Goal: Task Accomplishment & Management: Manage account settings

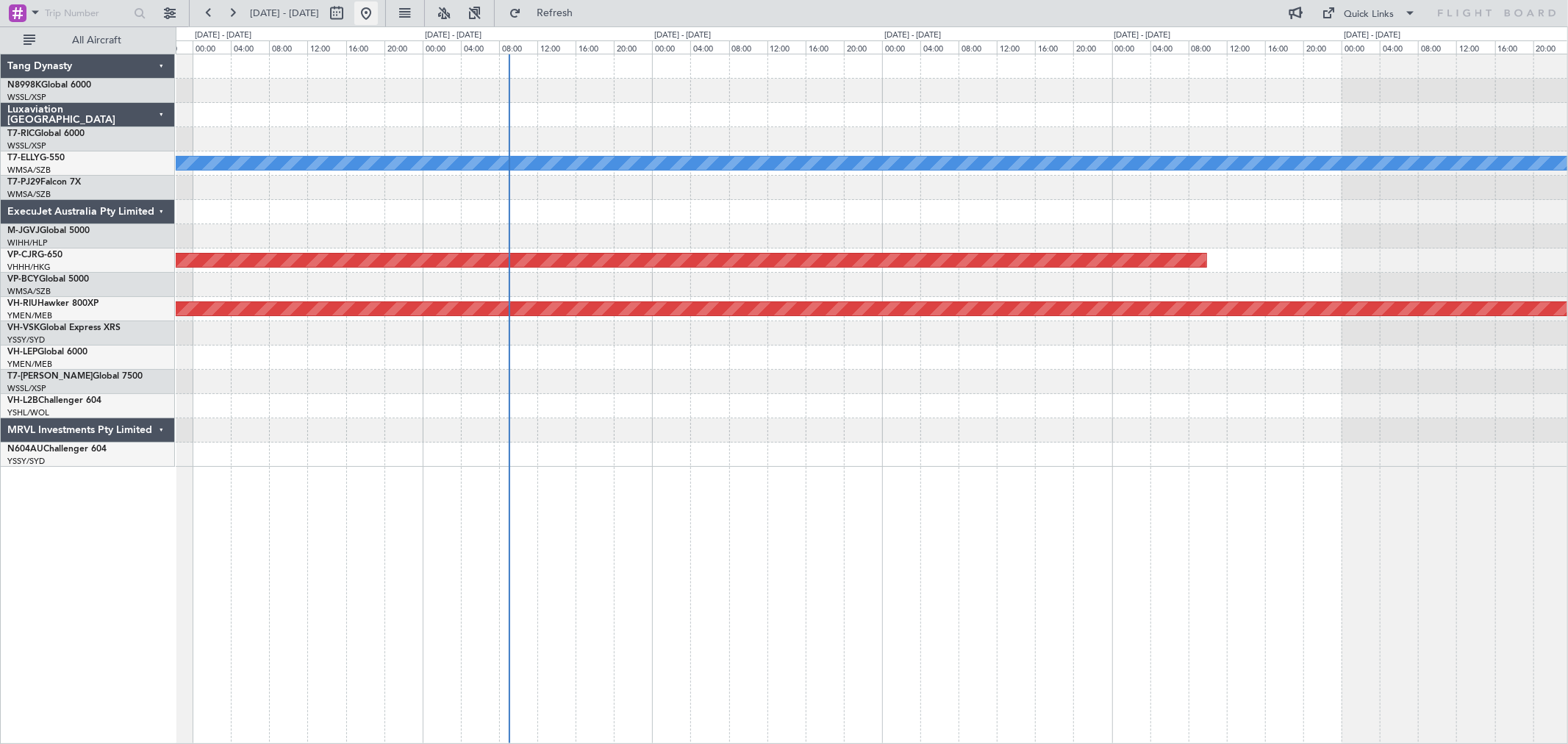
click at [378, 10] on button at bounding box center [366, 13] width 24 height 24
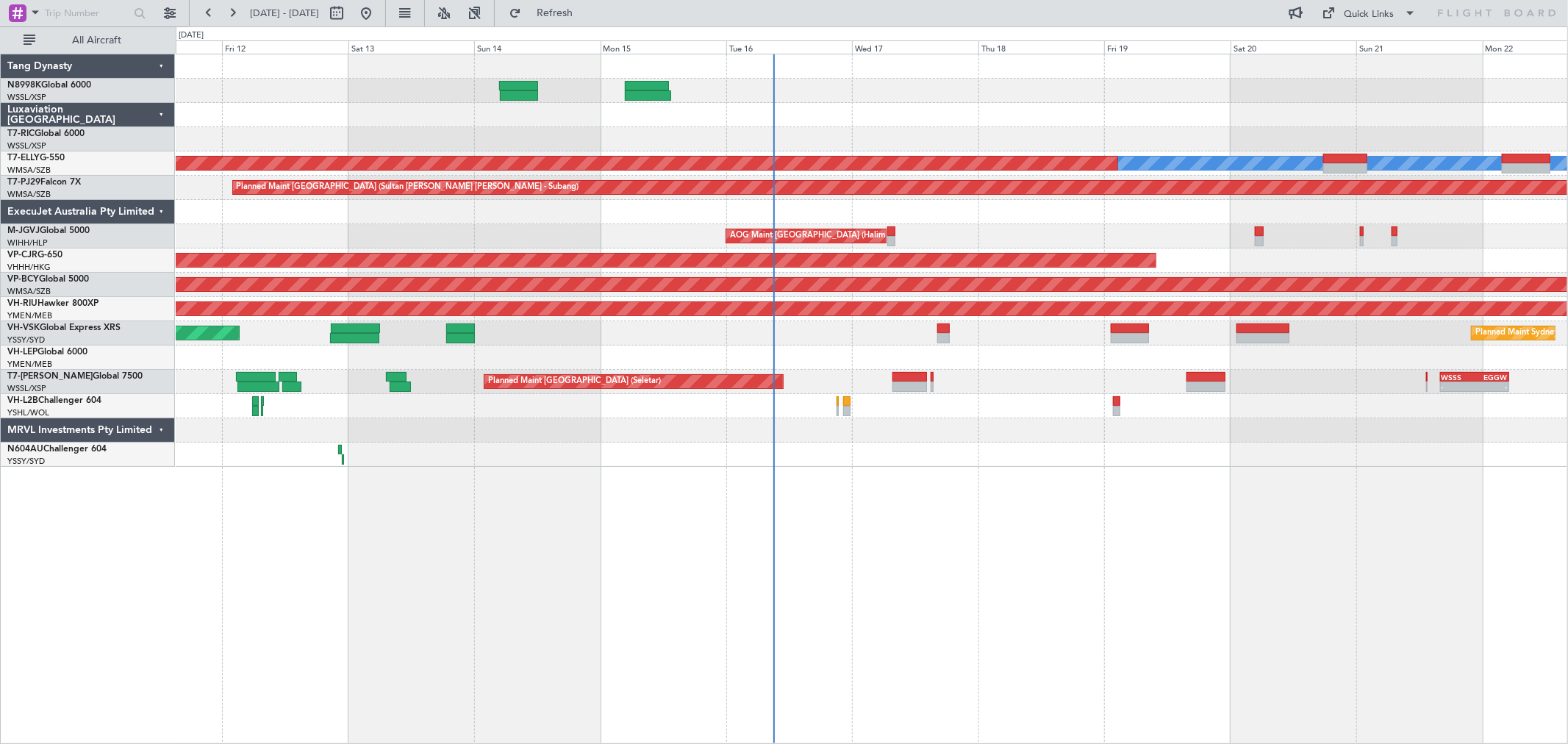
click at [886, 226] on div "AOG Maint [GEOGRAPHIC_DATA] (Halim Intl)" at bounding box center [871, 236] width 1392 height 25
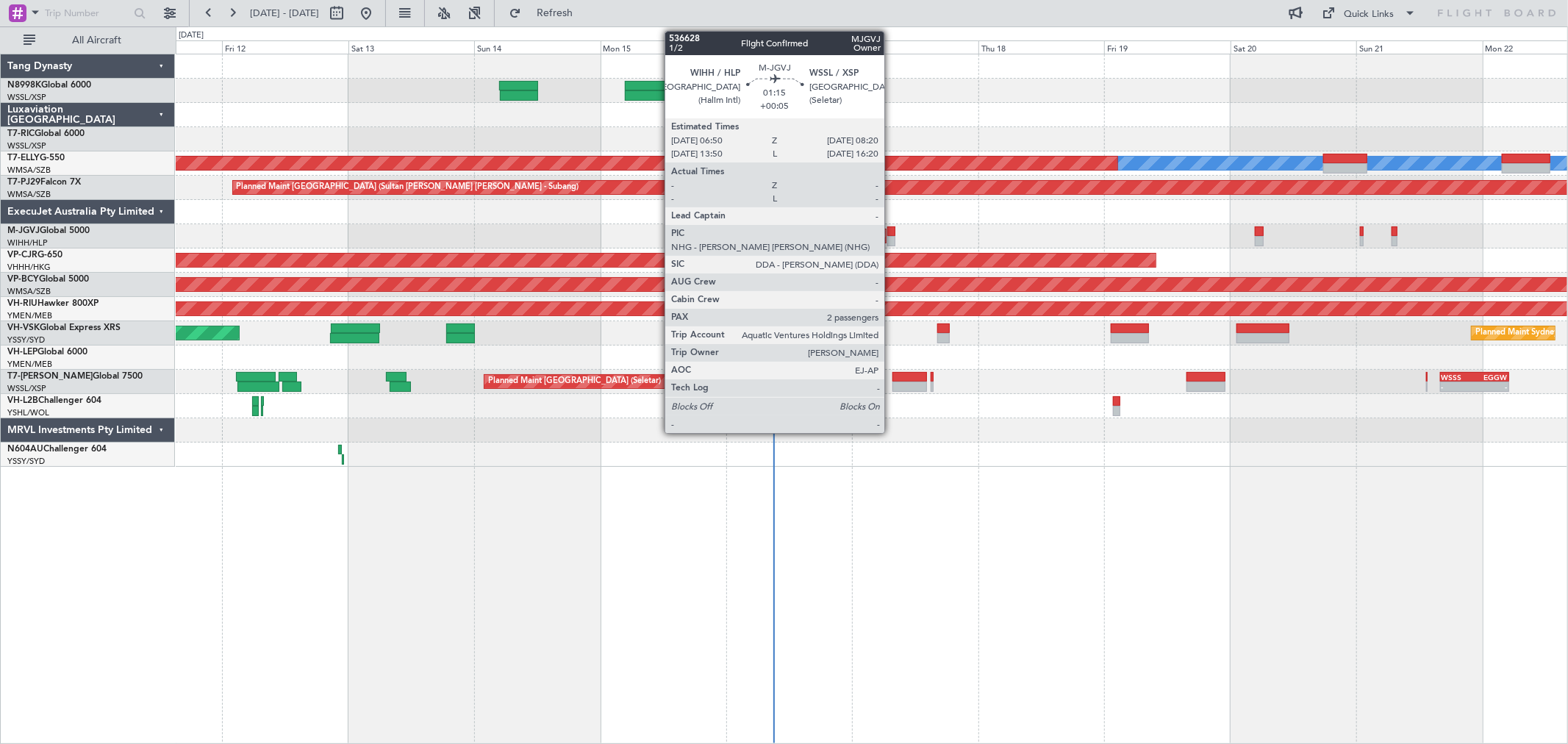
click at [895, 233] on div at bounding box center [891, 232] width 8 height 10
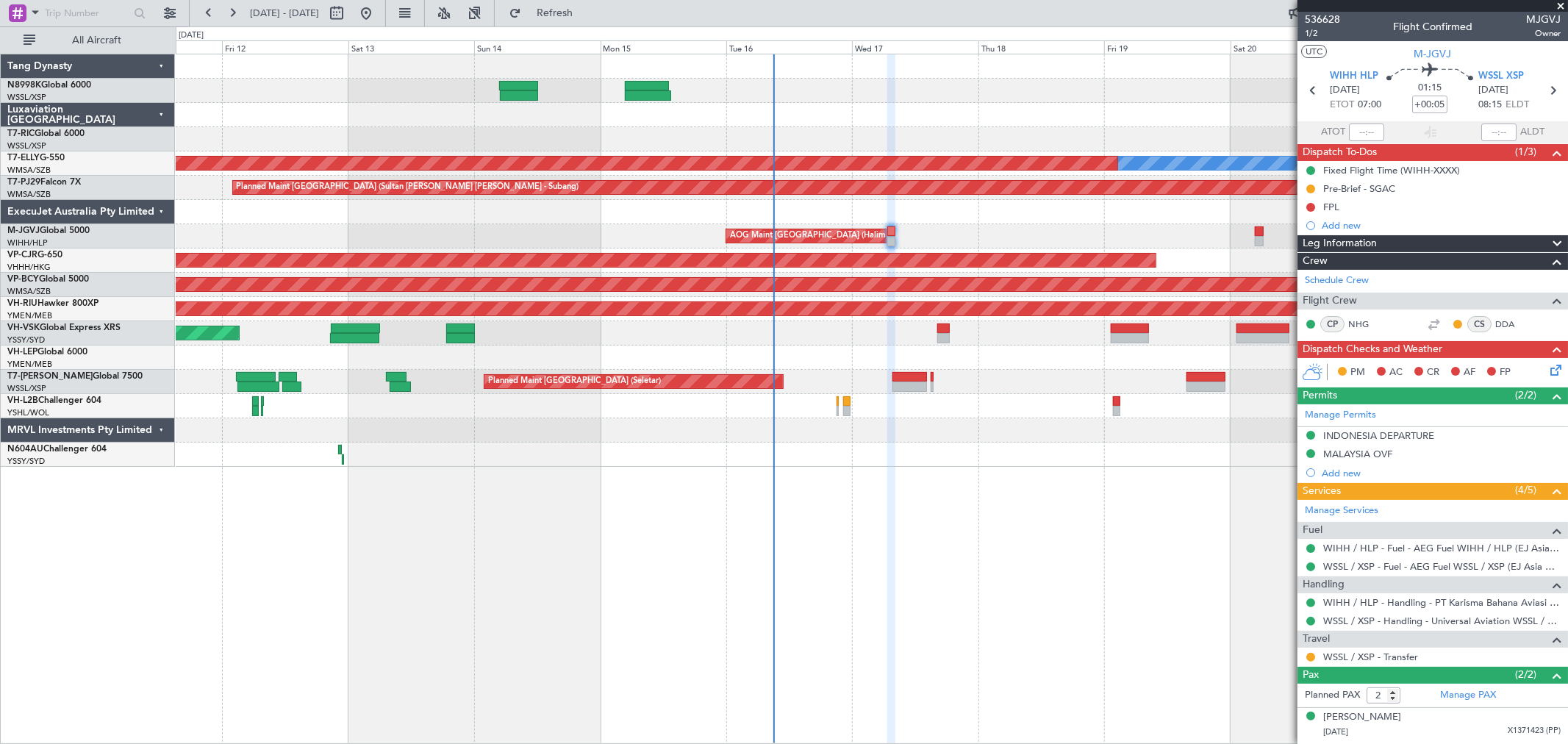
click at [774, 222] on div at bounding box center [871, 212] width 1392 height 25
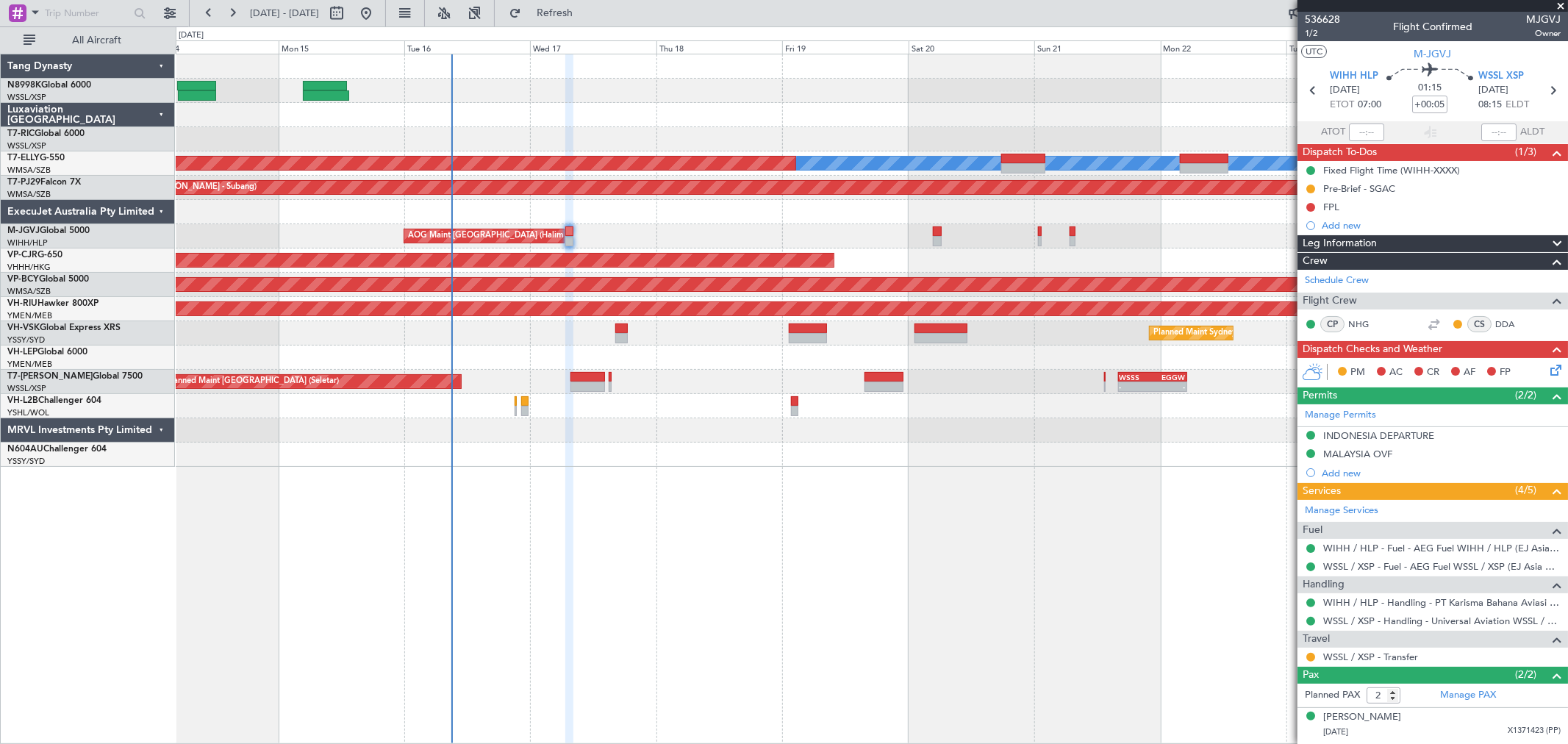
click at [858, 224] on div "[PERSON_NAME] Planned Maint [GEOGRAPHIC_DATA] ([GEOGRAPHIC_DATA]) Planned Maint…" at bounding box center [871, 260] width 1392 height 413
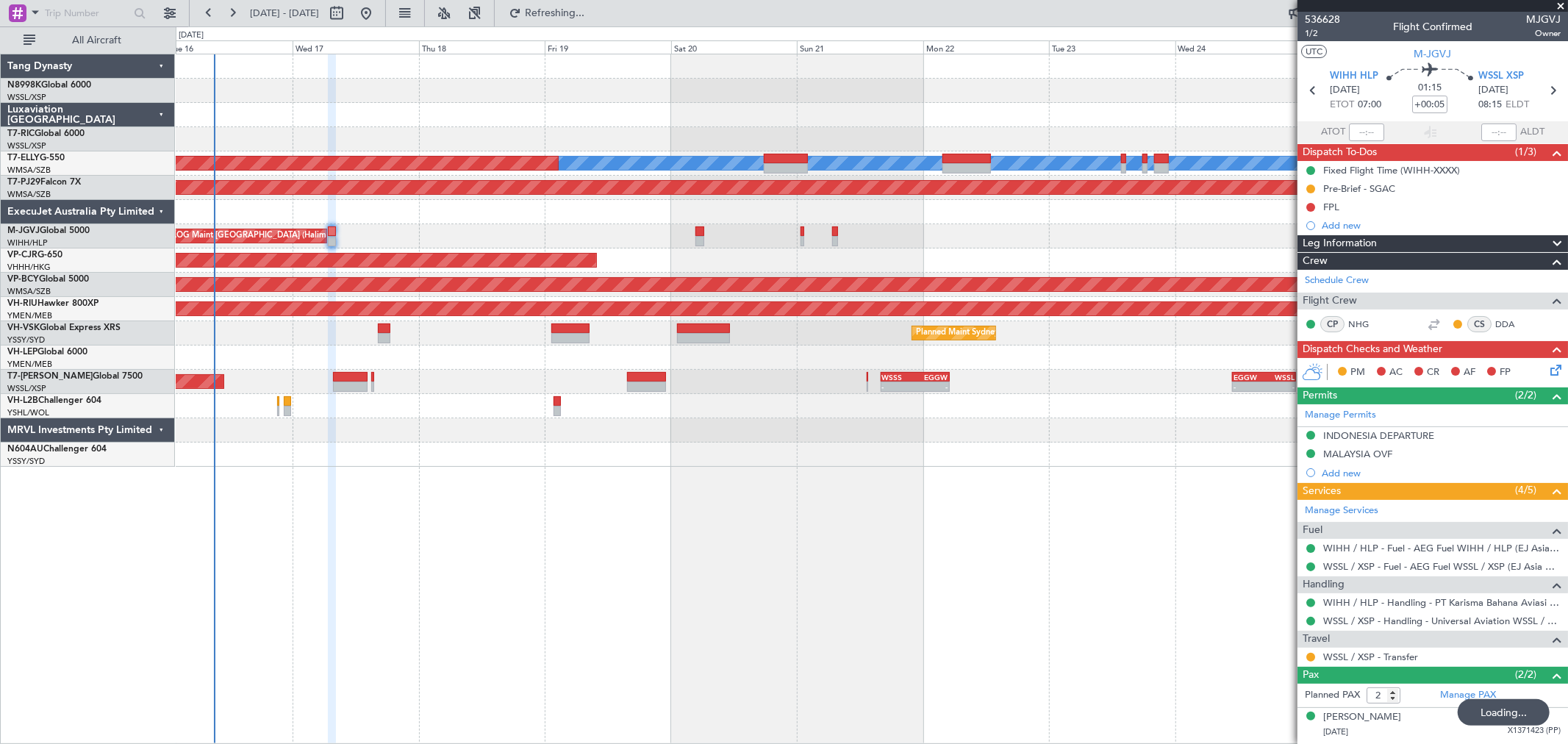
click at [740, 230] on div "[PERSON_NAME] Planned Maint [GEOGRAPHIC_DATA] ([GEOGRAPHIC_DATA]) Planned Maint…" at bounding box center [871, 260] width 1392 height 413
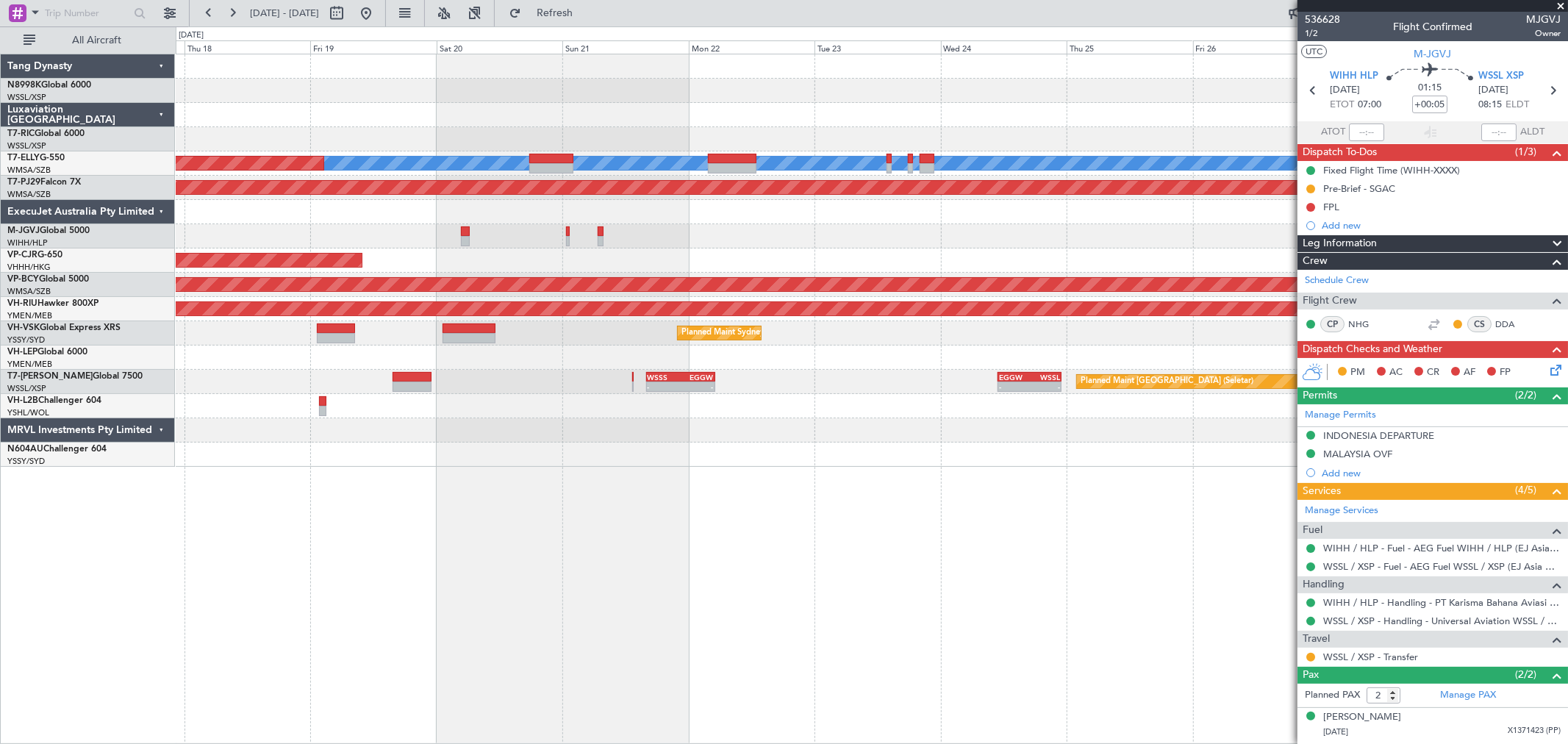
click at [776, 94] on div at bounding box center [871, 91] width 1392 height 25
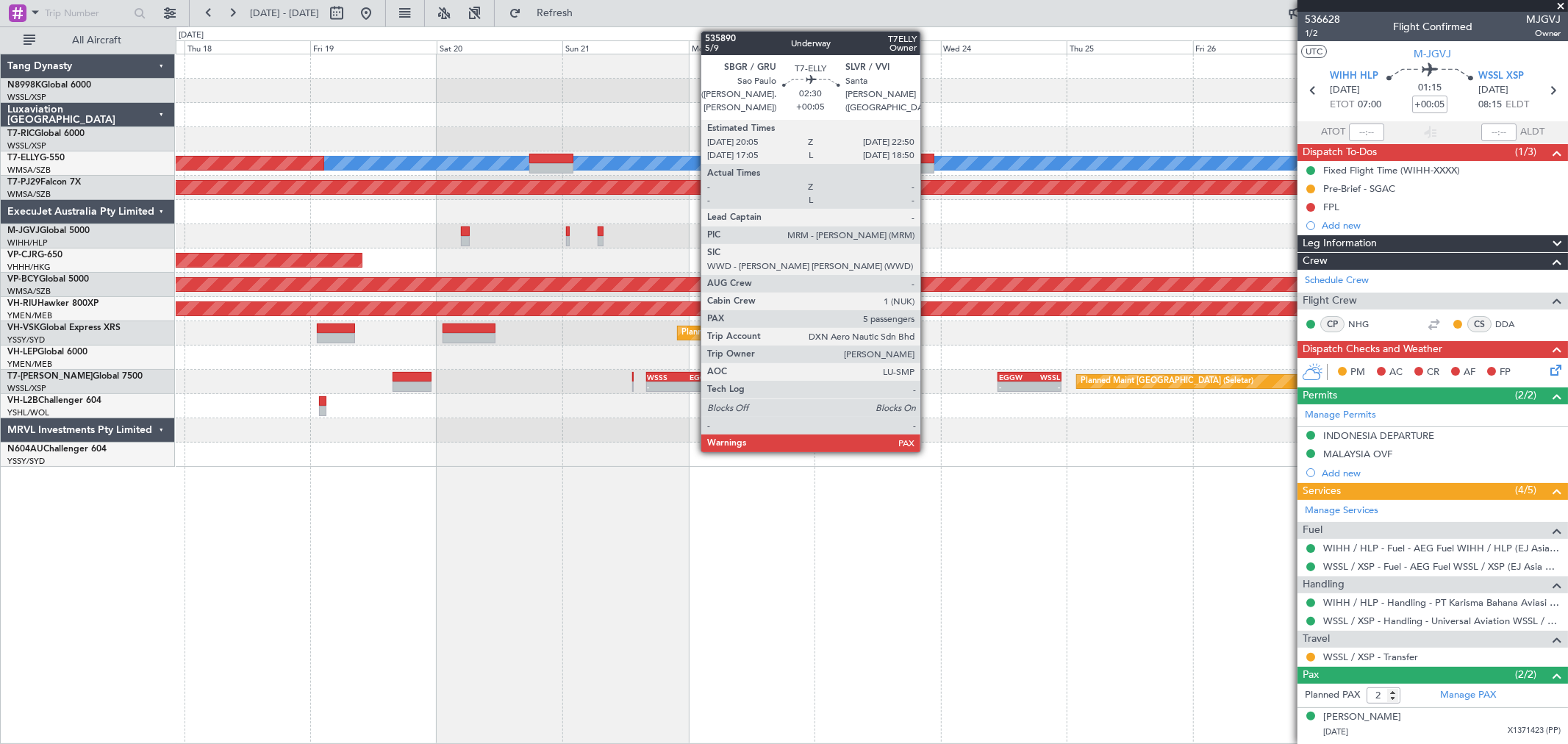
click at [927, 160] on div at bounding box center [927, 159] width 15 height 10
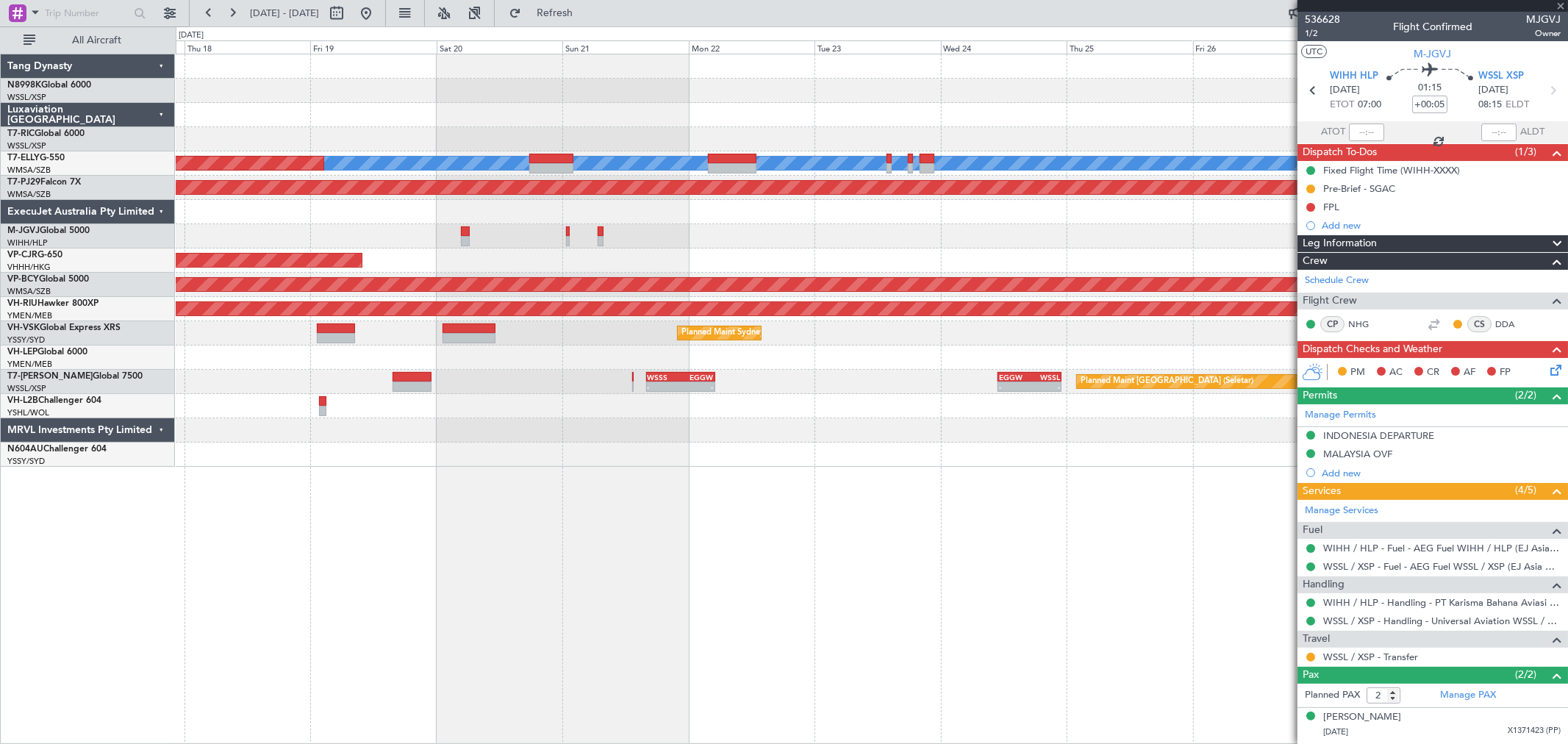
type input "5"
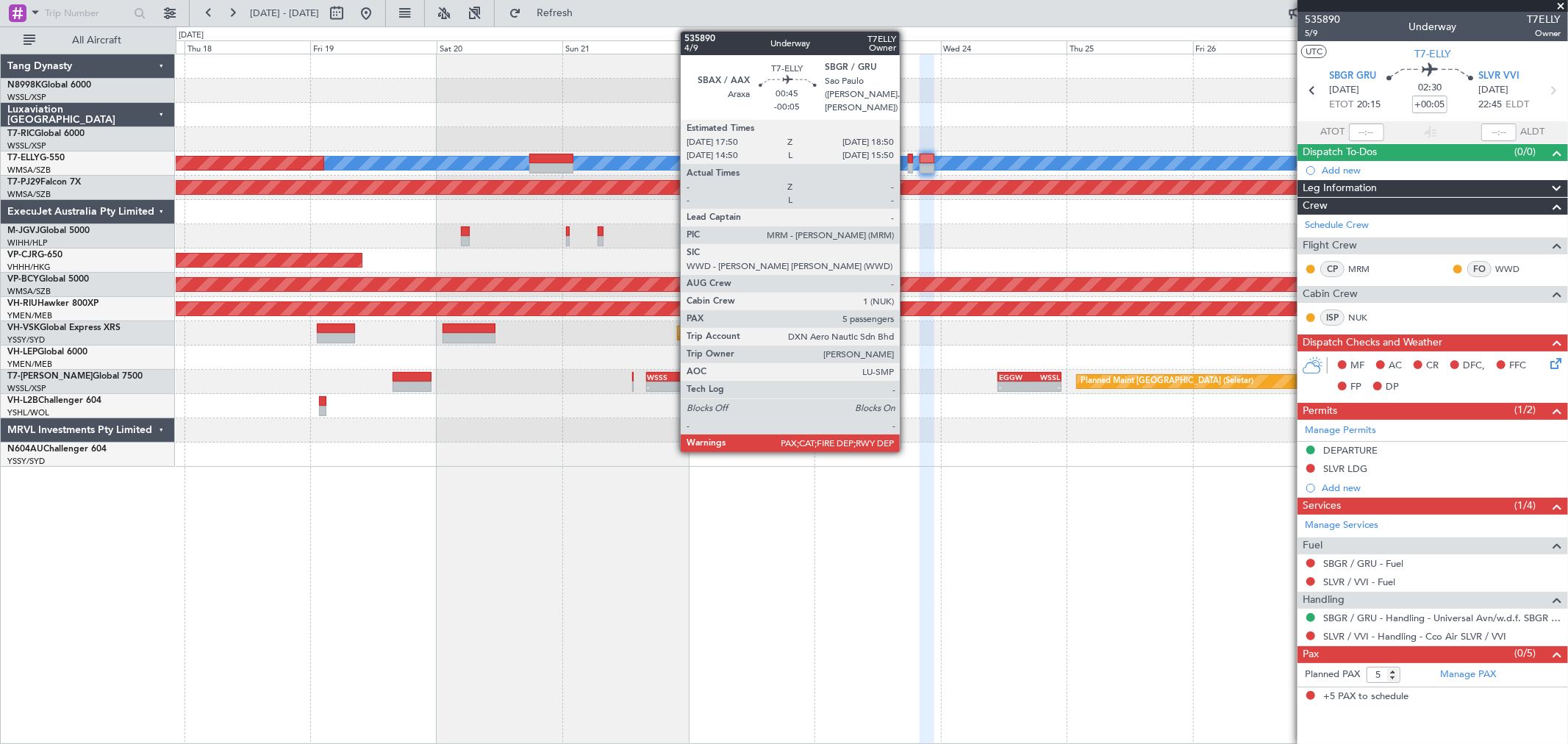
click at [908, 164] on div at bounding box center [911, 169] width 6 height 10
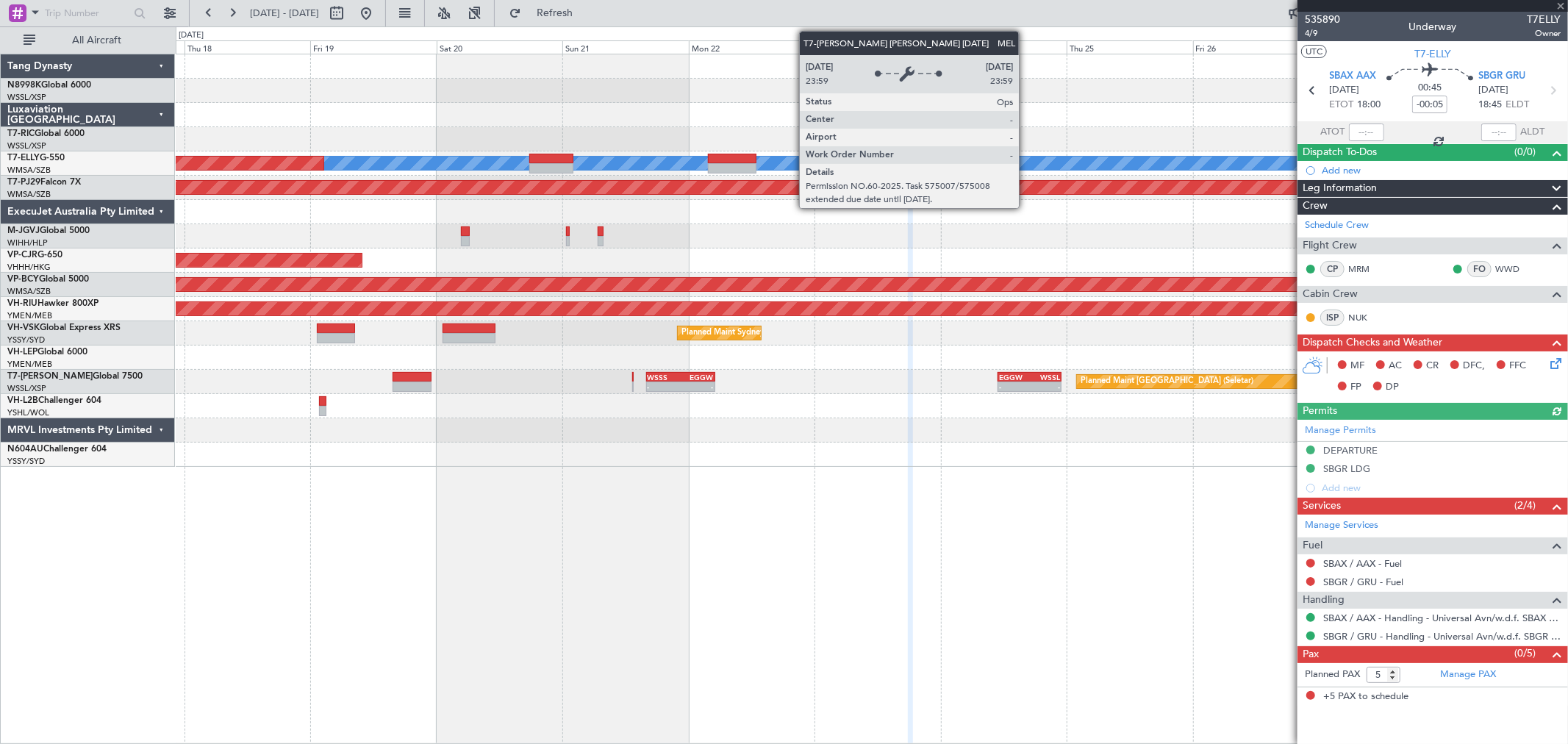
click at [814, 161] on div "MEL" at bounding box center [303, 164] width 3036 height 13
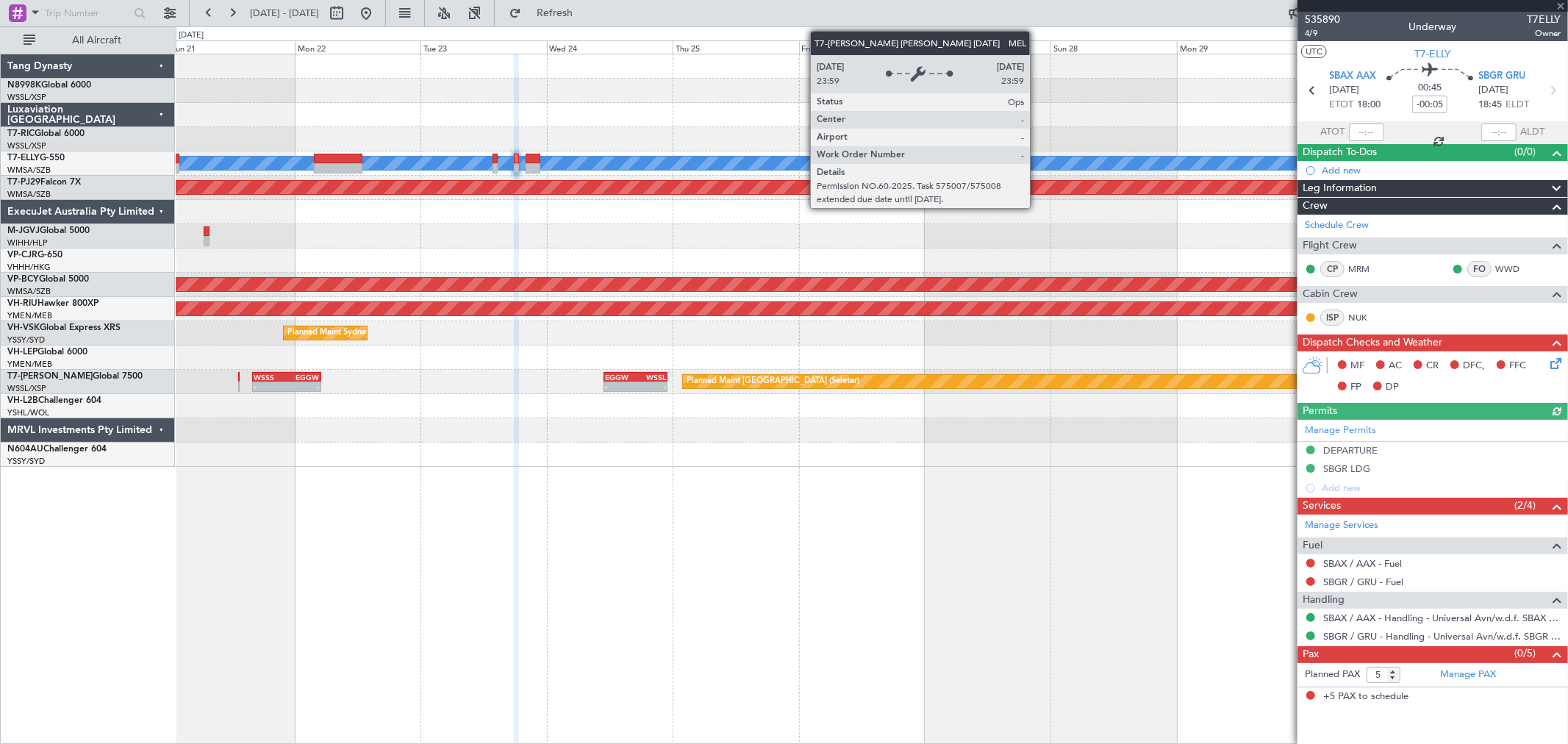
click at [818, 160] on div "MEL" at bounding box center [106, 164] width 2642 height 13
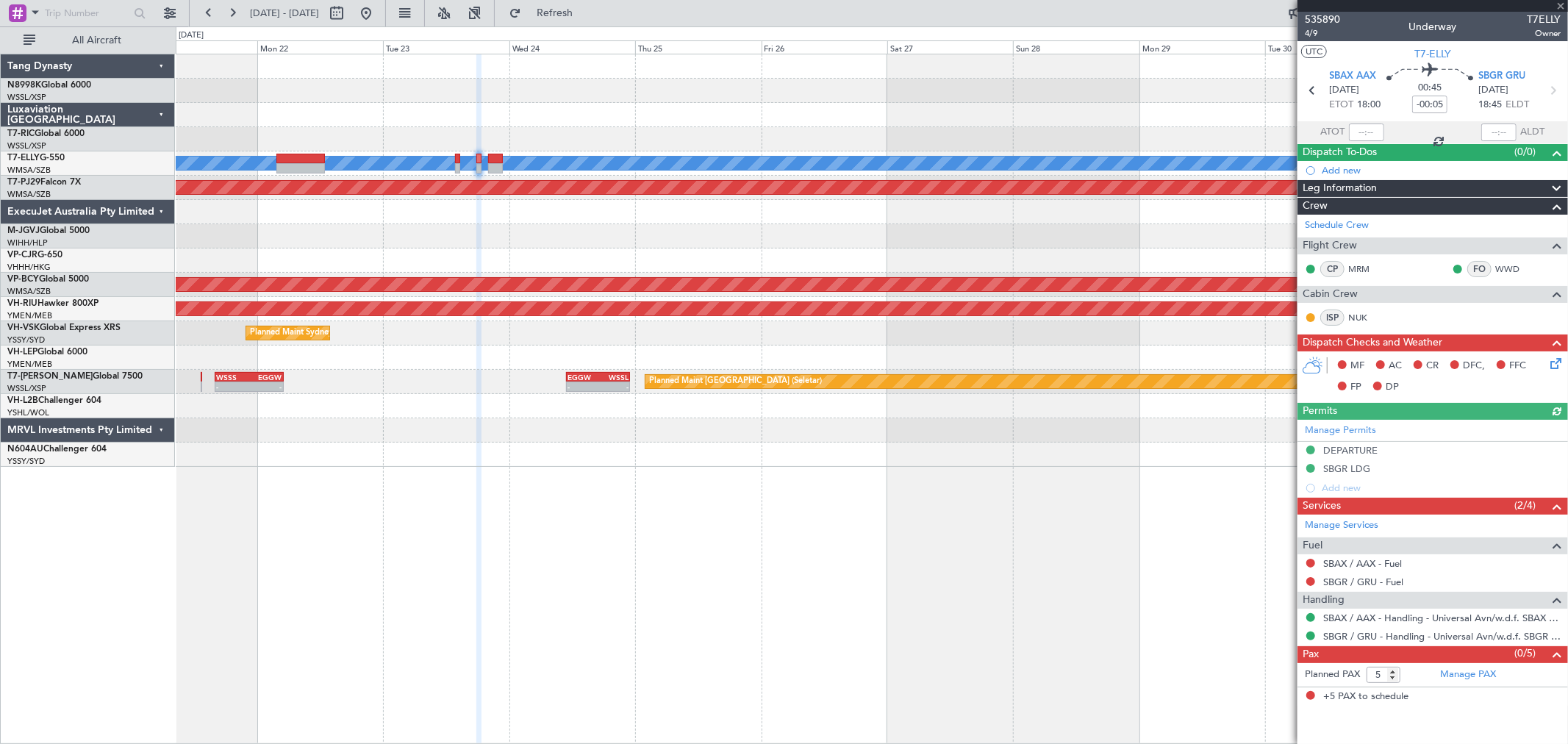
click at [871, 157] on div "[PERSON_NAME] Planned Maint [GEOGRAPHIC_DATA] ([GEOGRAPHIC_DATA]) Planned Maint…" at bounding box center [871, 260] width 1392 height 413
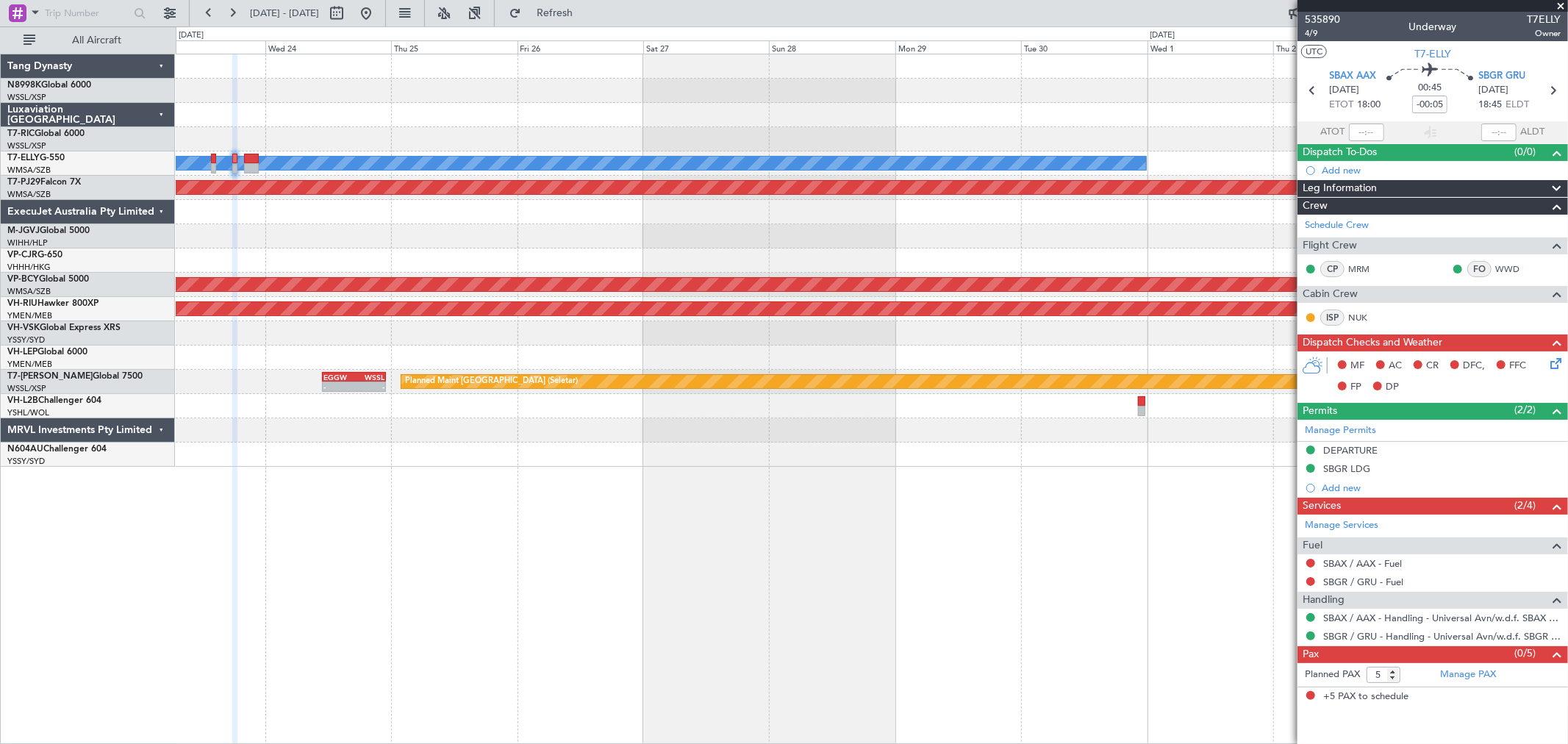
click at [928, 150] on div at bounding box center [871, 139] width 1392 height 25
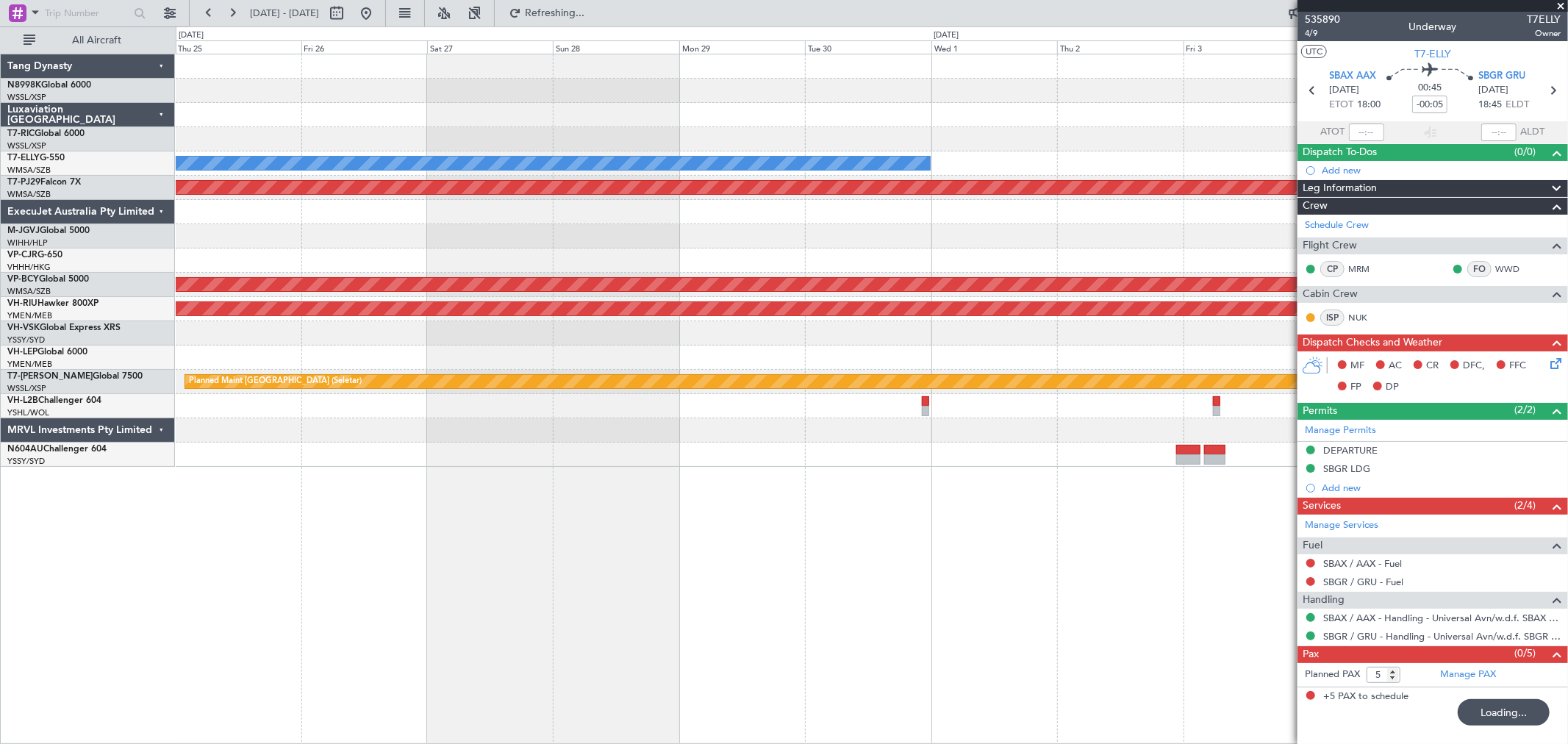
click at [1094, 145] on div "[PERSON_NAME] Planned Maint [GEOGRAPHIC_DATA] (Sultan [PERSON_NAME] [PERSON_NAM…" at bounding box center [871, 260] width 1392 height 413
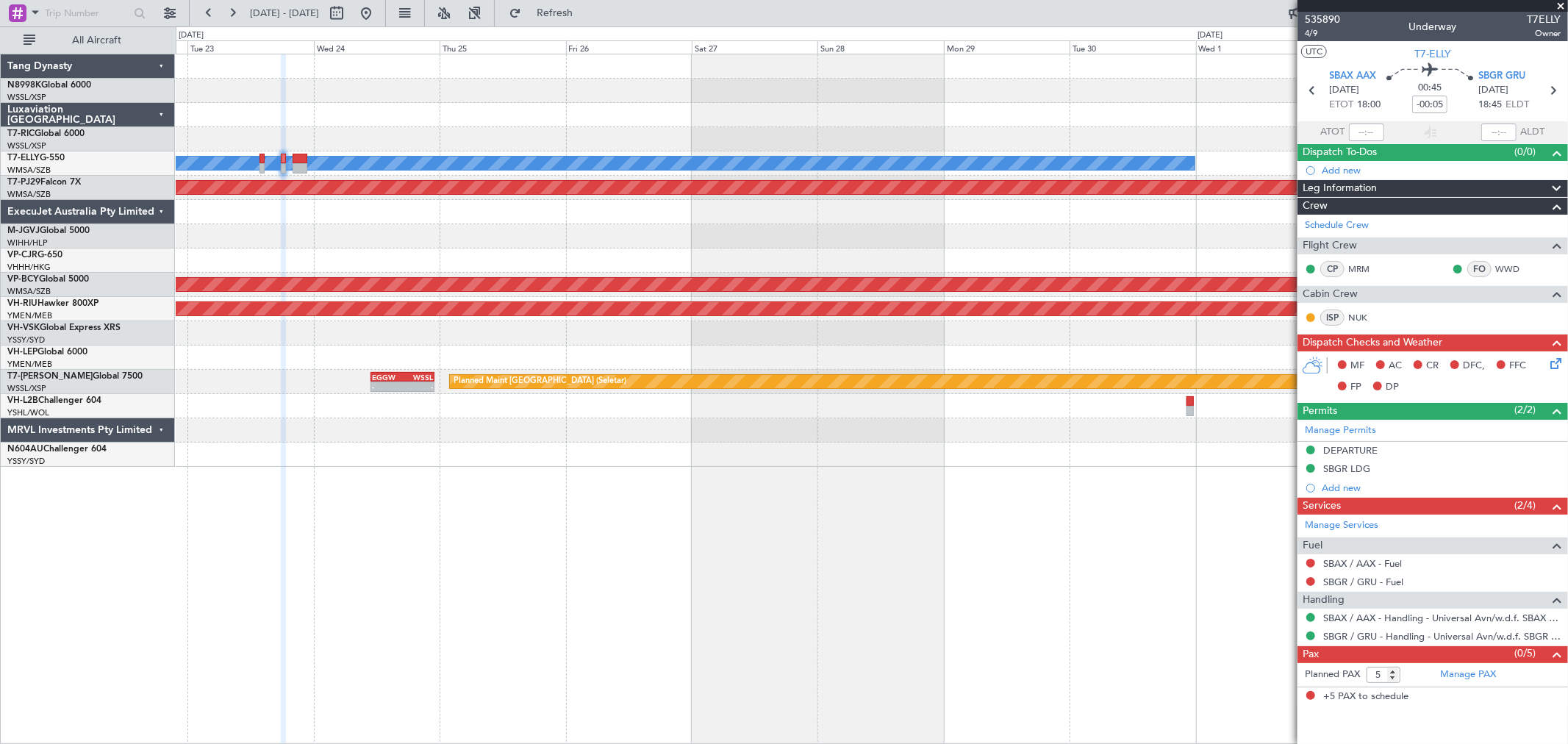
click at [1066, 136] on div at bounding box center [871, 139] width 1392 height 25
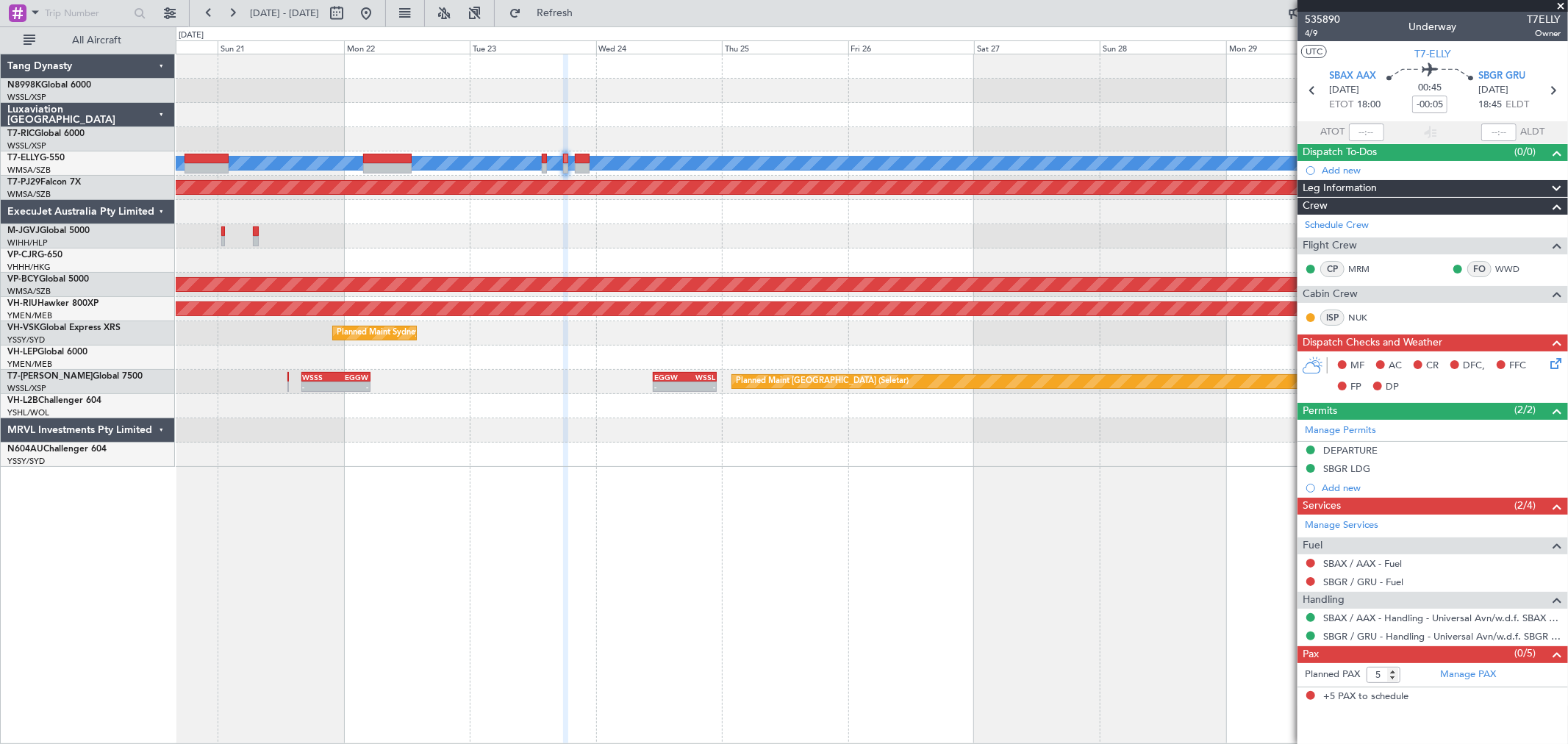
click at [877, 134] on div at bounding box center [871, 139] width 1392 height 25
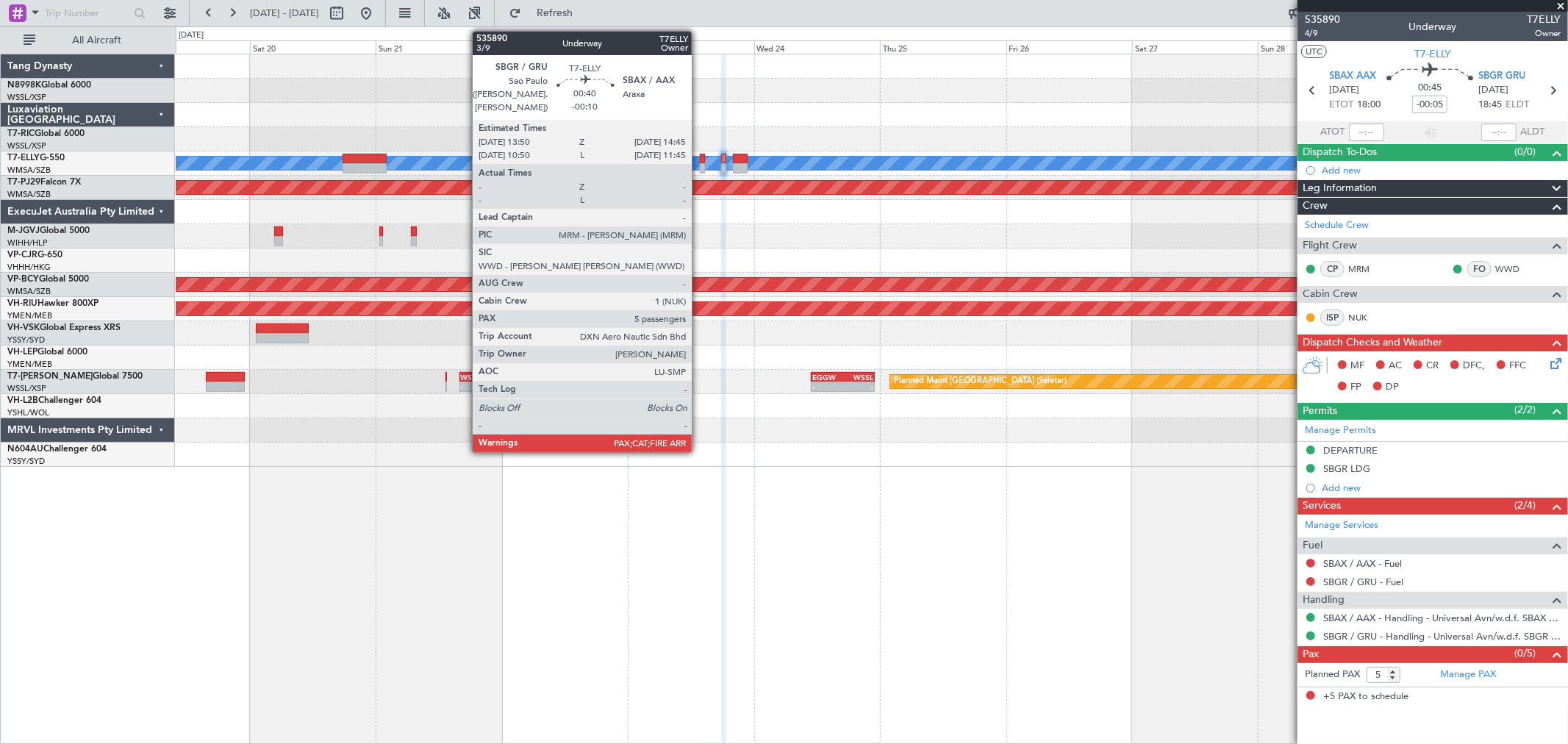
click at [700, 159] on div at bounding box center [702, 159] width 5 height 10
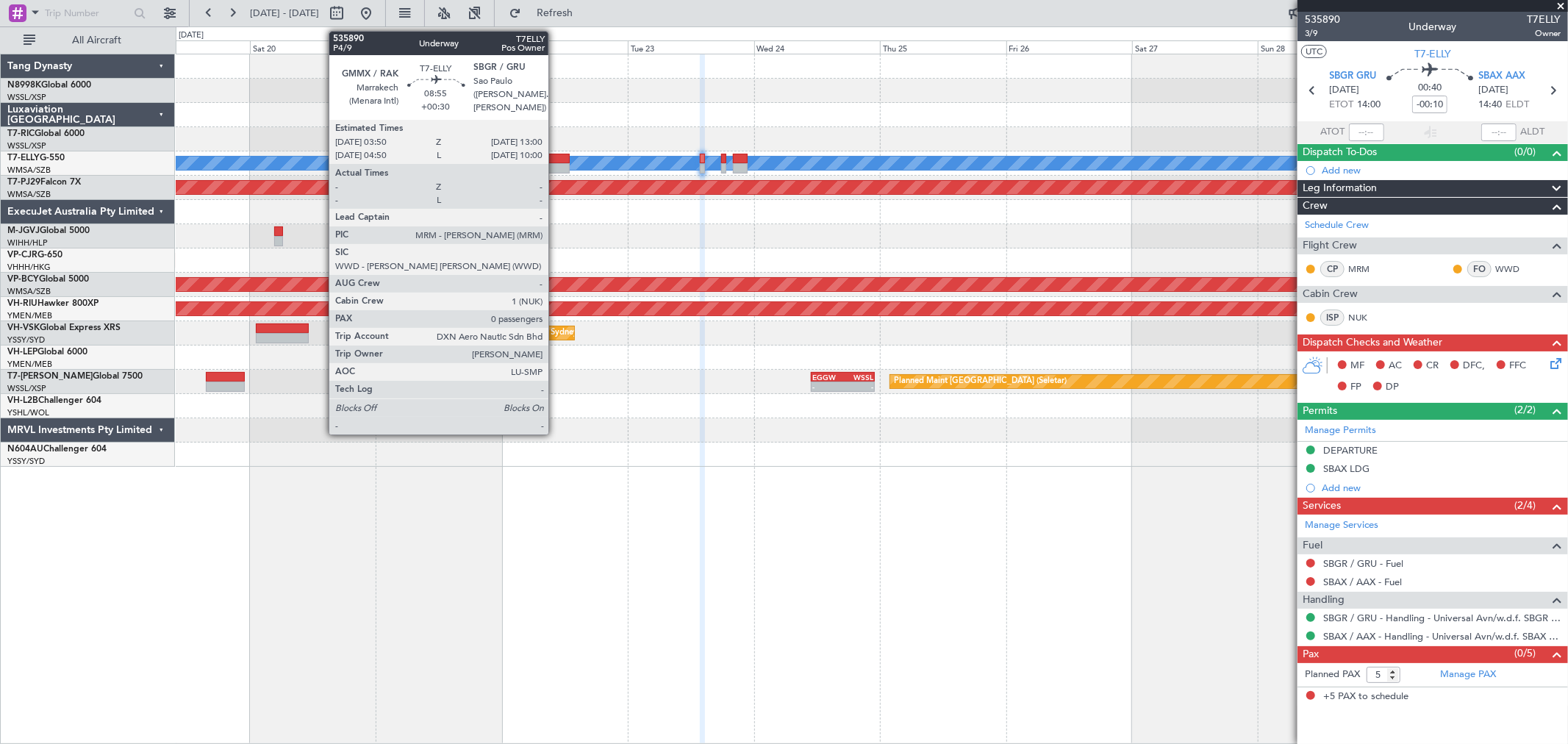
click at [556, 157] on div at bounding box center [545, 159] width 48 height 10
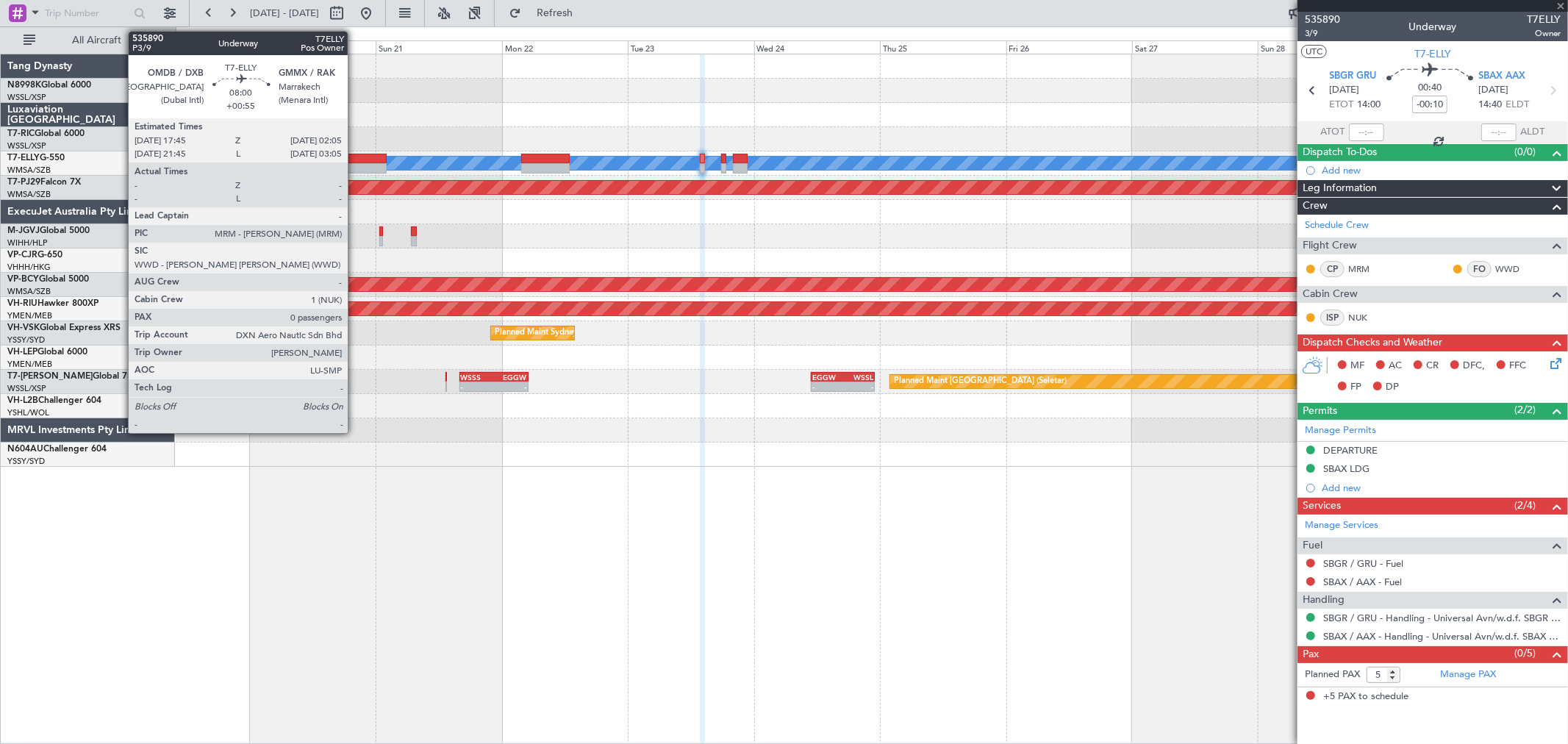
type input "+00:30"
type input "0"
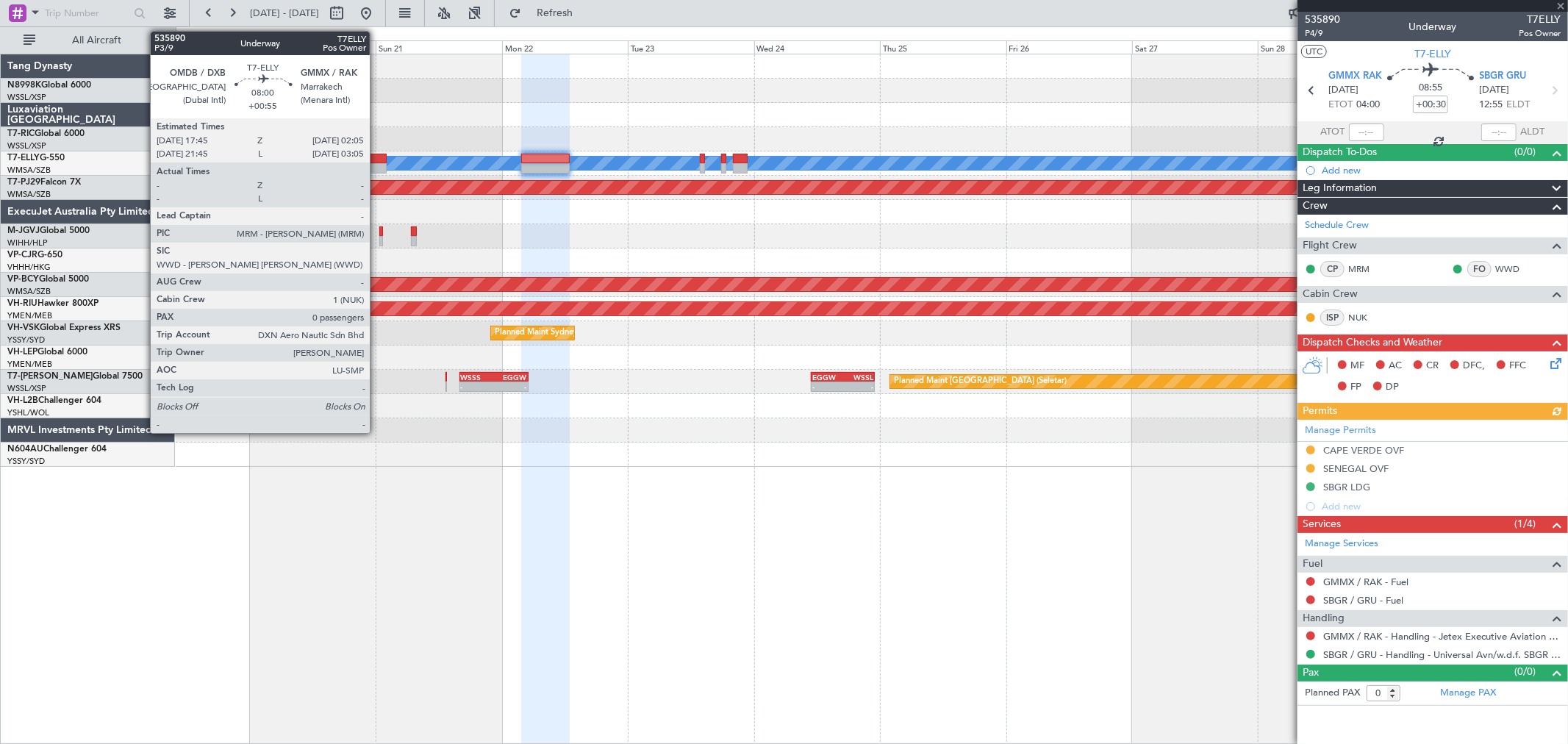
click at [376, 162] on div at bounding box center [364, 159] width 44 height 10
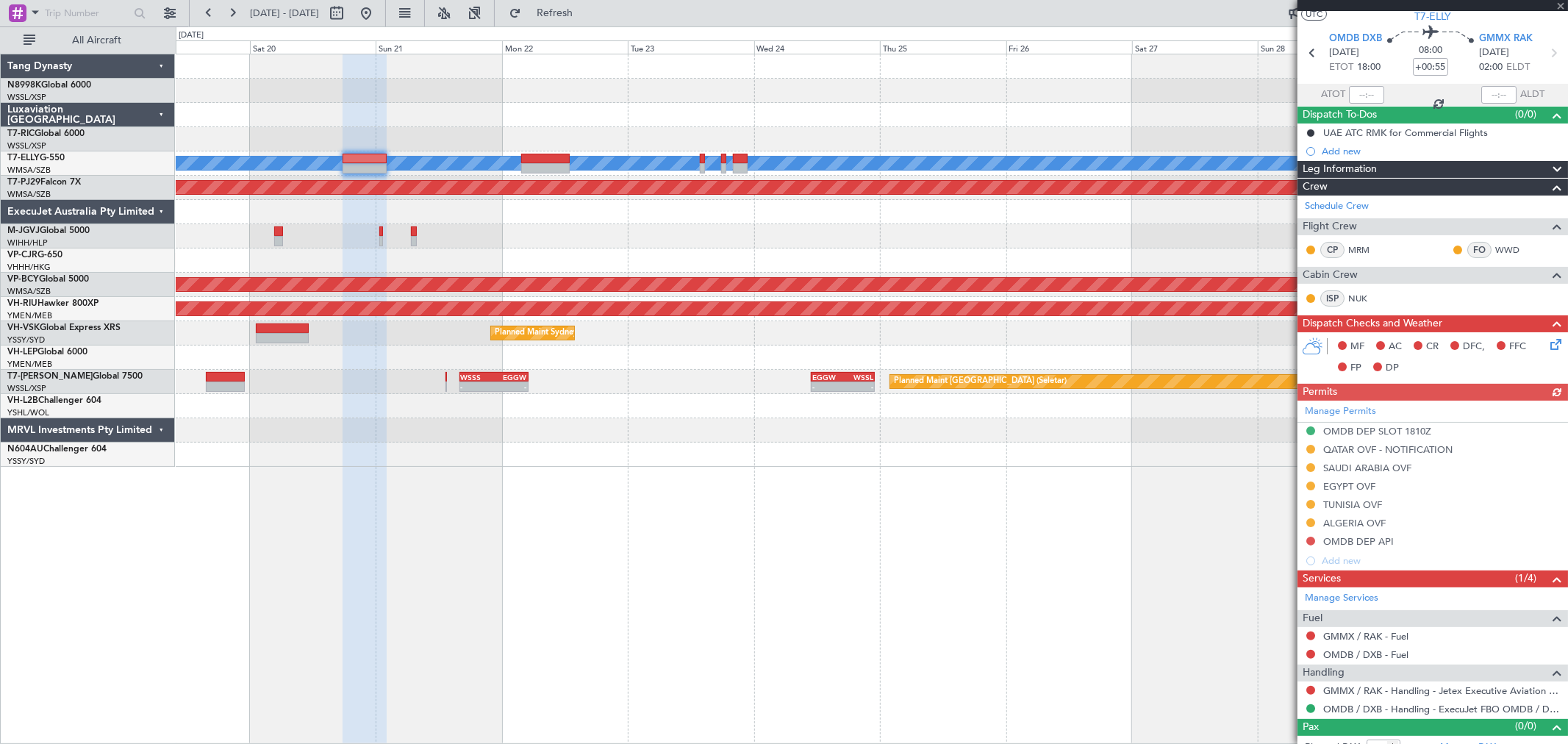
scroll to position [53, 0]
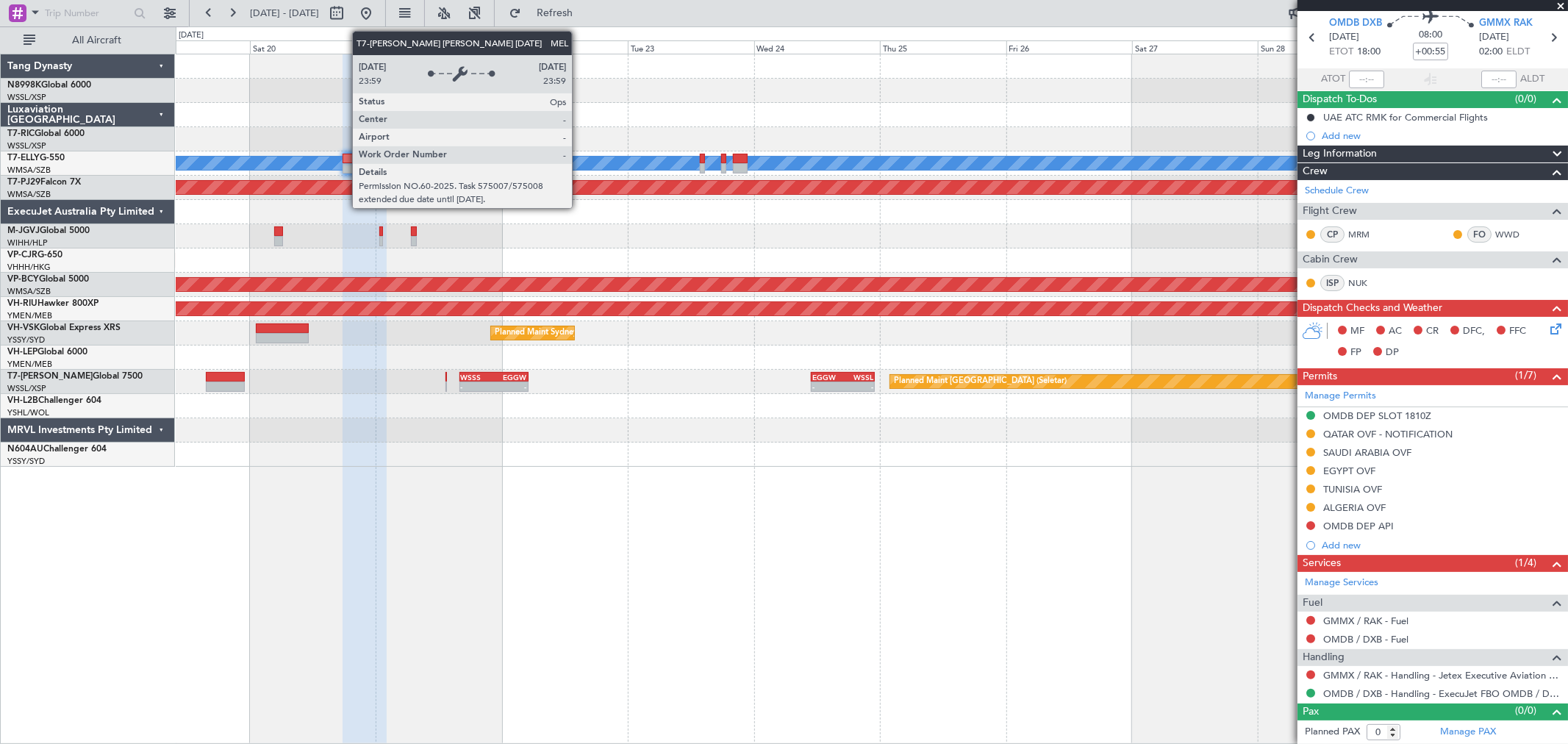
click at [578, 158] on div "MEL" at bounding box center [210, 164] width 2849 height 13
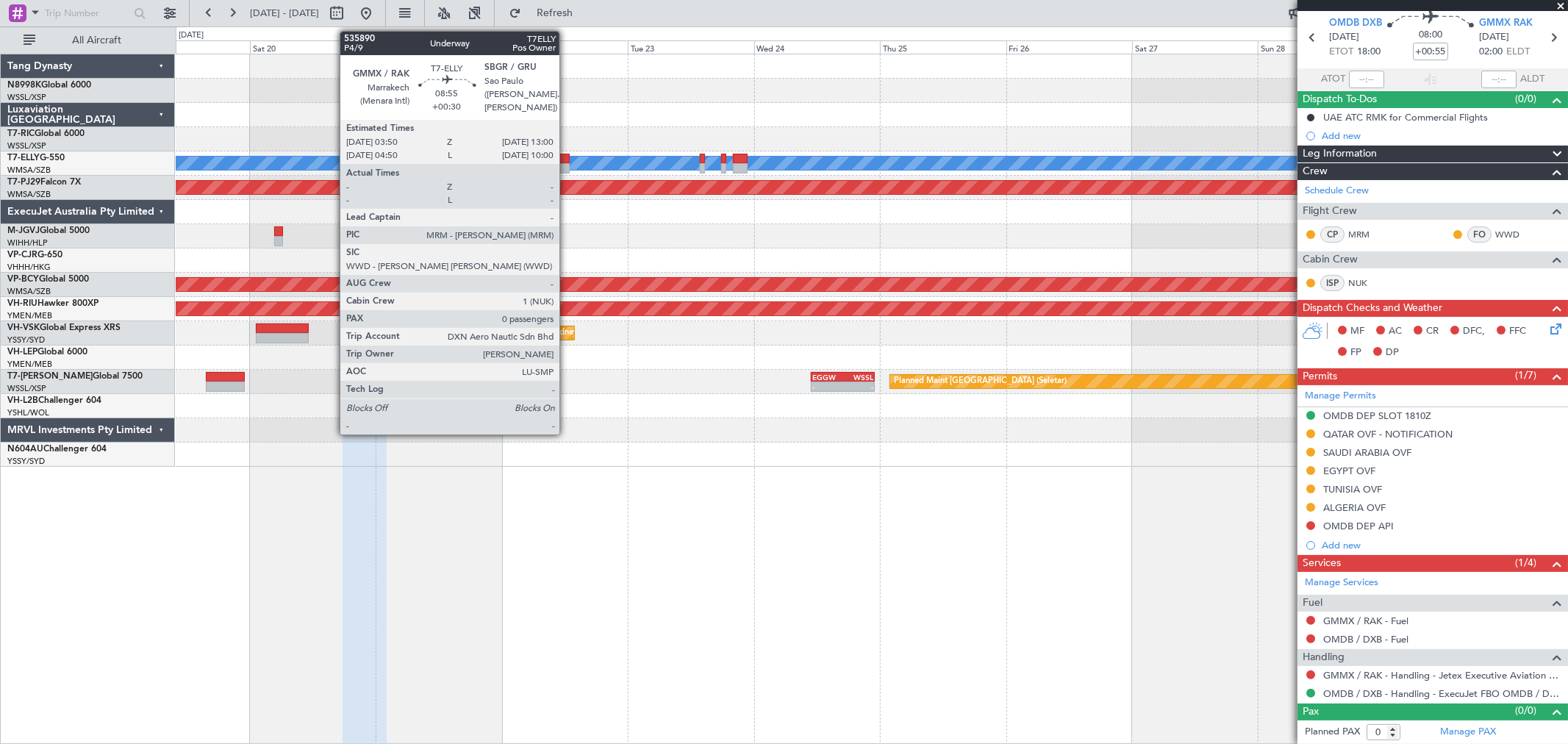
click at [569, 163] on div "[PERSON_NAME] Planned Maint [GEOGRAPHIC_DATA] ([GEOGRAPHIC_DATA])" at bounding box center [871, 164] width 1392 height 25
click at [561, 158] on div at bounding box center [545, 159] width 48 height 10
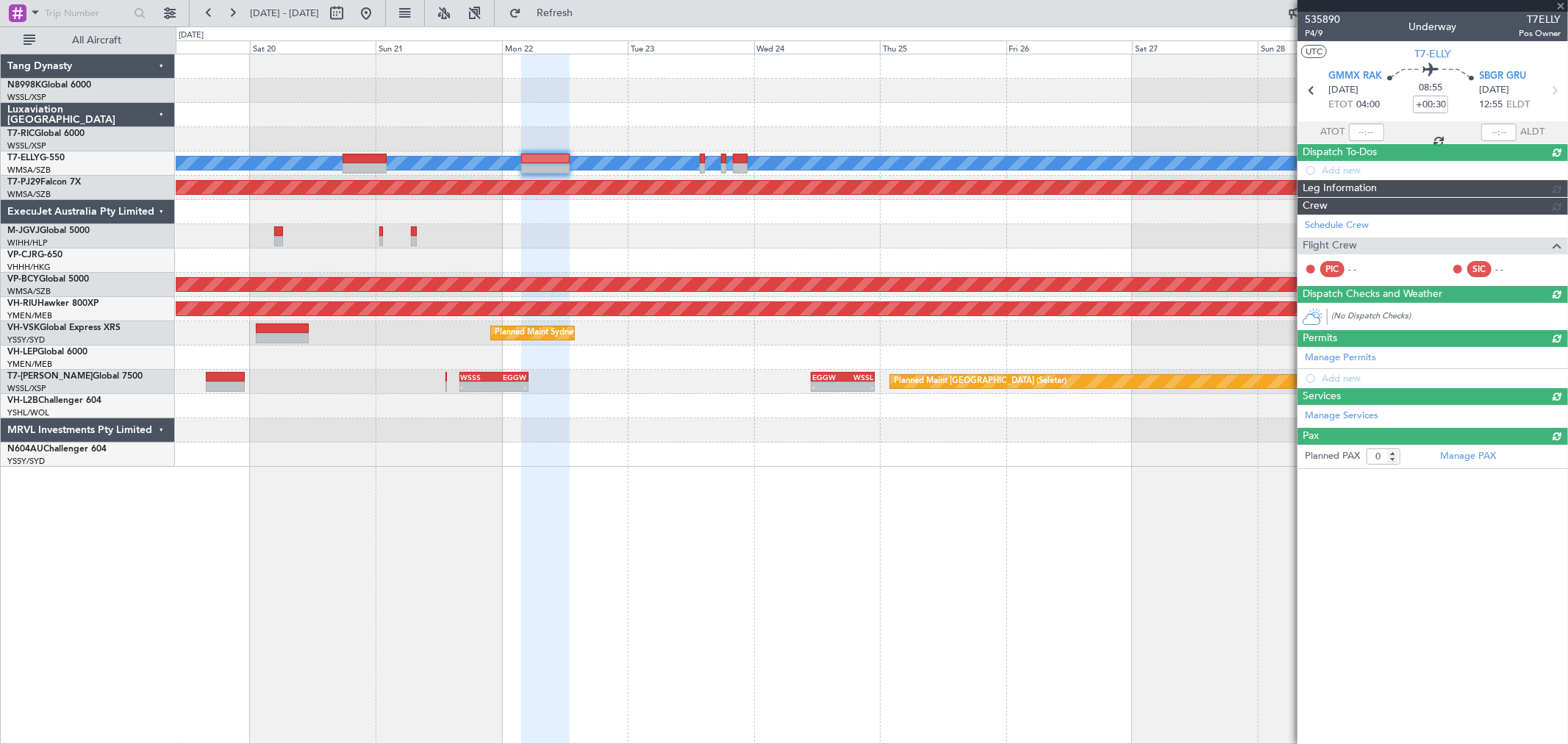
scroll to position [0, 0]
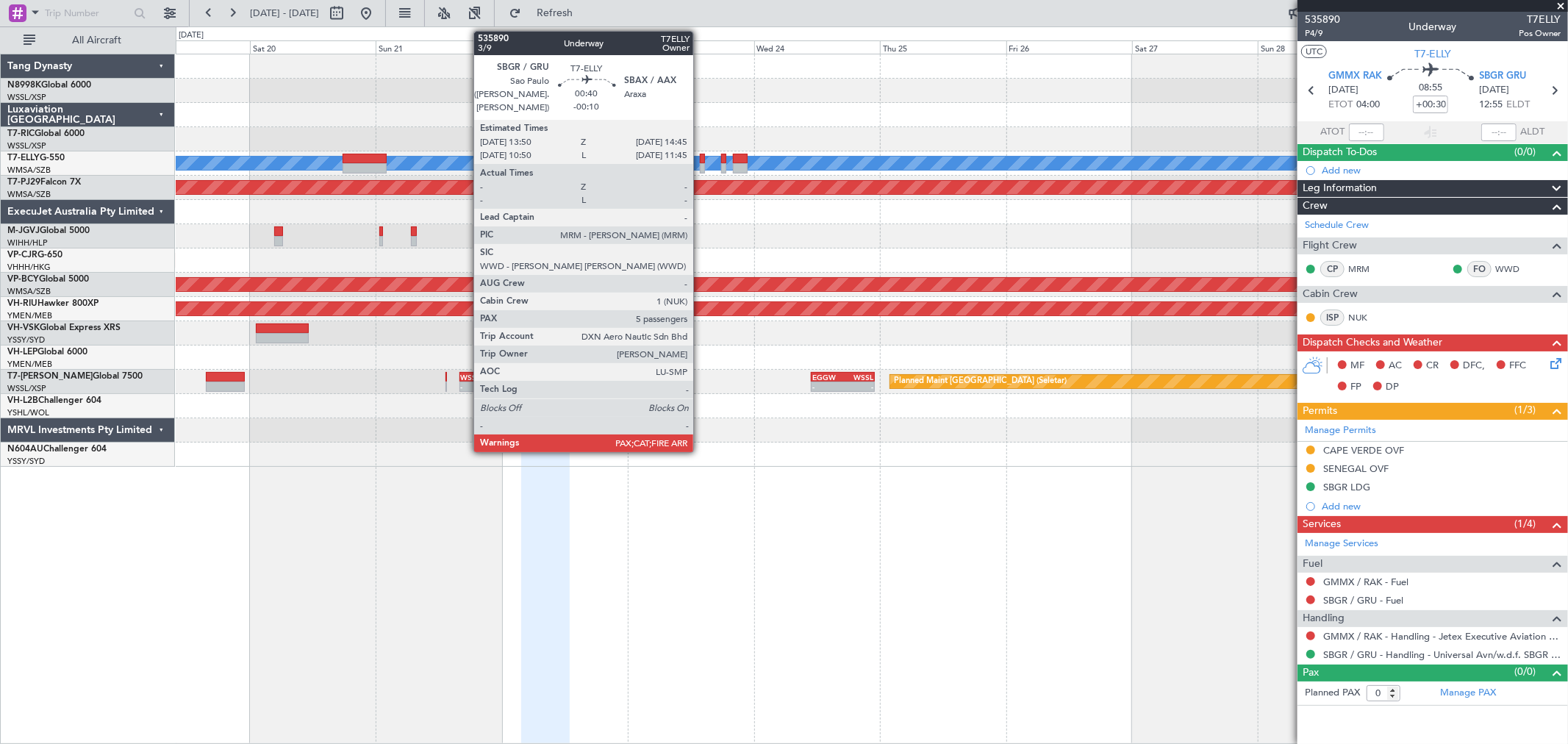
click at [701, 166] on div at bounding box center [702, 169] width 5 height 10
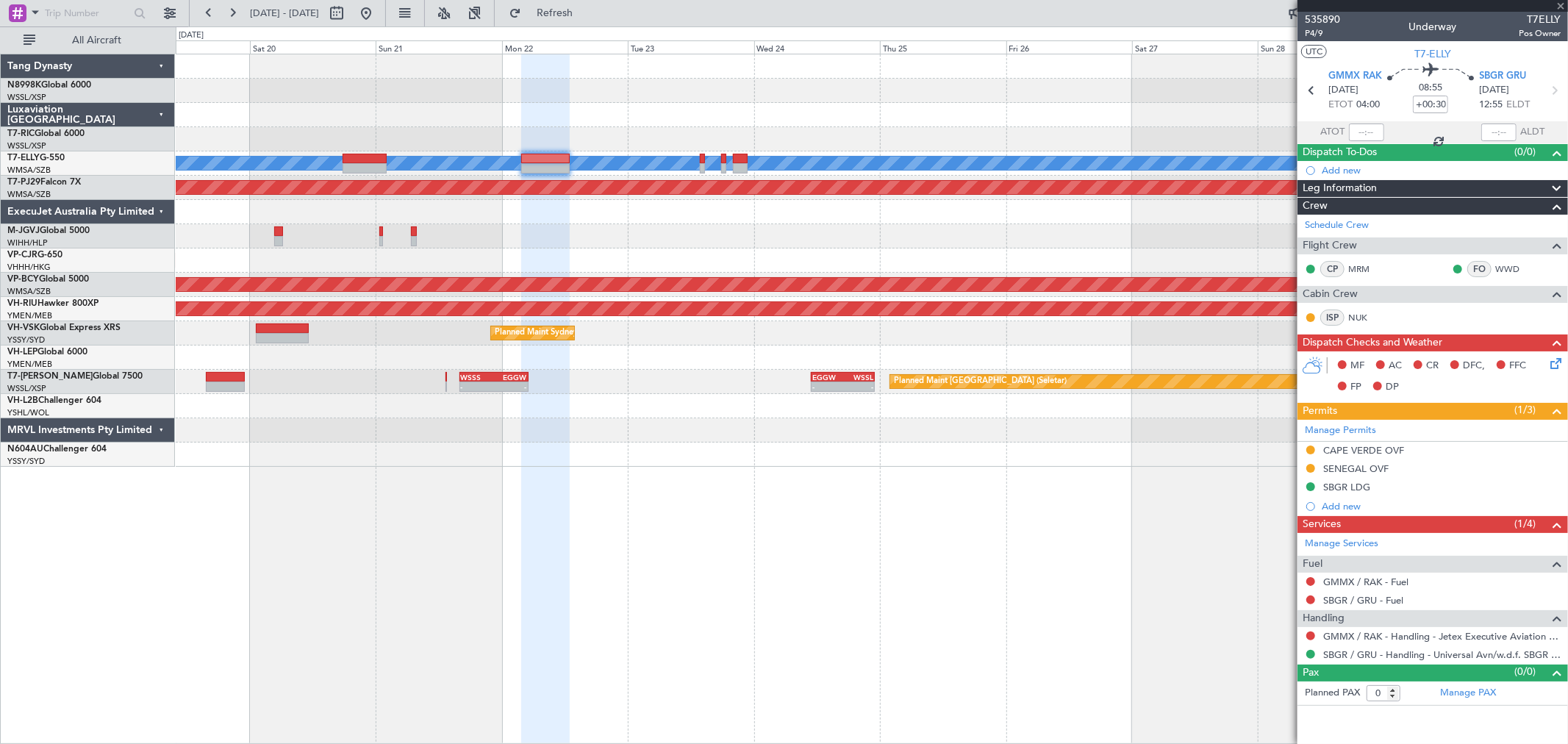
type input "-00:10"
type input "5"
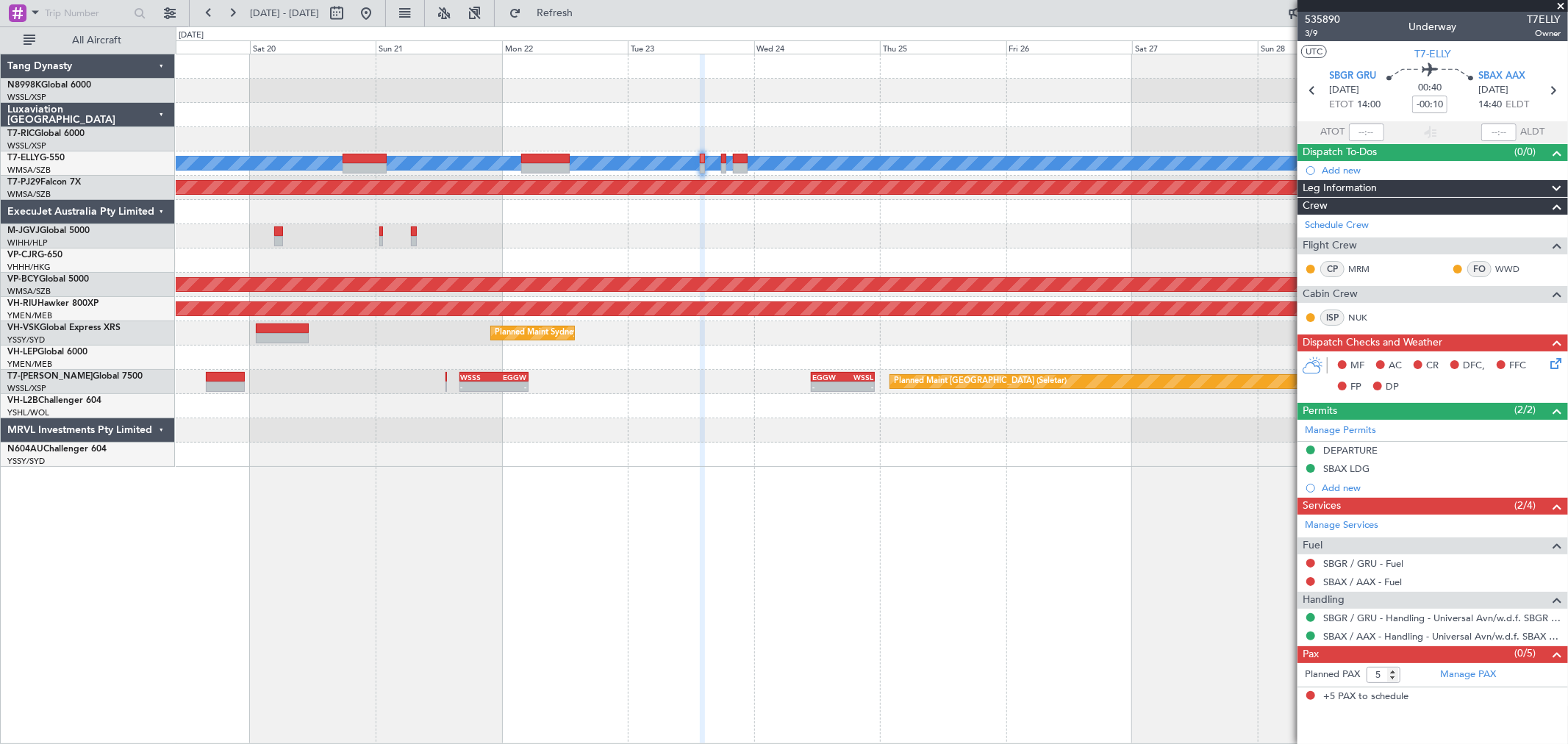
click at [825, 233] on div "AOG Maint [GEOGRAPHIC_DATA] (Halim Intl)" at bounding box center [871, 236] width 1392 height 25
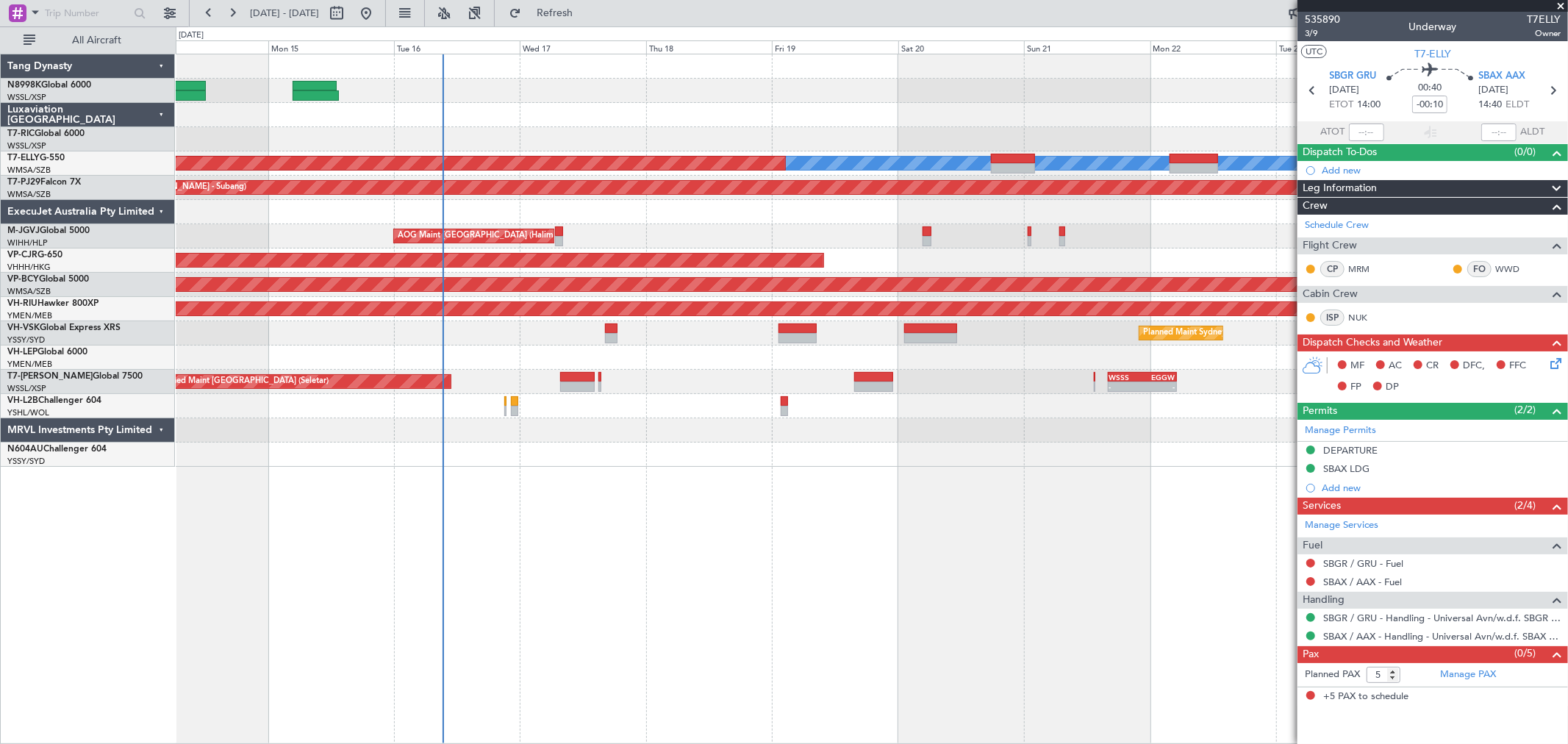
click at [797, 229] on div "[PERSON_NAME] Planned Maint [GEOGRAPHIC_DATA] ([GEOGRAPHIC_DATA]) Planned Maint…" at bounding box center [871, 260] width 1392 height 413
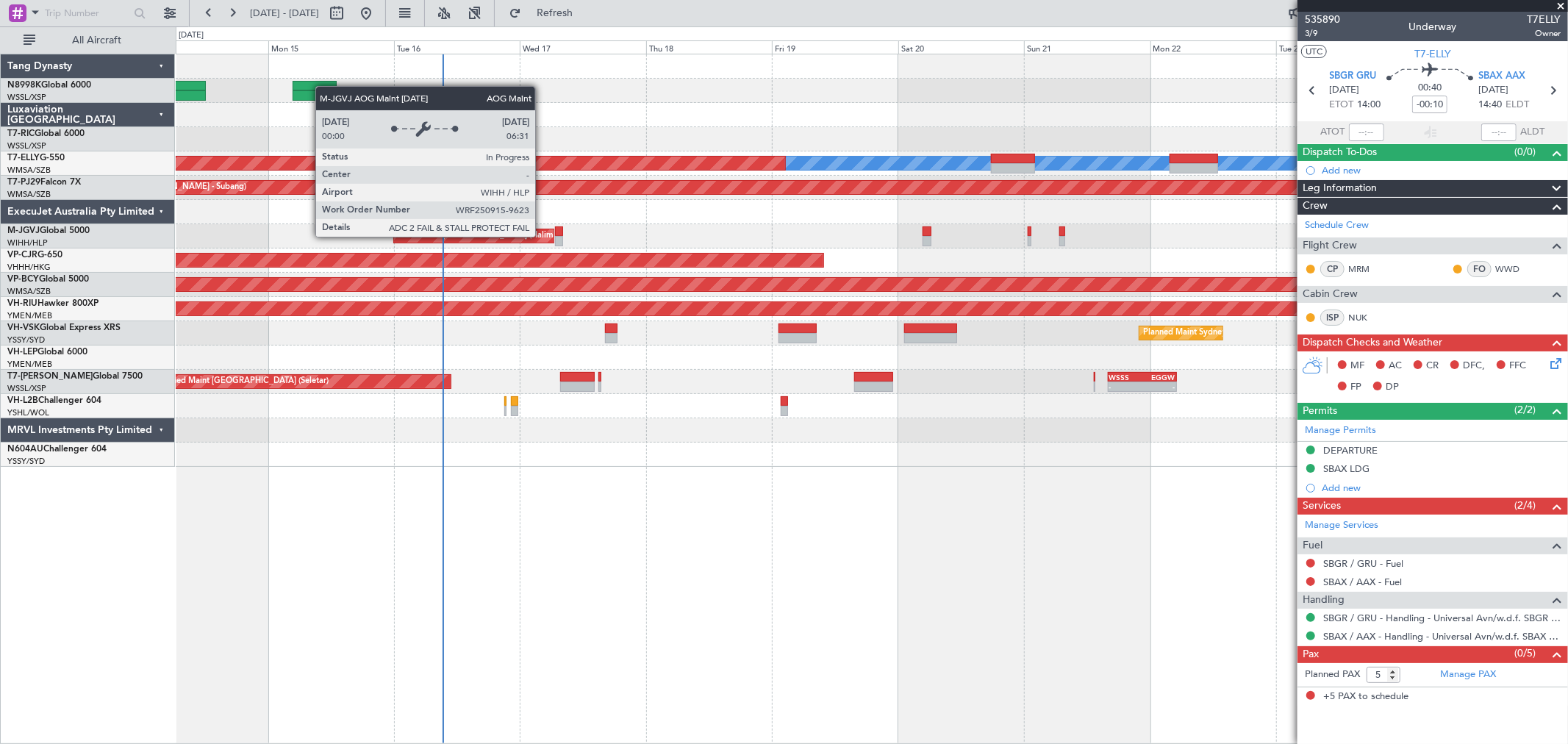
click at [554, 230] on div "AOG Maint [GEOGRAPHIC_DATA] (Halim Intl)" at bounding box center [473, 236] width 160 height 13
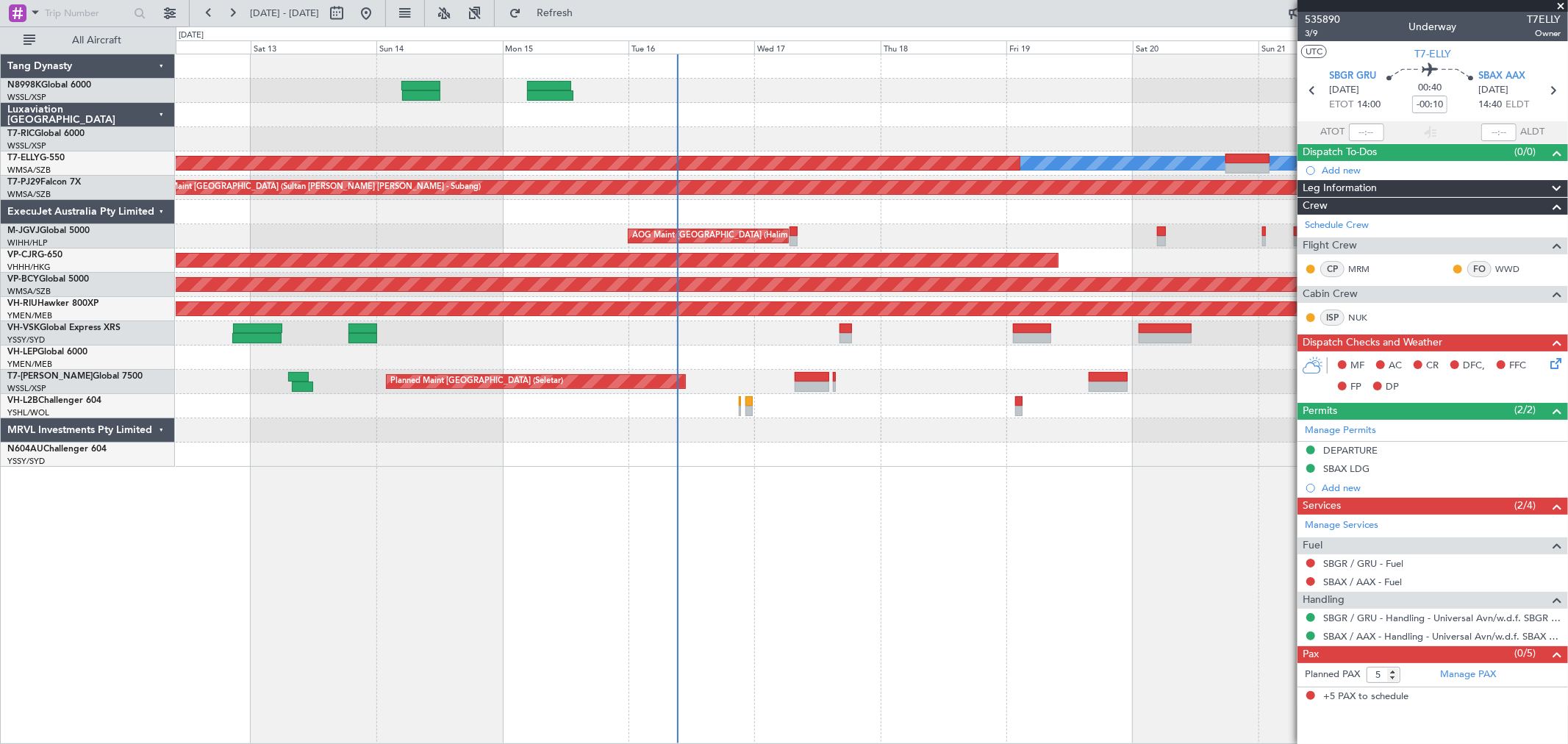
click at [704, 232] on div "AOG Maint [GEOGRAPHIC_DATA] (Halim Intl)" at bounding box center [871, 236] width 1392 height 25
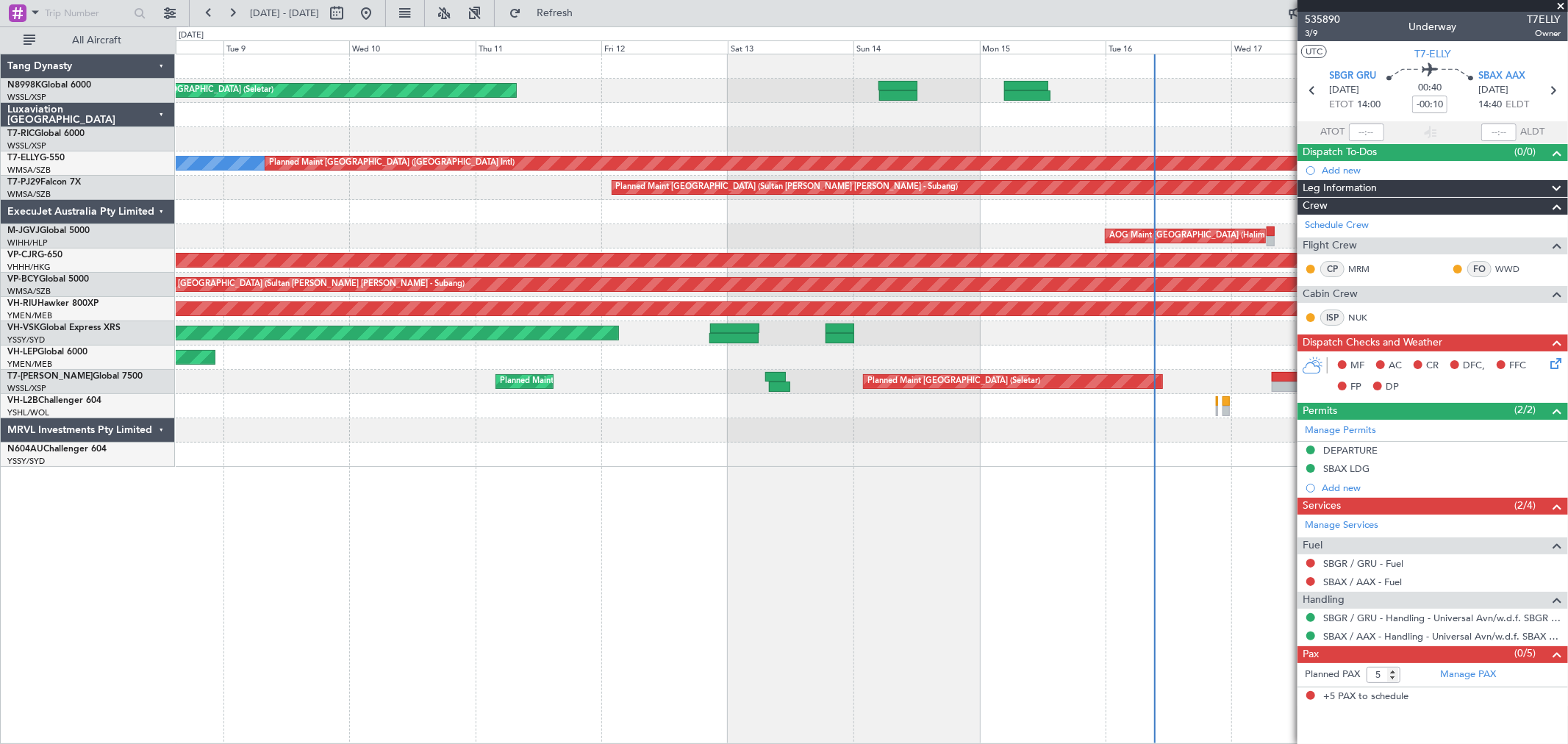
click at [791, 231] on div "AOG Maint [GEOGRAPHIC_DATA] (Halim Intl)" at bounding box center [871, 236] width 1392 height 25
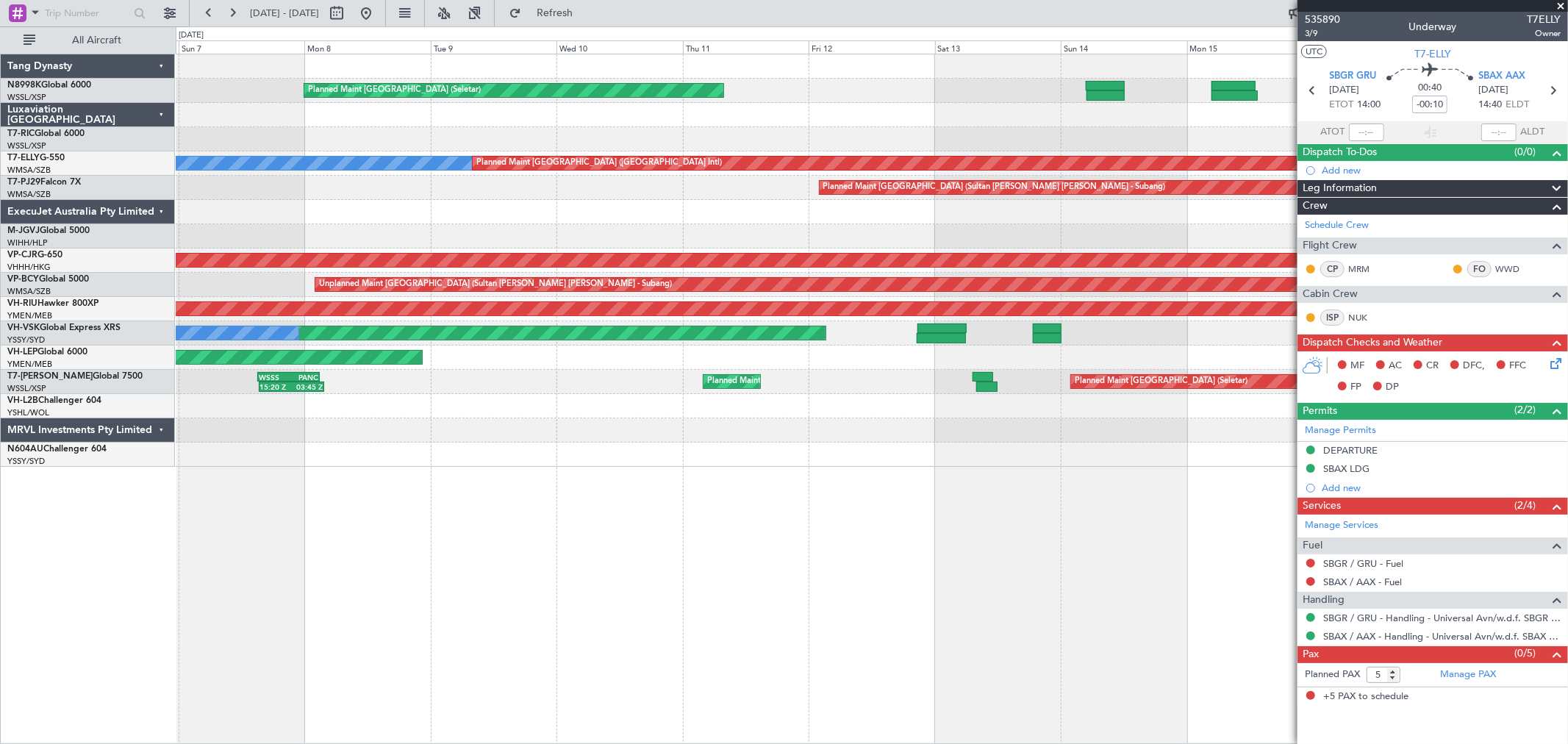
click at [753, 240] on div "AOG Maint [GEOGRAPHIC_DATA] (Halim Intl)" at bounding box center [871, 236] width 1392 height 25
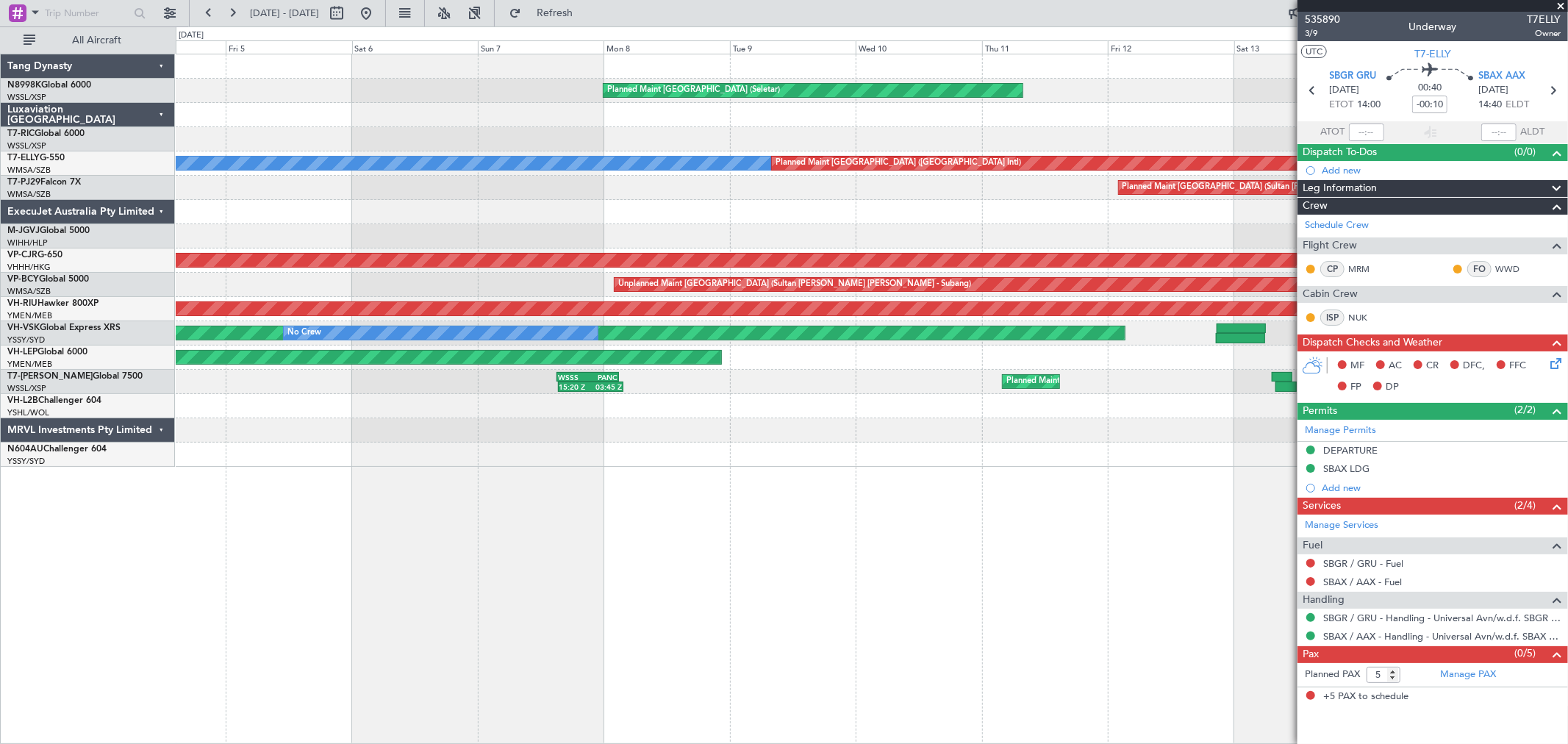
click at [773, 218] on div "Planned Maint [GEOGRAPHIC_DATA] (Seletar) Planned Maint [GEOGRAPHIC_DATA] (Sele…" at bounding box center [871, 260] width 1392 height 413
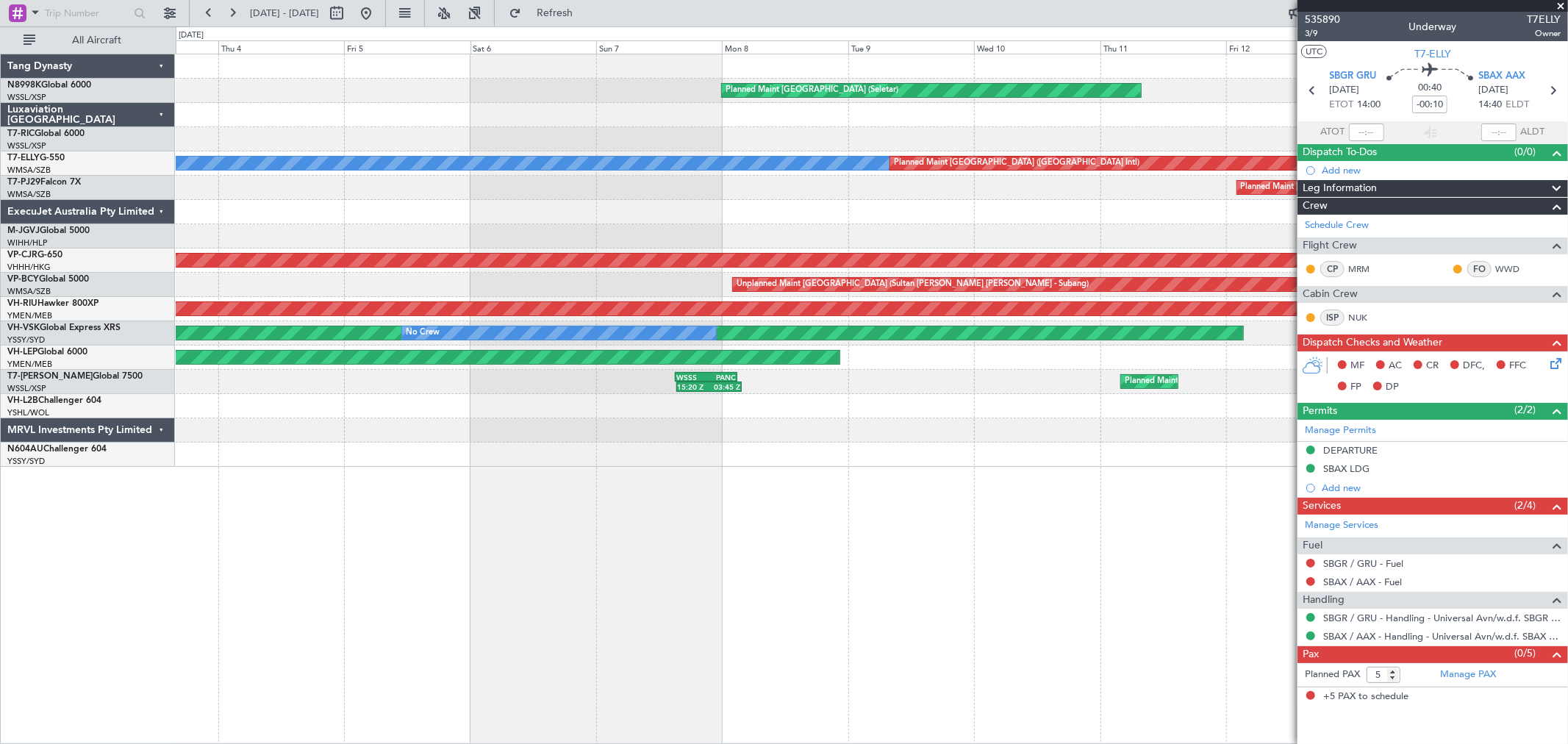
click at [195, 245] on div "Planned Maint [GEOGRAPHIC_DATA] (Seletar) Planned Maint [GEOGRAPHIC_DATA] (Sele…" at bounding box center [871, 260] width 1392 height 413
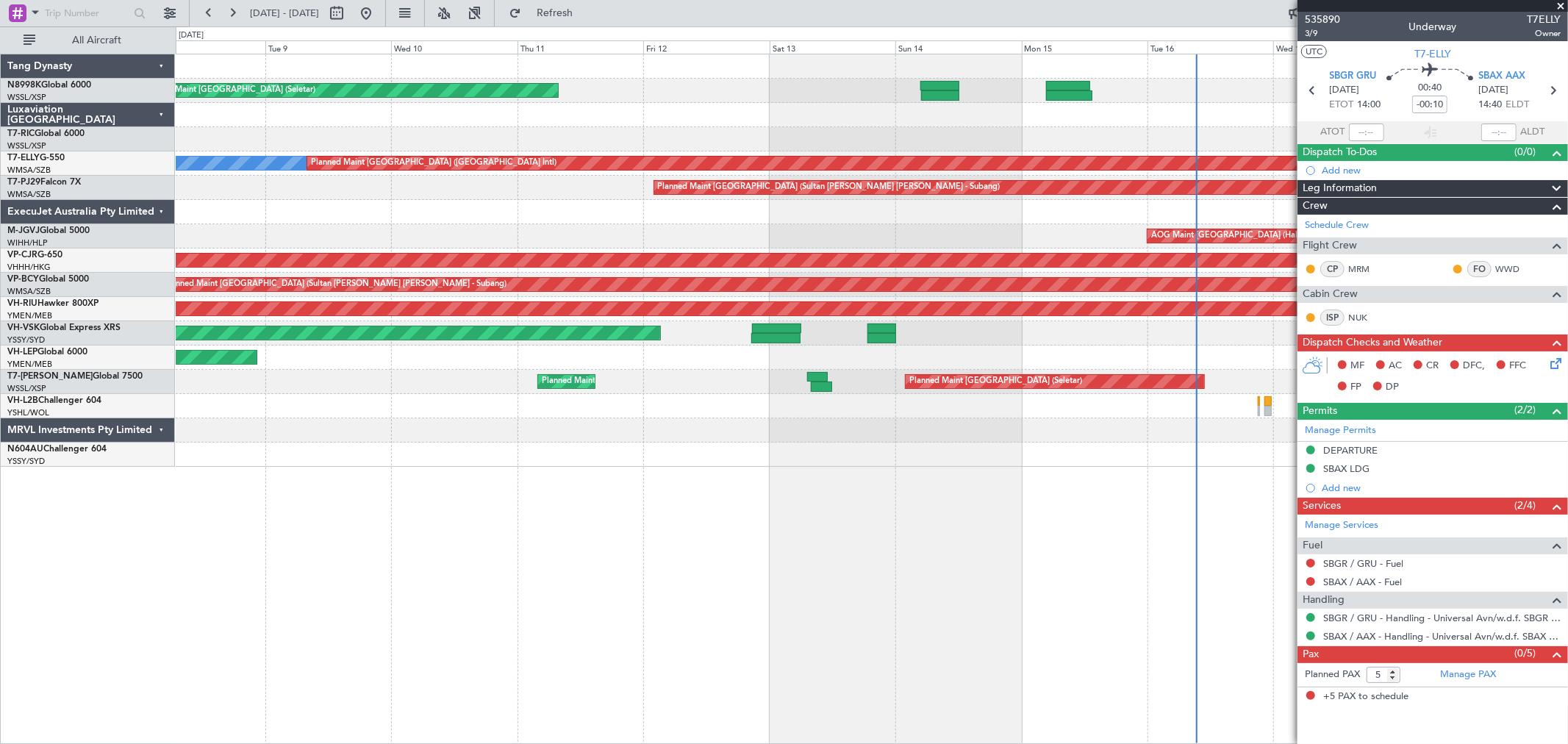
click at [357, 245] on div "Planned Maint [GEOGRAPHIC_DATA] (Seletar) [PERSON_NAME] Planned Maint [GEOGRAPH…" at bounding box center [871, 260] width 1392 height 413
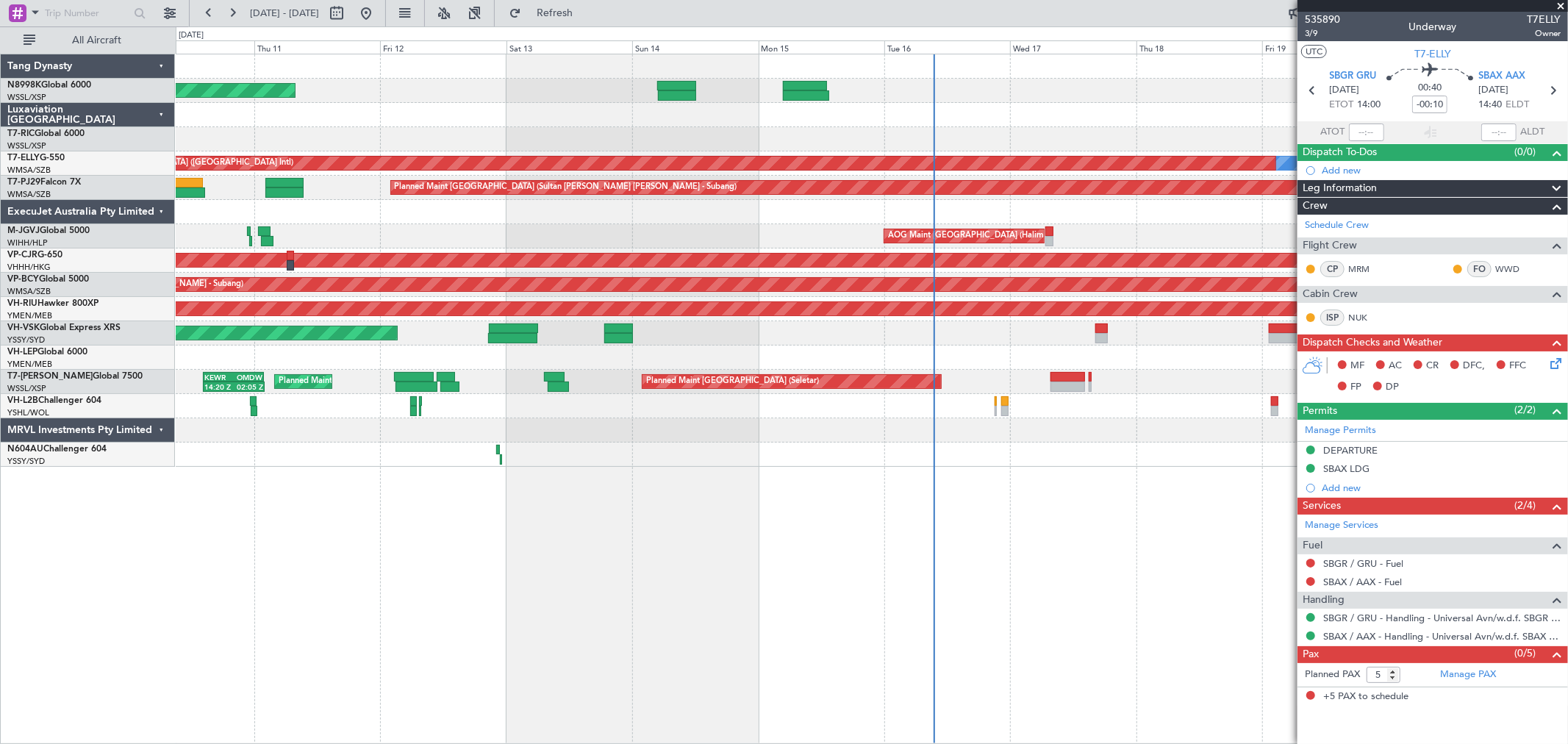
click at [801, 225] on div "Planned Maint [GEOGRAPHIC_DATA] (Seletar) [PERSON_NAME] Planned Maint [GEOGRAPH…" at bounding box center [871, 260] width 1392 height 413
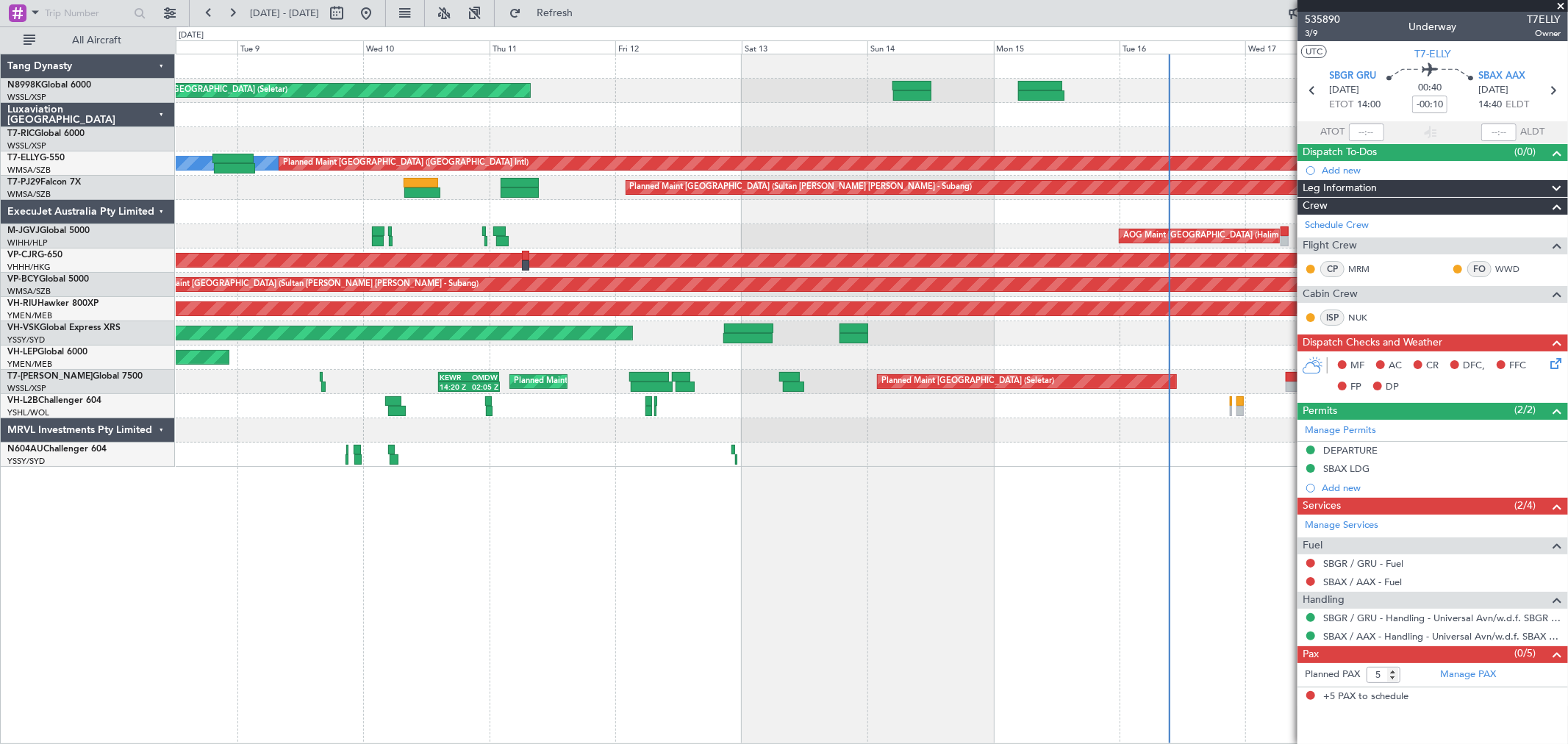
click at [840, 221] on div at bounding box center [871, 212] width 1392 height 25
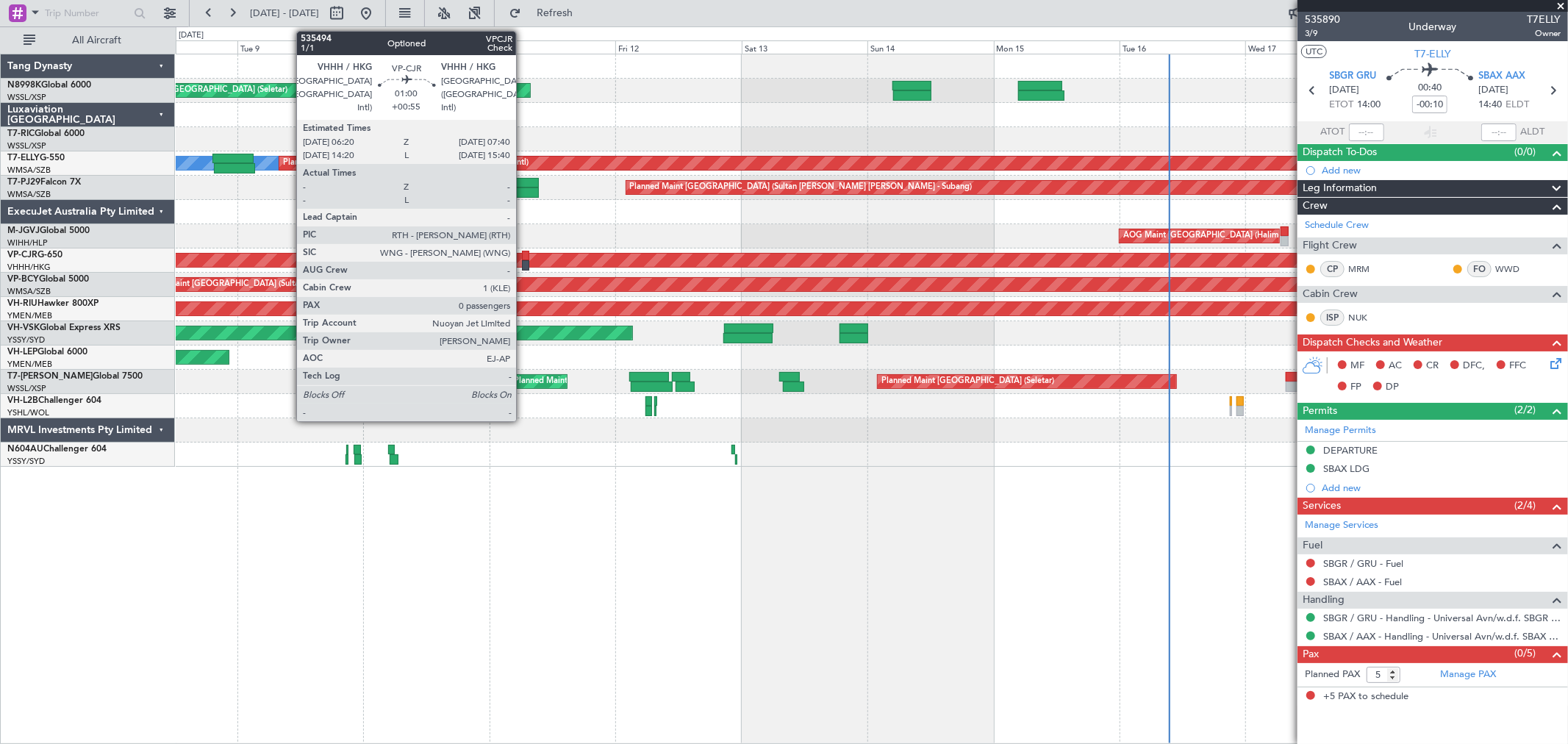
click at [523, 257] on div at bounding box center [525, 256] width 7 height 10
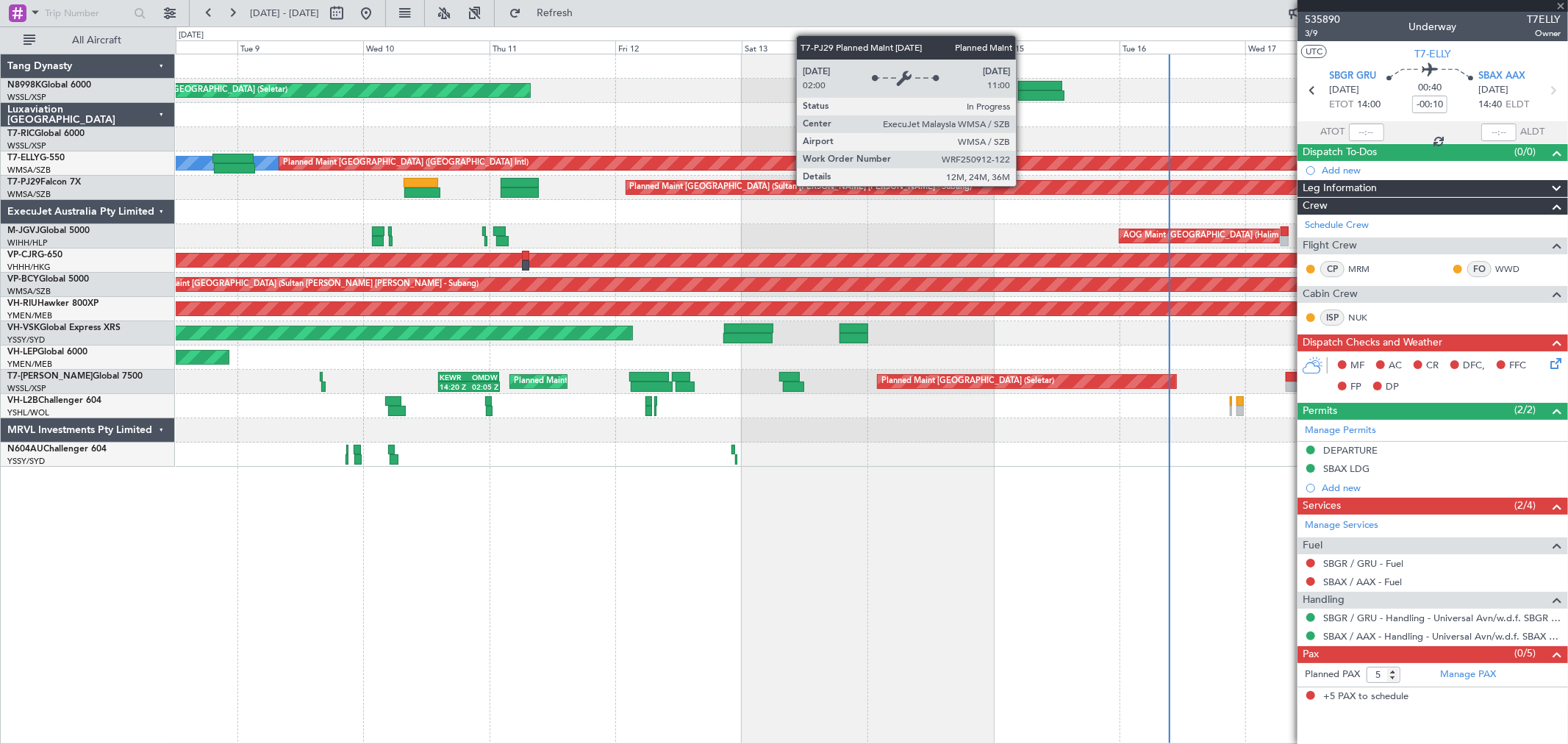
type input "+00:55"
type input "0"
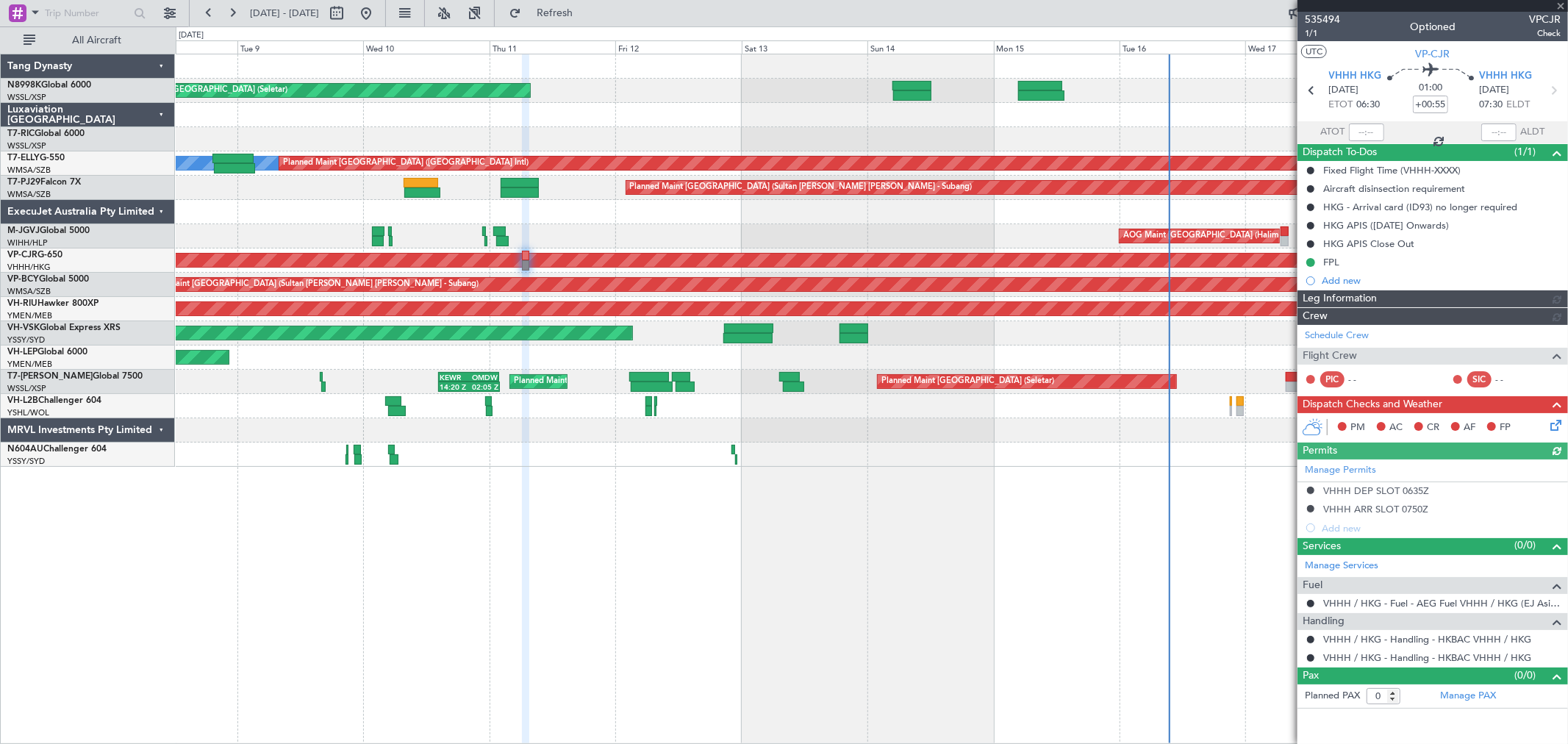
type input "[PERSON_NAME] (KYA)"
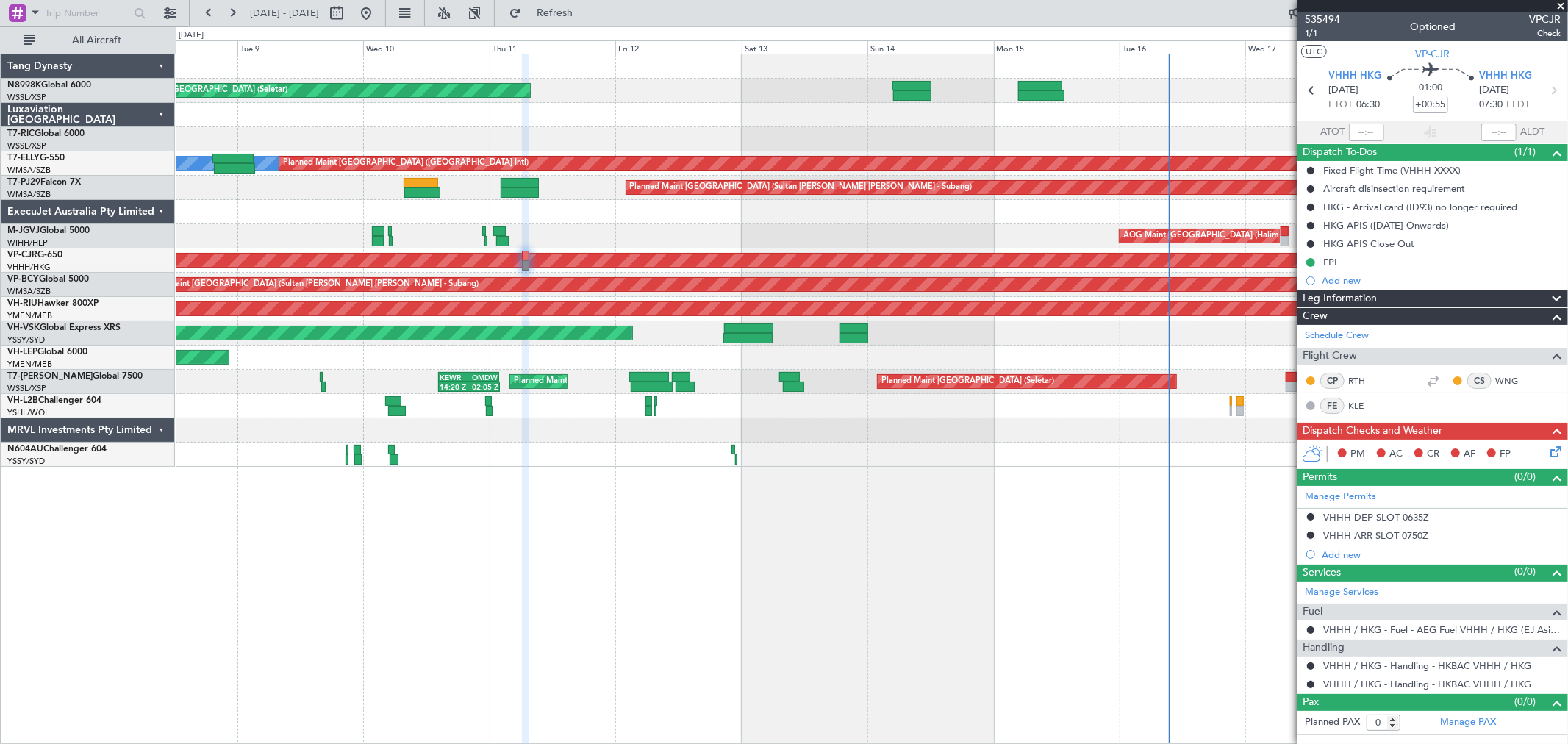
click at [1309, 34] on span "1/1" at bounding box center [1322, 33] width 35 height 13
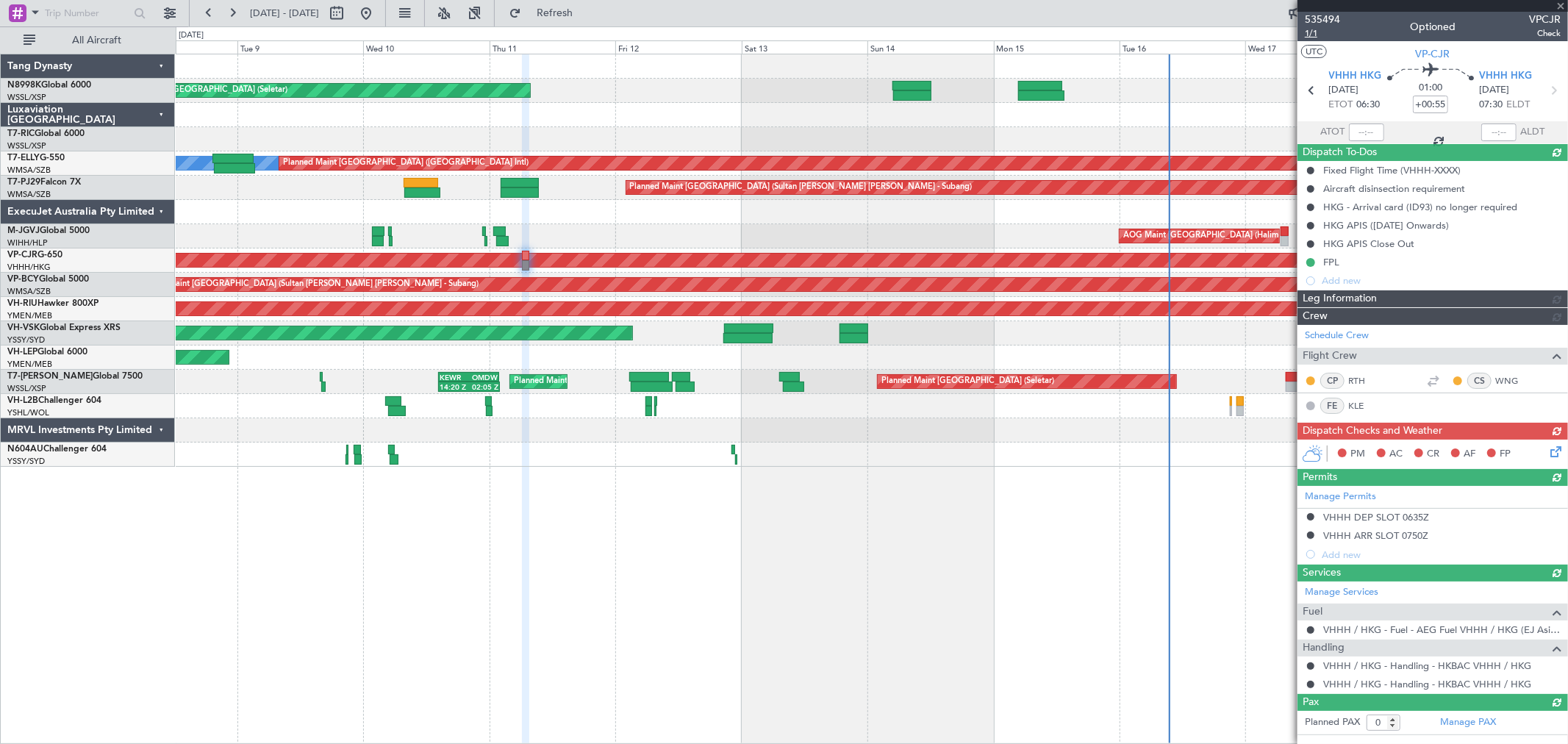
type input "[PERSON_NAME] (KYA)"
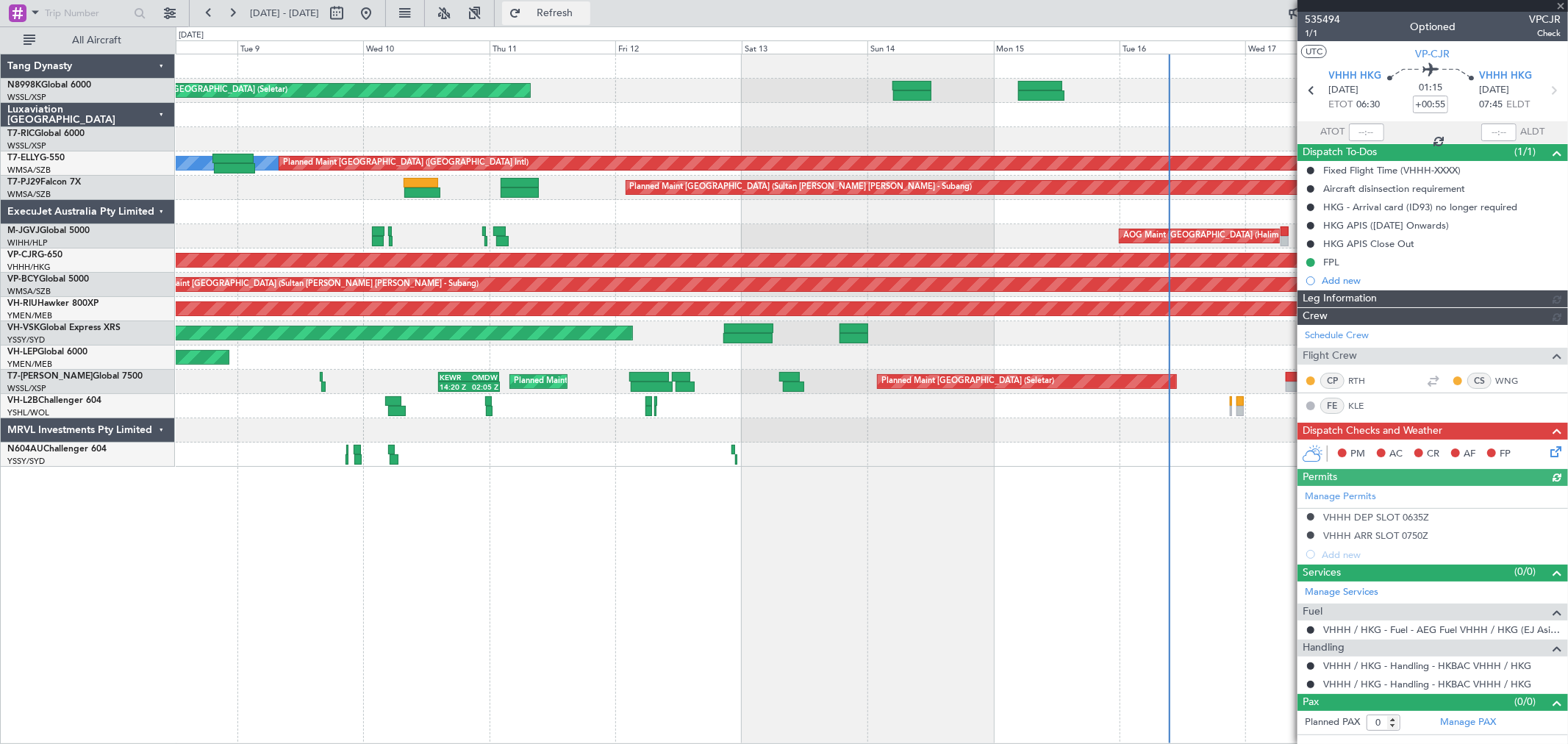
type input "[PERSON_NAME] (KYA)"
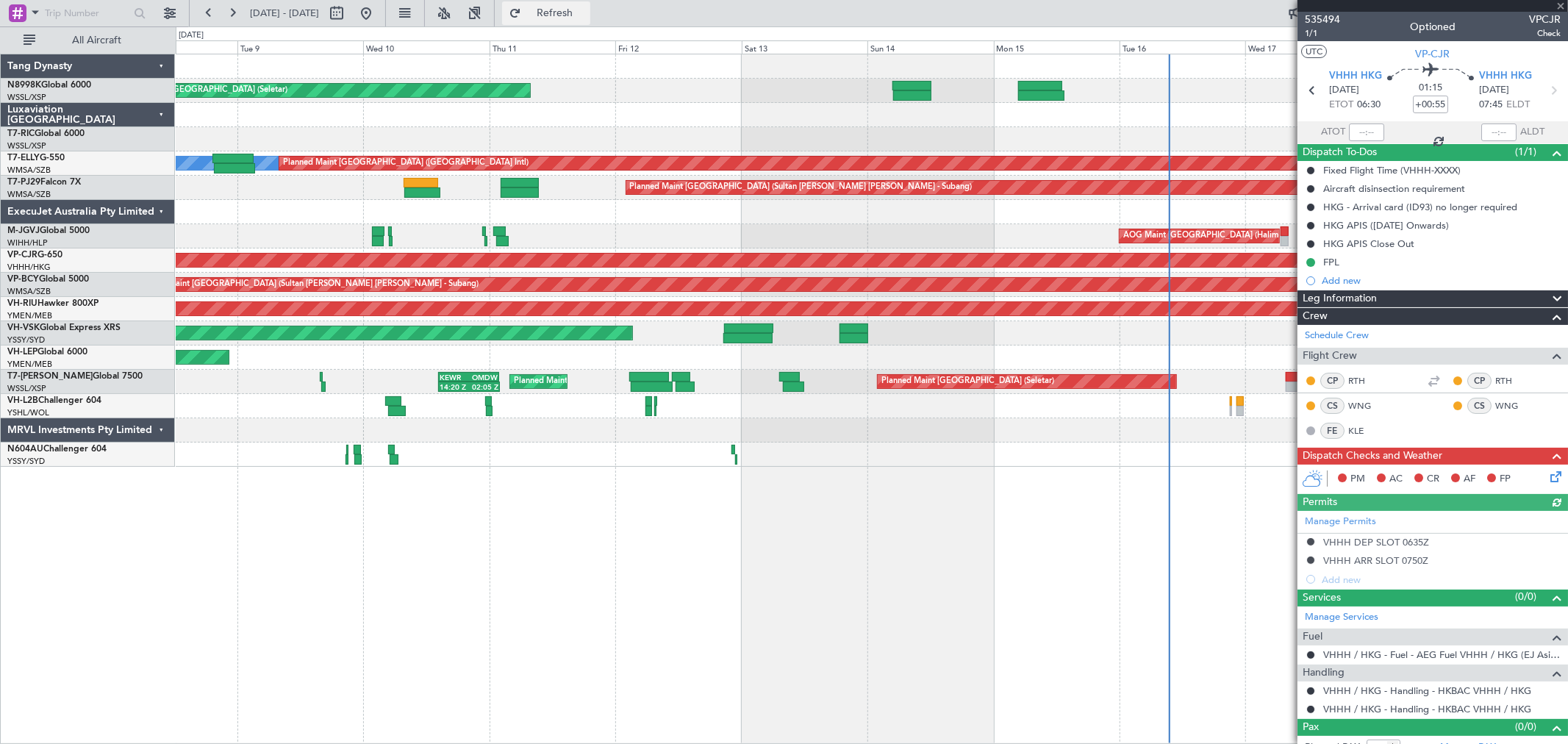
click at [568, 5] on button "Refresh" at bounding box center [546, 13] width 88 height 24
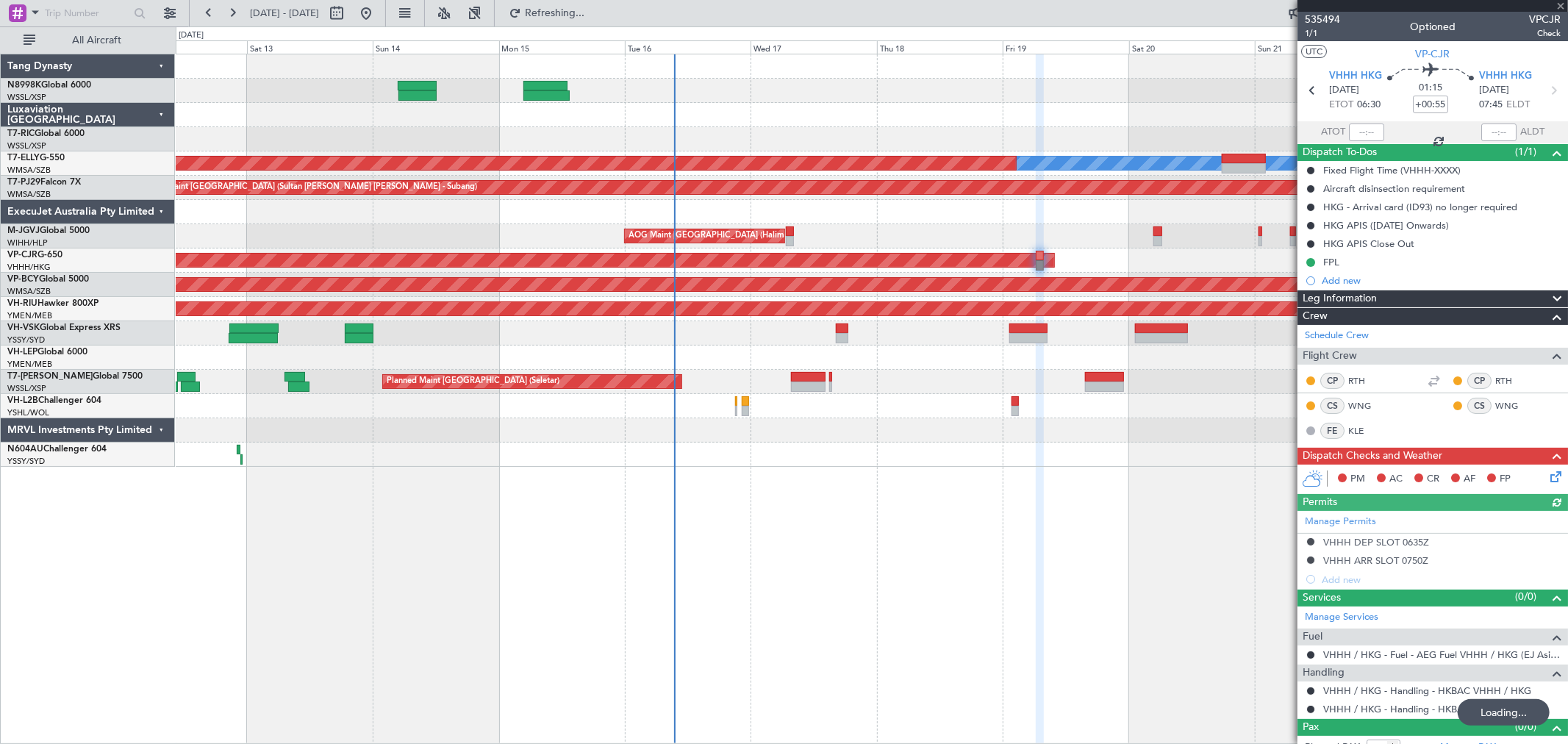
click at [212, 185] on div "Planned Maint [GEOGRAPHIC_DATA] (Sultan [PERSON_NAME] [PERSON_NAME] - Subang)" at bounding box center [871, 187] width 1392 height 25
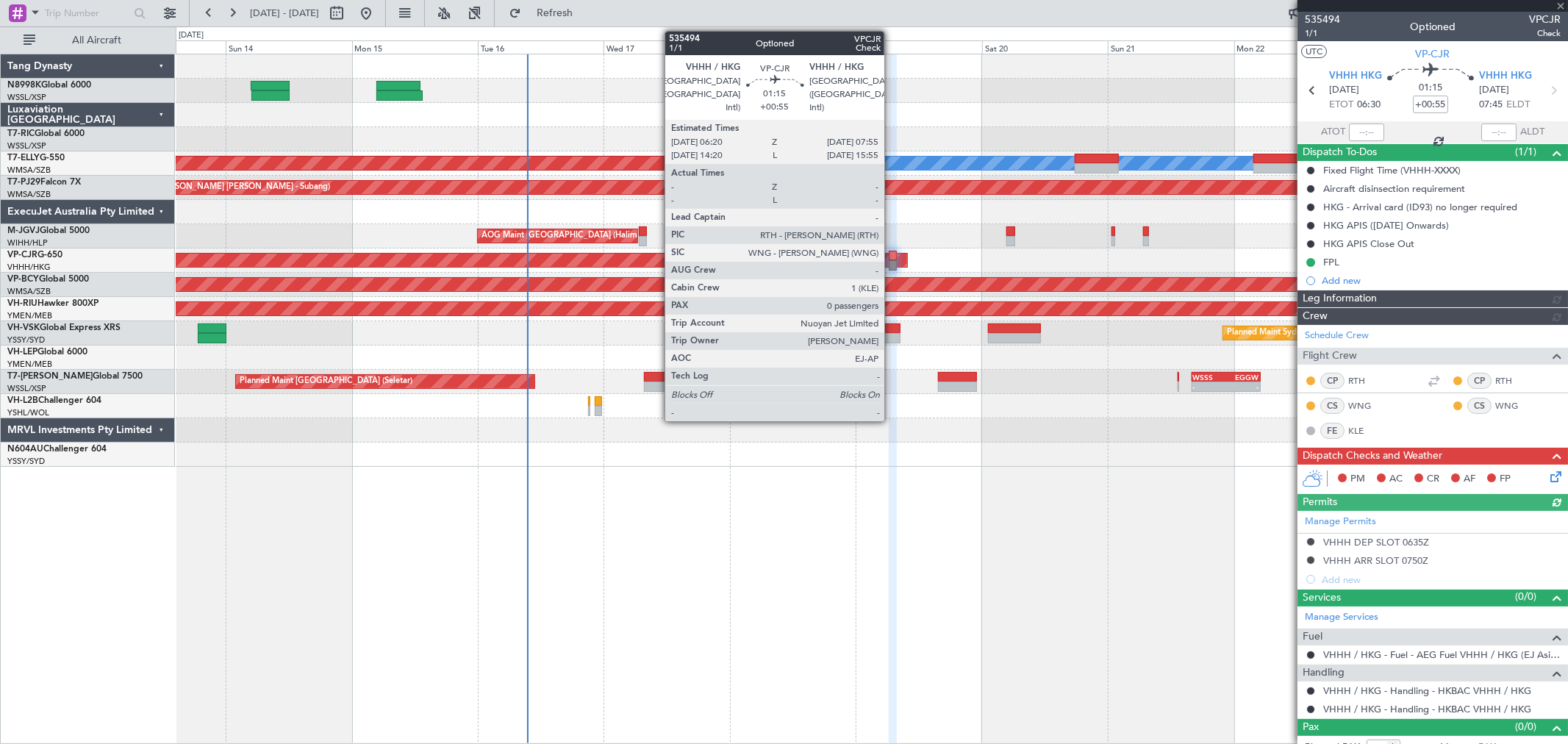
type input "[PERSON_NAME] (KYA)"
click at [892, 256] on div at bounding box center [893, 256] width 9 height 10
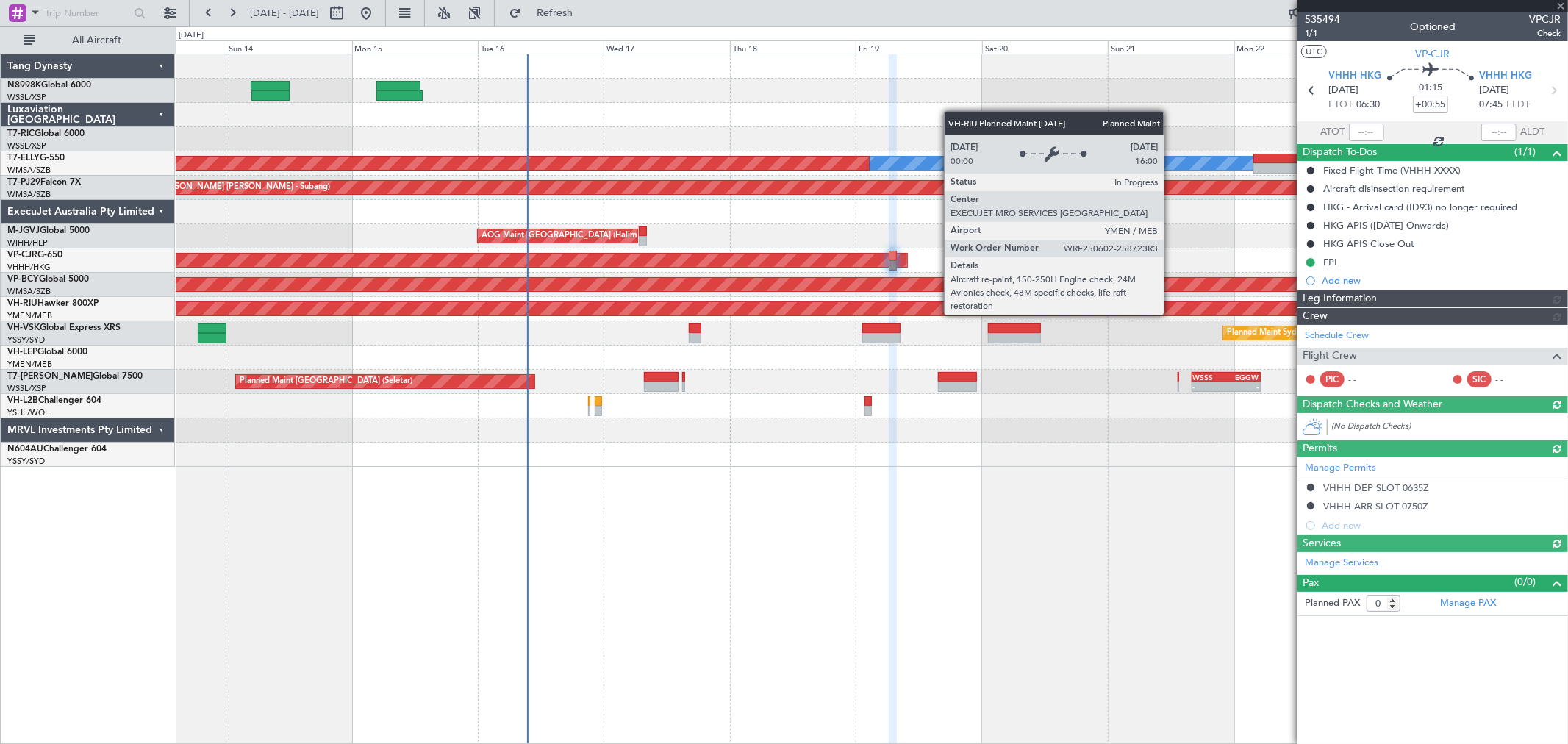
type input "[PERSON_NAME] (KYA)"
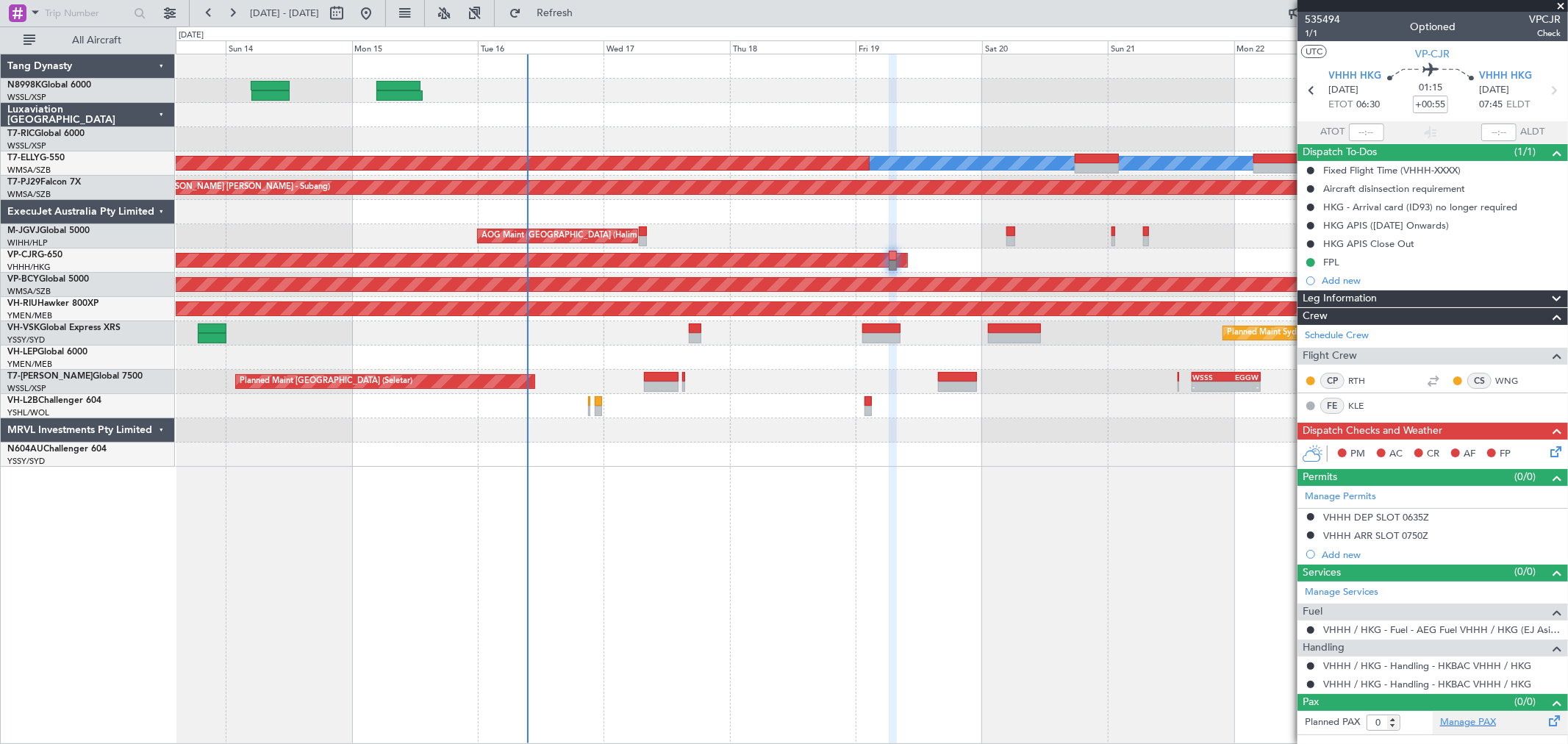
click at [1460, 717] on link "Manage PAX" at bounding box center [1468, 722] width 56 height 15
click at [1312, 37] on span "1/1" at bounding box center [1322, 33] width 35 height 13
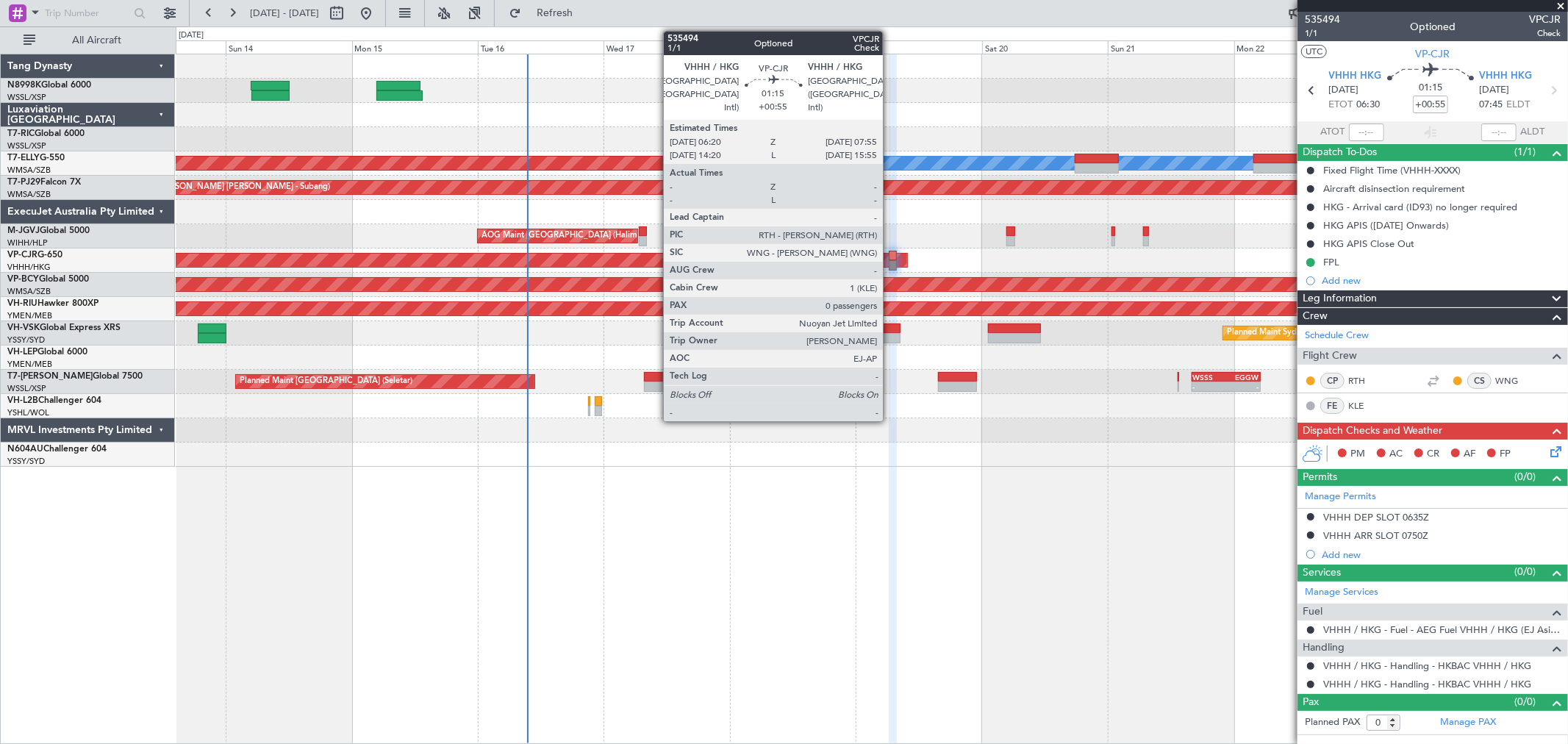
click at [890, 256] on div at bounding box center [893, 256] width 9 height 10
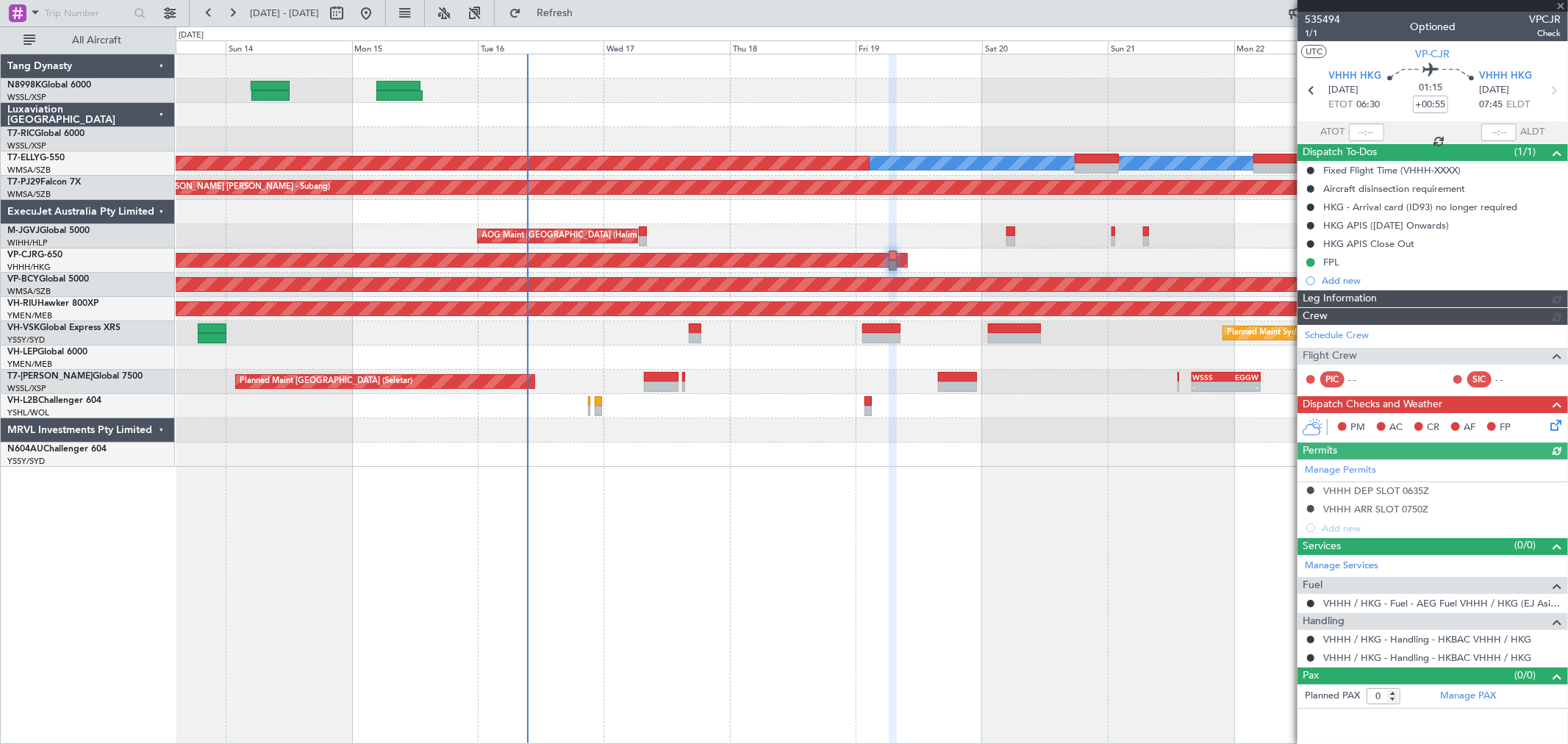
type input "[PERSON_NAME] (KYA)"
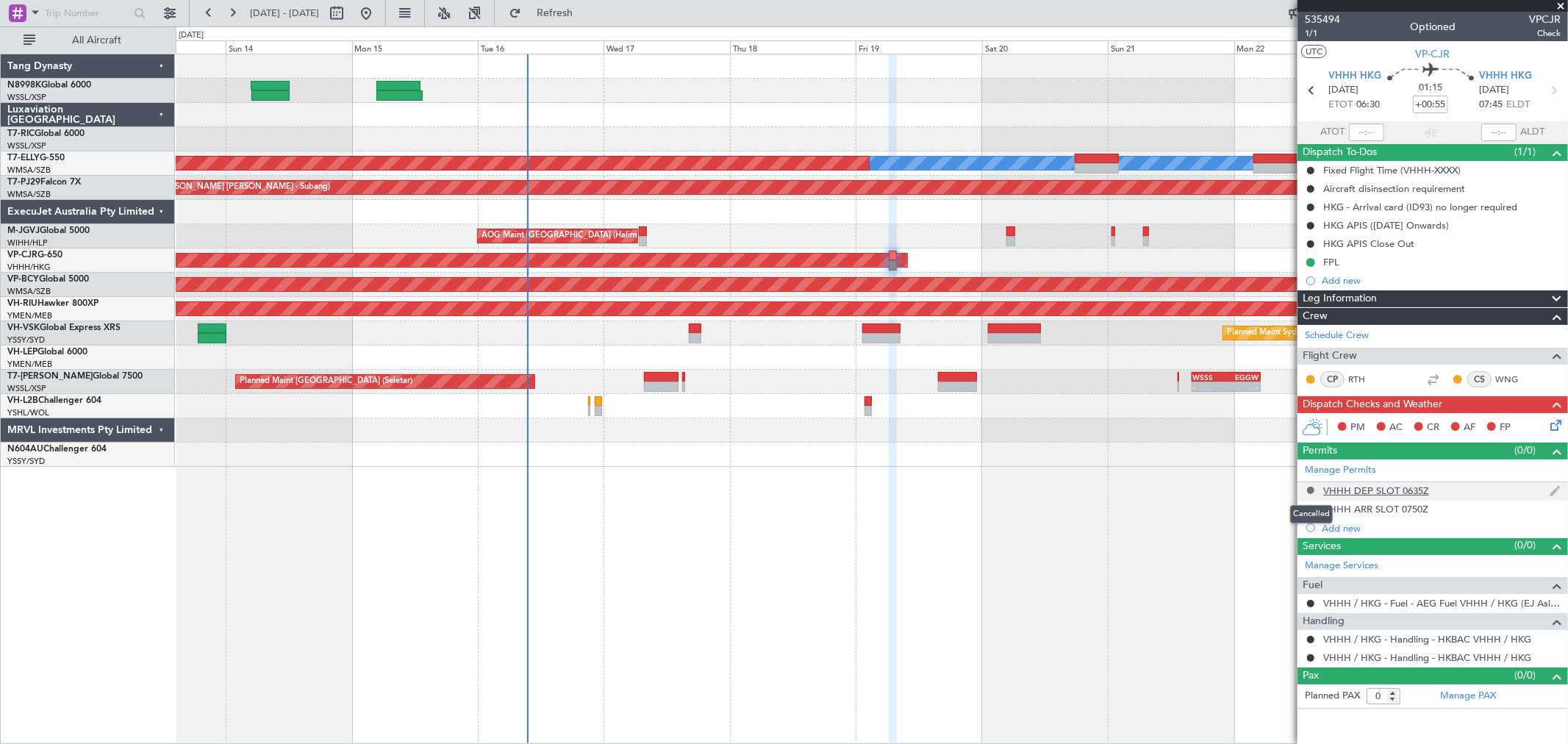
click at [1309, 488] on button at bounding box center [1311, 491] width 9 height 9
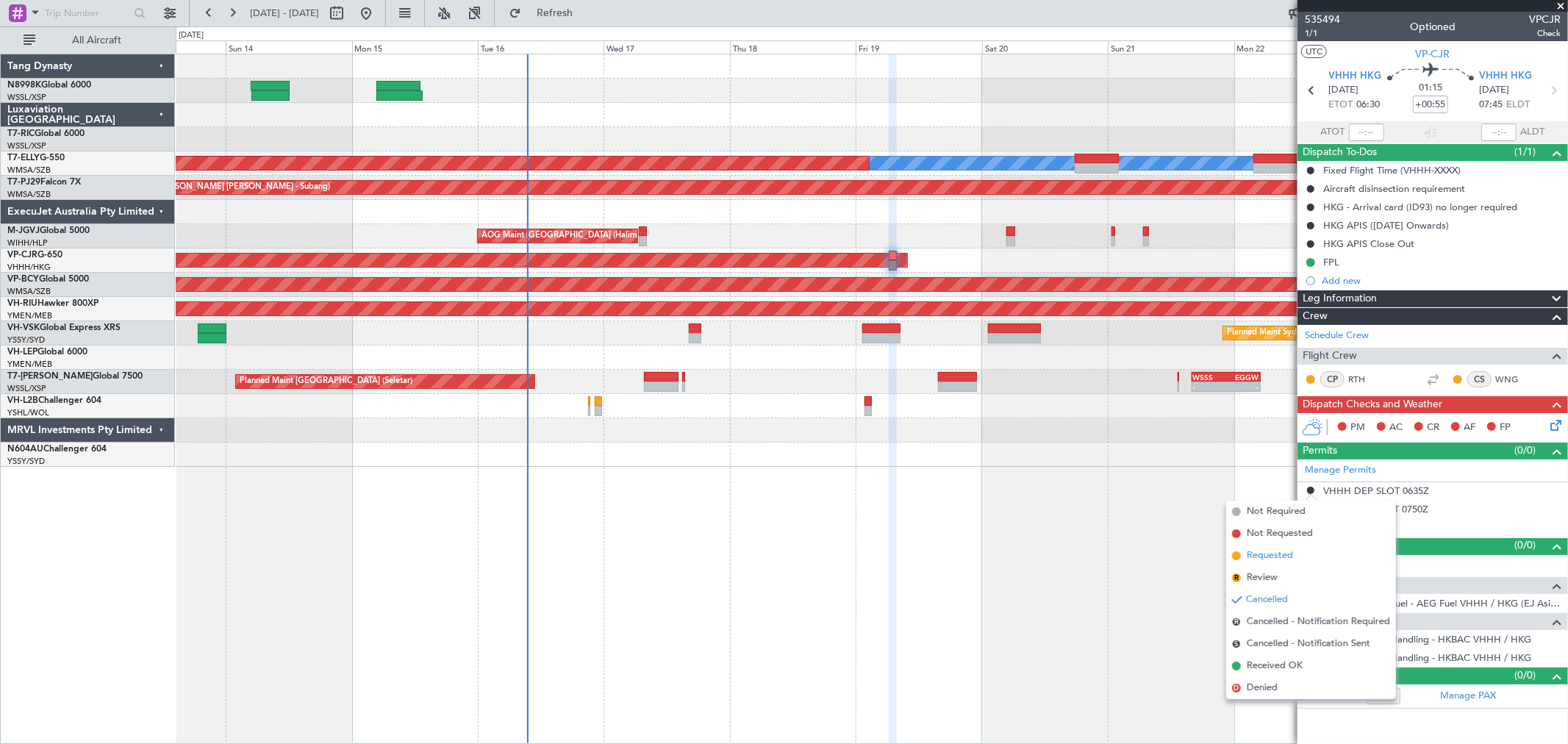
click at [1260, 559] on span "Requested" at bounding box center [1270, 556] width 46 height 15
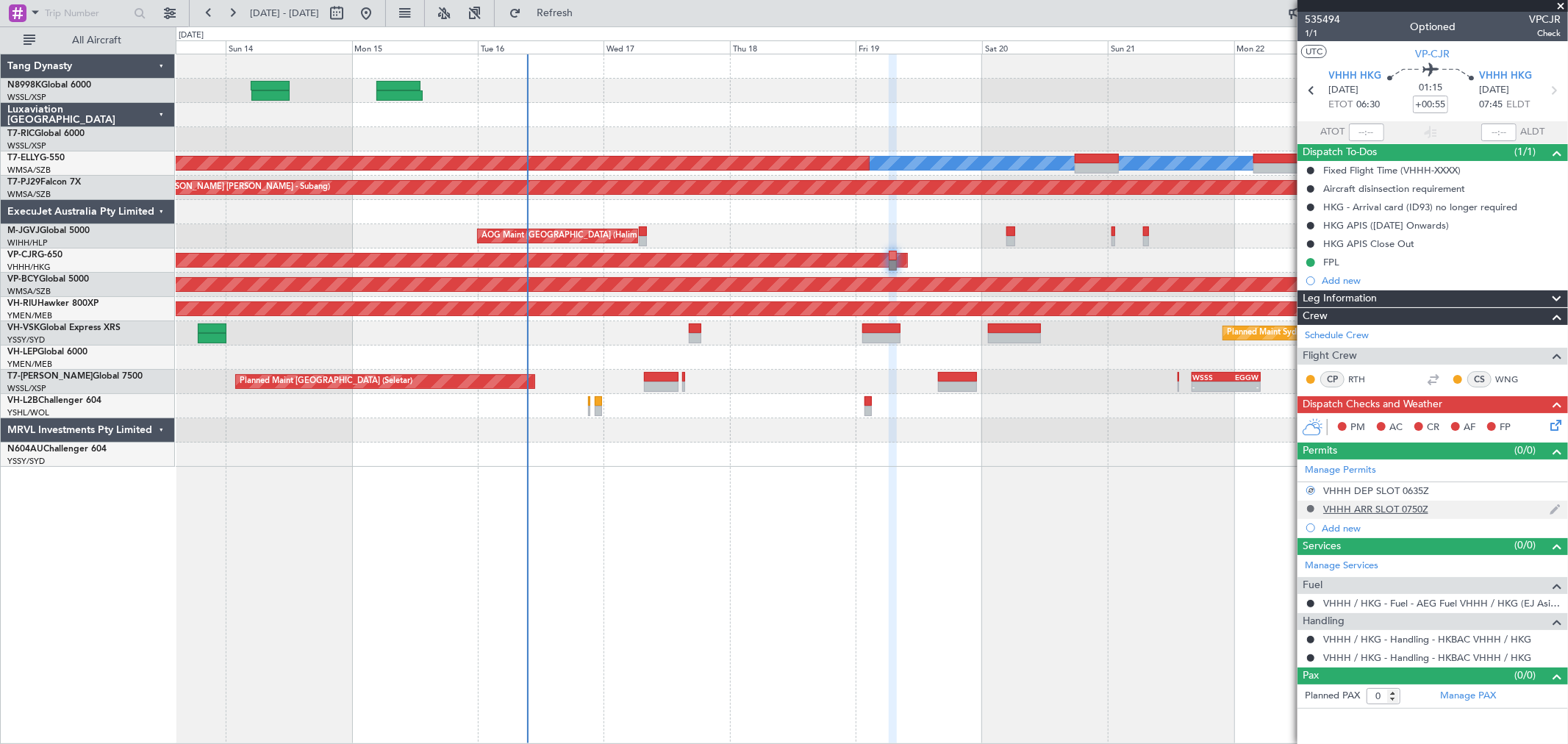
click at [1312, 508] on button at bounding box center [1311, 509] width 9 height 9
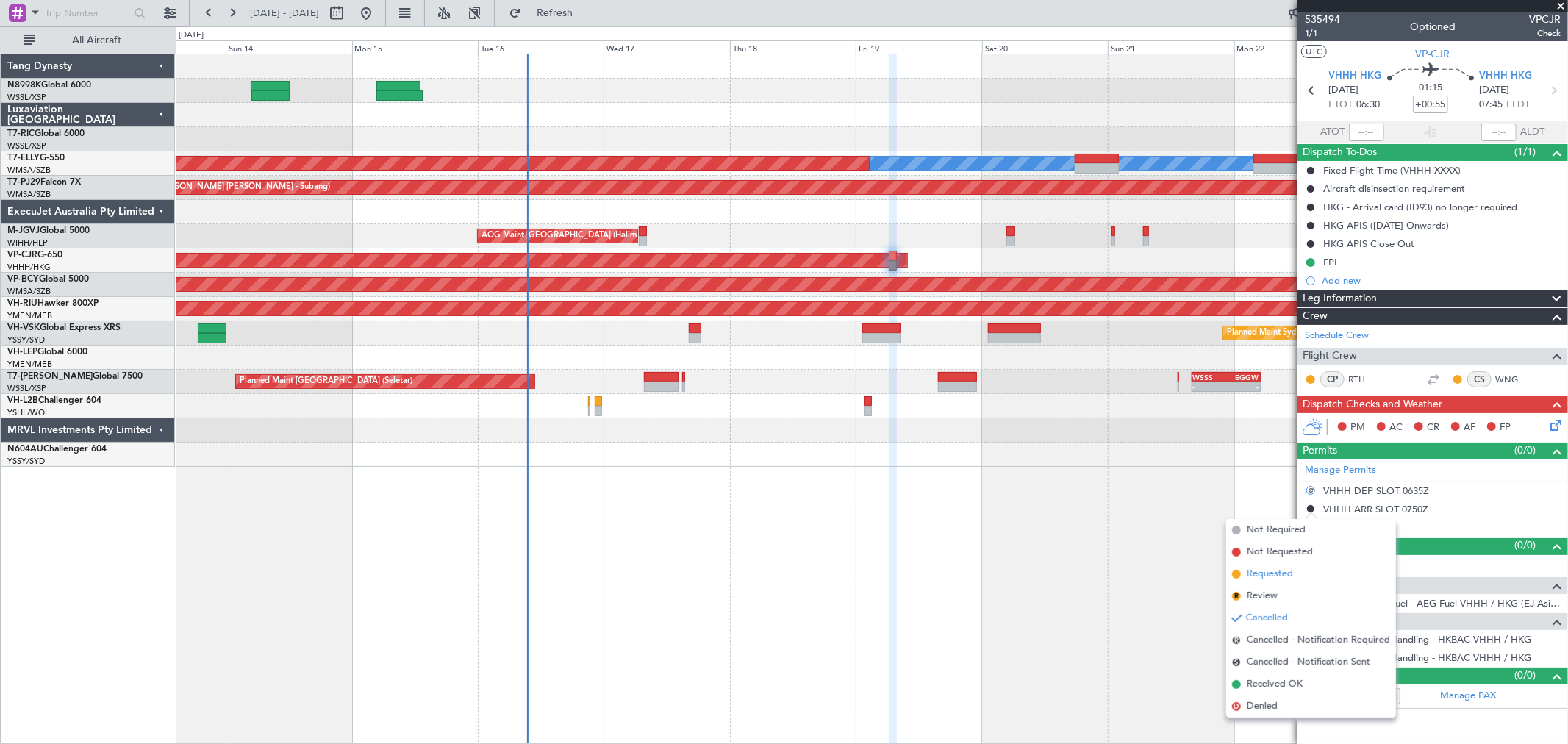
click at [1253, 572] on span "Requested" at bounding box center [1270, 575] width 46 height 15
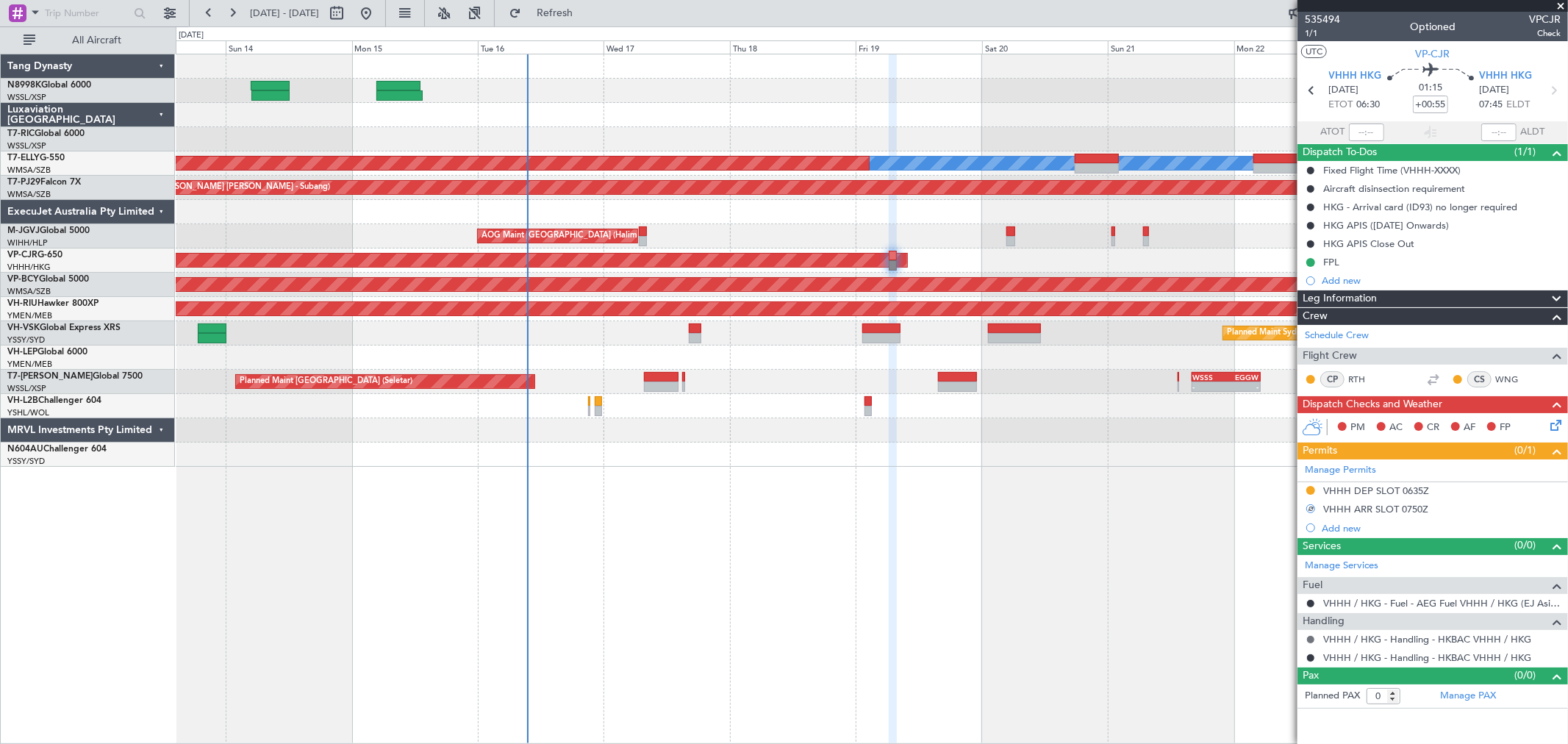
click at [1311, 638] on button at bounding box center [1311, 640] width 9 height 9
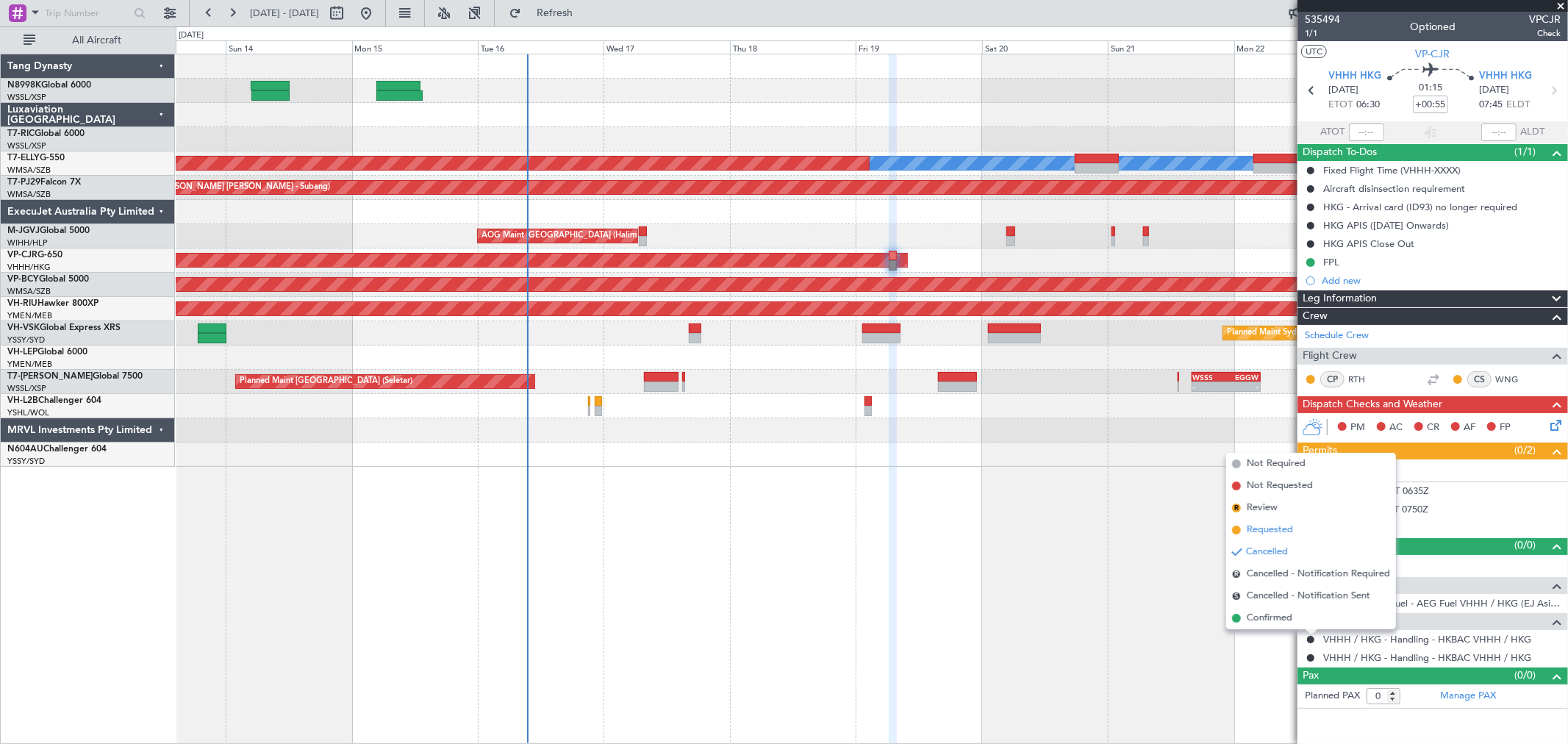
click at [1279, 525] on span "Requested" at bounding box center [1270, 530] width 46 height 15
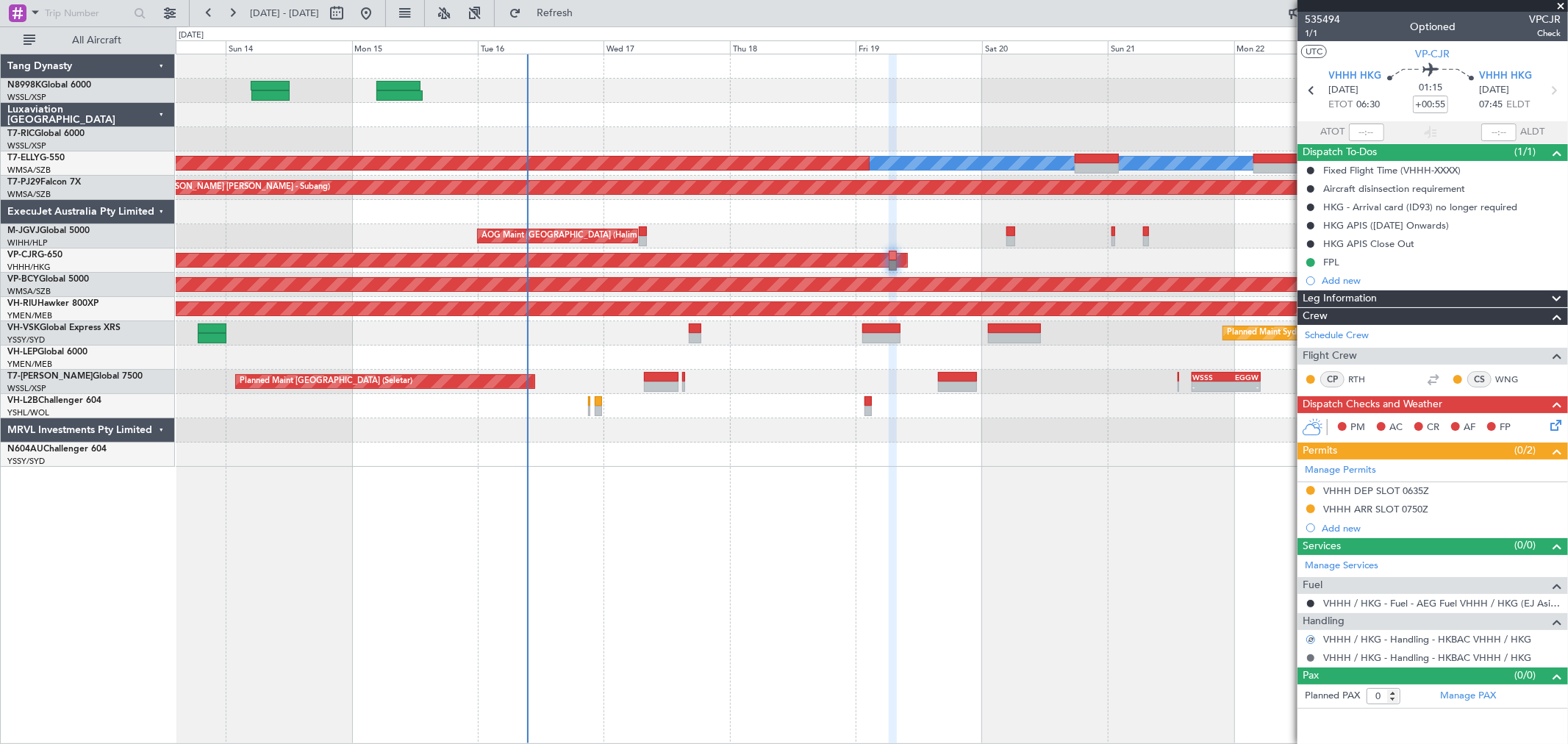
click at [1309, 656] on button at bounding box center [1311, 658] width 9 height 9
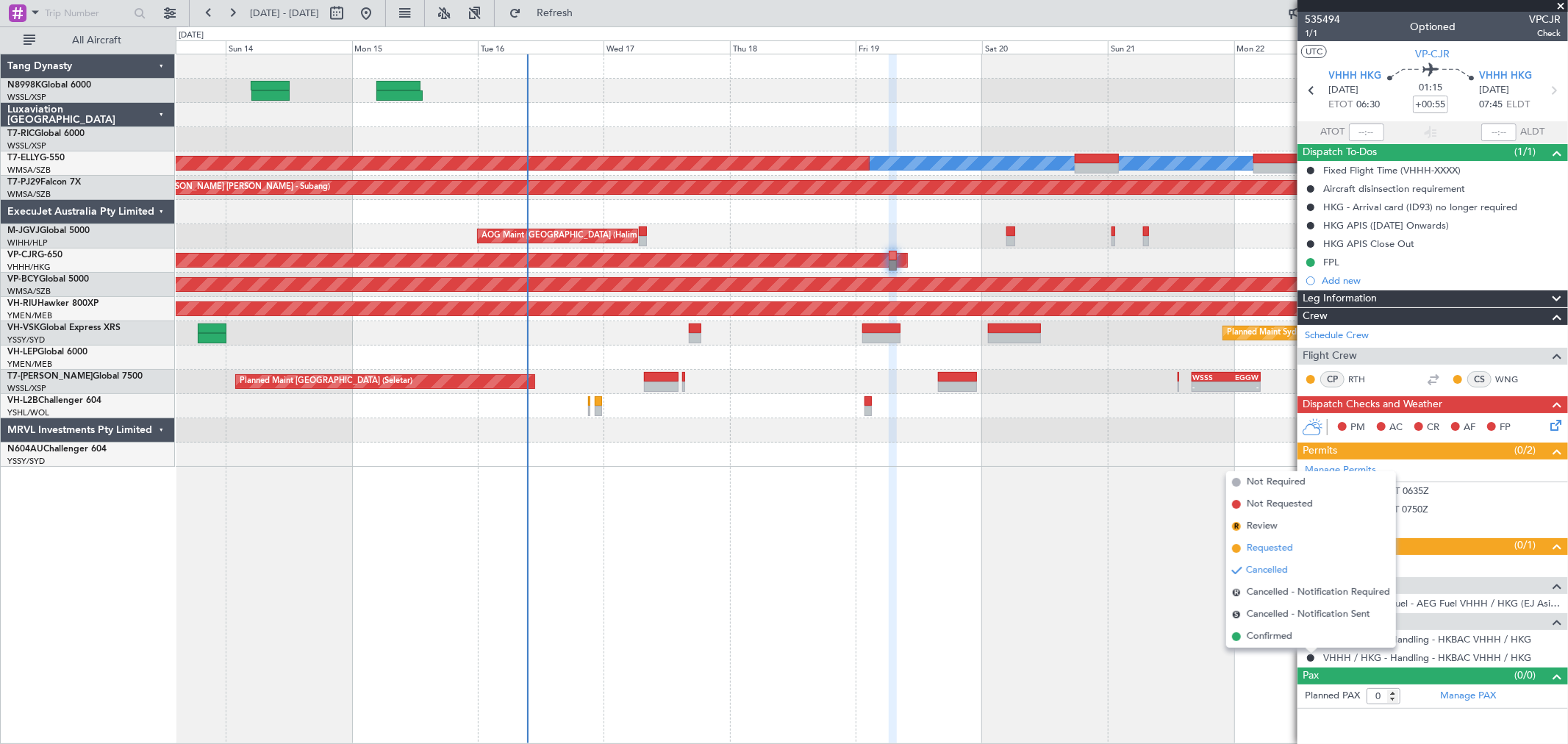
click at [1294, 548] on li "Requested" at bounding box center [1311, 549] width 170 height 22
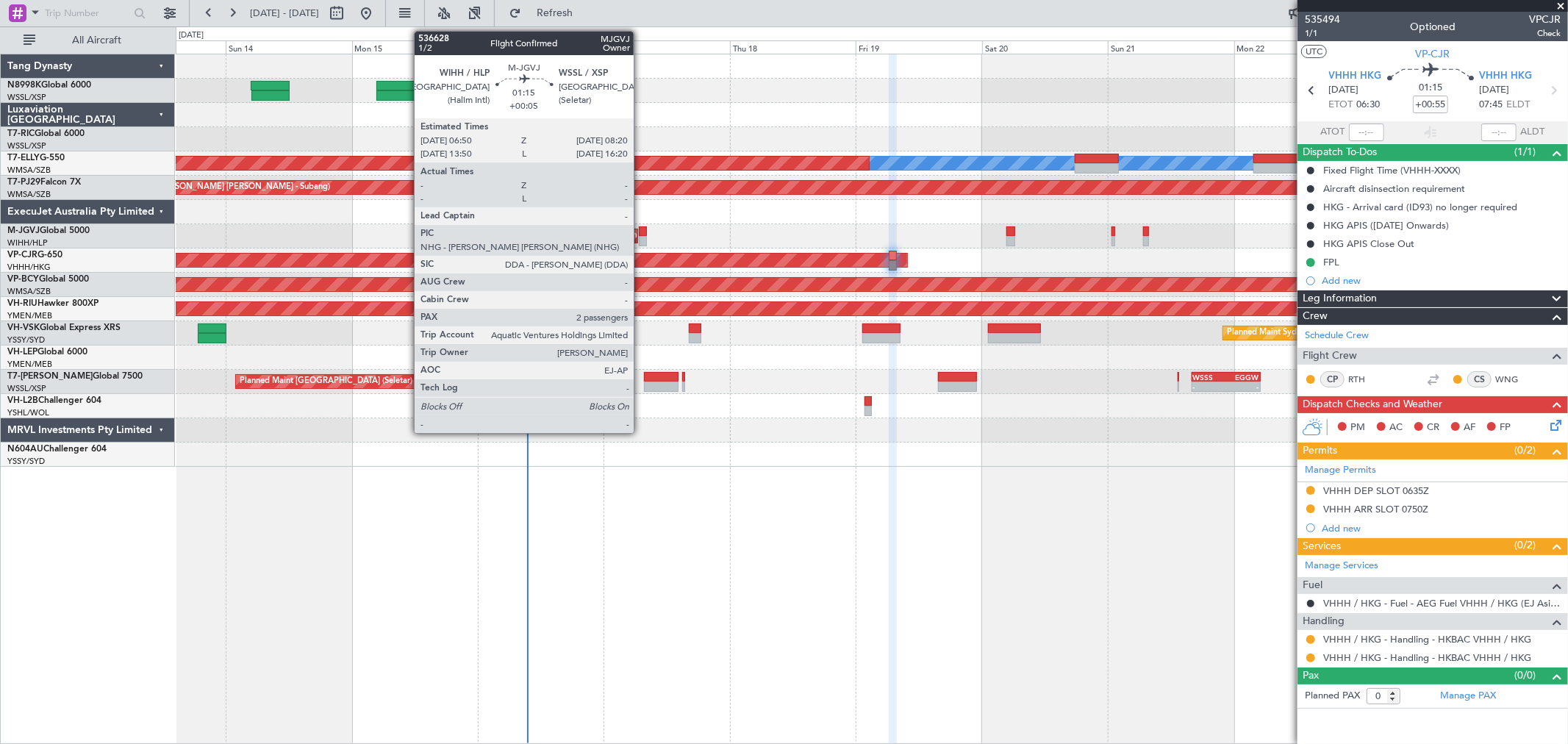
click at [641, 237] on div at bounding box center [643, 242] width 8 height 10
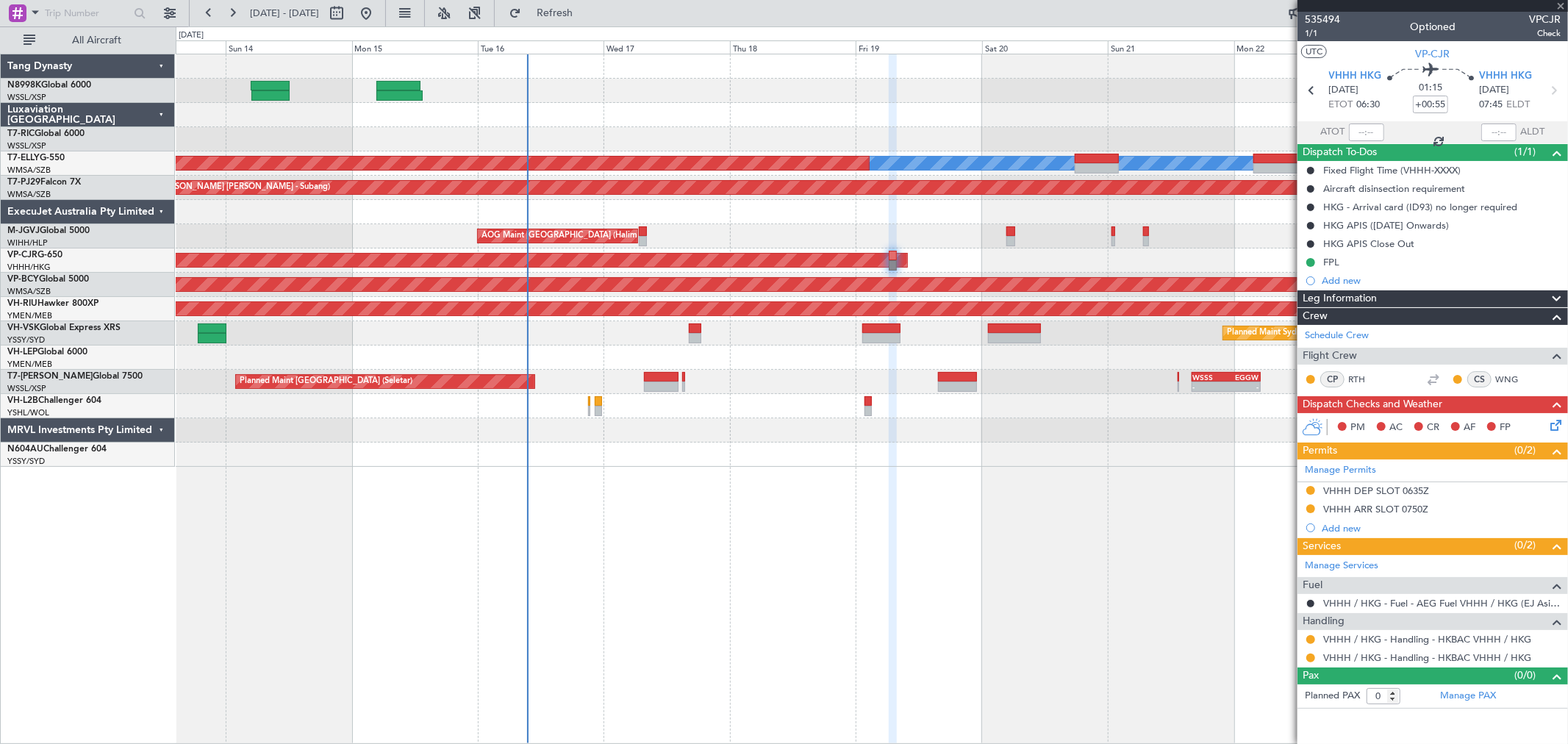
type input "+00:05"
type input "2"
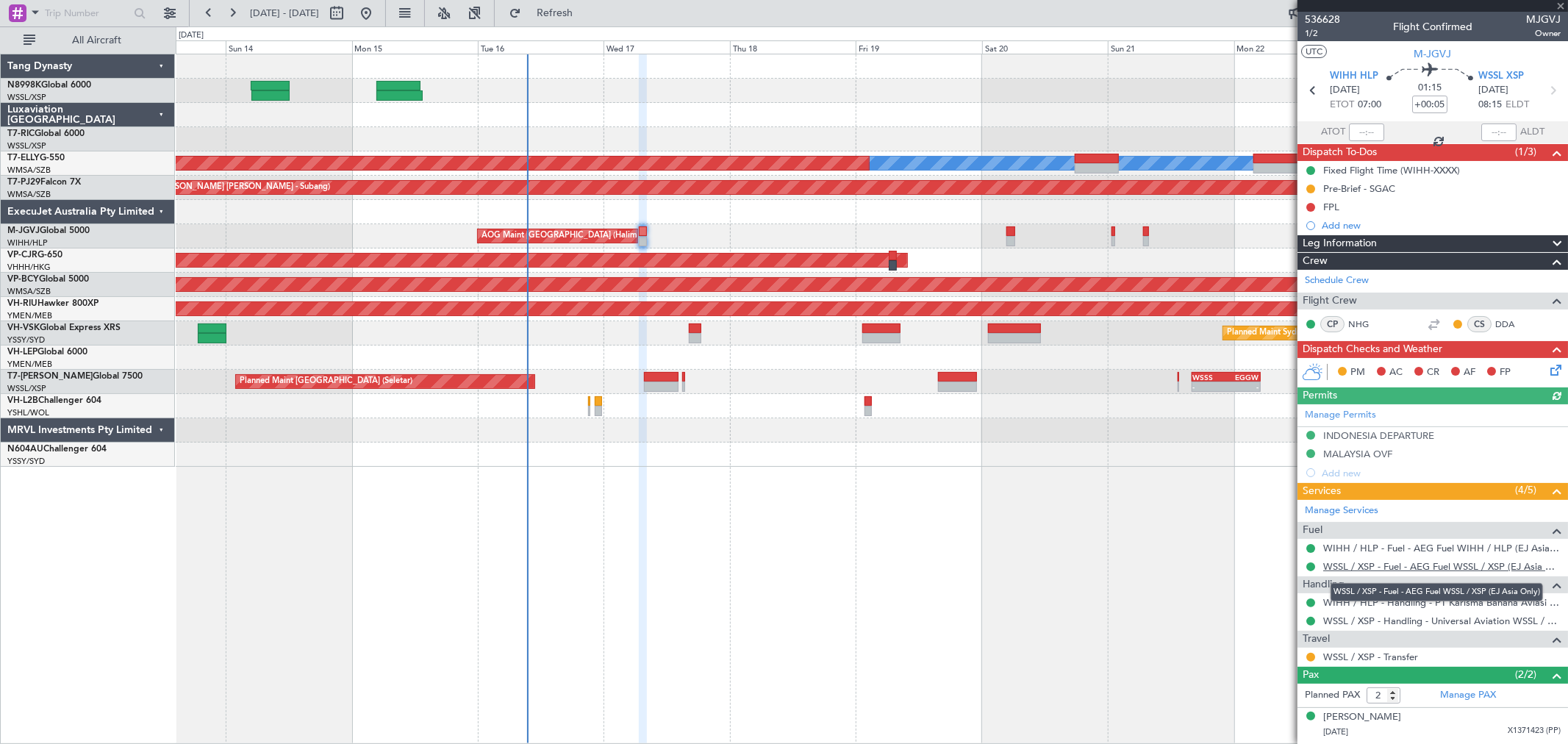
click at [1405, 560] on link "WSSL / XSP - Fuel - AEG Fuel WSSL / XSP (EJ Asia Only)" at bounding box center [1442, 566] width 238 height 13
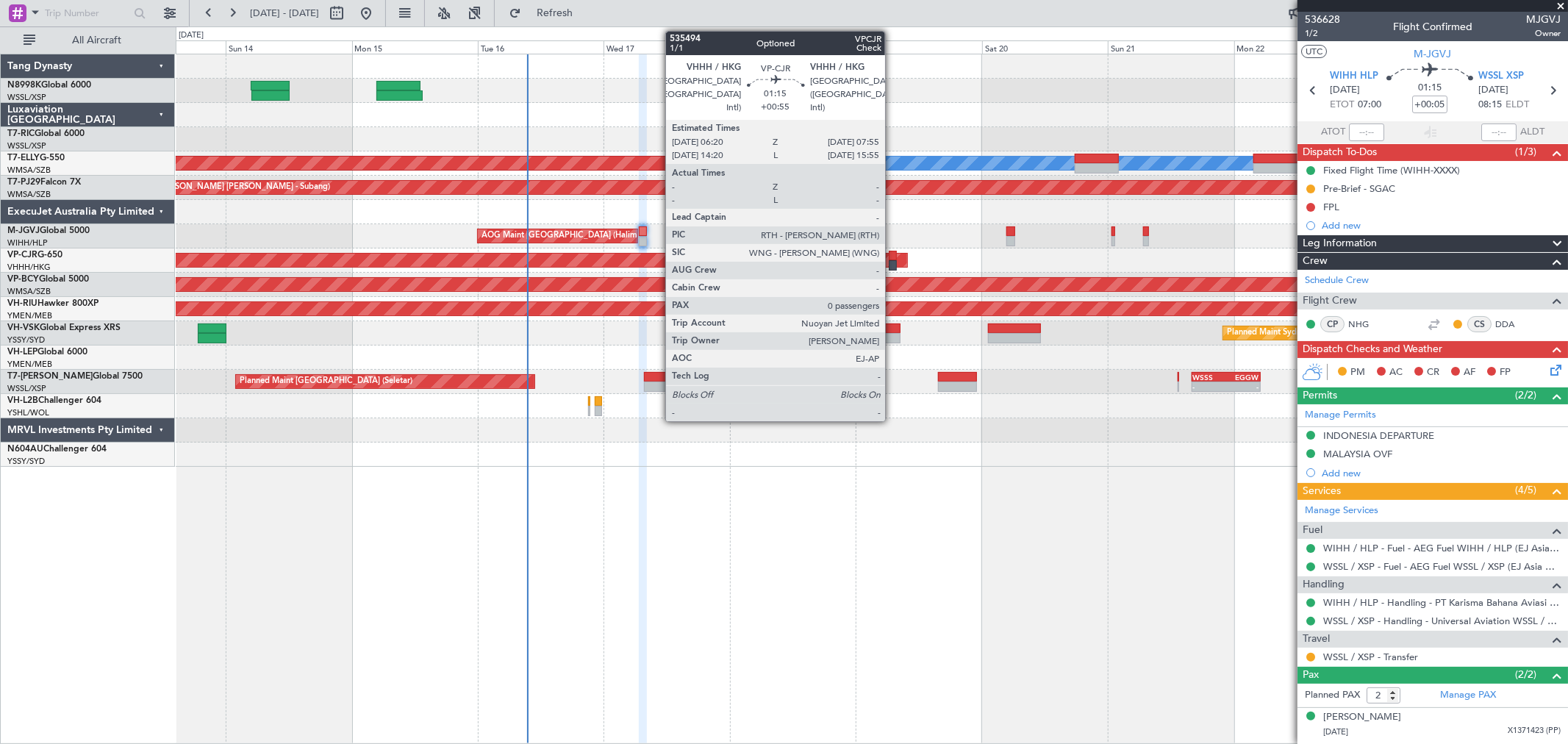
click at [892, 260] on div at bounding box center [893, 265] width 9 height 10
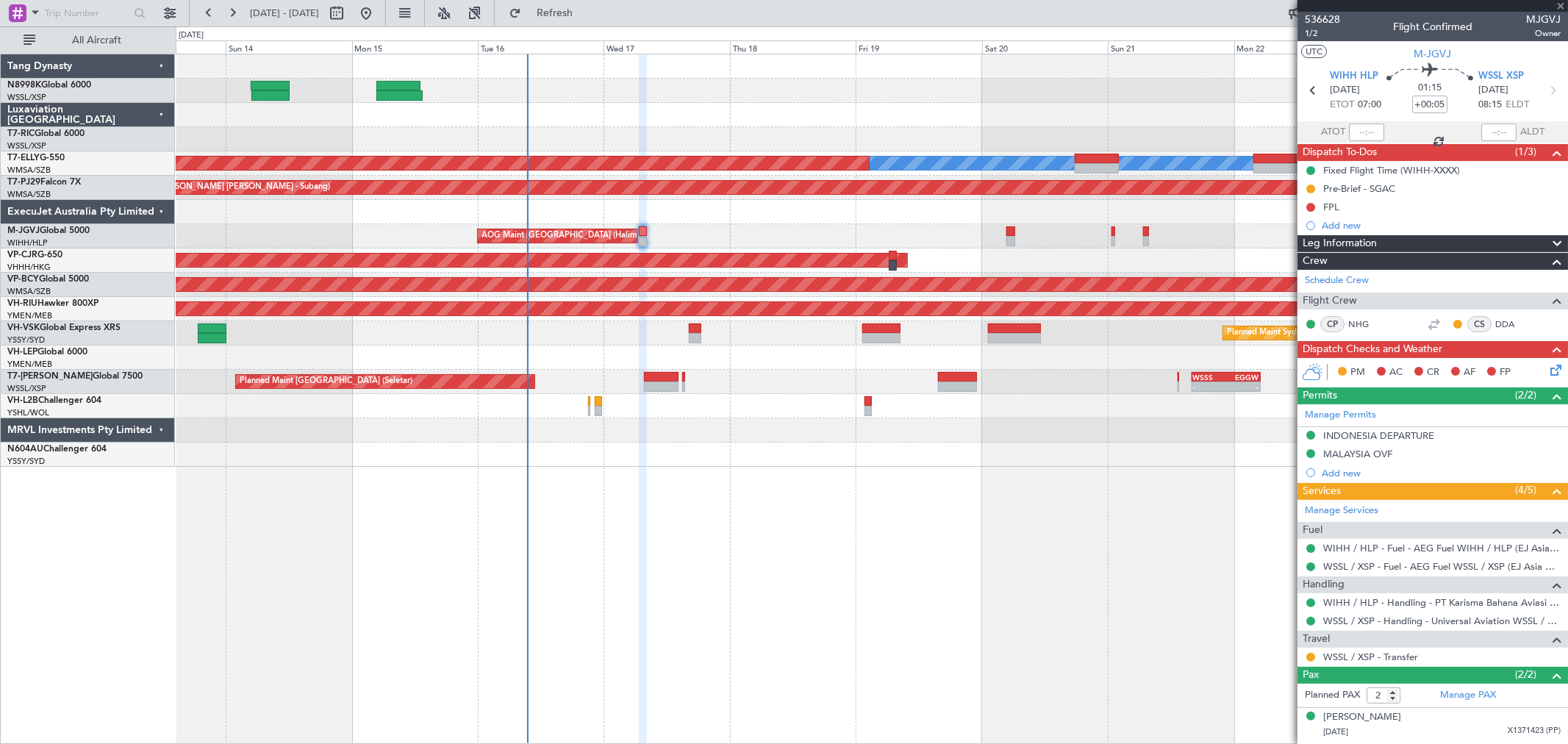
type input "+00:55"
type input "0"
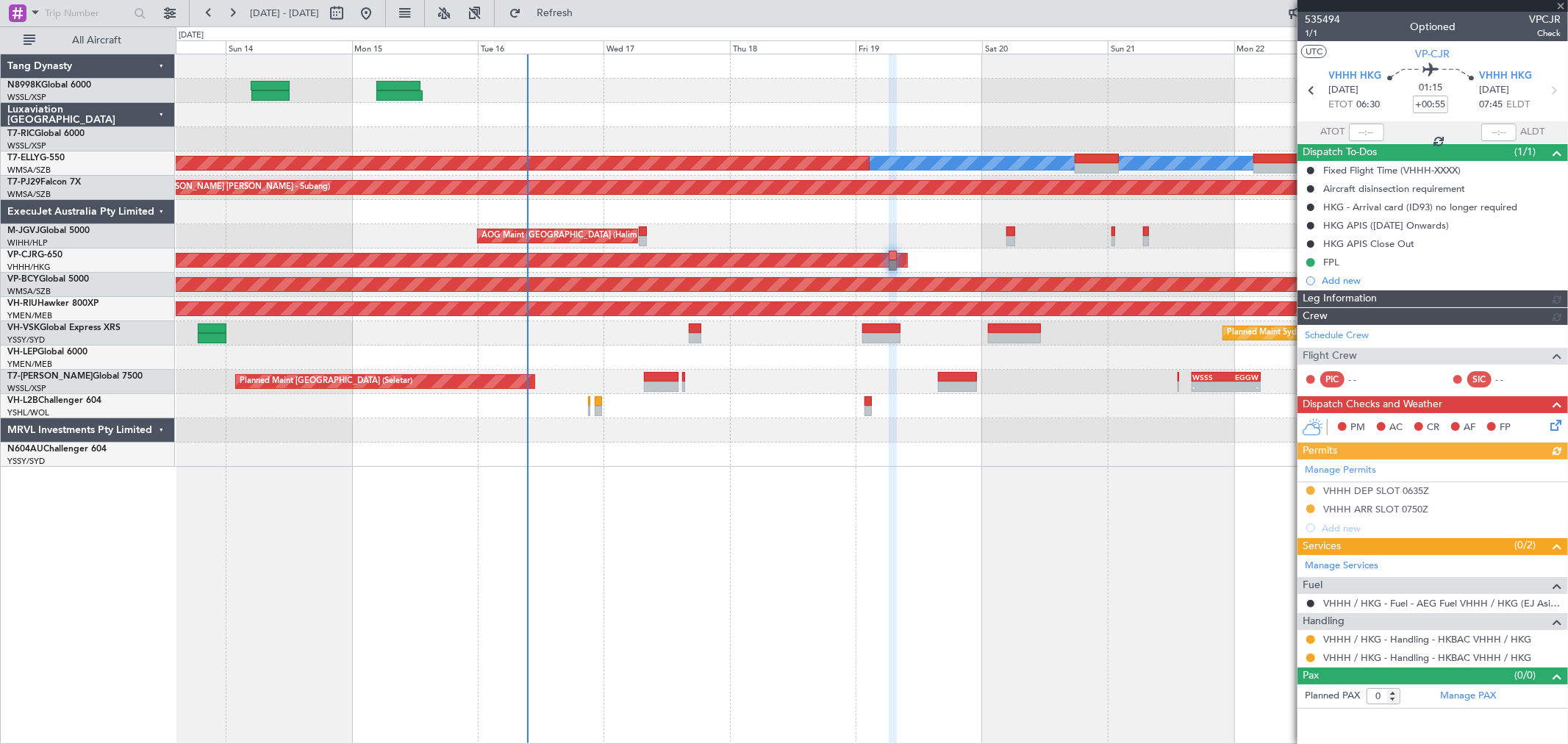
type input "[PERSON_NAME] (KYA)"
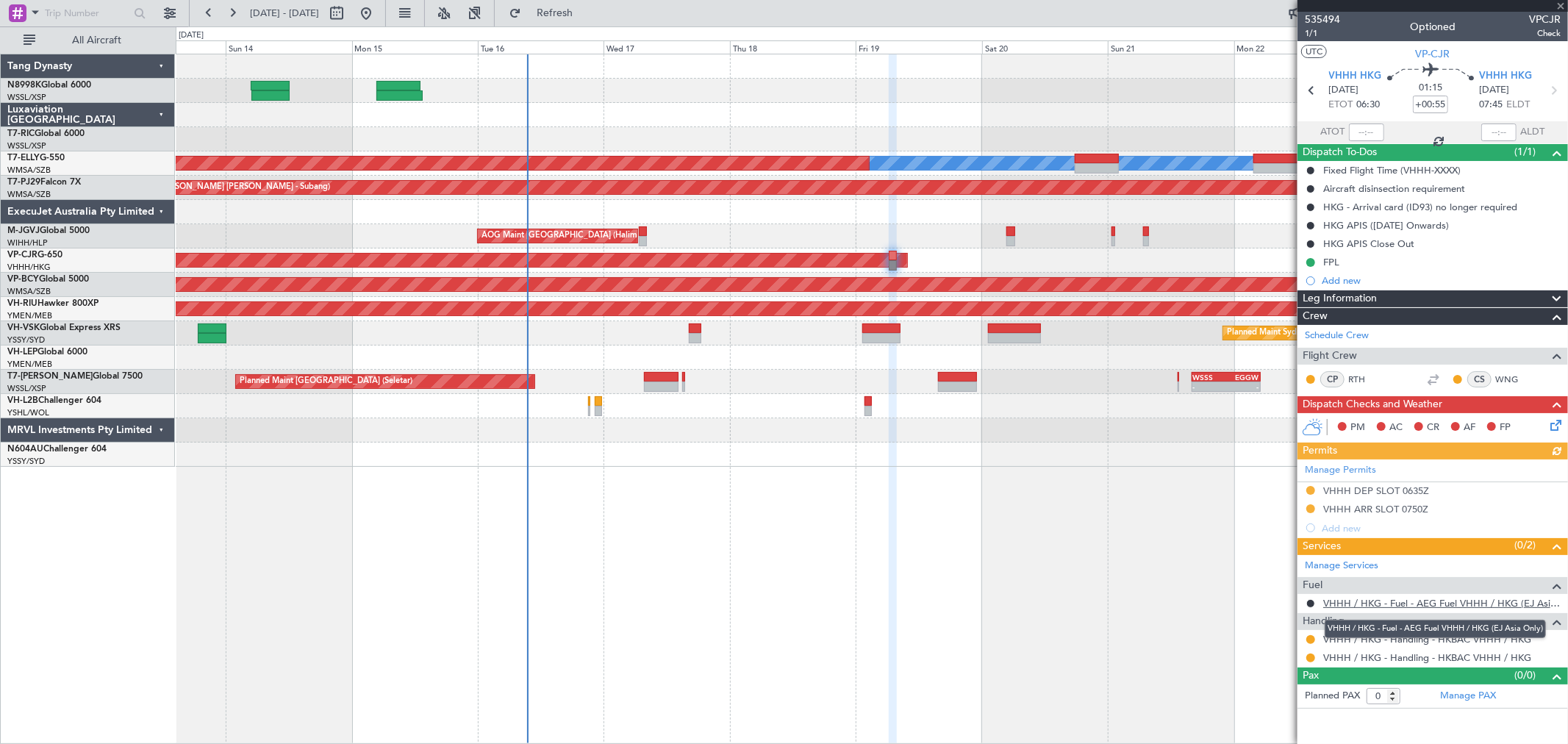
click at [1343, 599] on link "VHHH / HKG - Fuel - AEG Fuel VHHH / HKG (EJ Asia Only)" at bounding box center [1442, 603] width 238 height 13
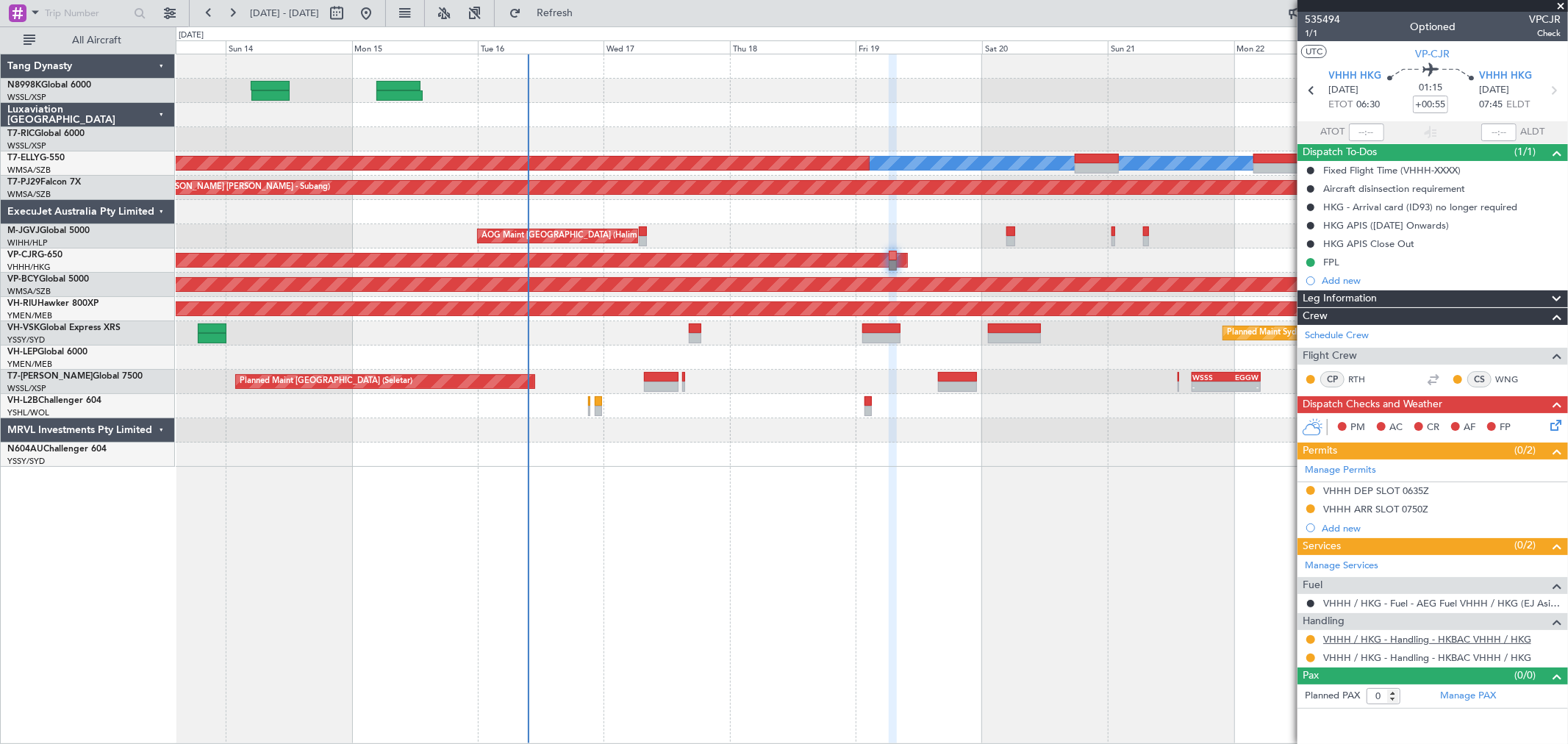
click at [1349, 638] on link "VHHH / HKG - Handling - HKBAC VHHH / HKG" at bounding box center [1428, 639] width 208 height 13
type input "[PERSON_NAME] (KYA)"
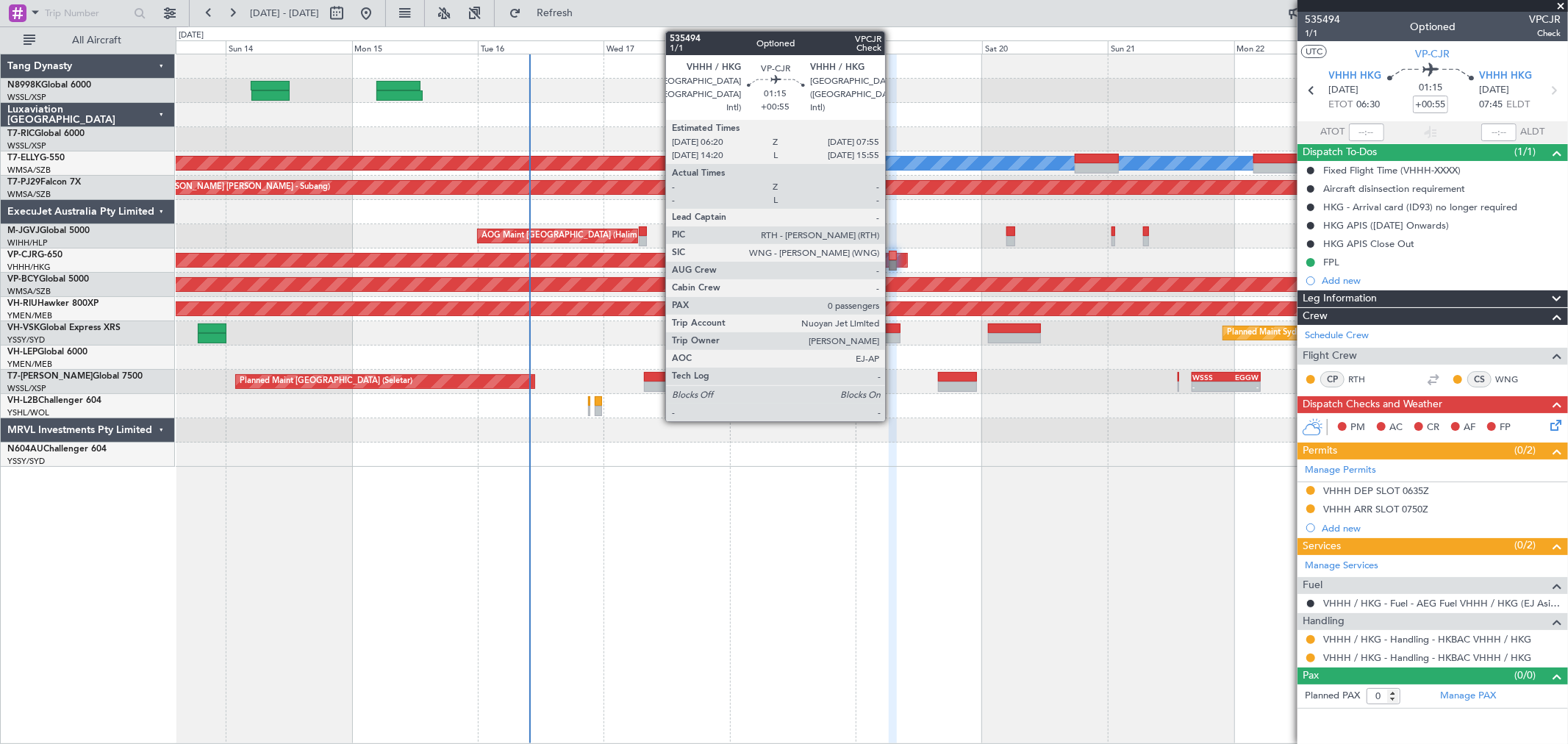
click at [892, 260] on div at bounding box center [893, 265] width 9 height 10
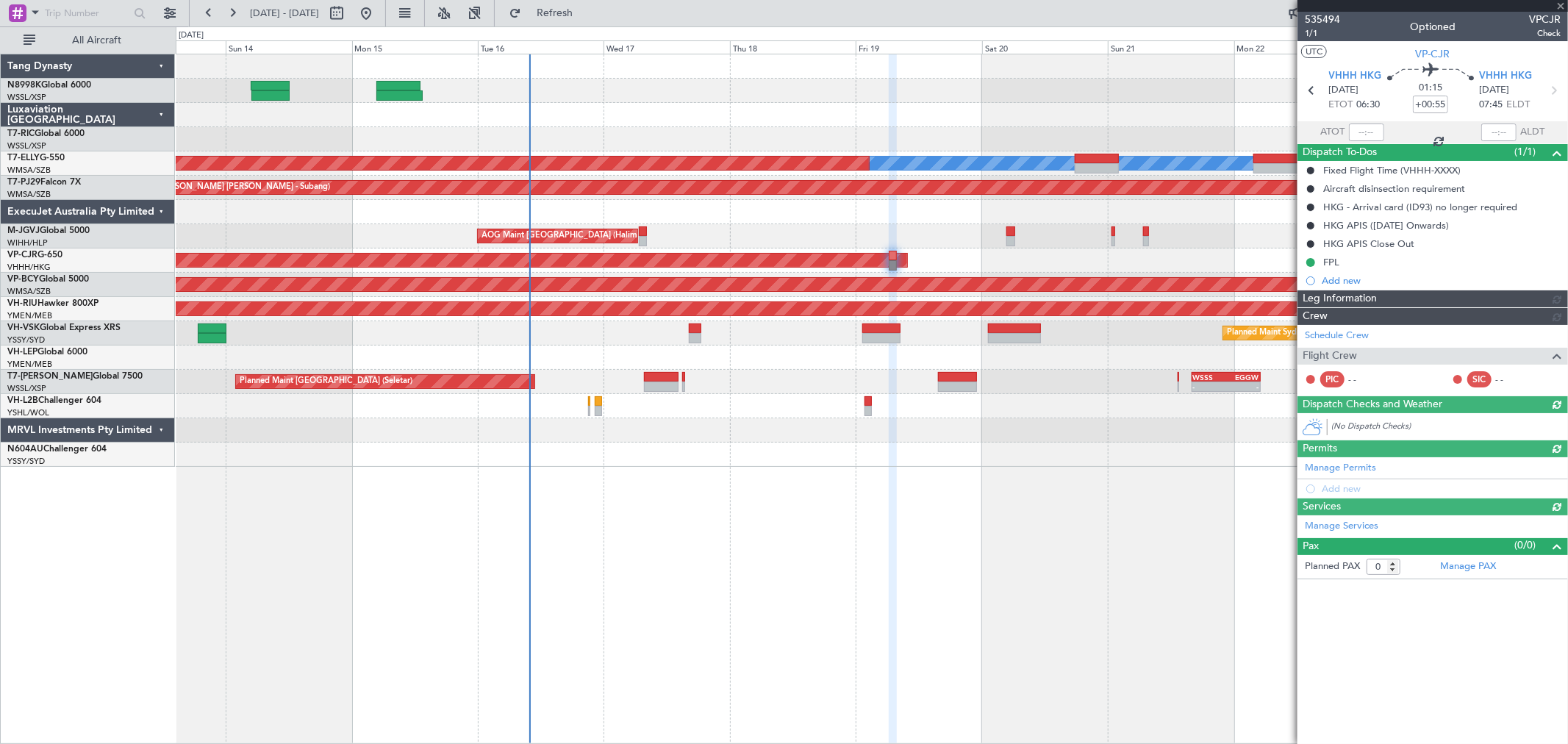
type input "[PERSON_NAME] (KYA)"
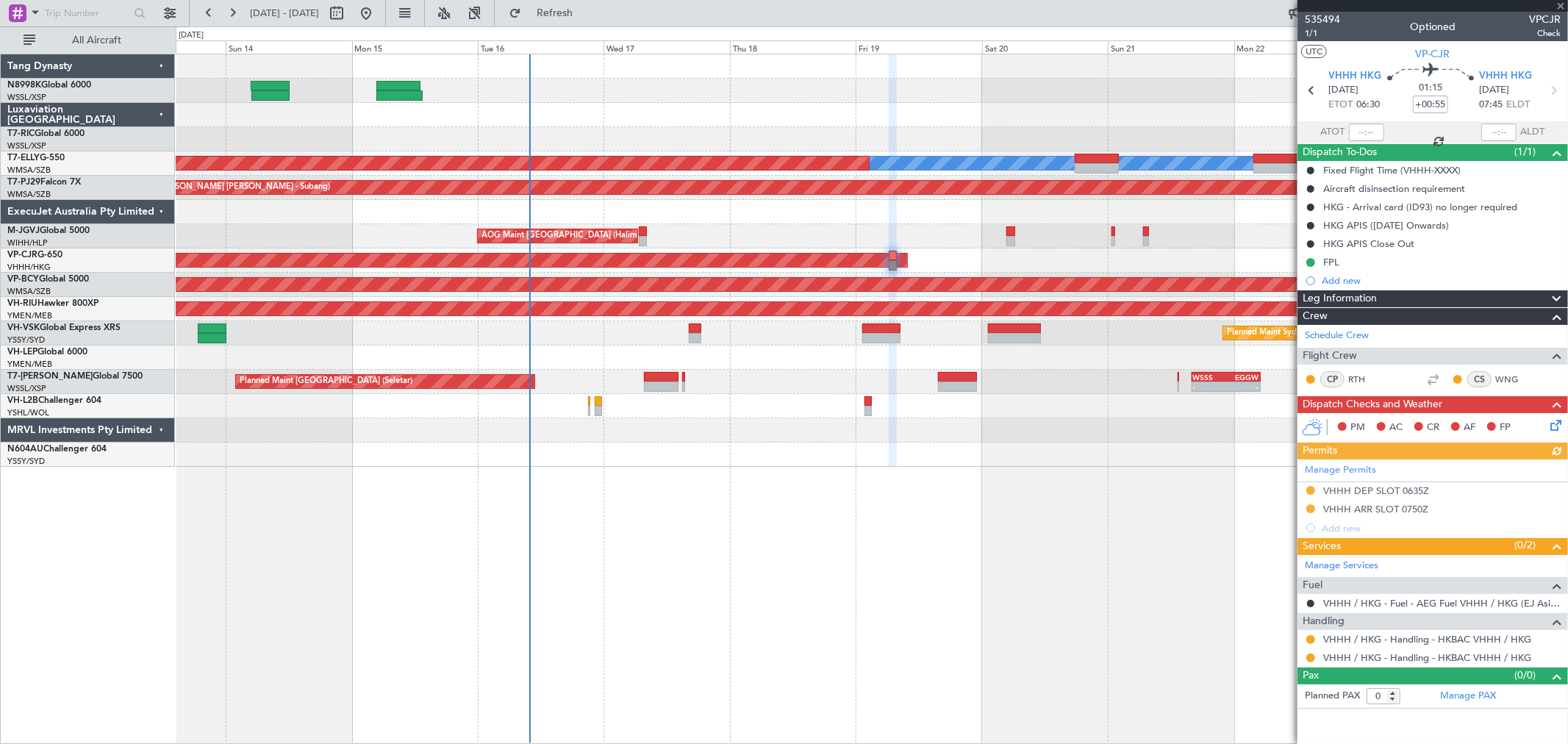
type input "[PERSON_NAME] (KYA)"
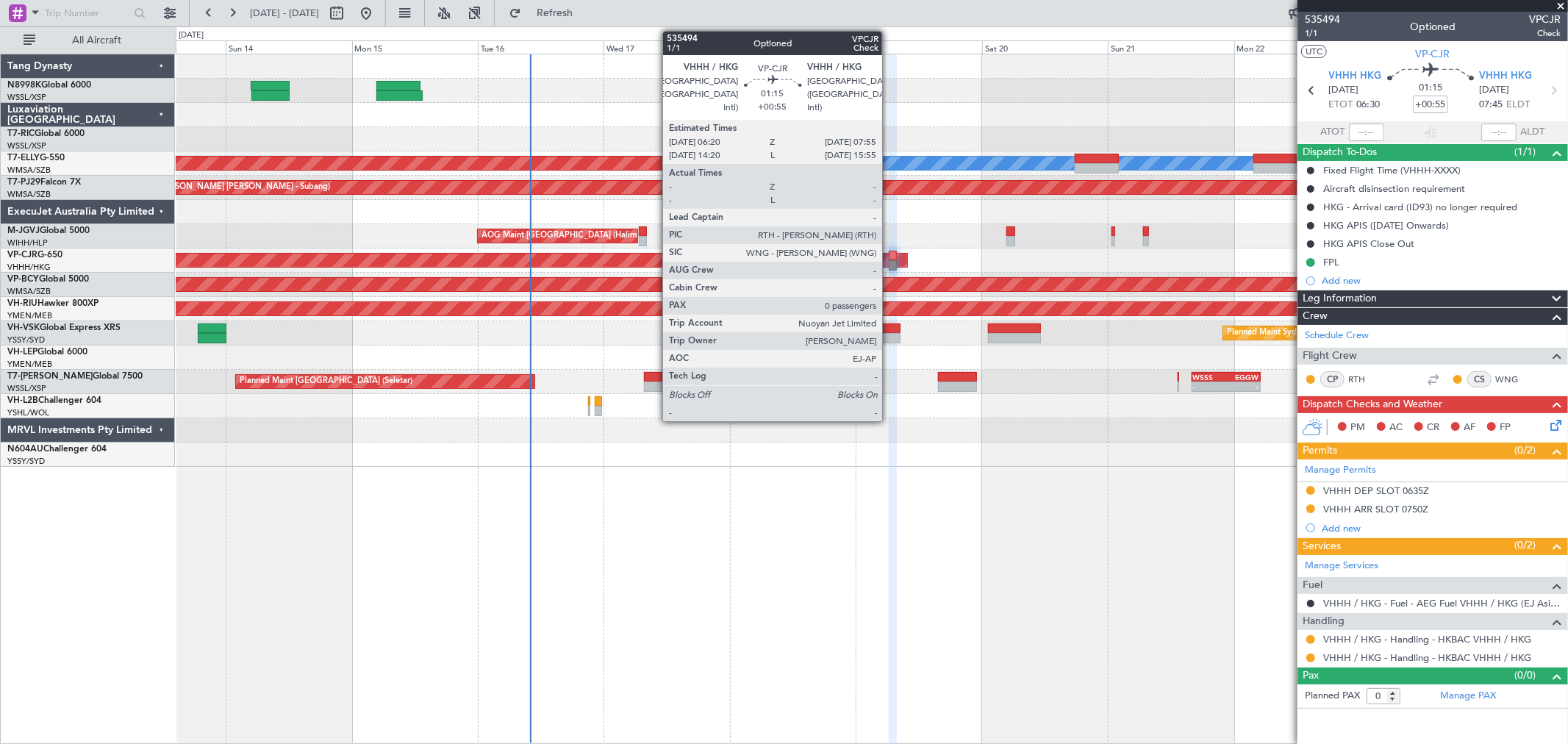
click at [890, 255] on div at bounding box center [893, 256] width 9 height 10
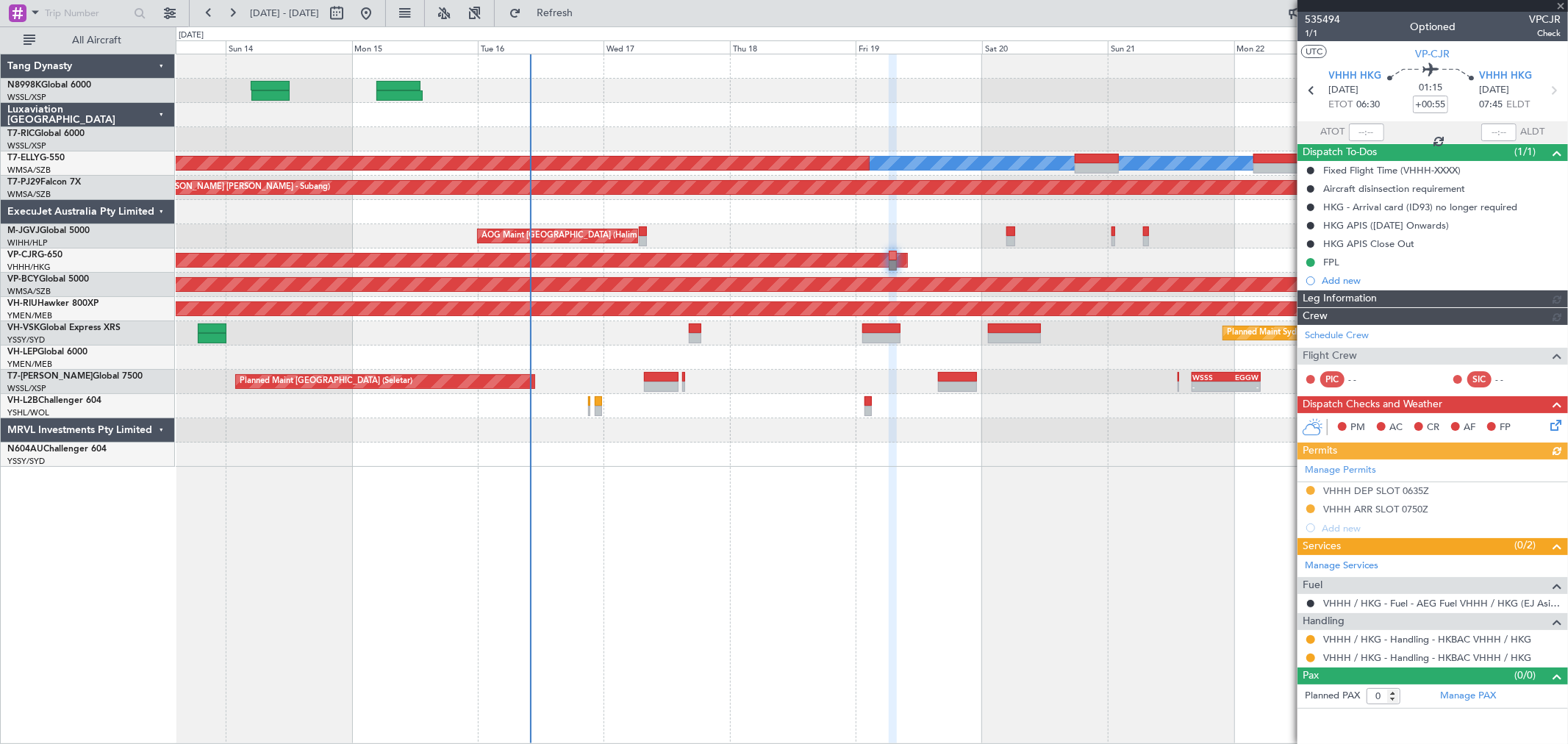
type input "[PERSON_NAME] (KYA)"
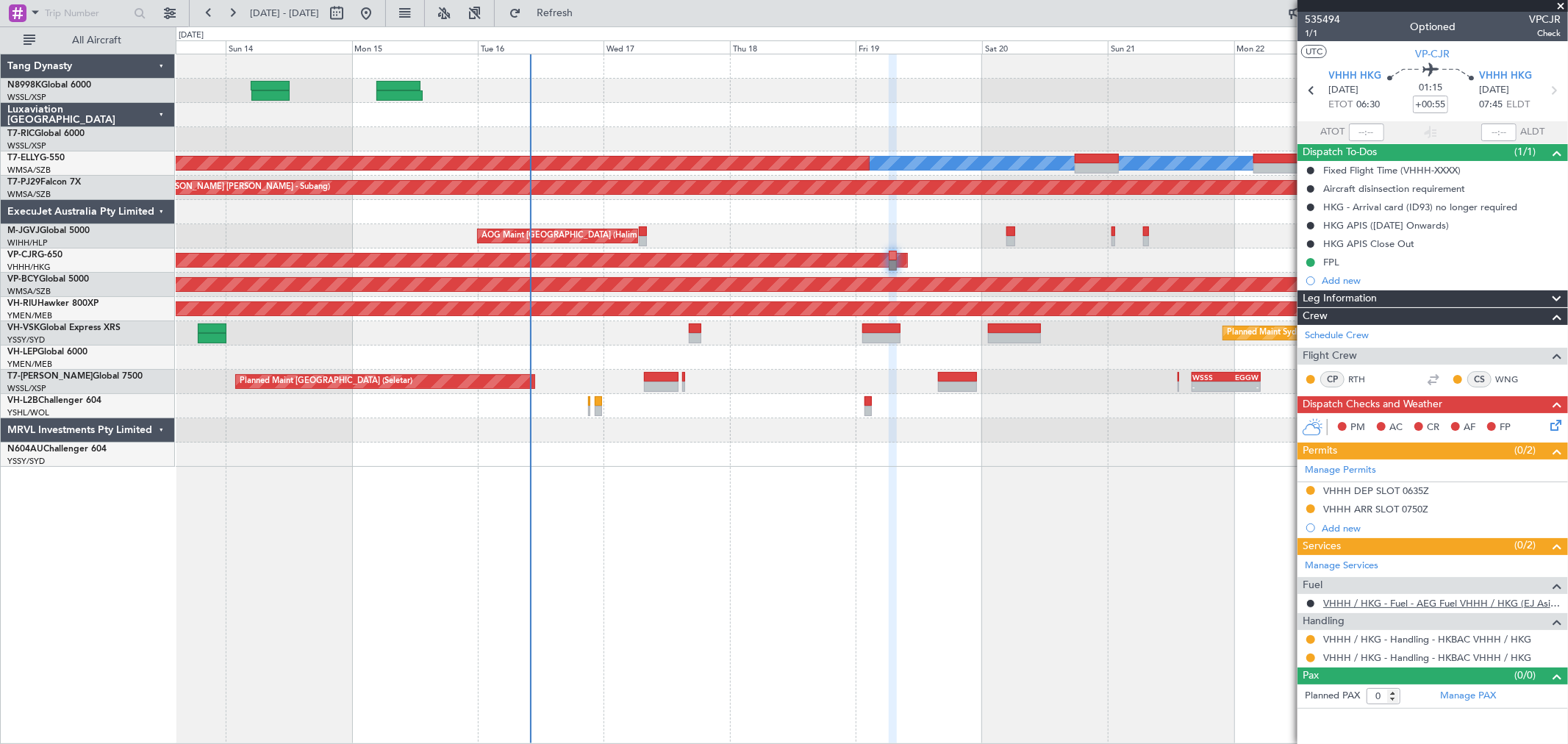
click at [1358, 599] on link "VHHH / HKG - Fuel - AEG Fuel VHHH / HKG (EJ Asia Only)" at bounding box center [1442, 603] width 238 height 13
click at [1355, 598] on link "VHHH / HKG - Fuel - AEG Fuel VHHH / HKG (EJ Asia Only)" at bounding box center [1442, 603] width 238 height 13
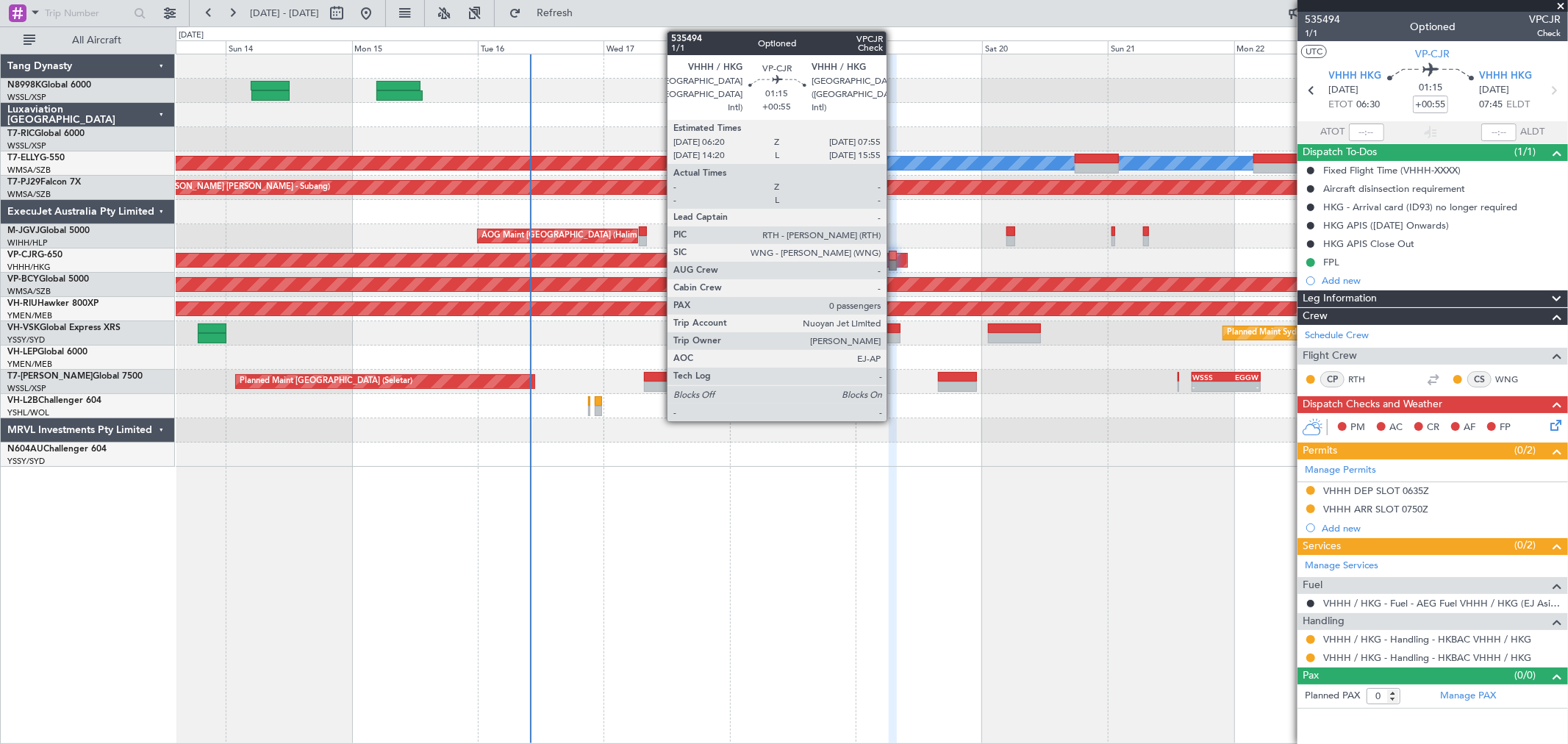
click at [894, 259] on div at bounding box center [893, 256] width 9 height 10
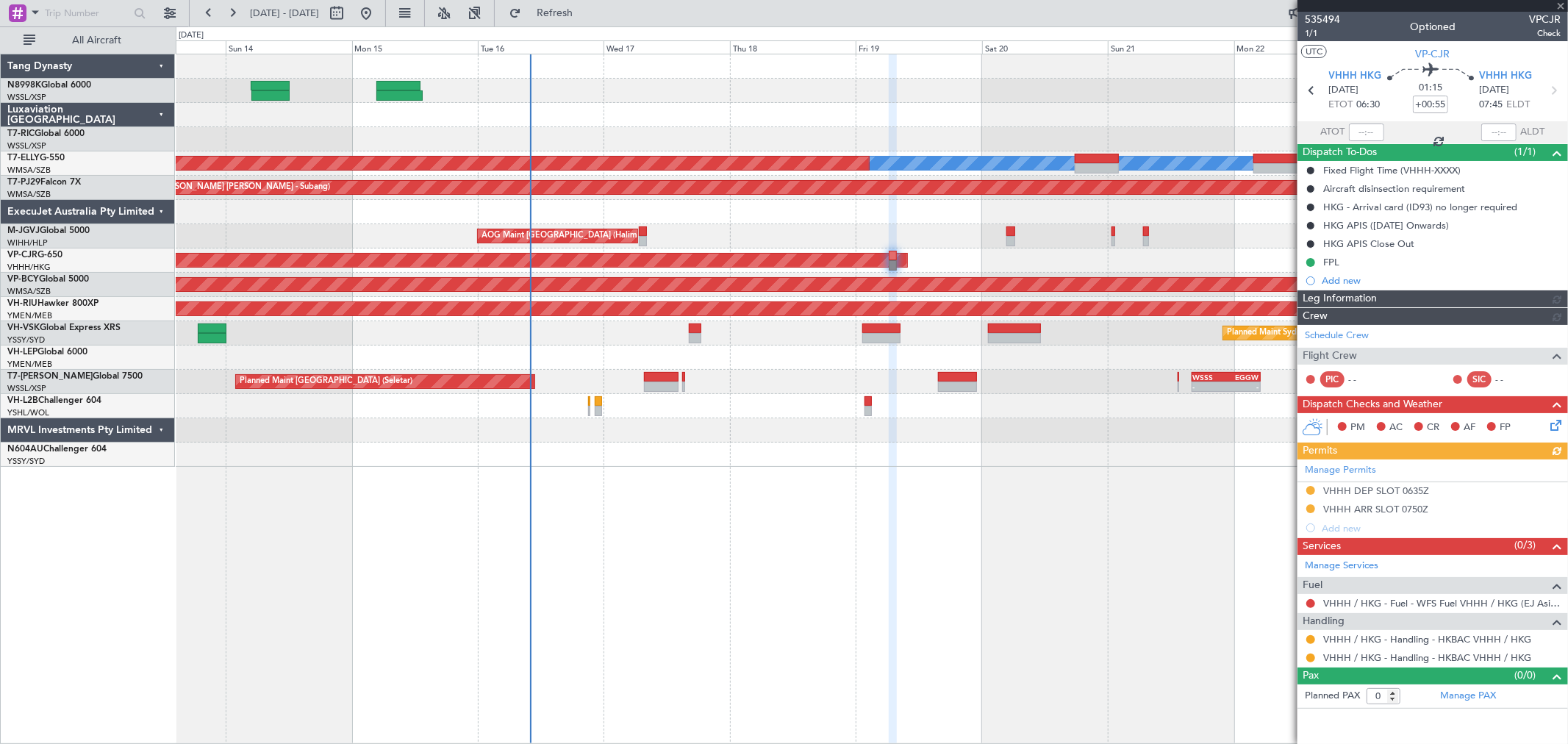
type input "[PERSON_NAME] (KYA)"
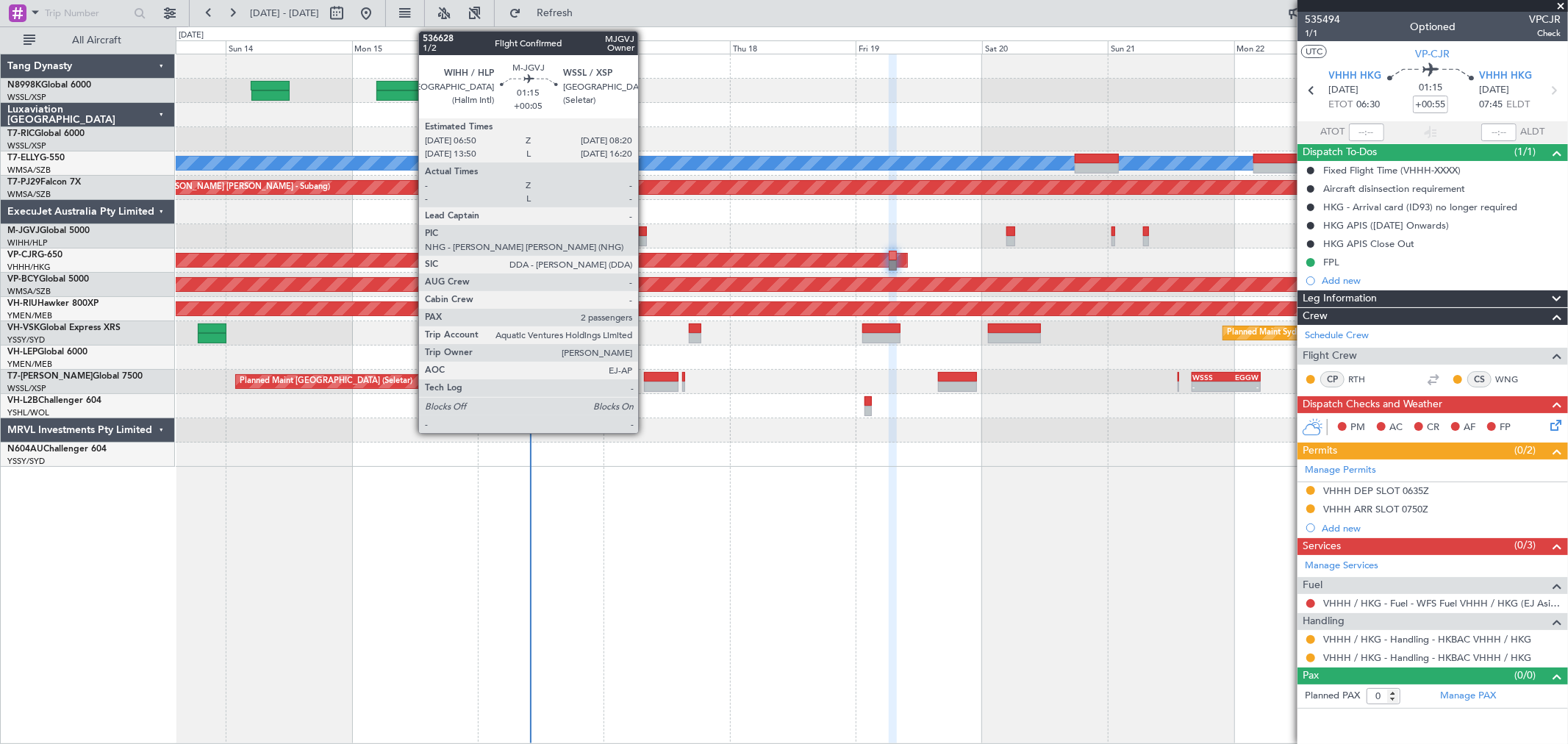
click at [646, 233] on div at bounding box center [643, 232] width 8 height 10
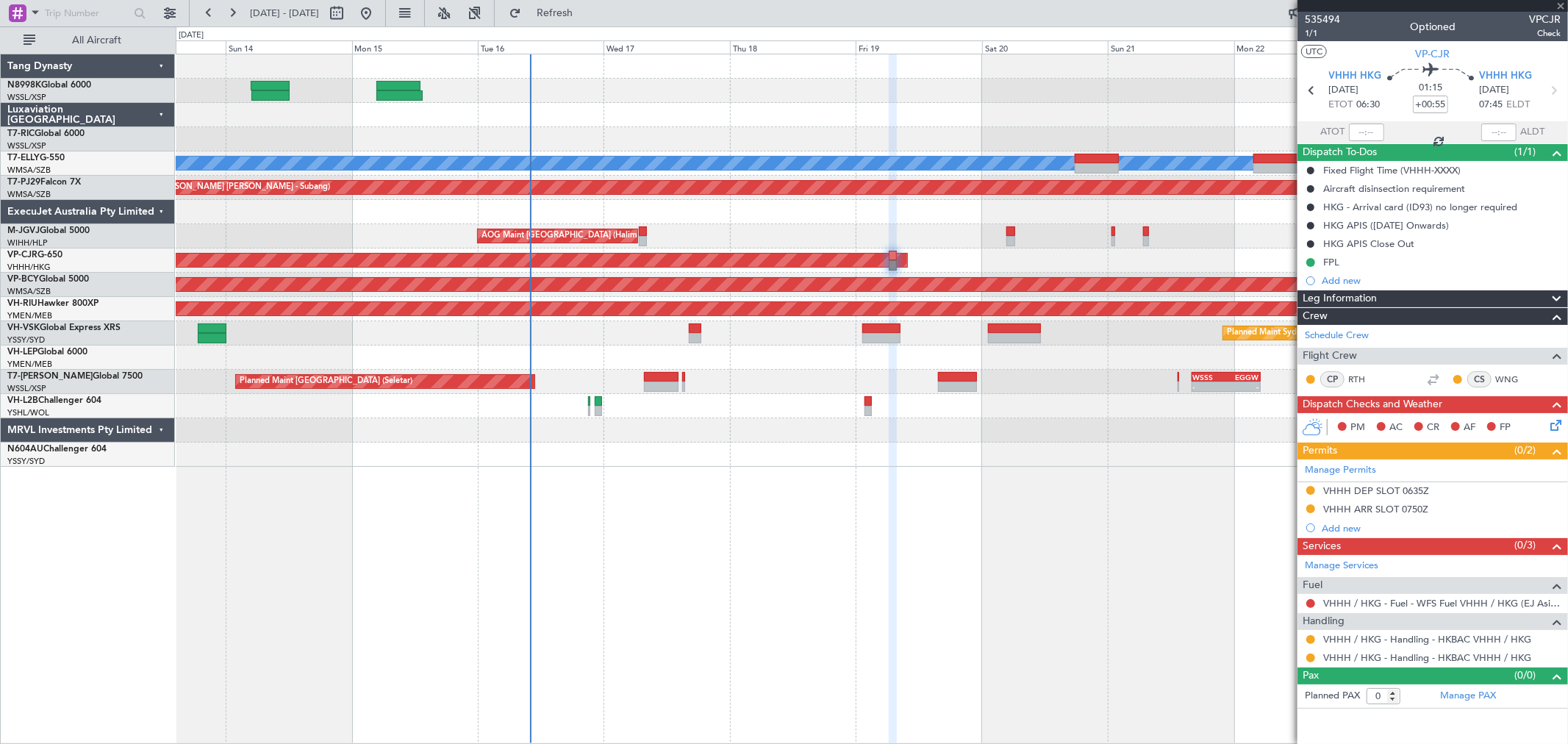
type input "+00:05"
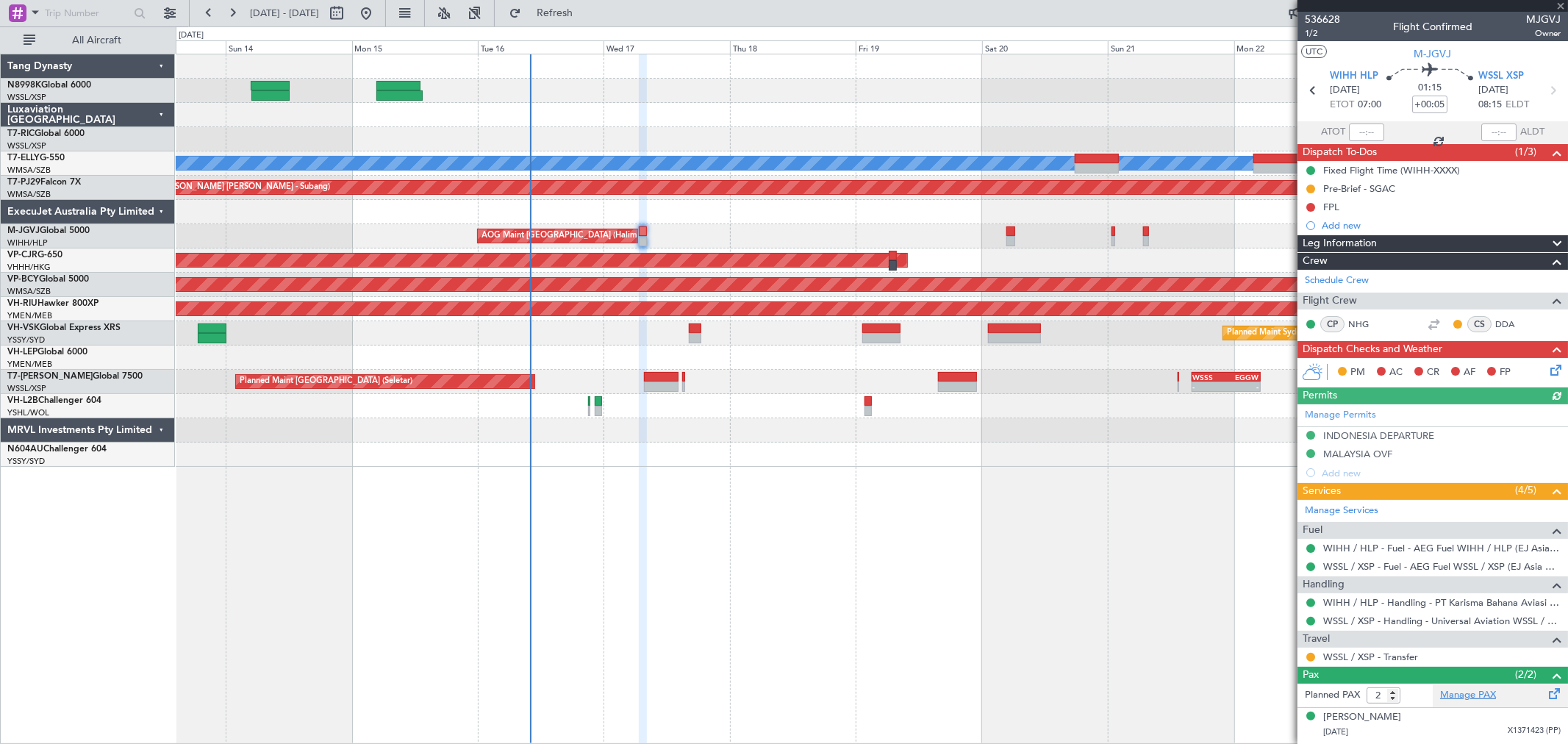
click at [1464, 688] on link "Manage PAX" at bounding box center [1468, 696] width 56 height 15
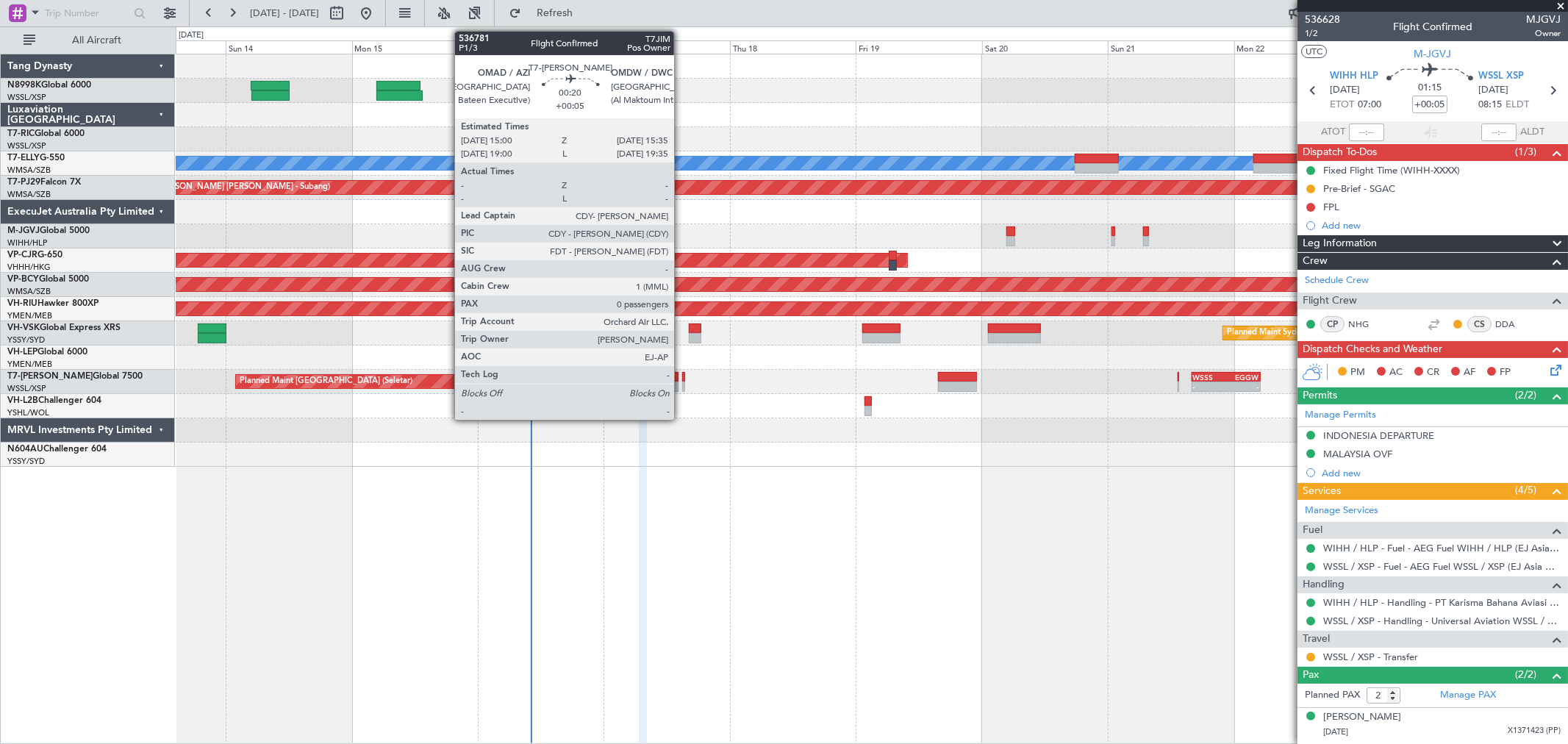
click at [682, 375] on div at bounding box center [684, 378] width 4 height 10
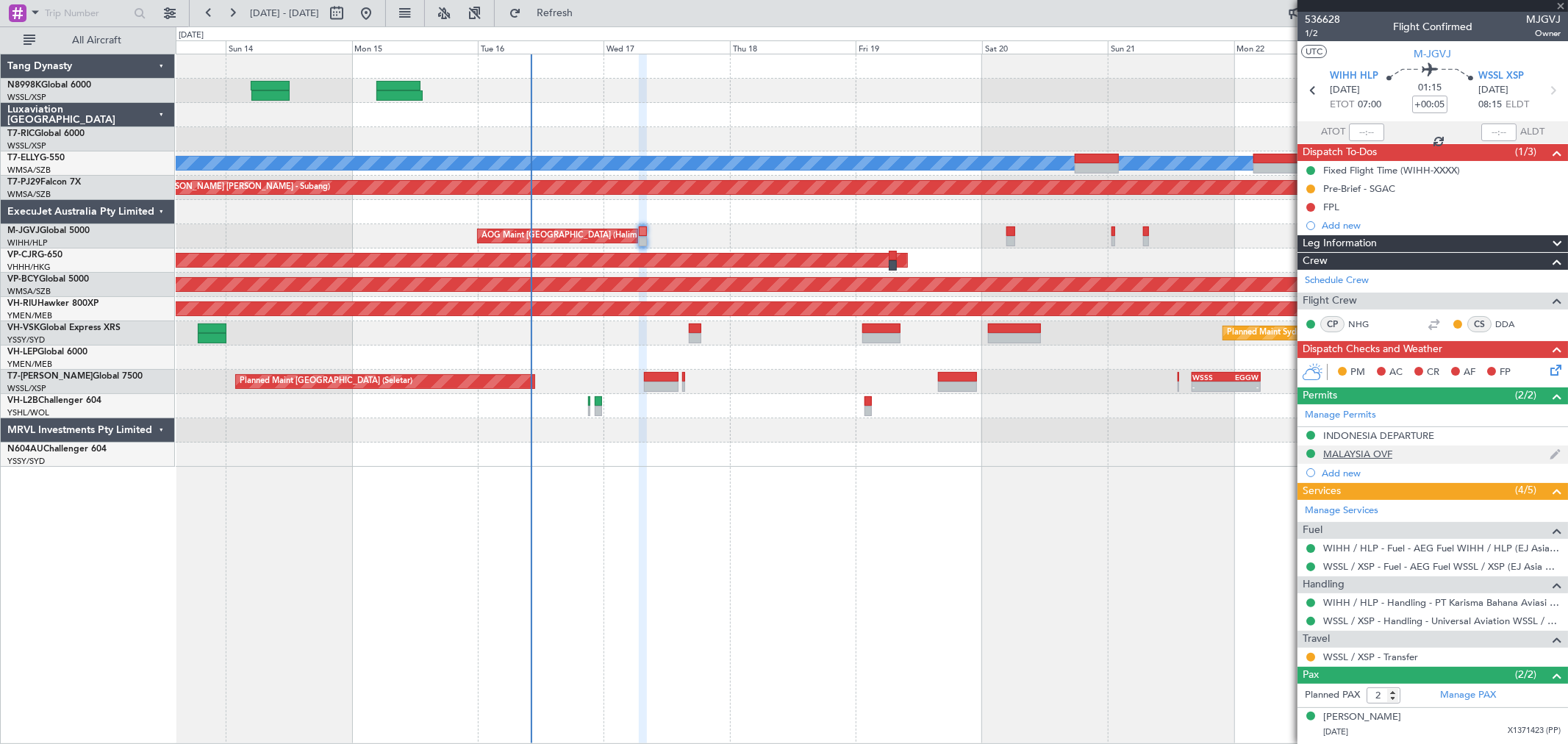
type input "0"
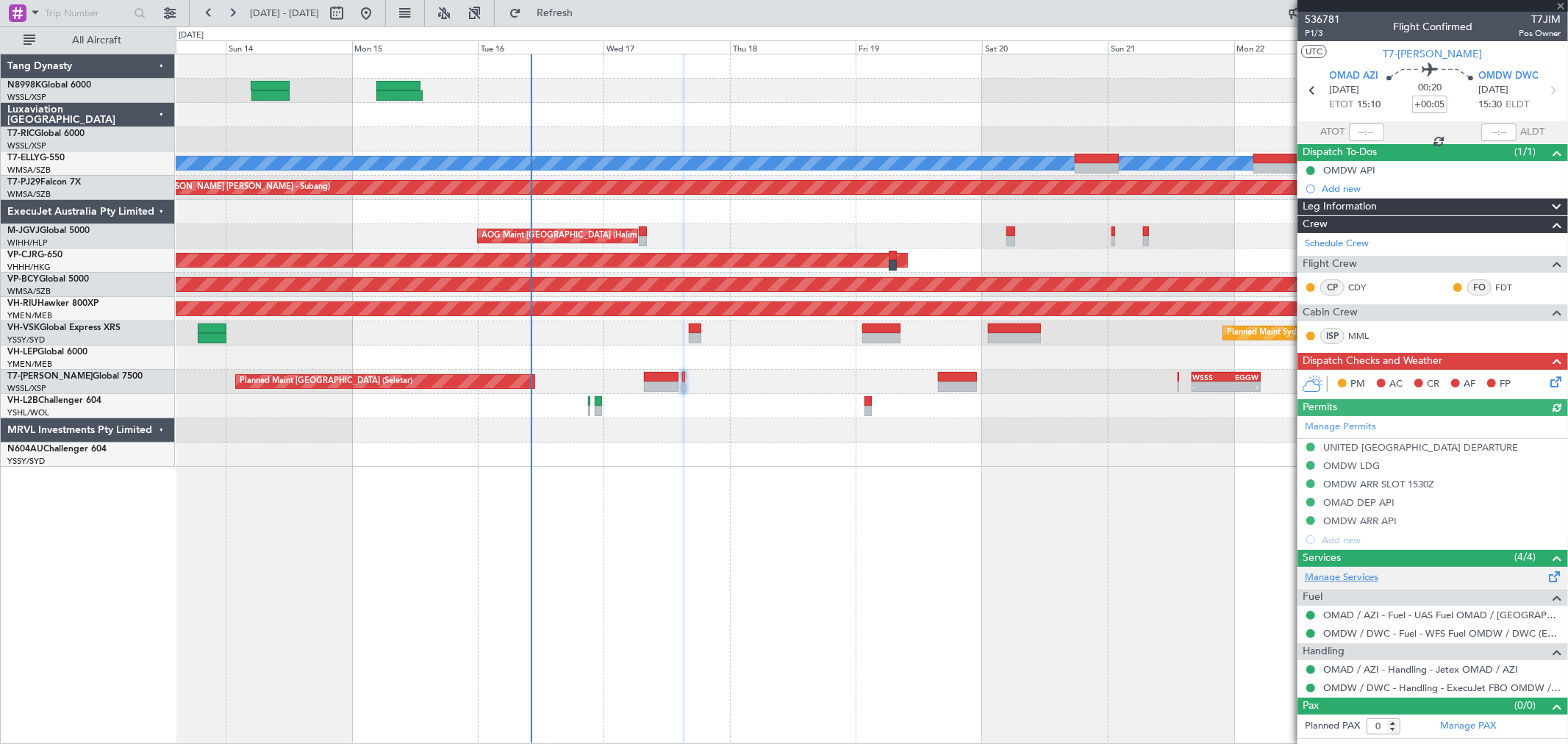
click at [1361, 576] on link "Manage Services" at bounding box center [1341, 578] width 74 height 15
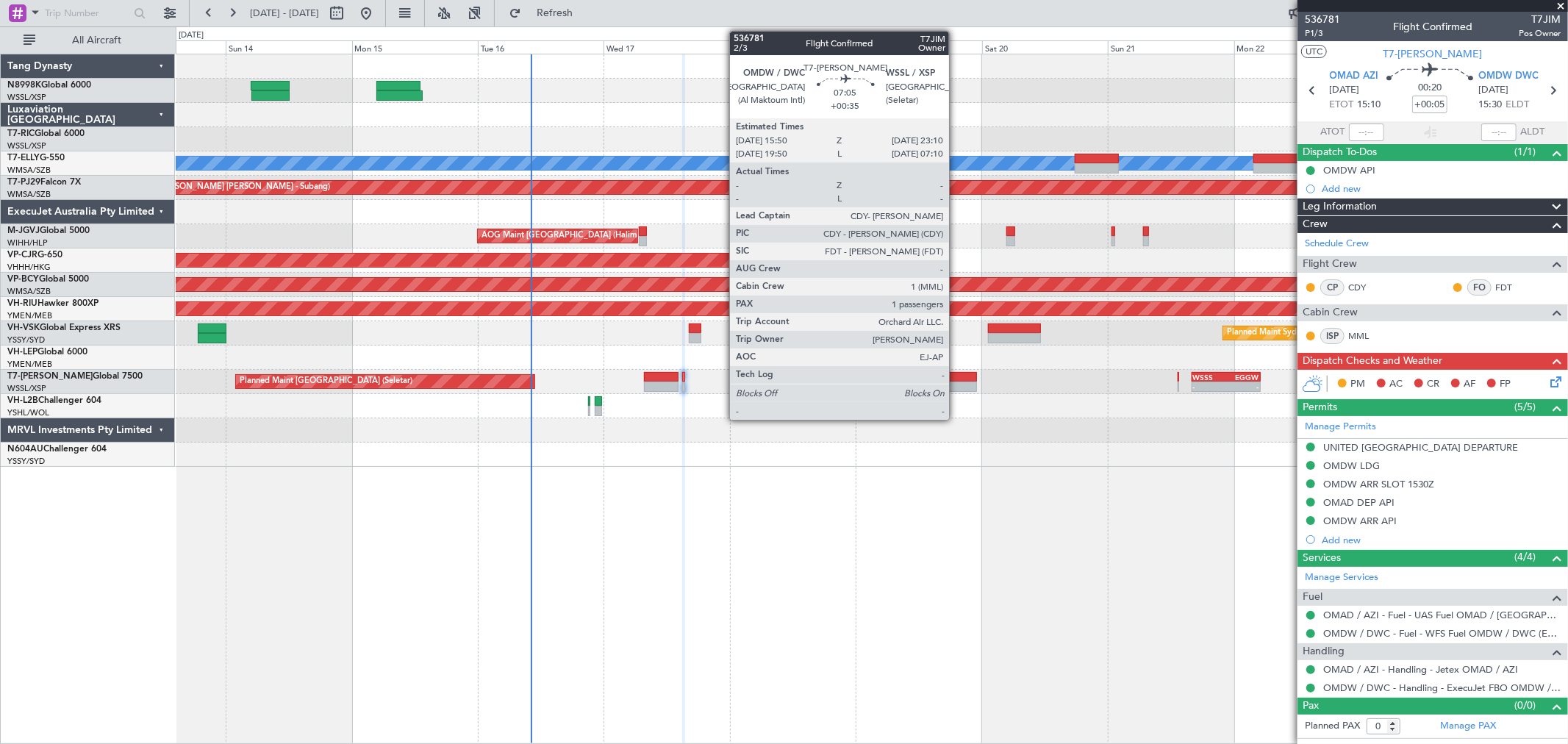
click at [954, 378] on div at bounding box center [957, 378] width 39 height 10
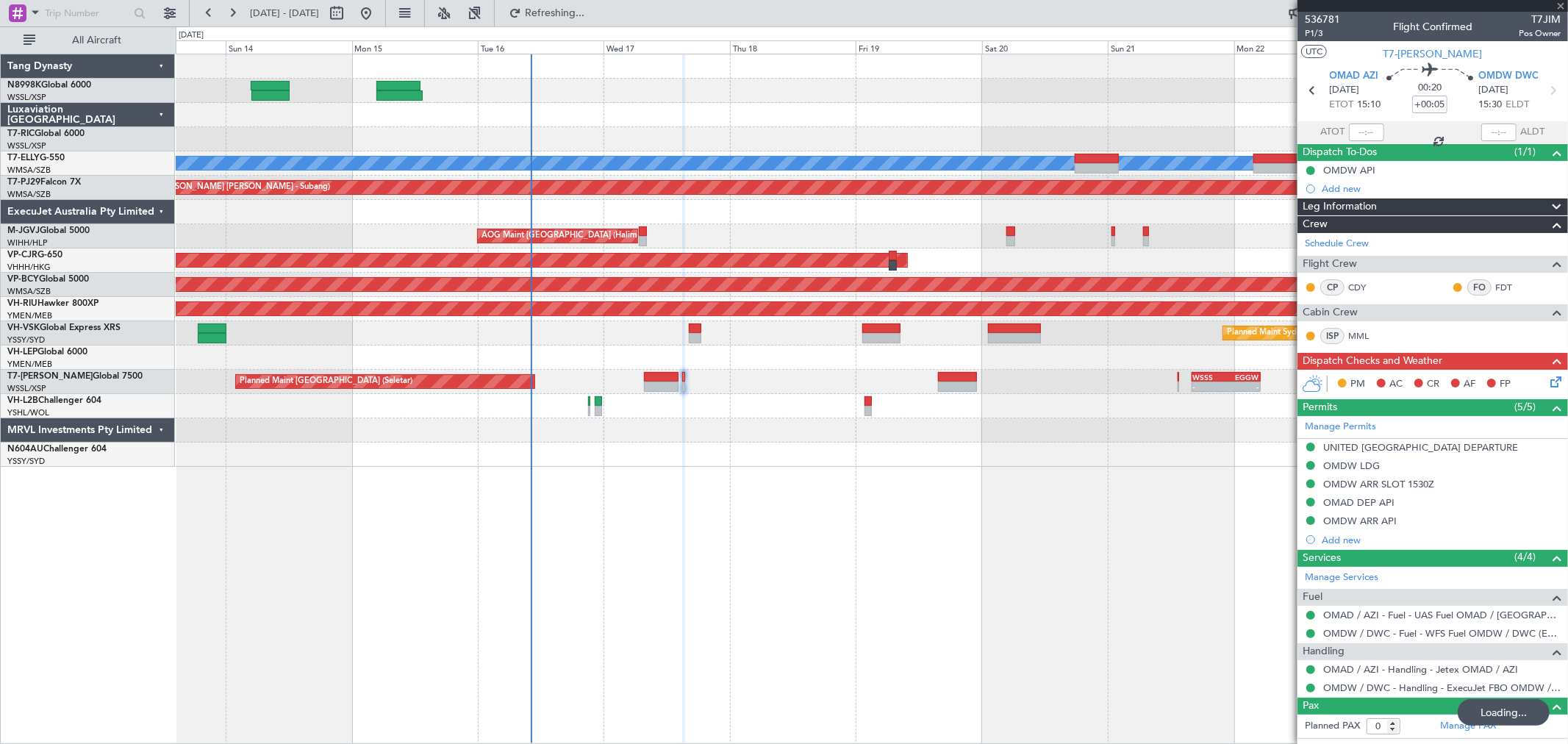
type input "+00:35"
type input "1"
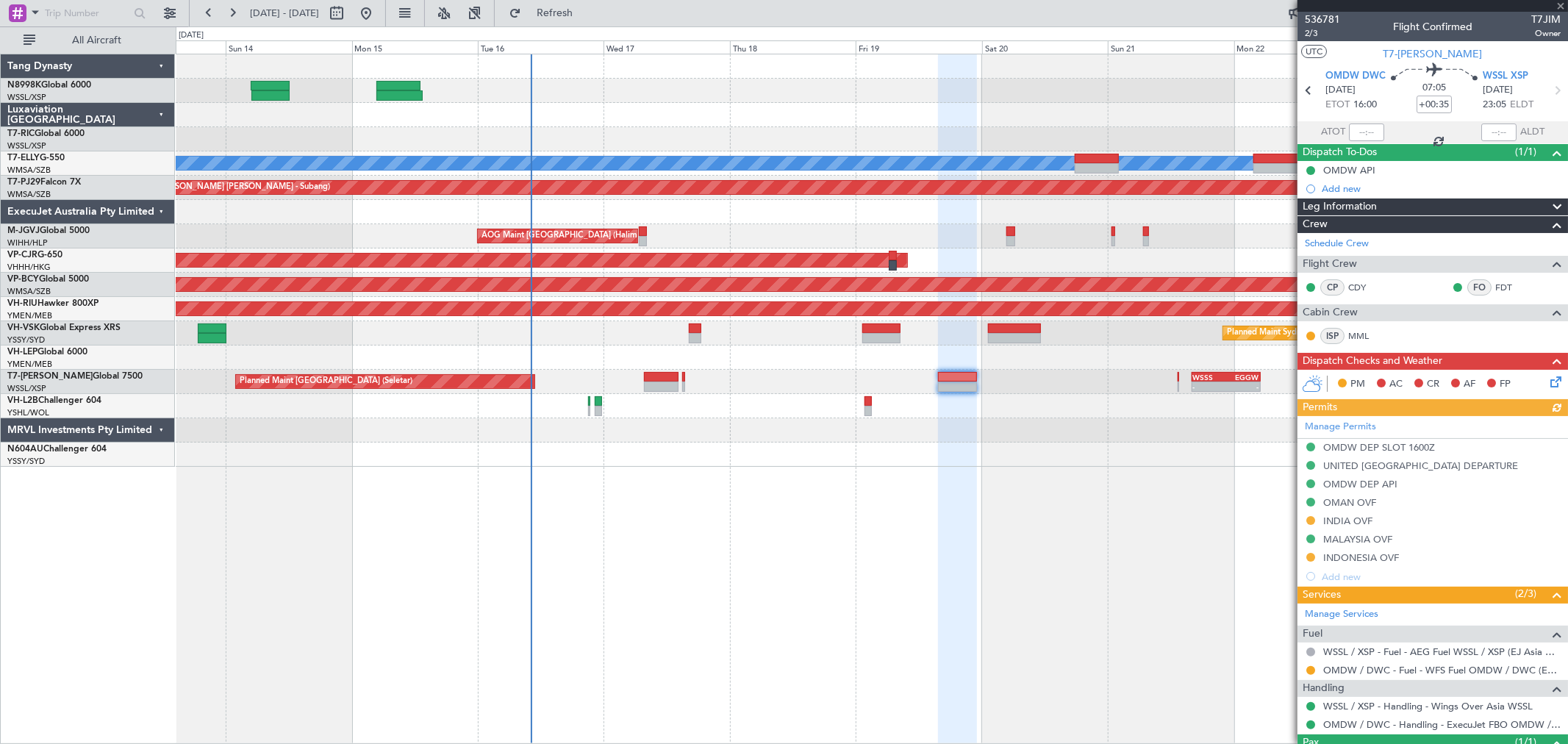
type input "+00:05"
type input "0"
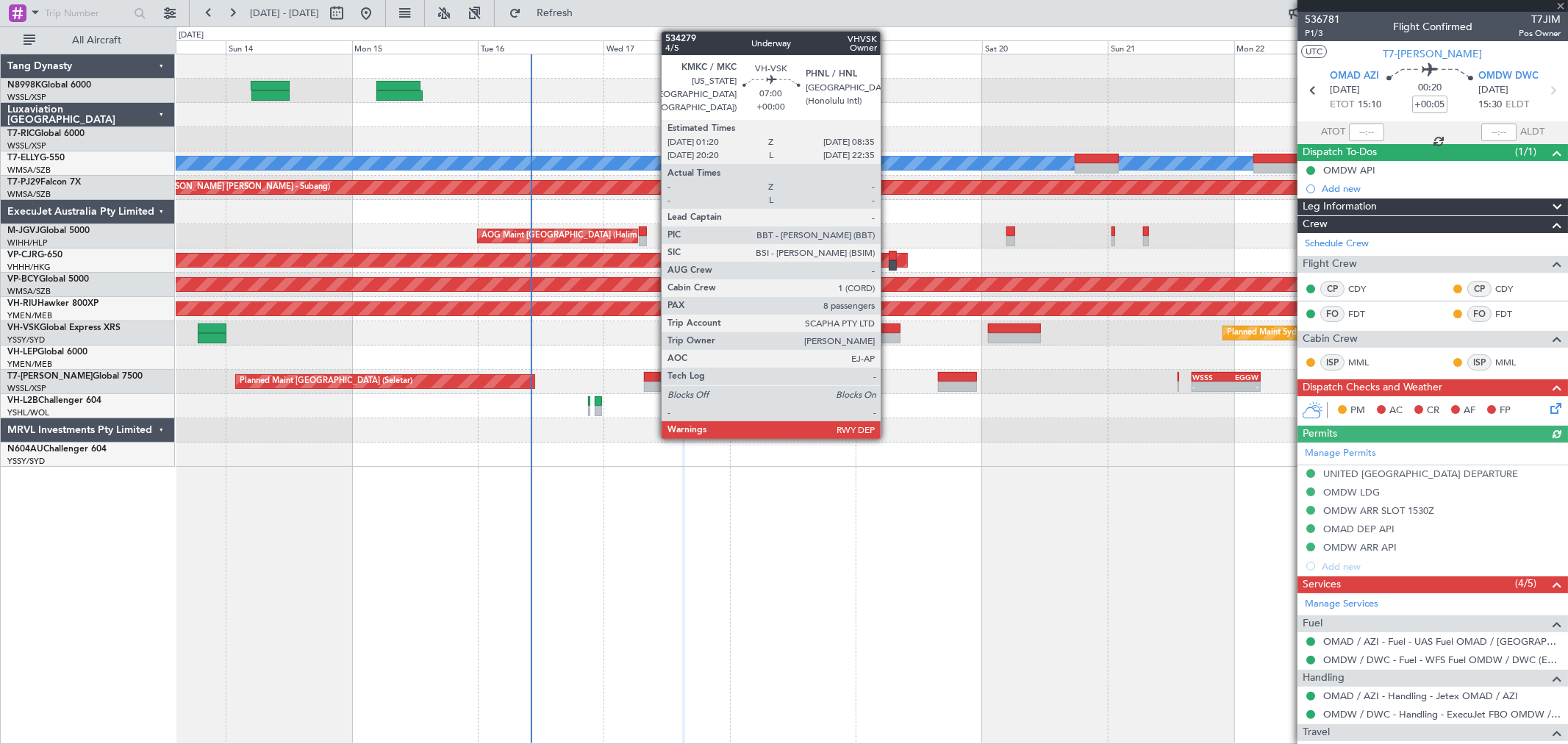
click at [888, 331] on div at bounding box center [881, 329] width 38 height 10
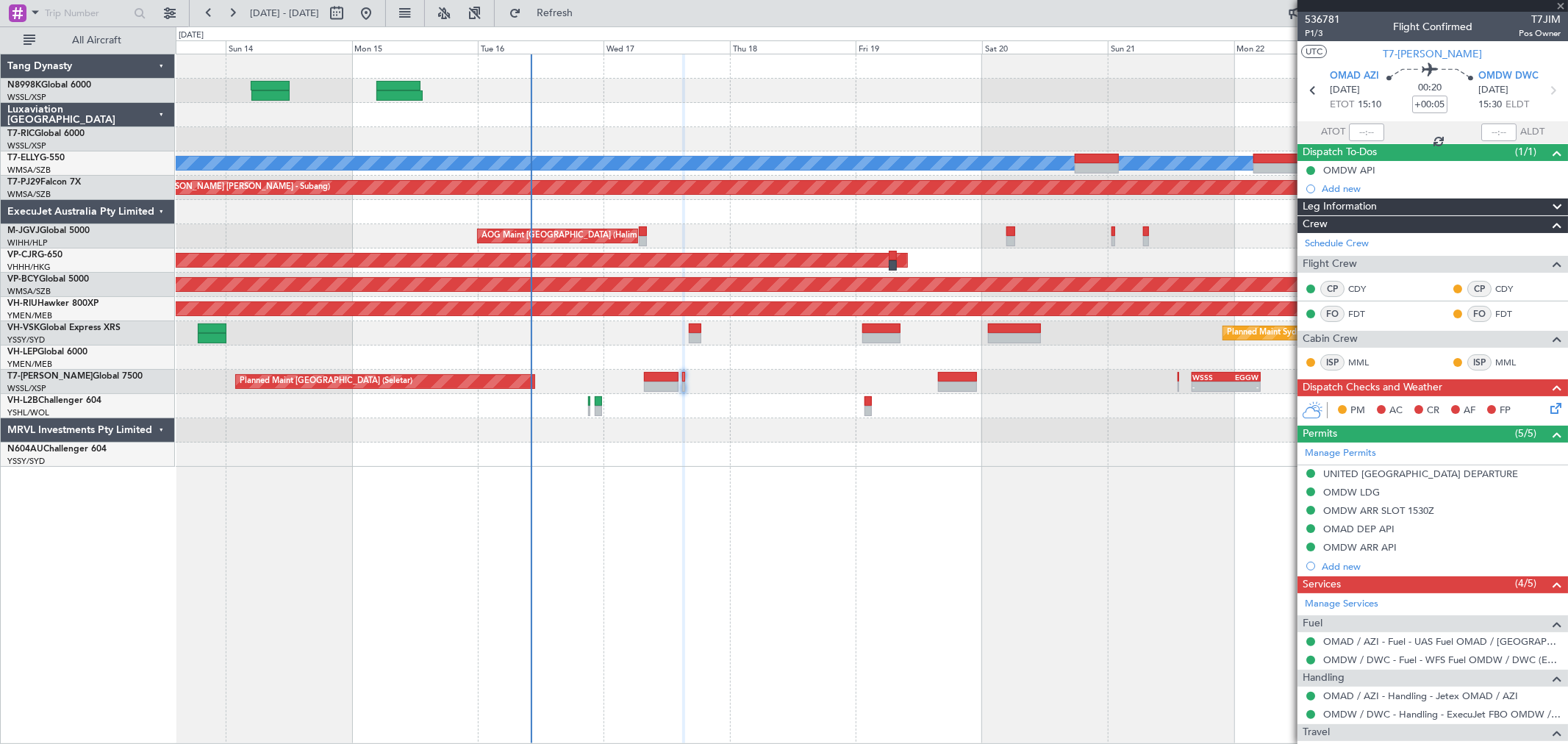
type input "8"
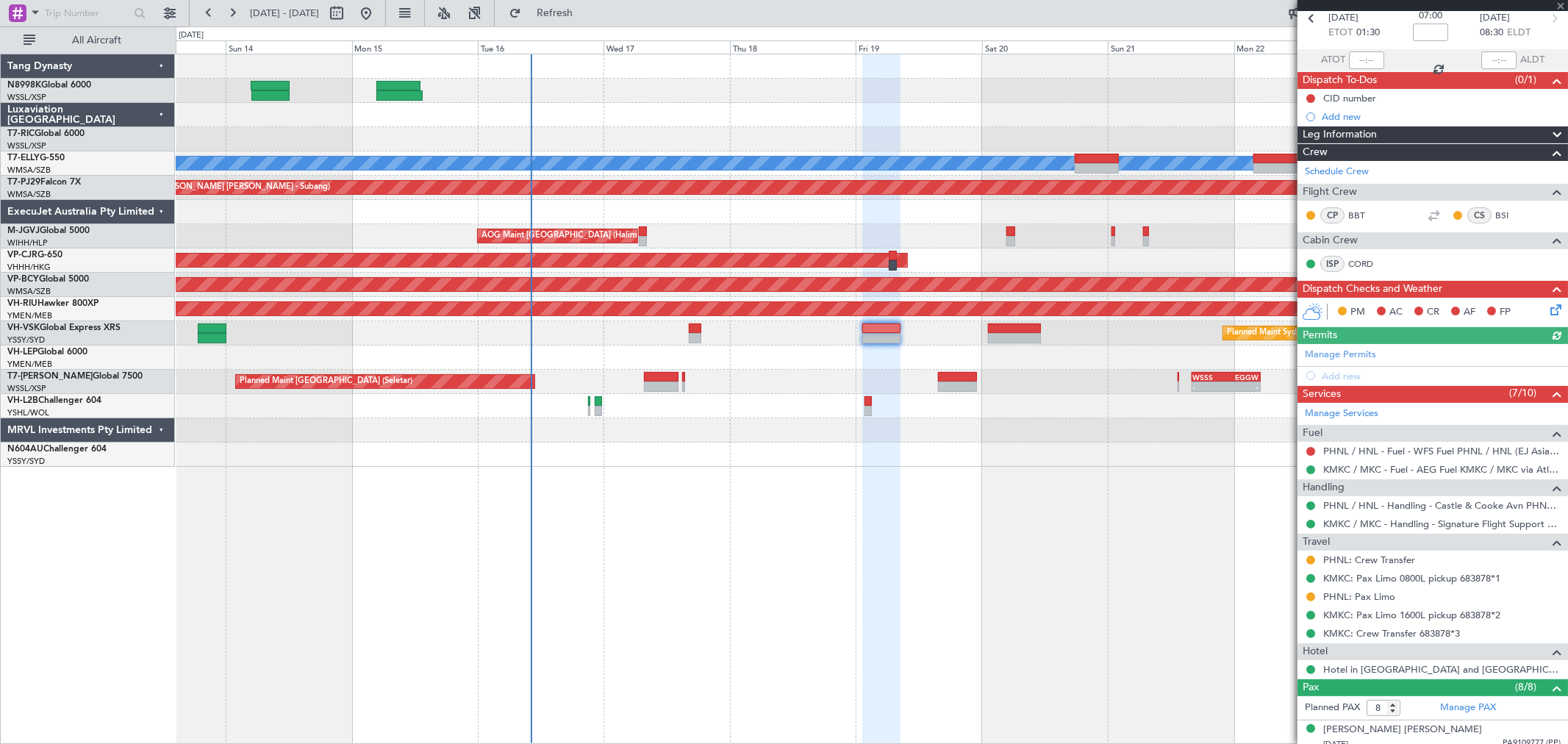
scroll to position [245, 0]
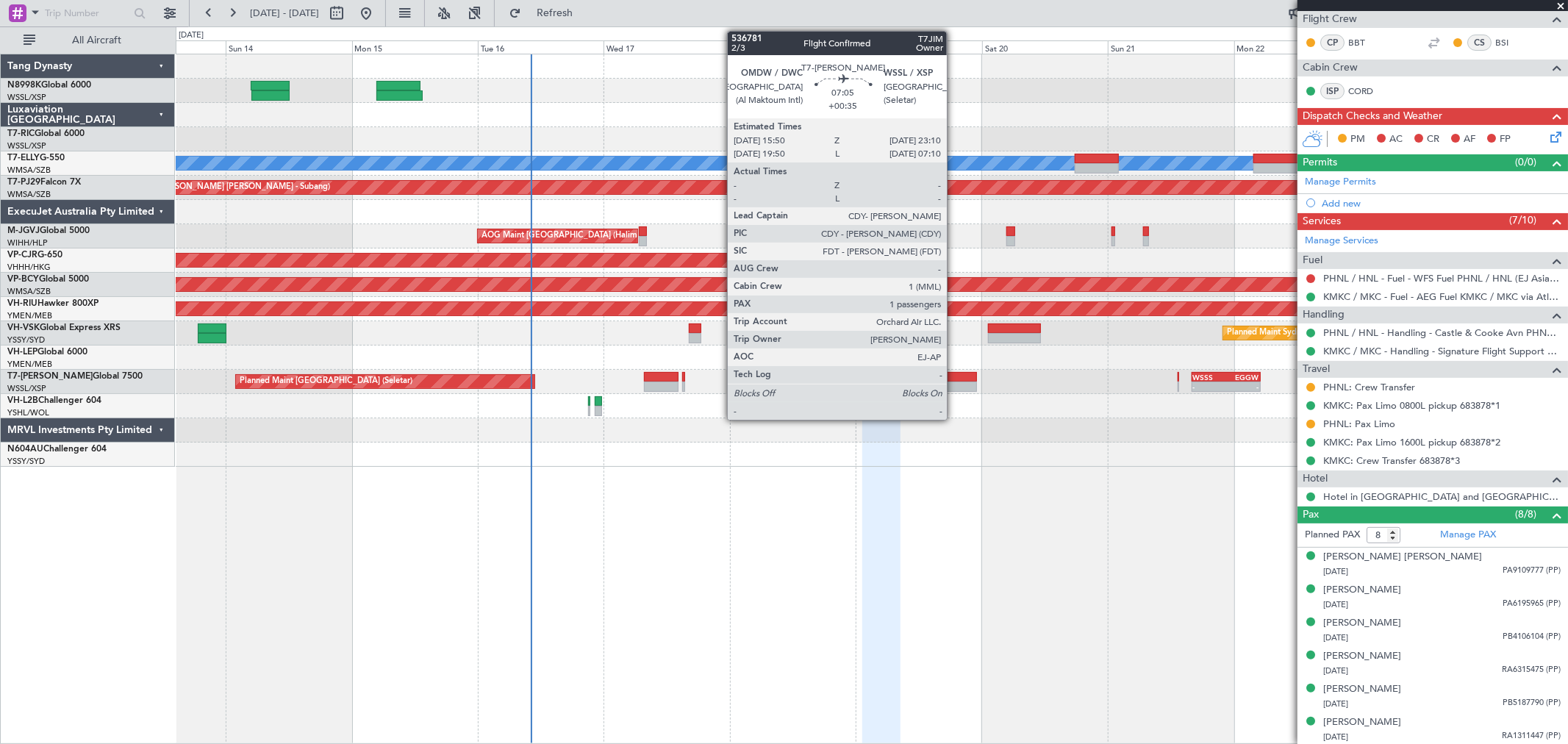
click at [958, 378] on div at bounding box center [957, 378] width 39 height 10
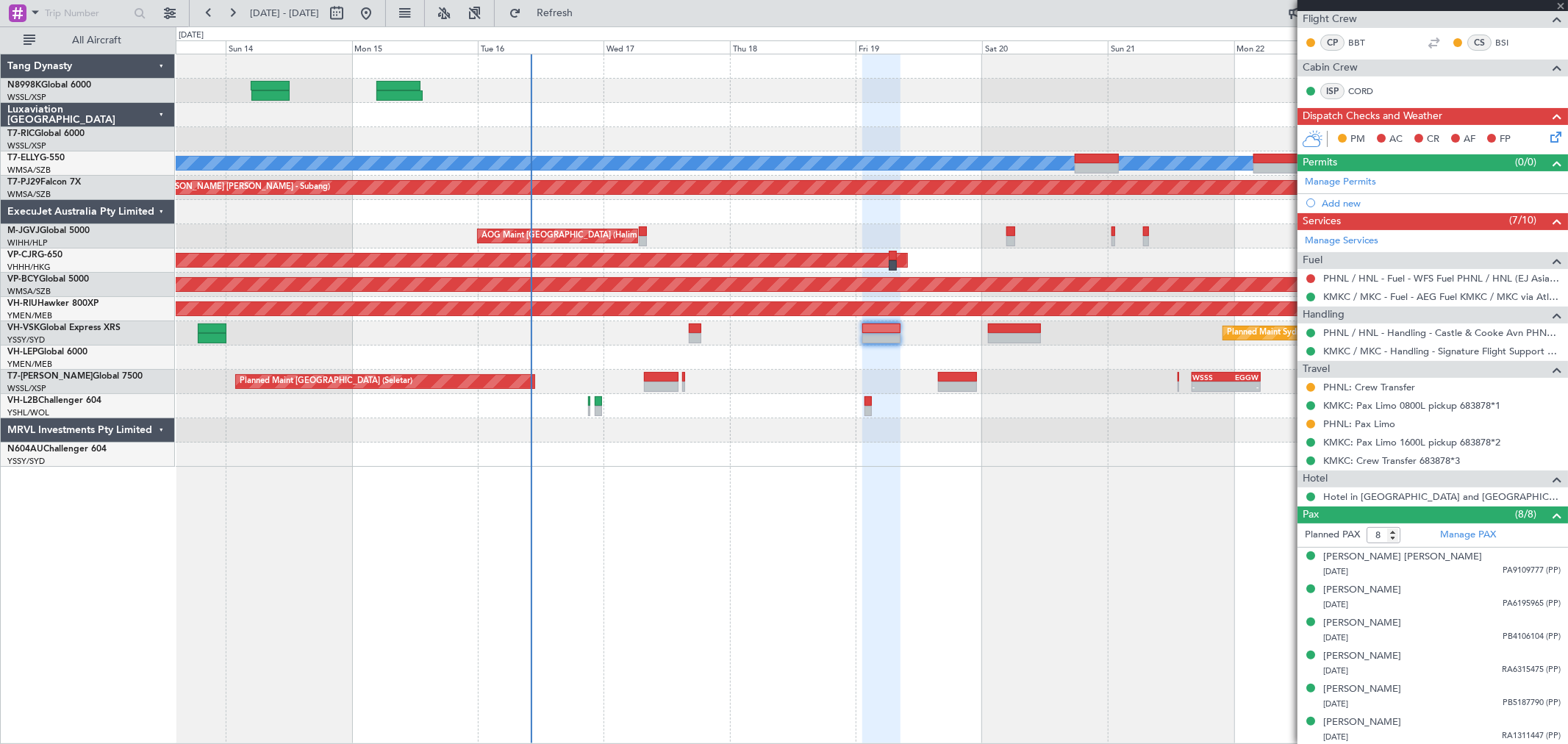
type input "+00:35"
type input "1"
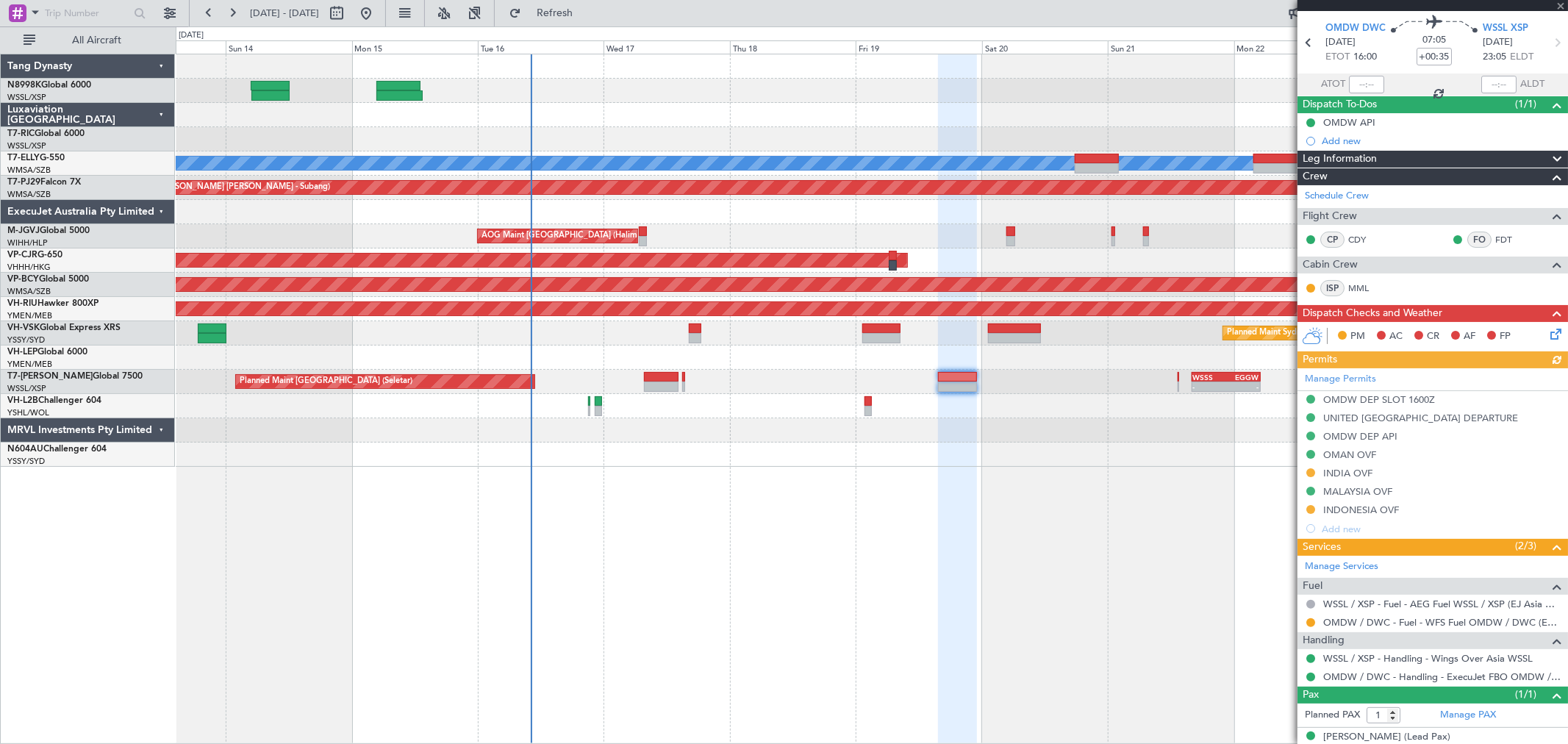
scroll to position [64, 0]
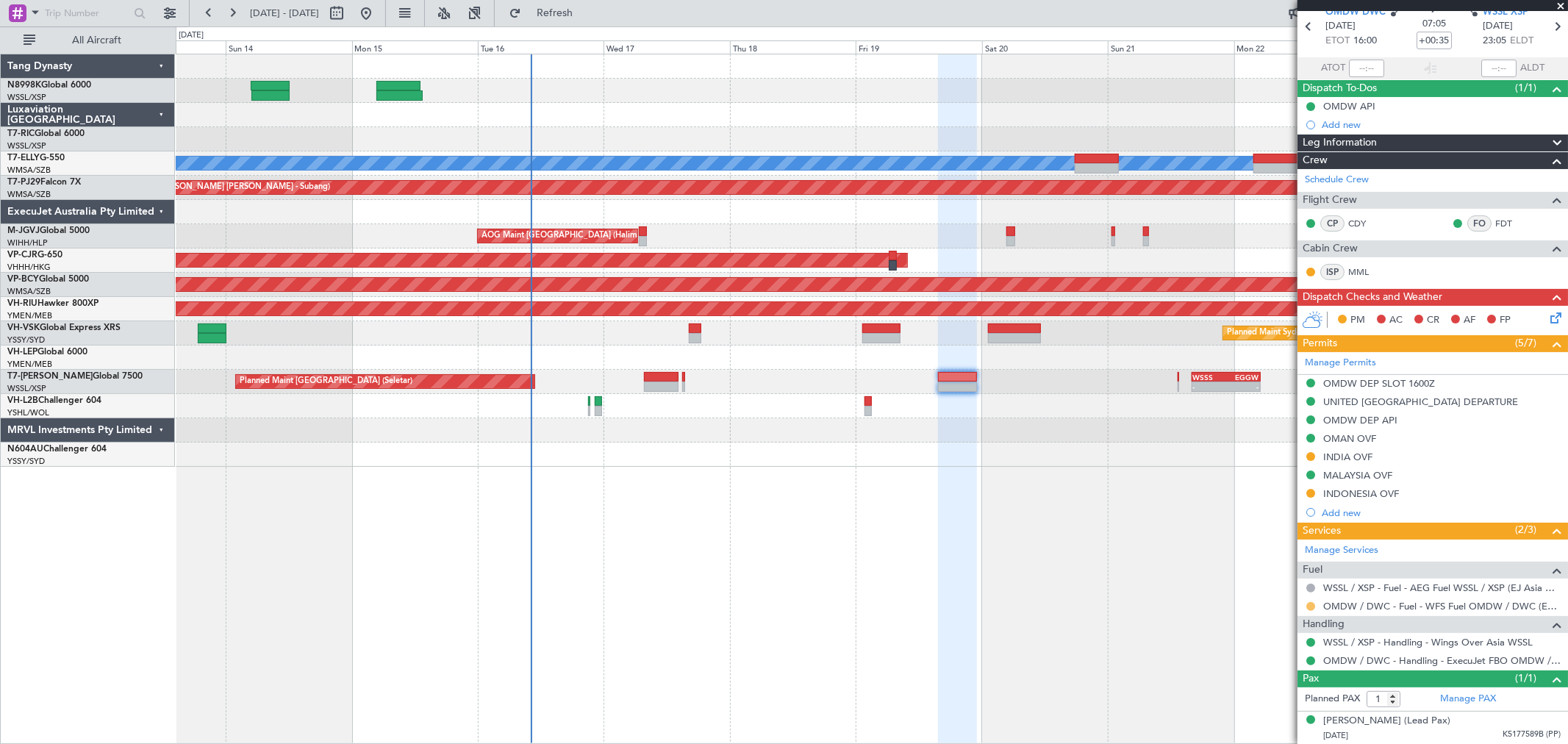
click at [1310, 604] on button at bounding box center [1311, 606] width 9 height 9
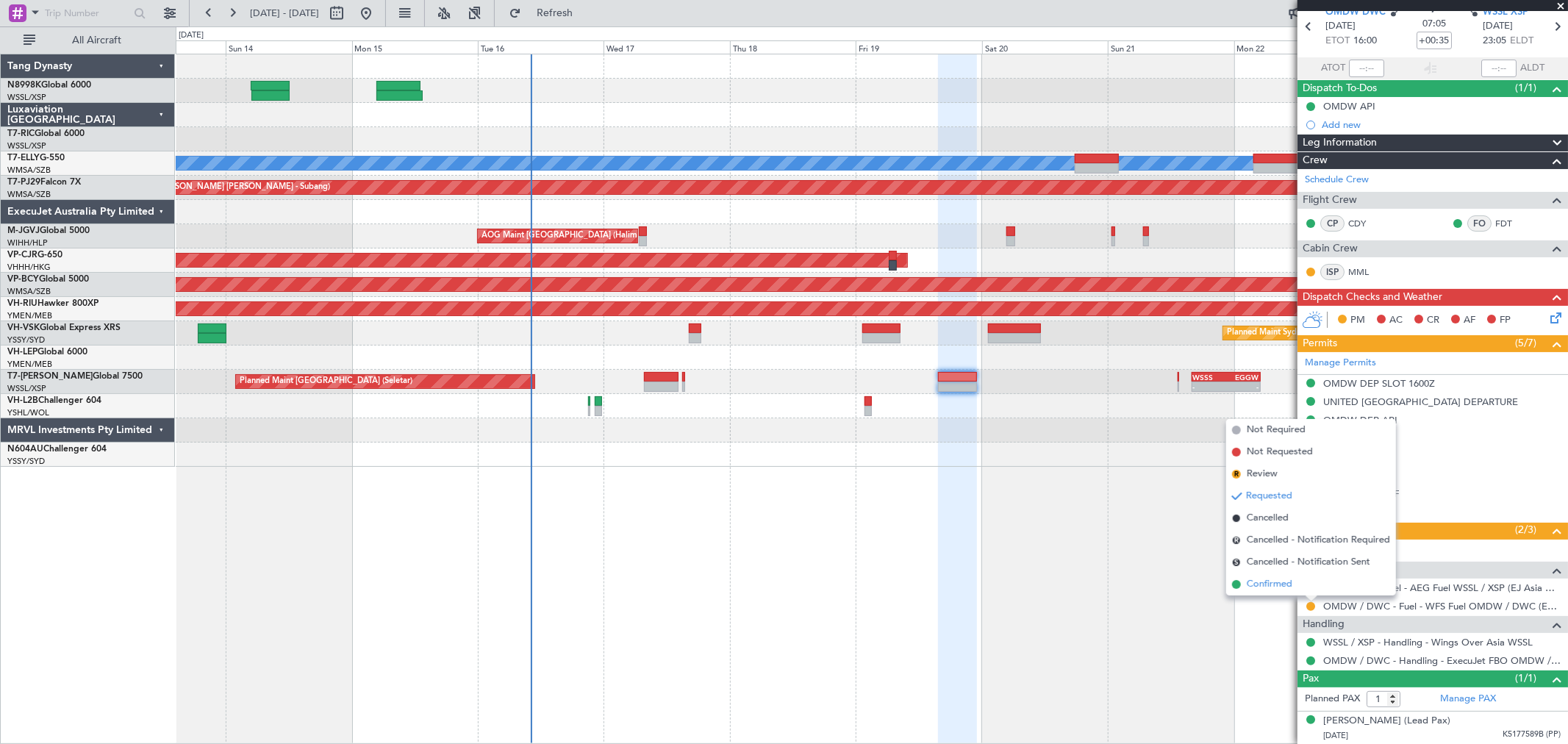
click at [1275, 585] on span "Confirmed" at bounding box center [1269, 585] width 45 height 15
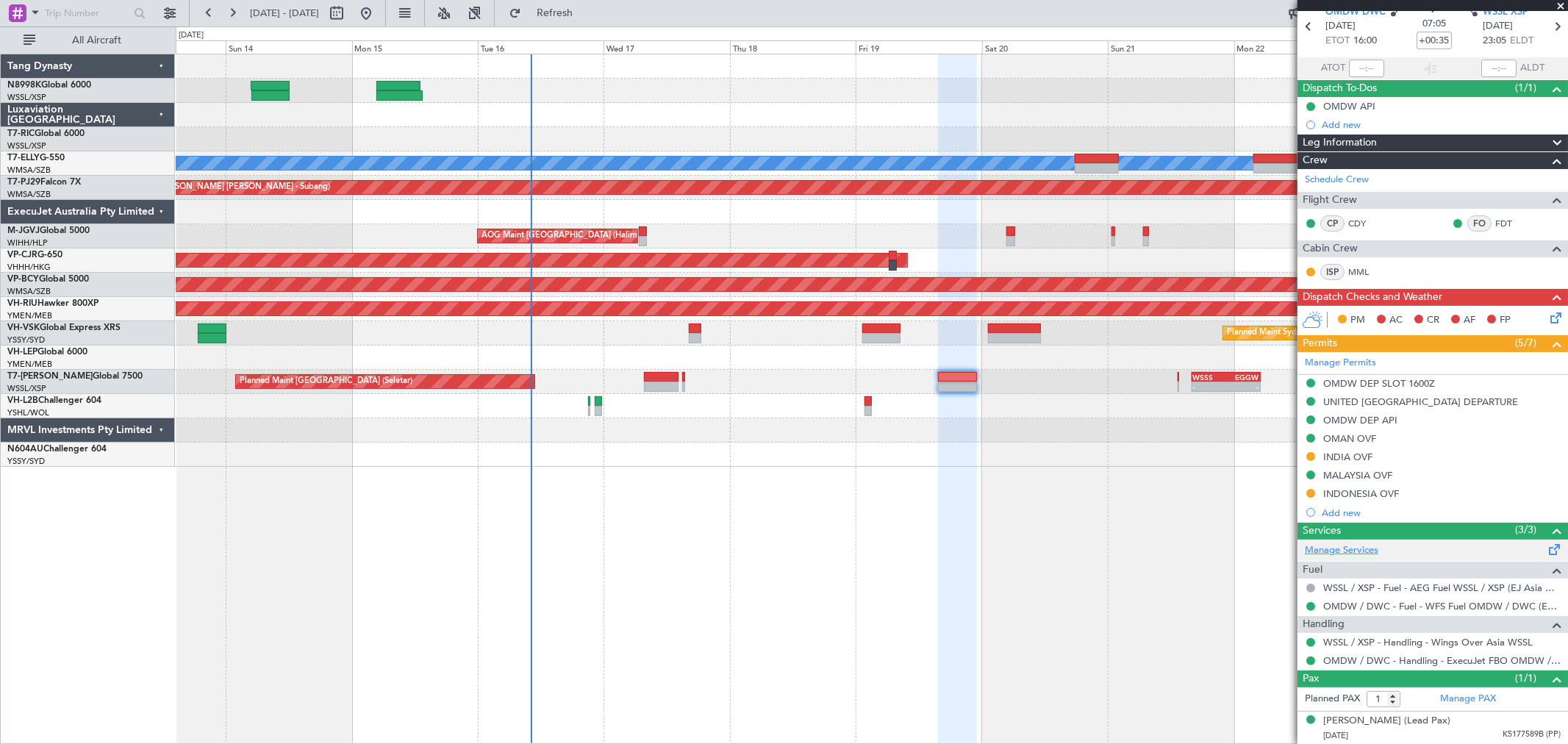
click at [1351, 547] on link "Manage Services" at bounding box center [1341, 551] width 74 height 15
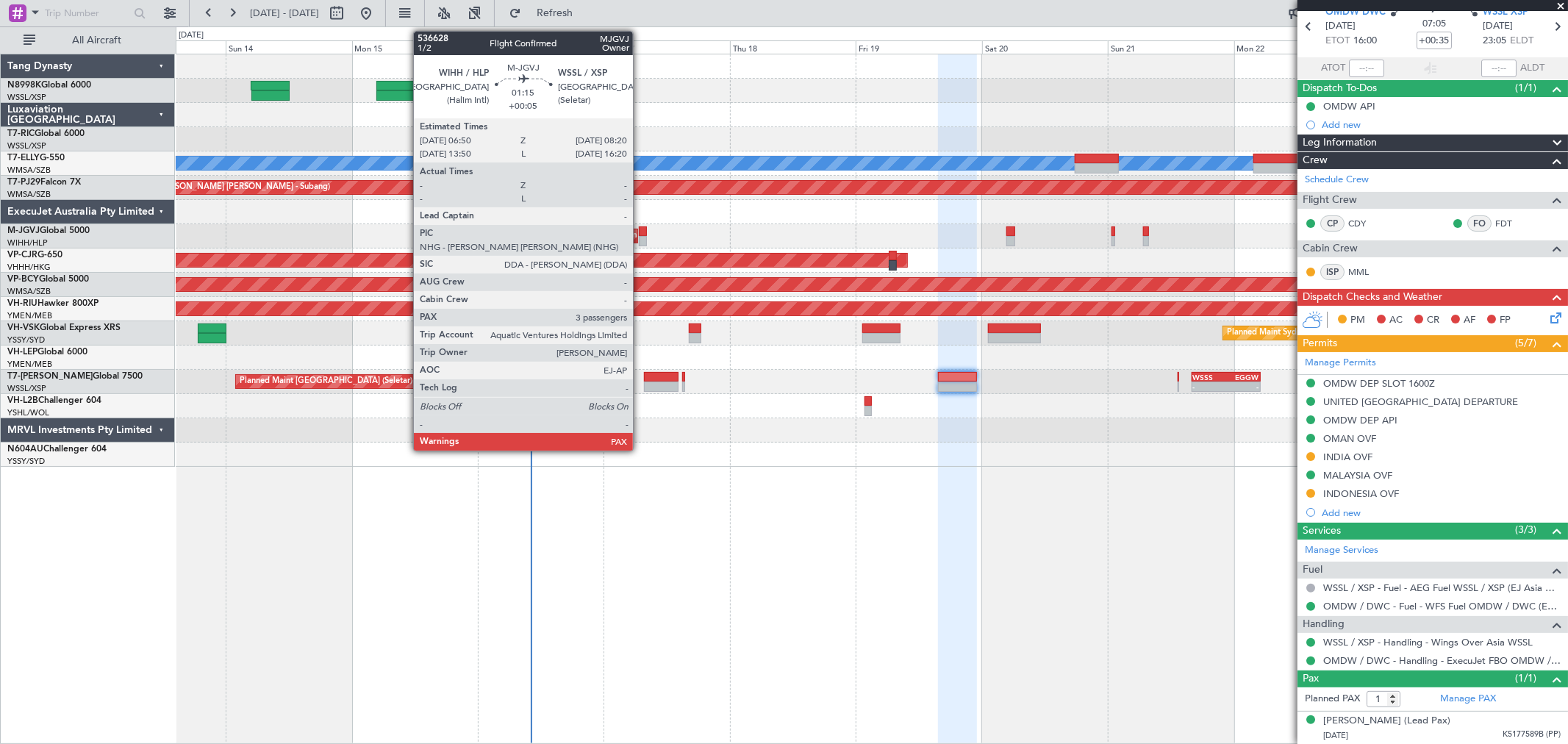
click at [641, 230] on div at bounding box center [643, 232] width 8 height 10
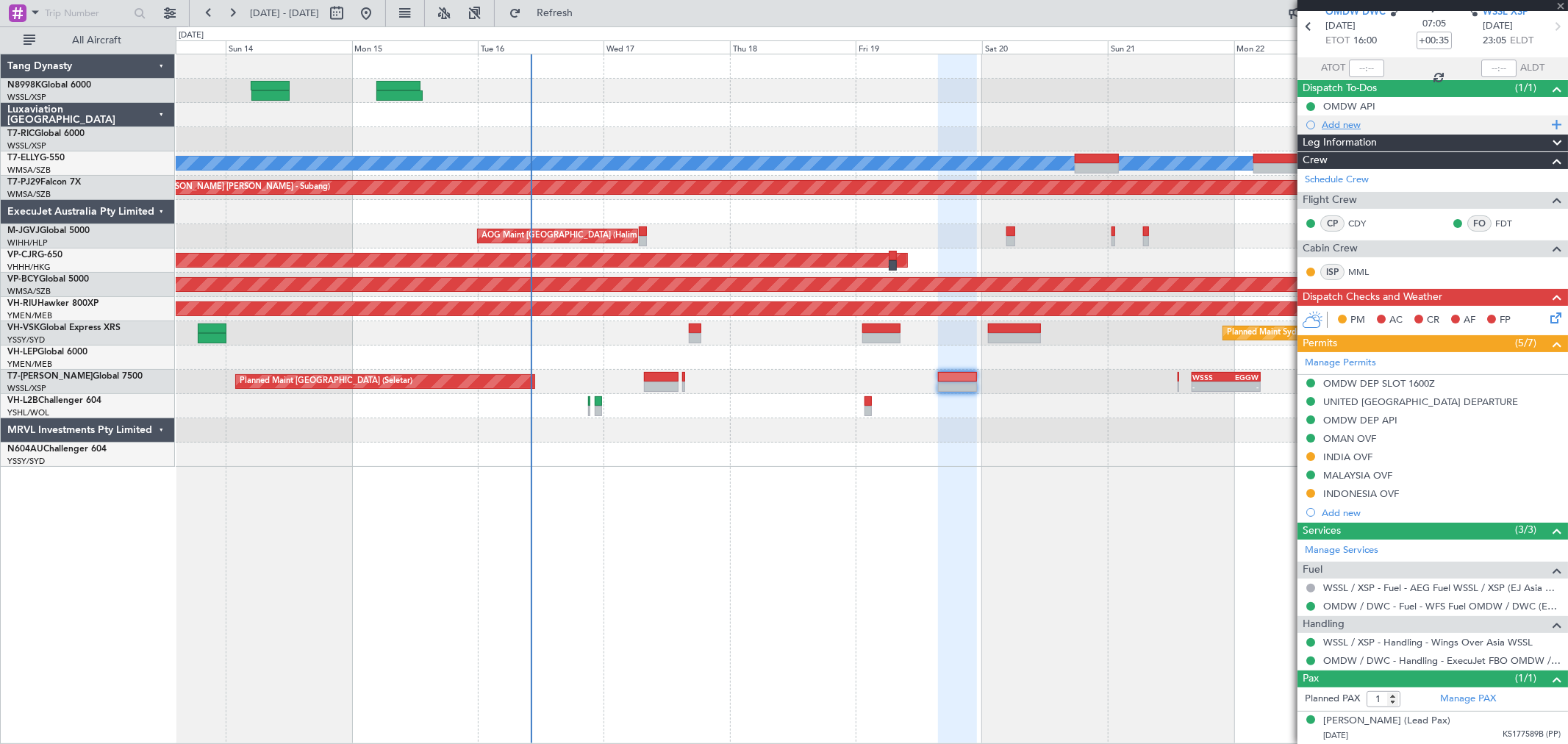
type input "+00:05"
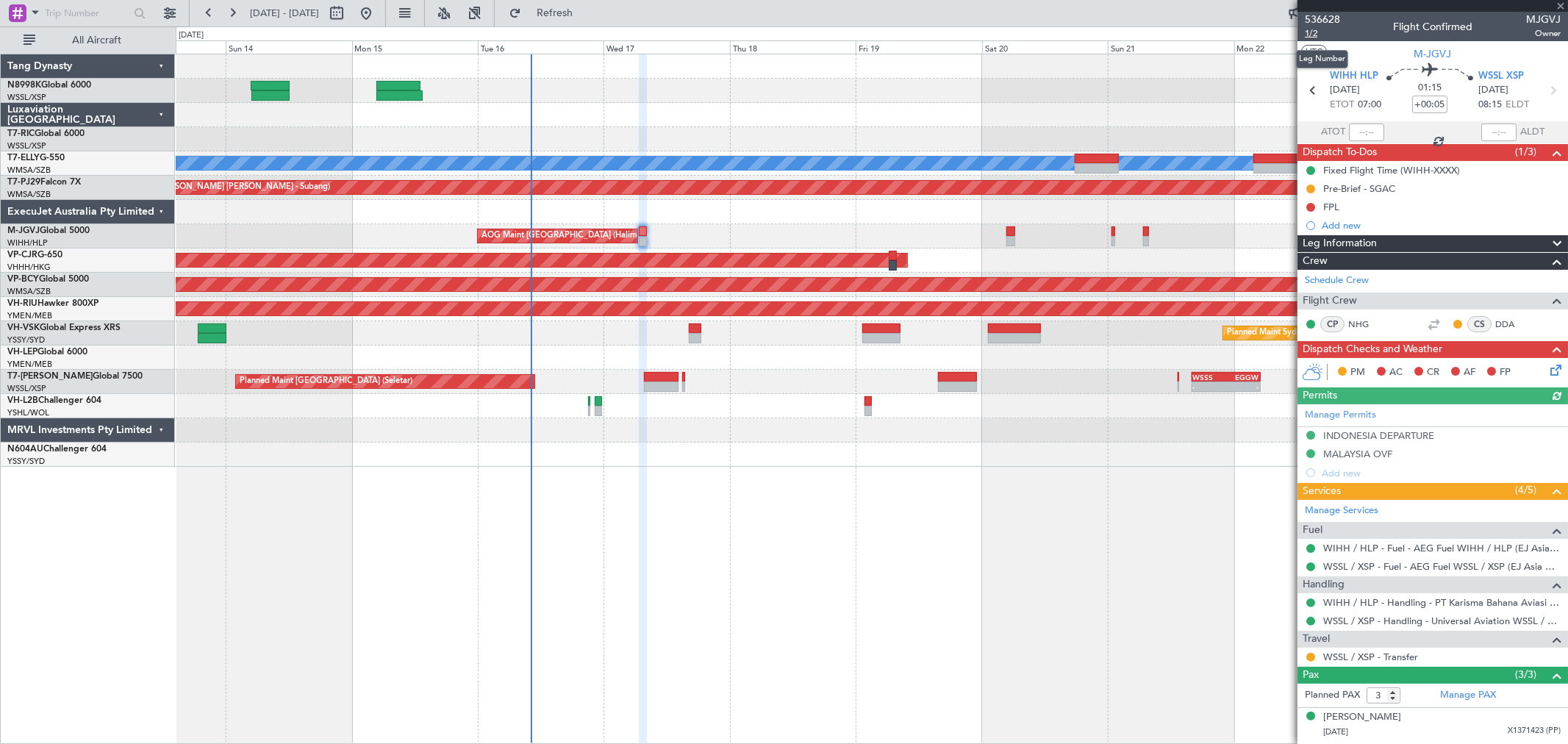
click at [1315, 33] on span "1/2" at bounding box center [1322, 33] width 35 height 13
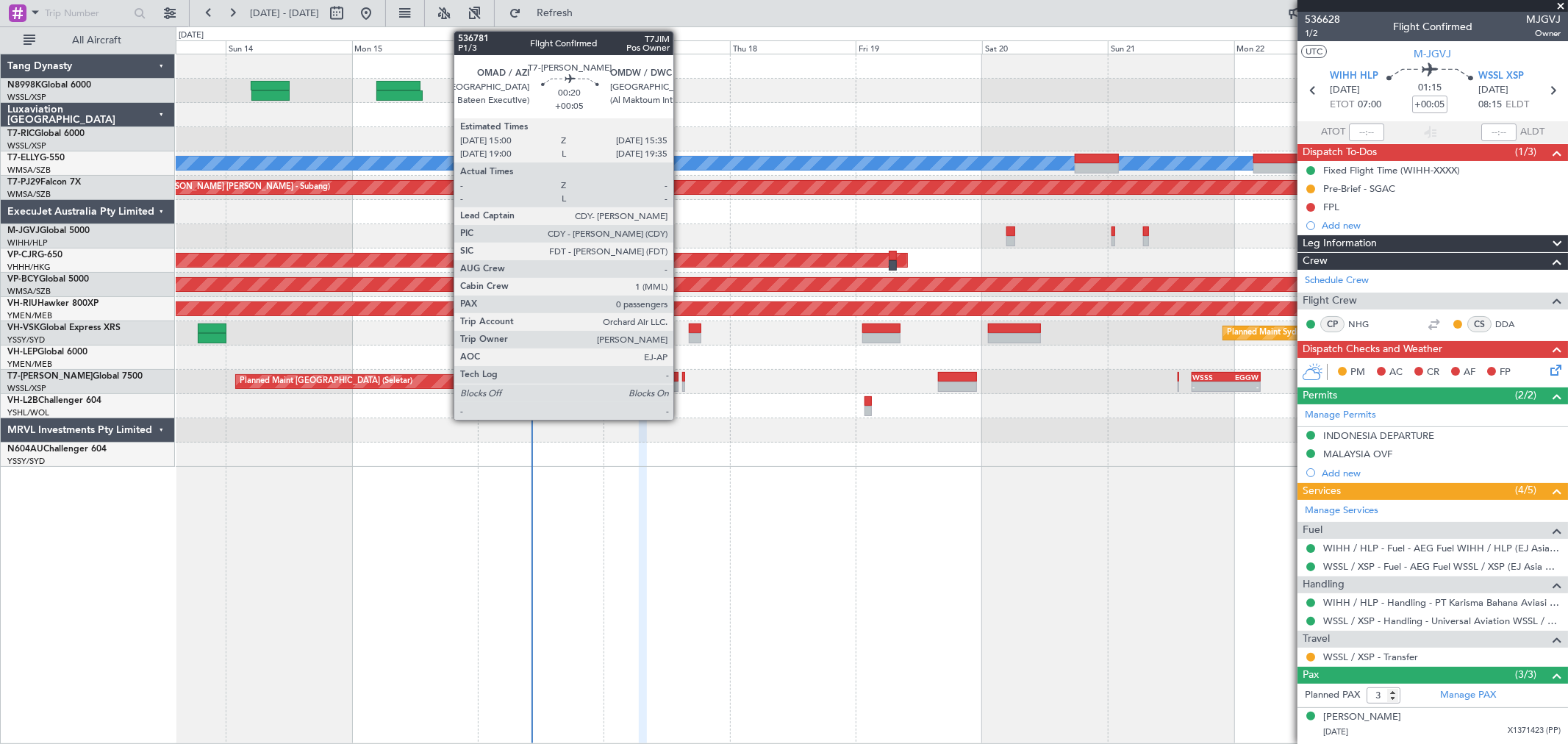
click at [682, 380] on div at bounding box center [684, 378] width 4 height 10
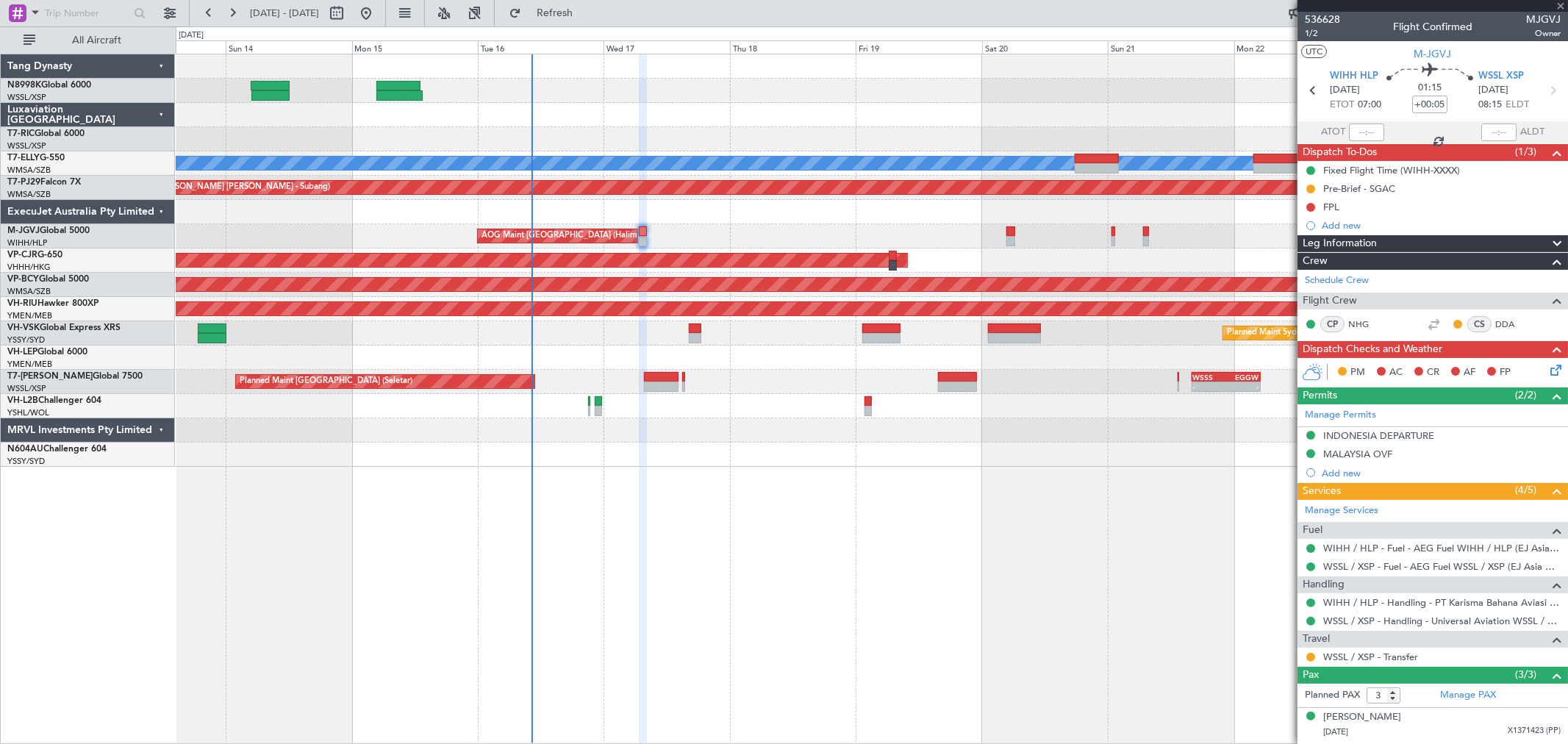
type input "0"
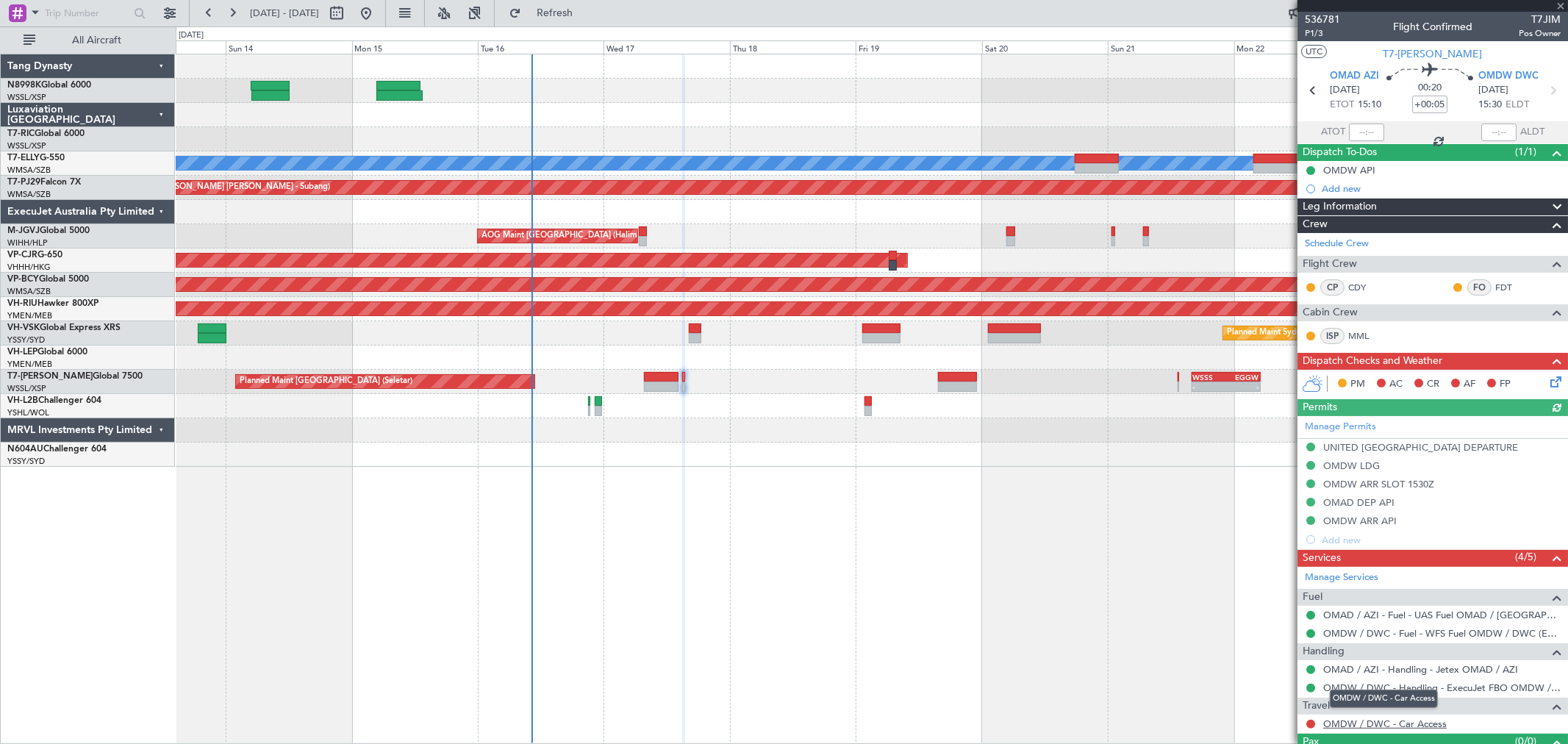
click at [1406, 724] on link "OMDW / DWC - Car Access" at bounding box center [1385, 723] width 123 height 13
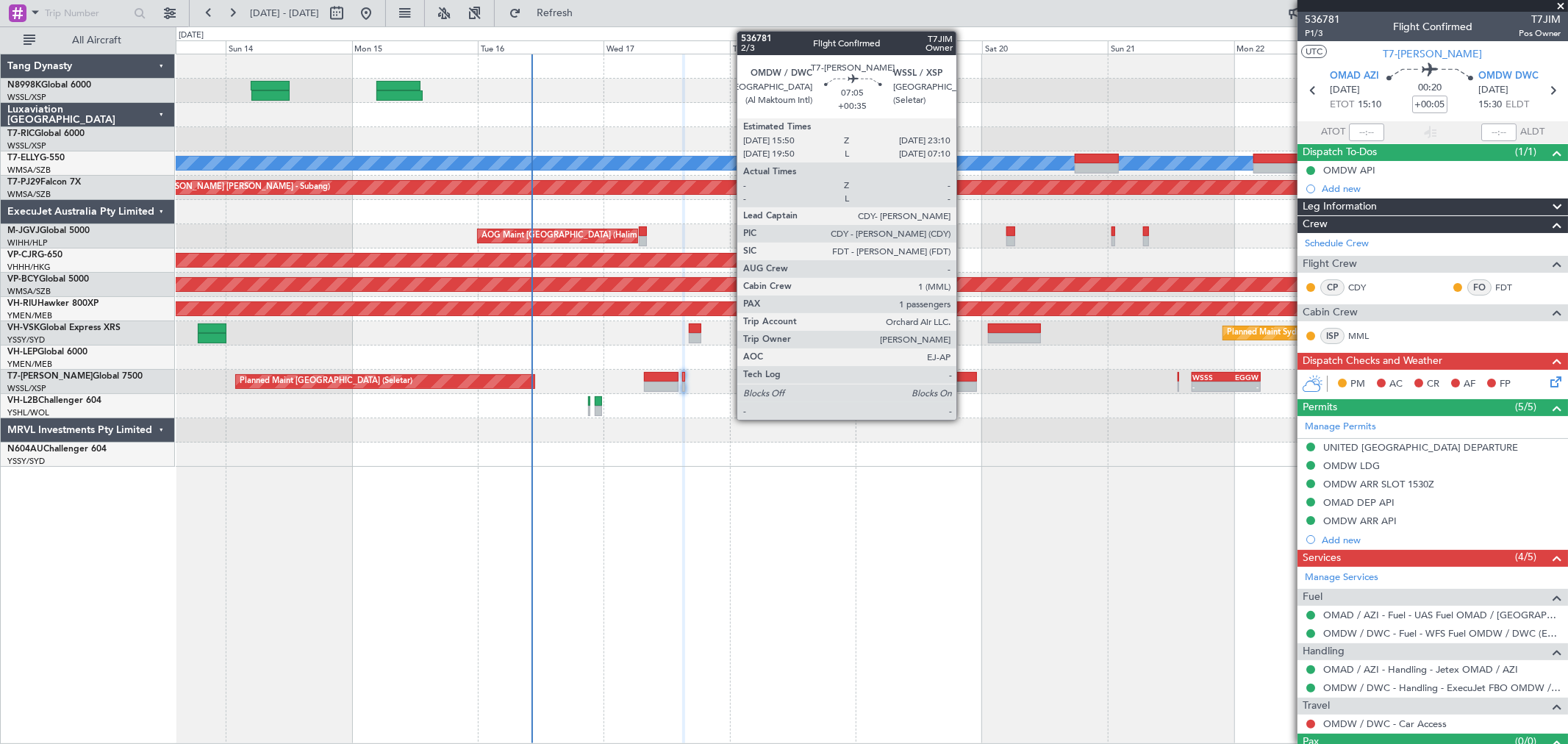
click at [964, 381] on div at bounding box center [957, 386] width 39 height 10
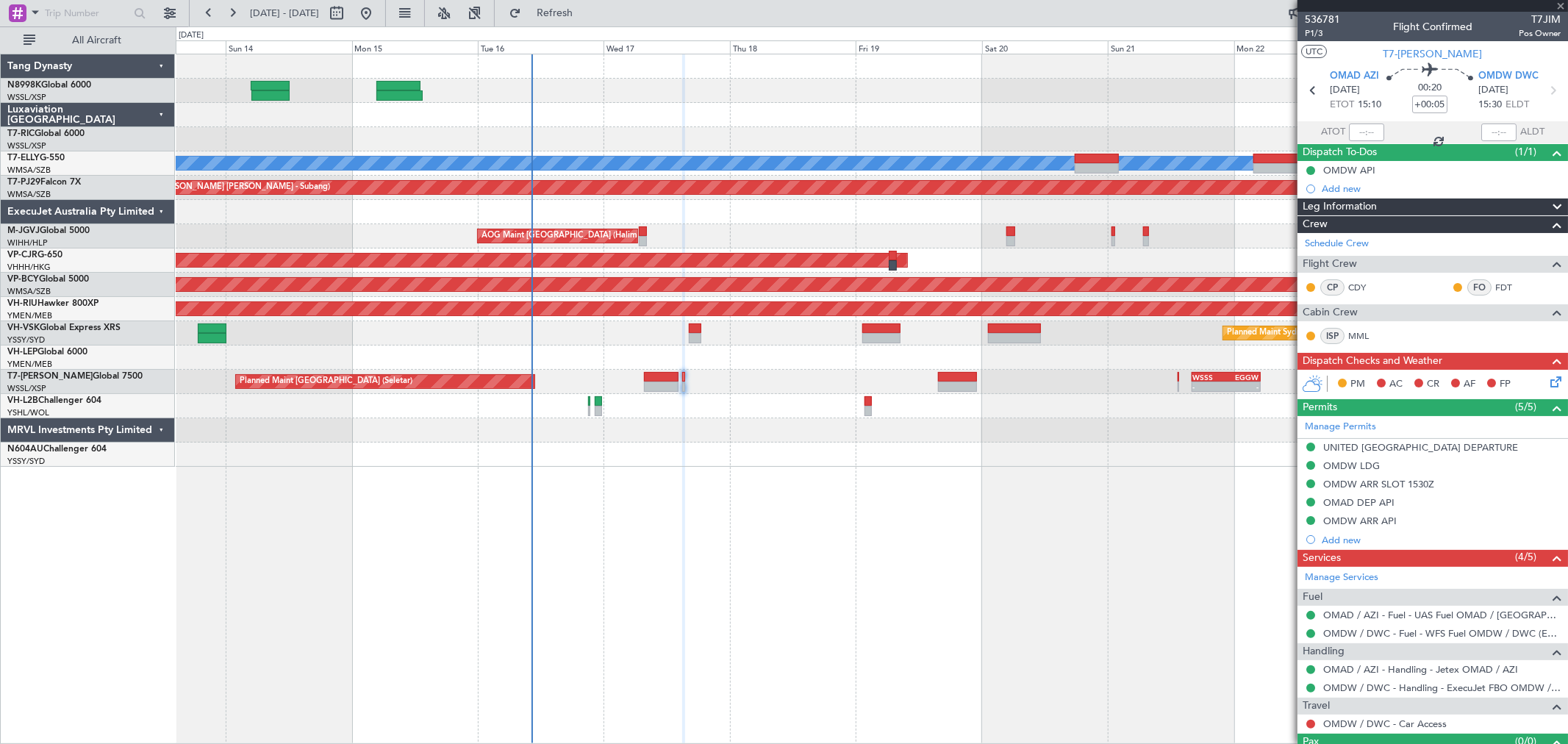
type input "+00:35"
type input "1"
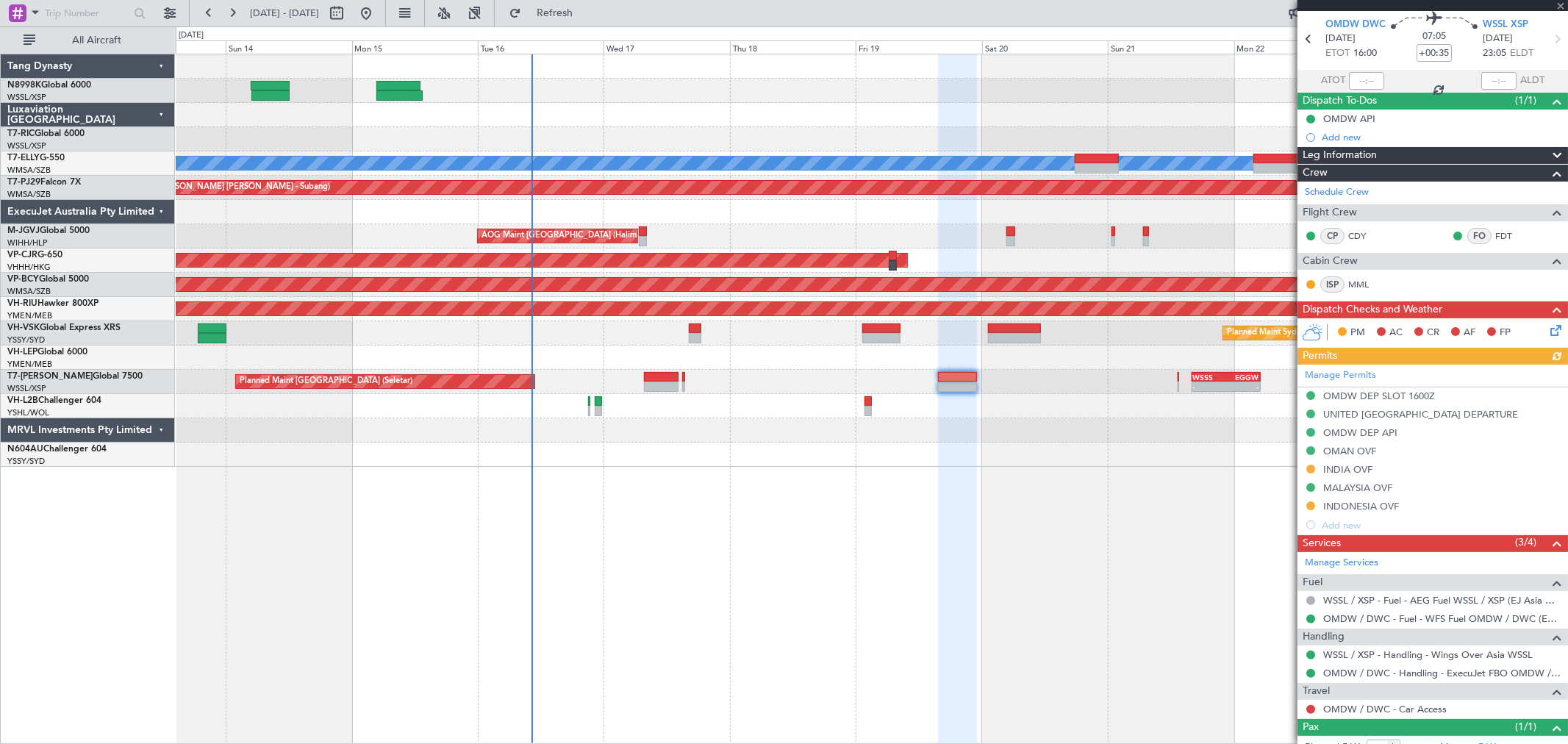
scroll to position [100, 0]
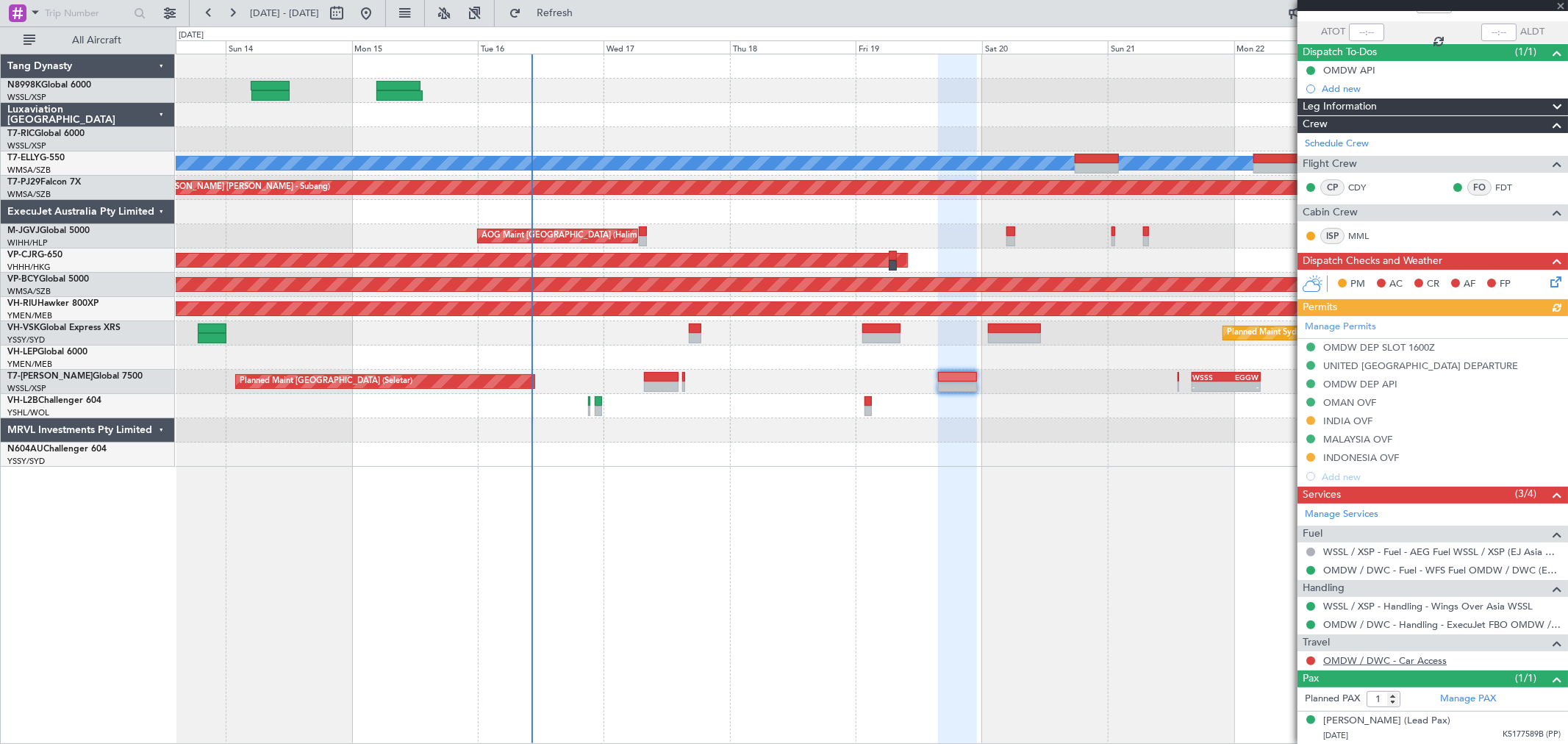
click at [1369, 659] on link "OMDW / DWC - Car Access" at bounding box center [1385, 660] width 123 height 13
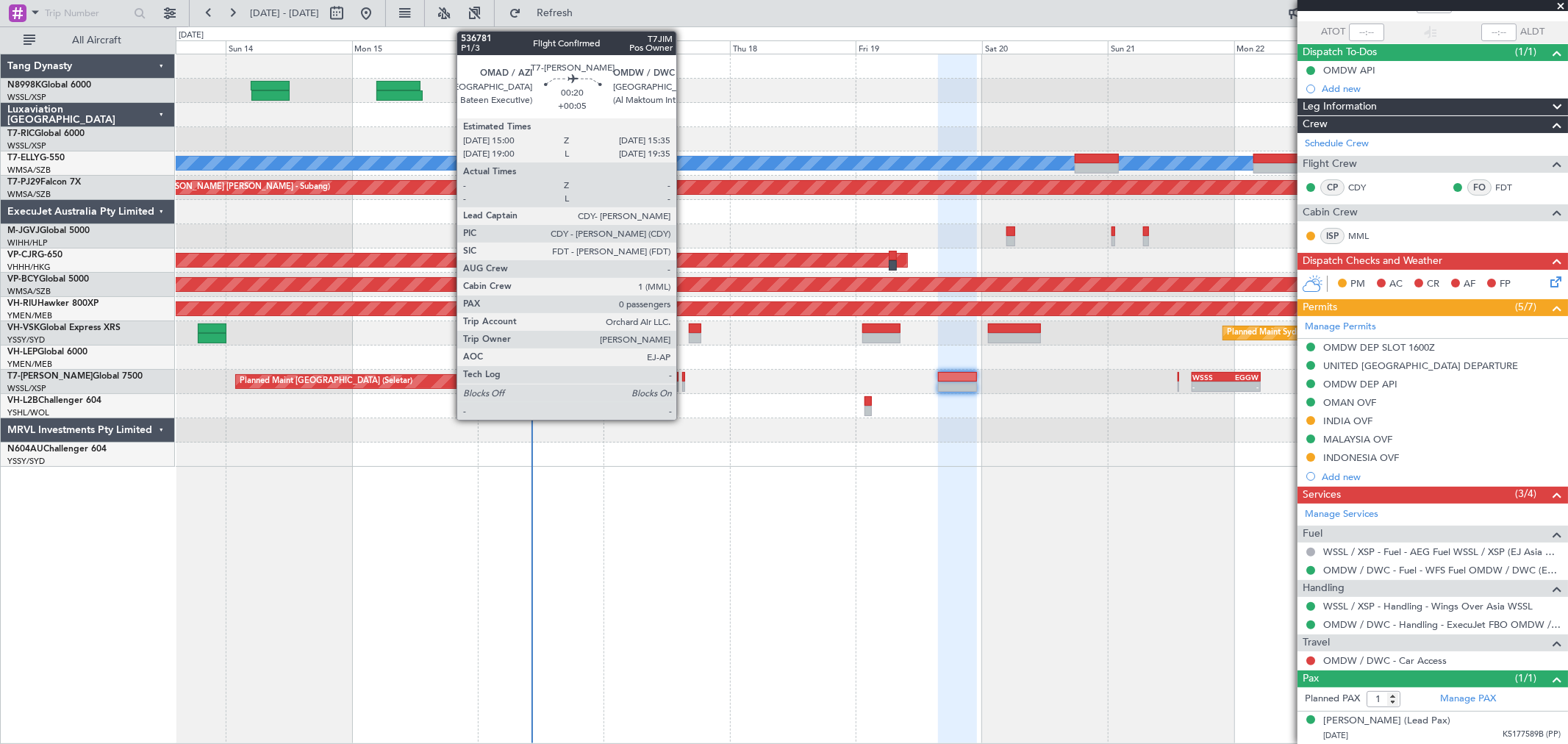
click at [684, 378] on div at bounding box center [684, 378] width 4 height 10
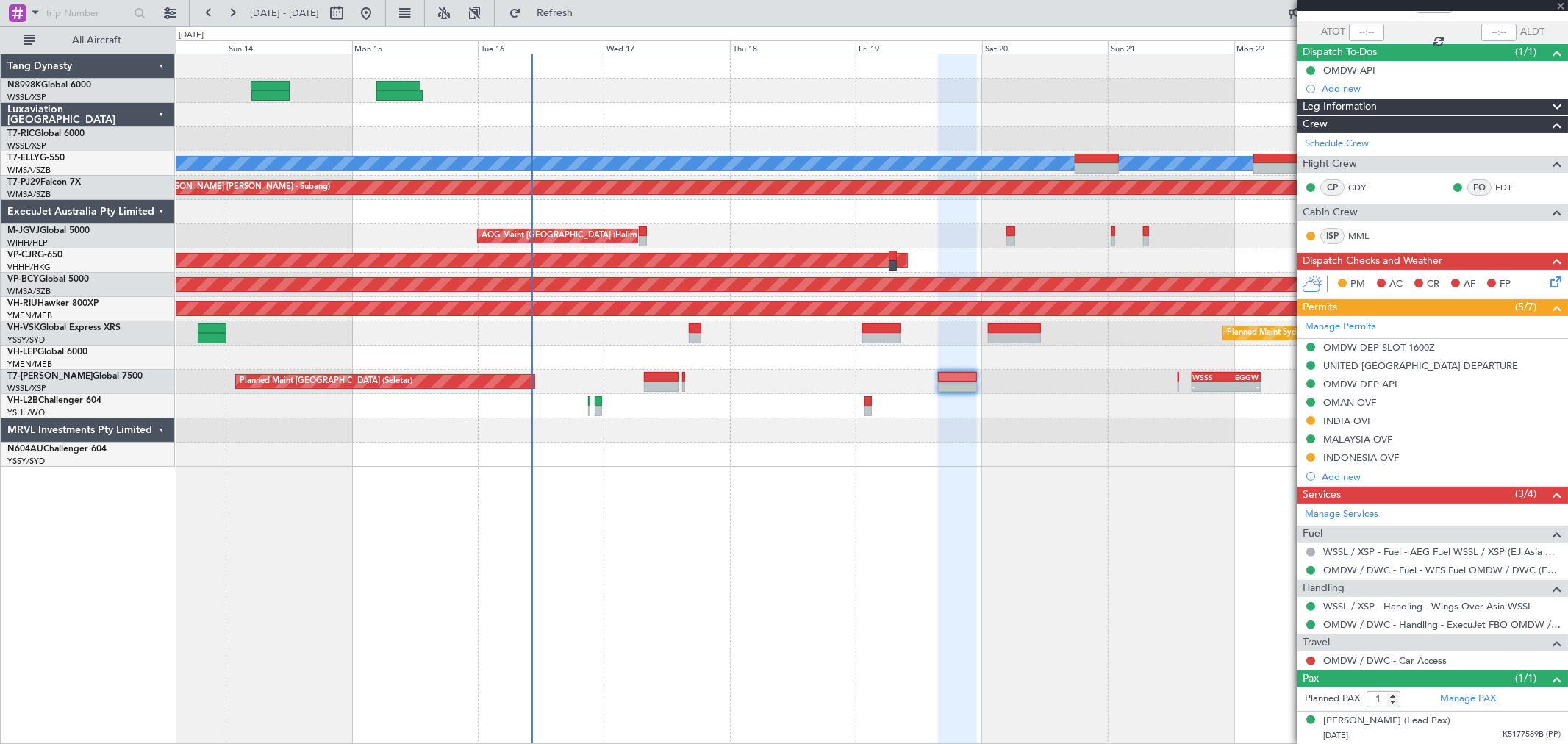
type input "+00:05"
type input "0"
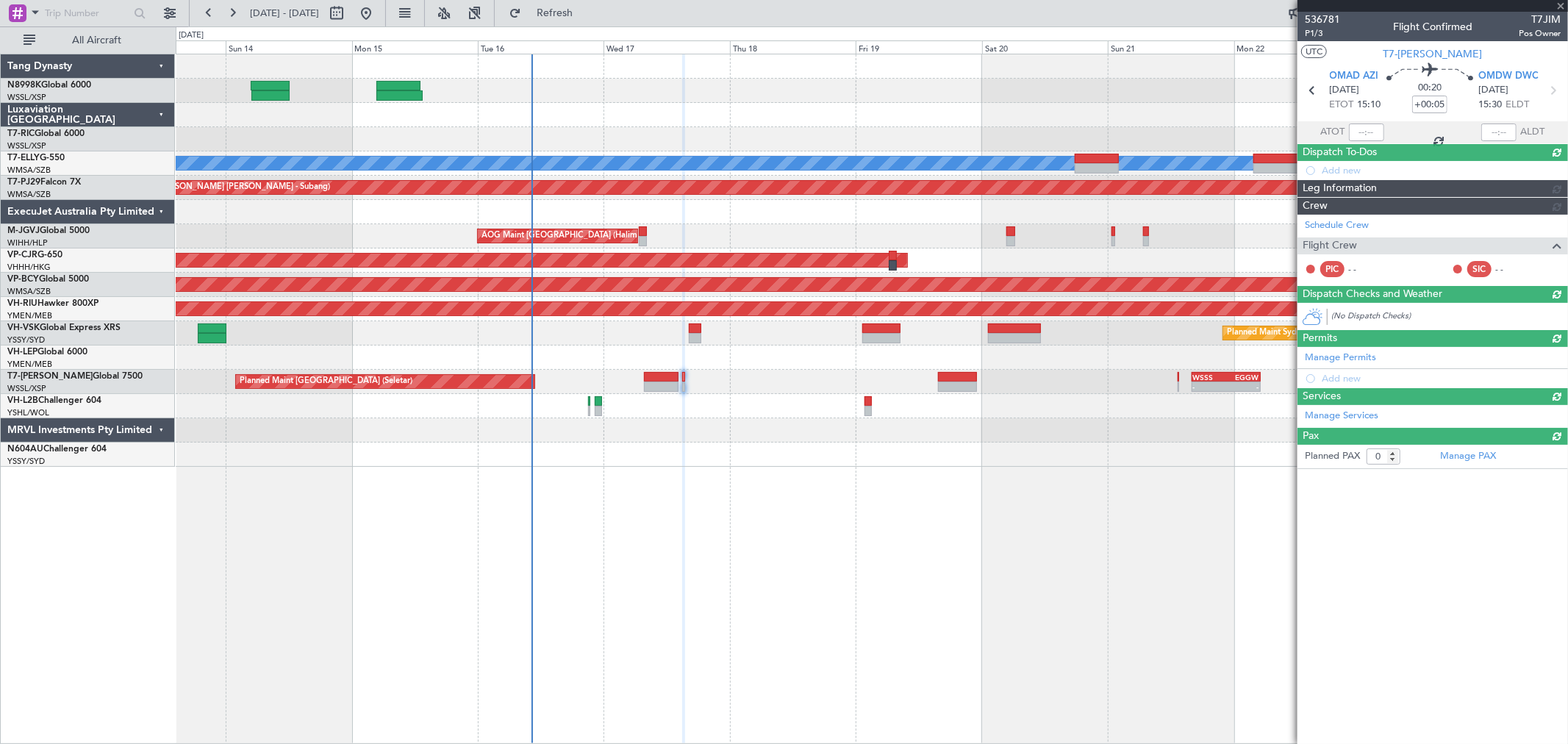
scroll to position [0, 0]
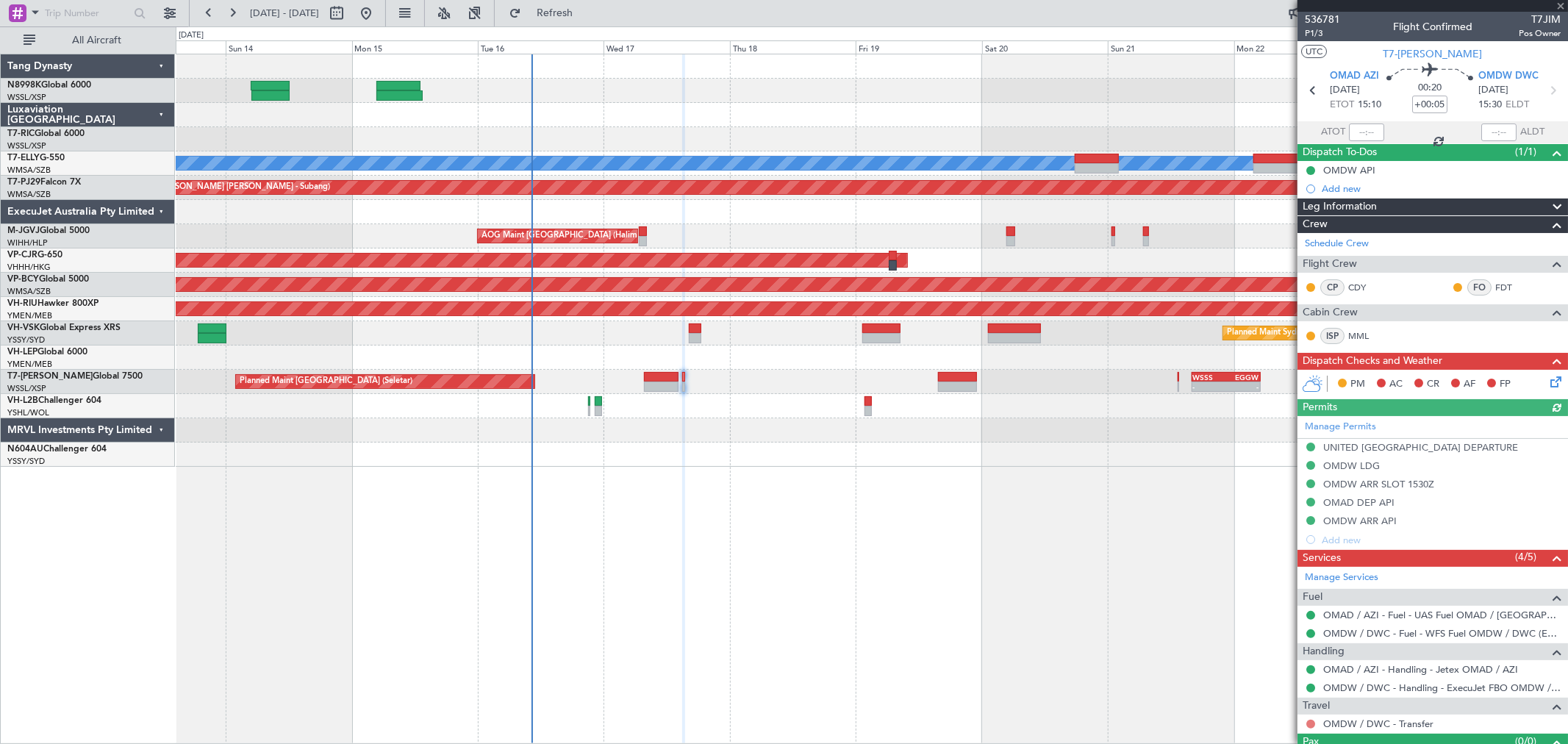
click at [1312, 722] on button at bounding box center [1311, 724] width 9 height 9
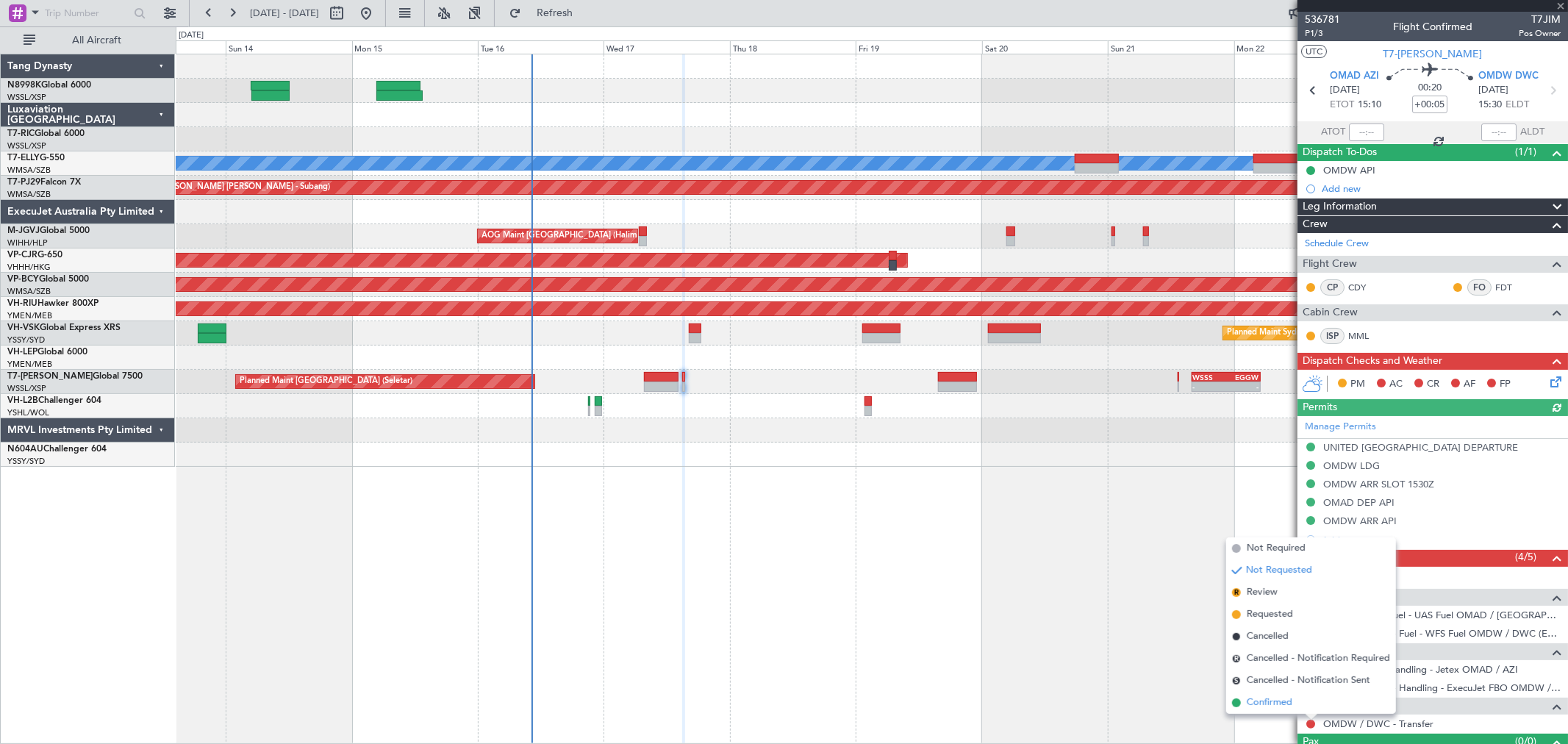
click at [1258, 697] on span "Confirmed" at bounding box center [1269, 703] width 45 height 15
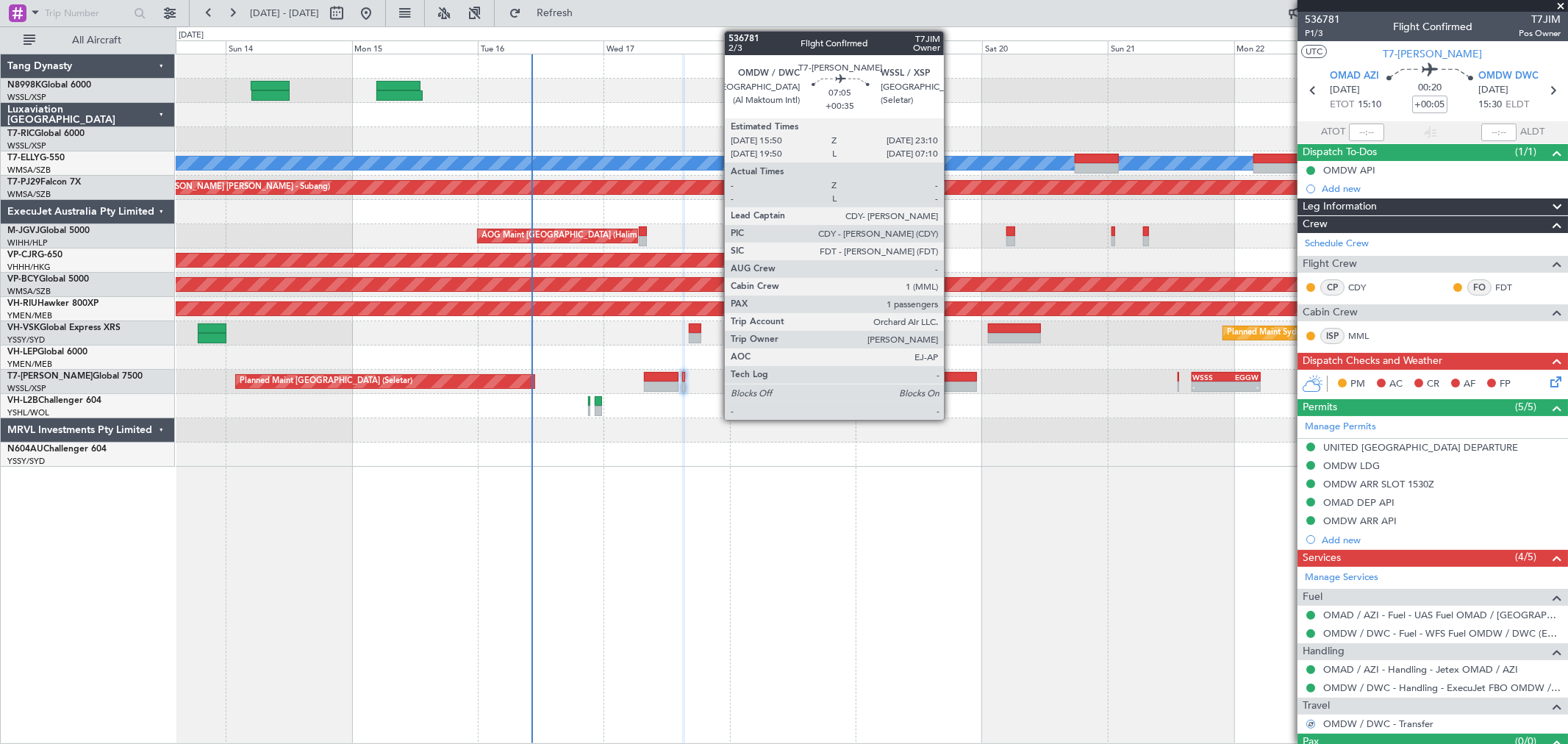
click at [951, 376] on div at bounding box center [957, 378] width 39 height 10
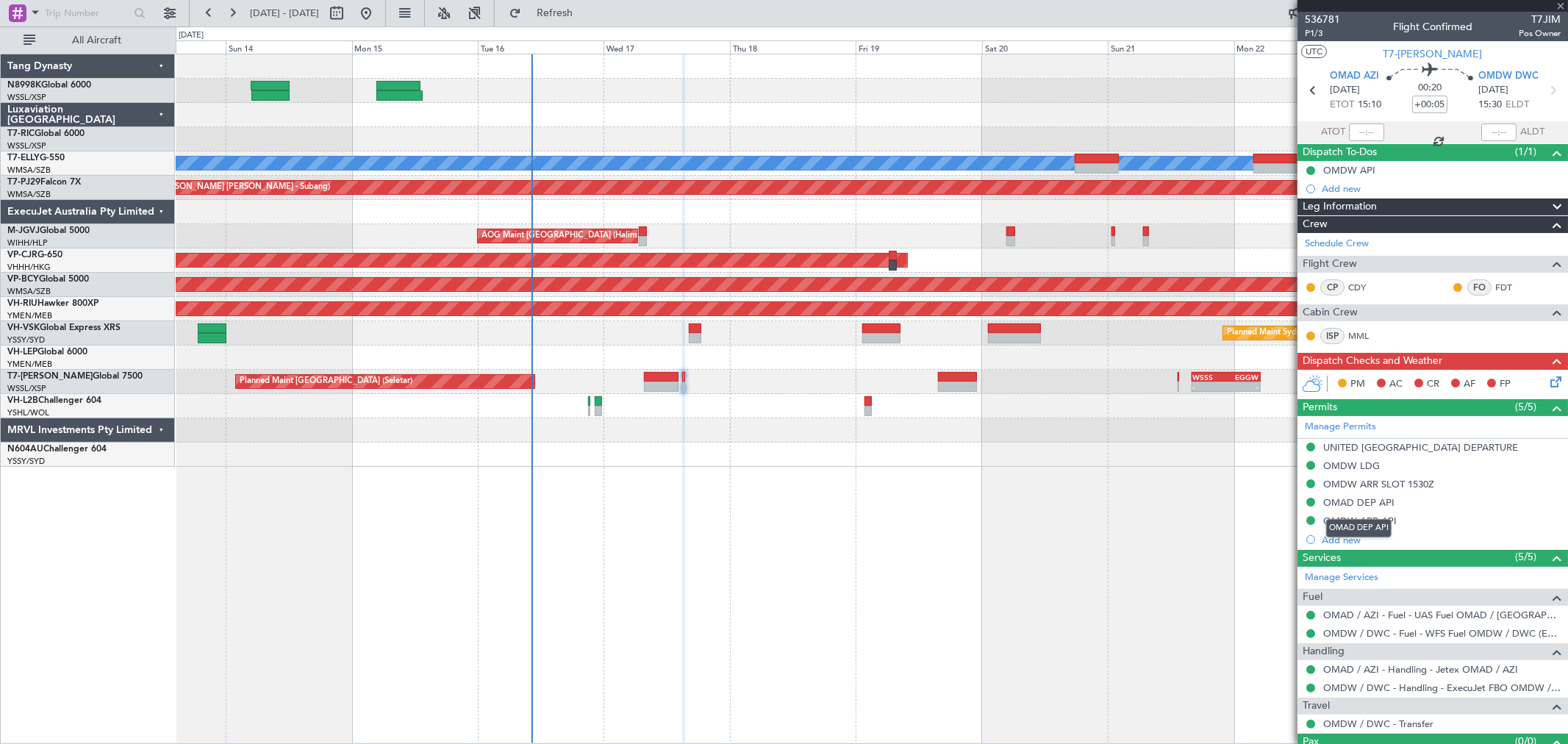
type input "+00:35"
type input "1"
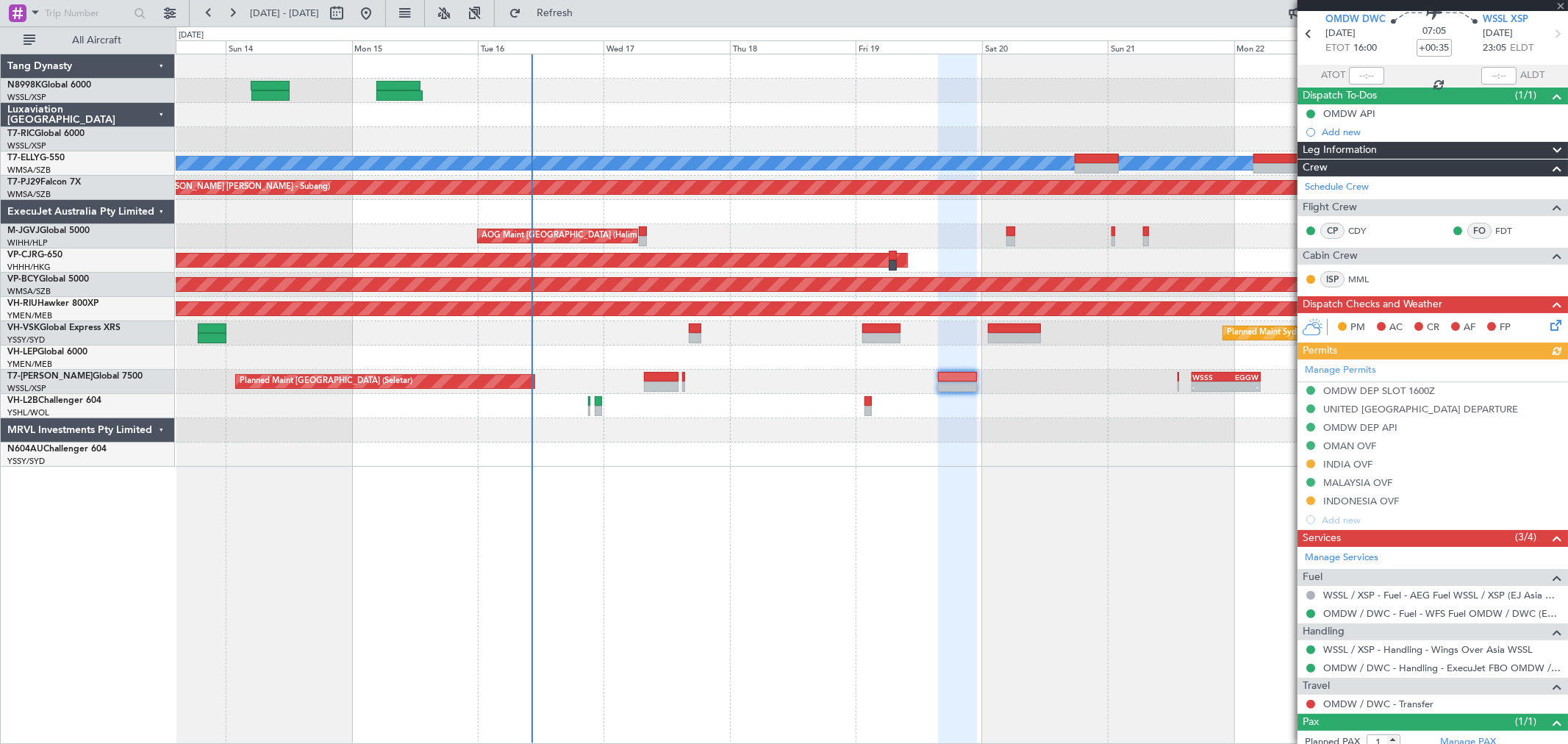
scroll to position [100, 0]
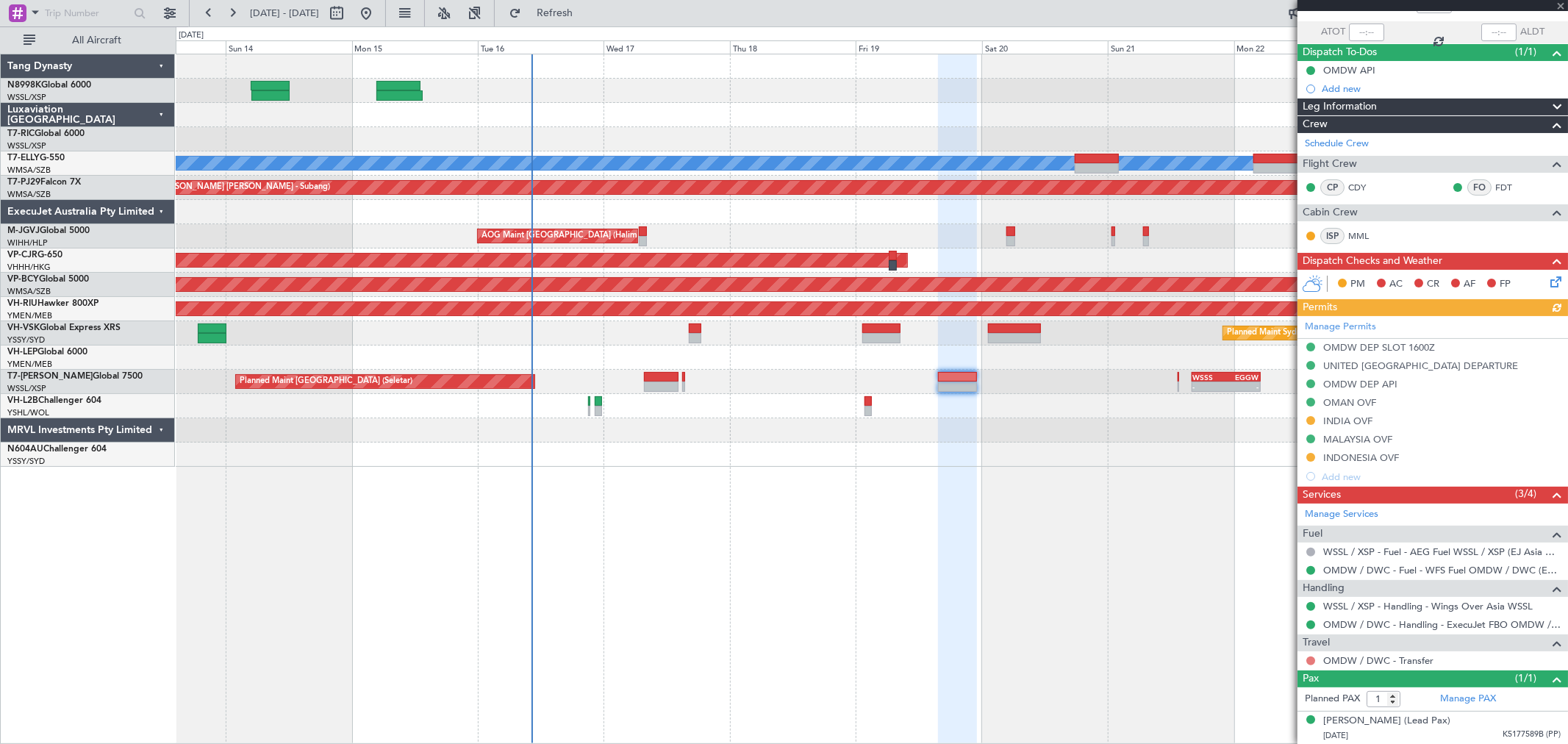
click at [1312, 659] on button at bounding box center [1311, 661] width 9 height 9
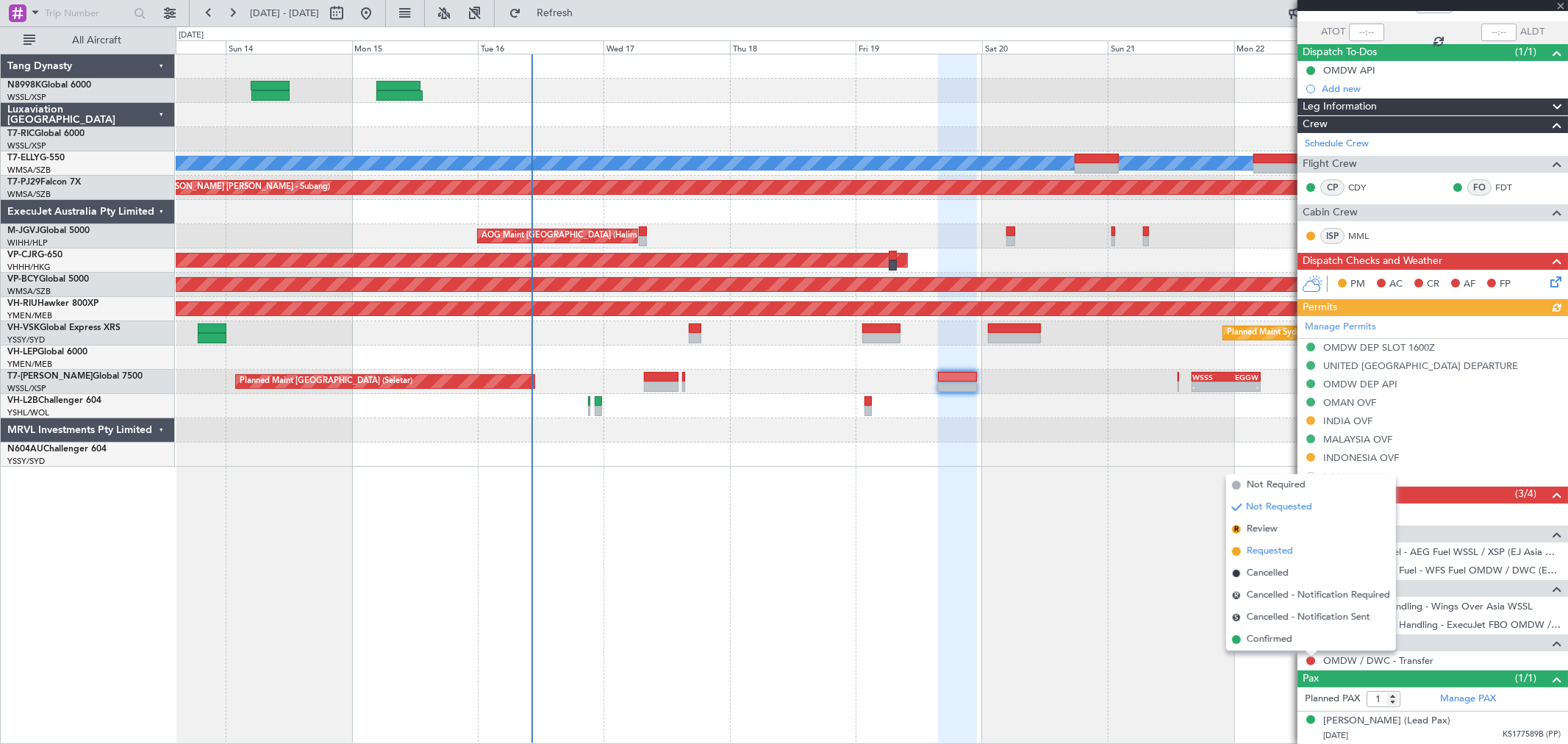
click at [1283, 552] on span "Requested" at bounding box center [1270, 551] width 46 height 15
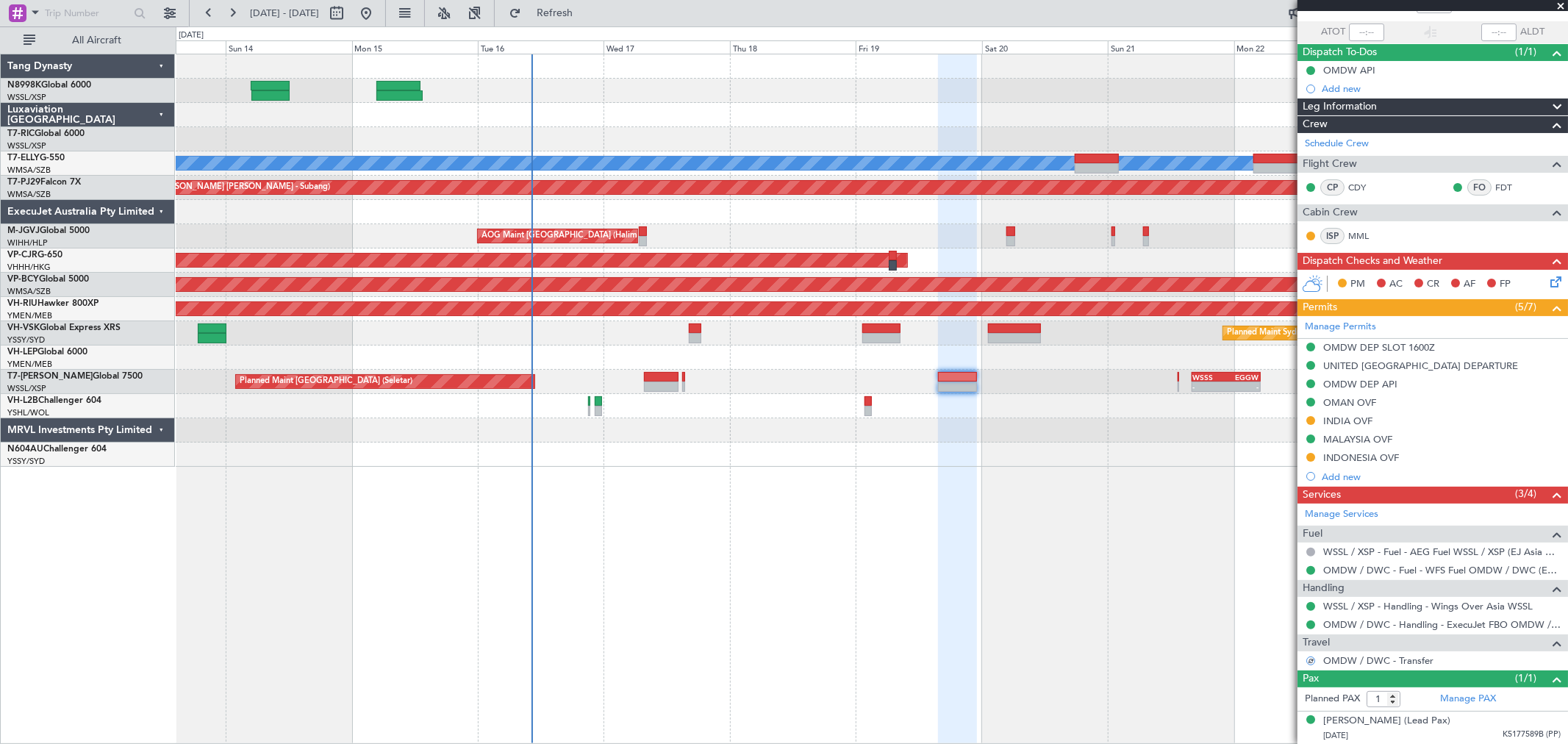
click at [1014, 562] on div "Planned Maint [GEOGRAPHIC_DATA] (Seletar) Planned Maint [GEOGRAPHIC_DATA] ([GEO…" at bounding box center [872, 398] width 1393 height 690
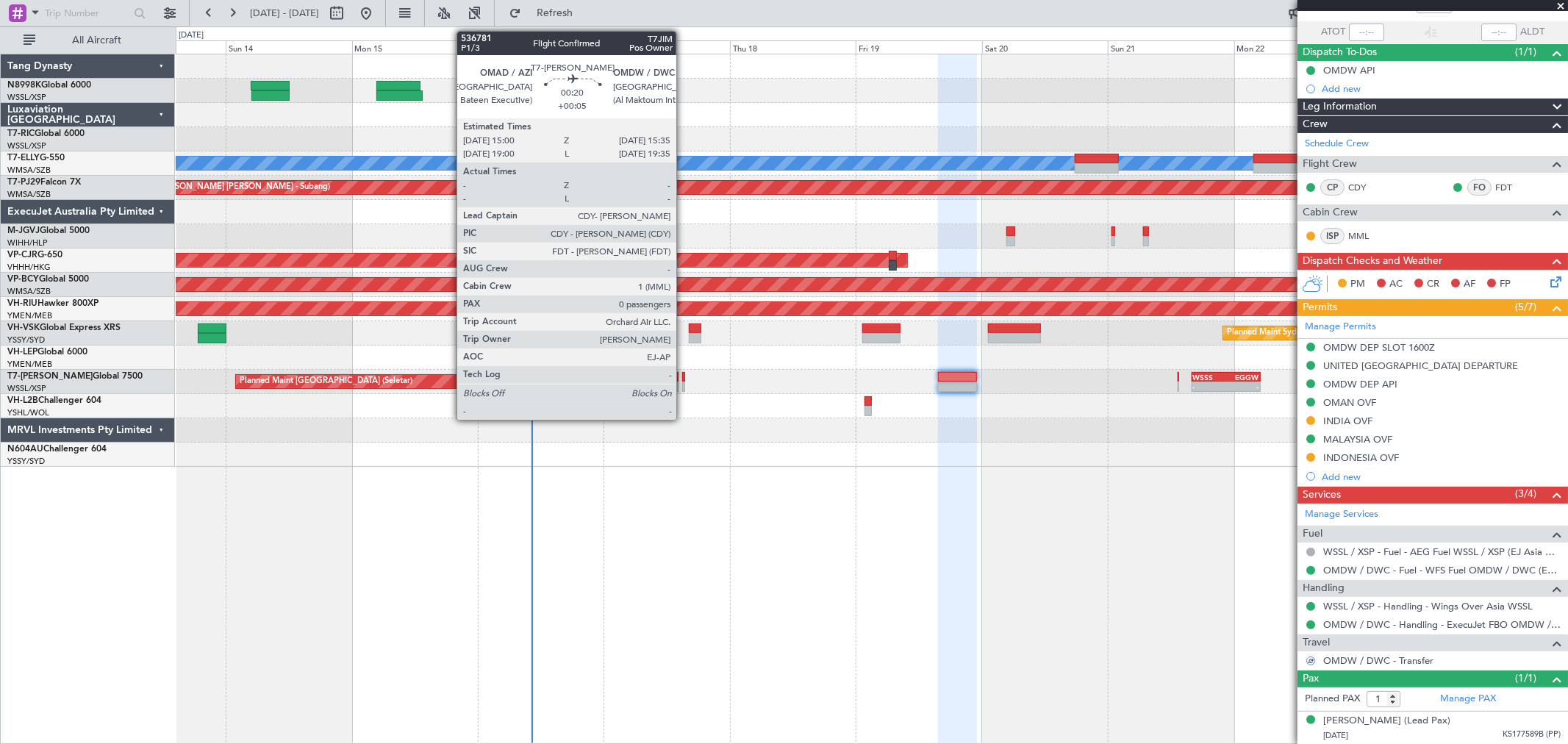
click at [684, 375] on div at bounding box center [684, 378] width 4 height 10
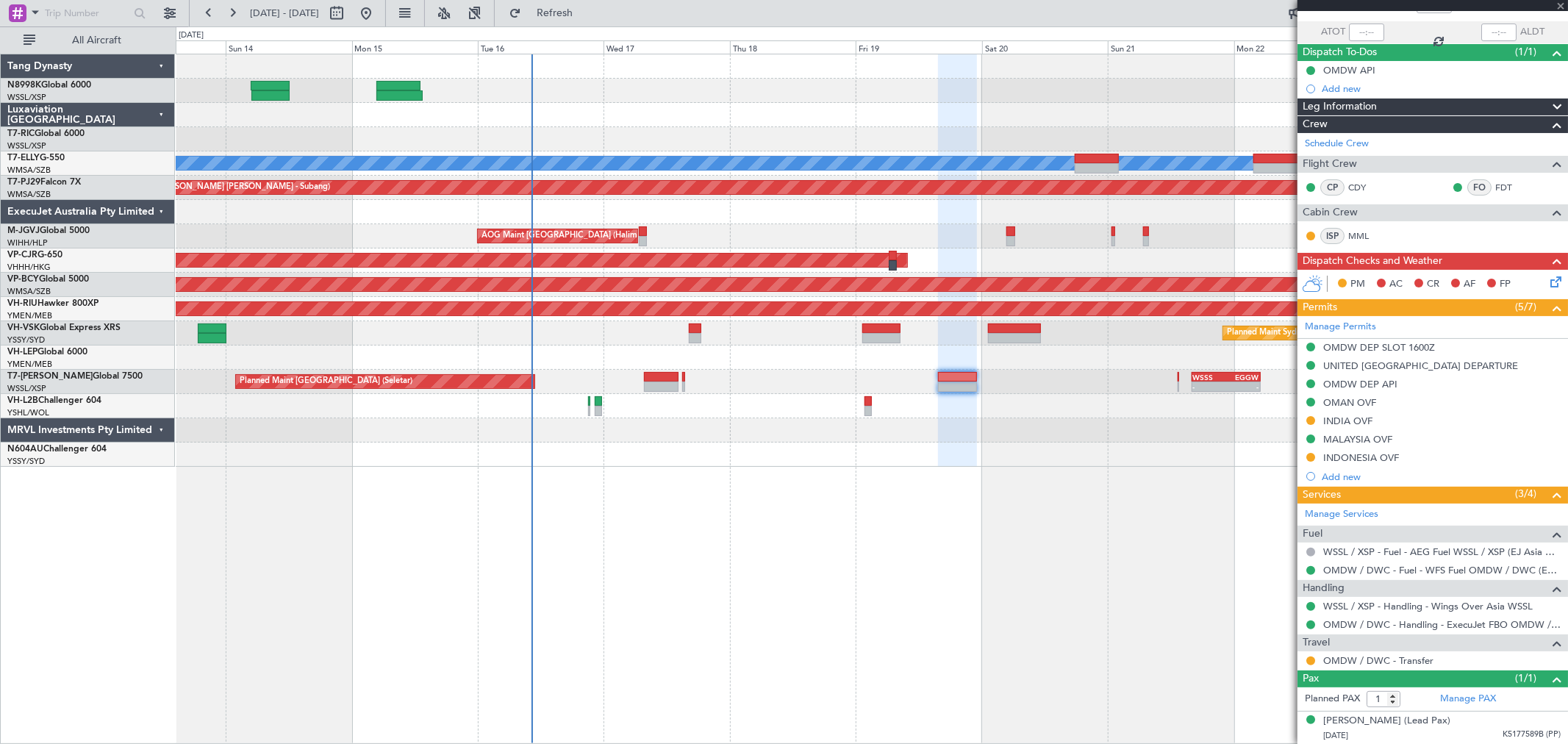
type input "+00:05"
type input "0"
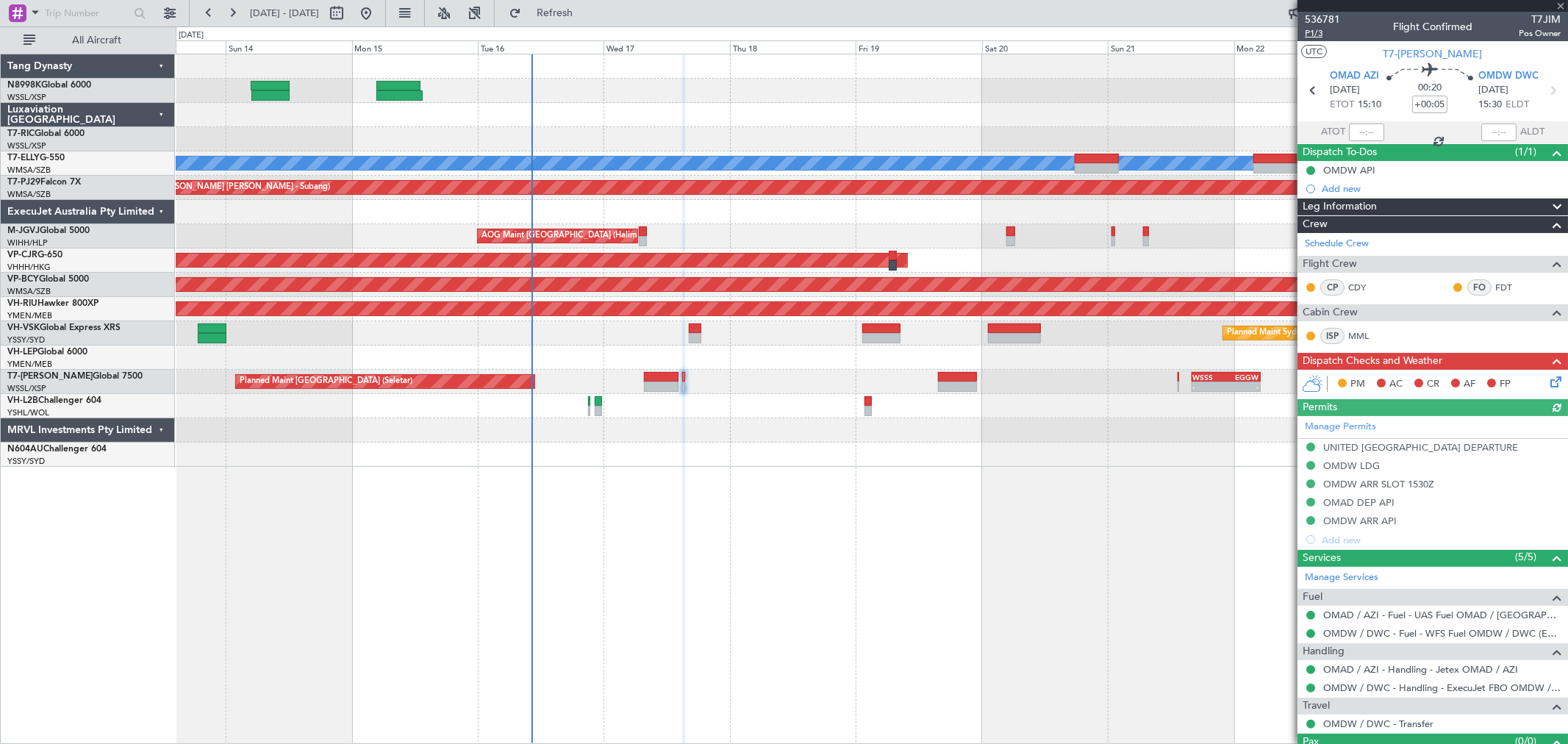
click at [1321, 34] on span "P1/3" at bounding box center [1322, 33] width 35 height 13
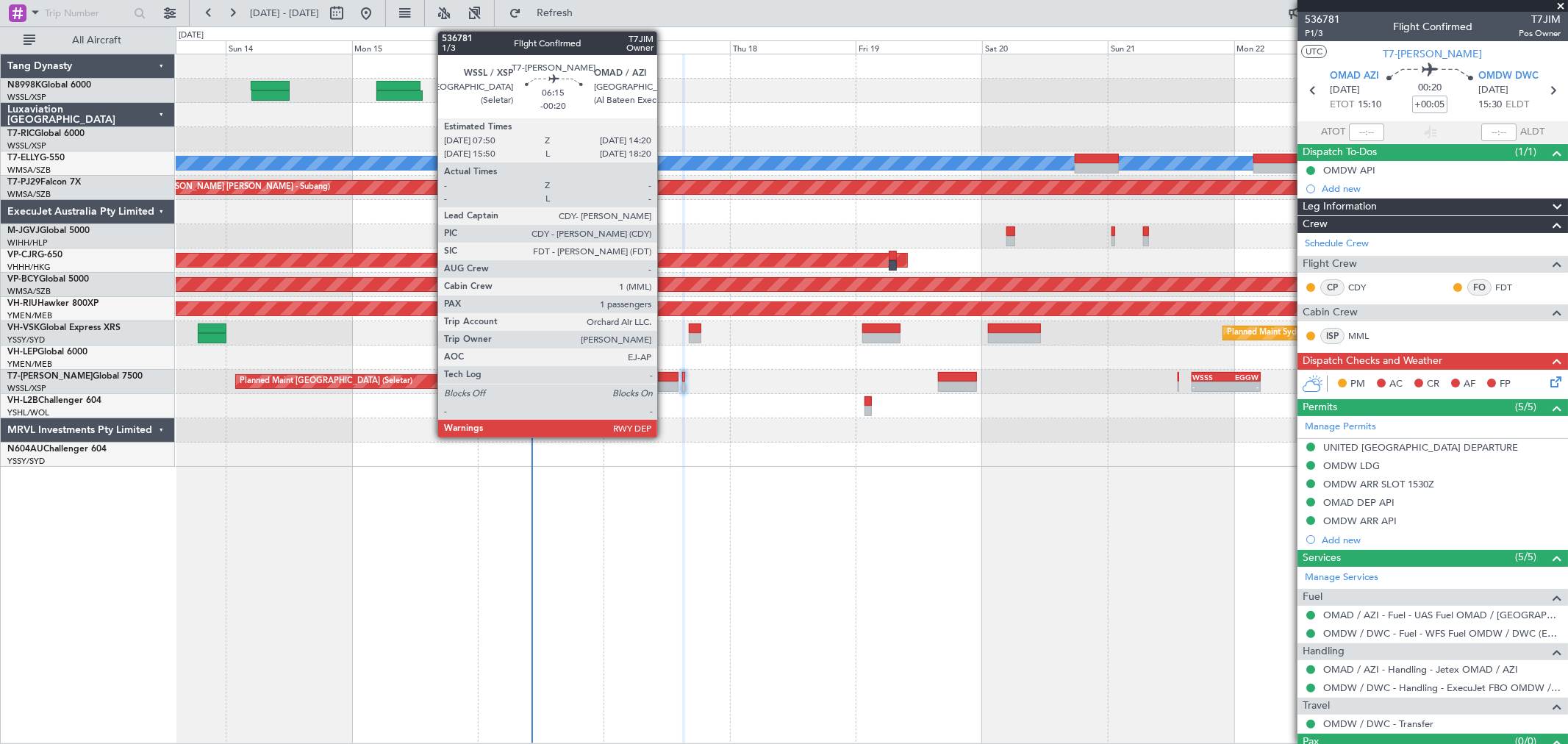
click at [664, 382] on div at bounding box center [661, 386] width 34 height 10
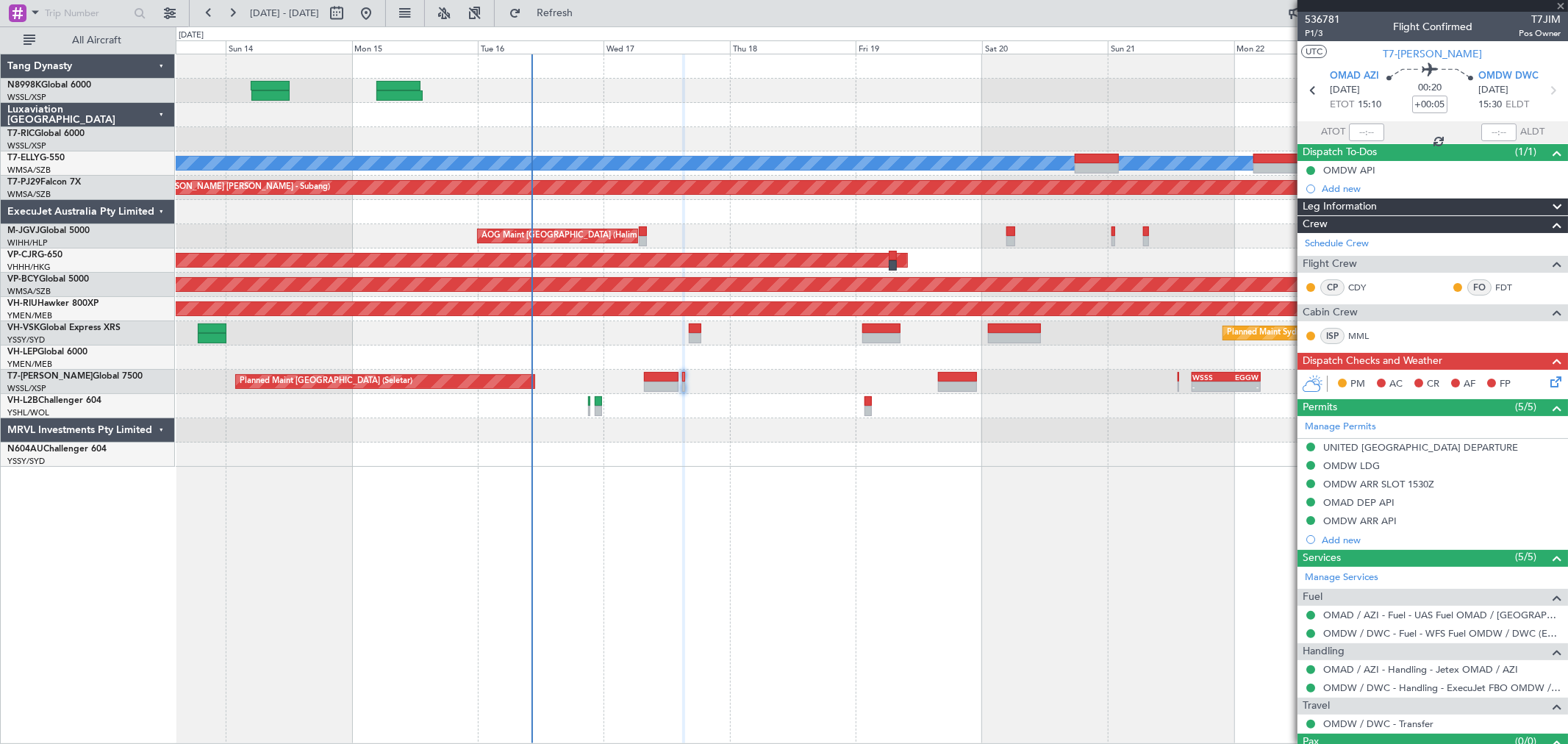
type input "-00:20"
type input "1"
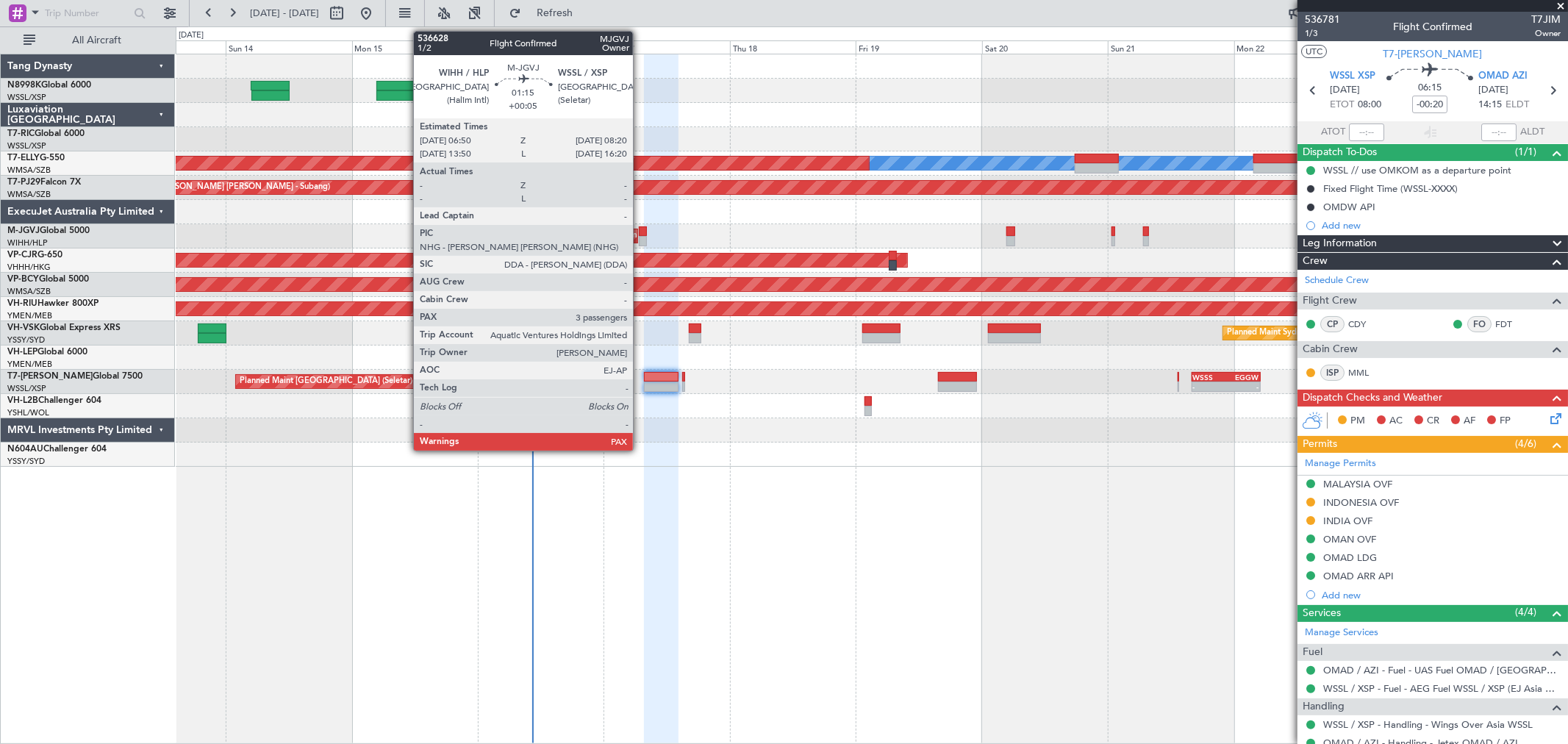
click at [641, 232] on div at bounding box center [643, 232] width 8 height 10
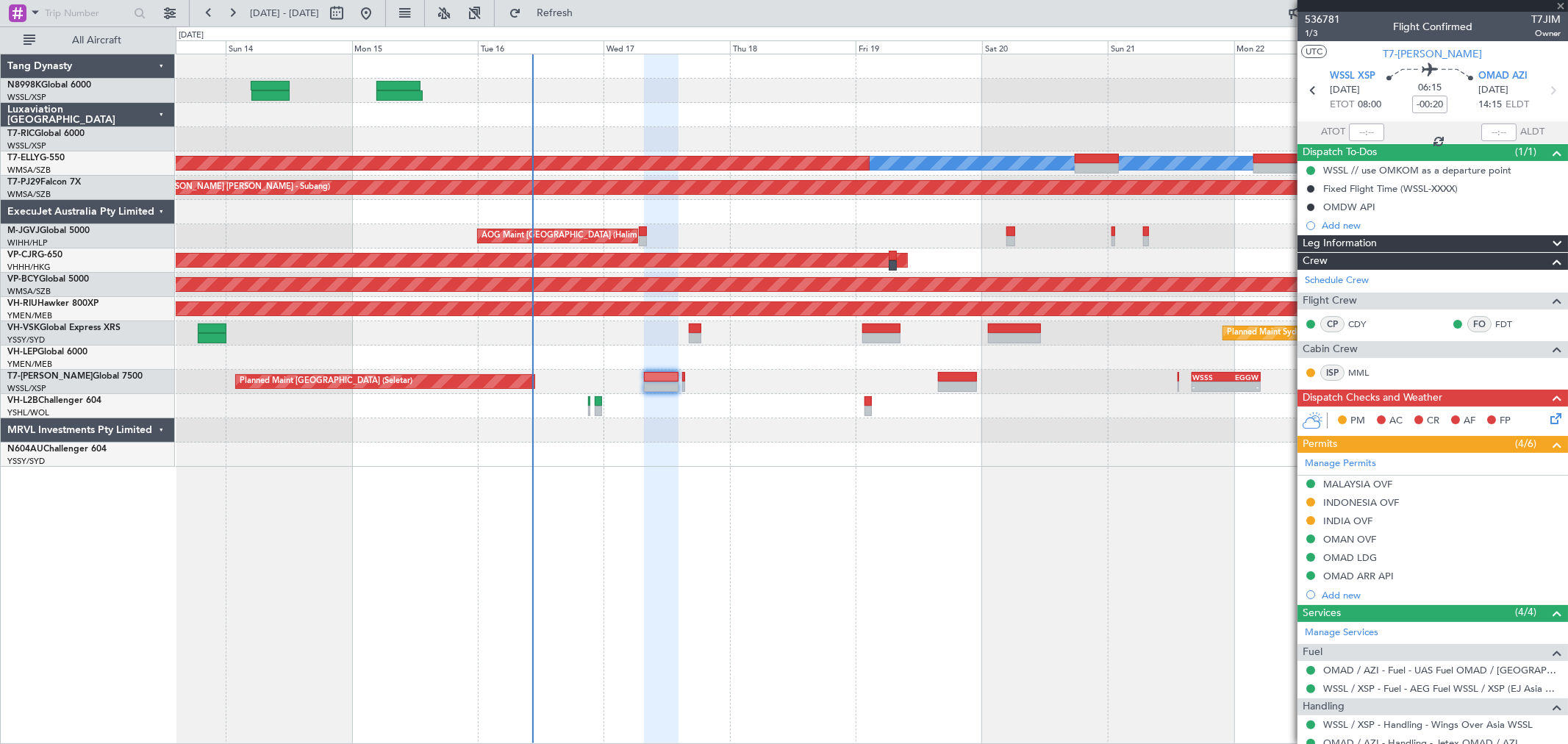
type input "+00:05"
type input "3"
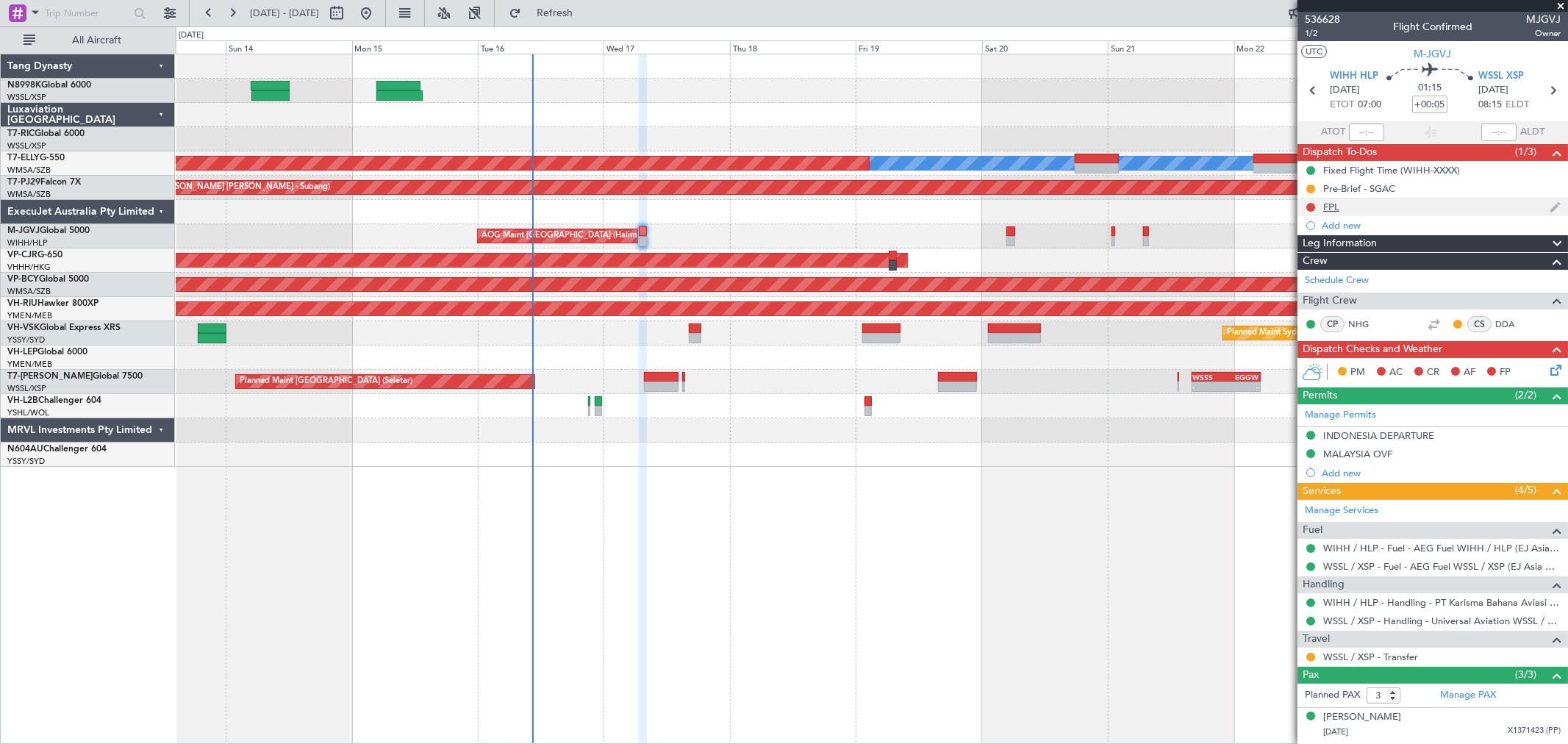
click at [1341, 206] on div "FPL" at bounding box center [1433, 207] width 270 height 19
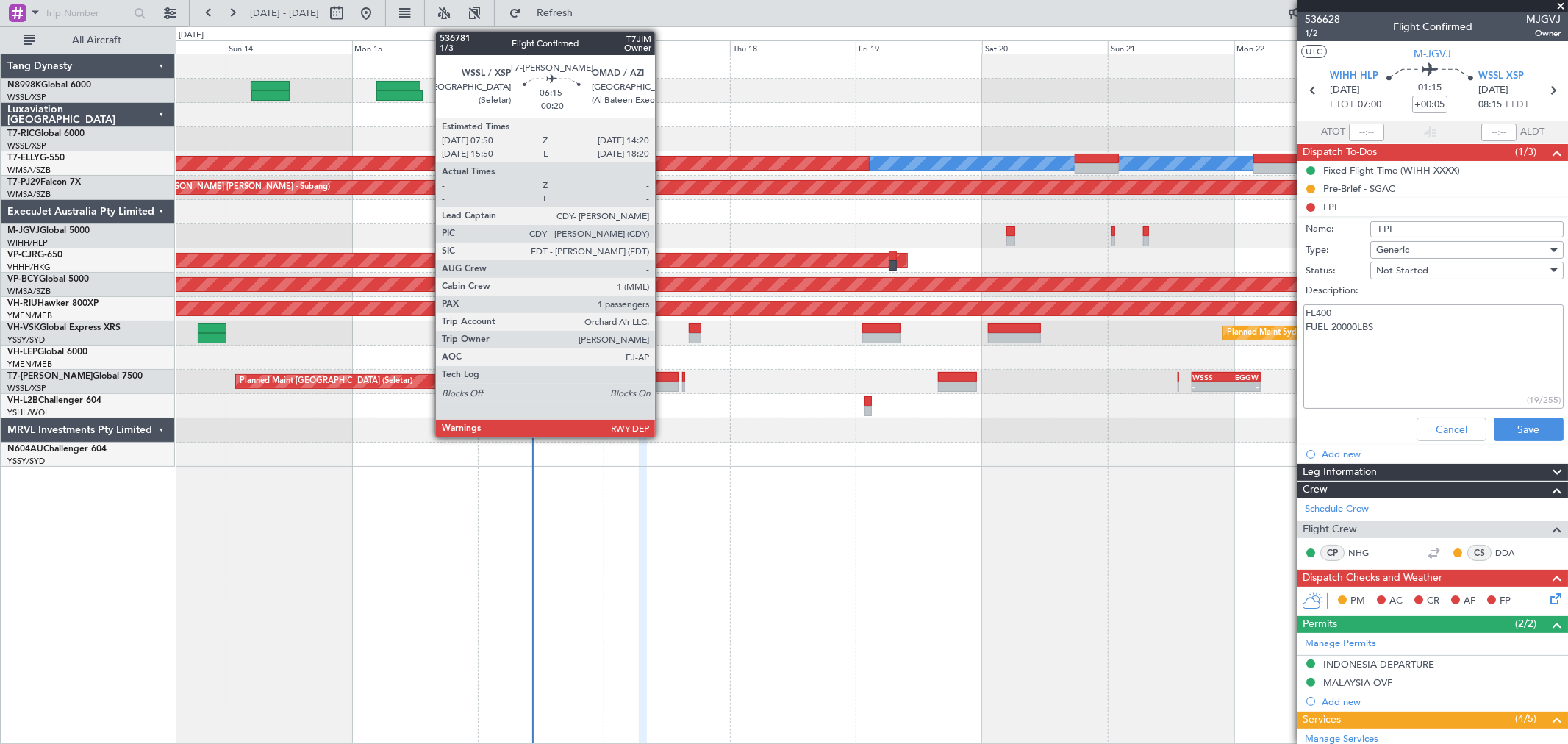
click at [662, 377] on div at bounding box center [661, 378] width 34 height 10
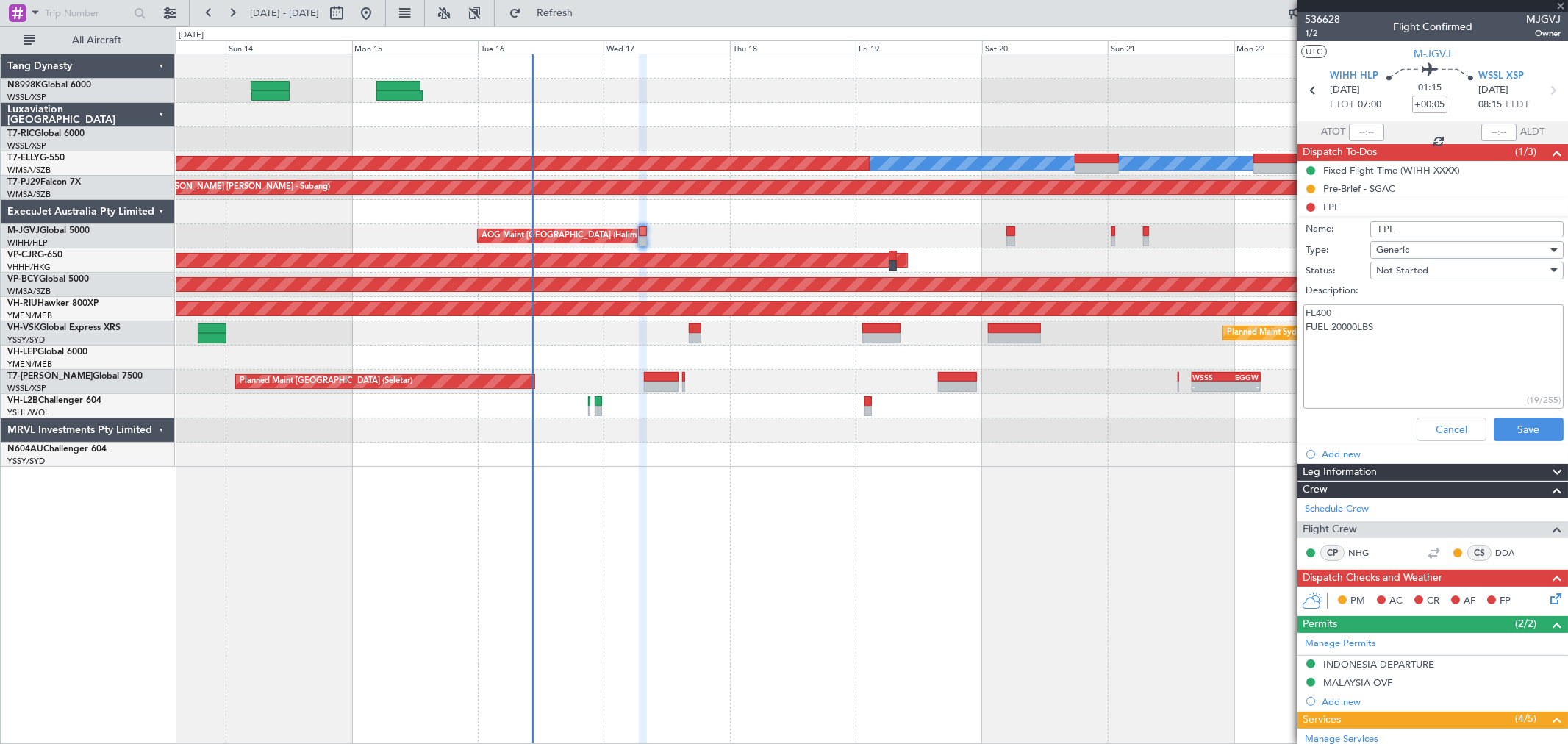
type input "-00:20"
type input "1"
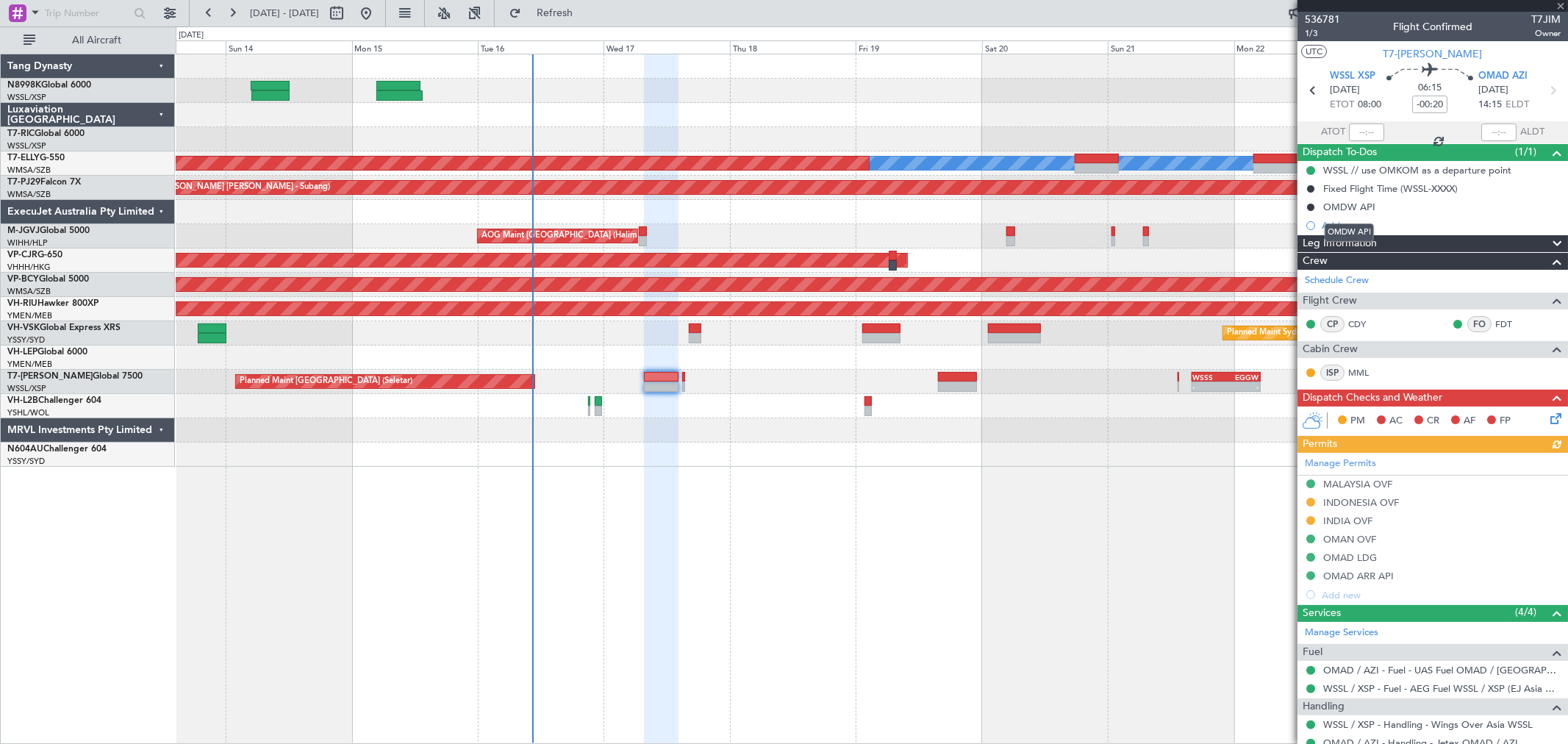
click at [1335, 228] on div "OMDW API" at bounding box center [1350, 233] width 49 height 19
click at [1350, 225] on div "Add new" at bounding box center [1435, 225] width 226 height 13
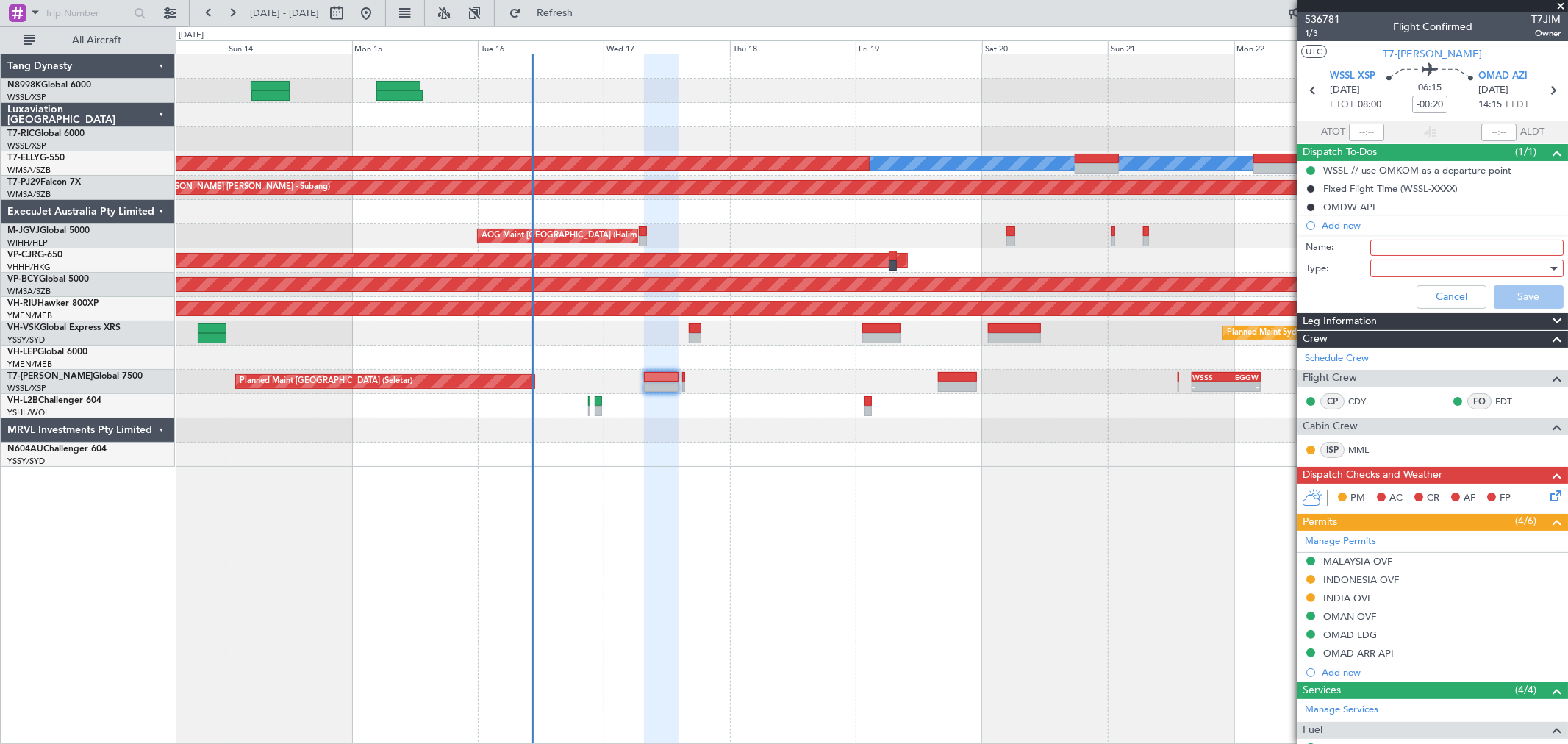
drag, startPoint x: 1385, startPoint y: 250, endPoint x: 1399, endPoint y: 247, distance: 14.3
click at [1385, 250] on input "Name:" at bounding box center [1467, 248] width 193 height 16
type input "FPL"
click at [1402, 268] on div at bounding box center [1462, 268] width 171 height 22
click at [1411, 293] on span "Generic" at bounding box center [1460, 299] width 171 height 22
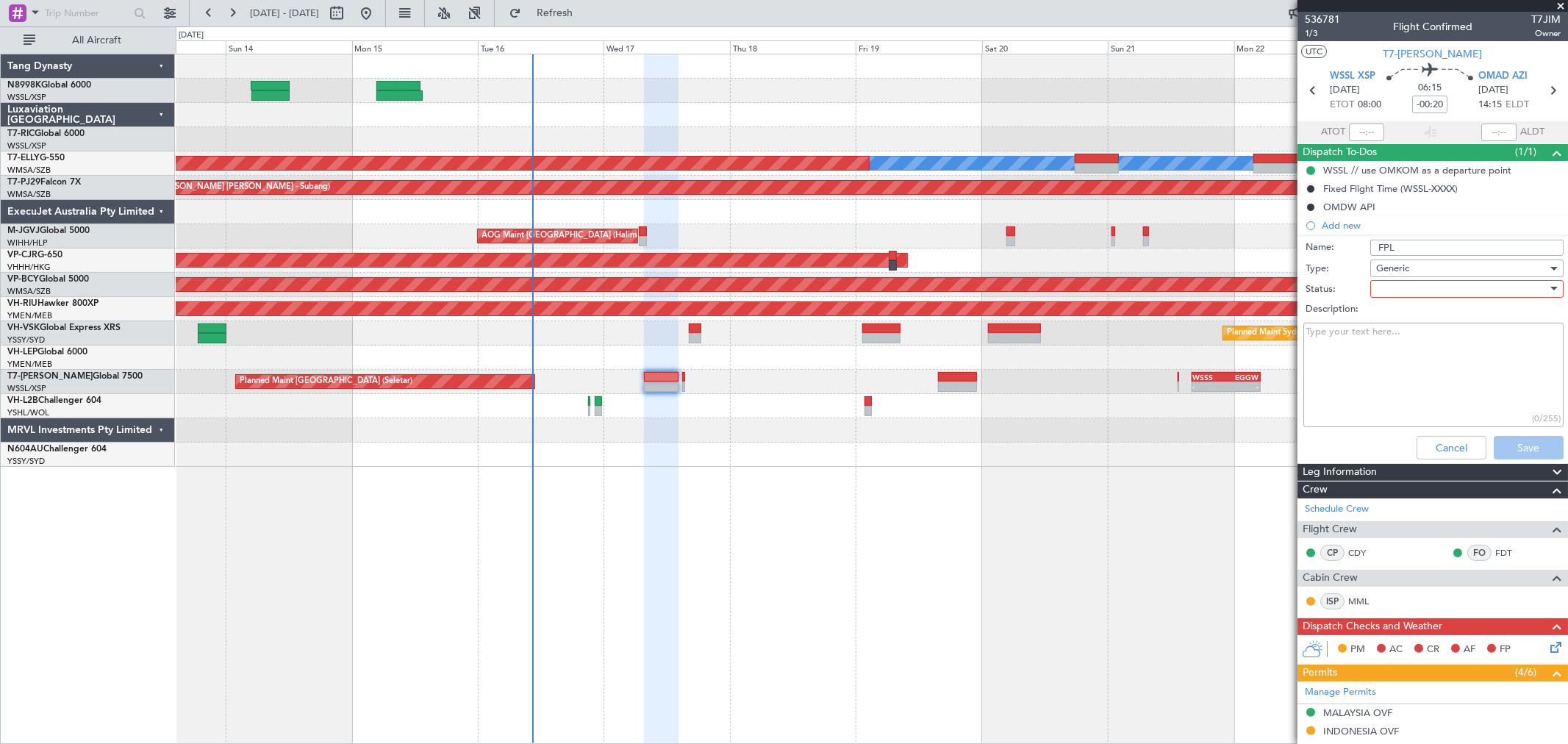
click at [1413, 285] on div at bounding box center [1462, 289] width 171 height 22
click at [1406, 310] on span "Not Started" at bounding box center [1460, 318] width 171 height 22
click at [1383, 351] on textarea "Description:" at bounding box center [1433, 375] width 260 height 105
type textarea "Tanker from WSSL all the way to OMDW"
drag, startPoint x: 1509, startPoint y: 447, endPoint x: 1523, endPoint y: 444, distance: 14.3
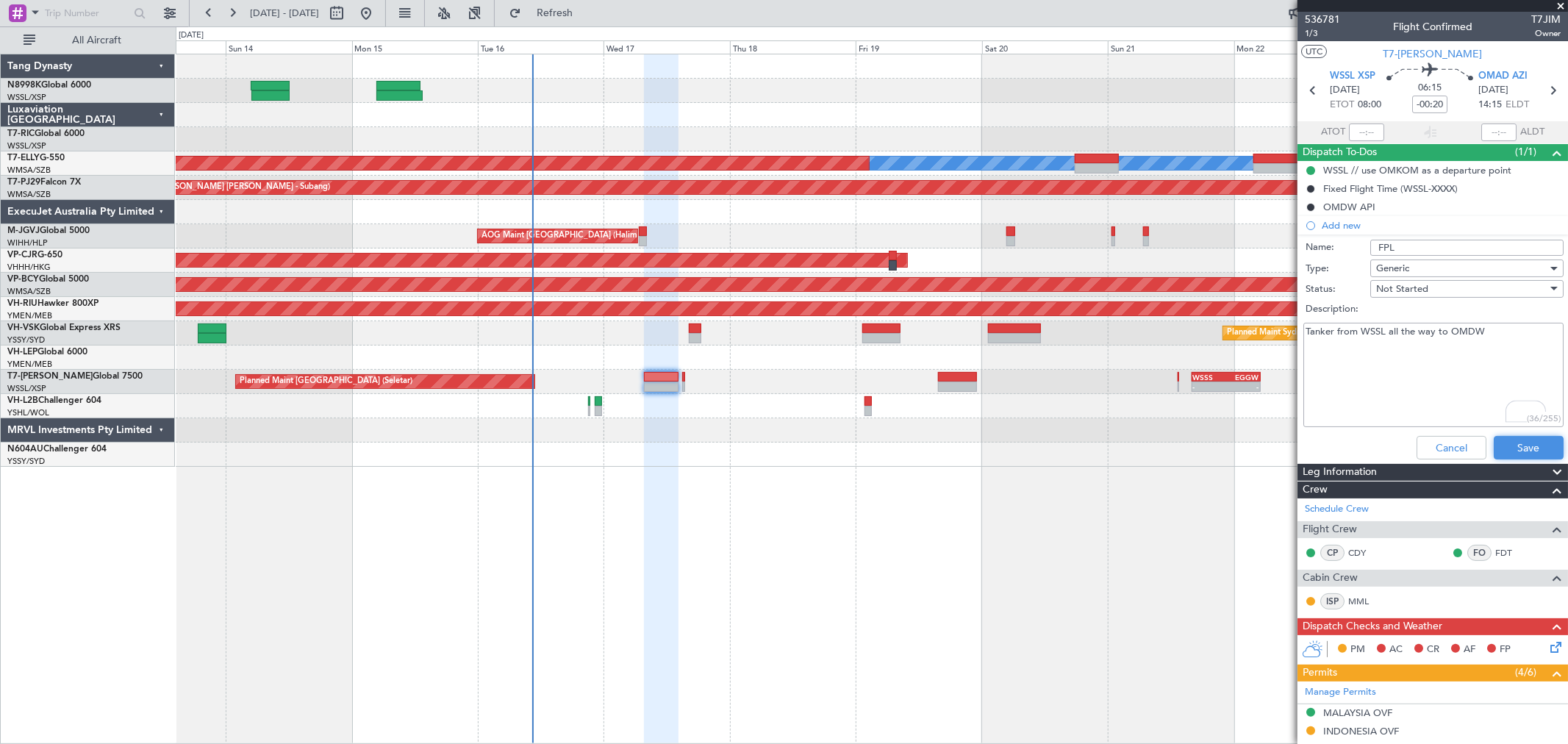
click at [1509, 446] on button "Save" at bounding box center [1529, 448] width 70 height 24
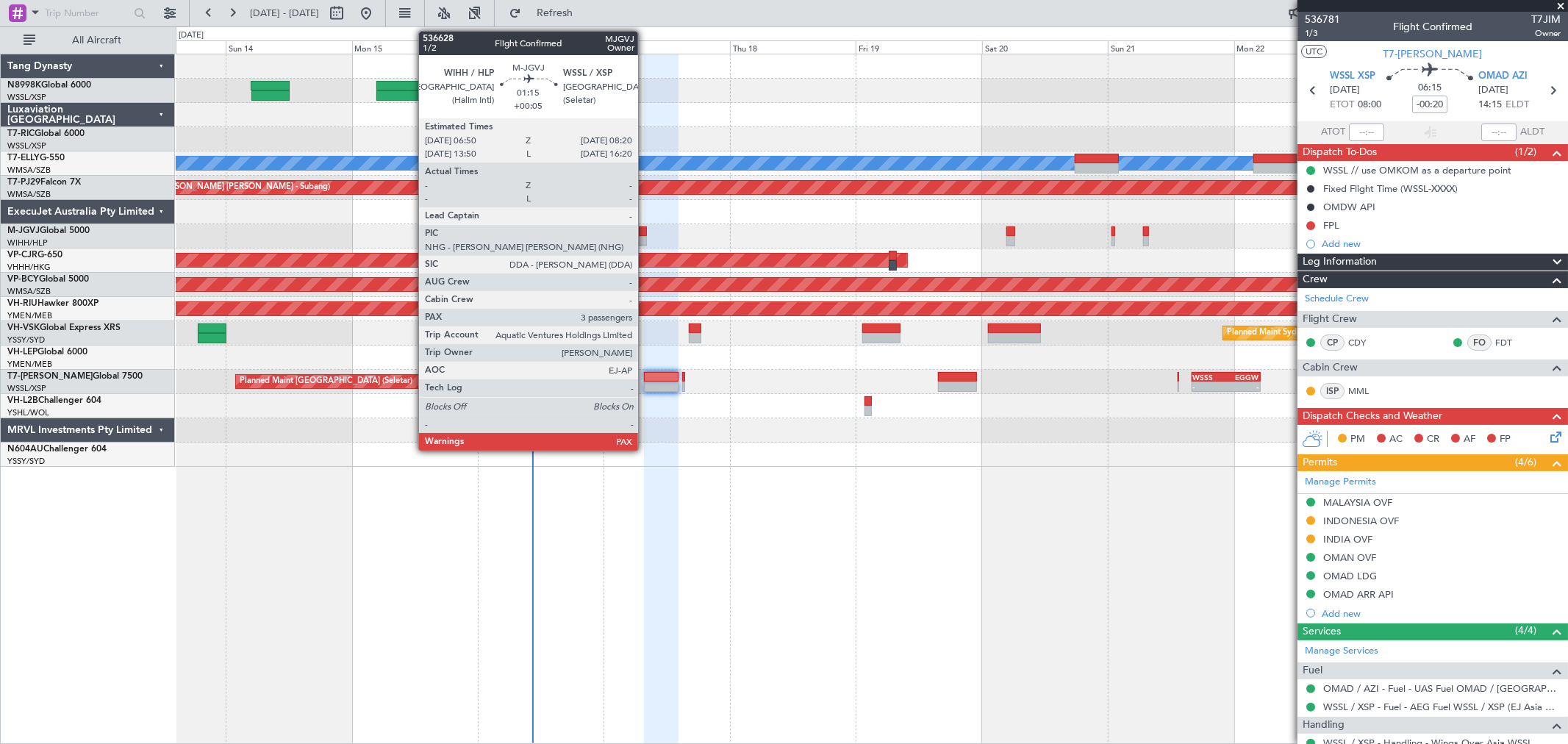
click at [644, 236] on div at bounding box center [643, 242] width 8 height 10
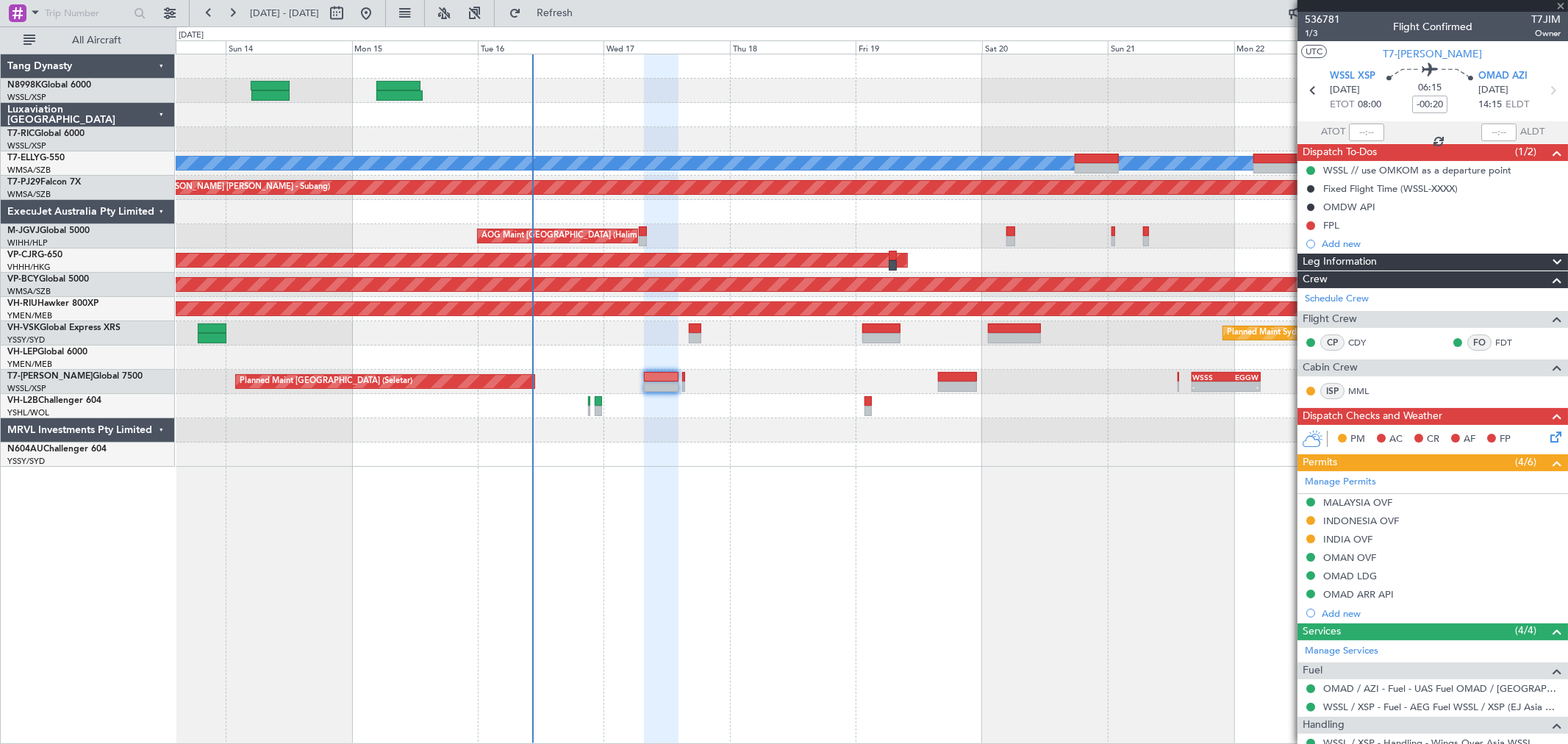
type input "+00:05"
type input "3"
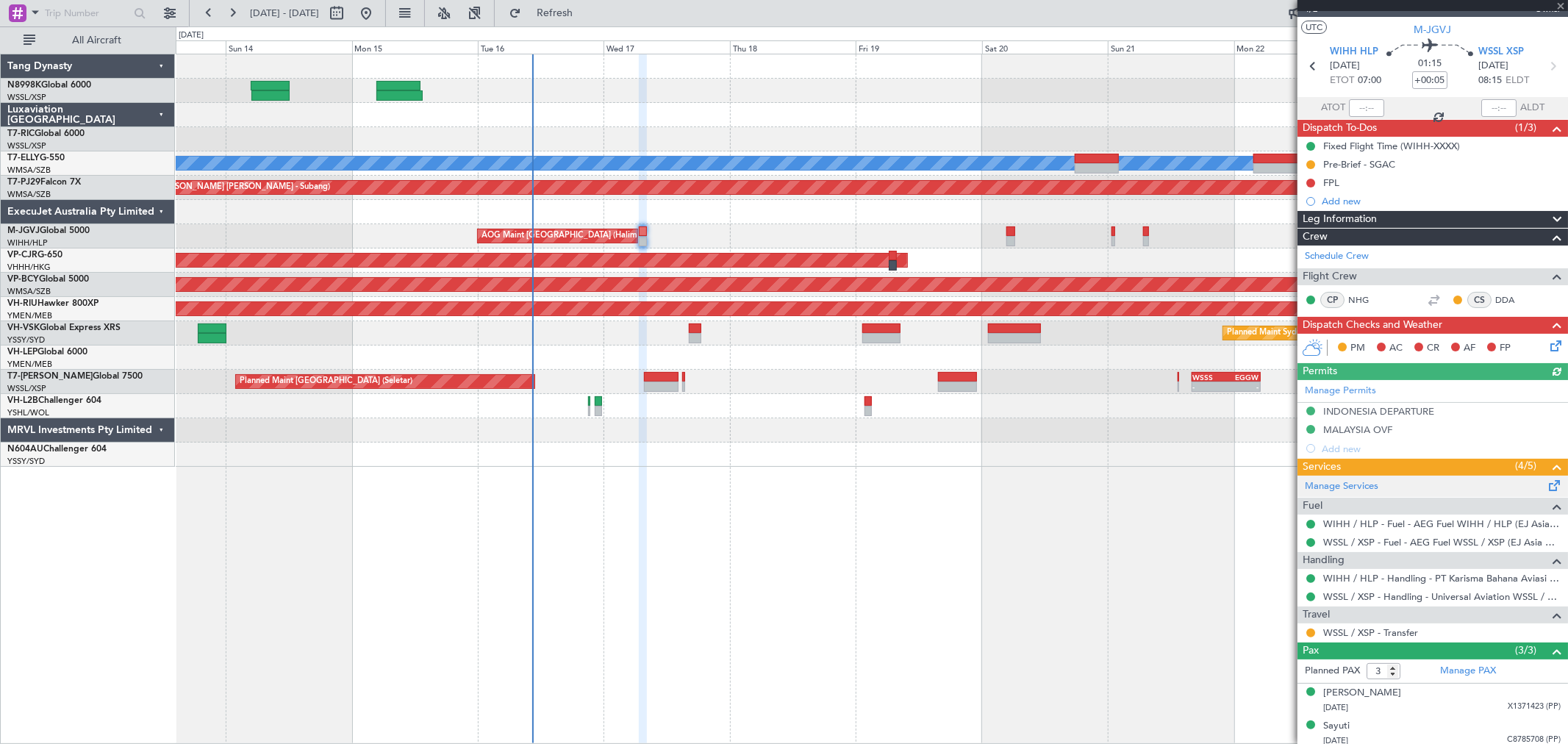
scroll to position [62, 0]
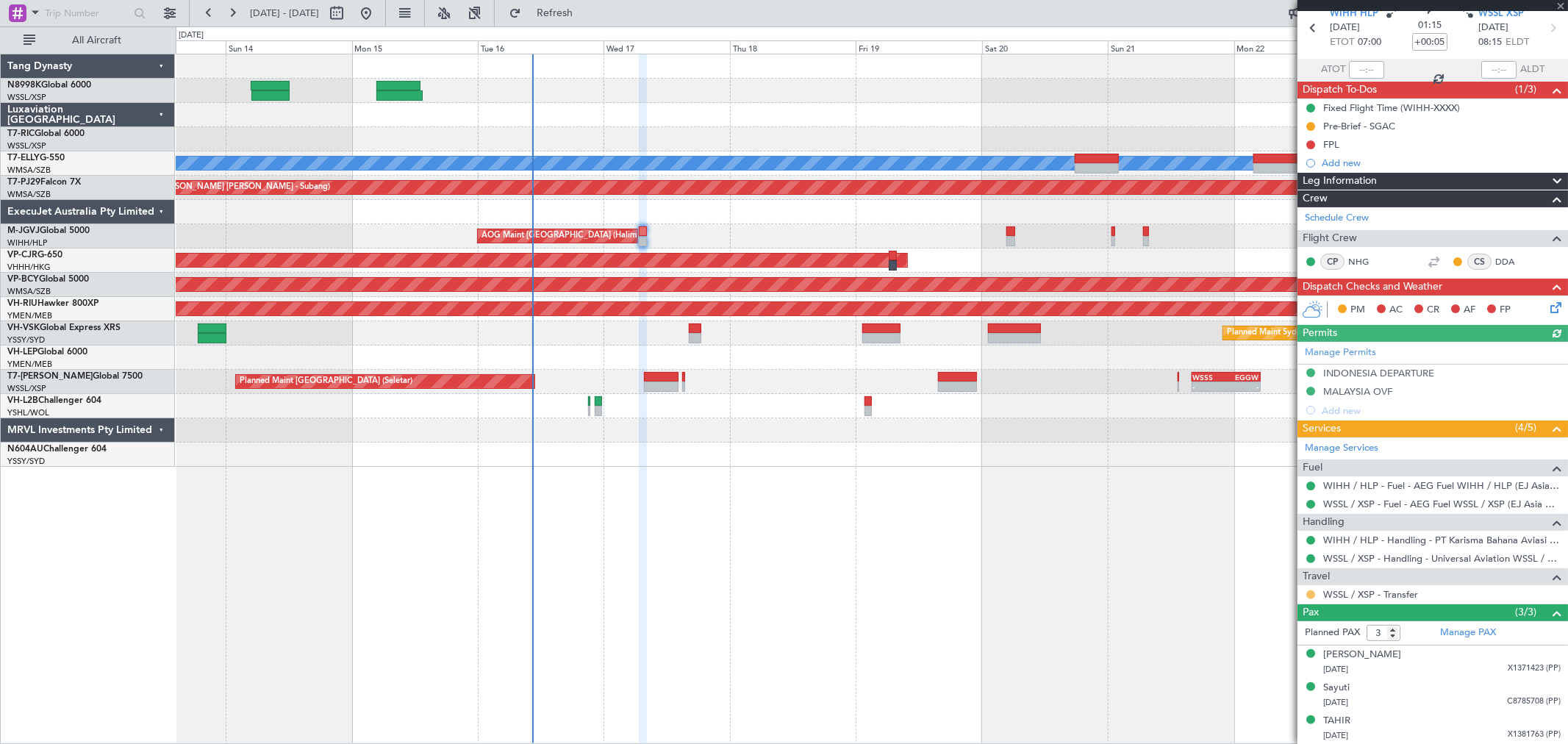
click at [1310, 592] on button at bounding box center [1311, 595] width 9 height 9
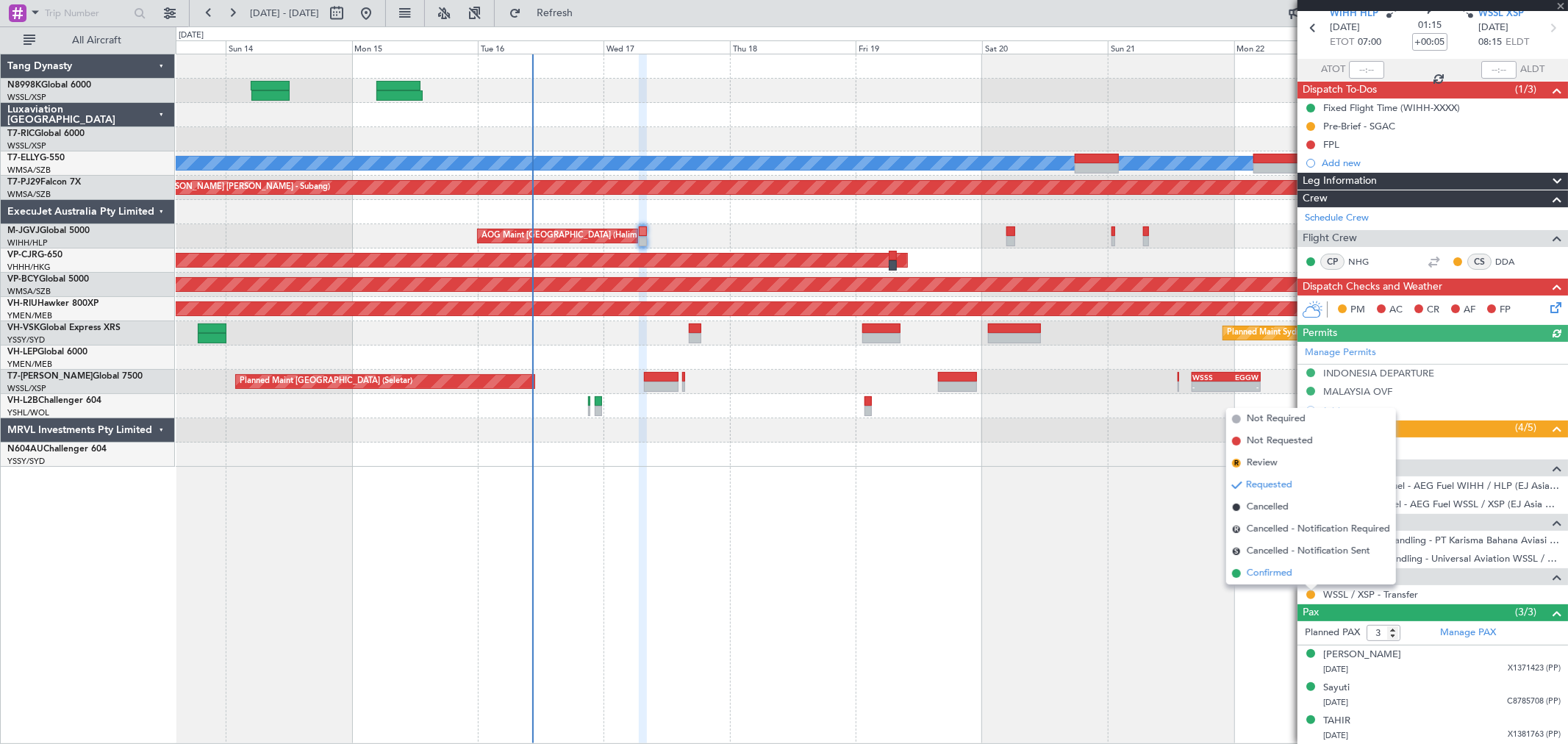
click at [1279, 574] on span "Confirmed" at bounding box center [1269, 574] width 45 height 15
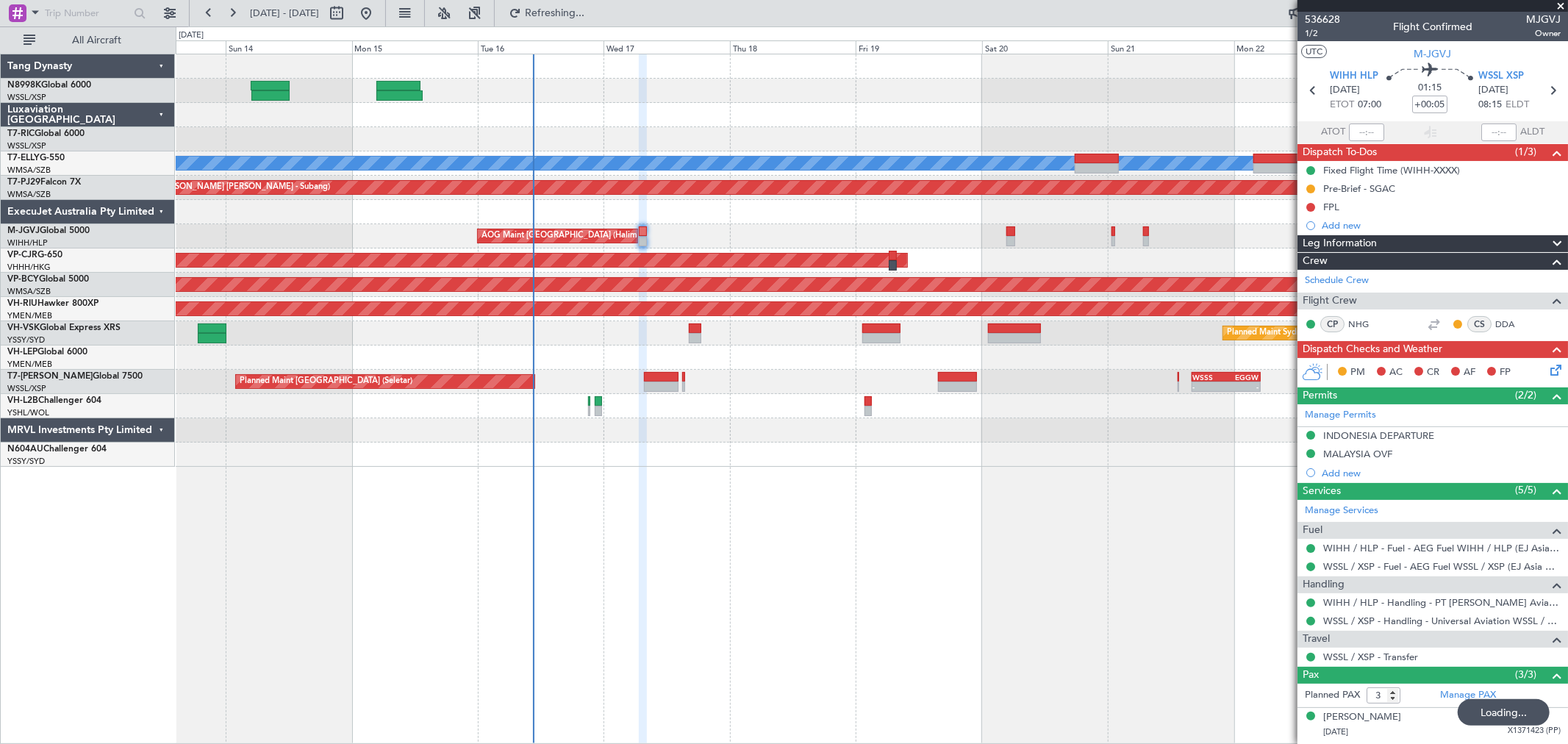
scroll to position [62, 0]
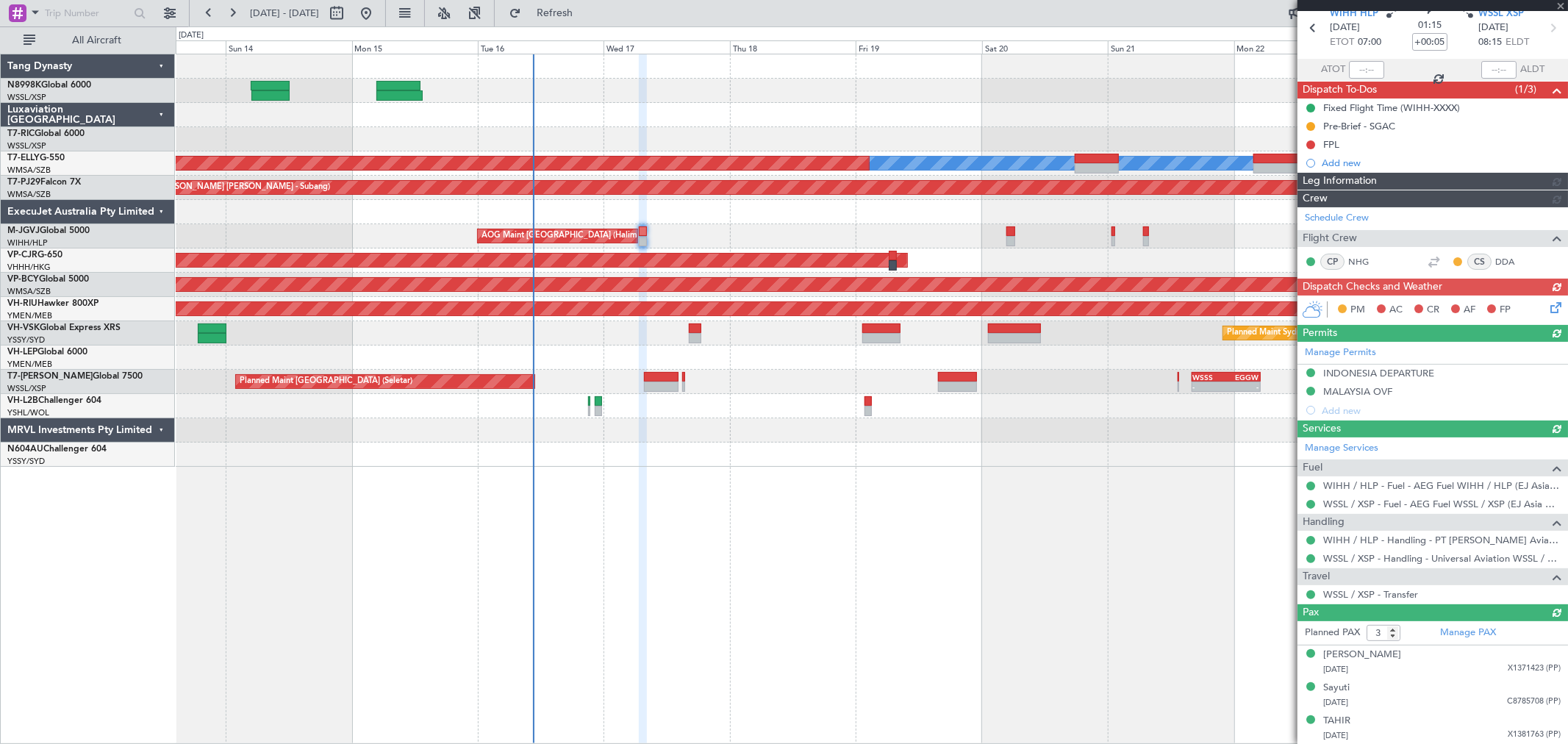
click at [828, 400] on div "Planned Maint [GEOGRAPHIC_DATA] (Seletar) [PERSON_NAME] Planned Maint [GEOGRAPH…" at bounding box center [871, 260] width 1392 height 413
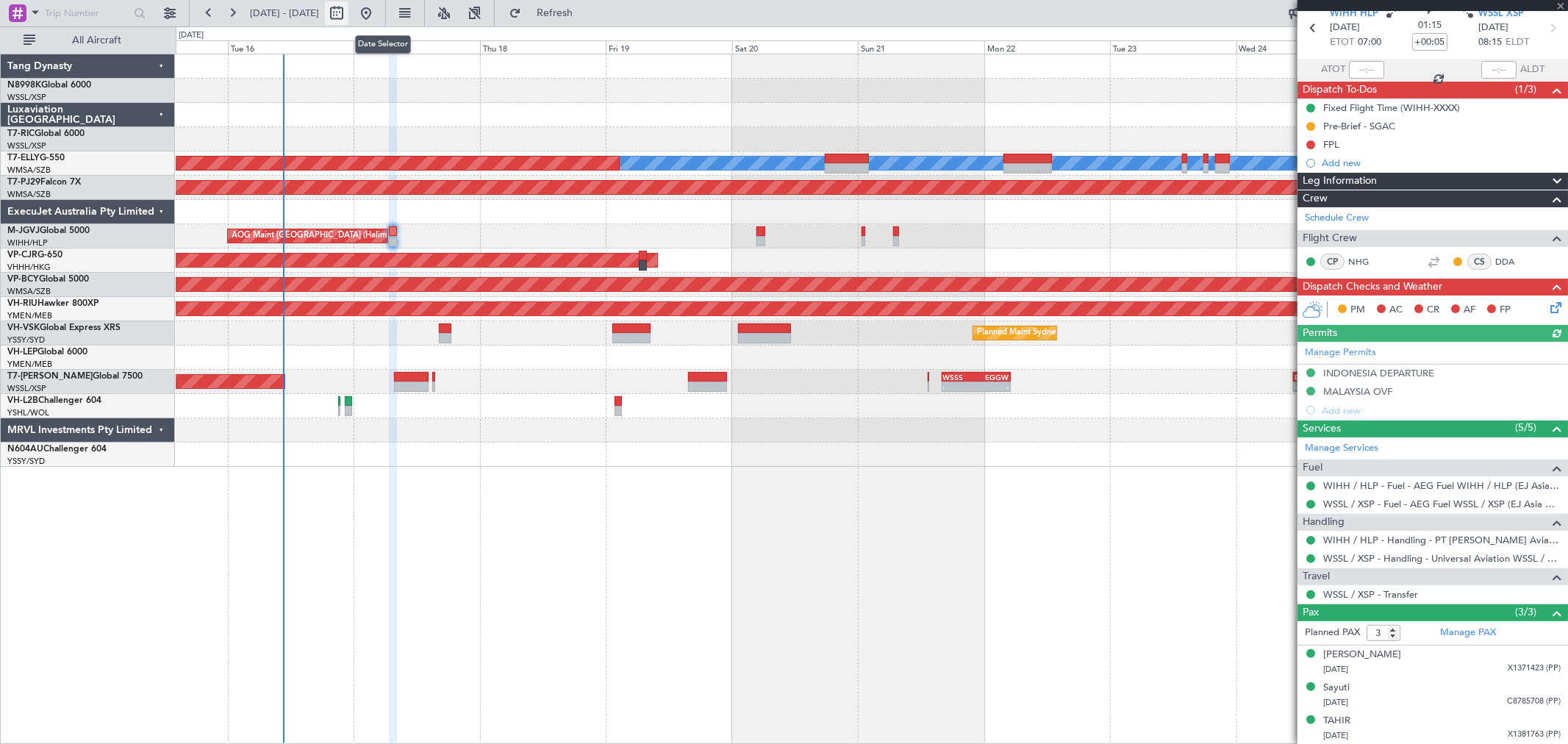
click at [349, 7] on button at bounding box center [337, 13] width 24 height 24
select select "9"
select select "2025"
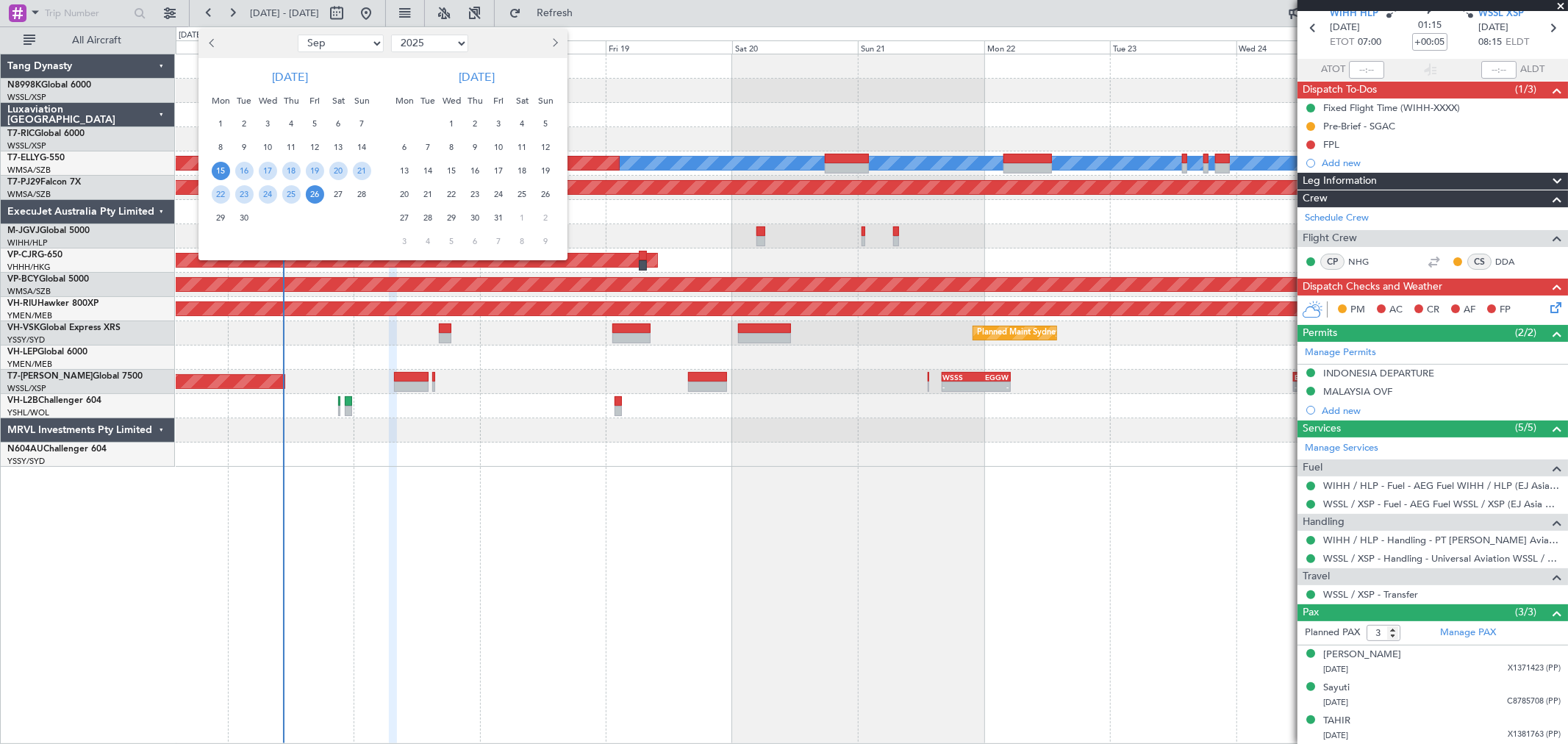
click at [549, 37] on button "Next month" at bounding box center [554, 44] width 16 height 24
select select "10"
click at [224, 188] on span "20" at bounding box center [221, 194] width 19 height 19
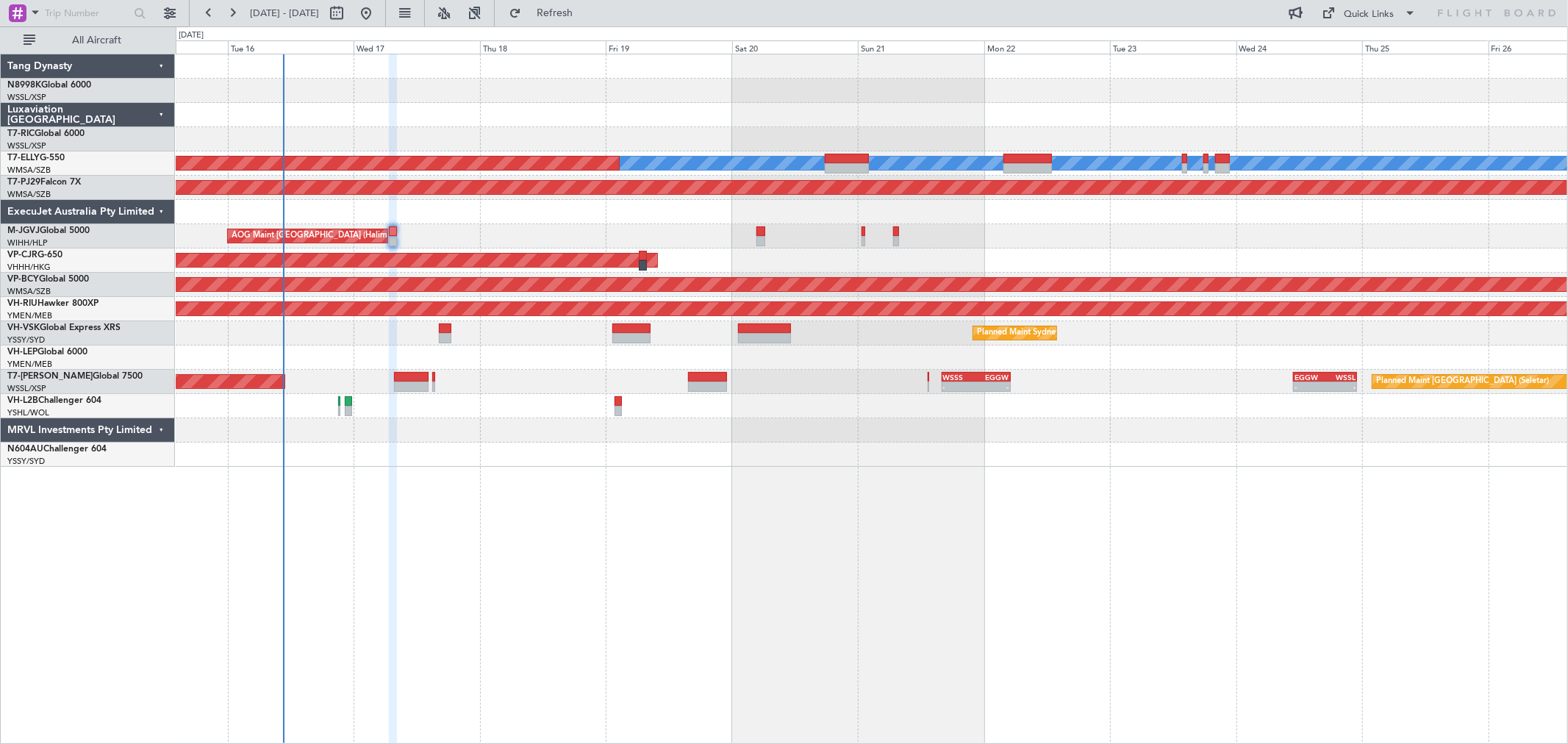
scroll to position [0, 0]
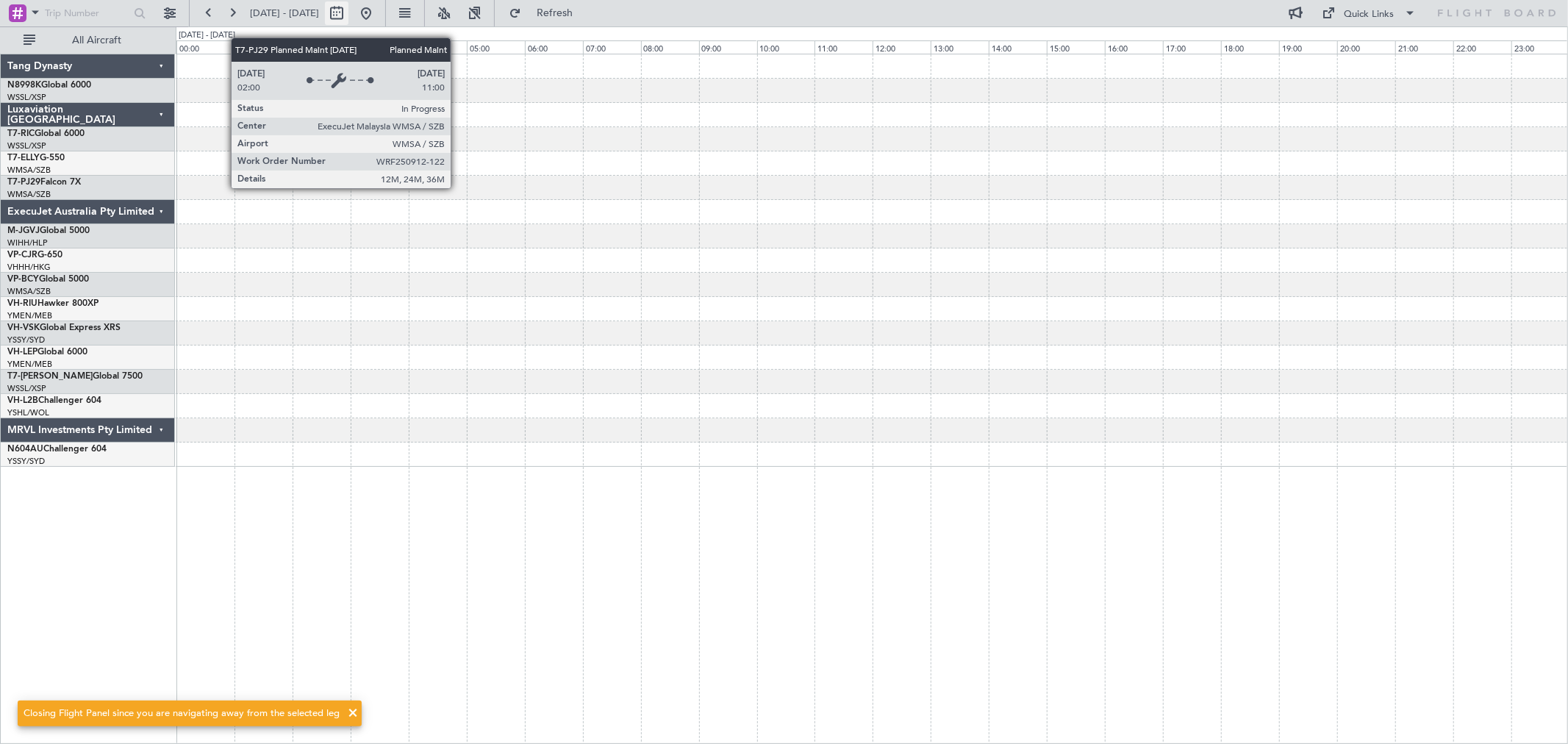
click at [349, 9] on button at bounding box center [337, 13] width 24 height 24
select select "10"
select select "2025"
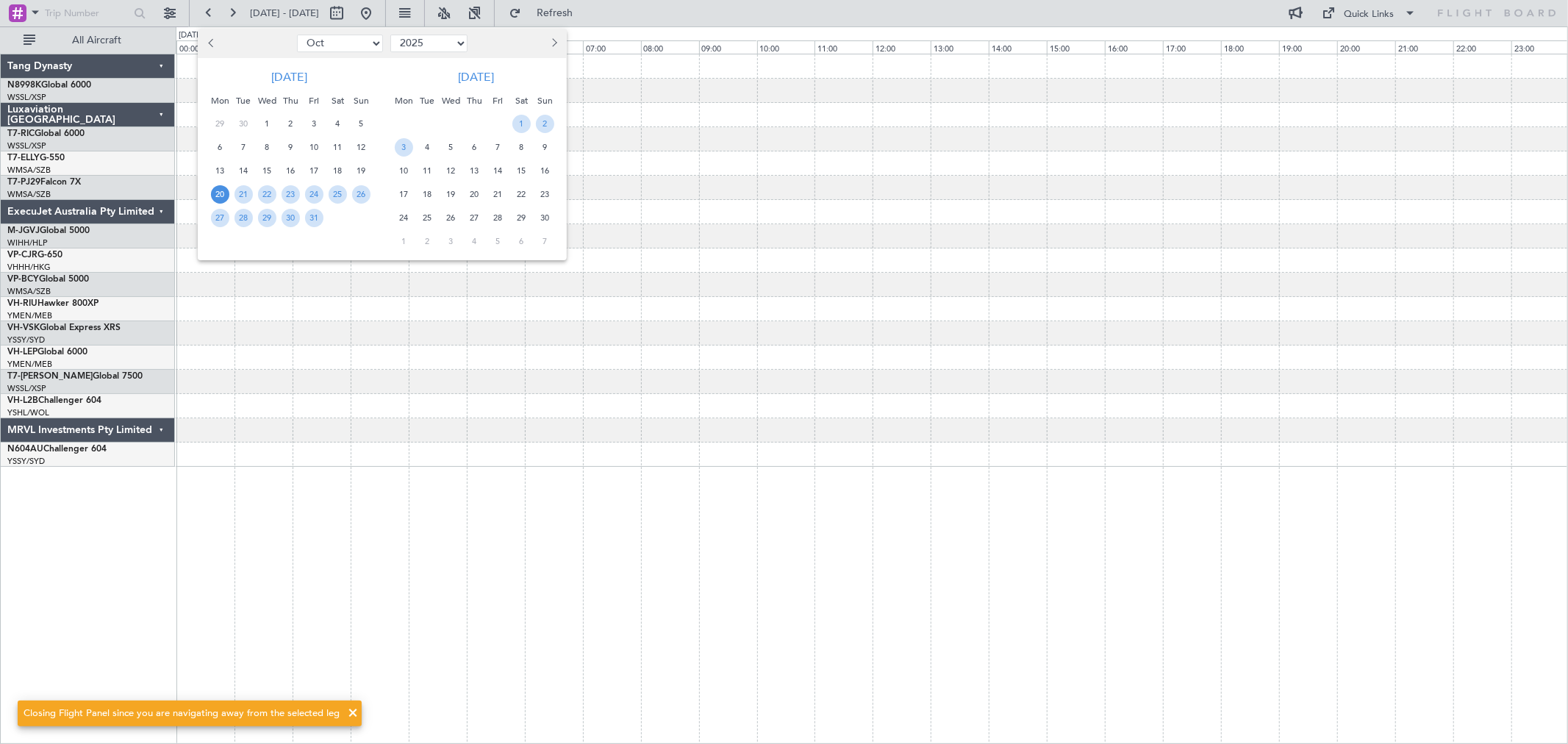
click at [471, 186] on span "20" at bounding box center [474, 194] width 19 height 19
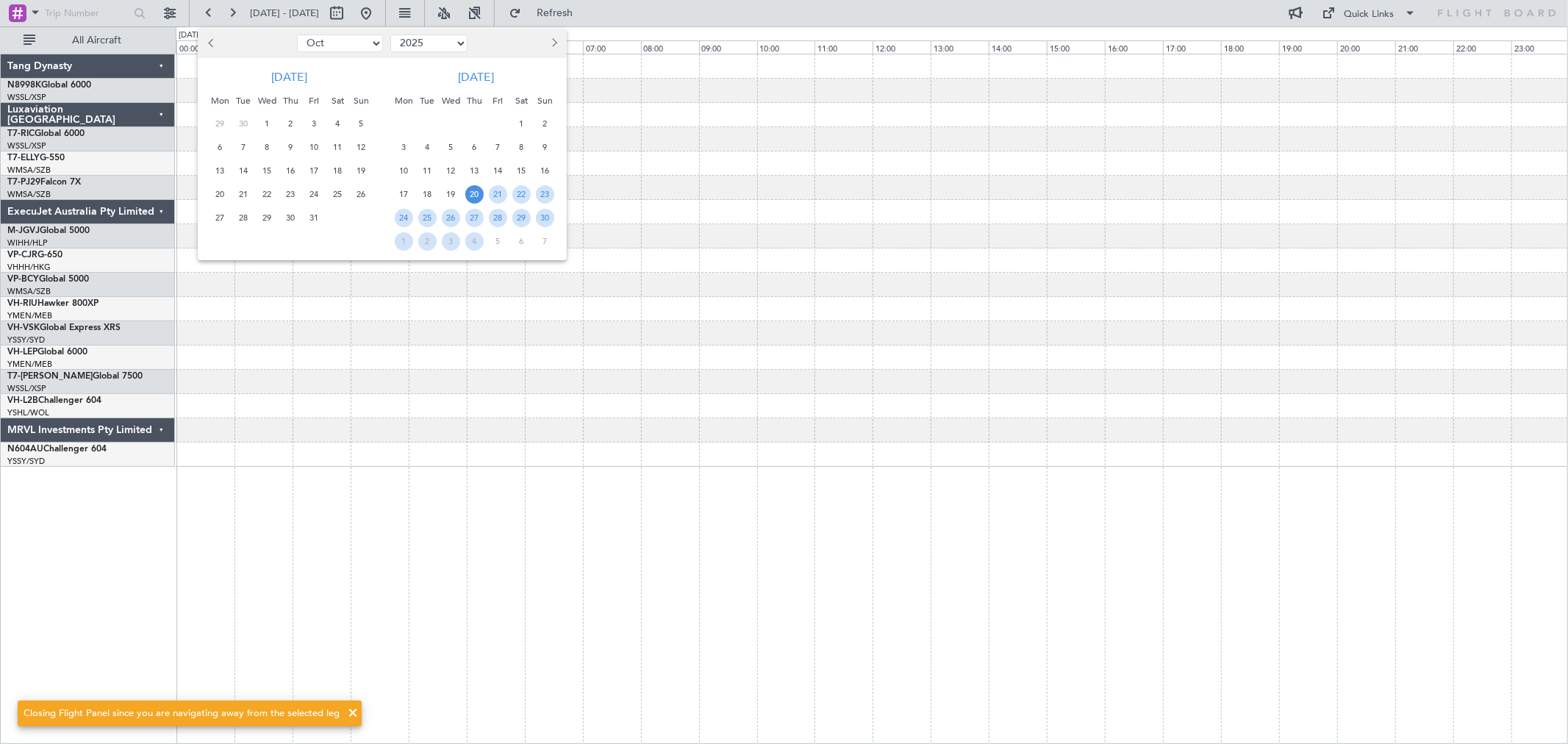
click at [471, 186] on span "20" at bounding box center [474, 194] width 19 height 19
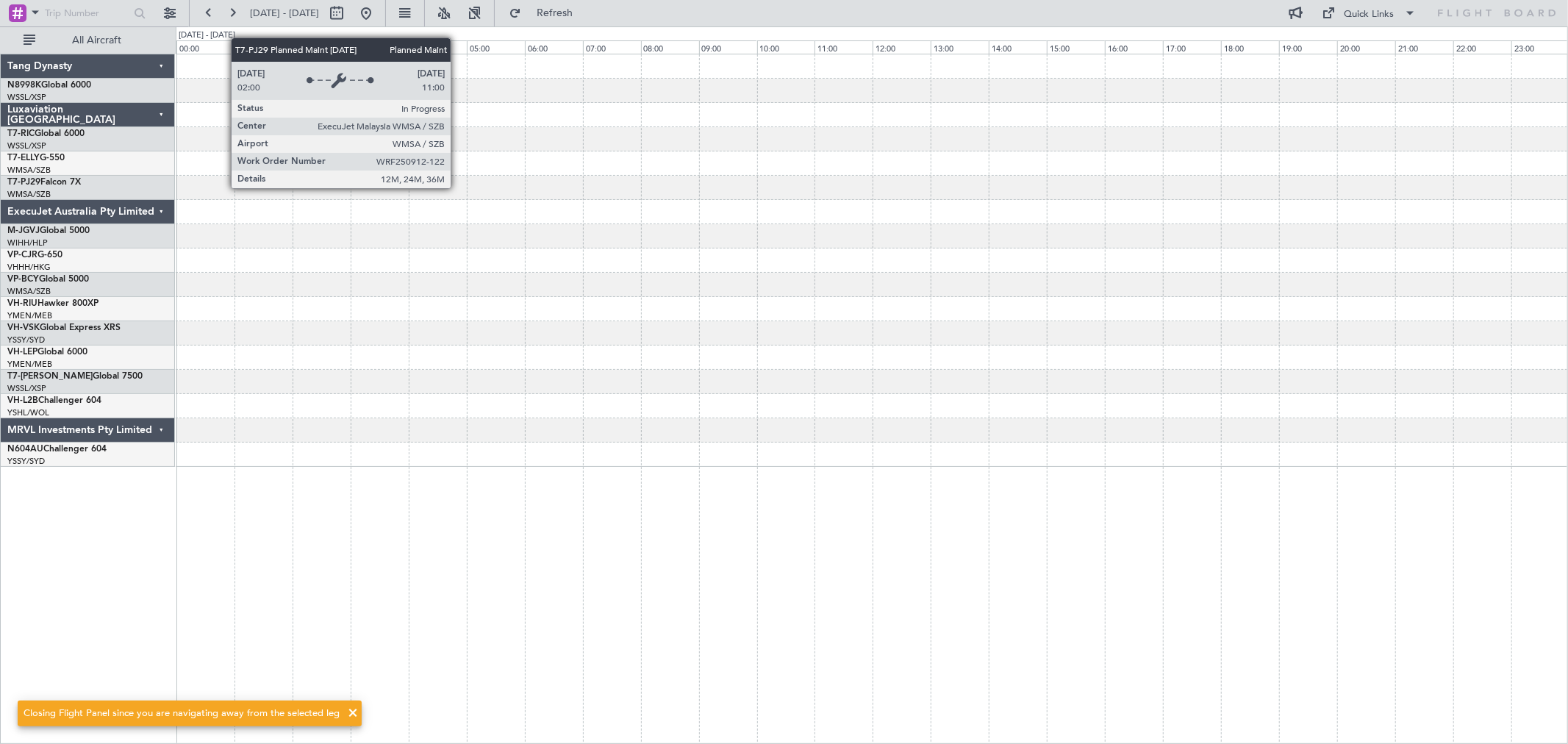
select select "11"
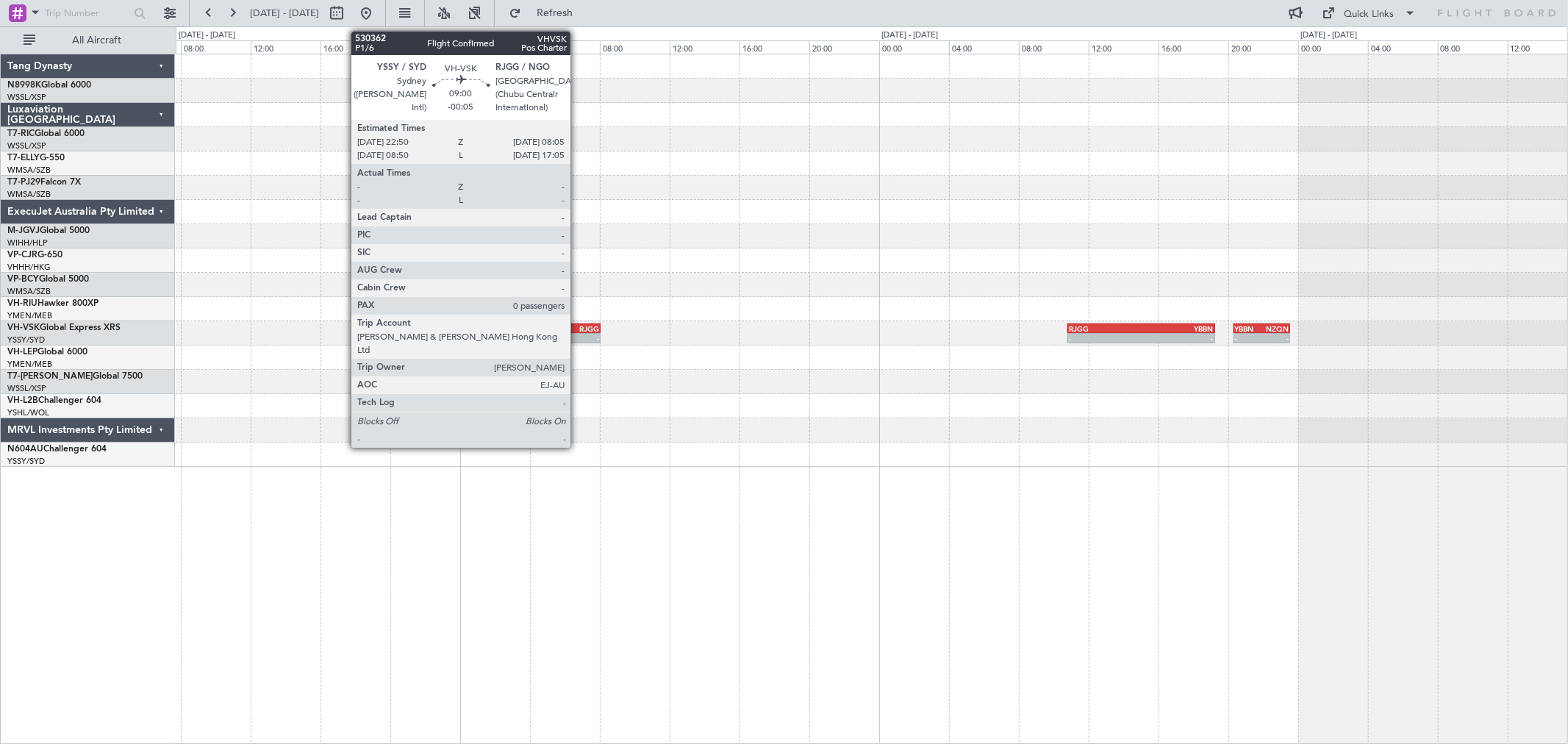
click at [571, 333] on div "- -" at bounding box center [520, 338] width 162 height 10
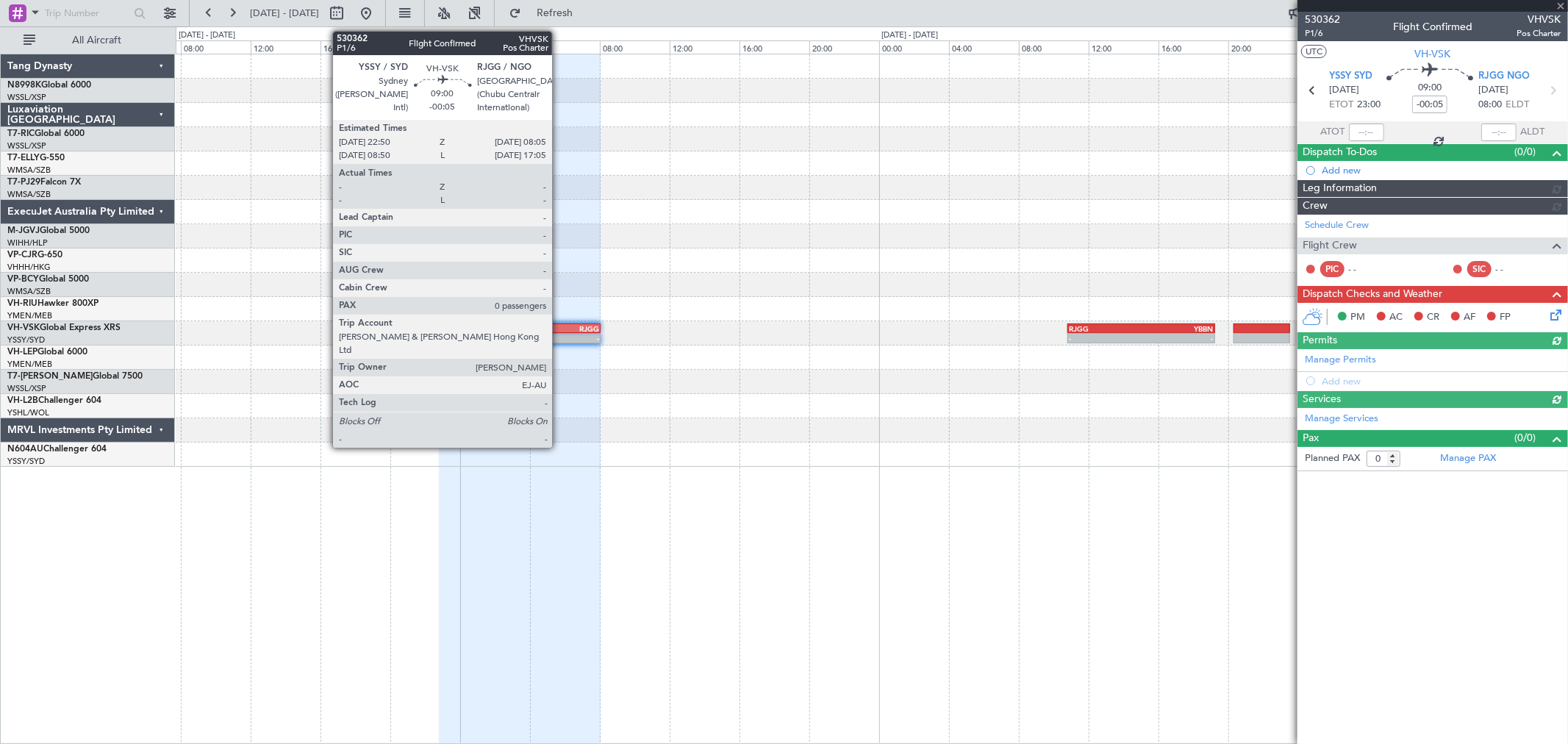
click at [560, 332] on div "08:05 Z" at bounding box center [559, 337] width 80 height 9
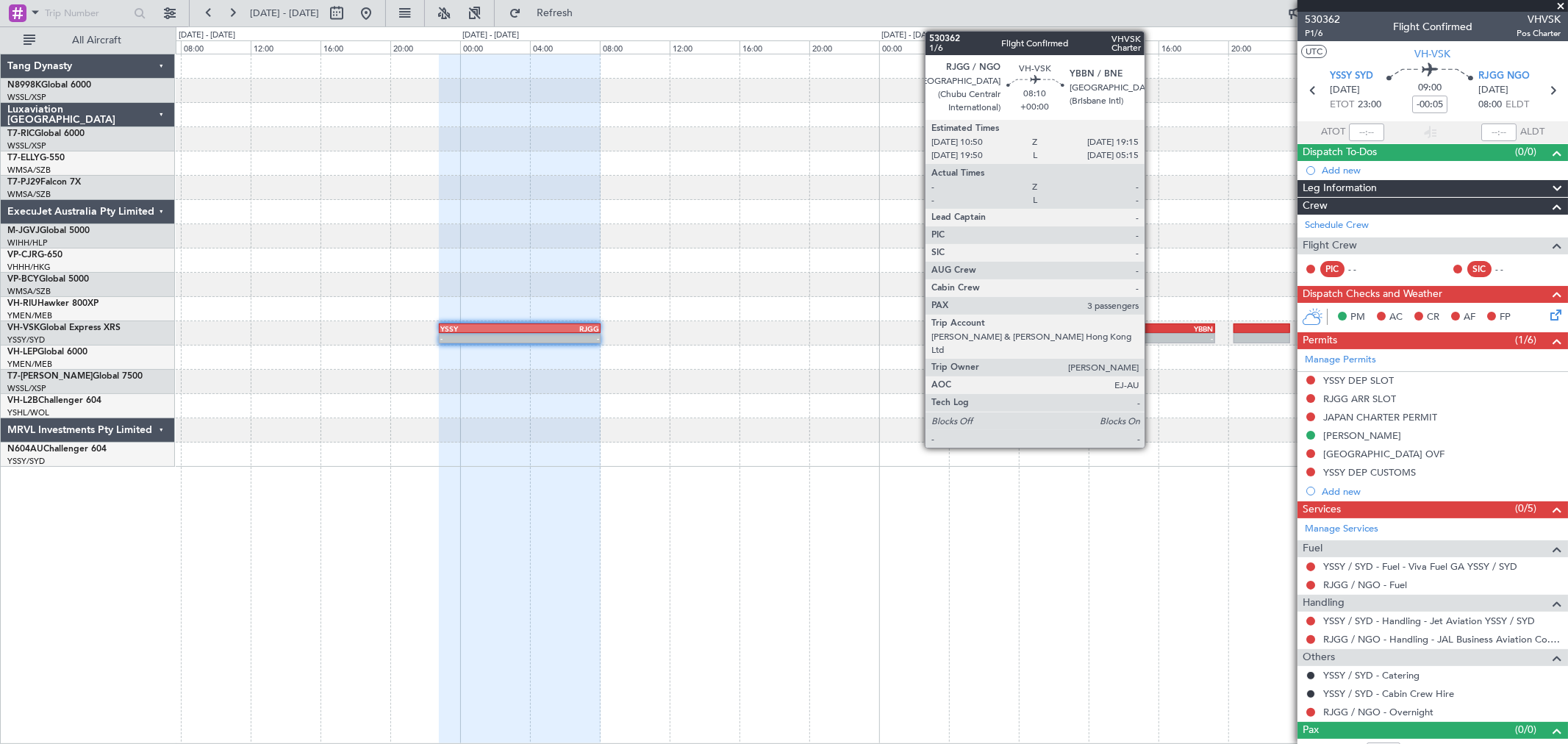
click at [1152, 333] on div "- -" at bounding box center [1141, 338] width 147 height 10
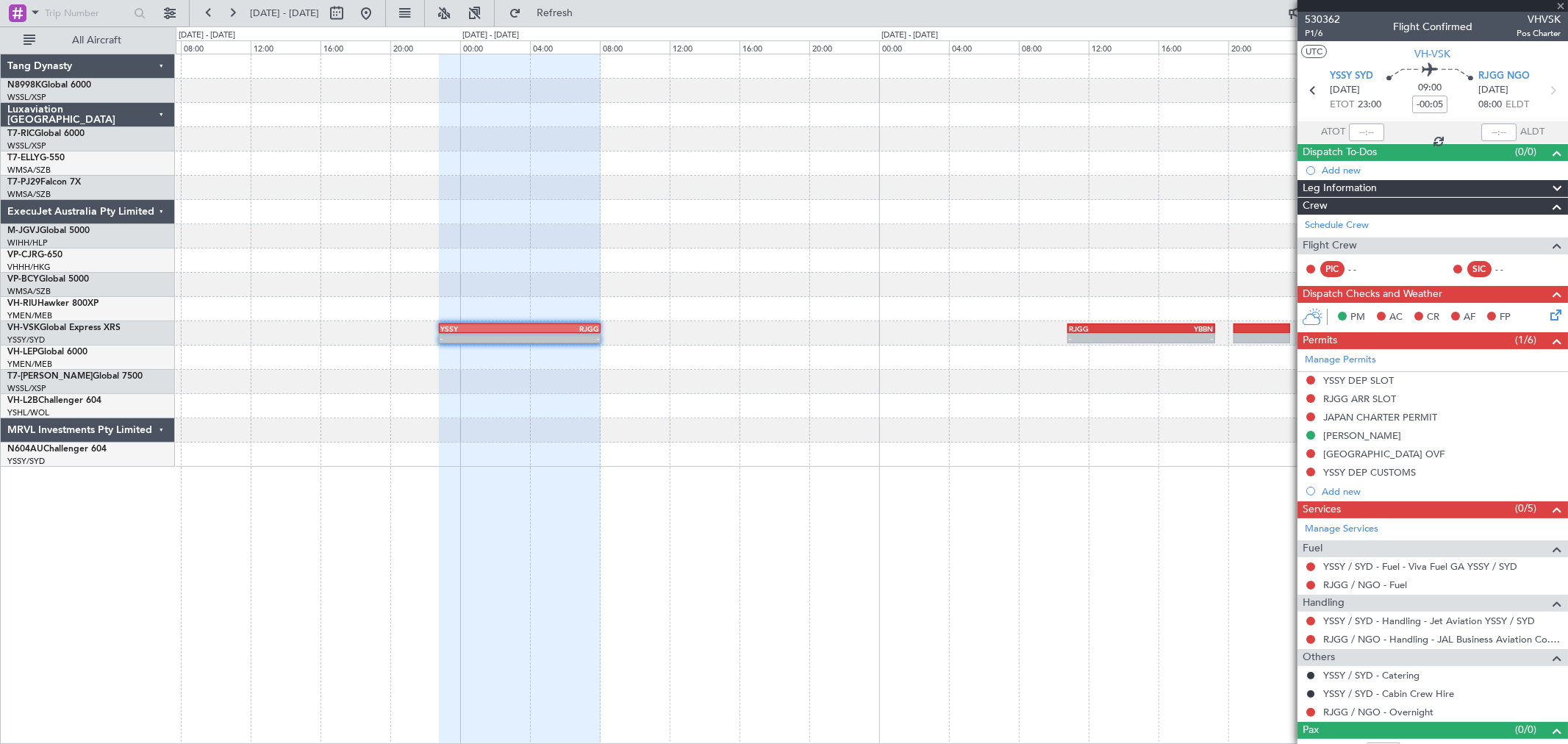
type input "3"
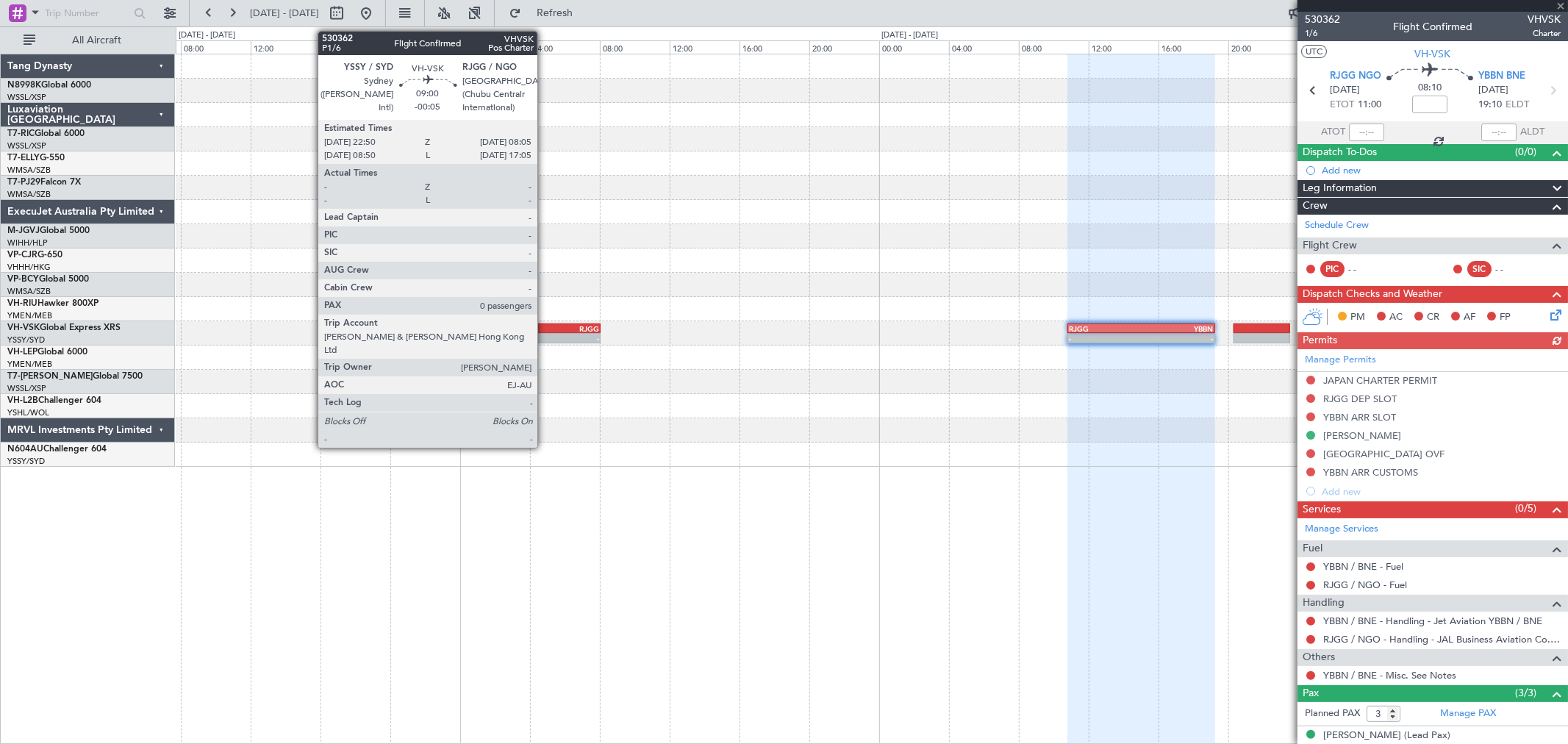
click at [546, 332] on div "08:05 Z" at bounding box center [559, 337] width 80 height 9
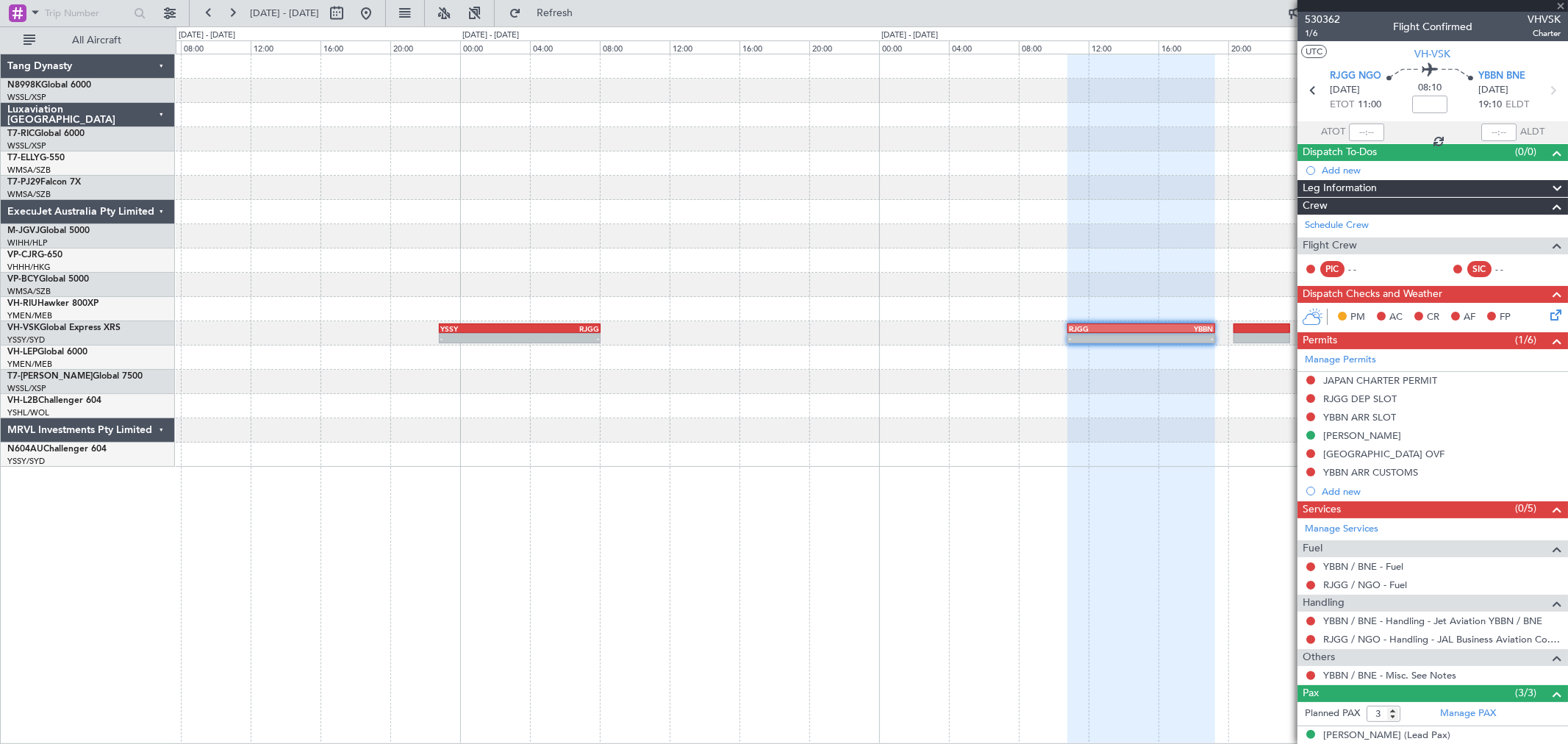
type input "-00:05"
type input "0"
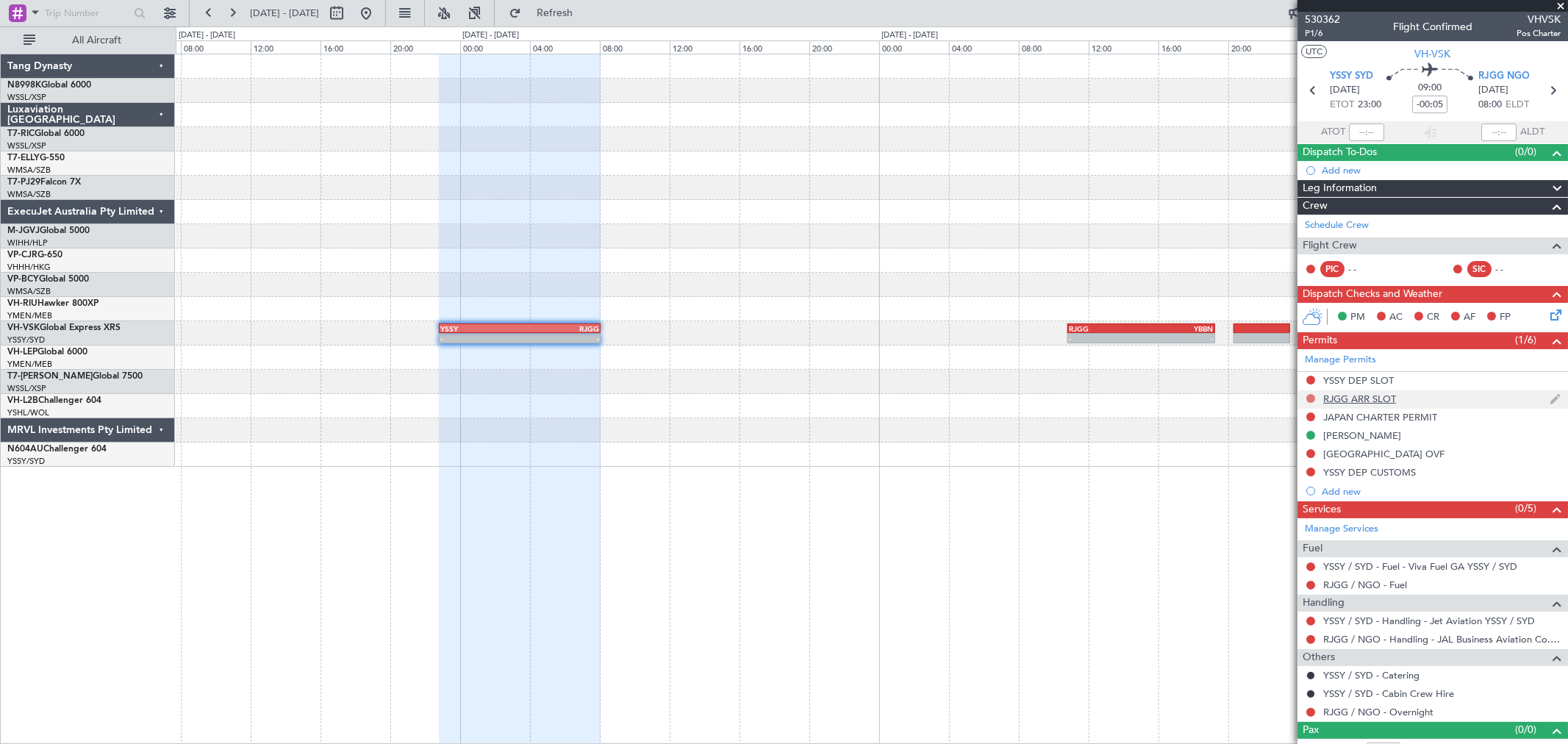
click at [1309, 395] on button at bounding box center [1311, 398] width 9 height 9
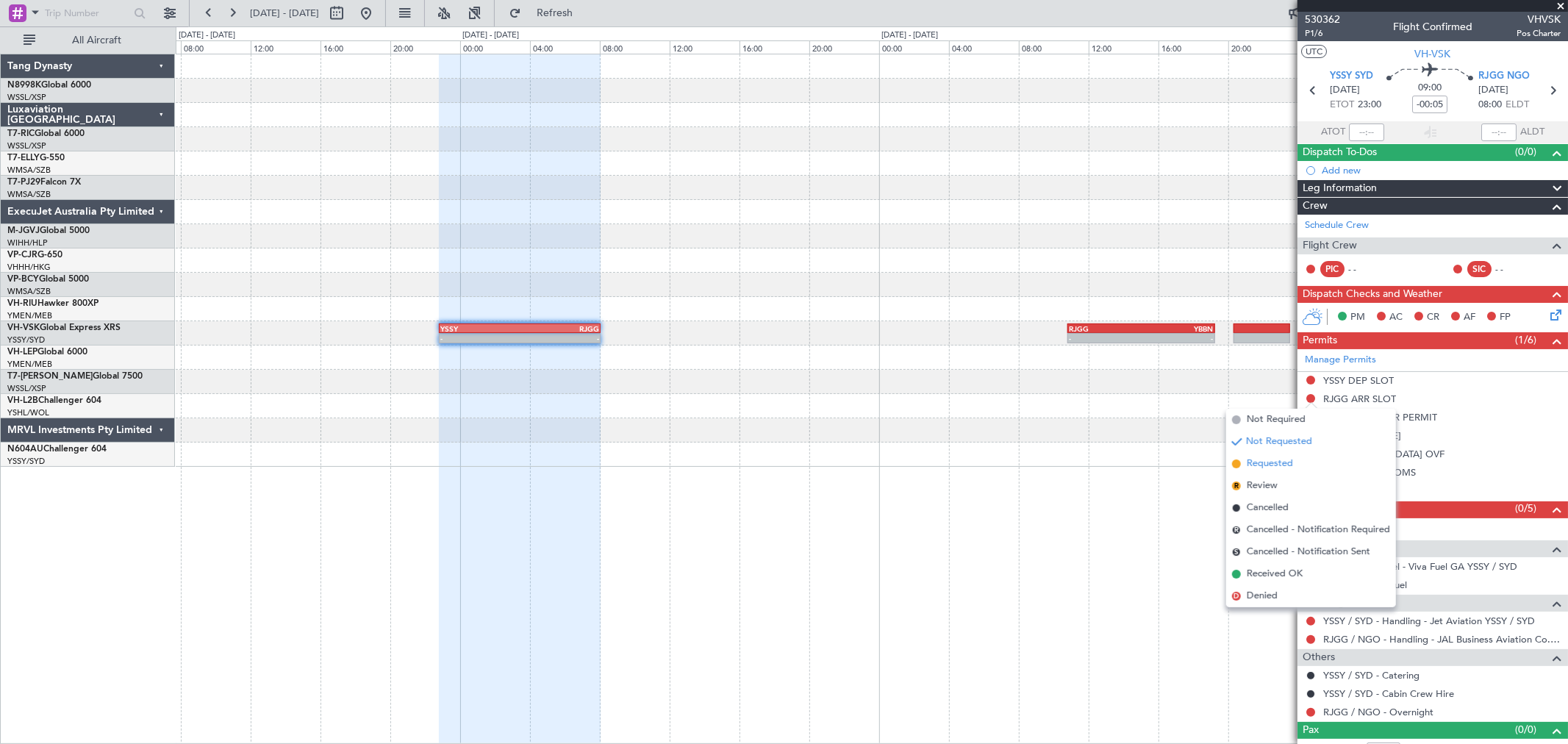
click at [1261, 456] on span "Requested" at bounding box center [1270, 464] width 46 height 15
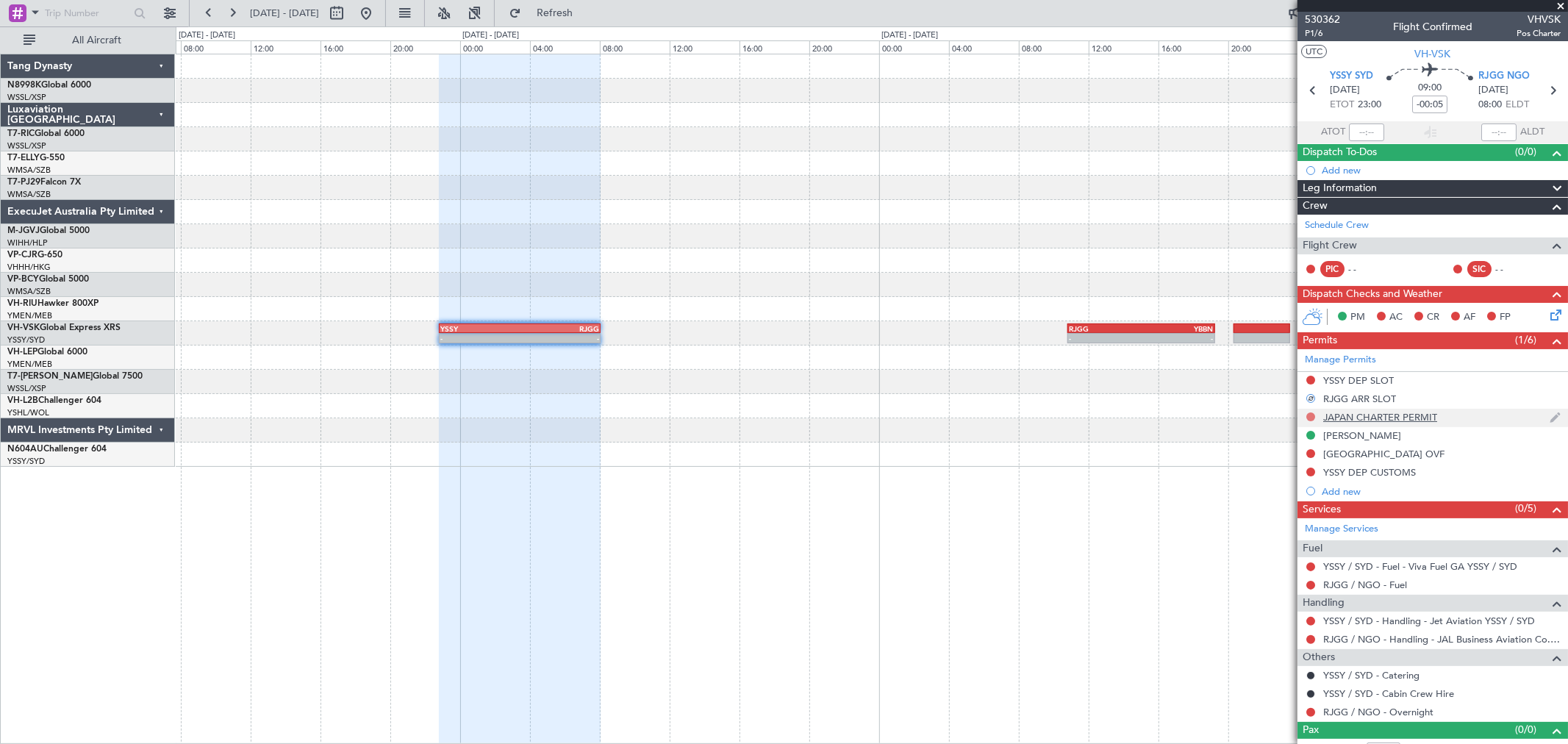
click at [1310, 417] on button at bounding box center [1311, 417] width 9 height 9
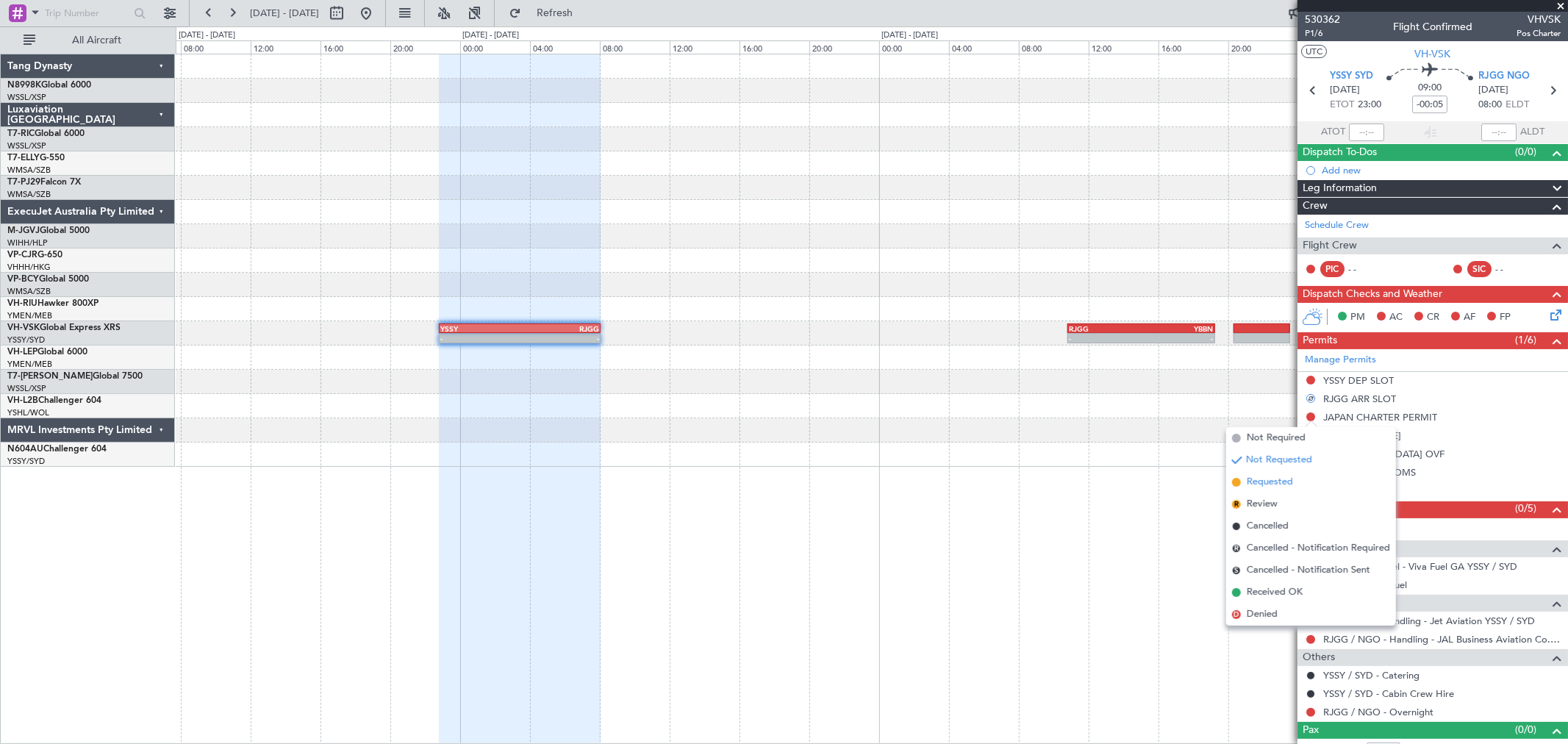
click at [1264, 478] on span "Requested" at bounding box center [1270, 482] width 46 height 15
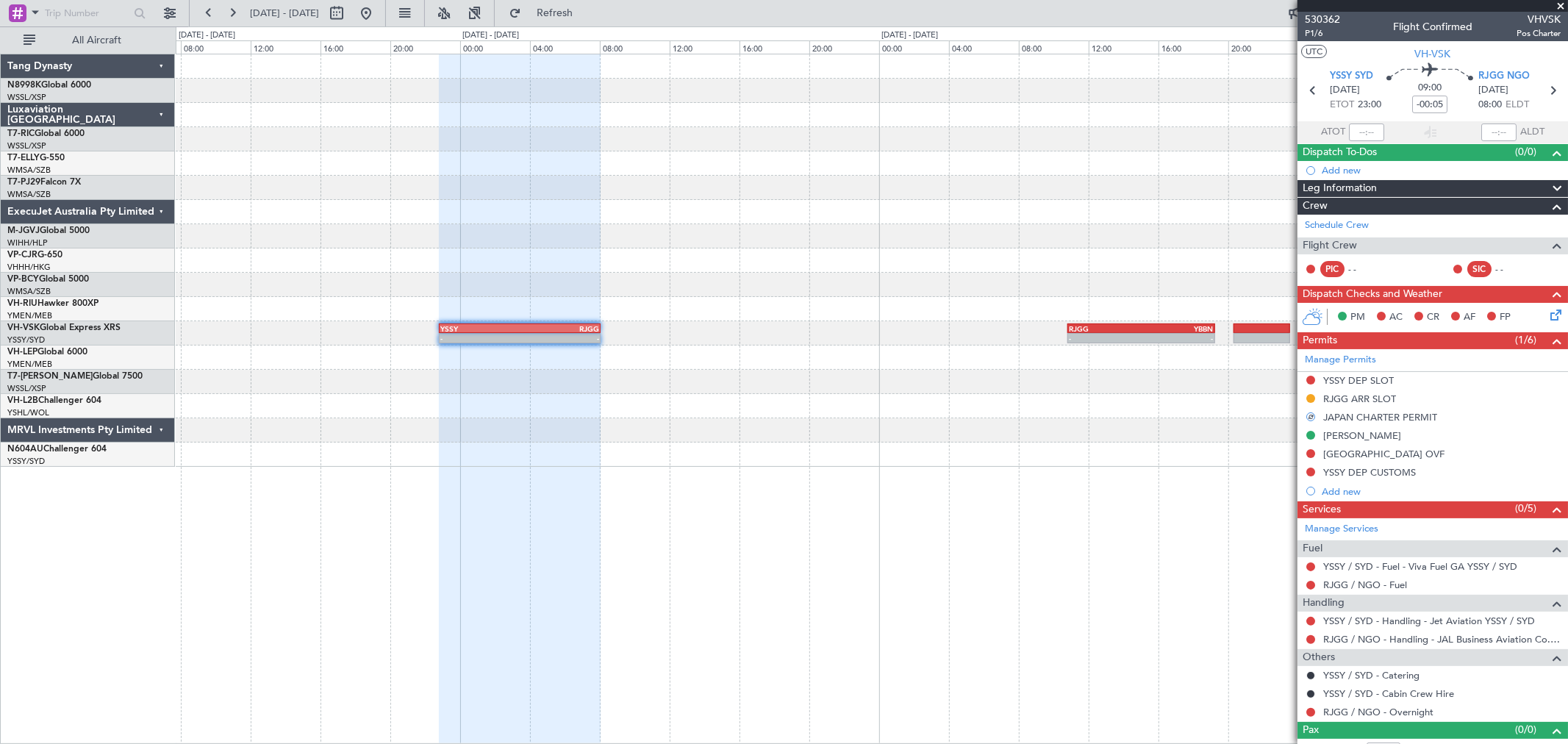
click at [1309, 635] on div at bounding box center [1311, 640] width 12 height 12
click at [1309, 638] on button at bounding box center [1311, 640] width 9 height 9
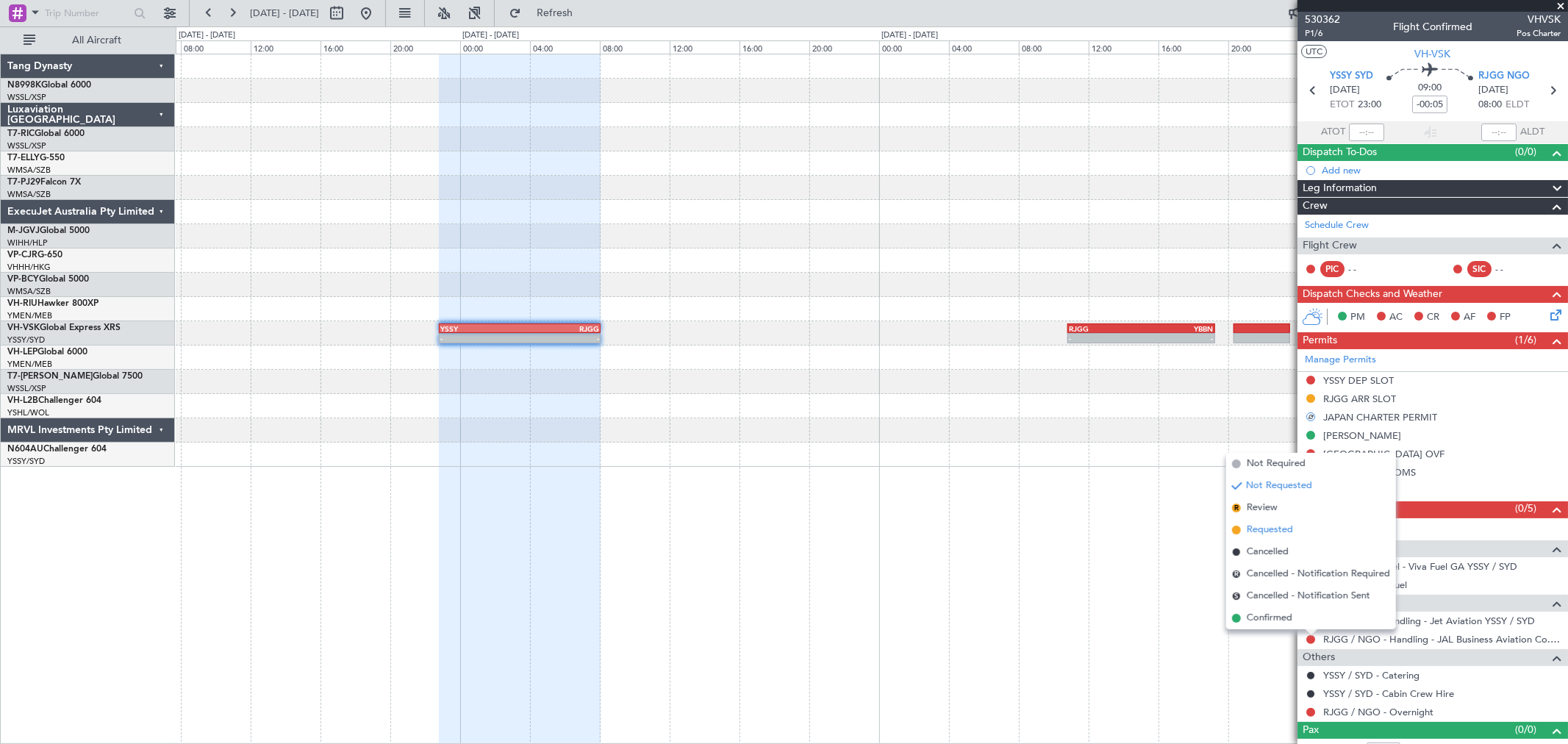
click at [1276, 529] on span "Requested" at bounding box center [1270, 530] width 46 height 15
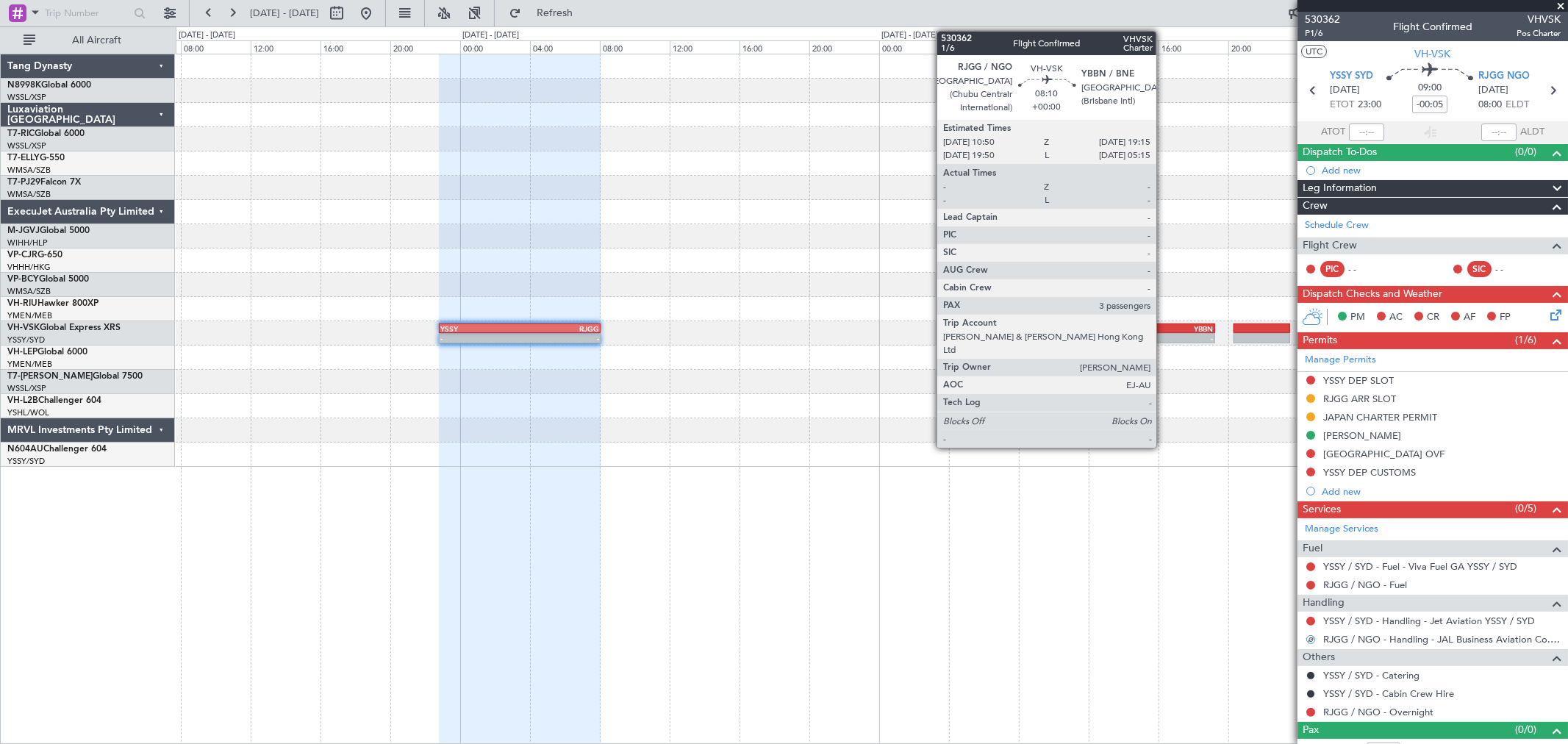
click at [1164, 335] on div "-" at bounding box center [1176, 338] width 72 height 9
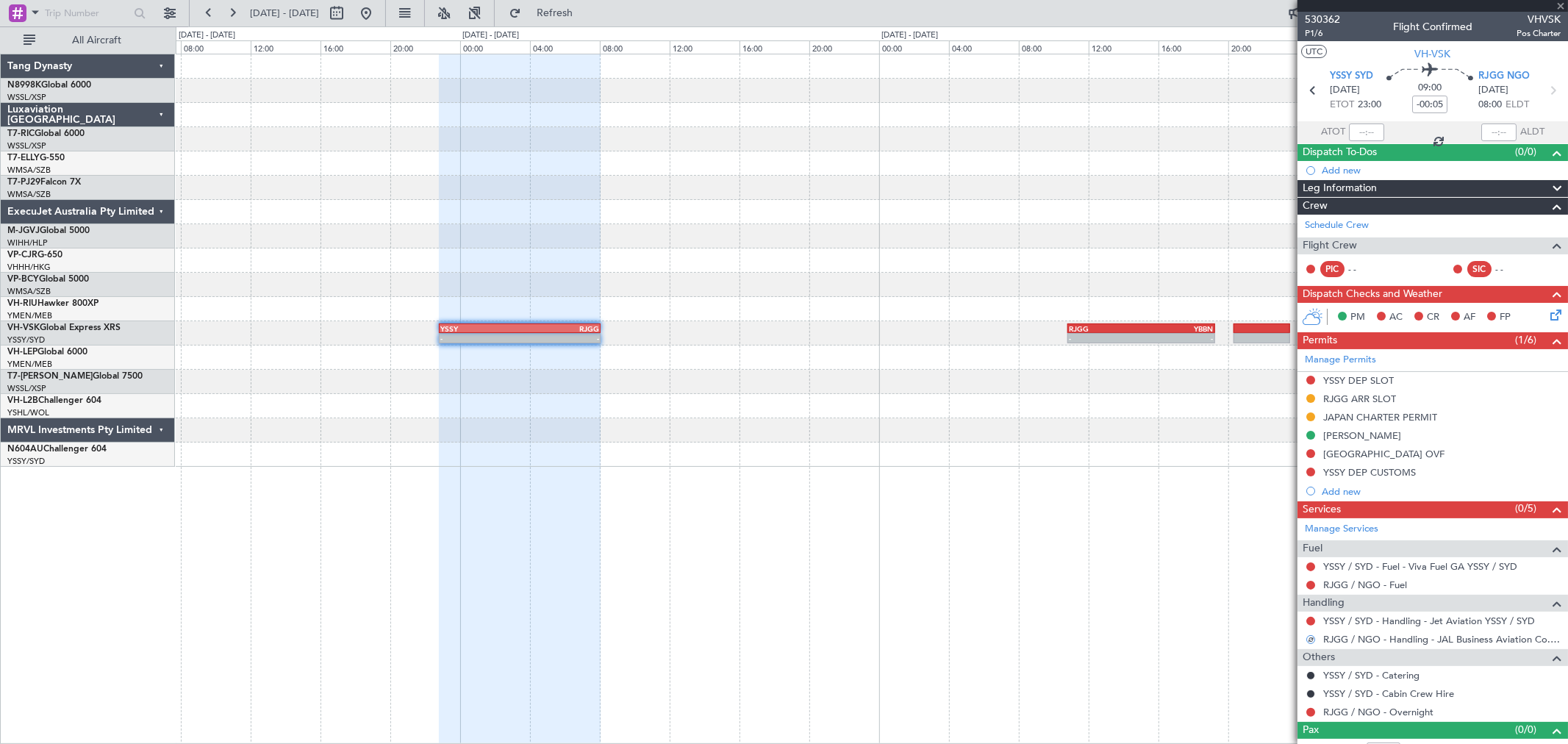
type input "3"
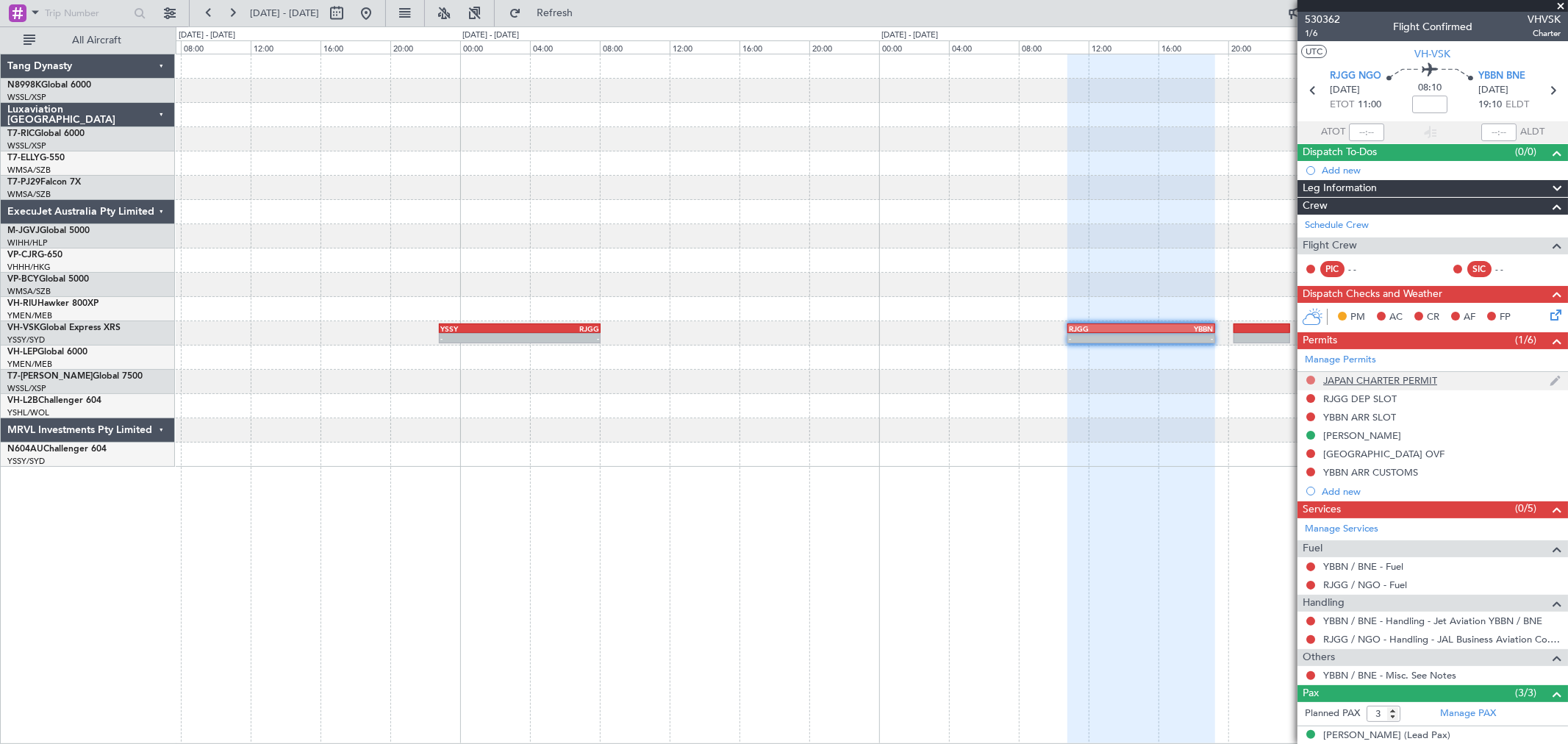
click at [1309, 378] on button at bounding box center [1311, 380] width 9 height 9
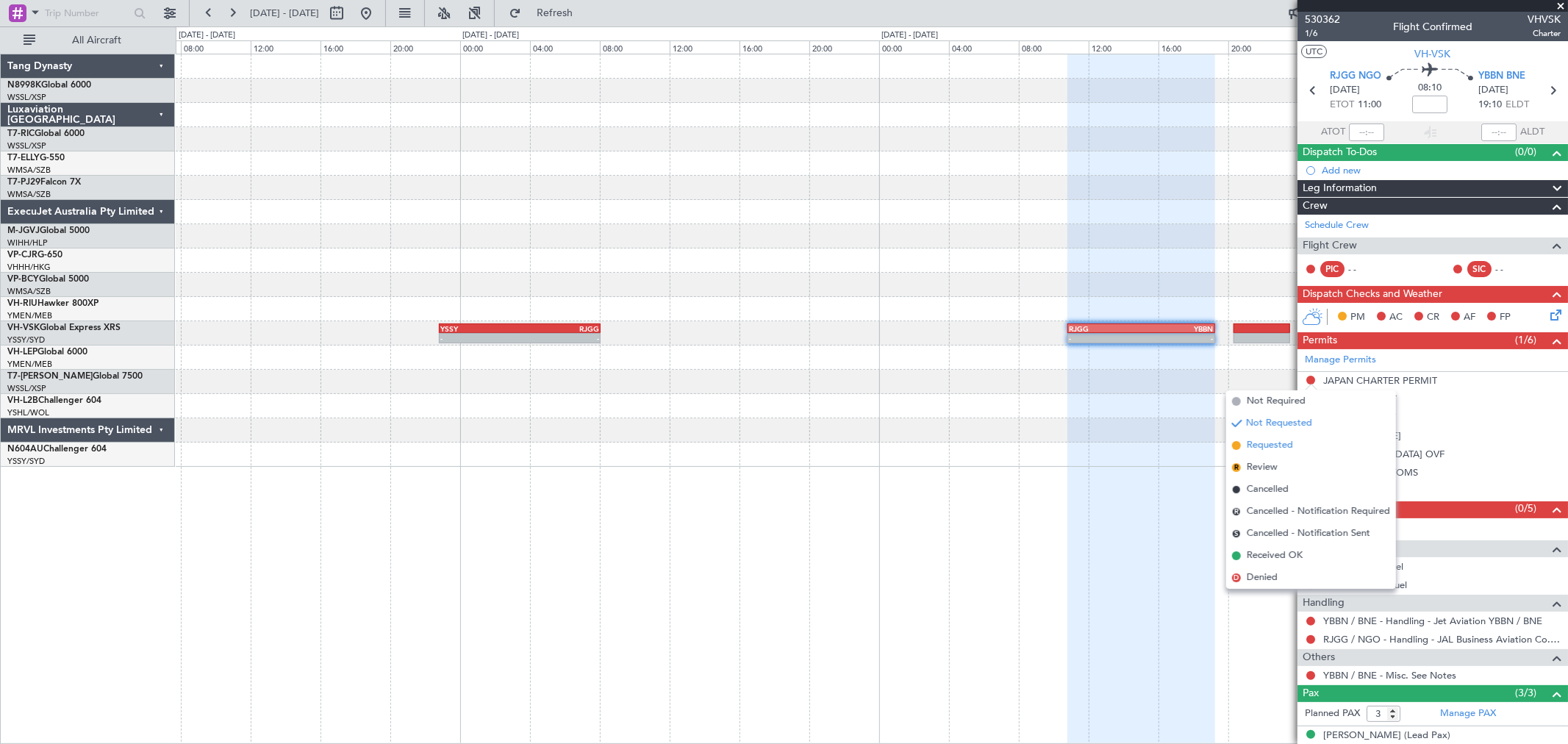
click at [1267, 442] on span "Requested" at bounding box center [1270, 446] width 46 height 15
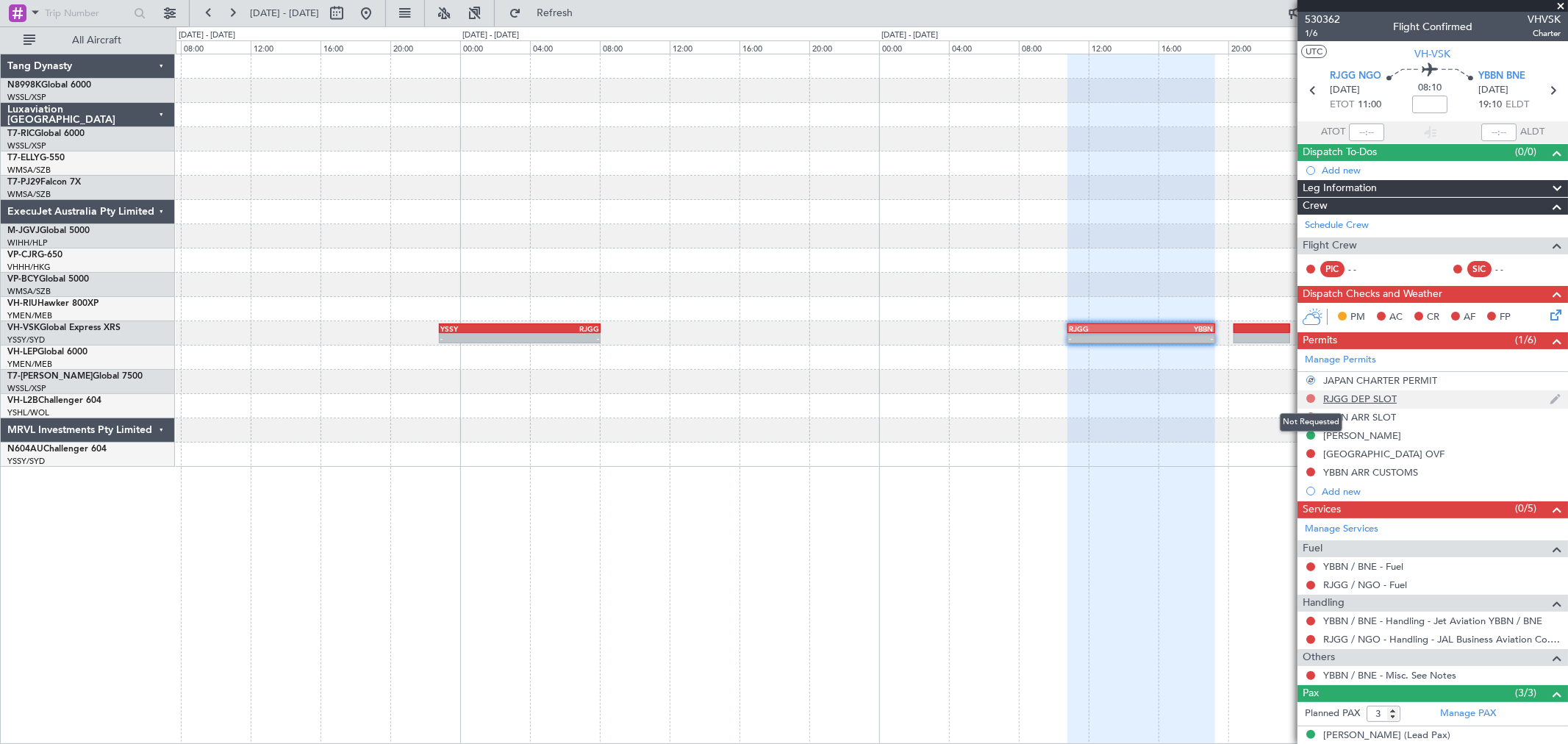
click at [1310, 398] on button at bounding box center [1311, 398] width 9 height 9
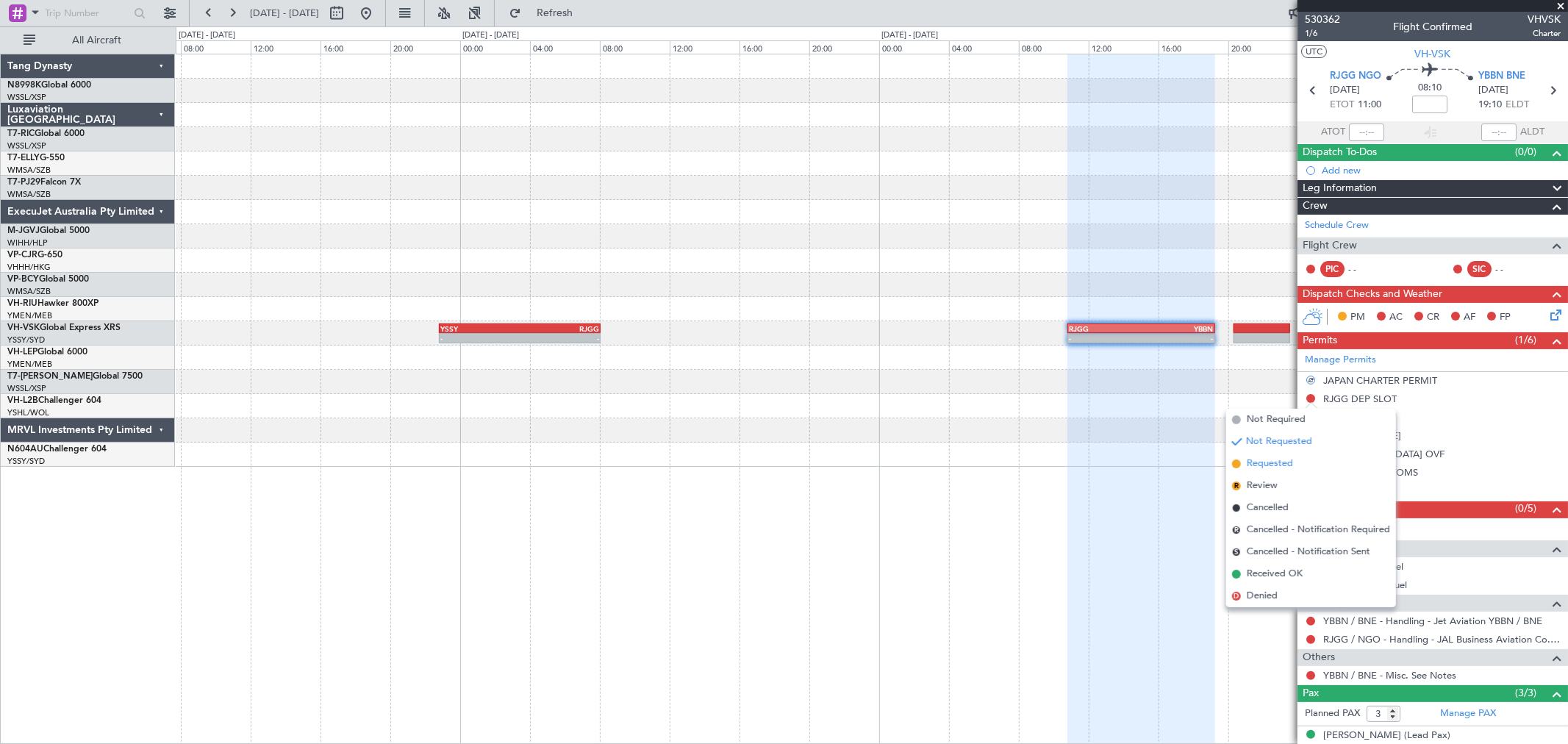
click at [1259, 460] on span "Requested" at bounding box center [1270, 464] width 46 height 15
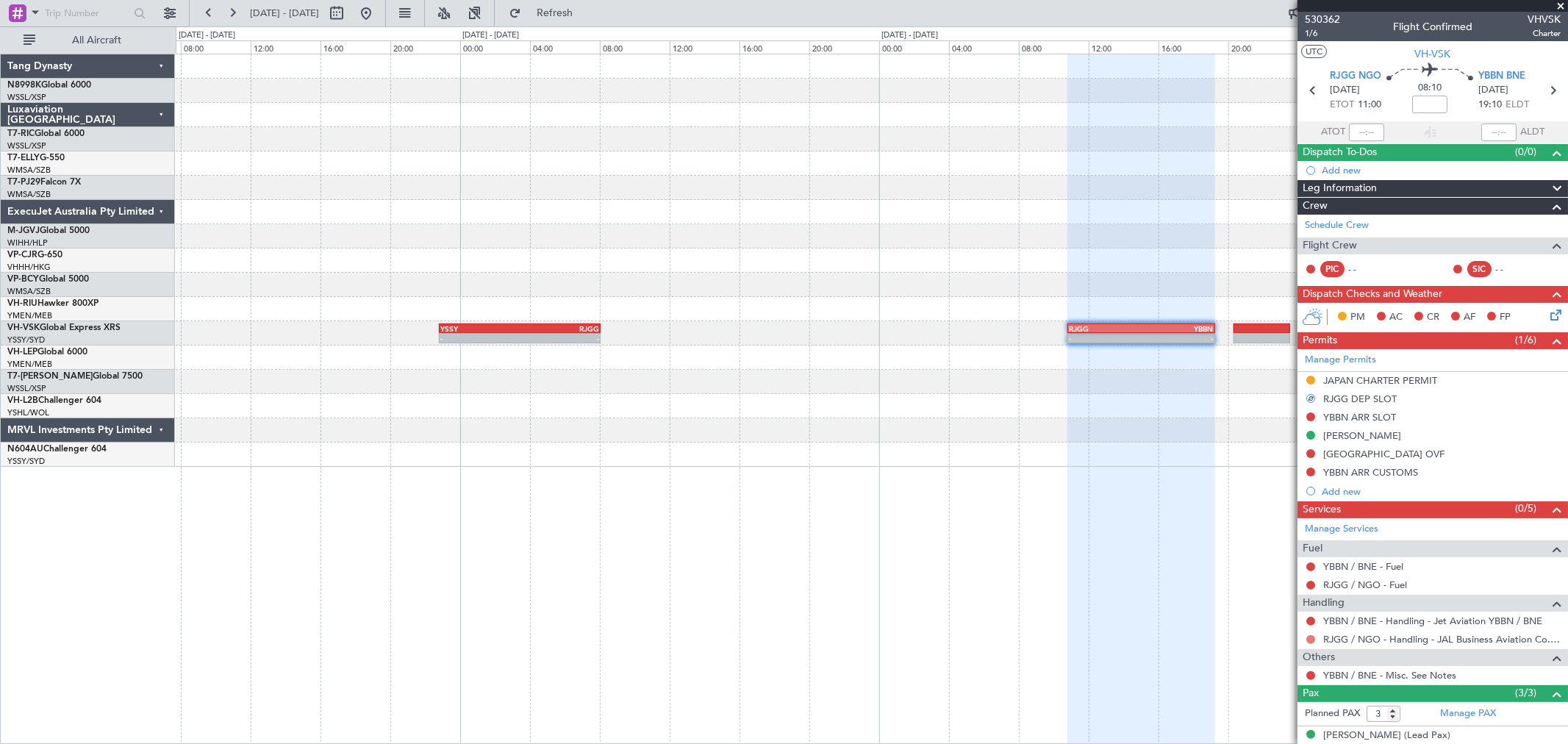
click at [1307, 638] on button at bounding box center [1311, 640] width 9 height 9
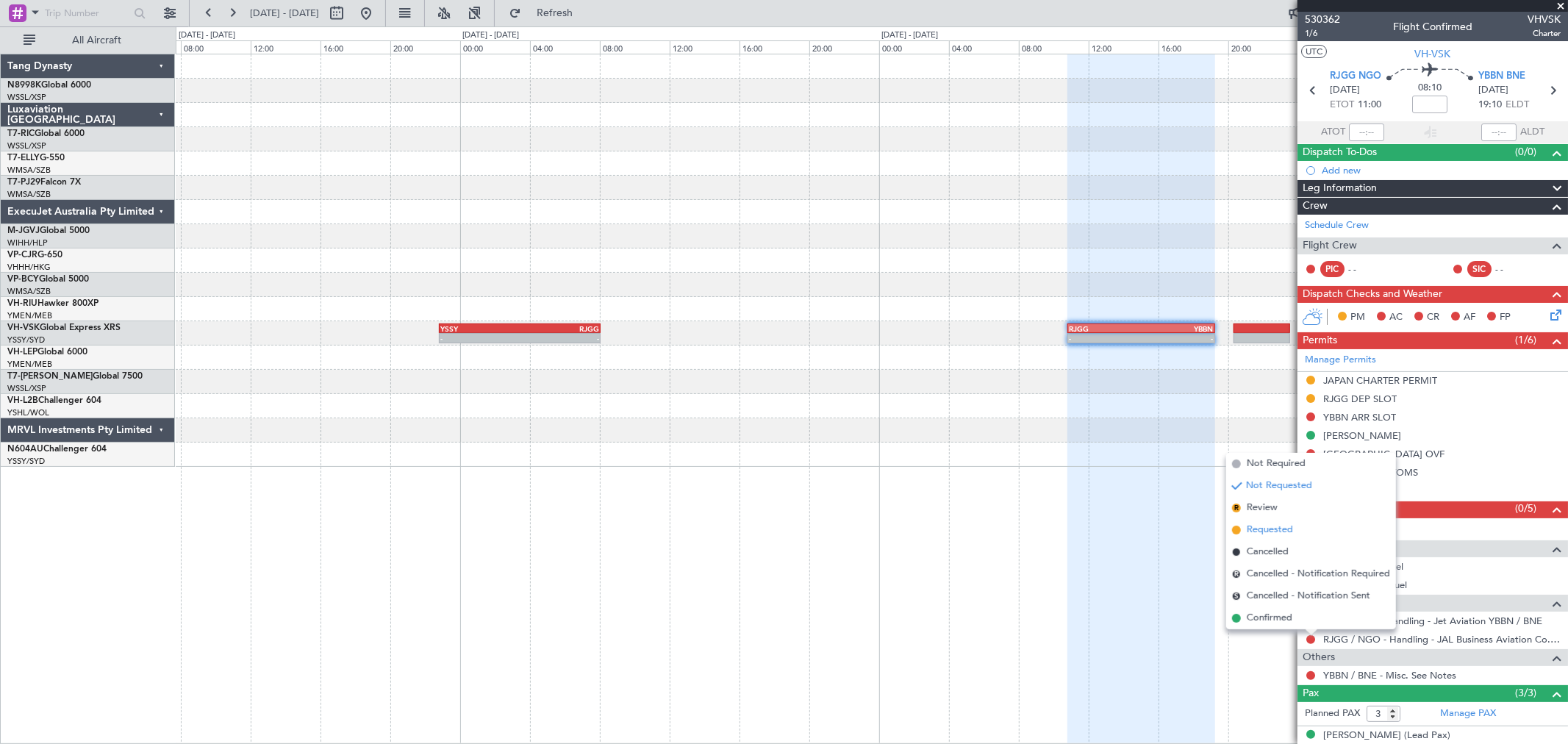
click at [1277, 523] on span "Requested" at bounding box center [1270, 530] width 46 height 15
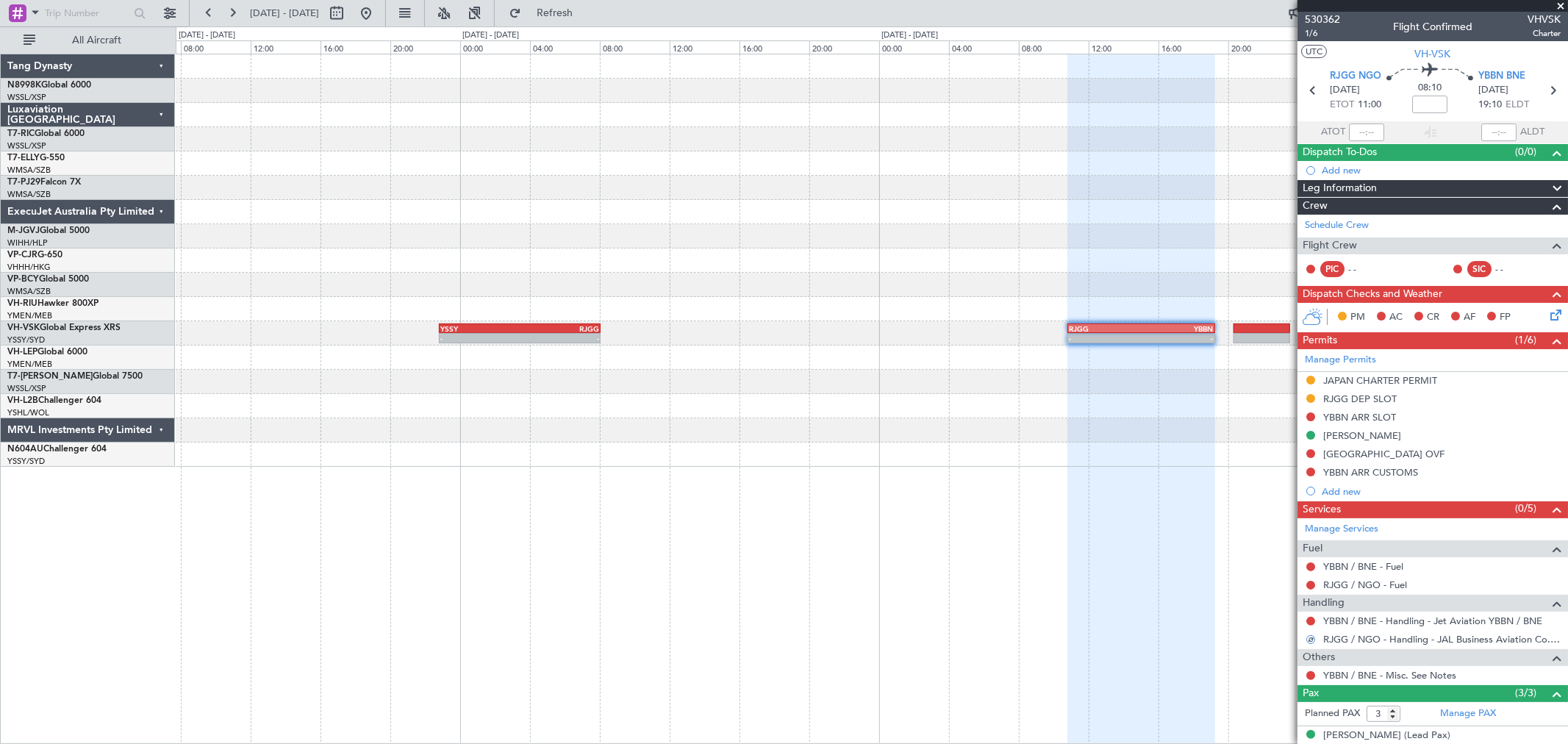
click at [775, 436] on div "- - YSSY 22:50 Z RJGG 08:05 Z - - RJGG 10:50 Z YBBN 19:15 Z" at bounding box center [871, 260] width 1392 height 413
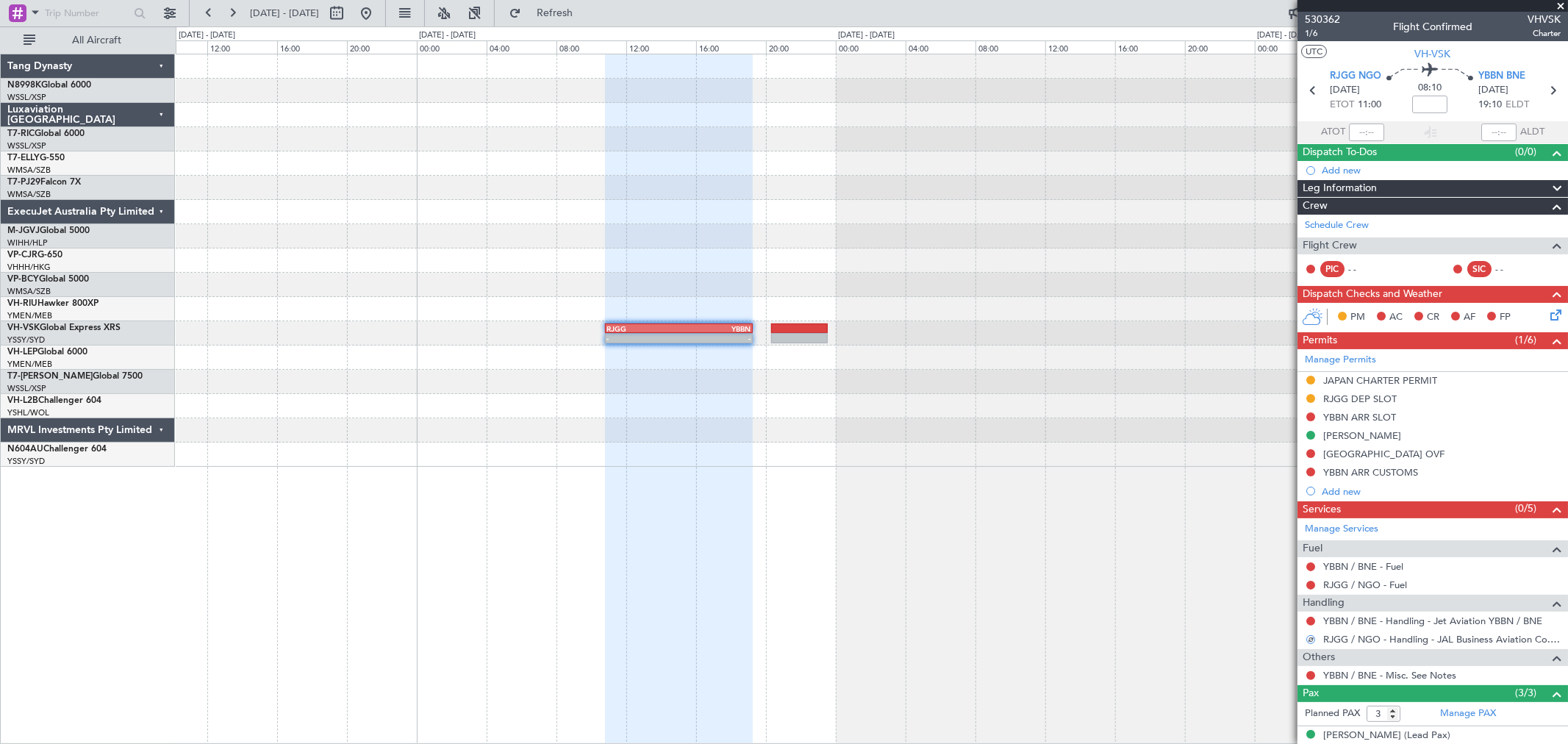
click at [806, 398] on div "- - RJGG 10:50 Z YBBN 19:15 Z YSSY 22:50 Z RJGG 08:05 Z - -" at bounding box center [871, 260] width 1392 height 413
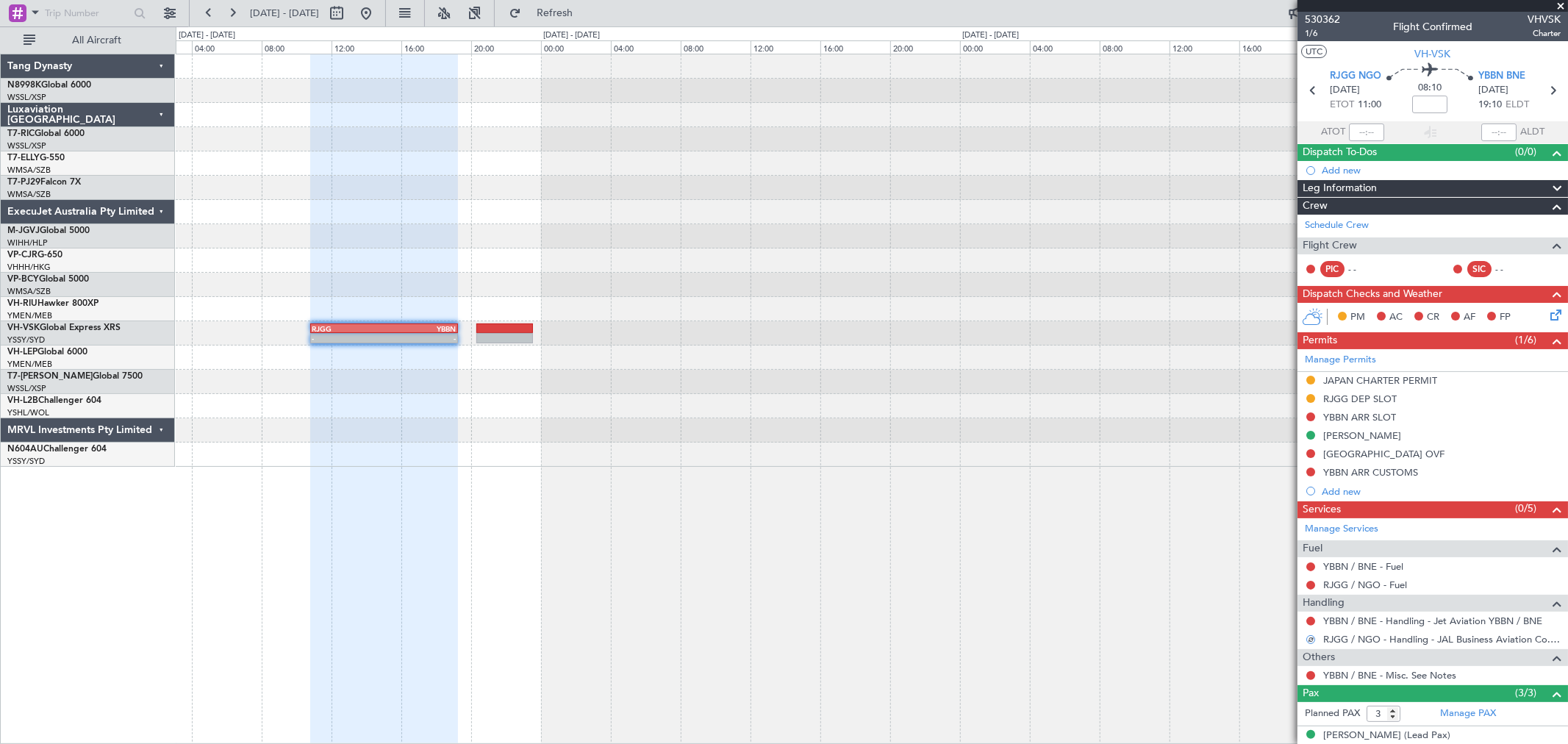
click at [844, 369] on div at bounding box center [871, 358] width 1392 height 25
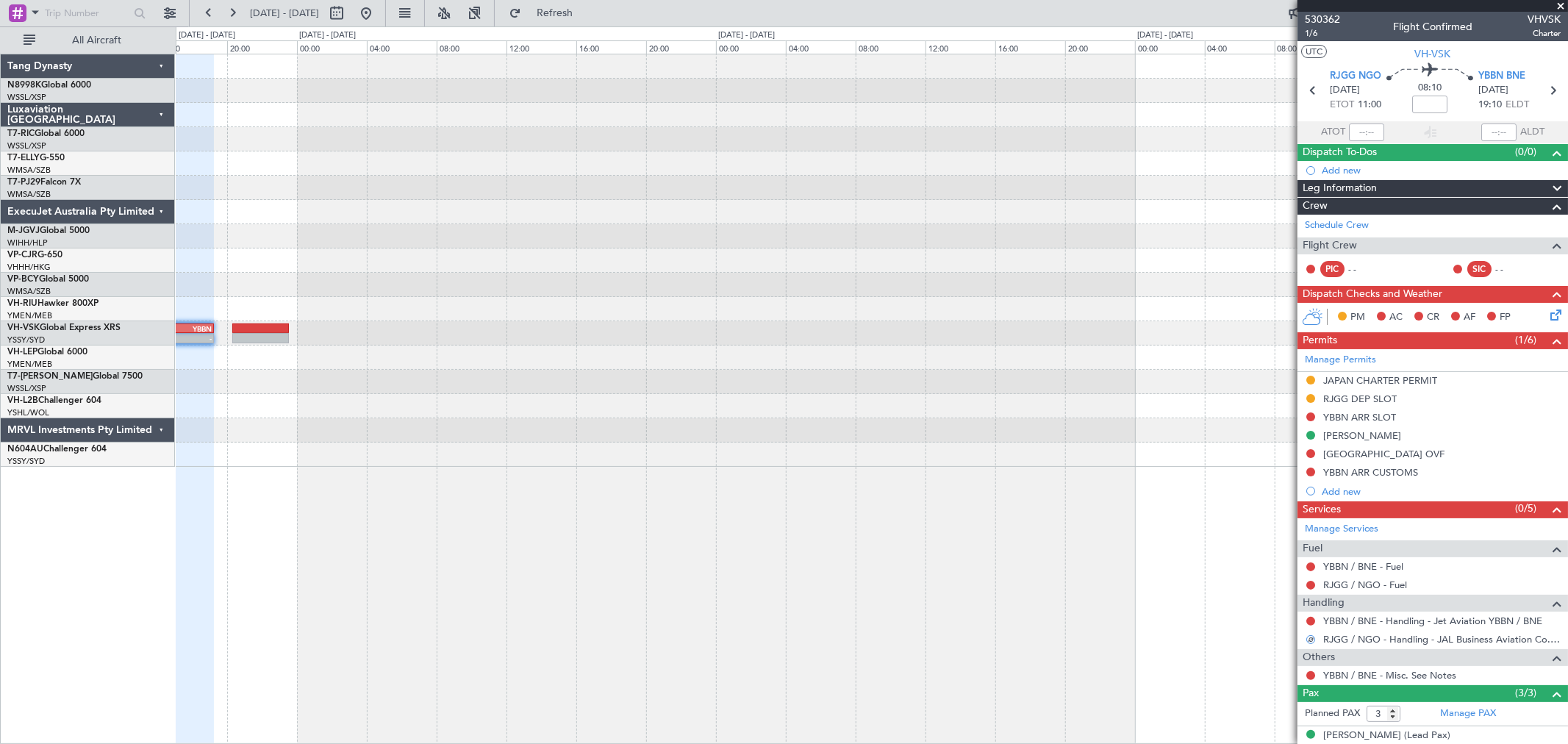
click at [884, 365] on div "- - RJGG 10:50 Z YBBN 19:15 Z" at bounding box center [871, 260] width 1392 height 413
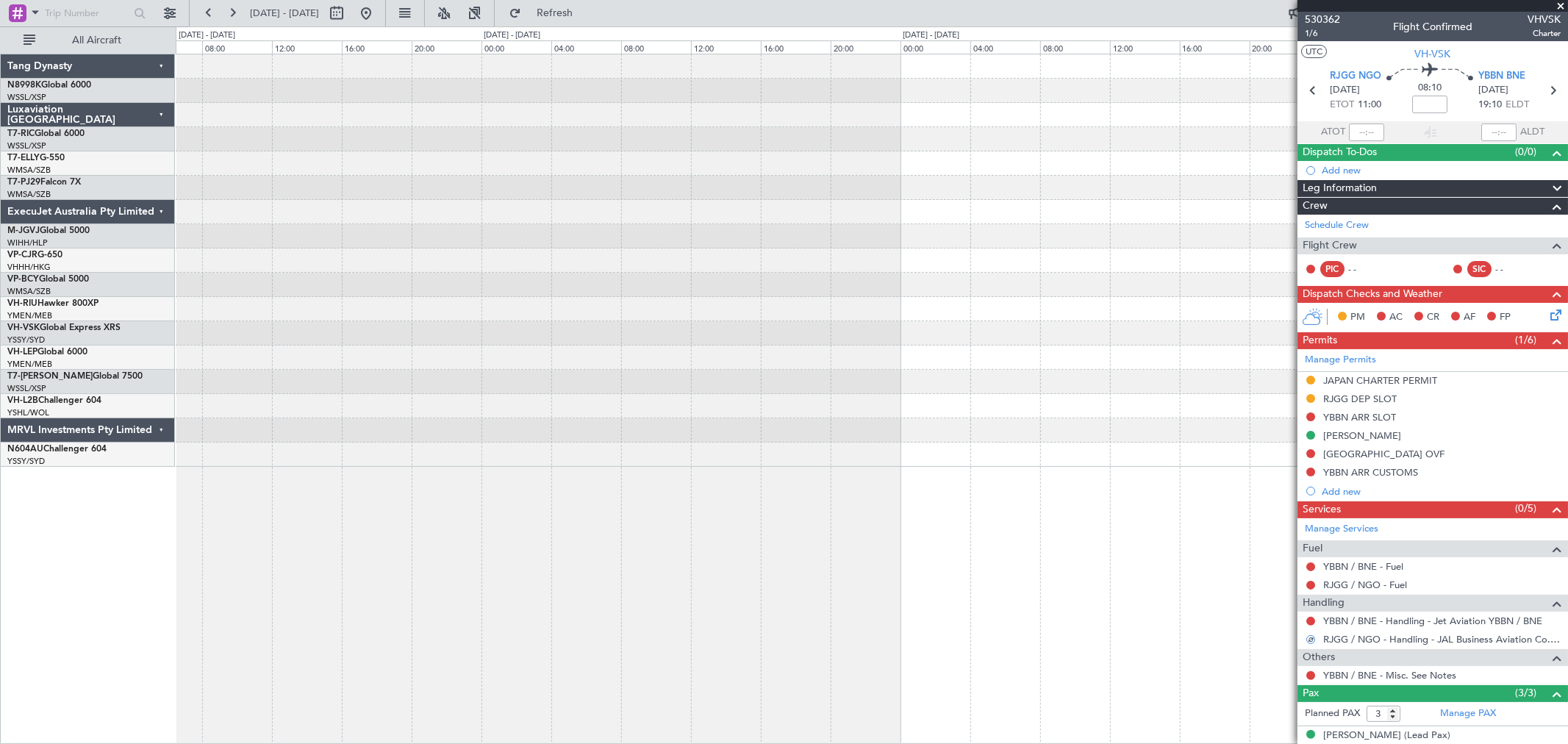
click at [777, 369] on div "RJGG 10:50 Z YBBN 19:15 Z - - YSSY 22:20 Z NFFN 02:15 Z - -" at bounding box center [871, 260] width 1392 height 413
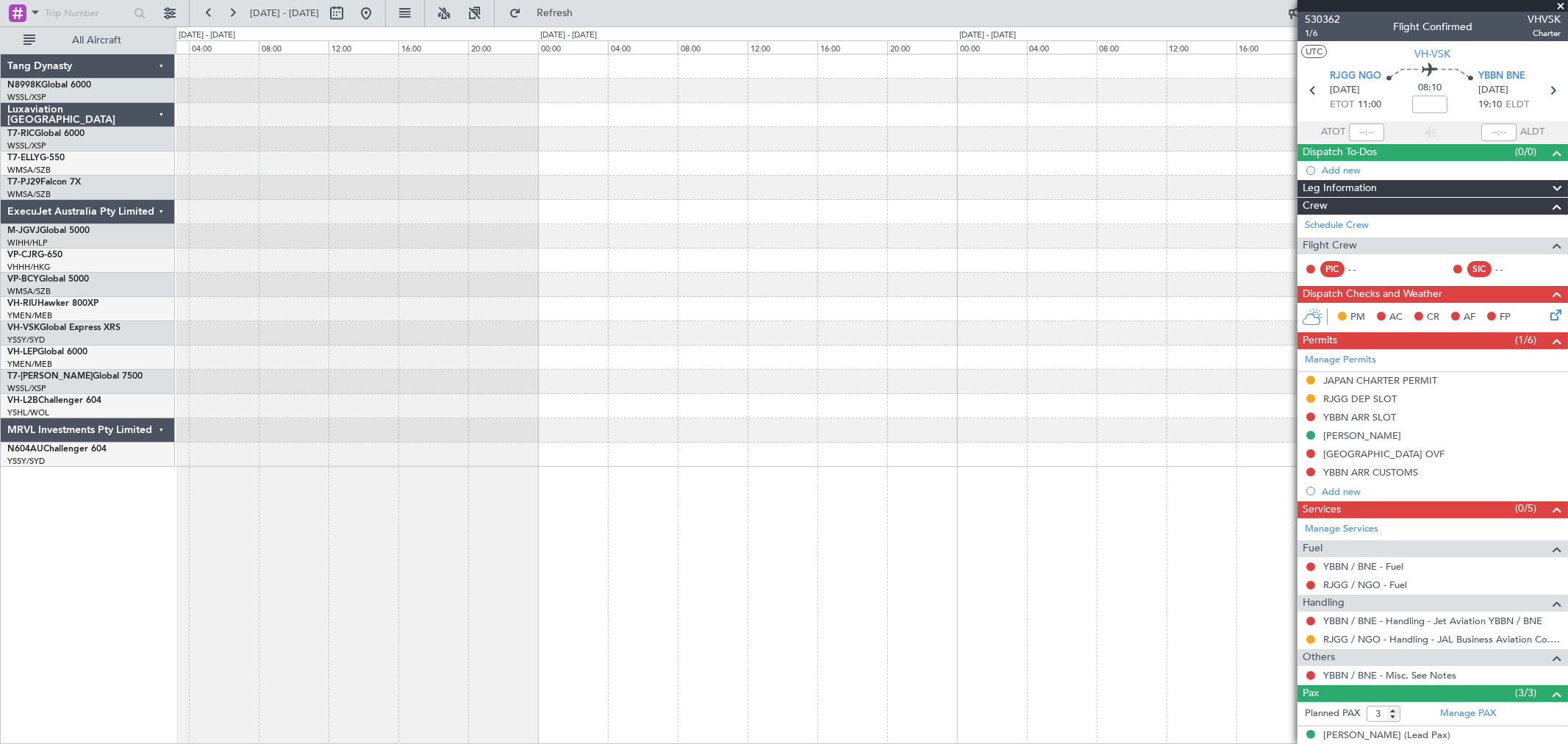
click at [853, 361] on div "YSSY 22:20 Z NFFN 02:15 Z - -" at bounding box center [871, 260] width 1392 height 413
click at [1160, 350] on div "- - YSSY 22:20 Z NFFN 02:15 Z" at bounding box center [871, 260] width 1392 height 413
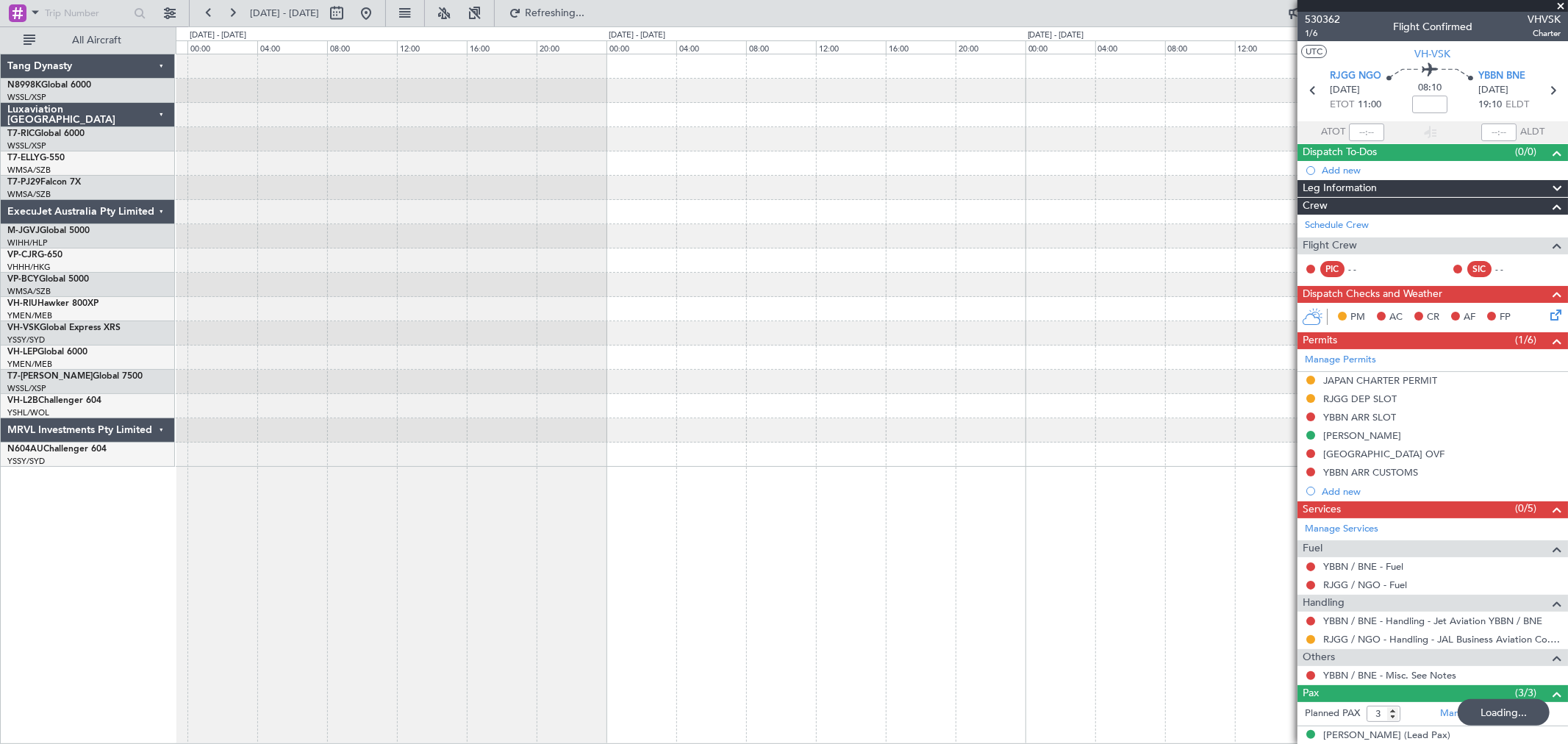
click at [1147, 313] on div "- - YSSY 22:20 Z NFFN 02:15 Z" at bounding box center [871, 260] width 1392 height 413
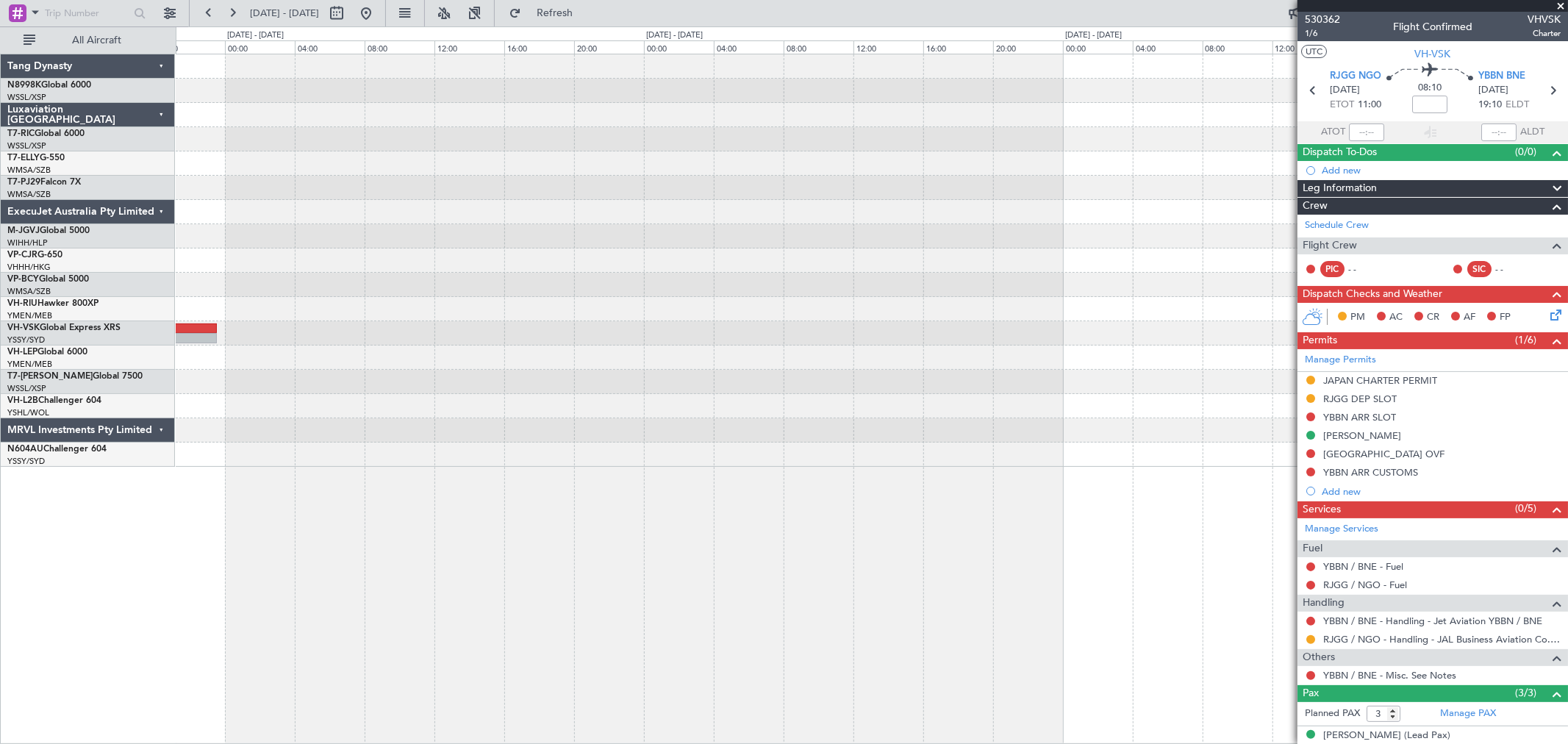
click at [1113, 308] on div "RJGG 10:50 Z YBBN 19:15 Z - - YSSY 22:20 Z NFFN 02:15 Z - -" at bounding box center [871, 260] width 1392 height 413
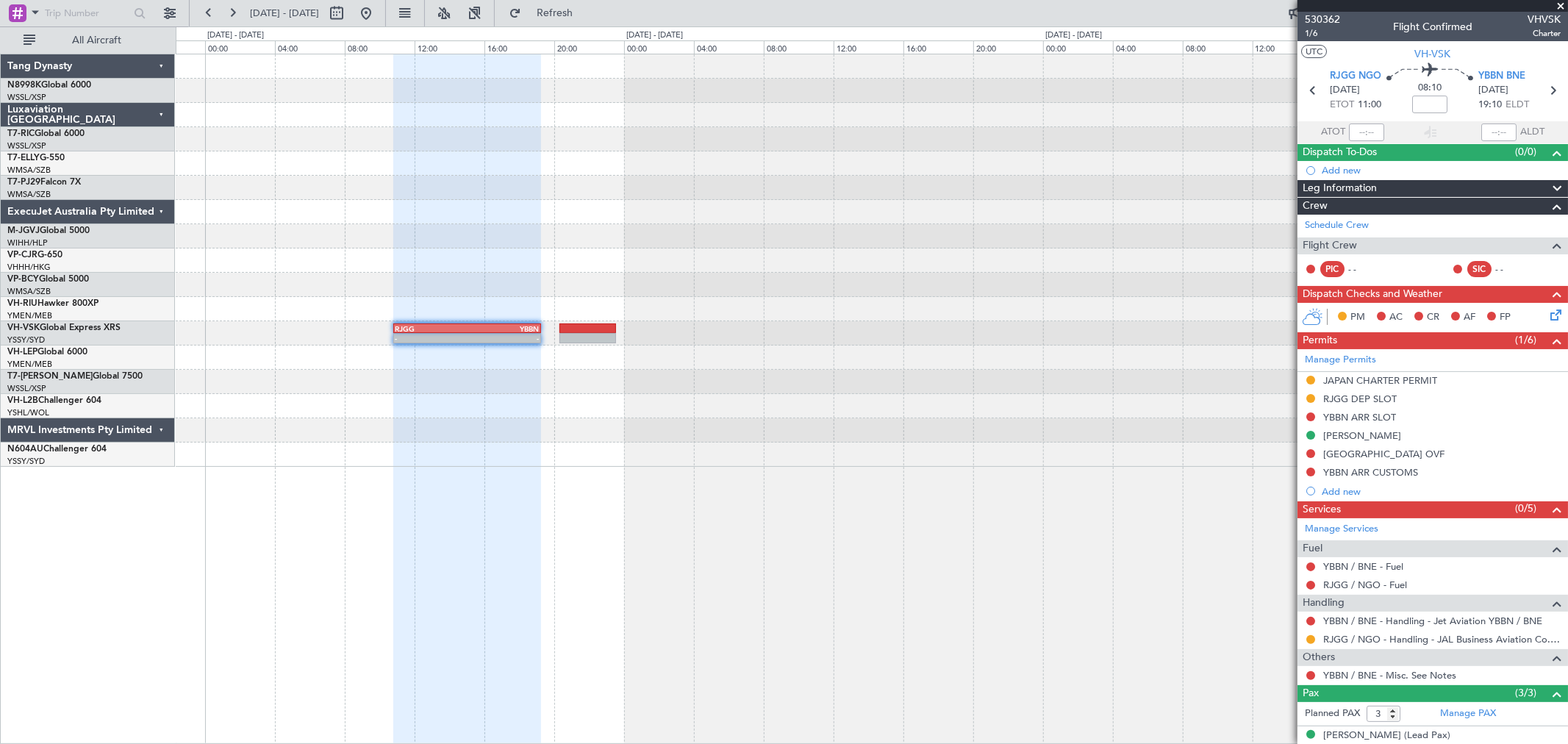
click at [629, 340] on div "- - RJGG 10:50 Z YBBN 19:15 Z YSSY 22:50 Z RJGG 08:05 Z - -" at bounding box center [871, 260] width 1392 height 413
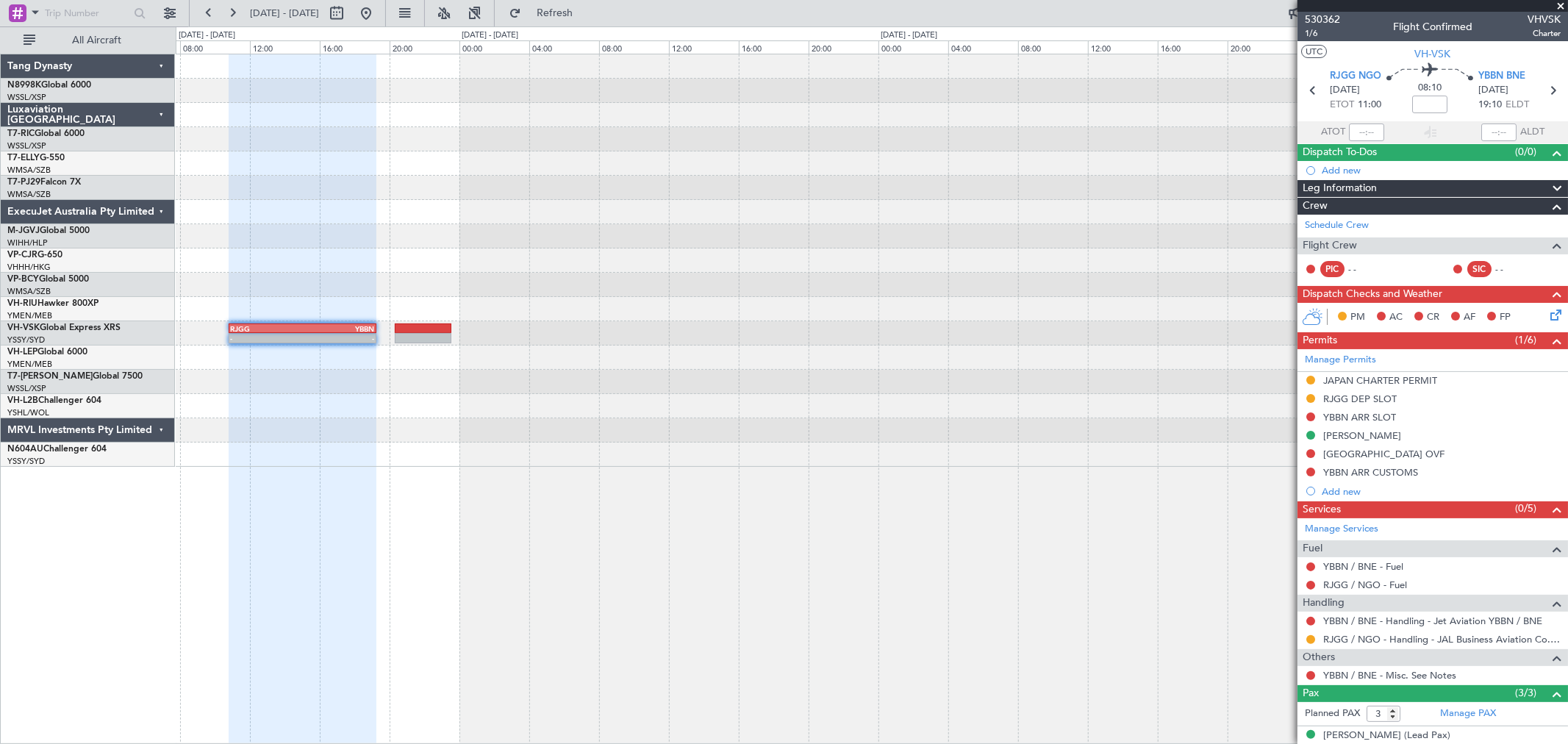
click at [623, 334] on div "- - RJGG 10:50 Z YBBN 19:15 Z" at bounding box center [871, 260] width 1392 height 413
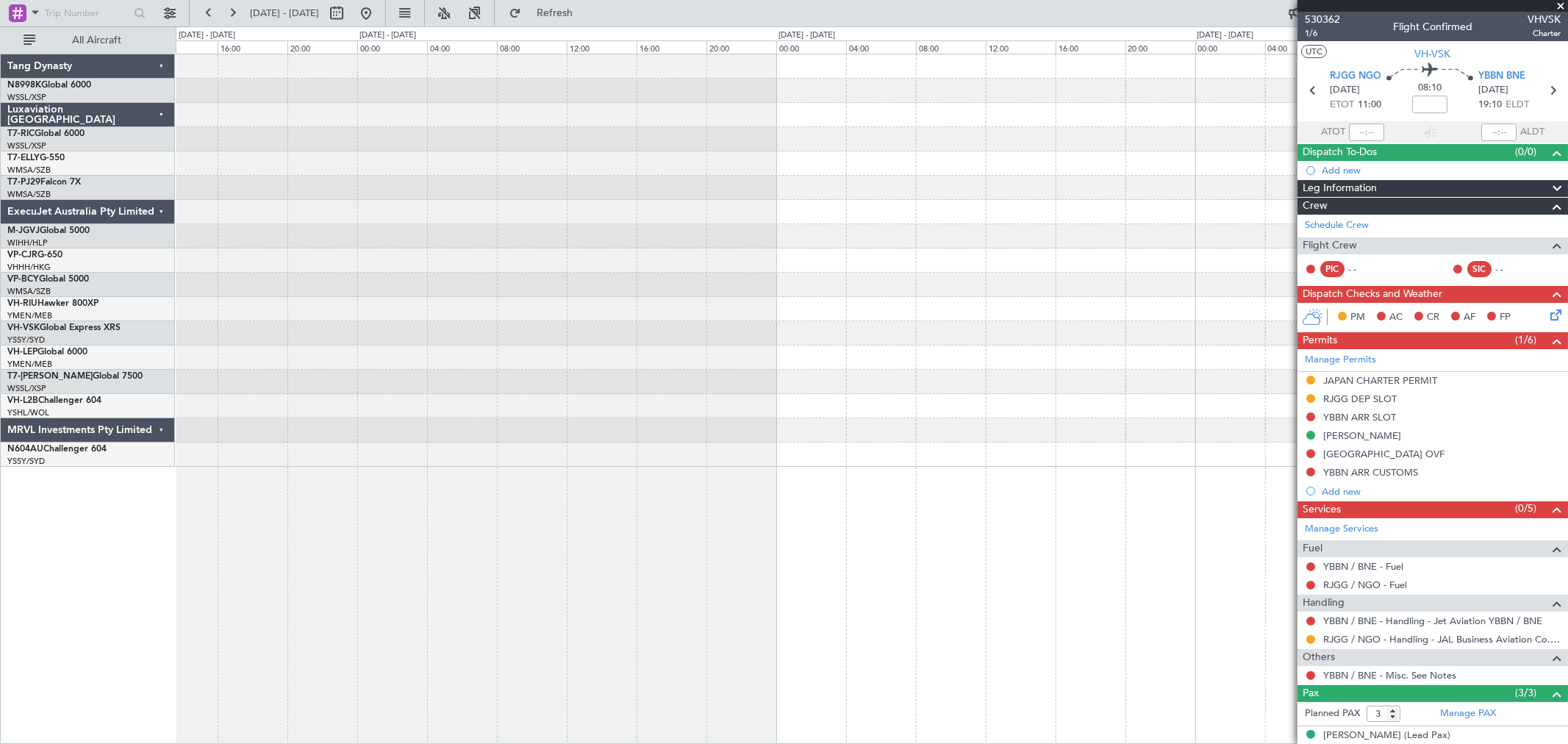
click at [694, 331] on div "RJGG 10:50 Z YBBN 19:15 Z - - YSSY 22:20 Z NFFN 02:15 Z - -" at bounding box center [871, 260] width 1392 height 413
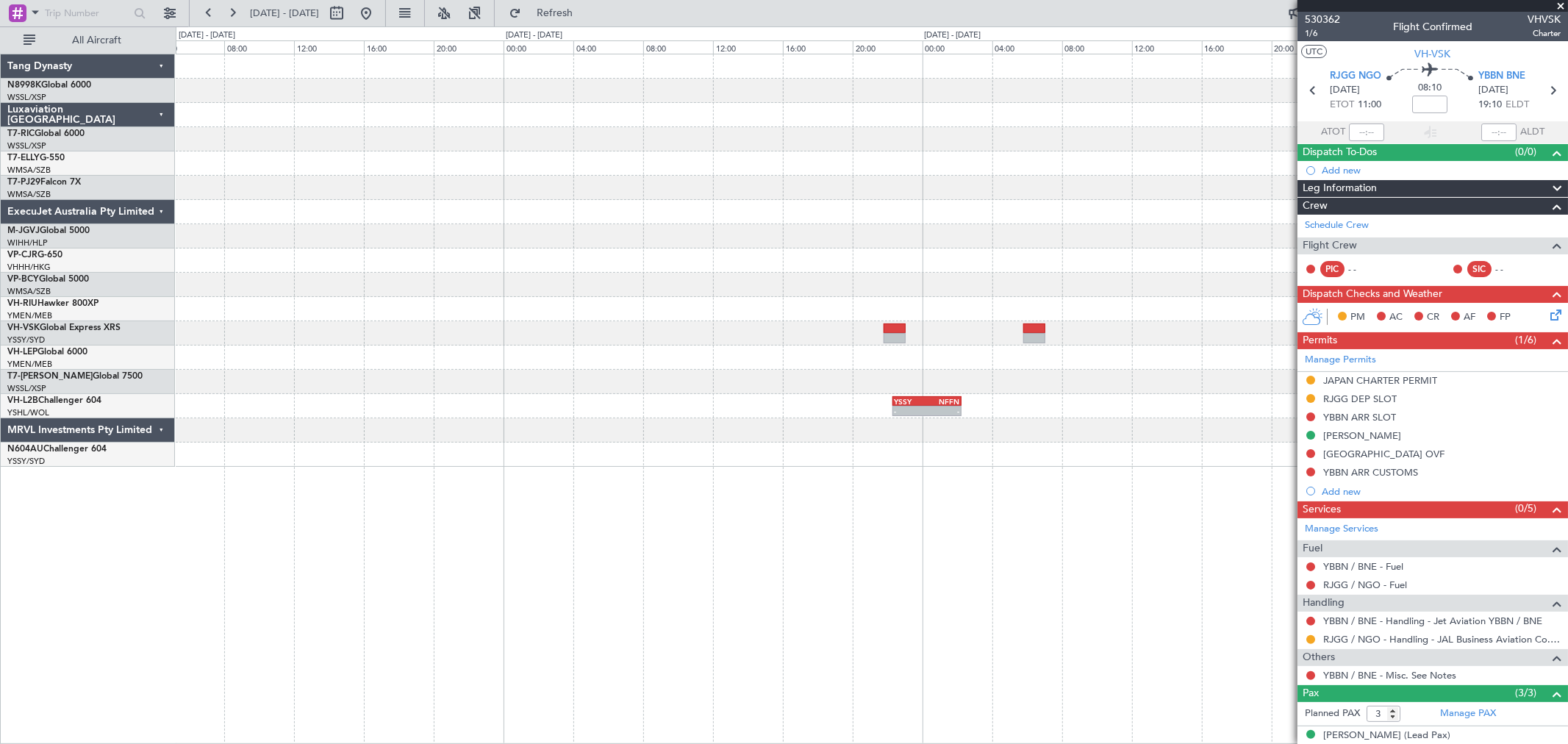
click at [882, 300] on div "- - NZQN 22:50 Z YBBN 02:15 Z - - YBBN 03:00 Z RJGG 11:25 Z YSSY 22:20 Z NFFN 0…" at bounding box center [871, 260] width 1392 height 413
click at [861, 302] on div "- - NZQN 22:50 Z YBBN 02:15 Z - - YBBN 03:00 Z RJGG 11:25 Z YSSY 22:20 Z NFFN 0…" at bounding box center [871, 260] width 1392 height 413
click at [838, 302] on div "- - NZQN 22:50 Z YBBN 02:15 Z - - YBBN 03:00 Z RJGG 11:25 Z YSSY 22:20 Z NFFN 0…" at bounding box center [871, 260] width 1392 height 413
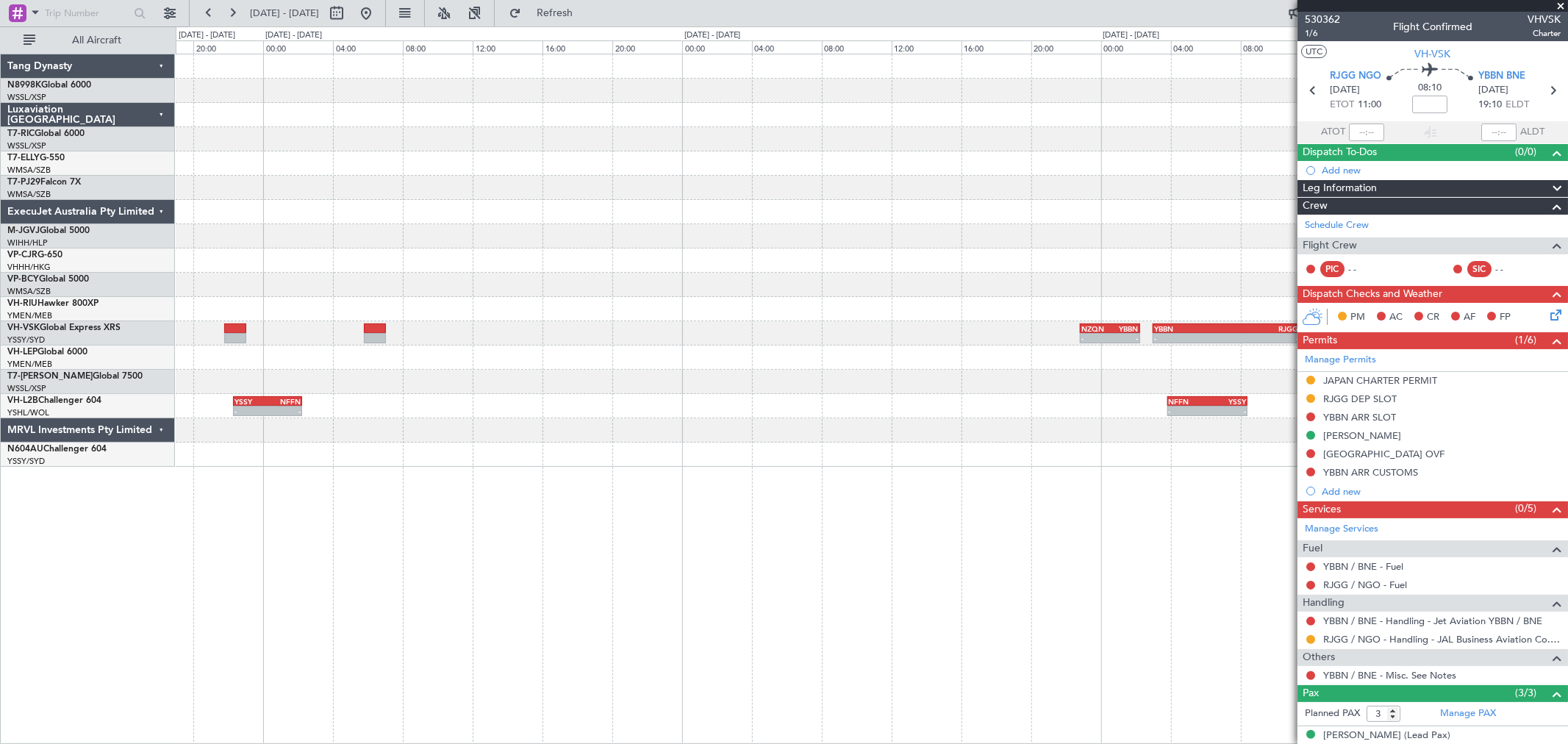
click at [806, 311] on div "- - NZQN 22:50 Z YBBN 02:15 Z - - YBBN 03:00 Z RJGG 11:25 Z - - RJGG 10:45 Z YS…" at bounding box center [871, 260] width 1392 height 413
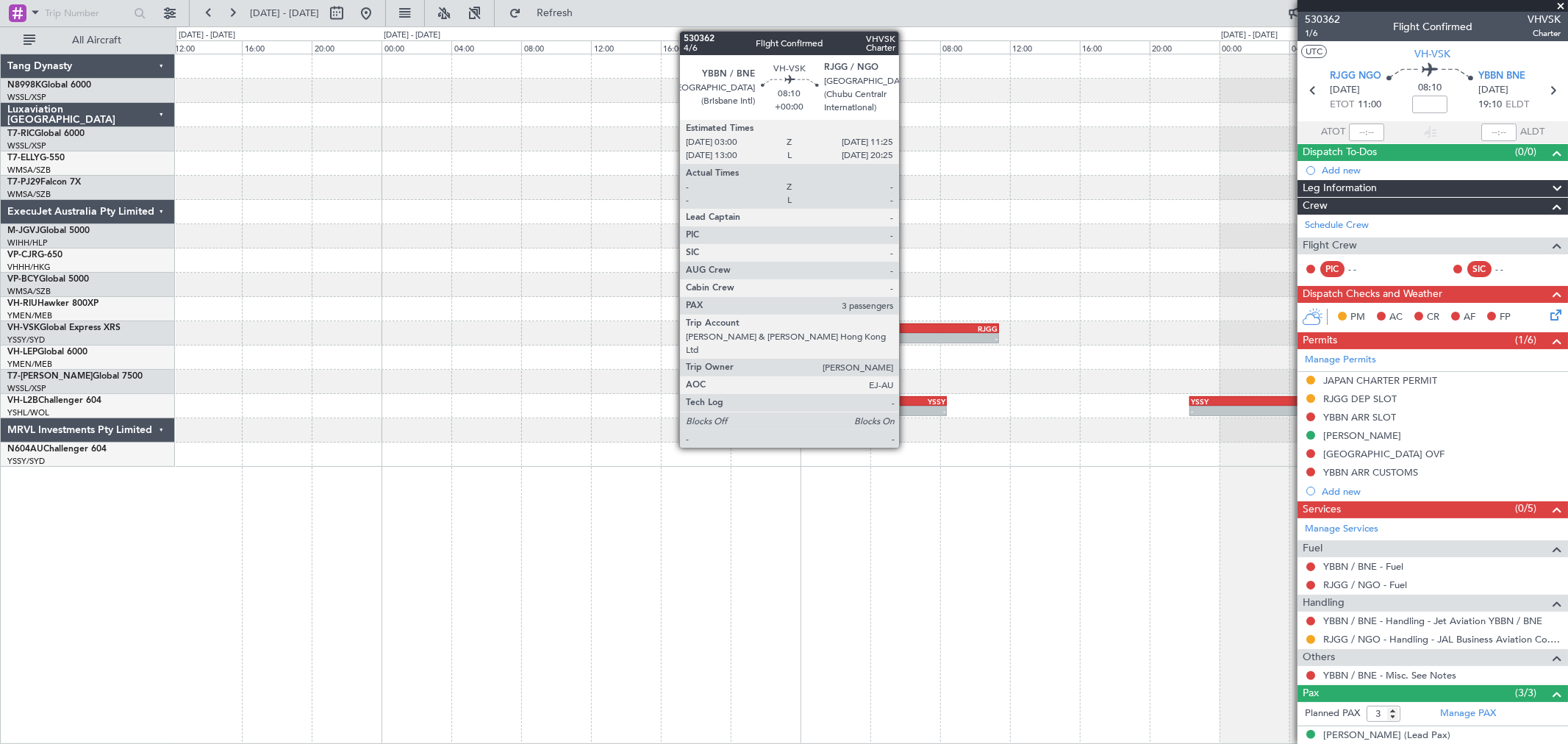
click at [907, 334] on div "-" at bounding box center [889, 338] width 72 height 9
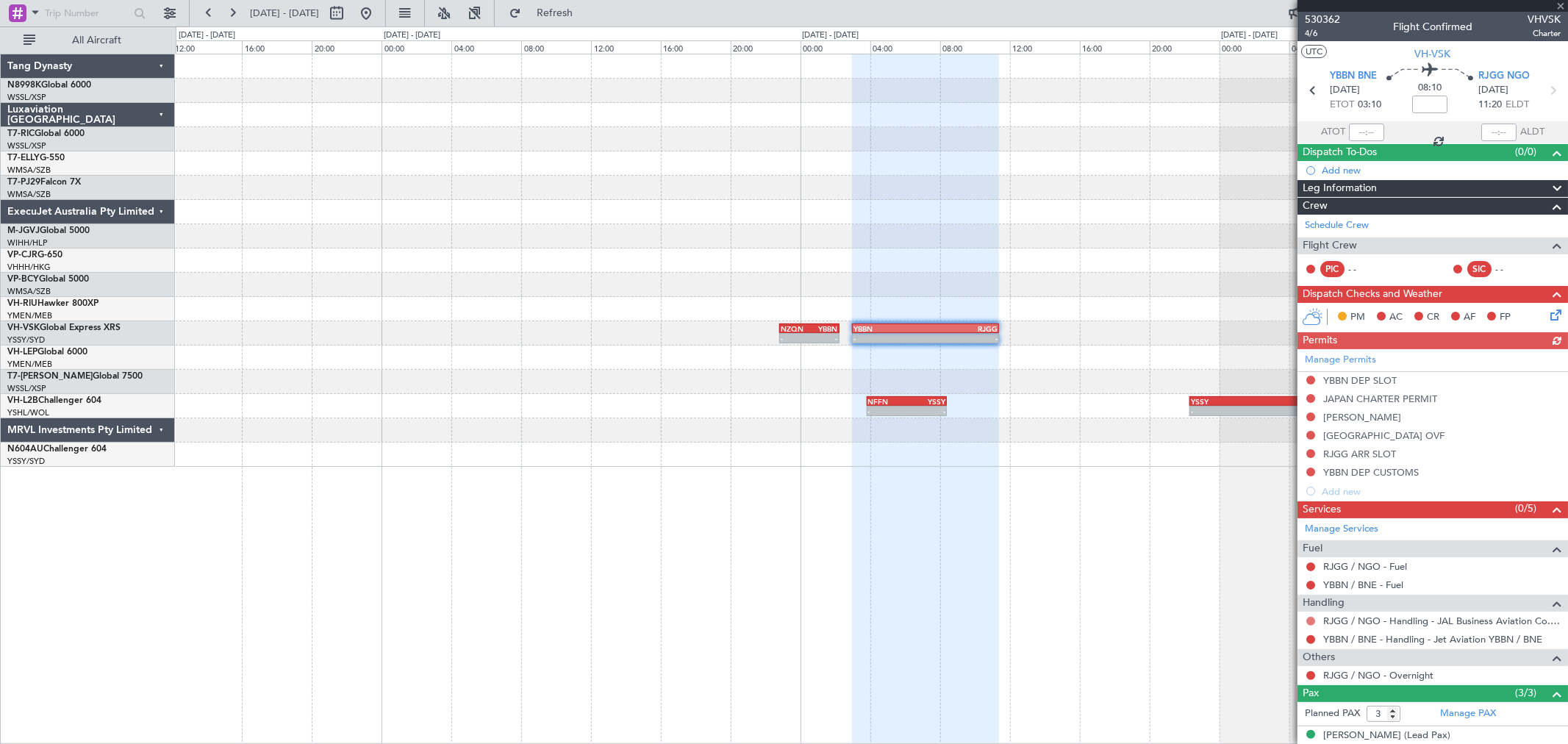
click at [1309, 621] on button at bounding box center [1311, 621] width 9 height 9
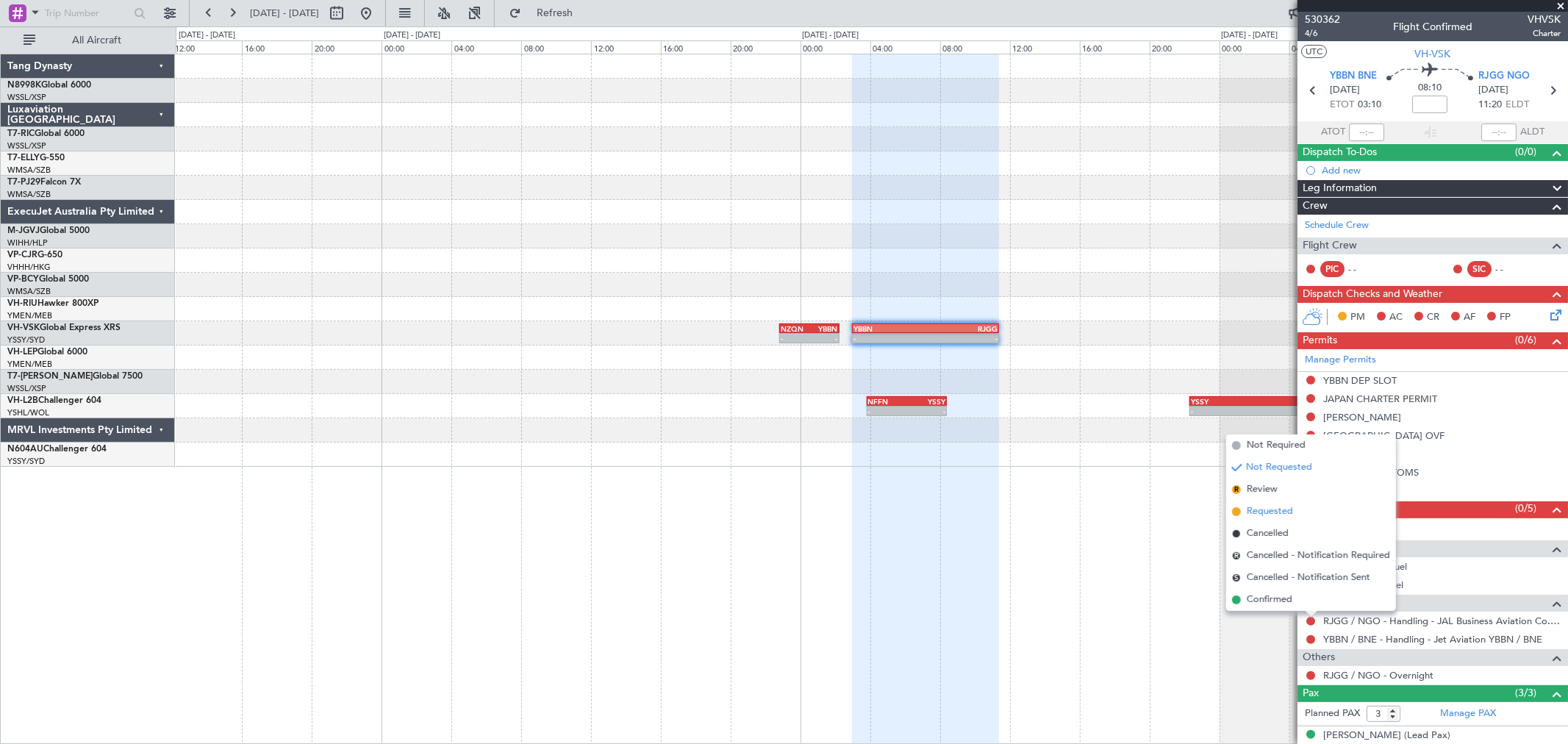
click at [1263, 511] on span "Requested" at bounding box center [1270, 512] width 46 height 15
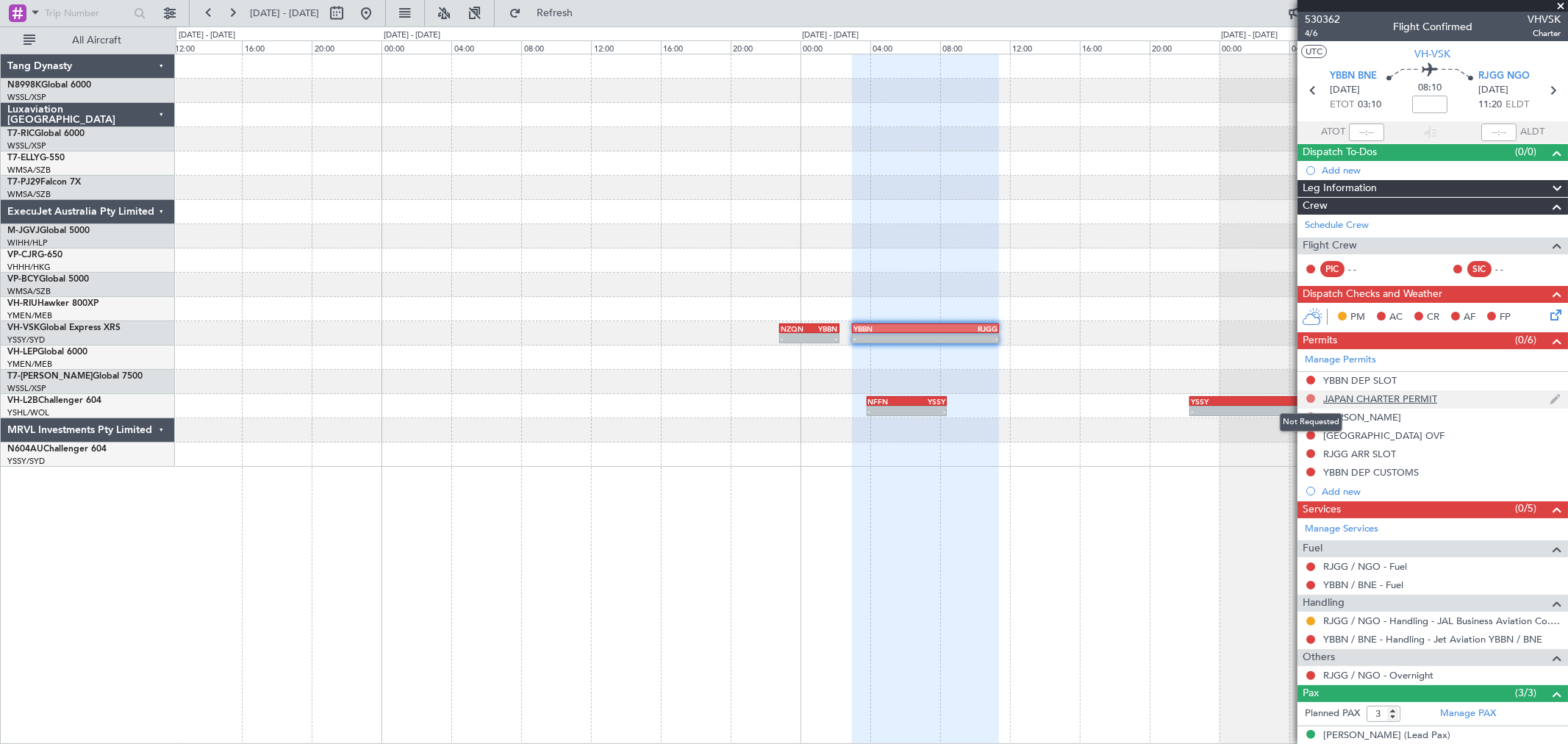
click at [1309, 397] on button at bounding box center [1311, 398] width 9 height 9
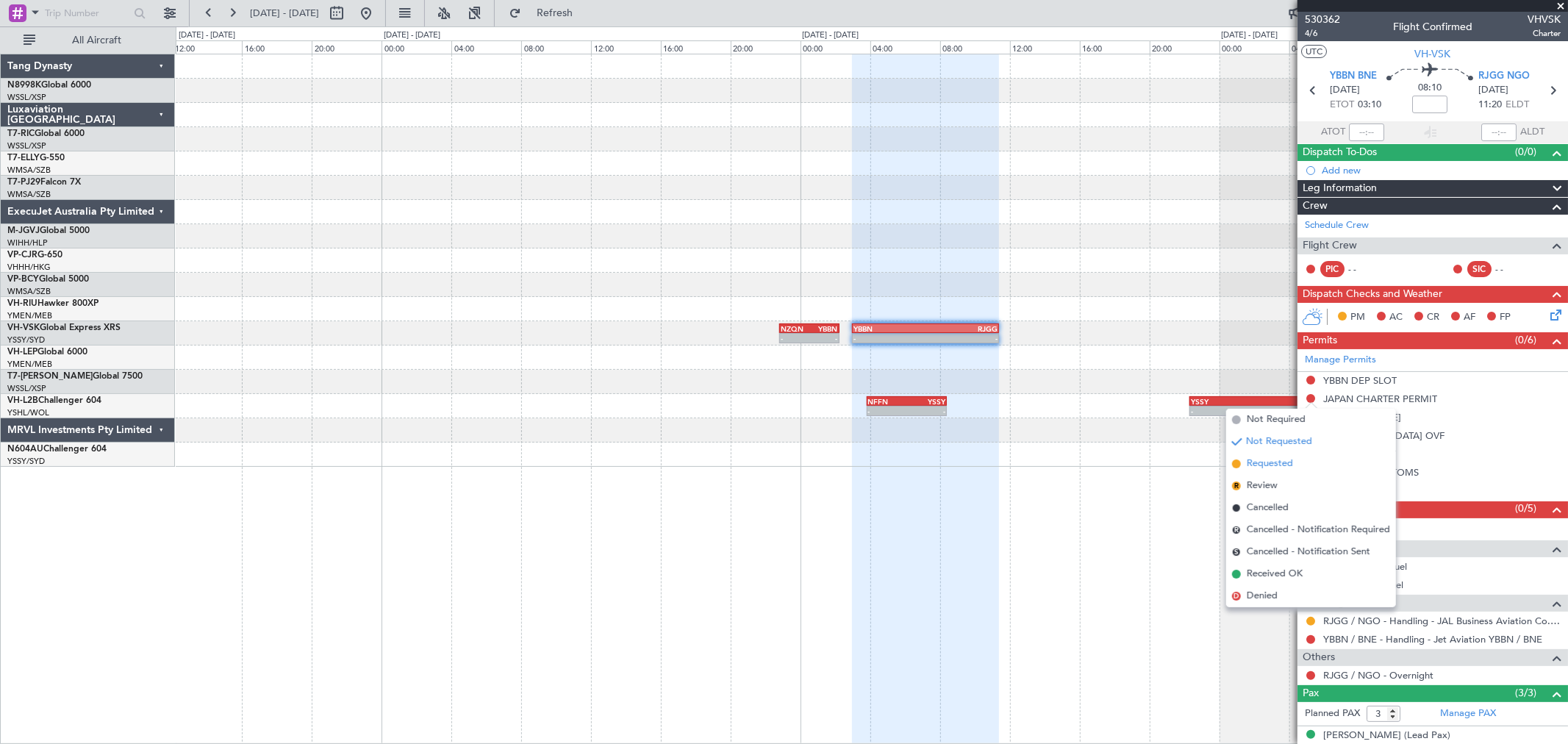
click at [1267, 461] on span "Requested" at bounding box center [1270, 464] width 46 height 15
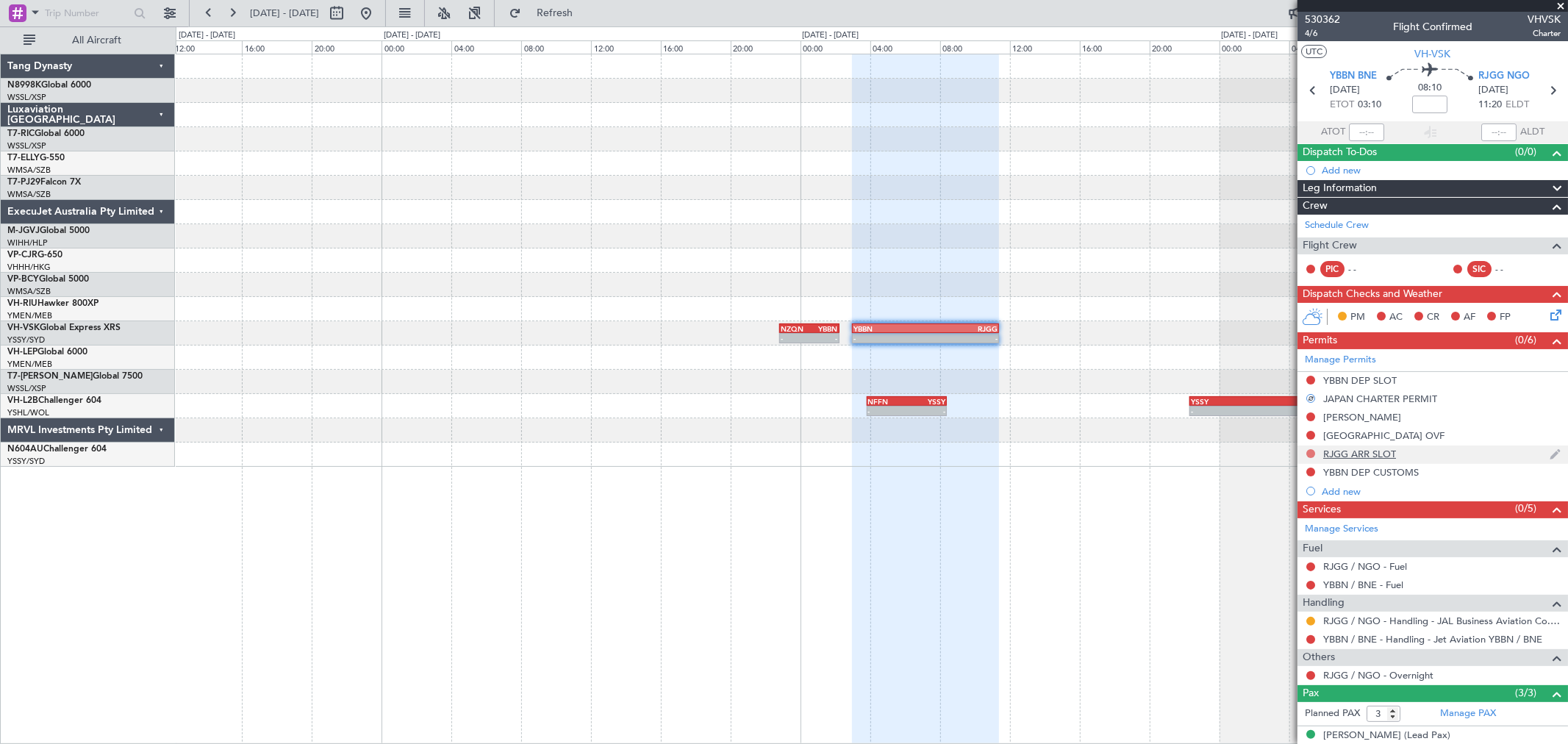
click at [1312, 452] on button at bounding box center [1311, 453] width 9 height 9
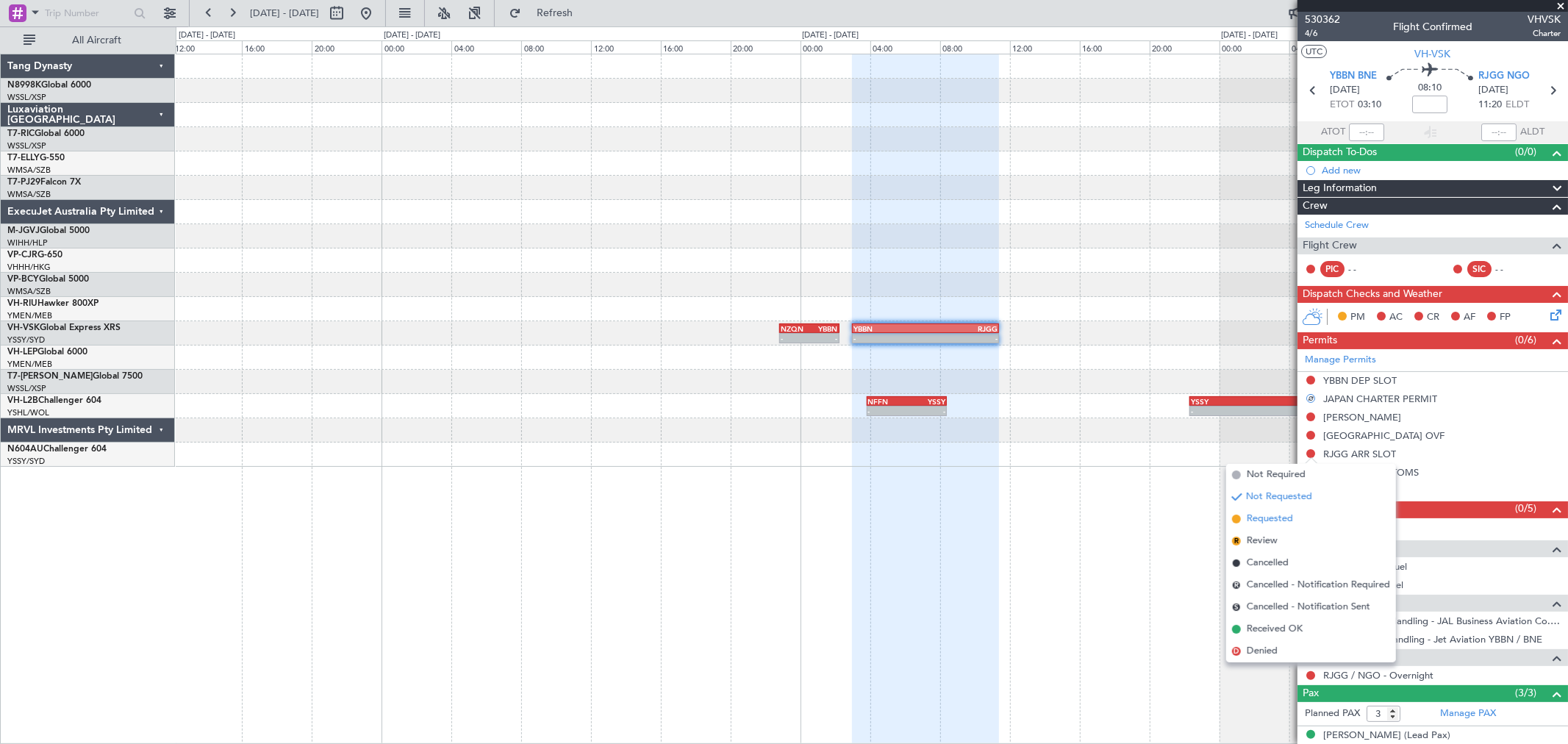
click at [1255, 516] on span "Requested" at bounding box center [1270, 519] width 46 height 15
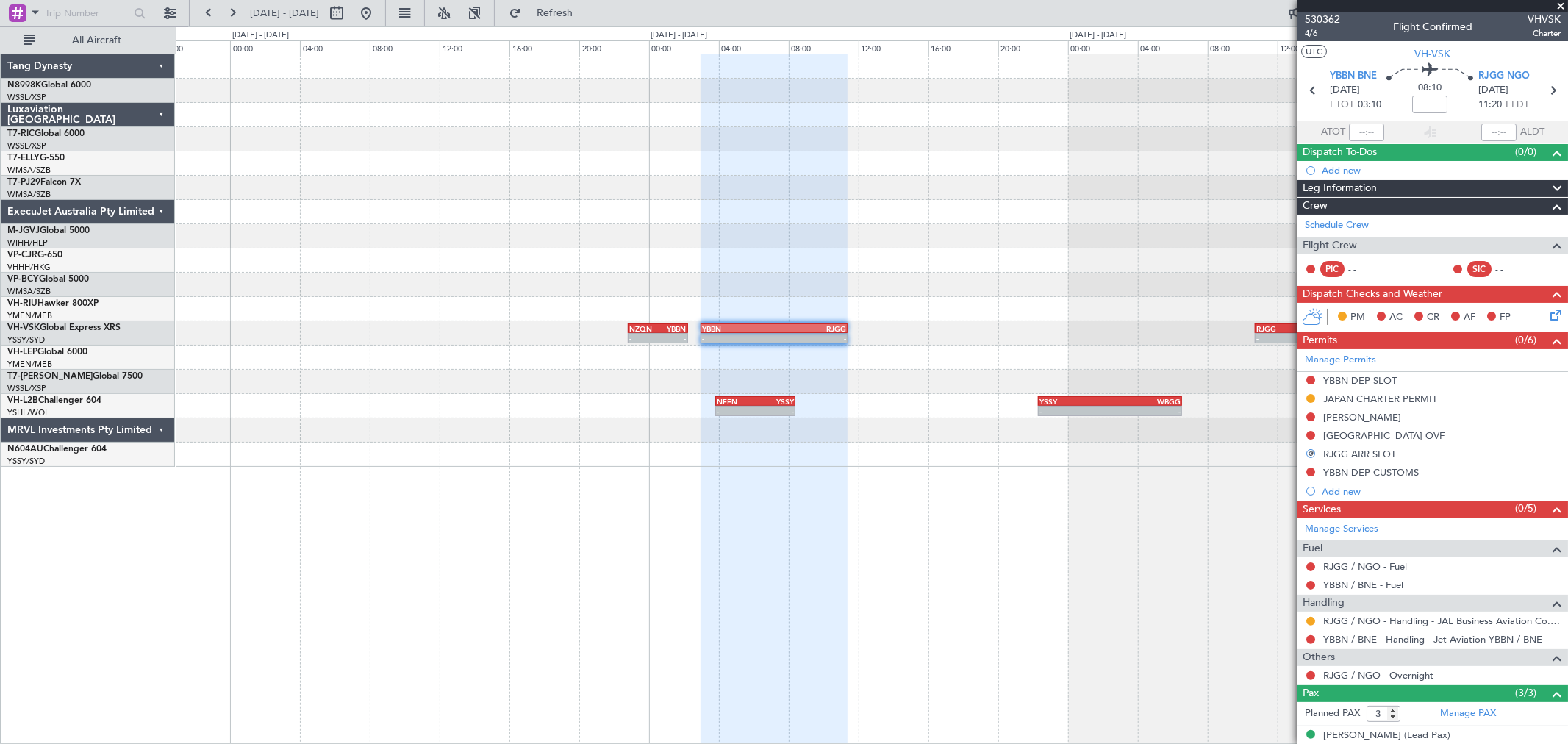
click at [993, 379] on div "- - NZQN 22:50 Z YBBN 02:15 Z - - YBBN 03:00 Z RJGG 11:25 Z - - RJGG 10:45 Z YS…" at bounding box center [871, 260] width 1392 height 413
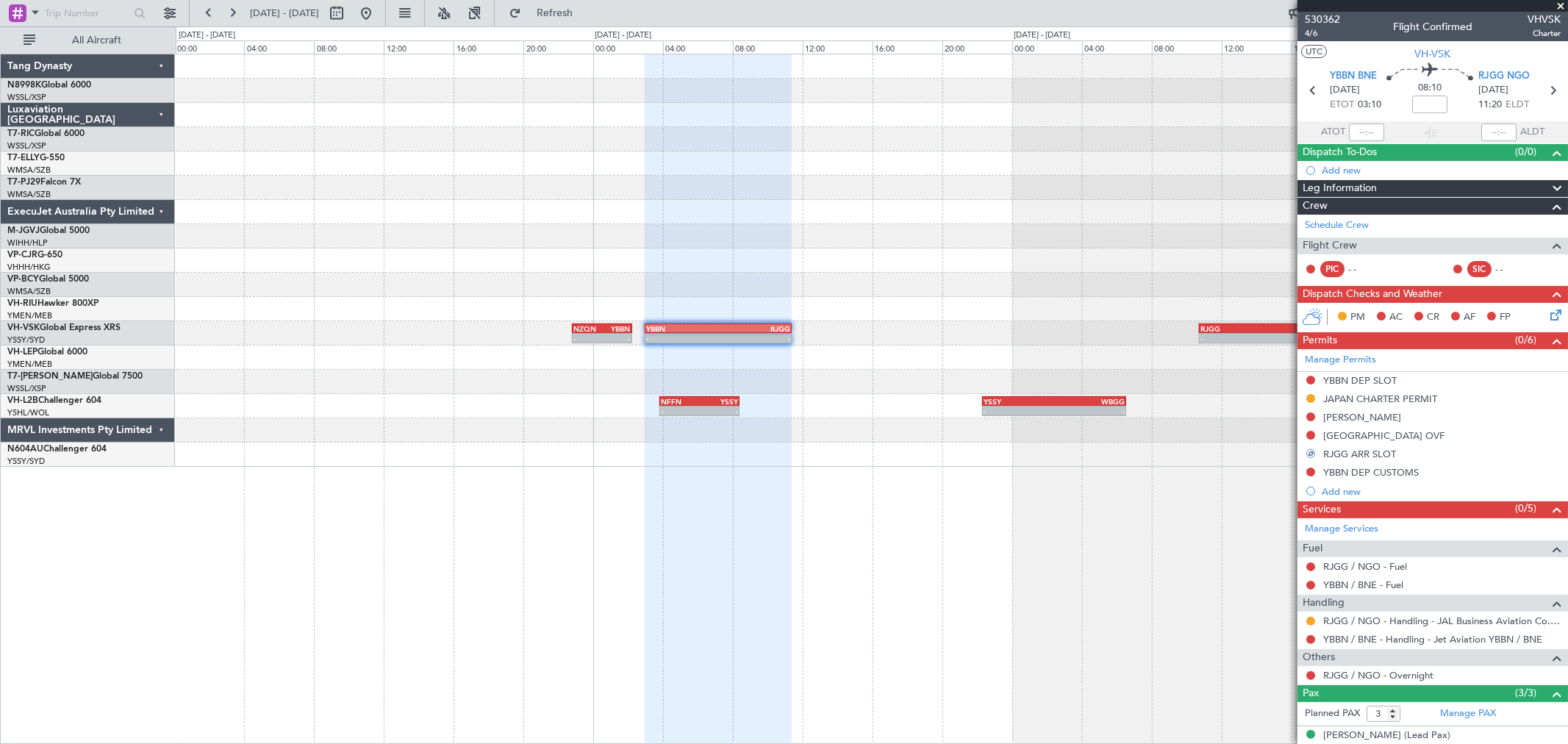
click at [968, 358] on div "- - NZQN 22:50 Z YBBN 02:15 Z - - YBBN 03:00 Z RJGG 11:25 Z - - RJGG 10:45 Z YS…" at bounding box center [871, 260] width 1392 height 413
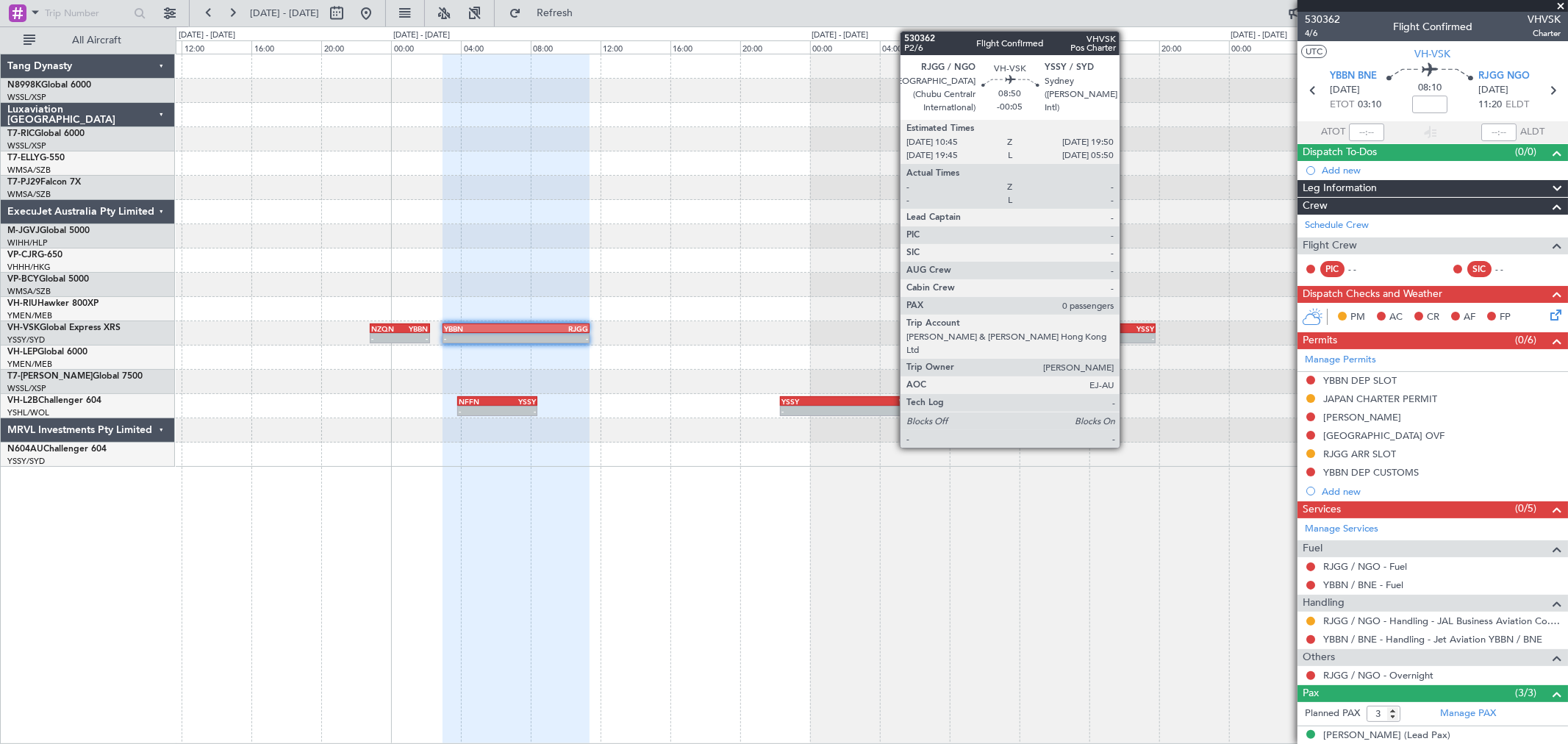
click at [1127, 334] on div "-" at bounding box center [1115, 338] width 78 height 9
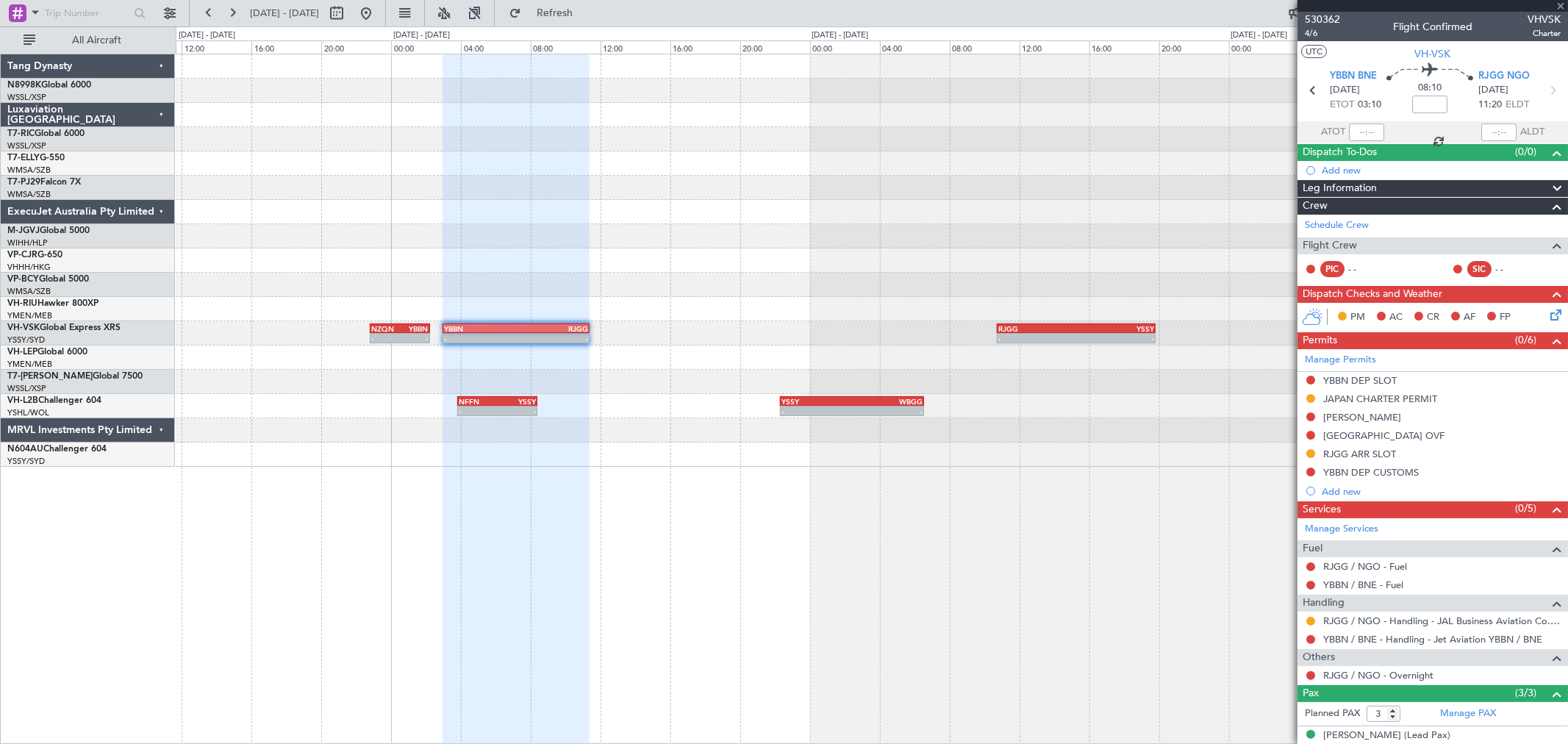
type input "-00:05"
type input "0"
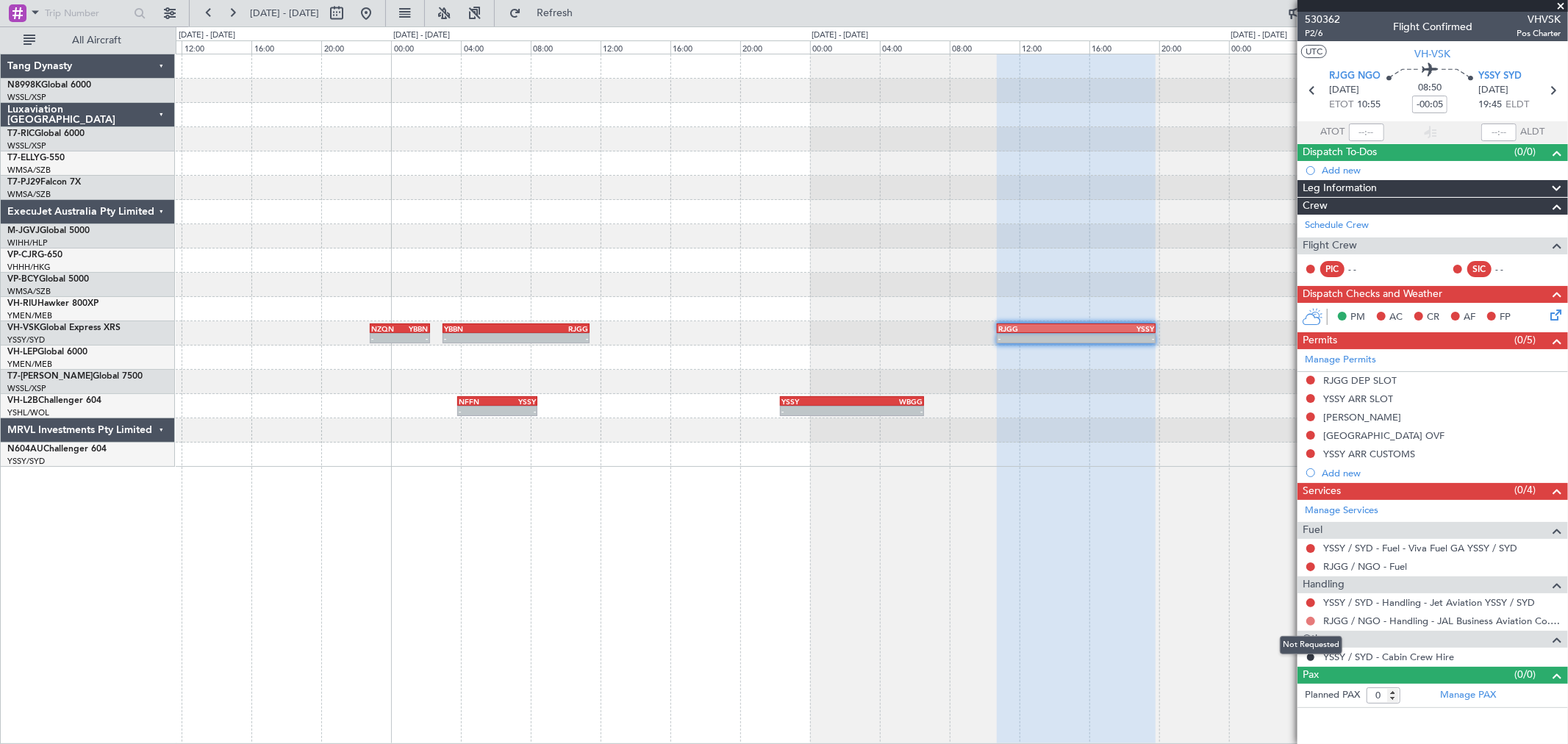
click at [1307, 620] on button at bounding box center [1311, 621] width 9 height 9
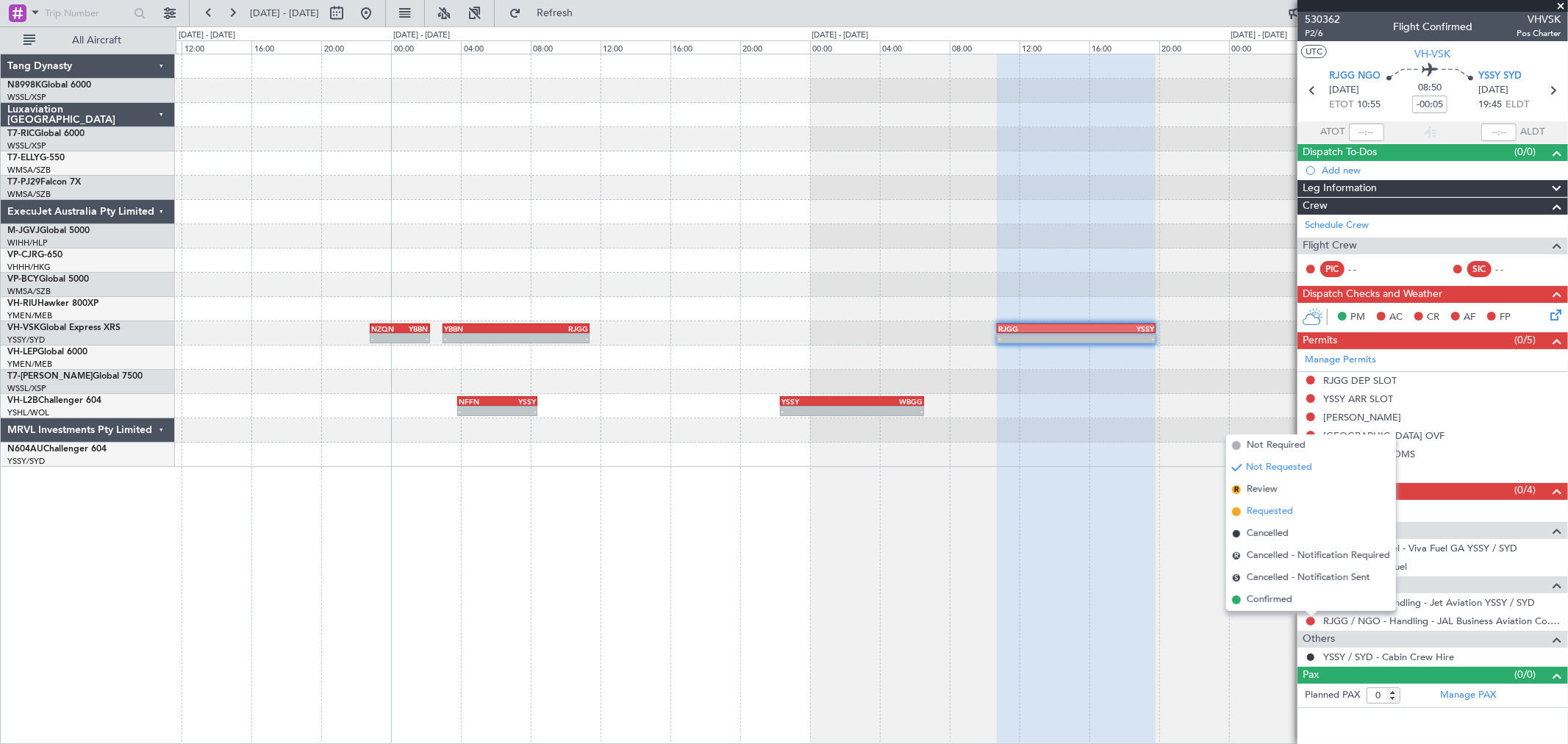
click at [1263, 512] on span "Requested" at bounding box center [1270, 512] width 46 height 15
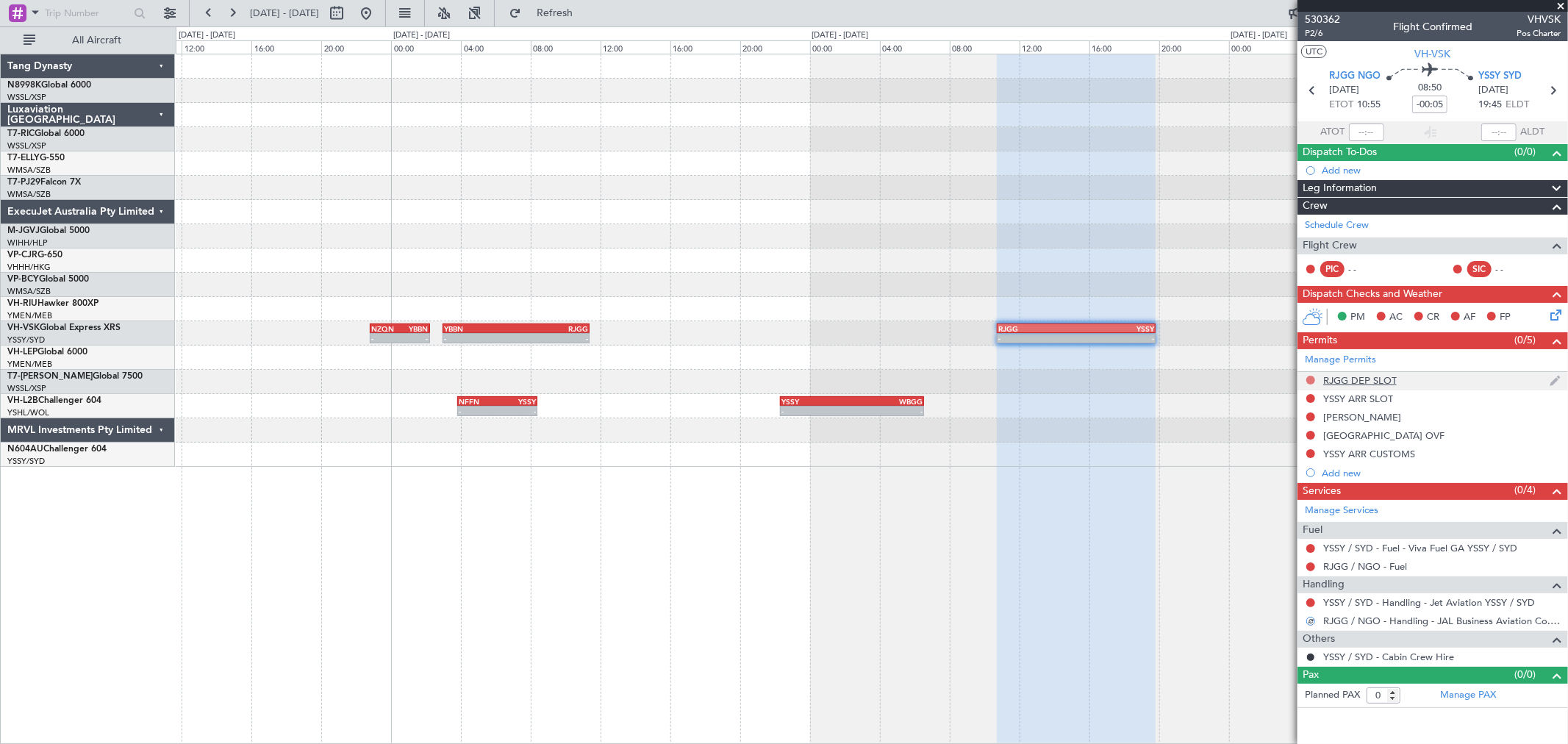
click at [1312, 378] on button at bounding box center [1311, 380] width 9 height 9
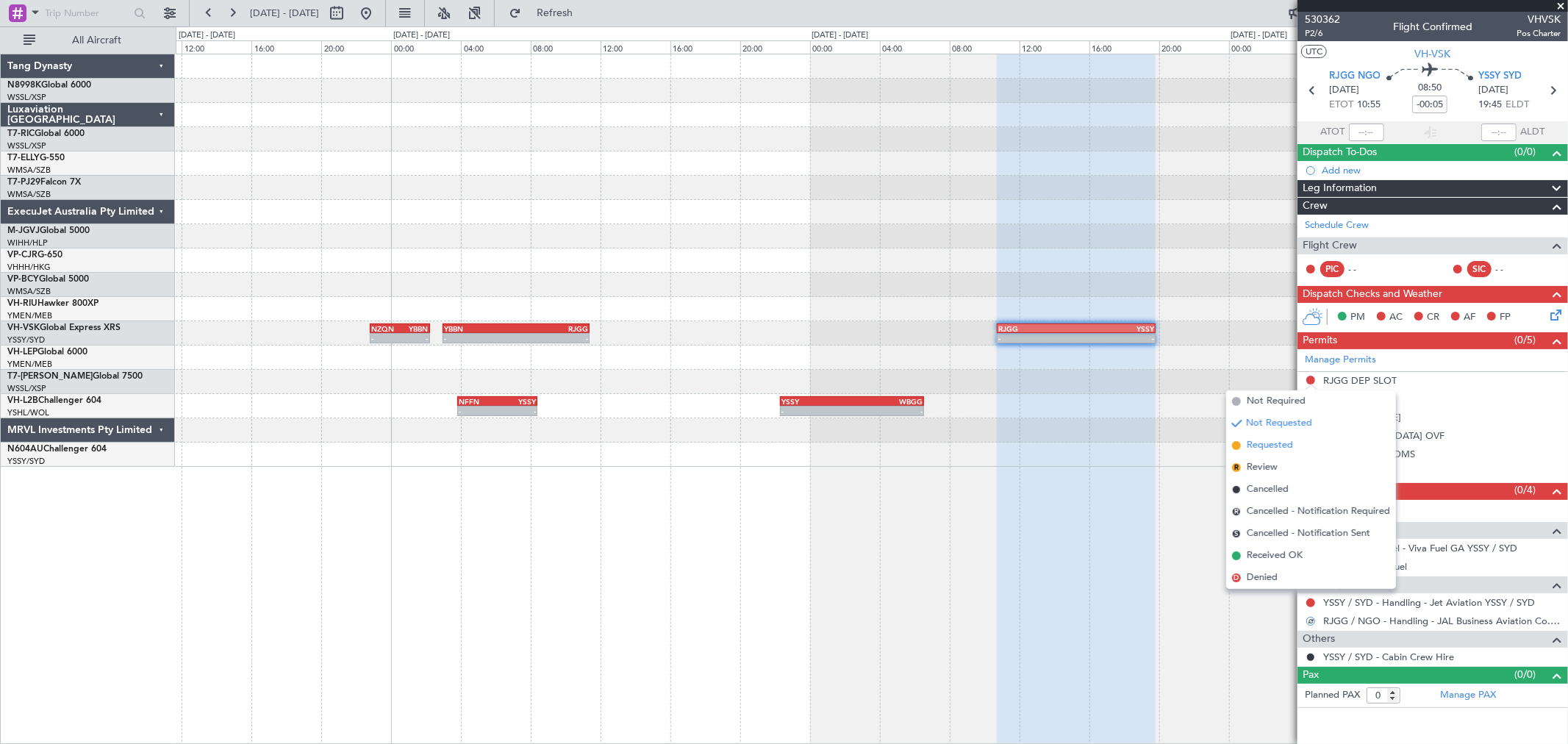
click at [1254, 447] on span "Requested" at bounding box center [1270, 446] width 46 height 15
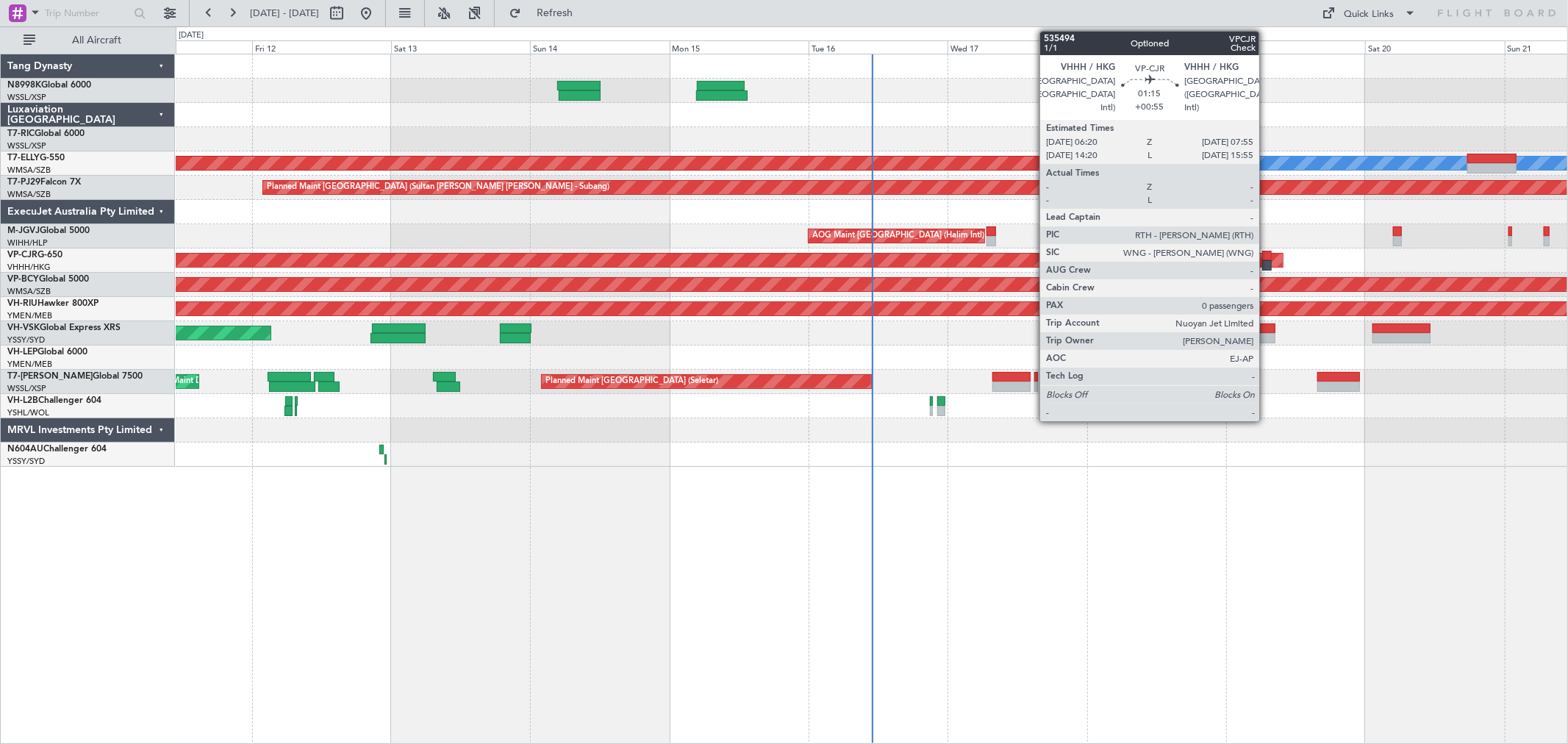
click at [1266, 254] on div at bounding box center [1266, 256] width 10 height 10
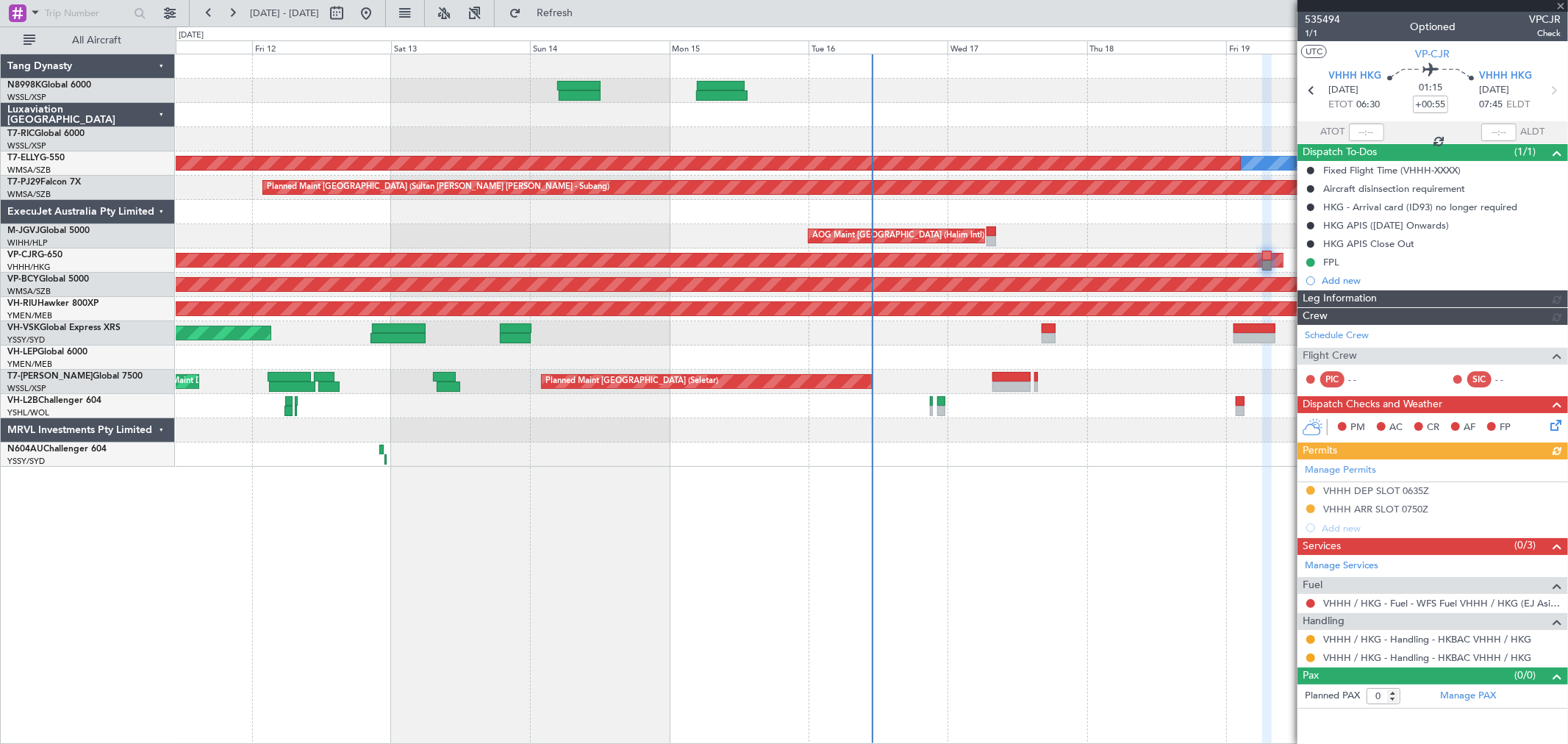
type input "[PERSON_NAME] (KYA)"
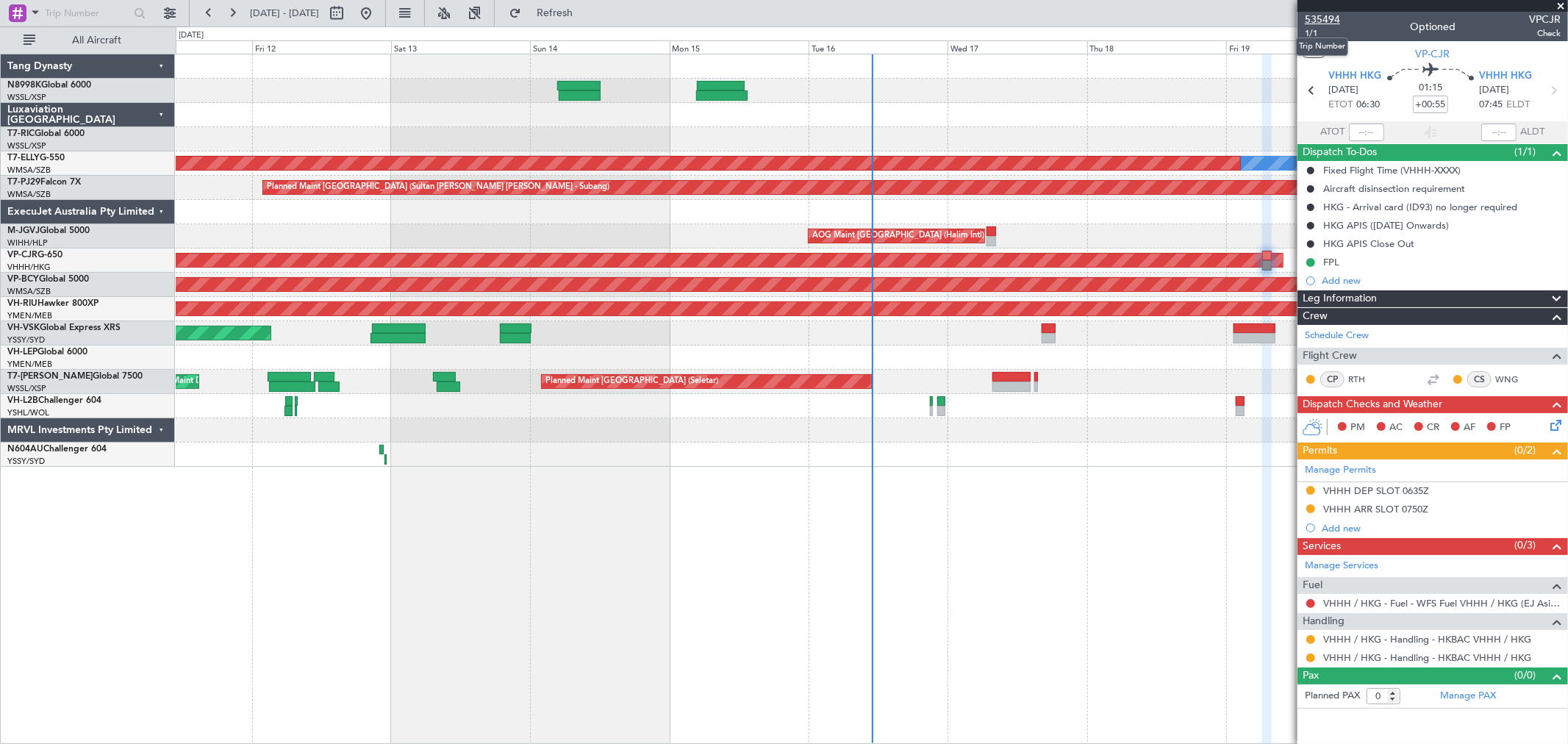
click at [1313, 19] on span "535494" at bounding box center [1322, 19] width 35 height 16
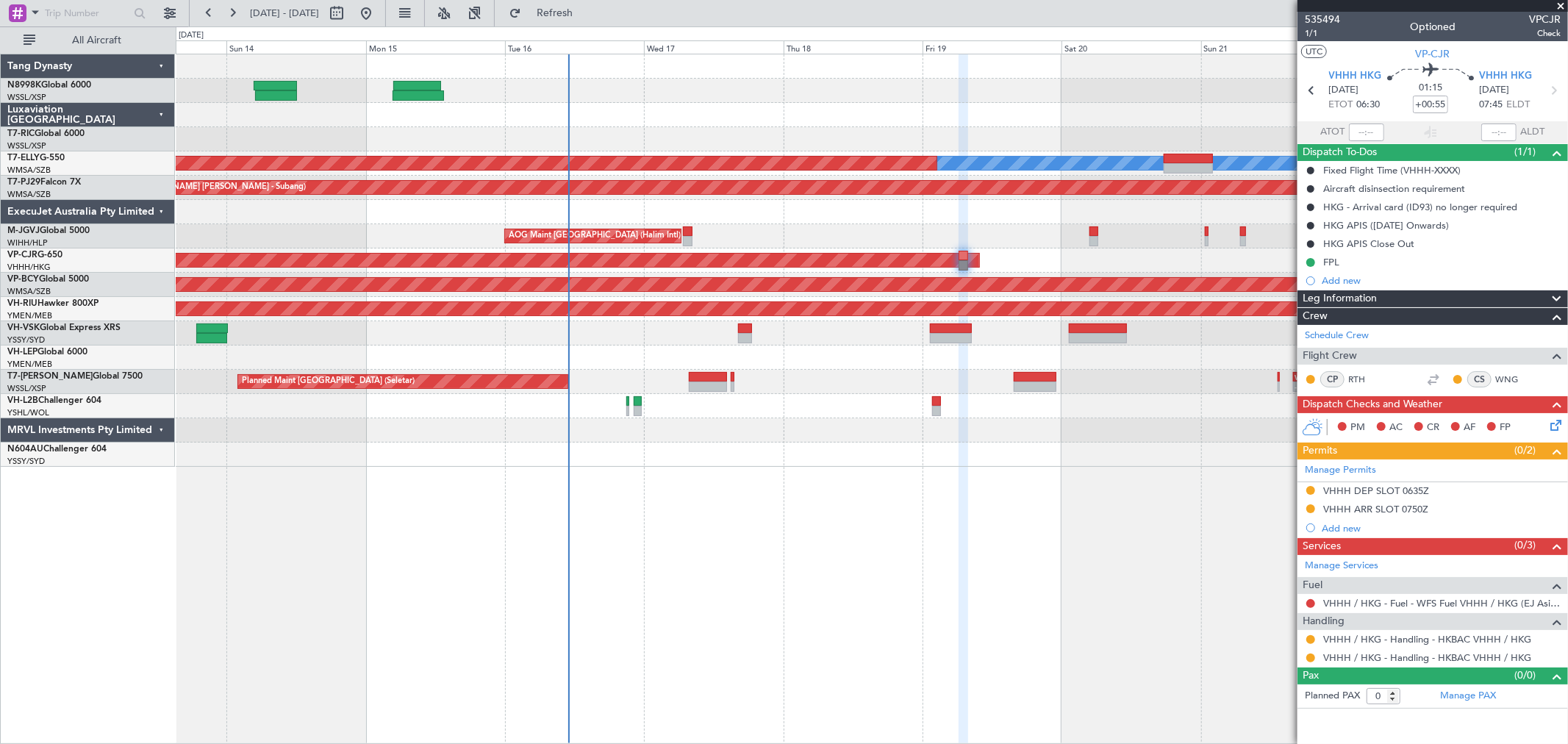
click at [899, 384] on div "Planned Maint Singapore (Seletar) MEL Planned Maint Dubai (Dubai Intl) Planned …" at bounding box center [871, 260] width 1392 height 413
click at [1332, 259] on div "FPL" at bounding box center [1332, 262] width 16 height 13
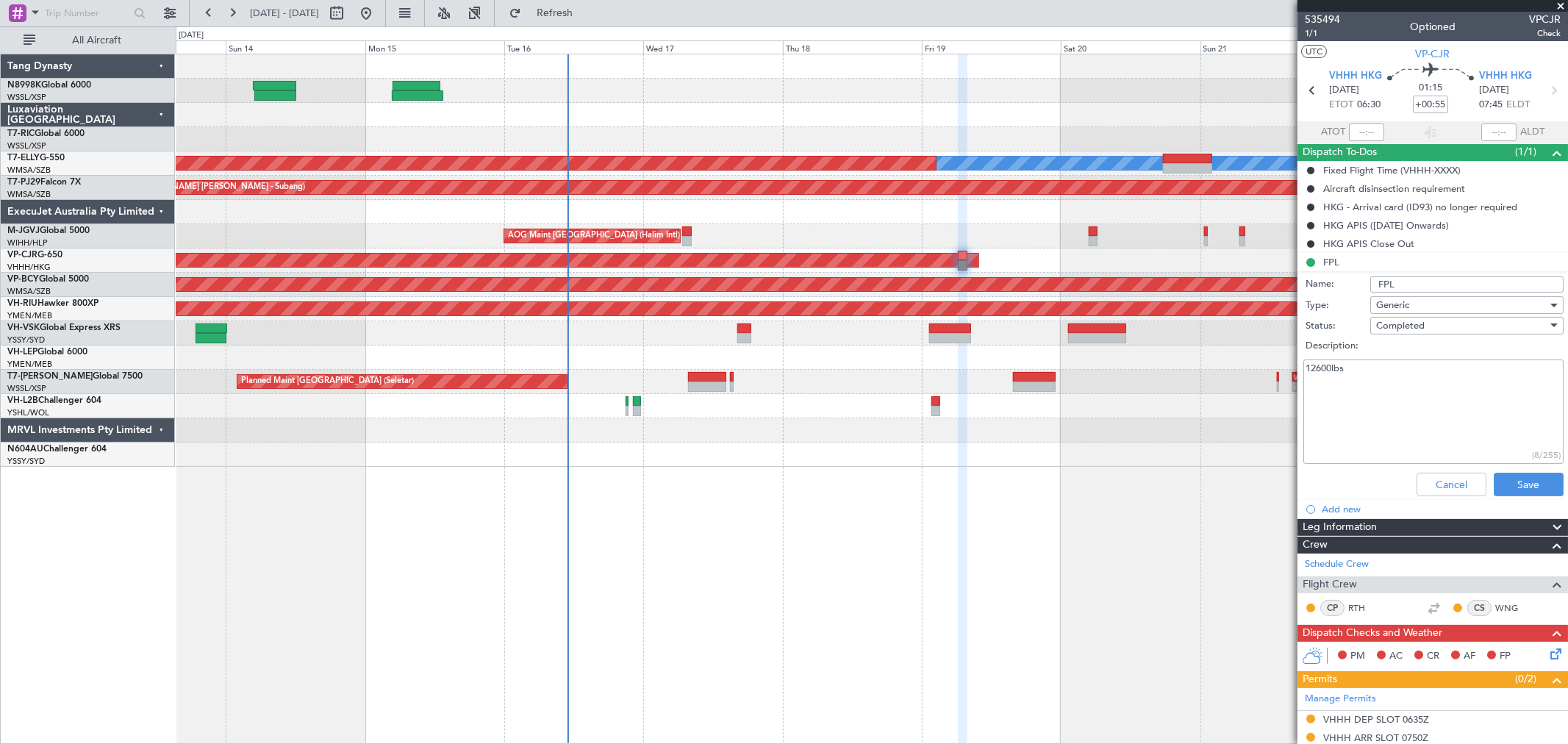
click at [1405, 282] on input "FPL" at bounding box center [1467, 285] width 193 height 16
type input "FPL (11Sep)"
click at [1512, 479] on button "Save" at bounding box center [1529, 485] width 70 height 24
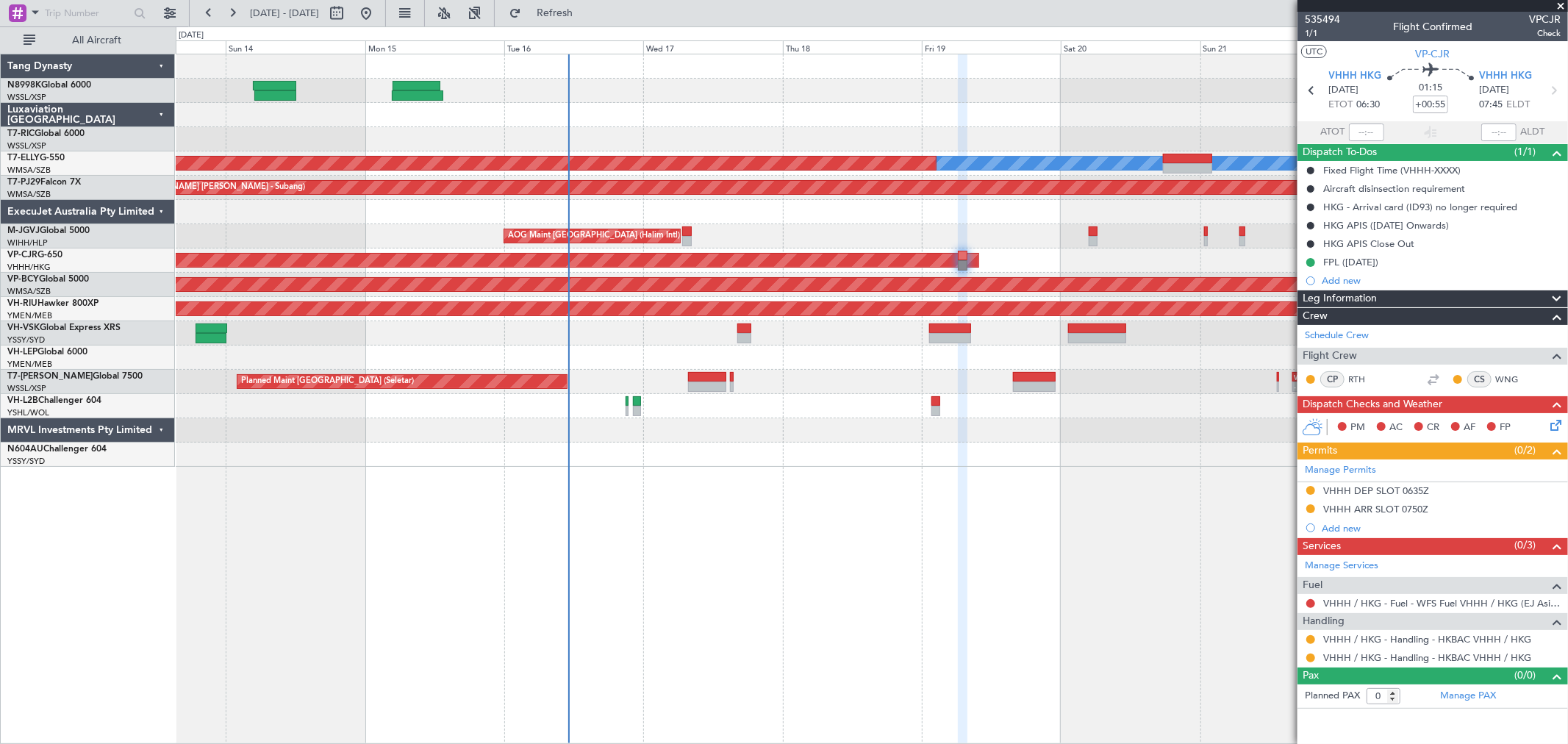
type input "[PERSON_NAME] (KYA)"
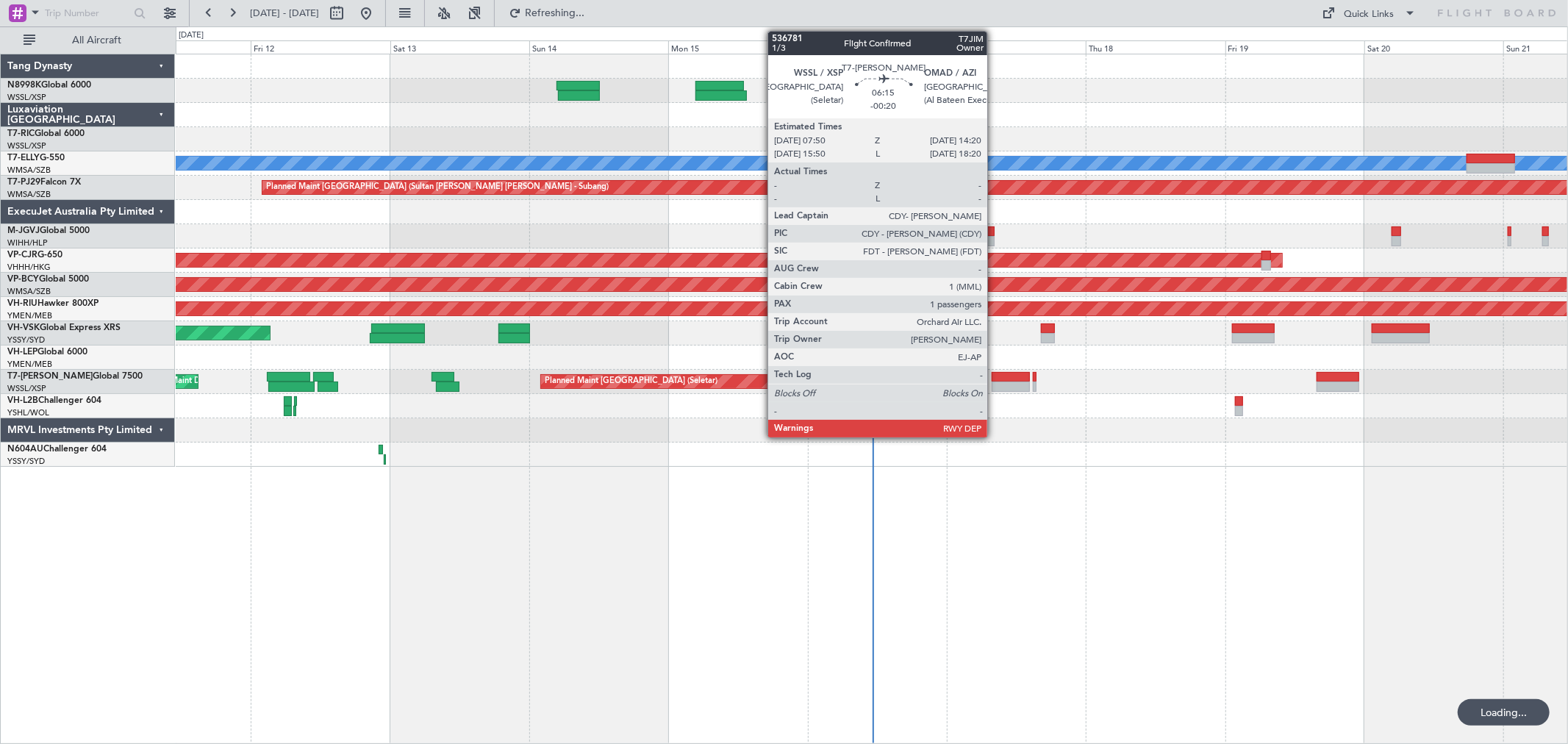
click at [1000, 376] on div at bounding box center [1010, 378] width 38 height 10
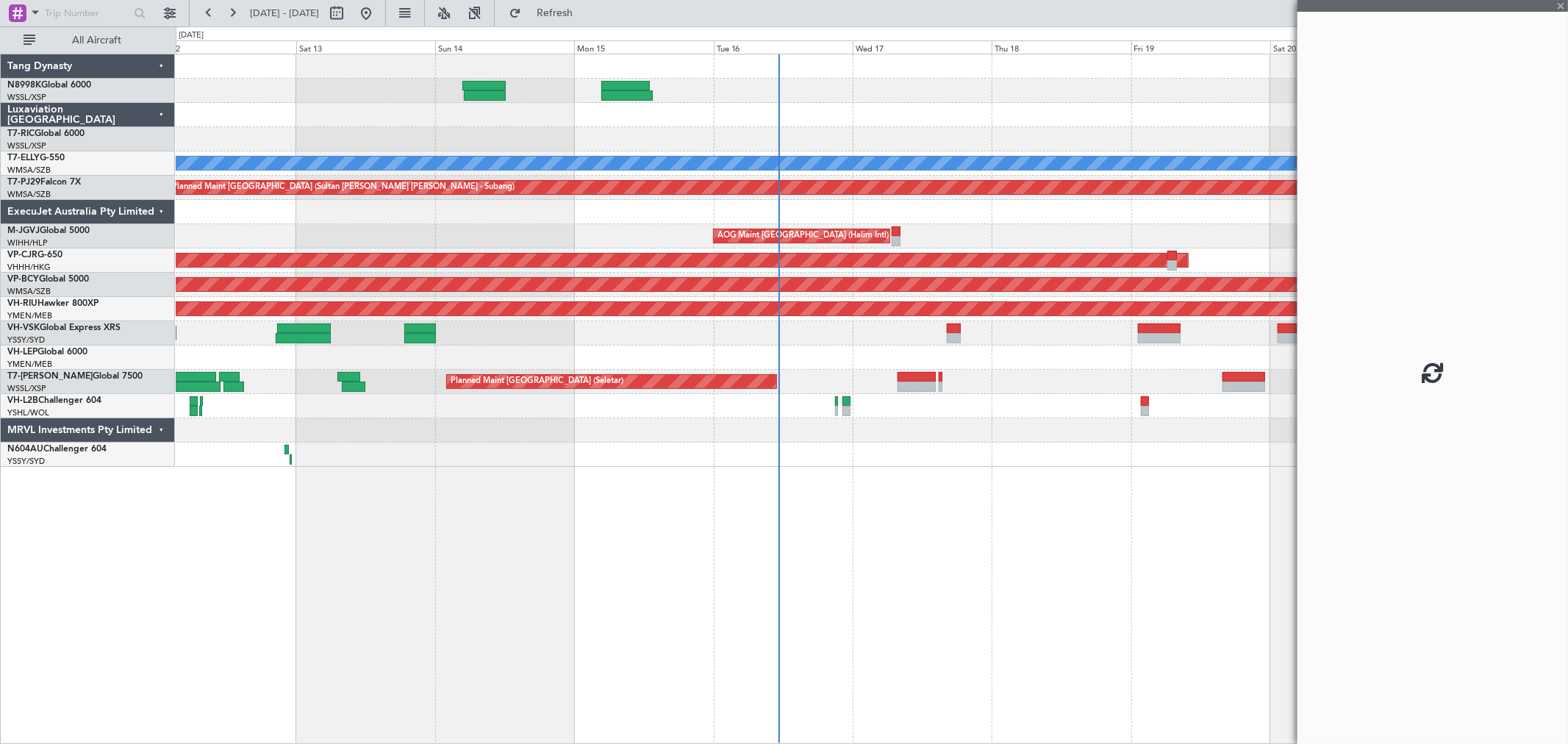
click at [762, 424] on div "Planned Maint Dubai (Dubai Intl) MEL Planned Maint Kuala Lumpur (Sultan Abdul A…" at bounding box center [871, 260] width 1392 height 413
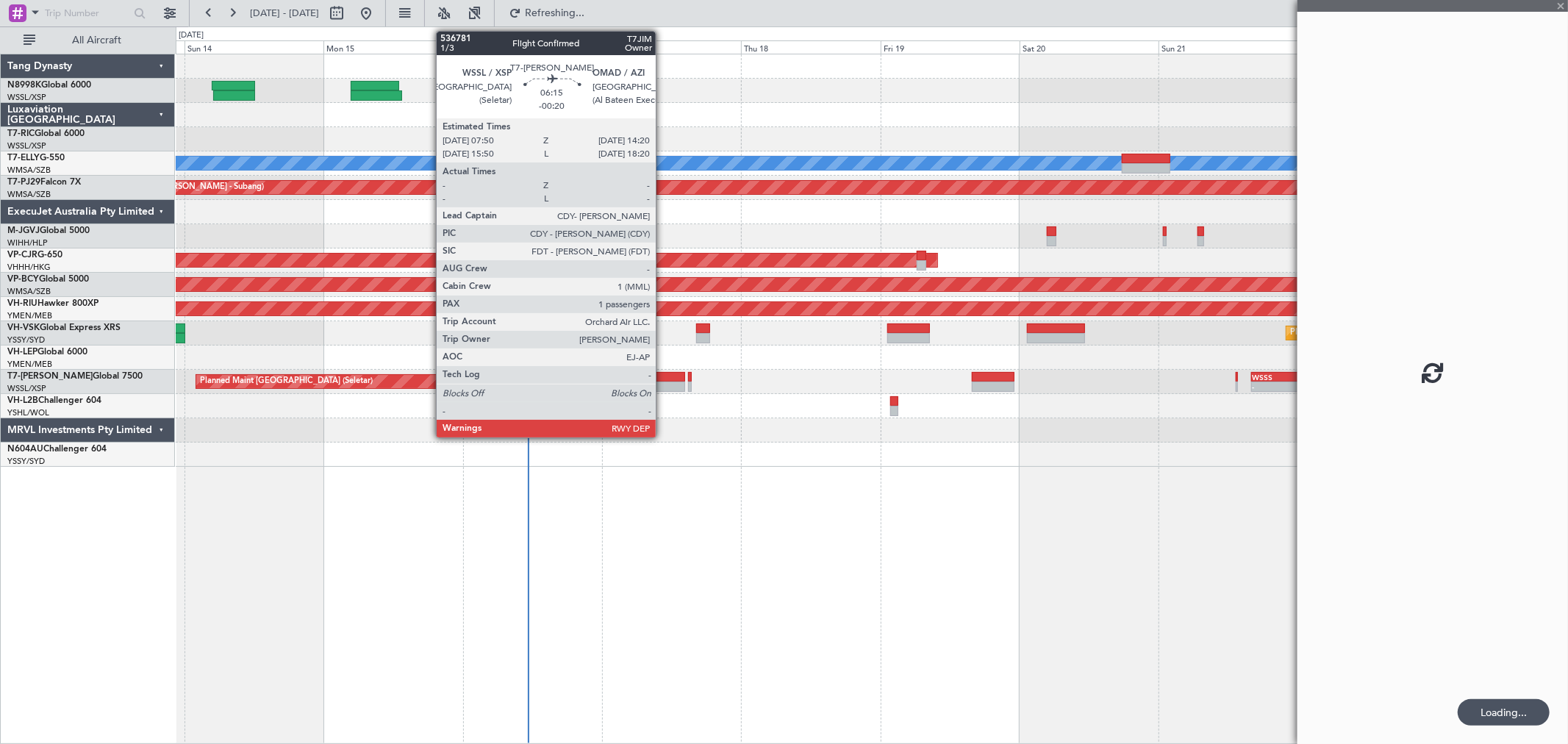
click at [661, 379] on div at bounding box center [665, 378] width 38 height 10
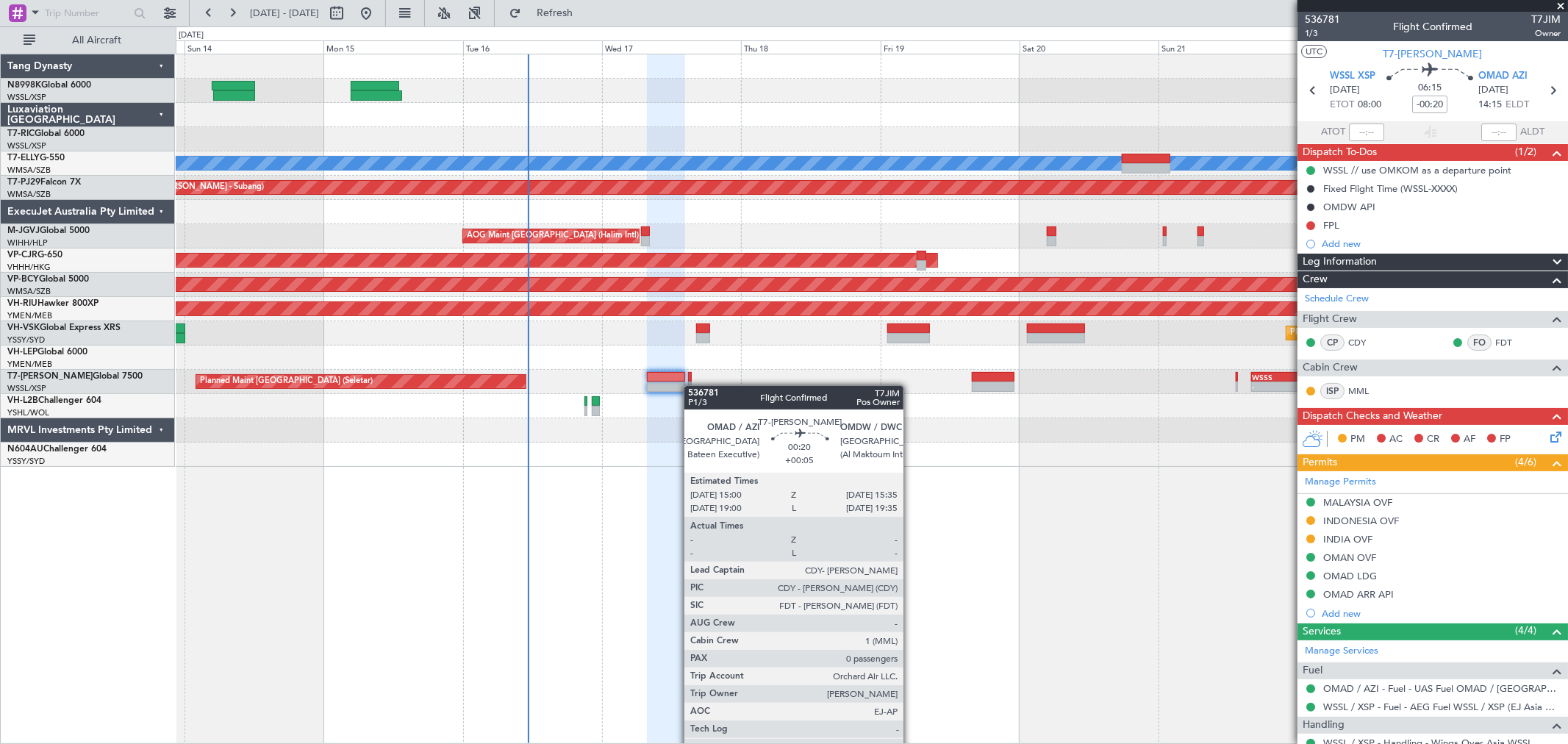
click at [689, 386] on div "Planned Maint Singapore (Seletar) - - WSSS 16:00 Z EGGW 05:05 Z - - EGGW 11:00 …" at bounding box center [871, 382] width 1392 height 25
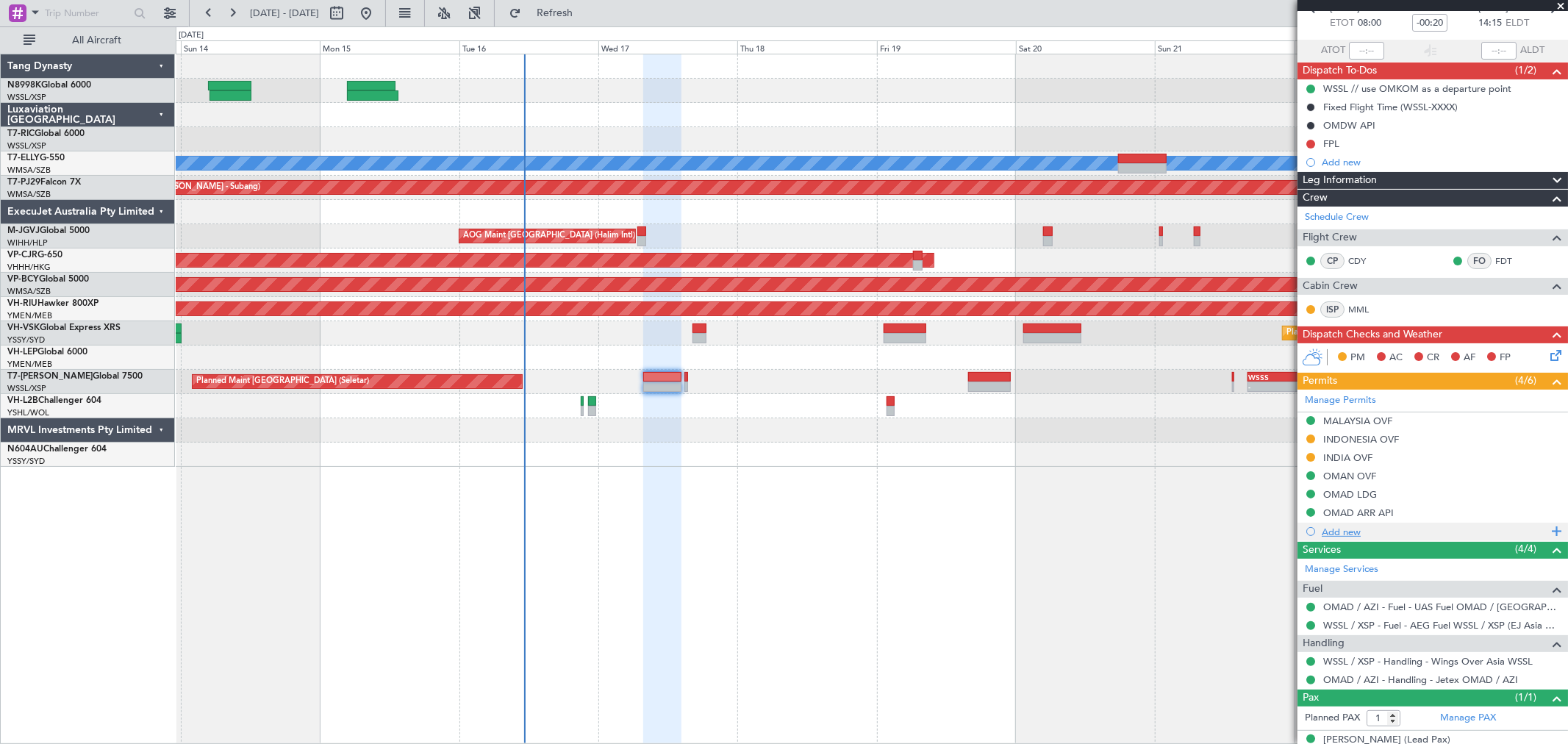
scroll to position [101, 0]
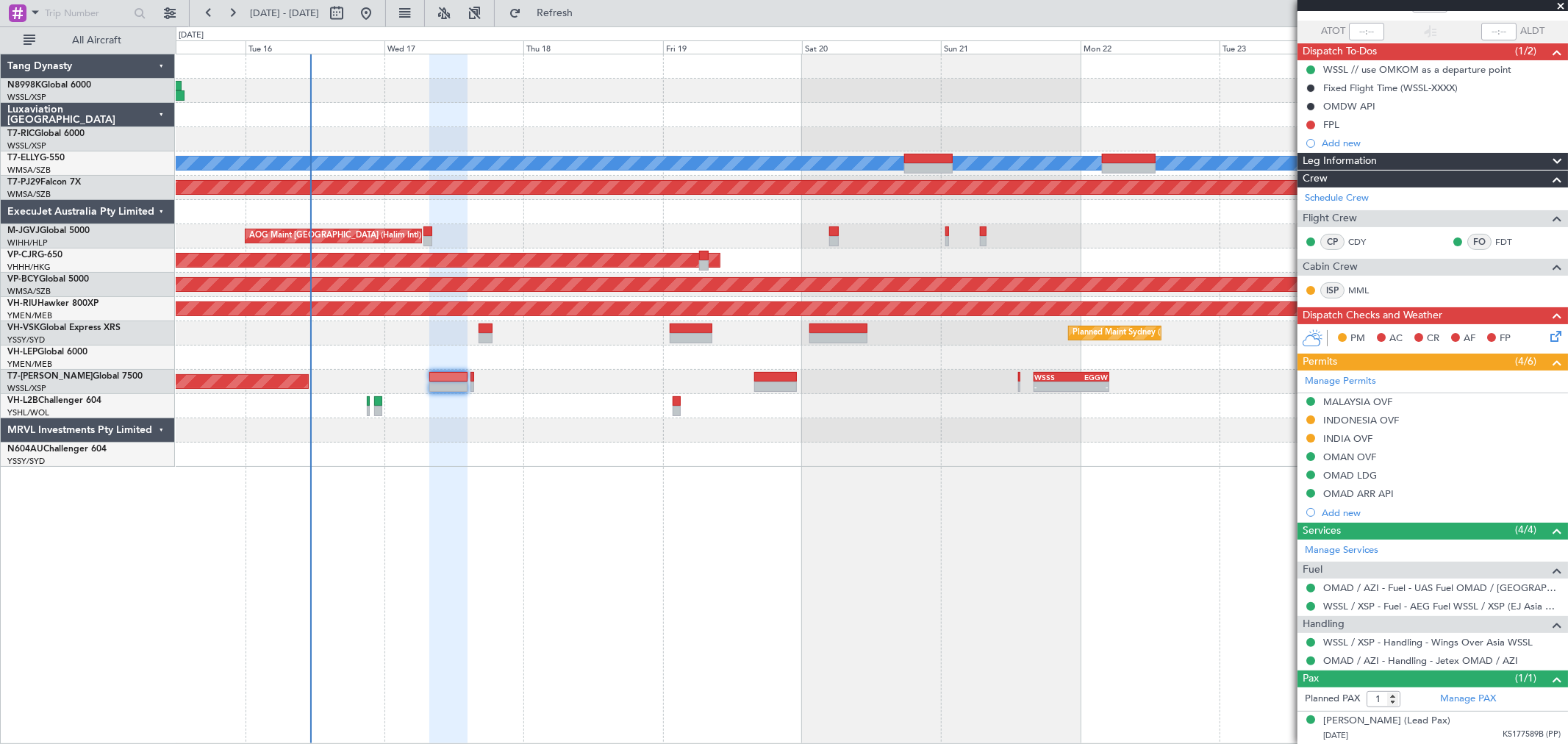
click at [670, 106] on div "Planned Maint Dubai (Dubai Intl) MEL Planned Maint Kuala Lumpur (Sultan Abdul A…" at bounding box center [871, 260] width 1392 height 413
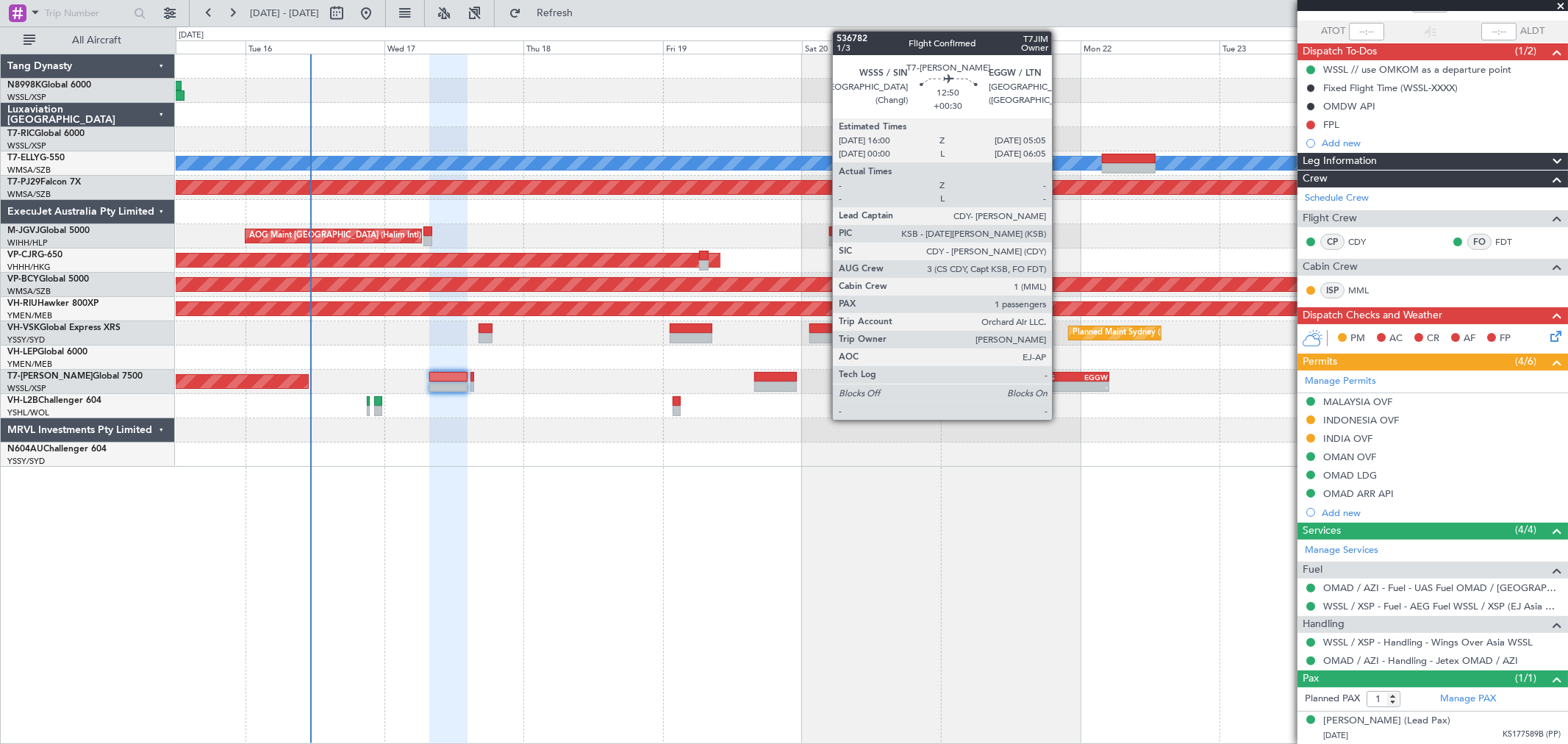
click at [1059, 377] on div "WSSS" at bounding box center [1053, 378] width 36 height 9
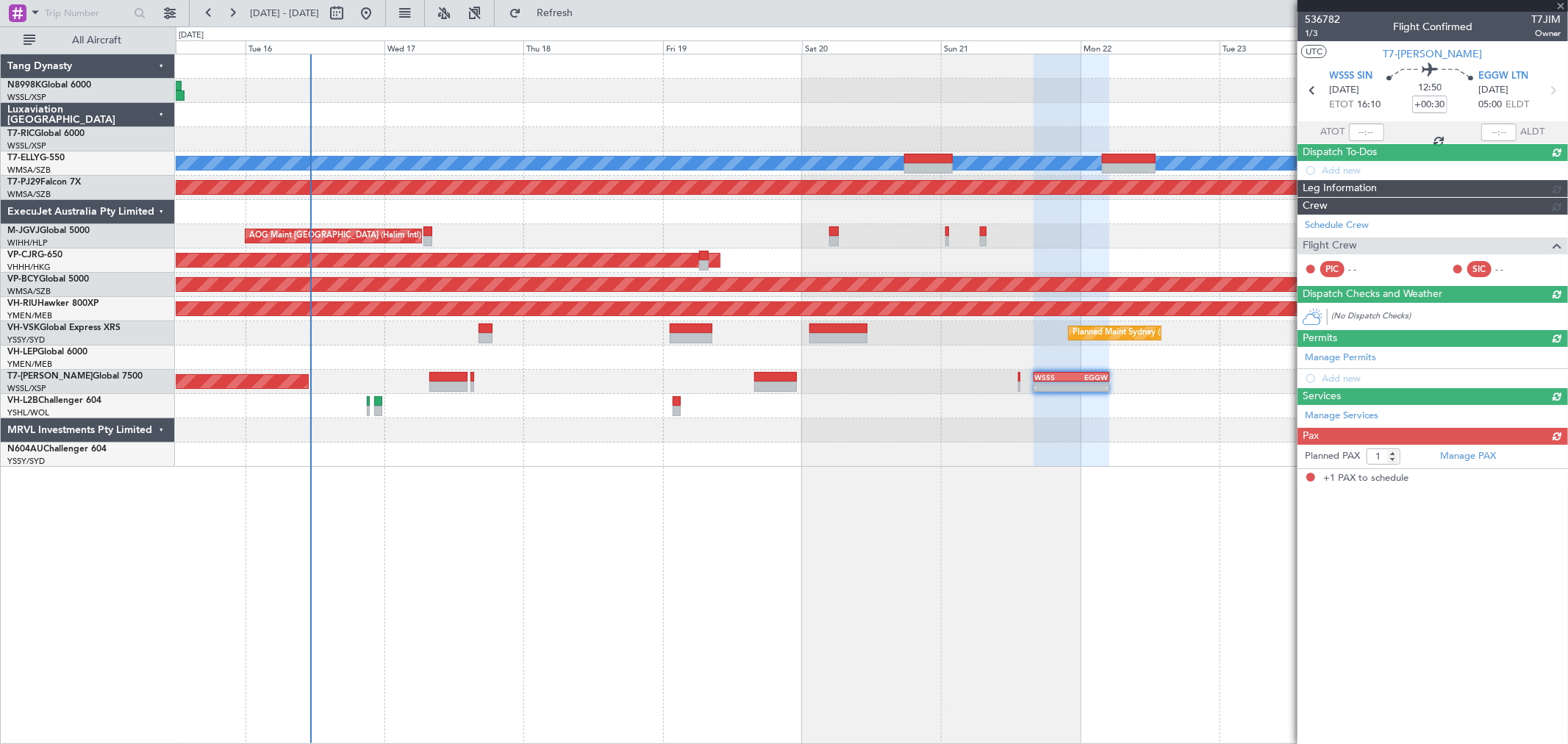
scroll to position [0, 0]
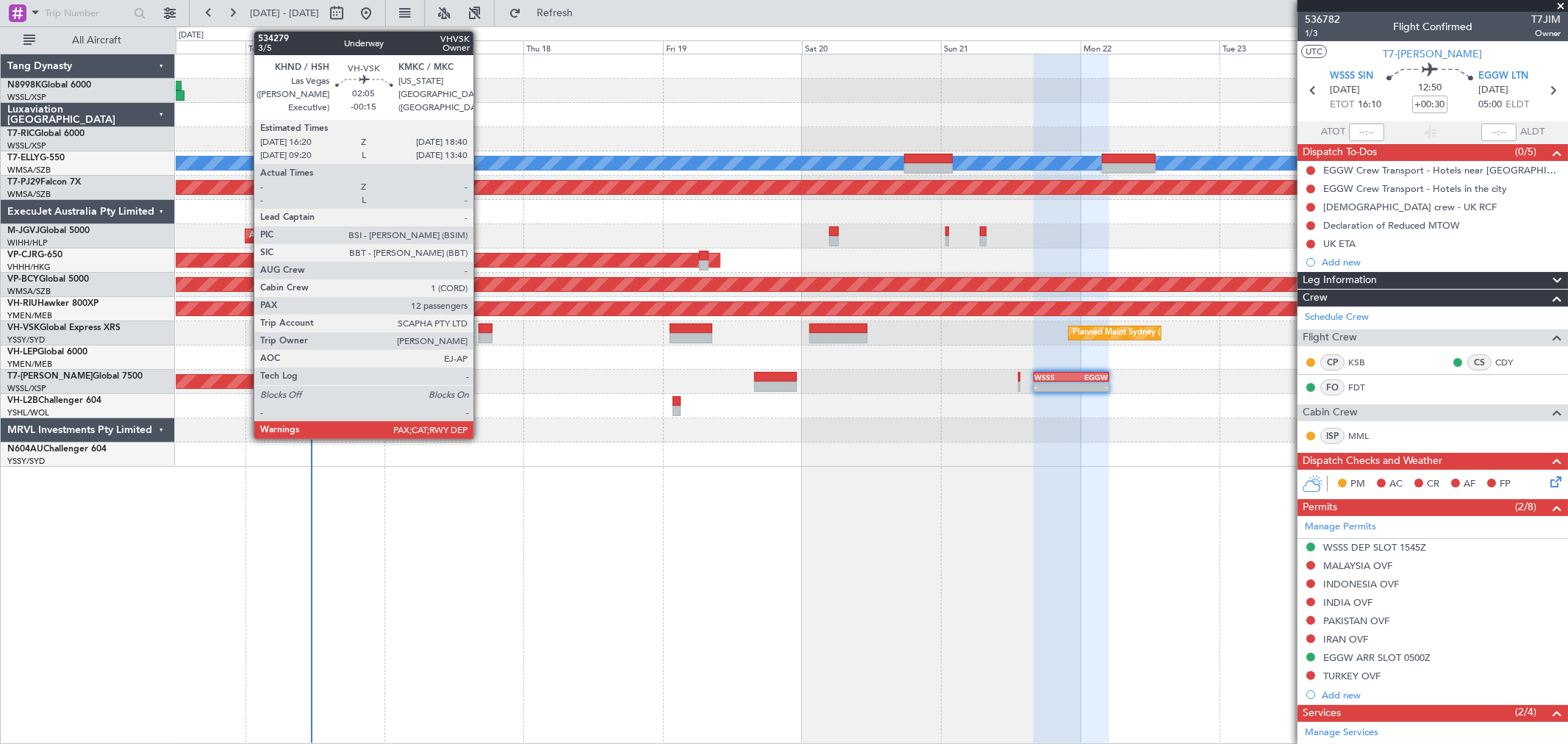
click at [481, 334] on div at bounding box center [485, 338] width 14 height 10
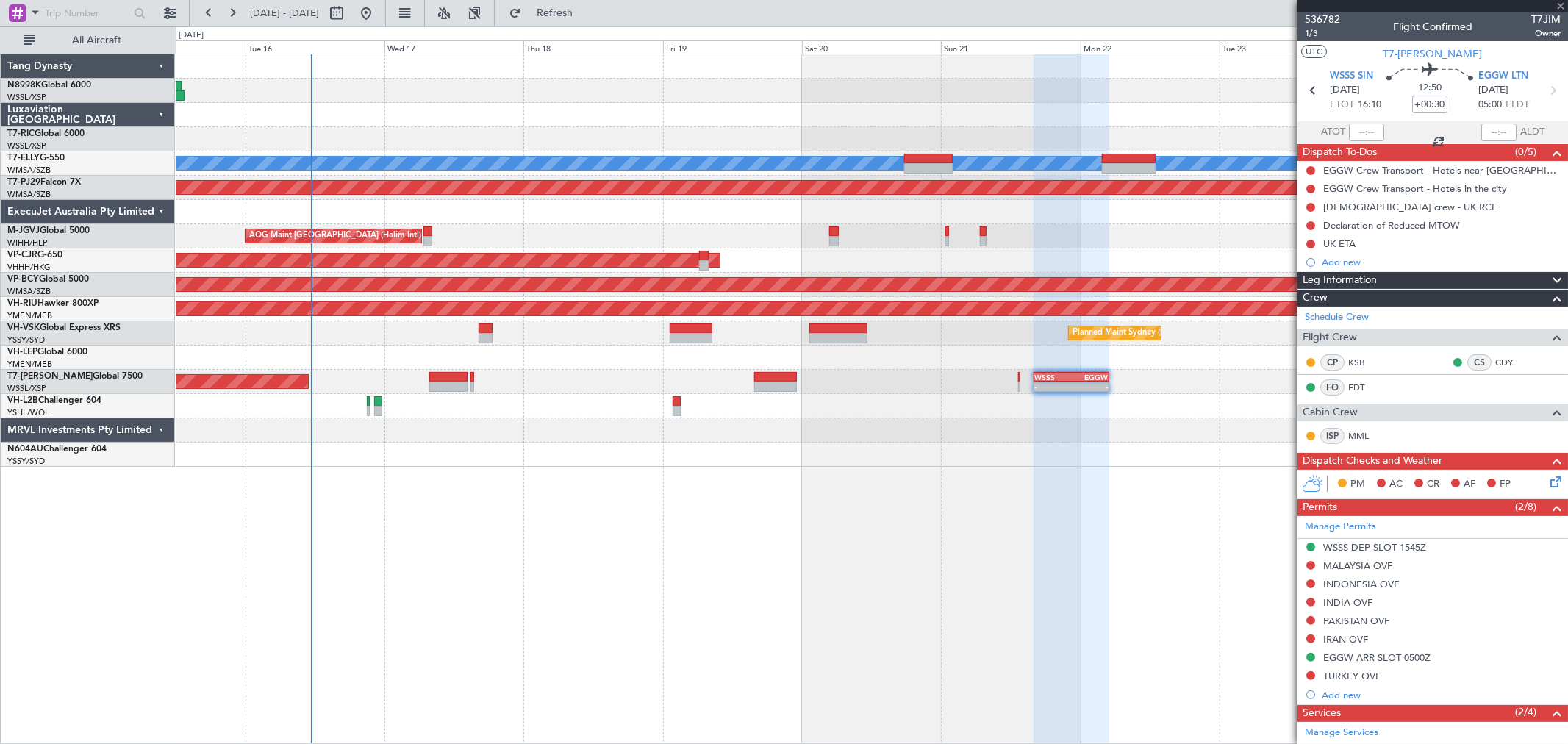
type input "-00:15"
type input "12"
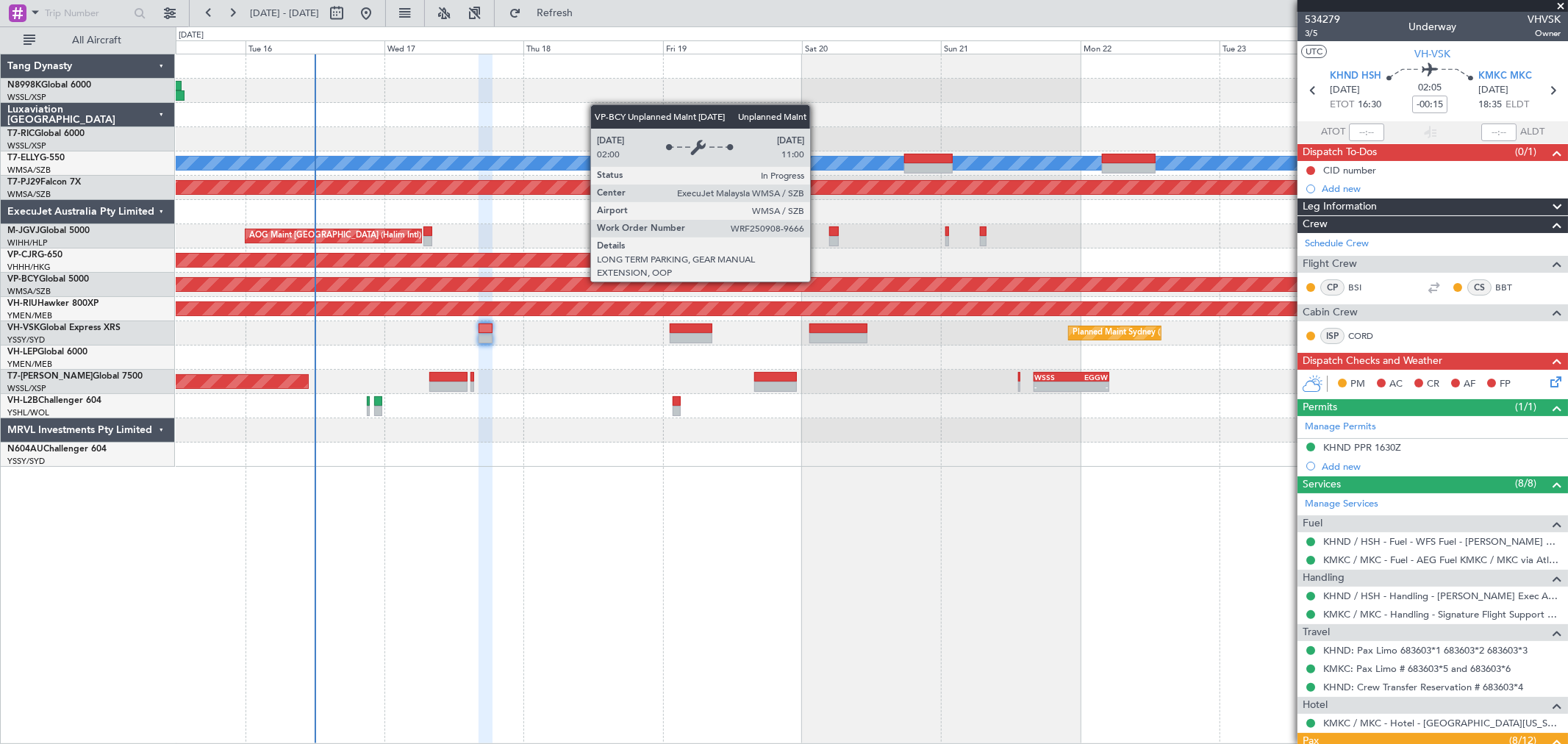
click at [817, 282] on div "Unplanned Maint [GEOGRAPHIC_DATA] (Sultan [PERSON_NAME] [PERSON_NAME] - Subang)" at bounding box center [1051, 285] width 3814 height 13
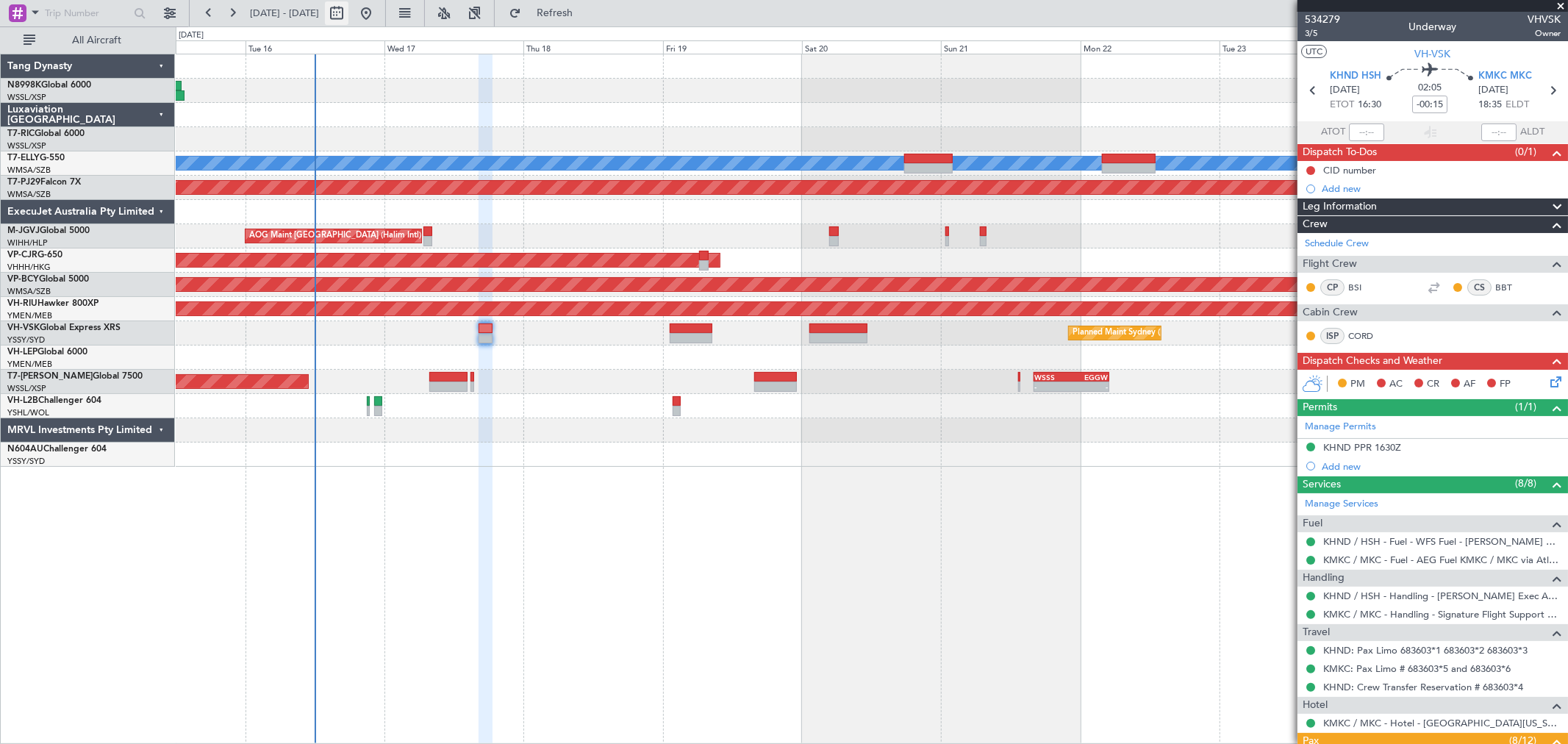
click at [349, 11] on button at bounding box center [337, 13] width 24 height 24
select select "9"
select select "2025"
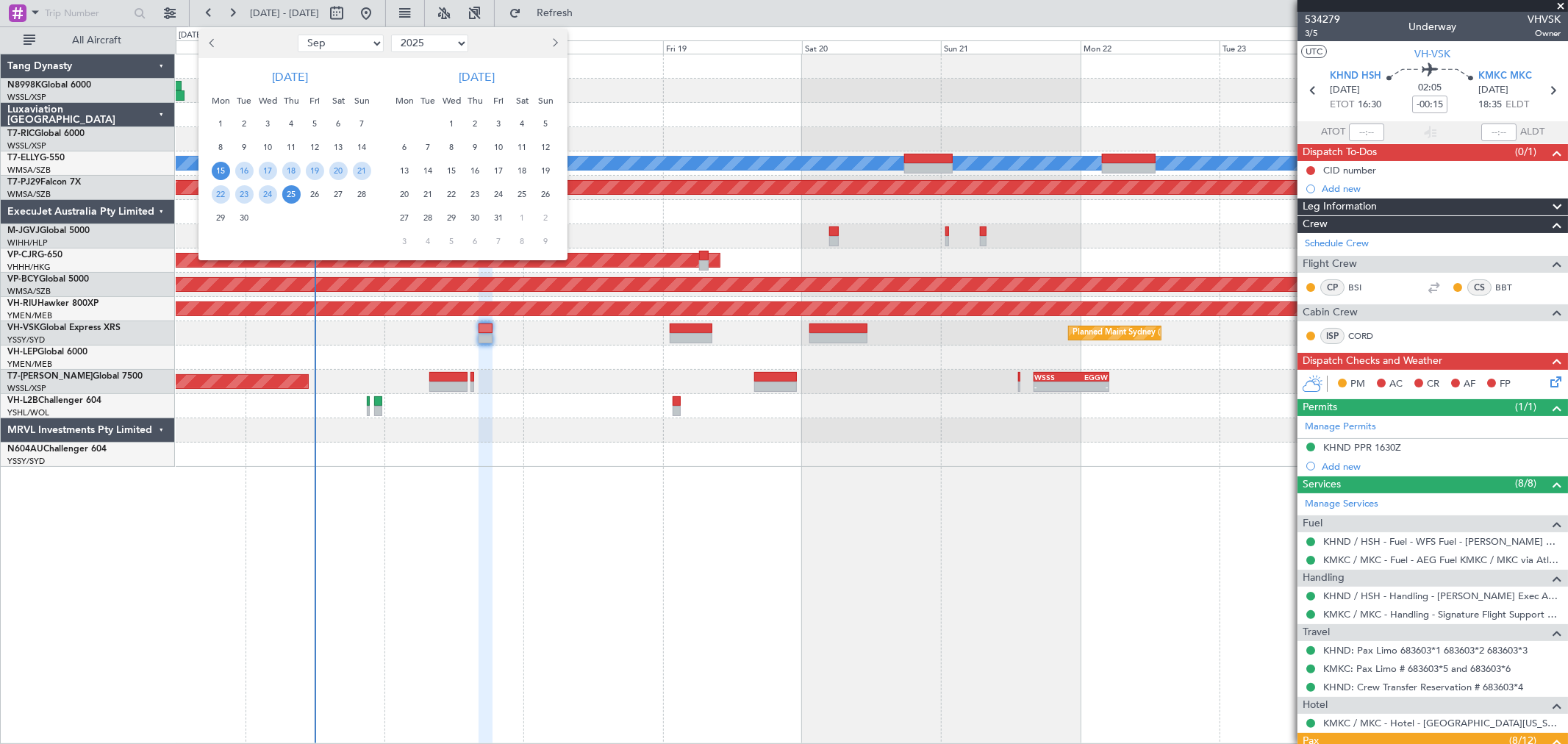
click at [554, 40] on span "Next month" at bounding box center [554, 42] width 9 height 9
click at [479, 189] on span "20" at bounding box center [475, 194] width 19 height 19
click at [479, 190] on span "20" at bounding box center [475, 194] width 19 height 19
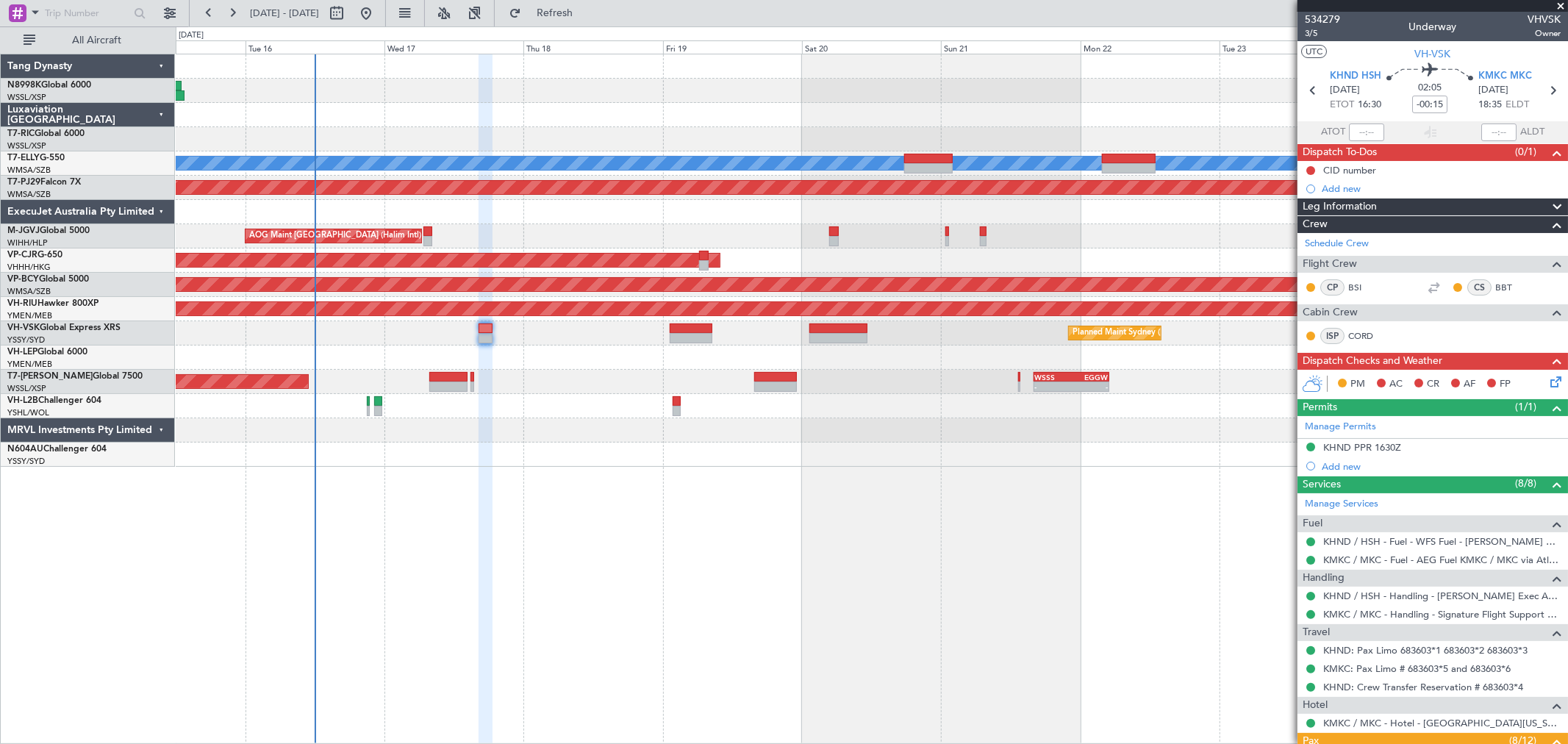
select select "11"
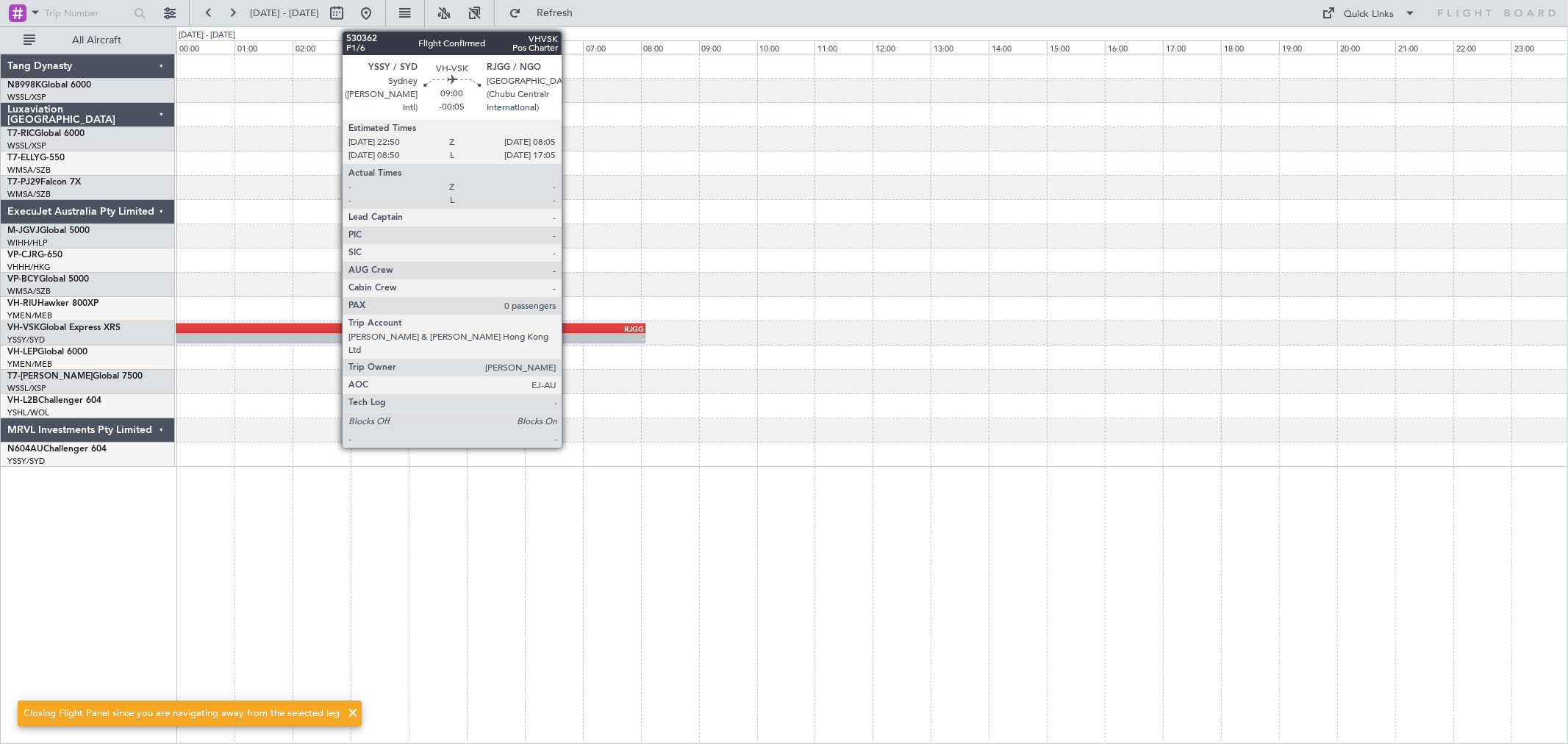
click at [569, 326] on div "RJGG" at bounding box center [509, 329] width 267 height 9
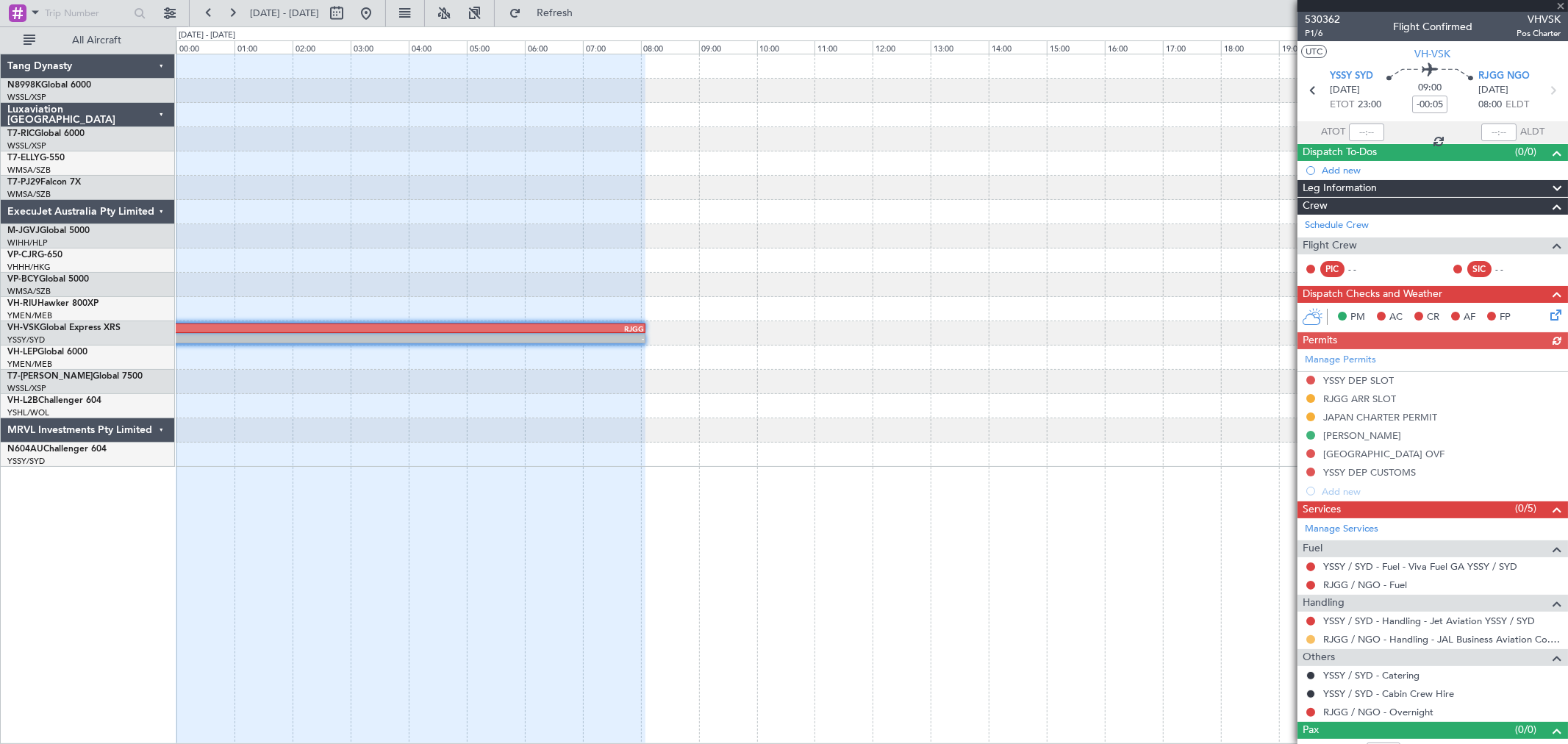
click at [1312, 641] on button at bounding box center [1311, 640] width 9 height 9
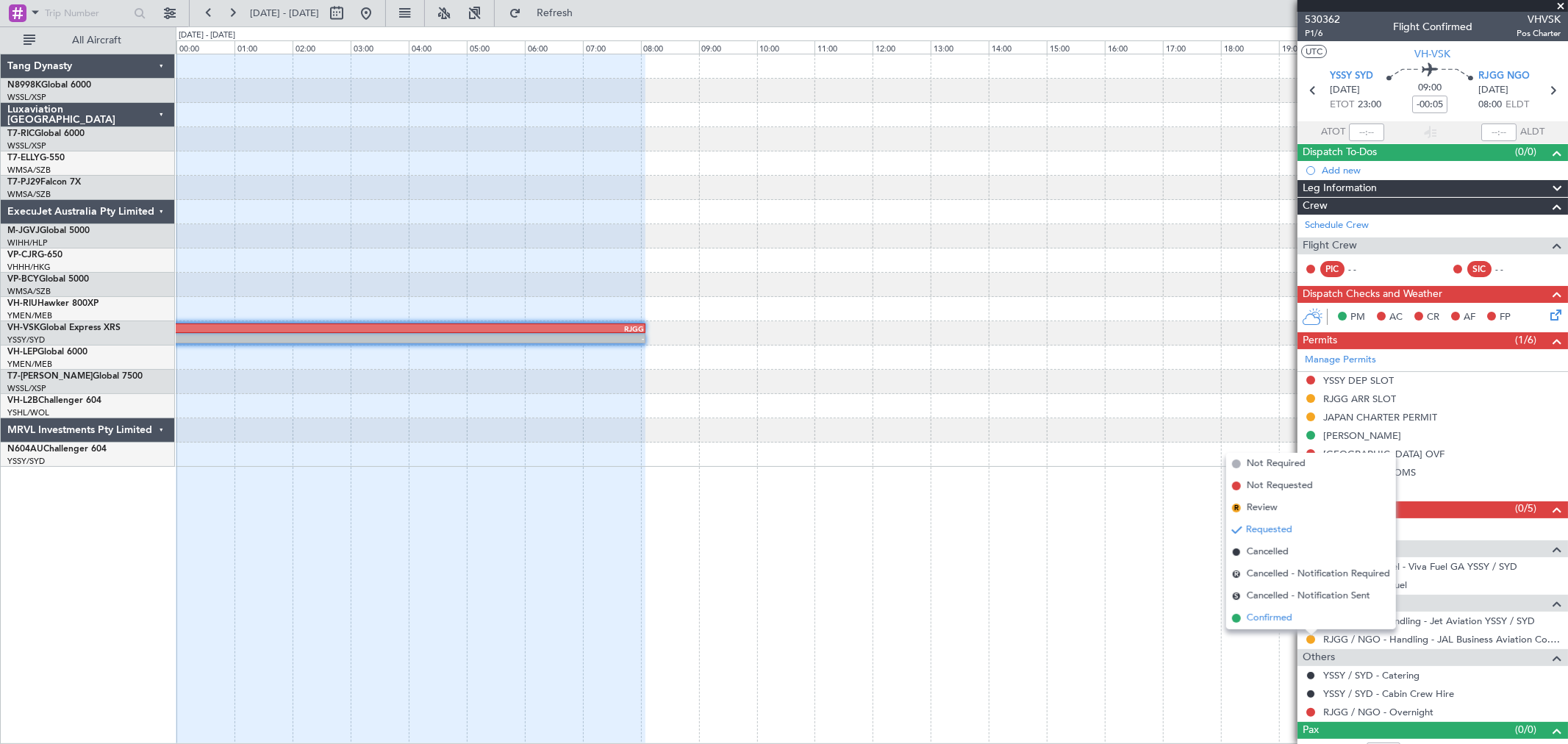
click at [1274, 621] on span "Confirmed" at bounding box center [1269, 618] width 45 height 15
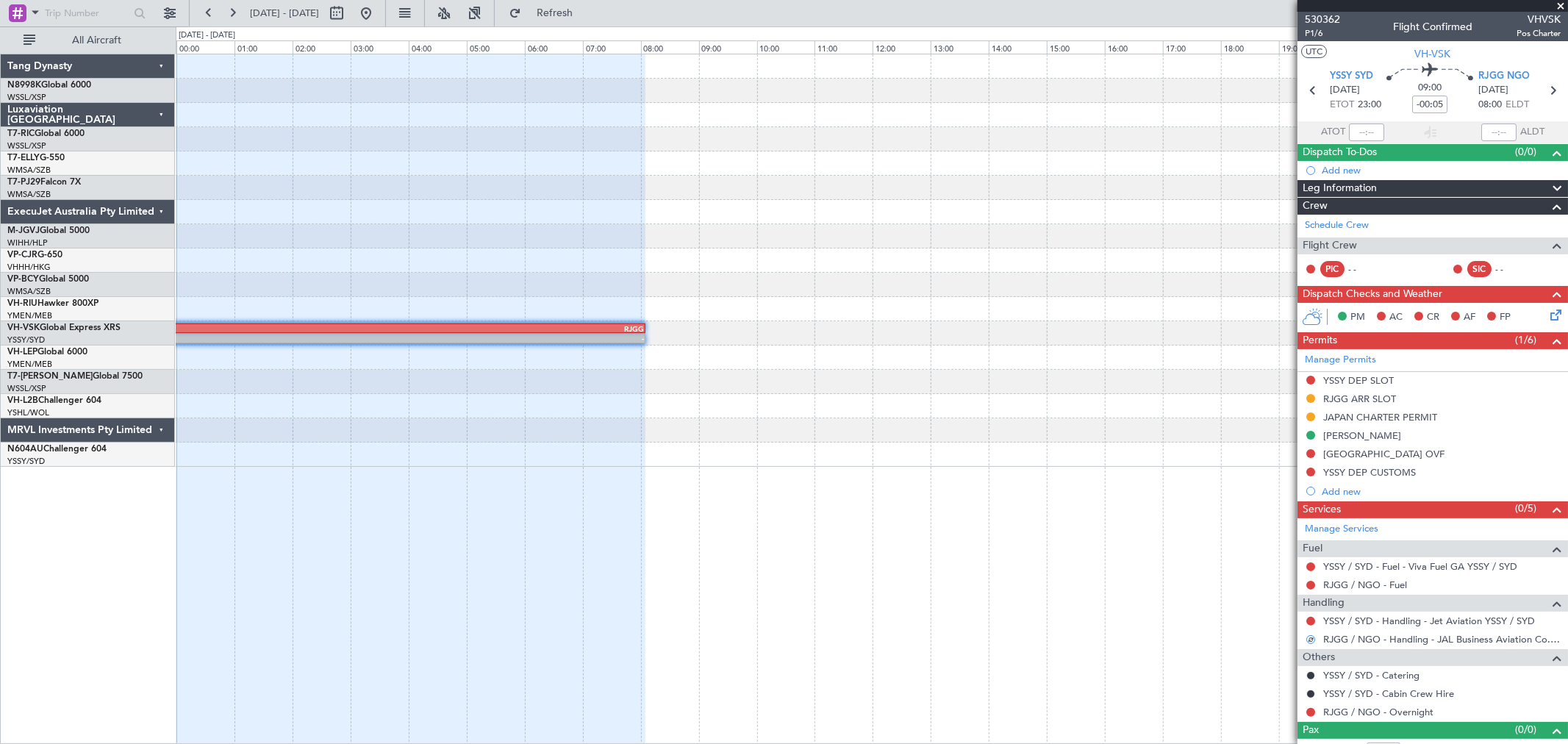
click at [780, 370] on div at bounding box center [871, 382] width 1392 height 25
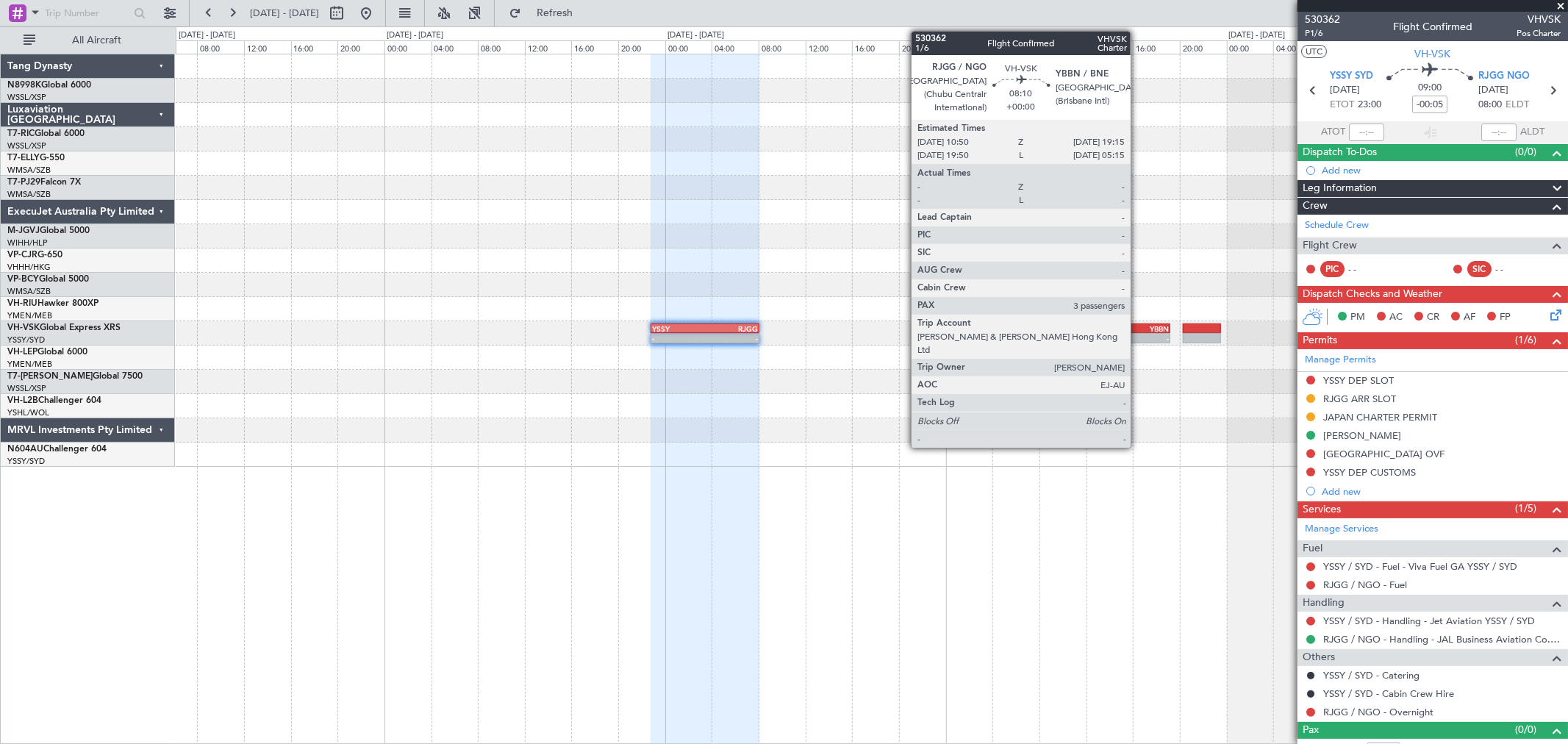
click at [1136, 336] on div "-" at bounding box center [1145, 338] width 48 height 9
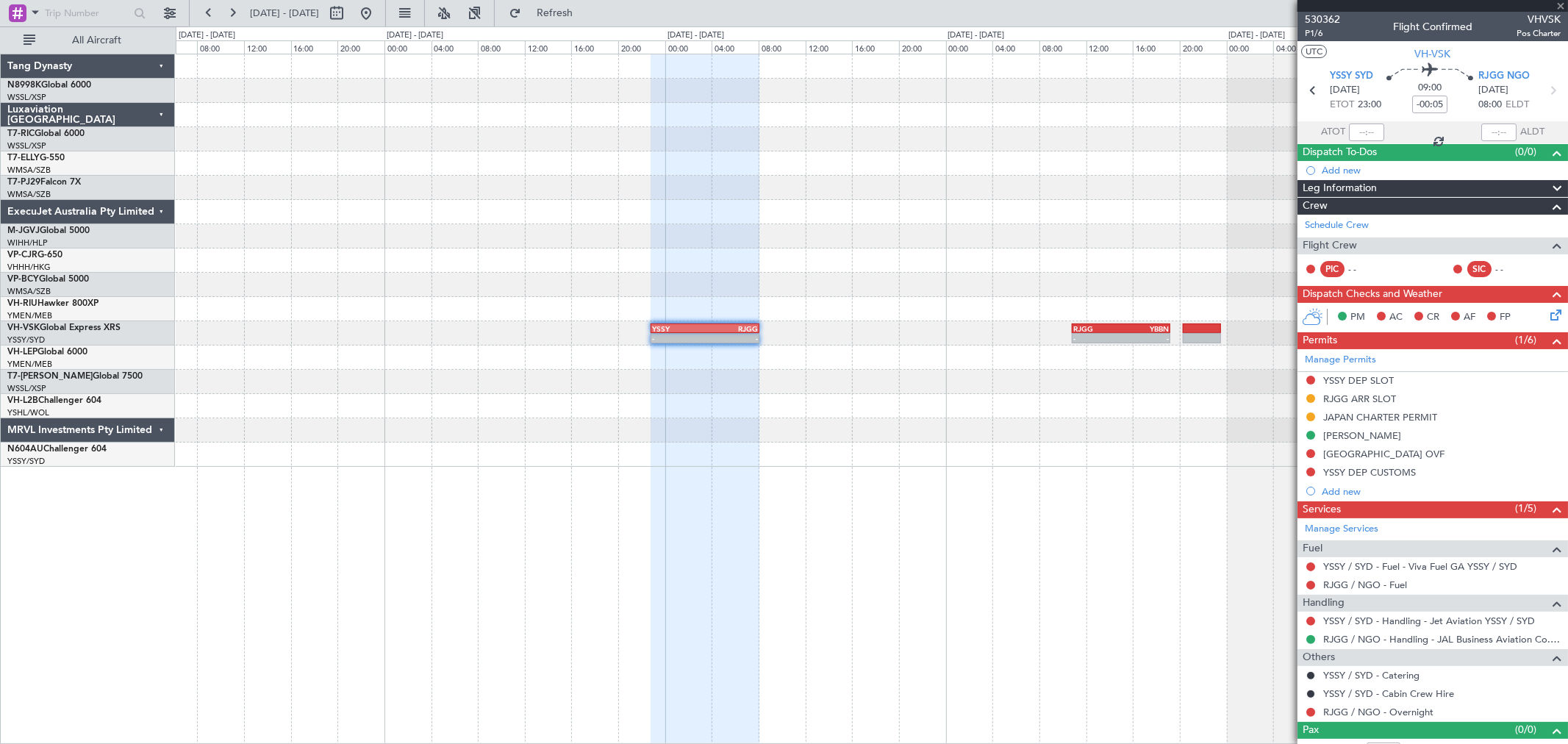
type input "3"
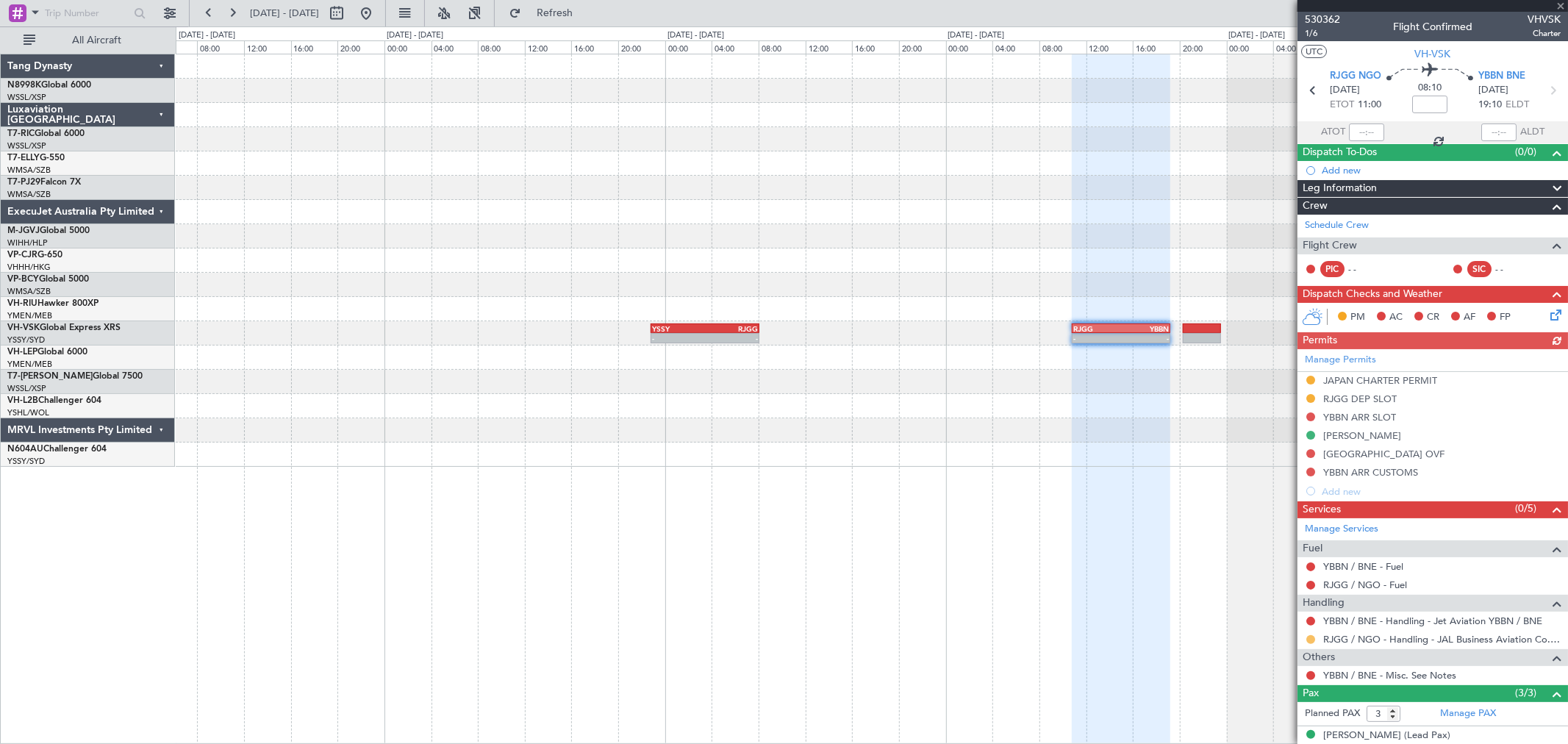
click at [1309, 636] on button at bounding box center [1311, 640] width 9 height 9
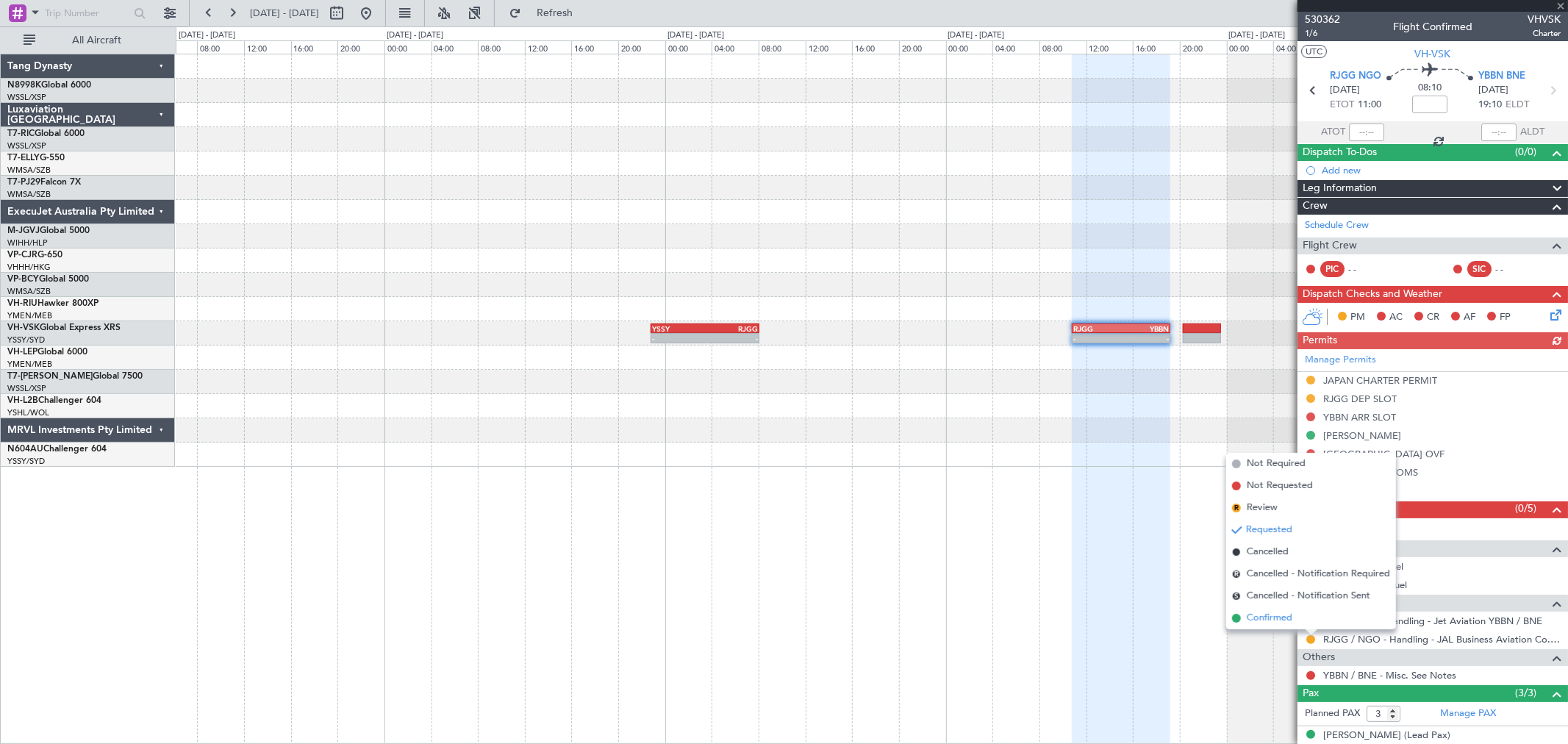
click at [1286, 618] on span "Confirmed" at bounding box center [1269, 618] width 45 height 15
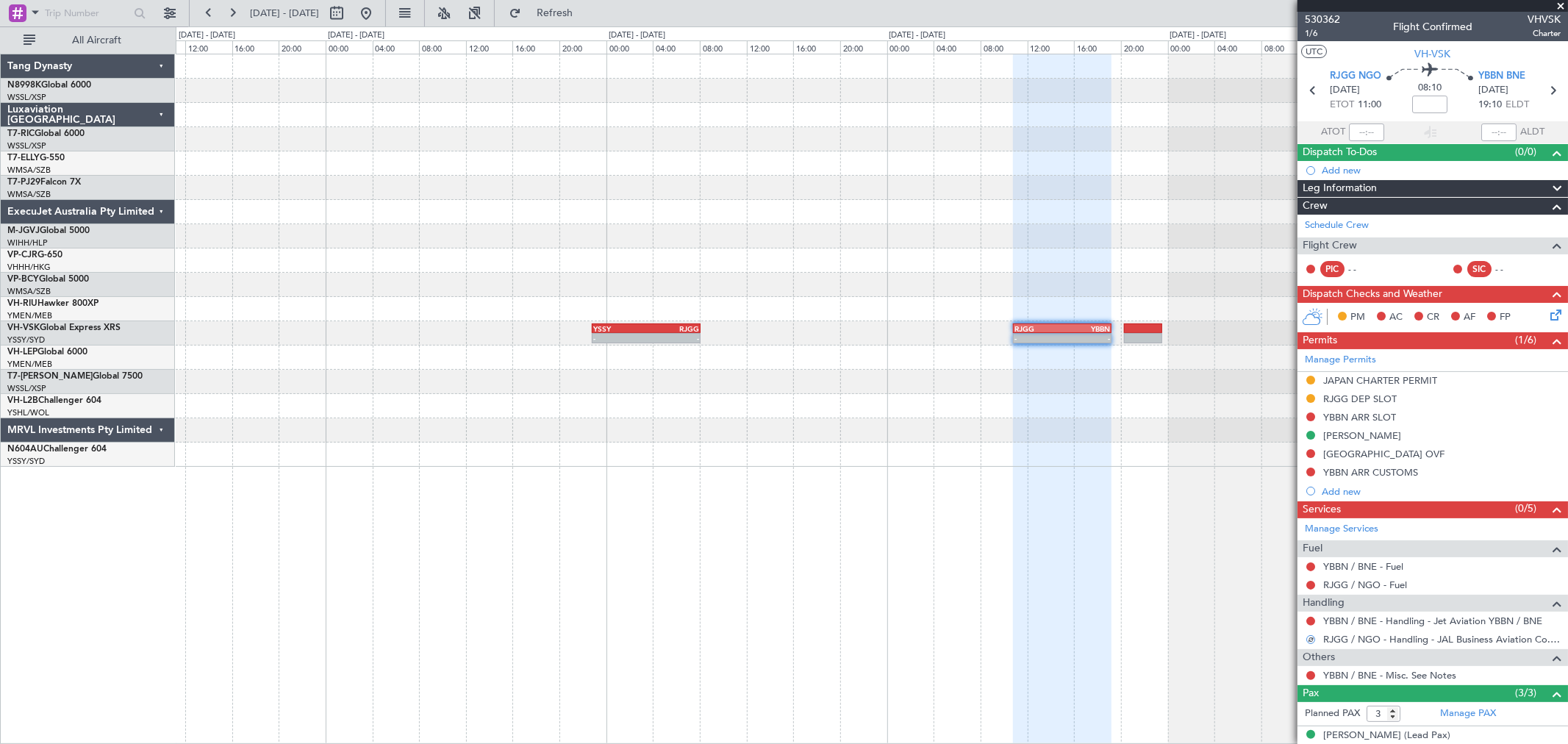
click at [902, 268] on div at bounding box center [871, 260] width 1392 height 25
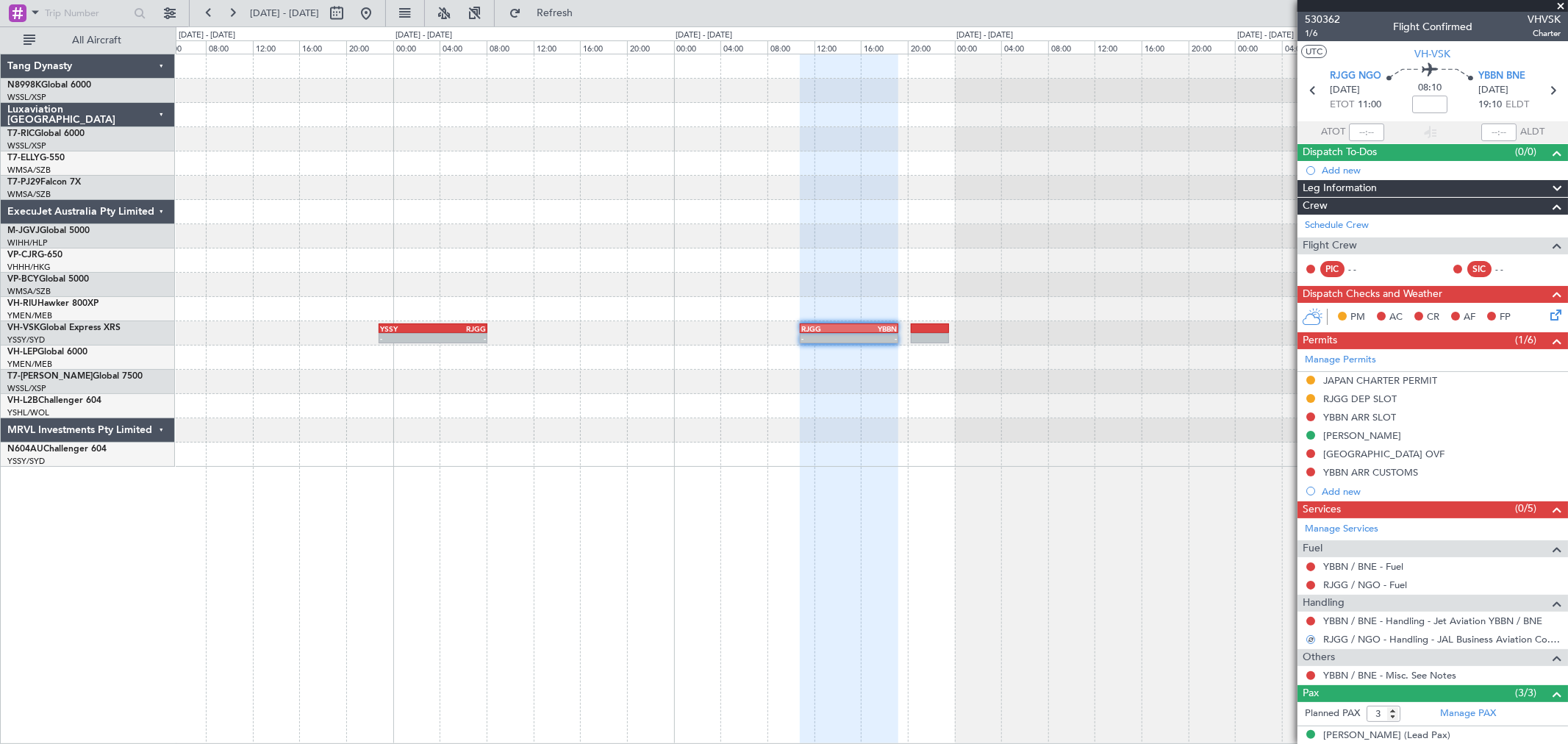
click at [655, 284] on div at bounding box center [871, 285] width 1392 height 25
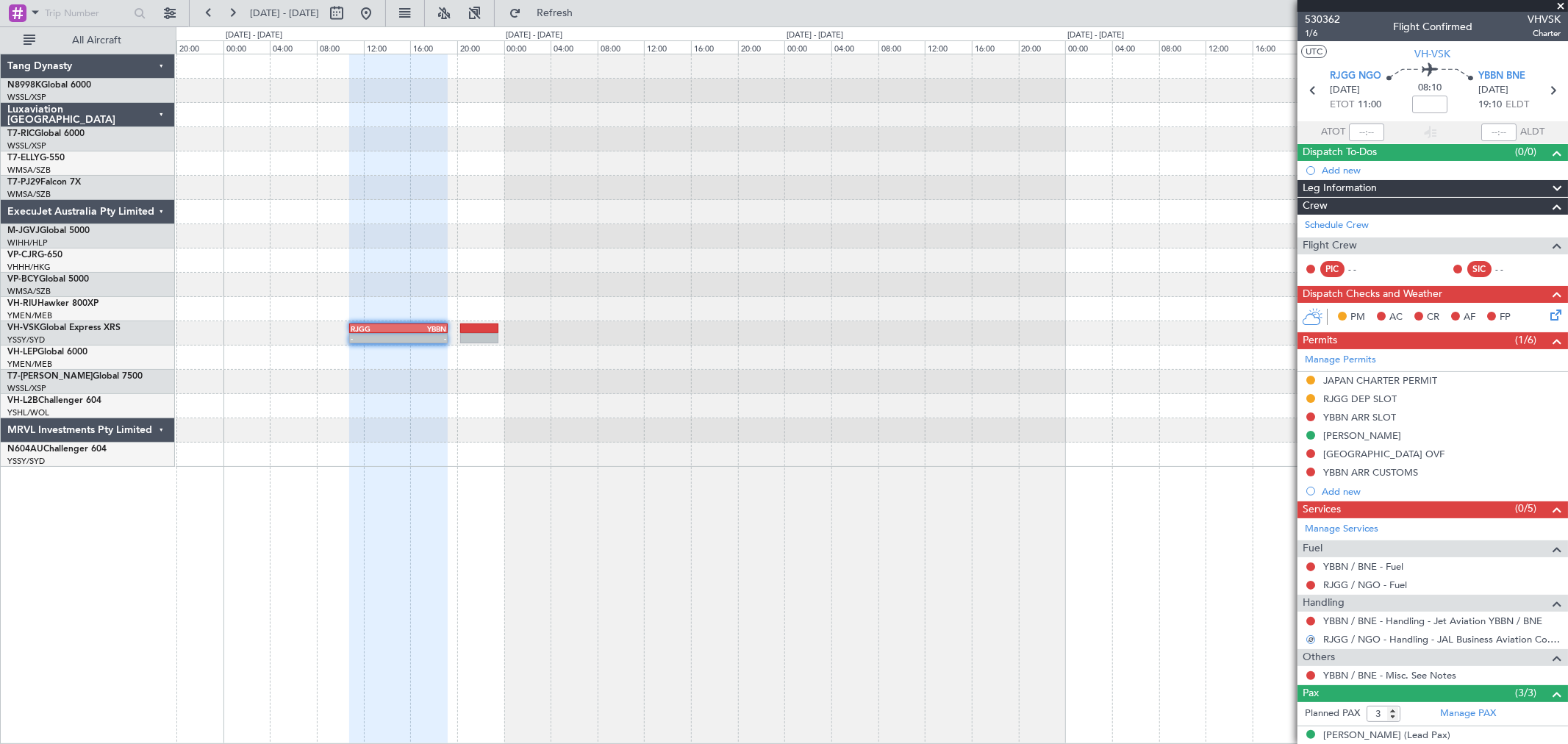
click at [738, 277] on div at bounding box center [871, 285] width 1392 height 25
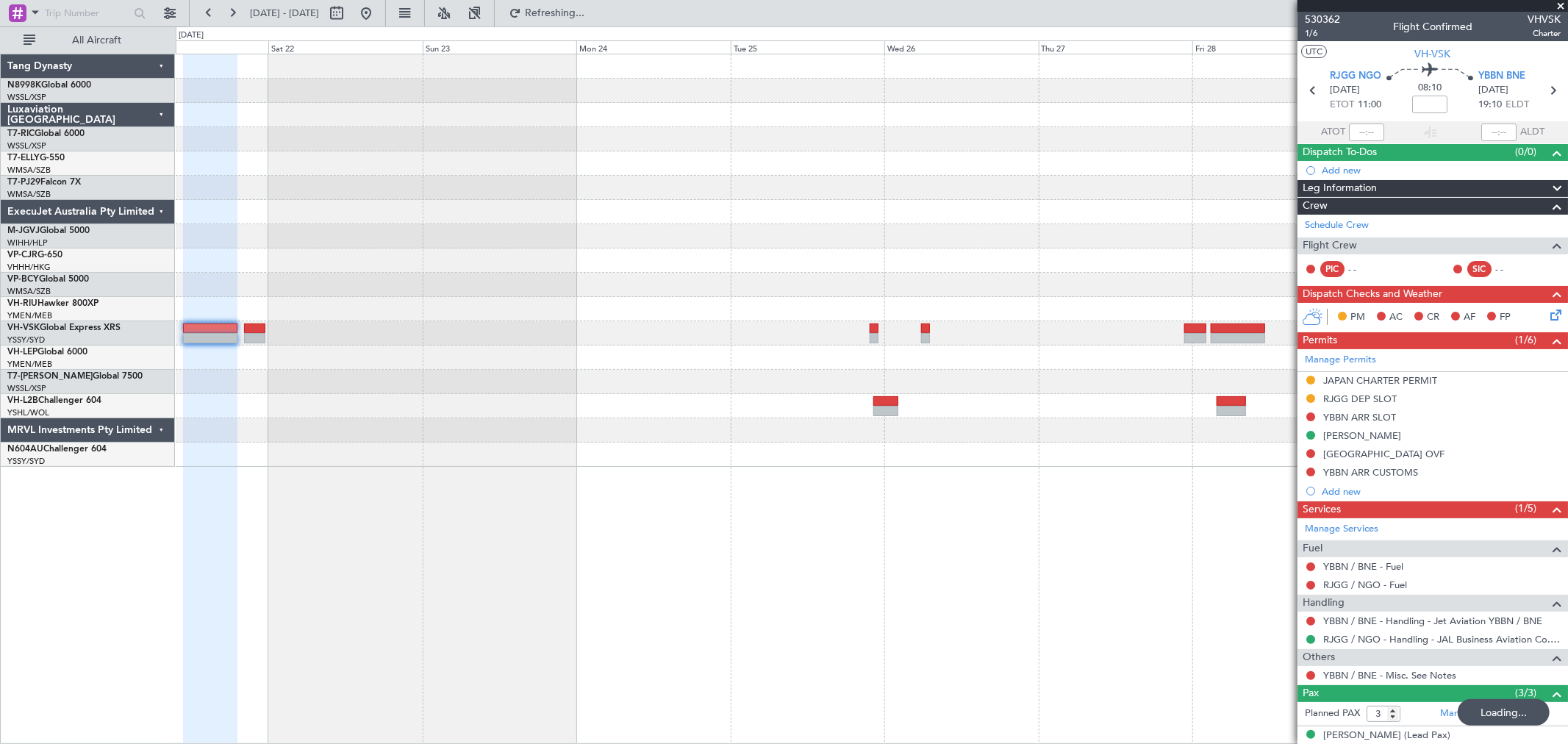
click at [803, 317] on div at bounding box center [871, 309] width 1392 height 25
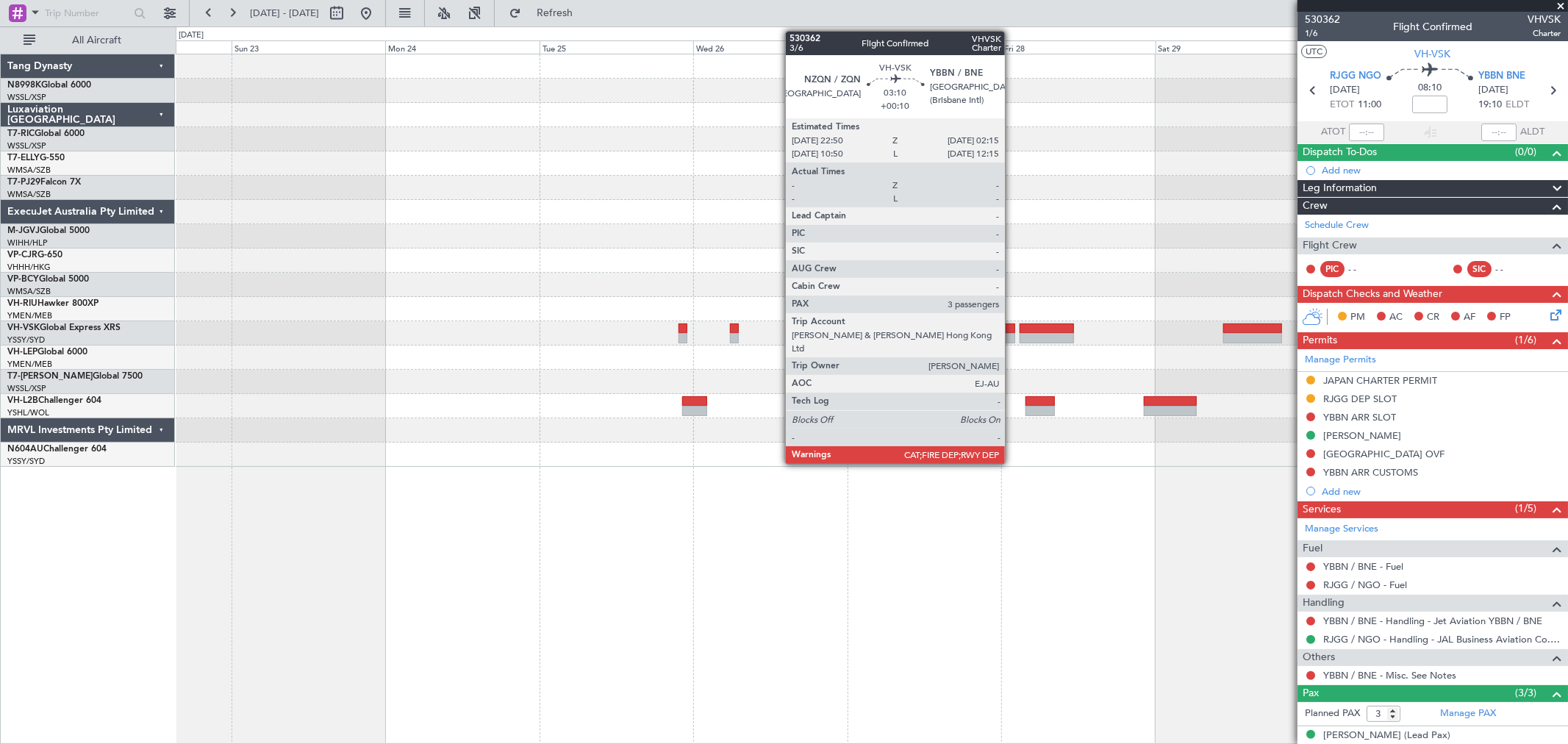
click at [1011, 336] on div at bounding box center [1004, 338] width 22 height 10
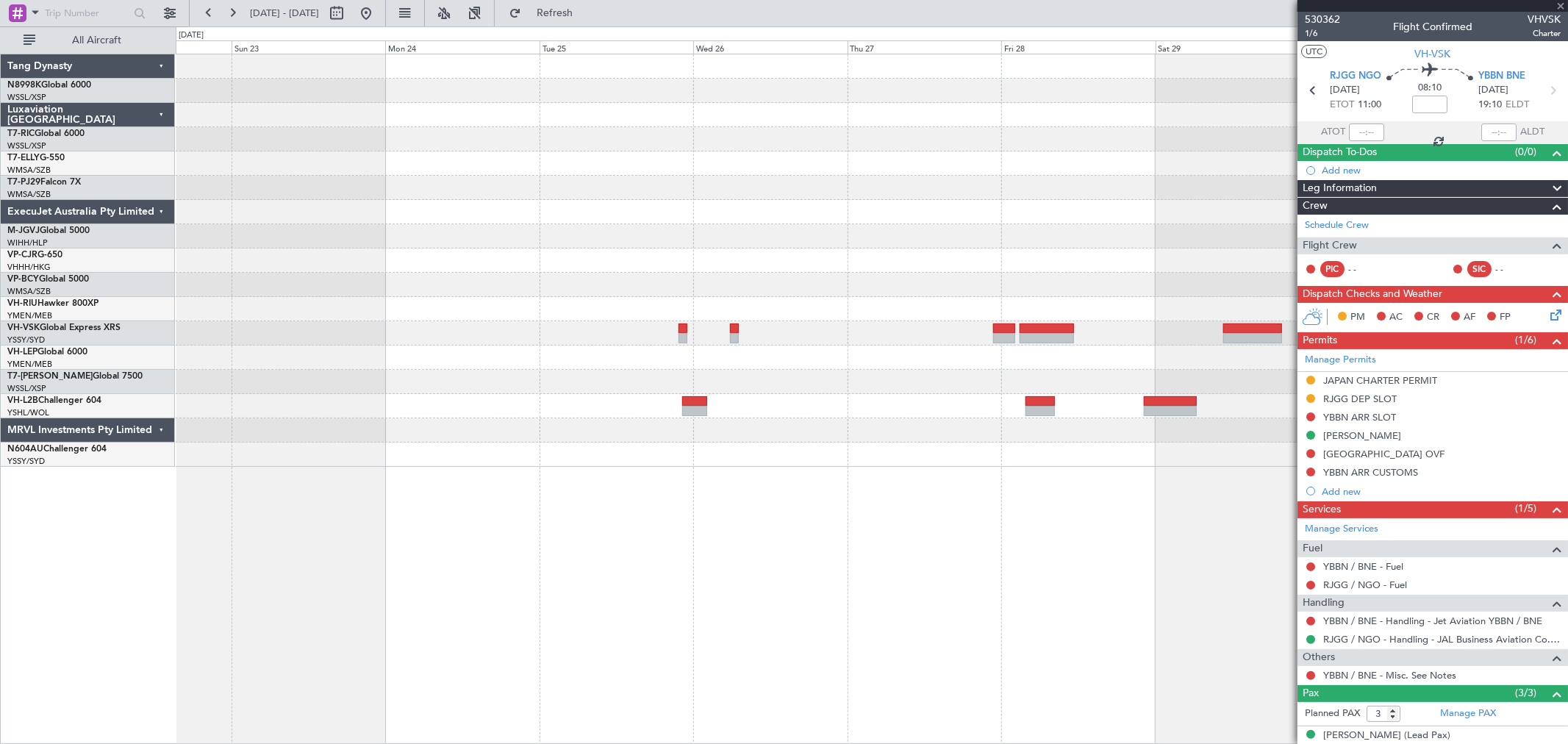
type input "+00:10"
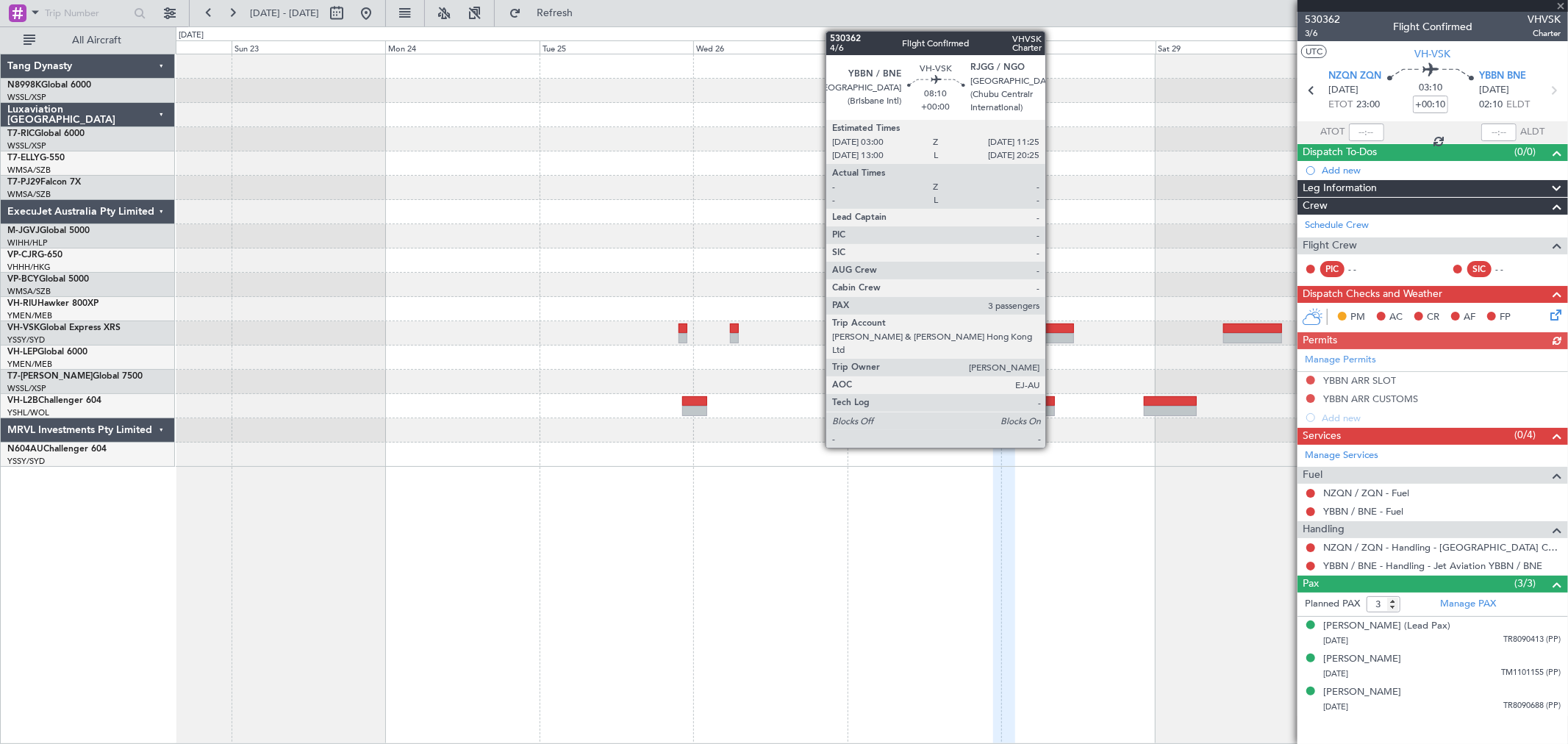
click at [1055, 333] on div at bounding box center [1046, 338] width 54 height 10
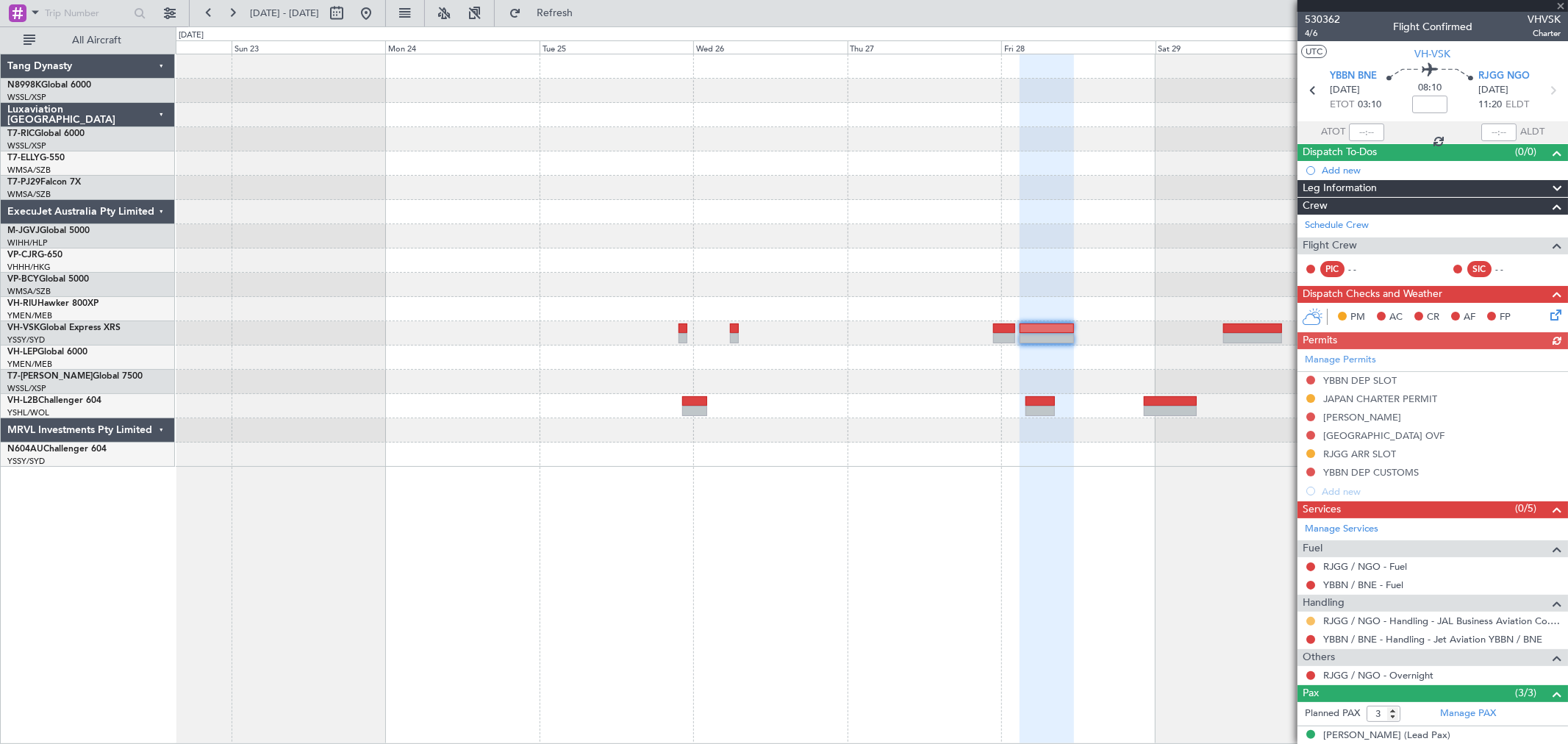
click at [1311, 619] on button at bounding box center [1311, 621] width 9 height 9
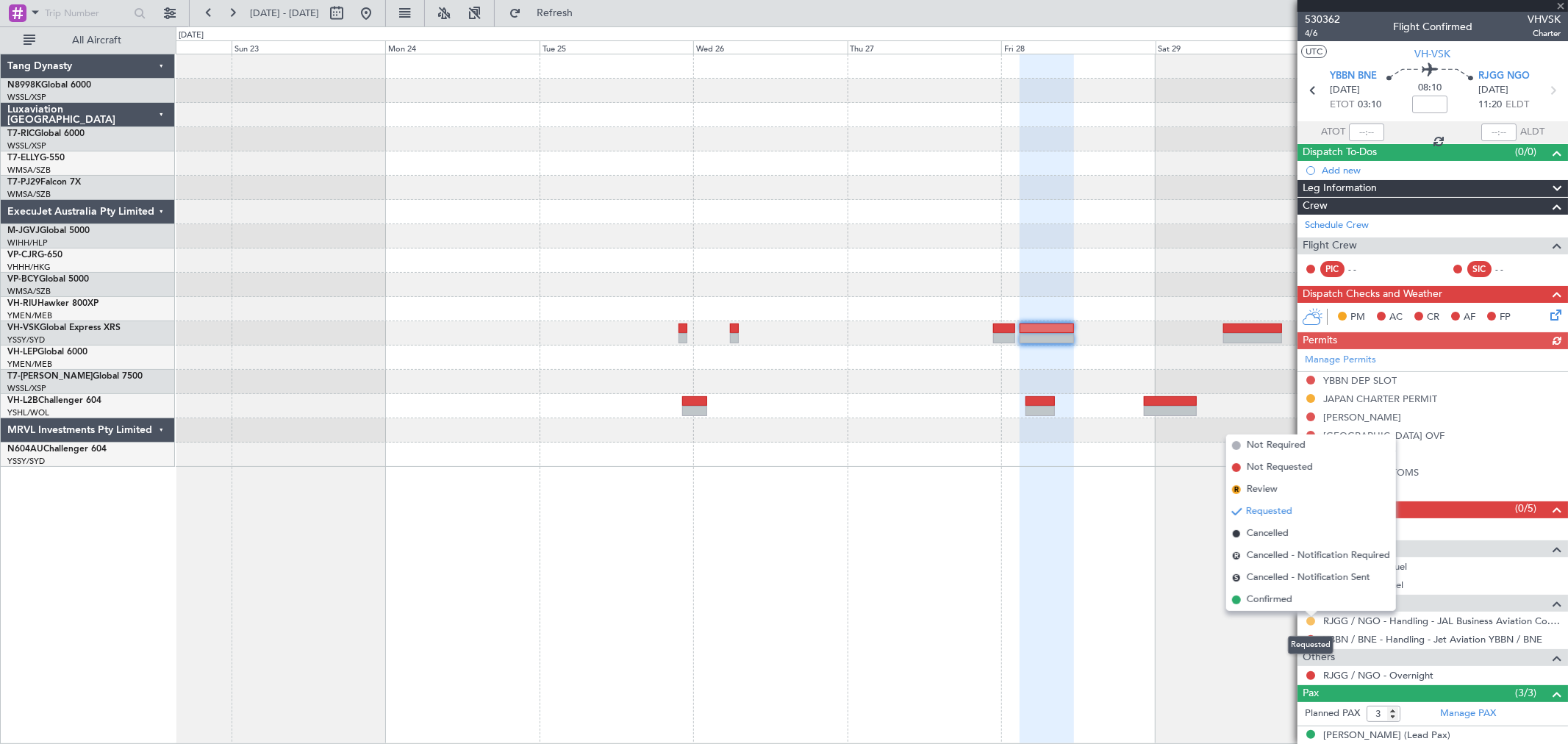
click at [1311, 619] on button at bounding box center [1311, 621] width 9 height 9
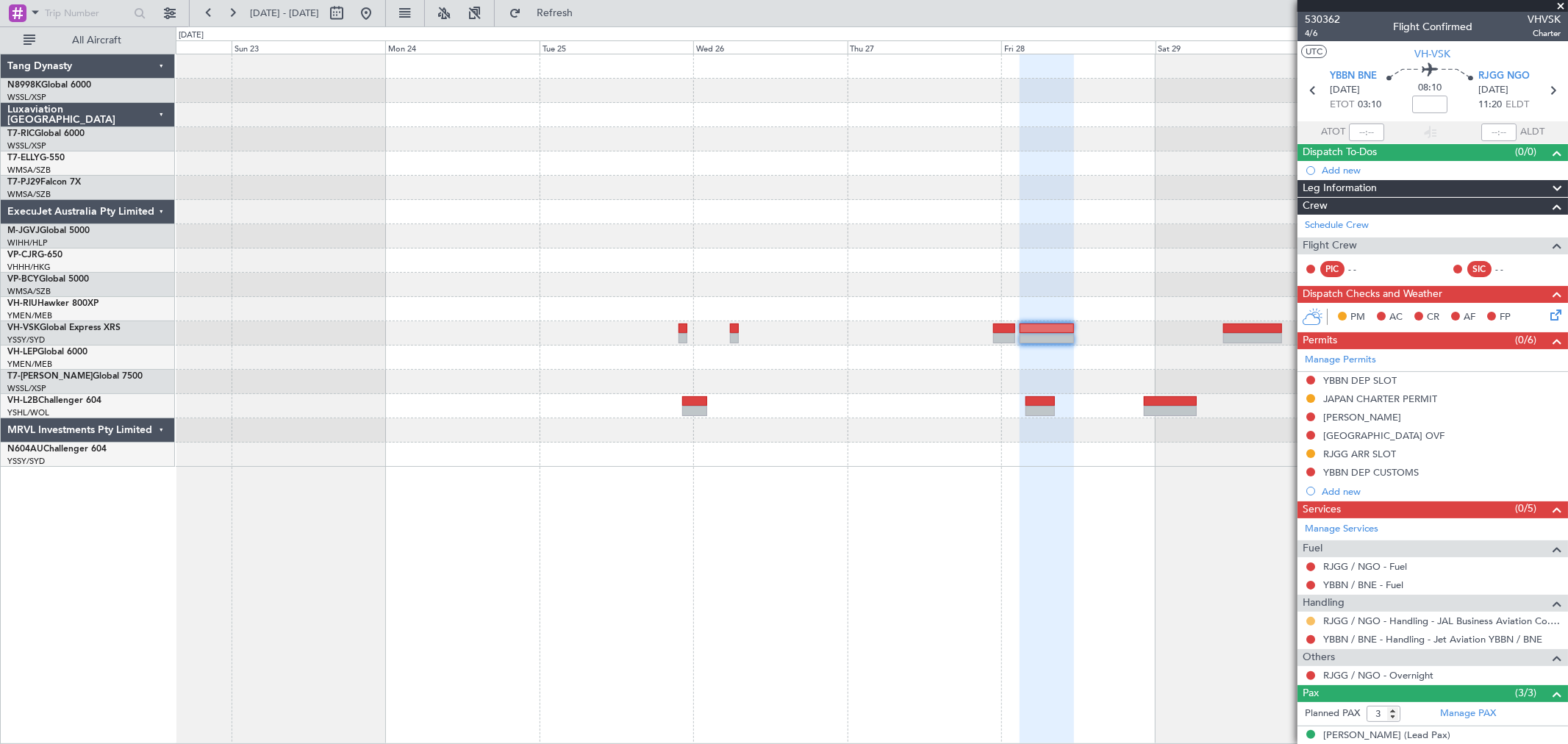
click at [1314, 621] on button at bounding box center [1311, 621] width 9 height 9
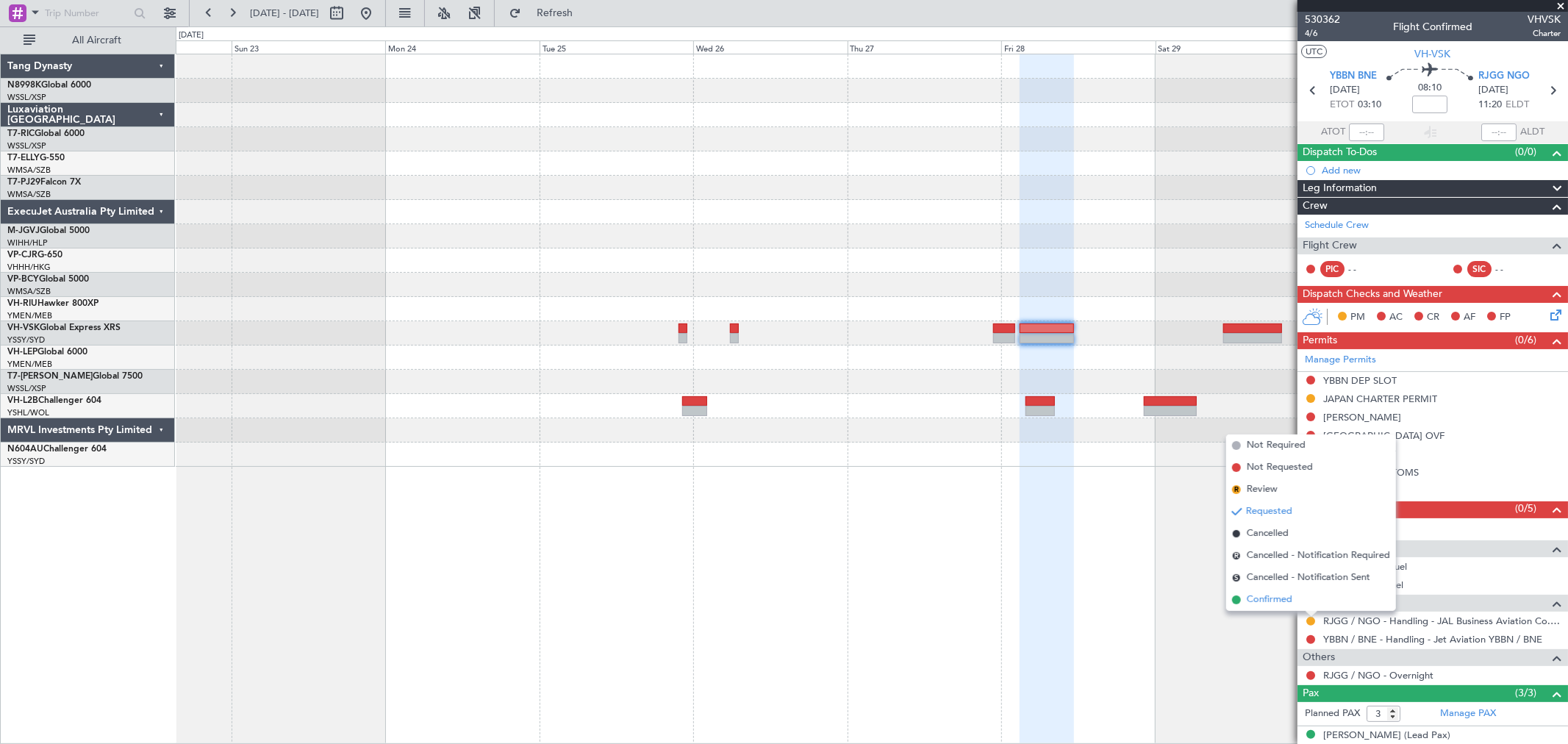
click at [1288, 601] on span "Confirmed" at bounding box center [1269, 600] width 45 height 15
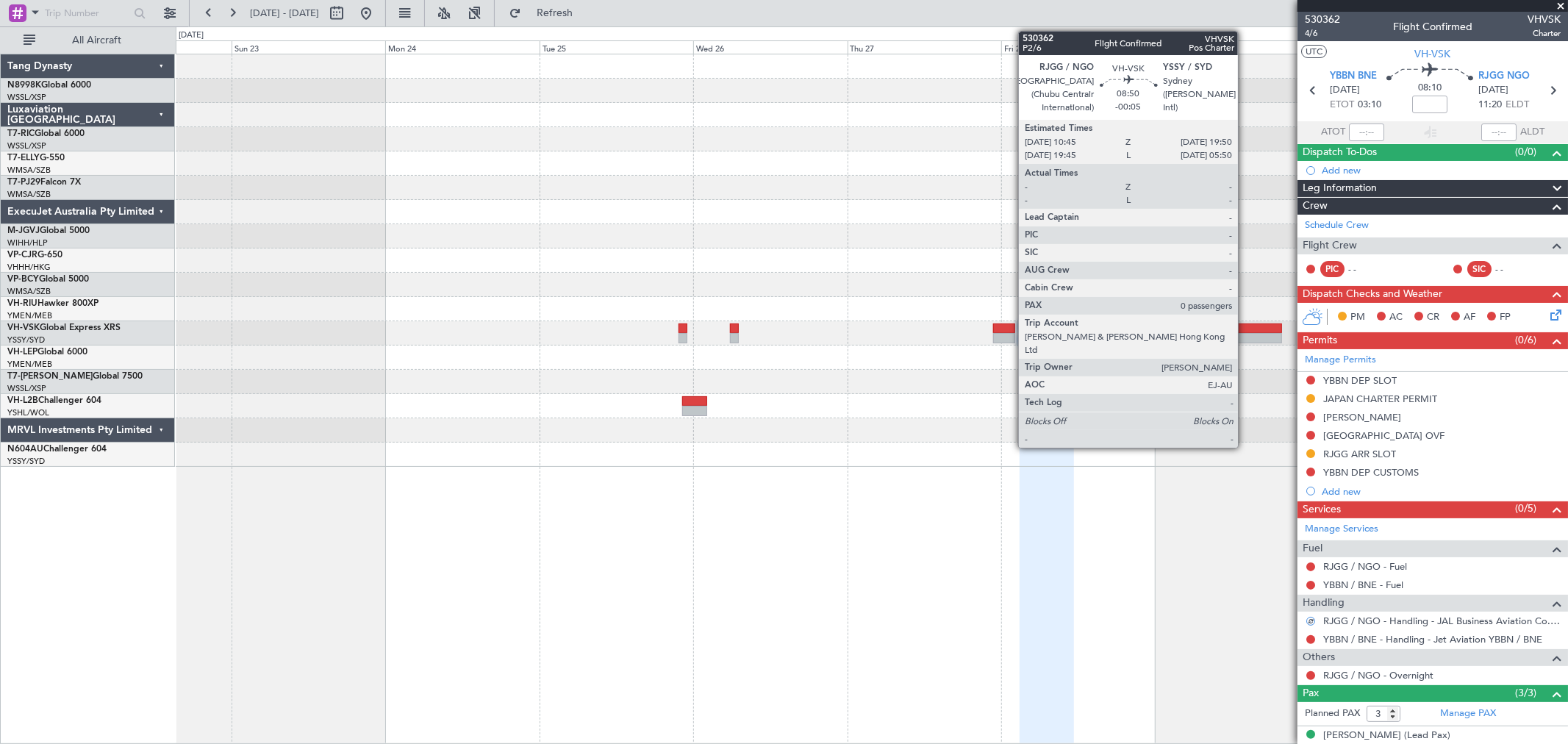
click at [1245, 340] on div at bounding box center [1252, 338] width 59 height 10
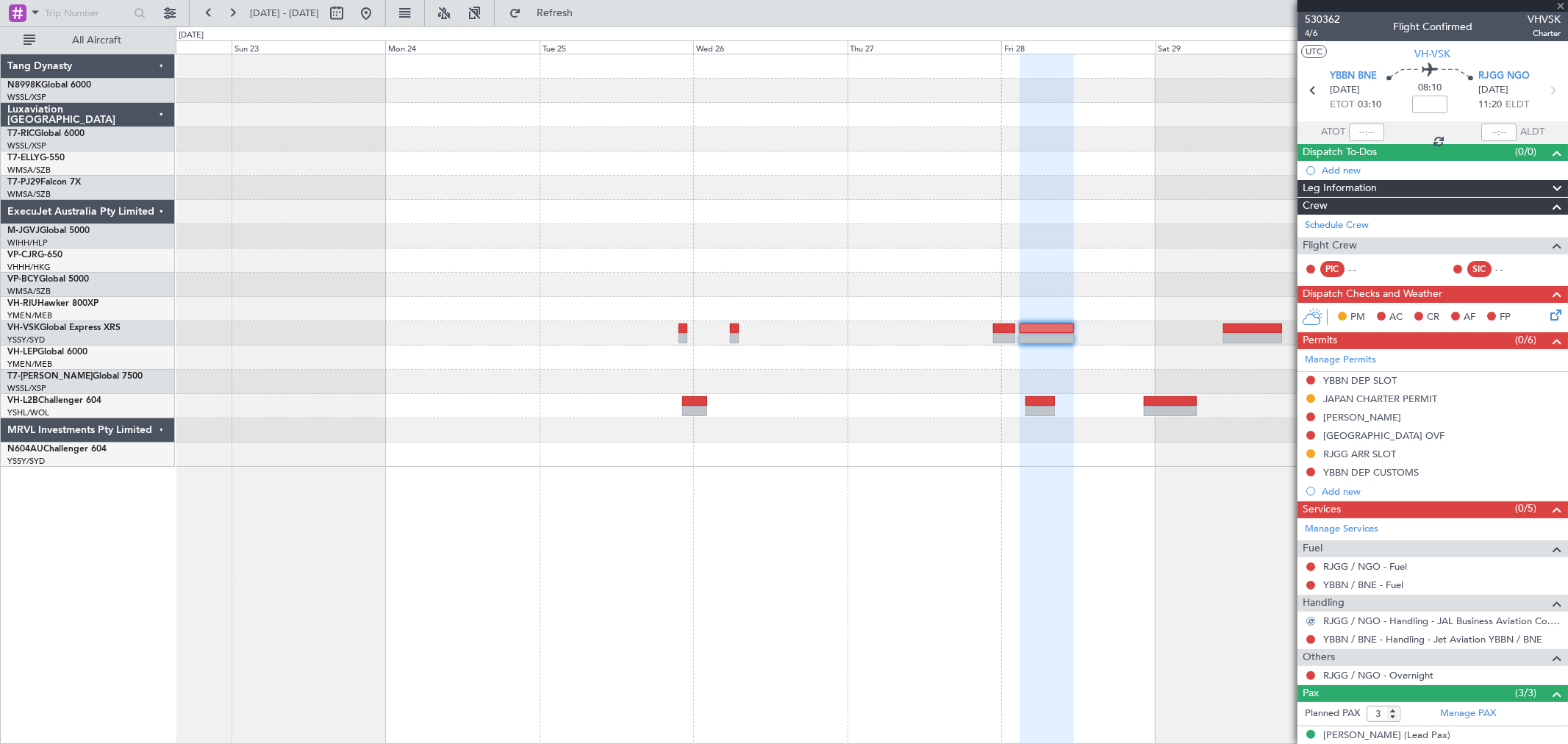
type input "-00:05"
type input "0"
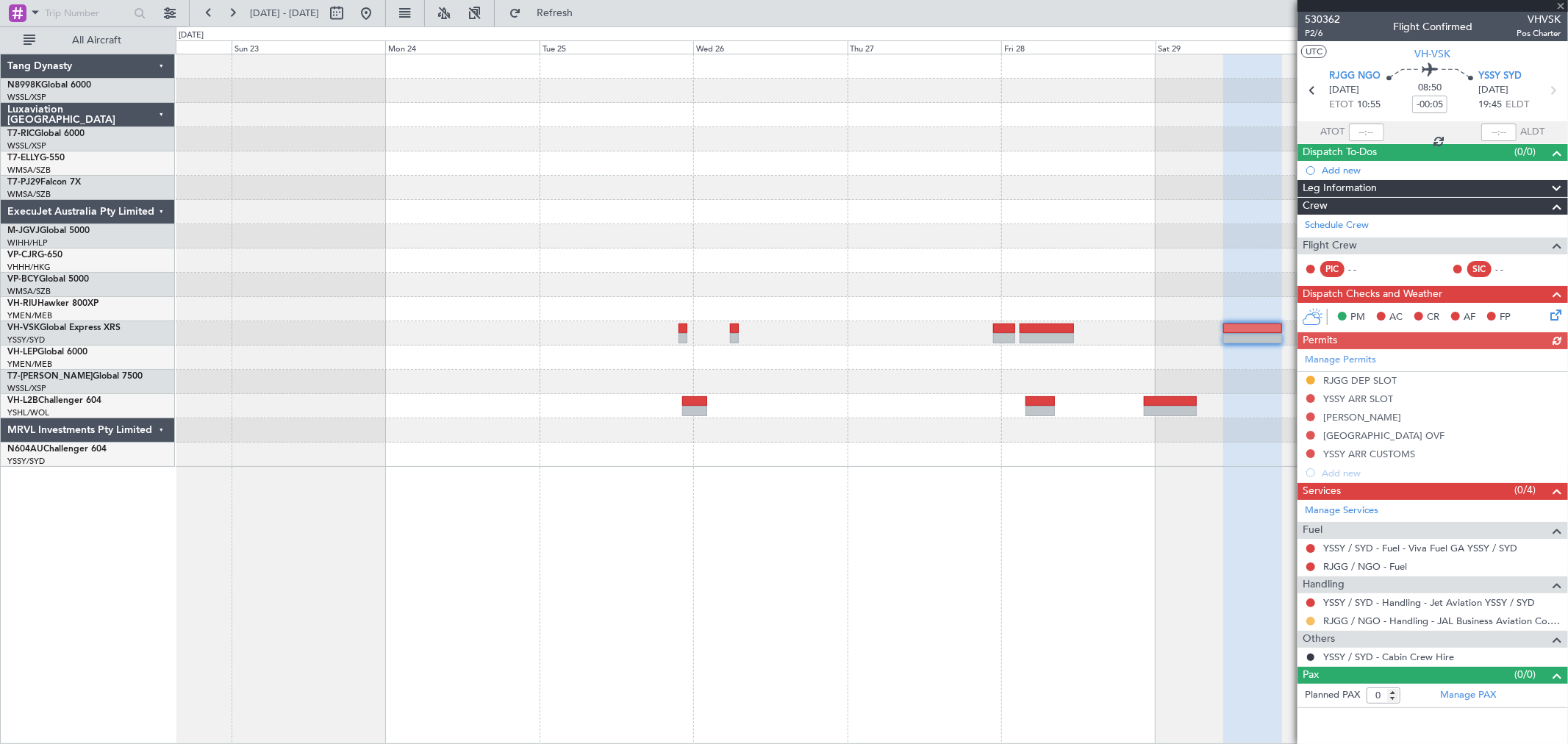
click at [1309, 620] on button at bounding box center [1311, 621] width 9 height 9
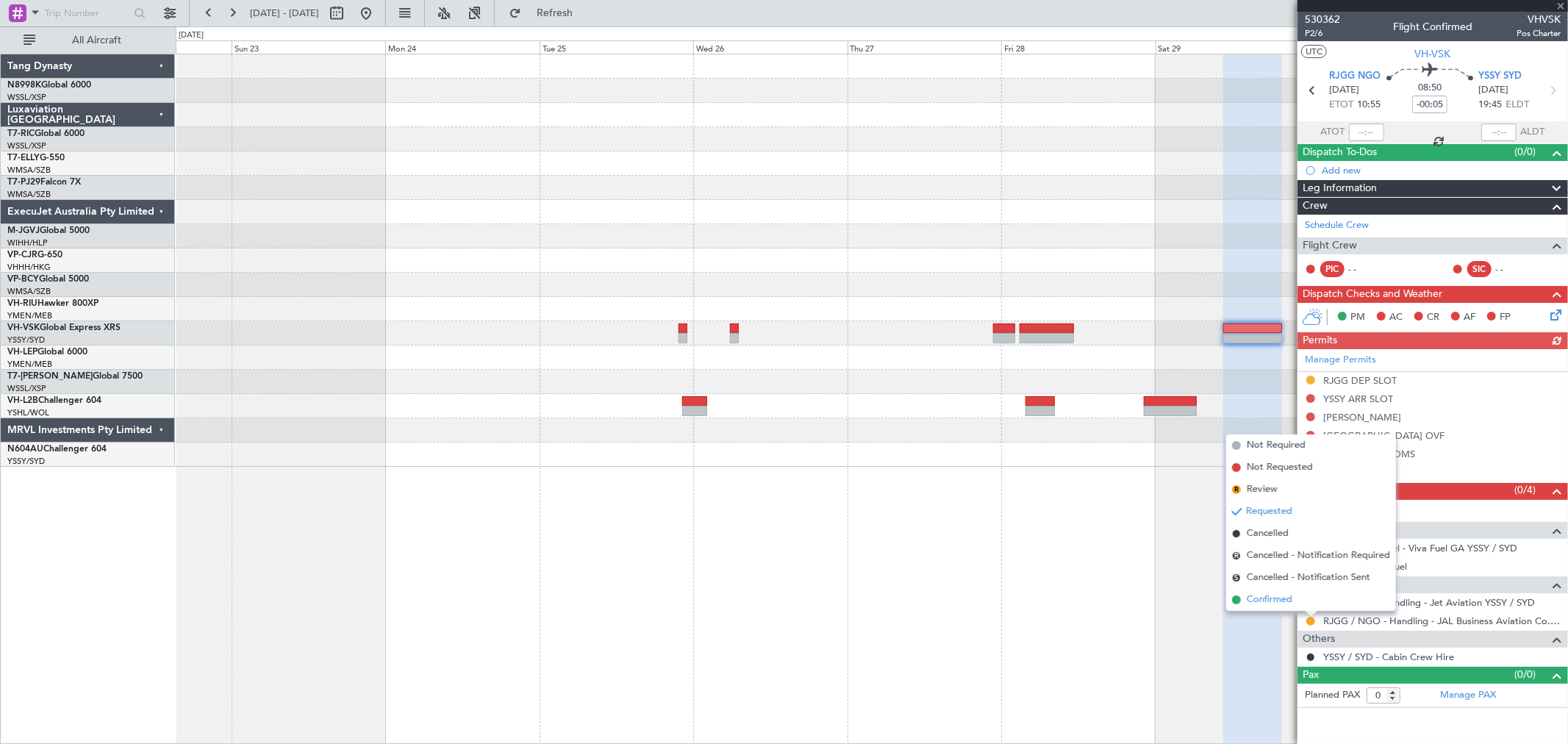
click at [1280, 603] on span "Confirmed" at bounding box center [1269, 600] width 45 height 15
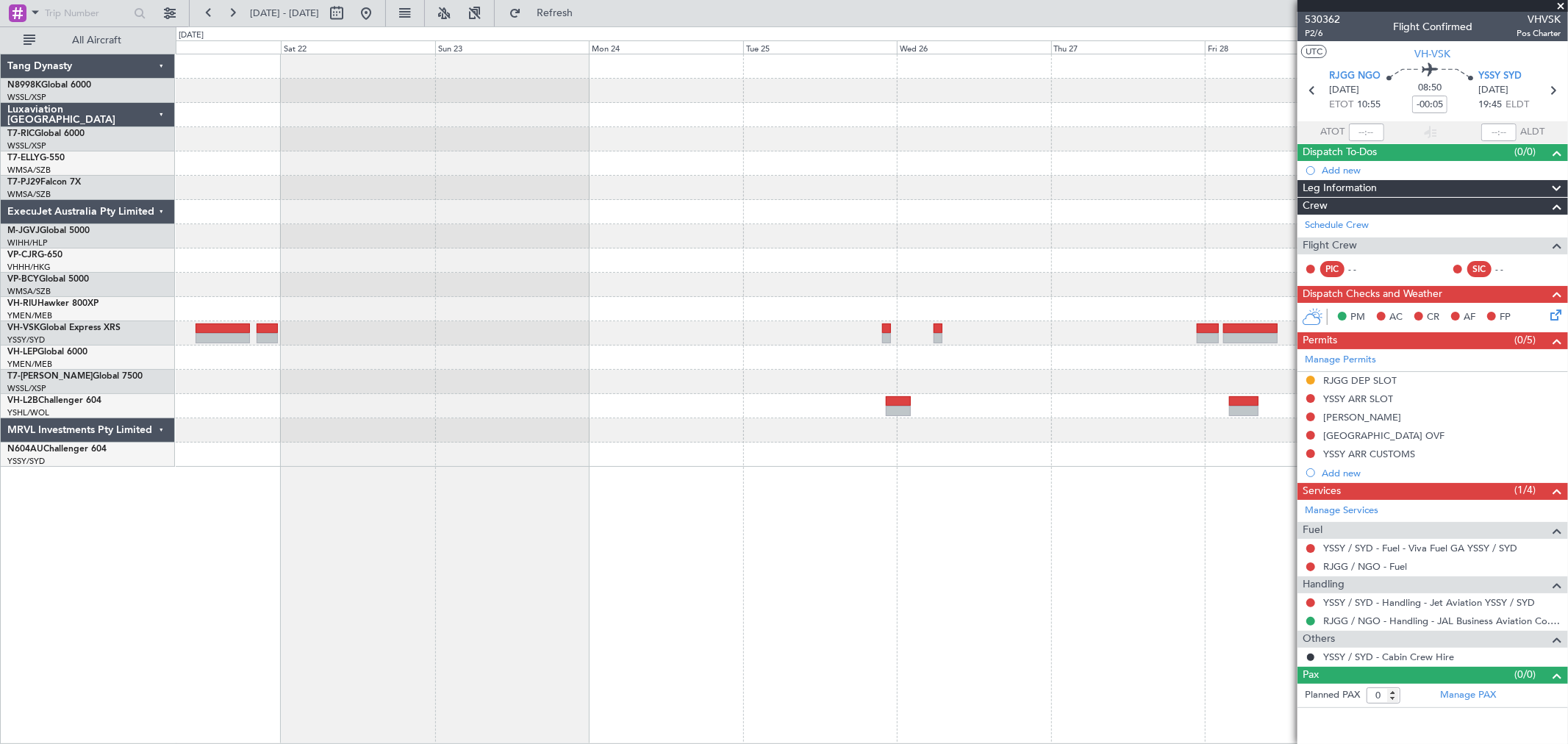
click at [1054, 253] on div "YSSY 22:50 Z RJGG 08:05 Z - -" at bounding box center [871, 260] width 1392 height 413
click at [1046, 192] on div "YSSY 22:50 Z RJGG 08:05 Z - -" at bounding box center [871, 260] width 1392 height 413
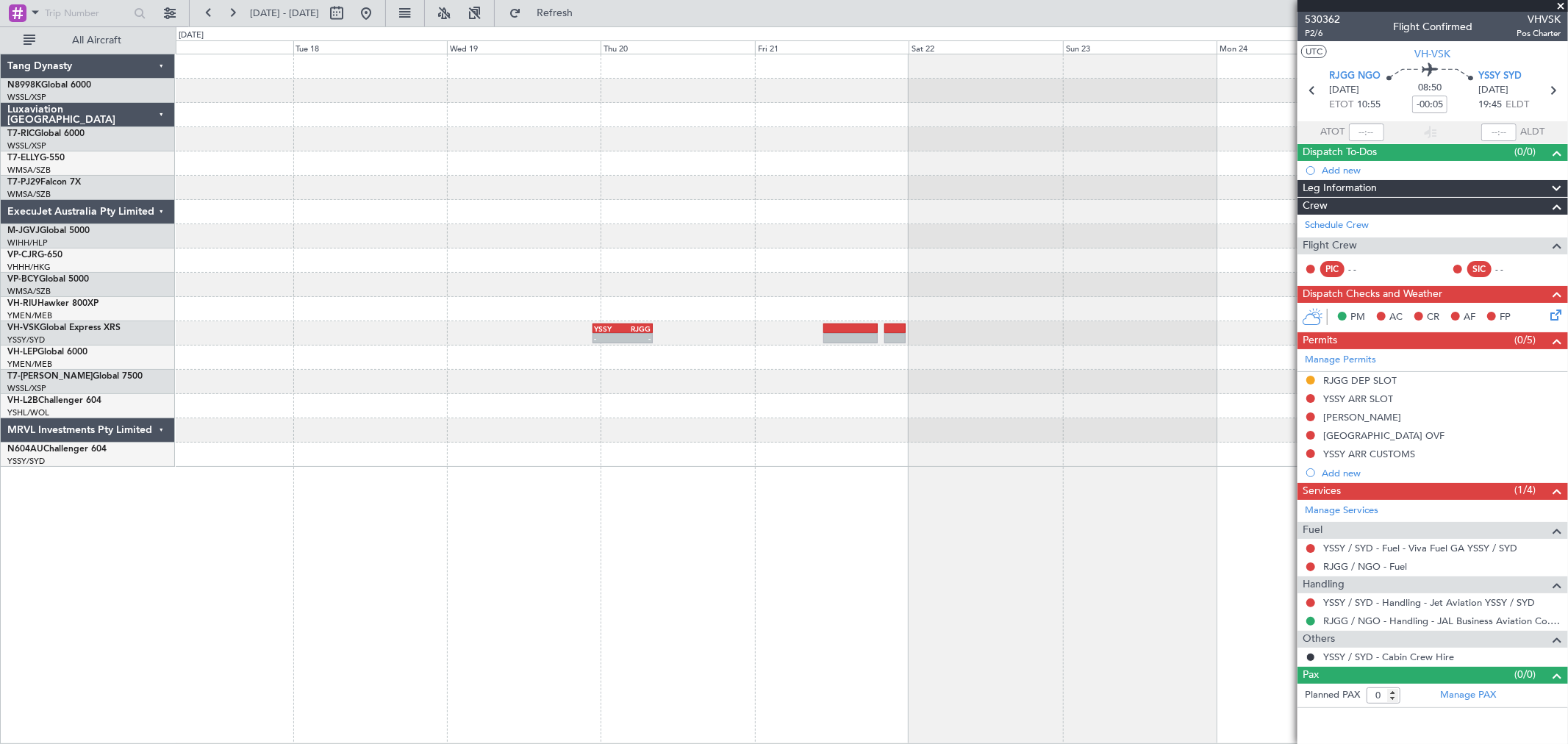
click at [1130, 187] on div "YSSY 22:50 Z RJGG 08:05 Z - -" at bounding box center [871, 260] width 1392 height 413
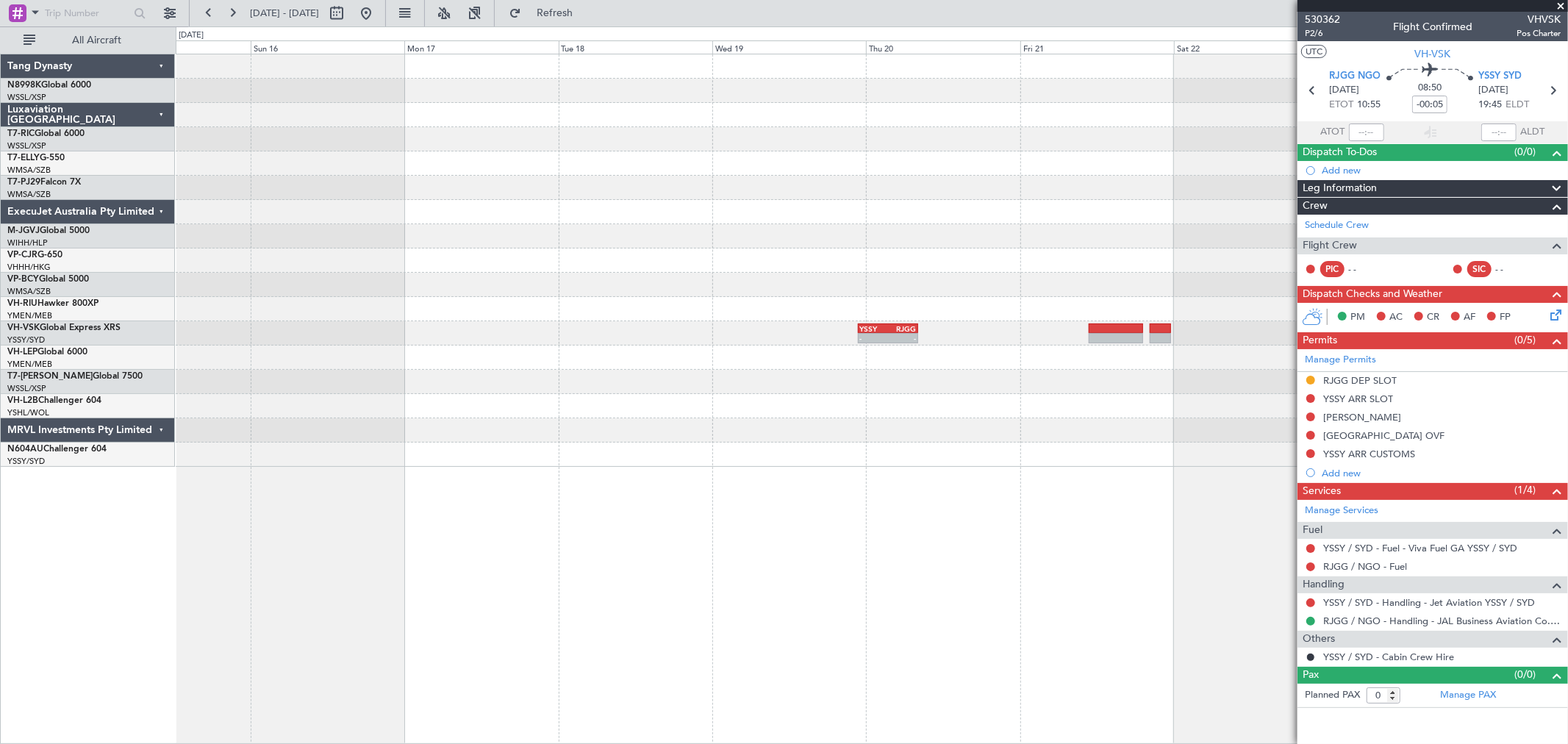
click at [1121, 195] on div at bounding box center [871, 187] width 1392 height 25
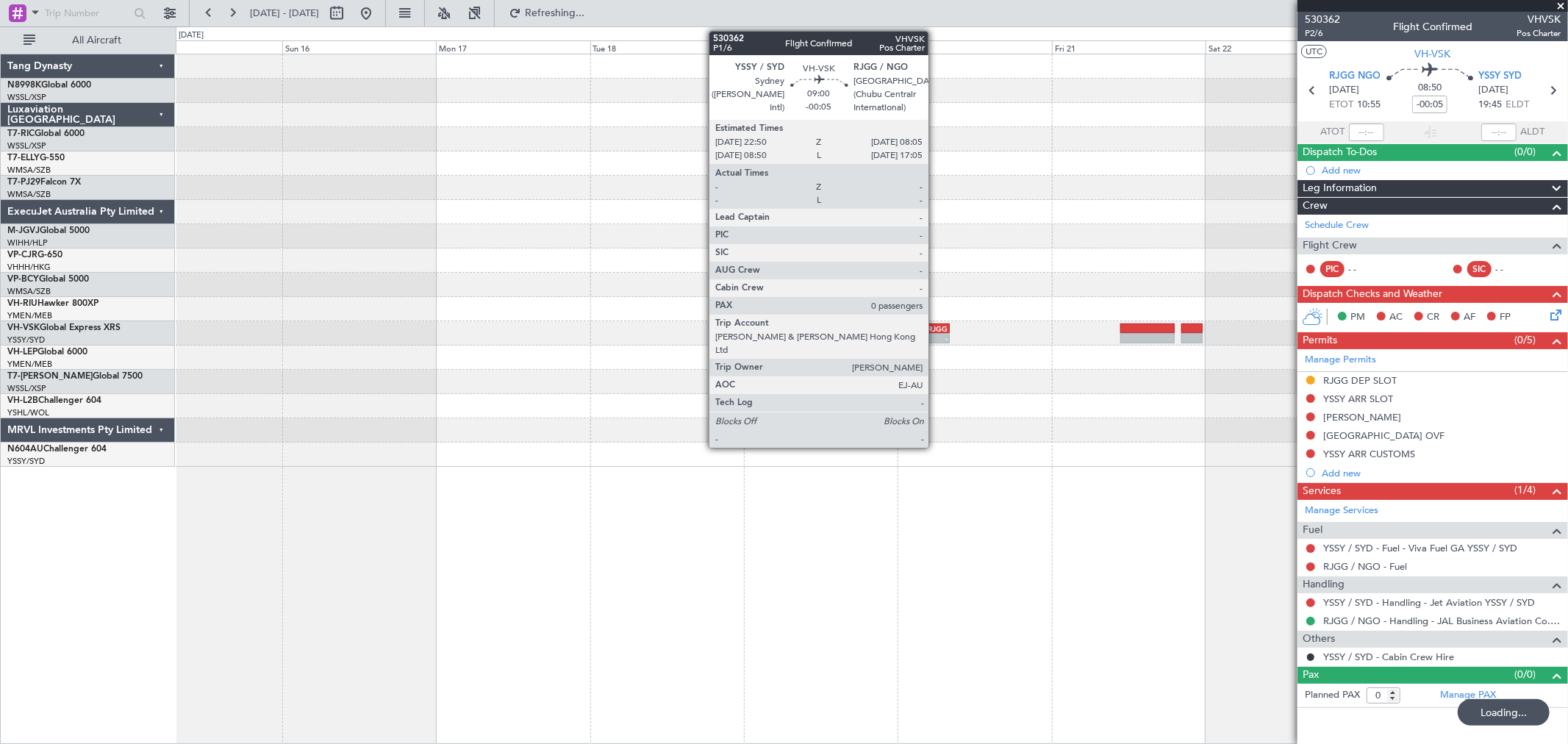
click at [935, 331] on div "RJGG" at bounding box center [933, 329] width 29 height 9
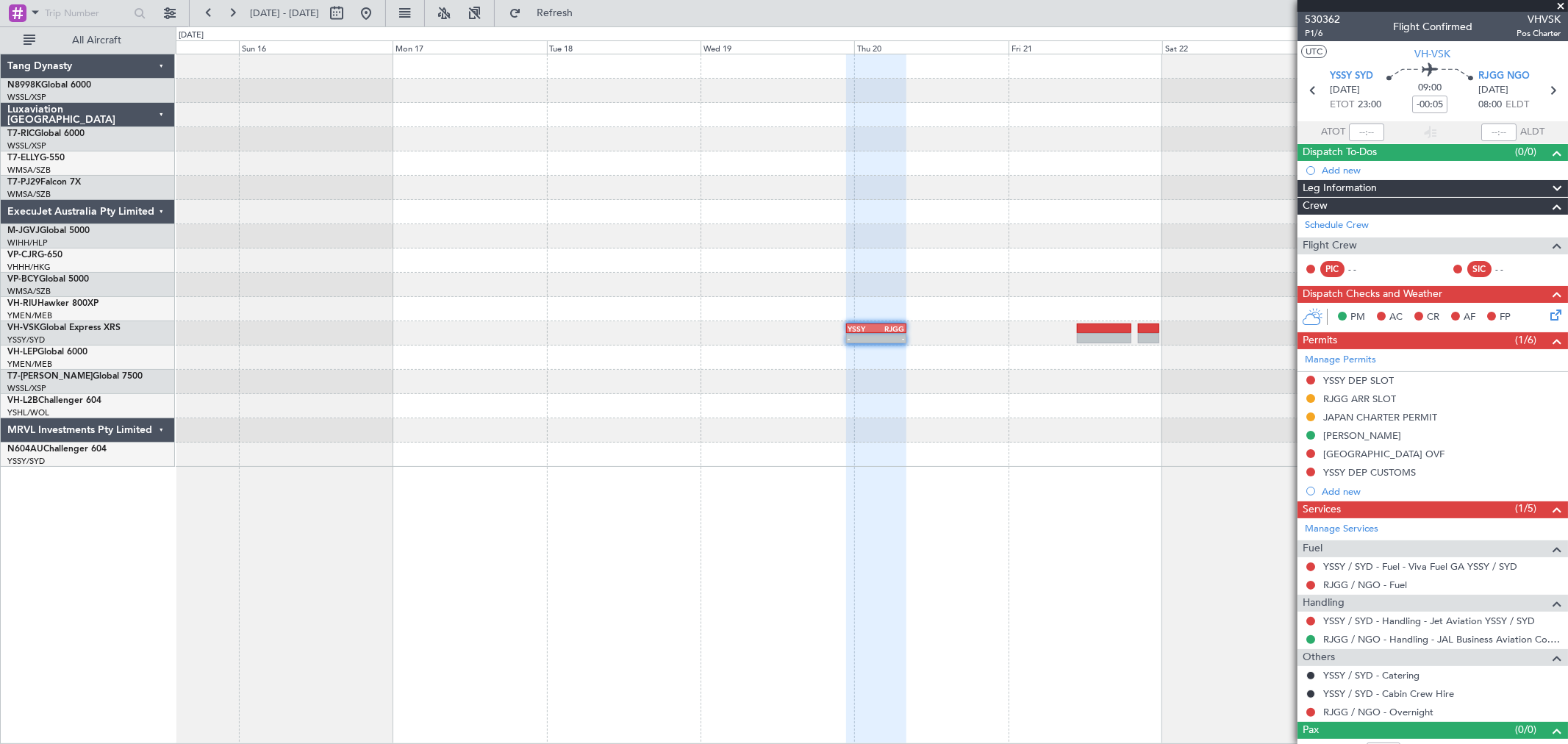
click at [890, 295] on div at bounding box center [871, 285] width 1392 height 25
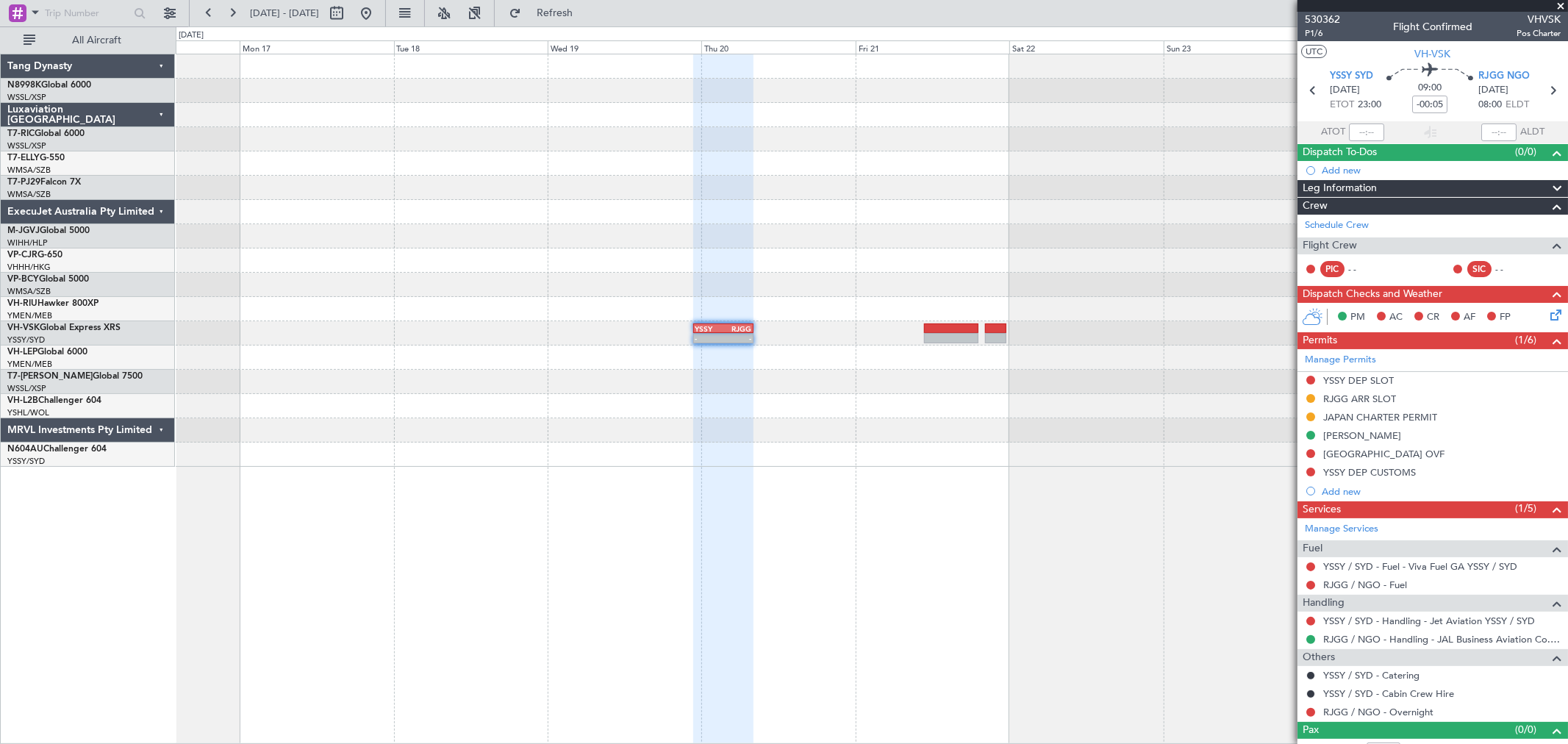
click at [528, 254] on div "- - YSSY 22:50 Z RJGG 08:05 Z" at bounding box center [871, 260] width 1392 height 413
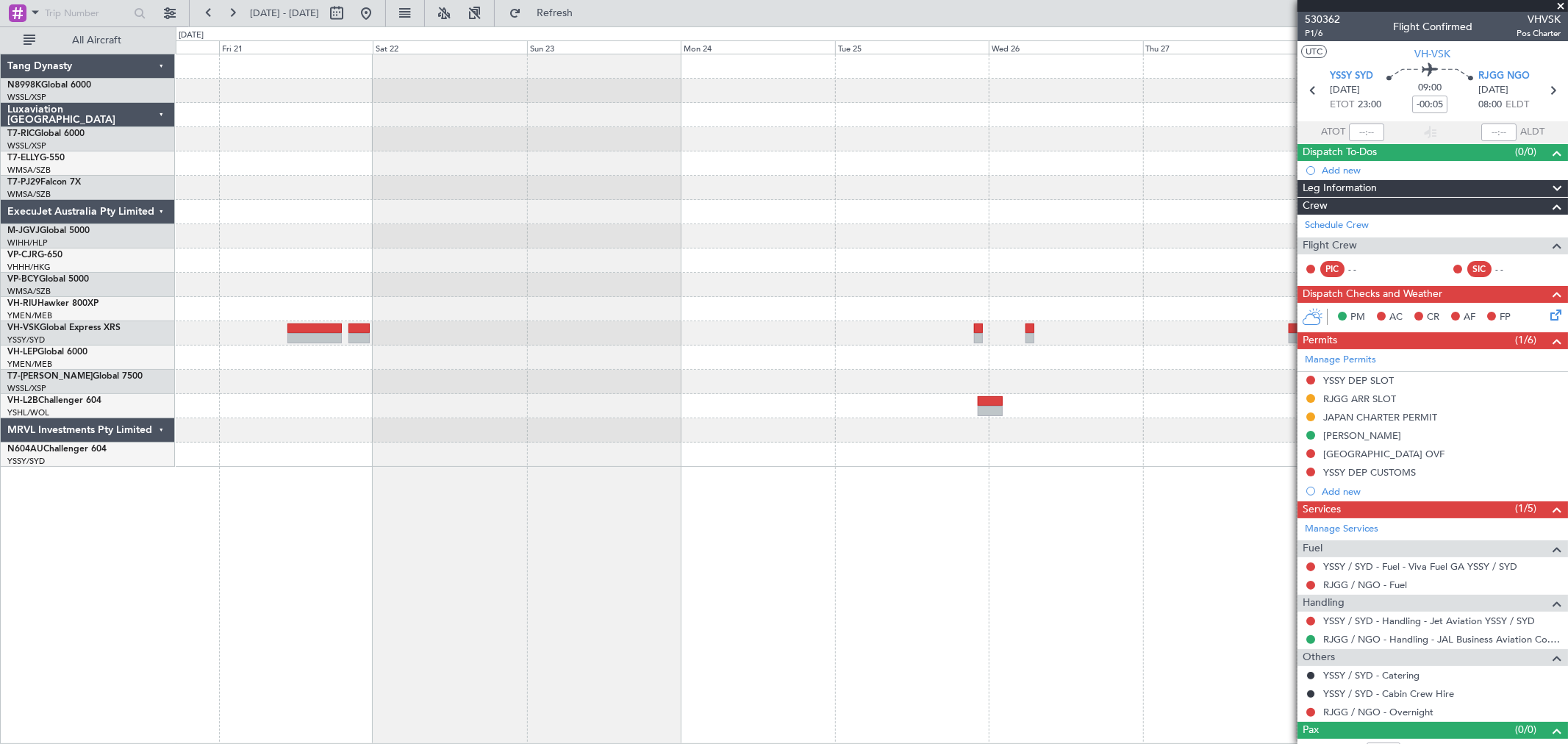
click at [487, 246] on div "YSSY 22:50 Z RJGG 08:05 Z - -" at bounding box center [871, 260] width 1392 height 413
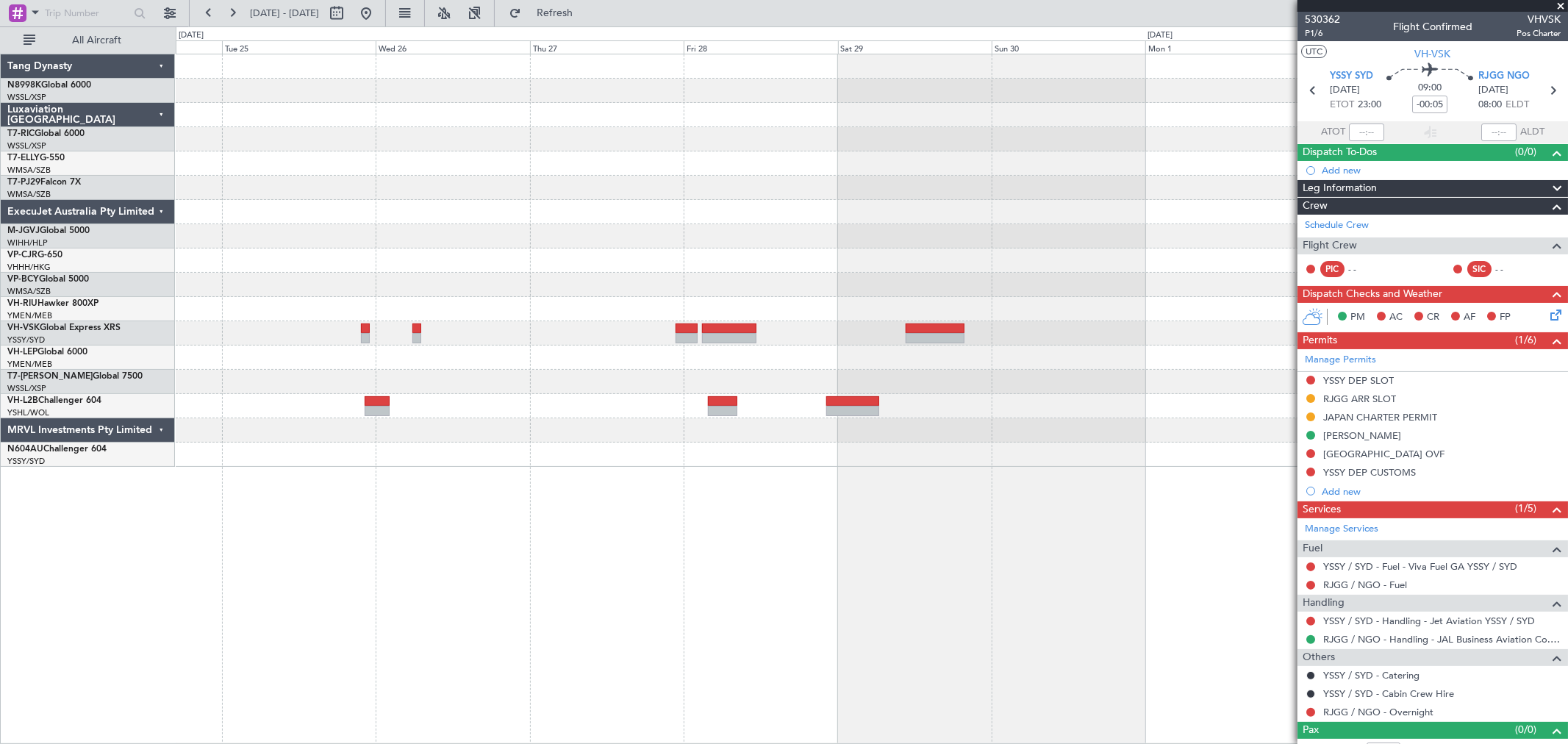
click at [768, 251] on div at bounding box center [871, 260] width 1392 height 413
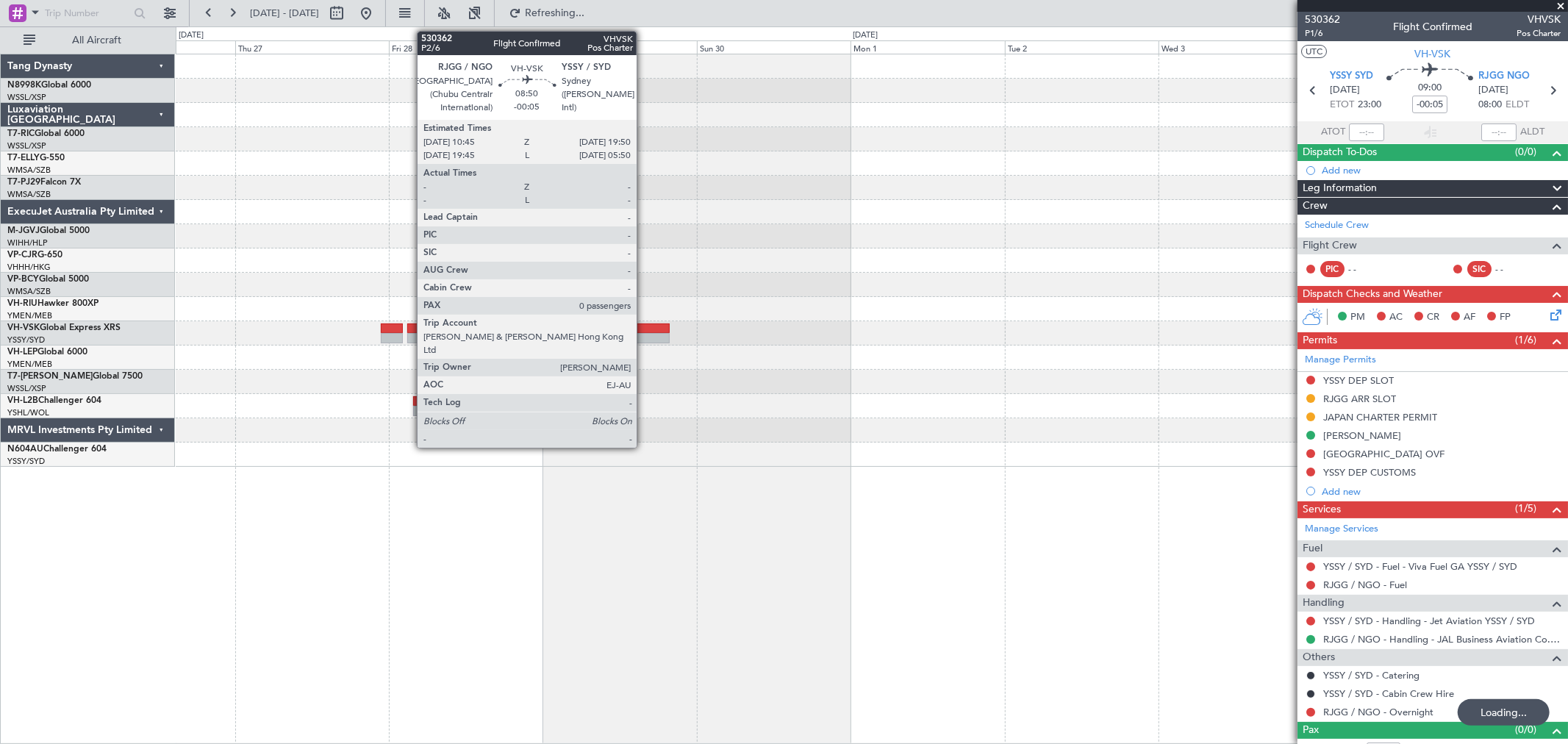
click at [638, 325] on div at bounding box center [640, 329] width 59 height 10
